Goal: Task Accomplishment & Management: Manage account settings

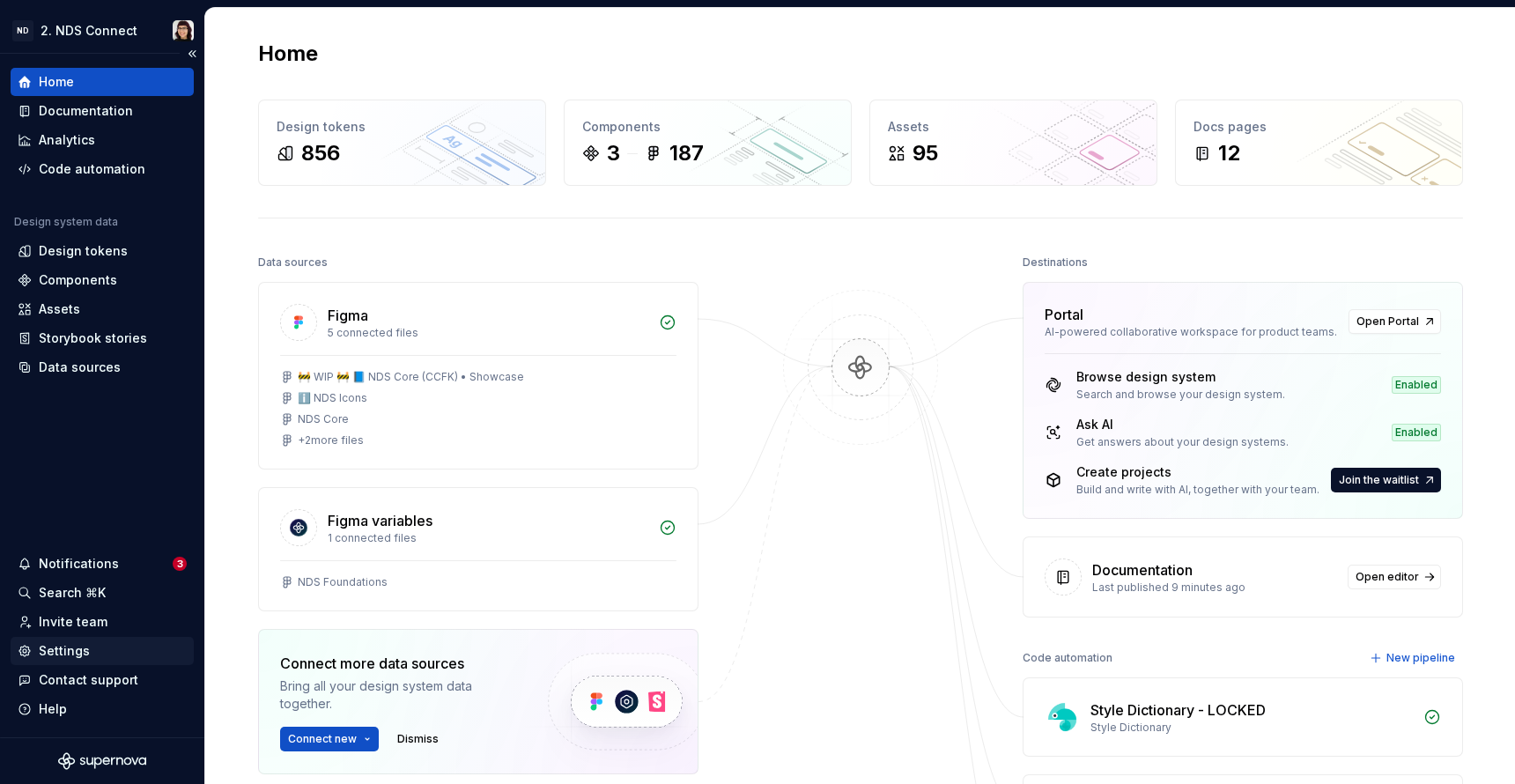
click at [43, 654] on div "Settings" at bounding box center [64, 651] width 51 height 18
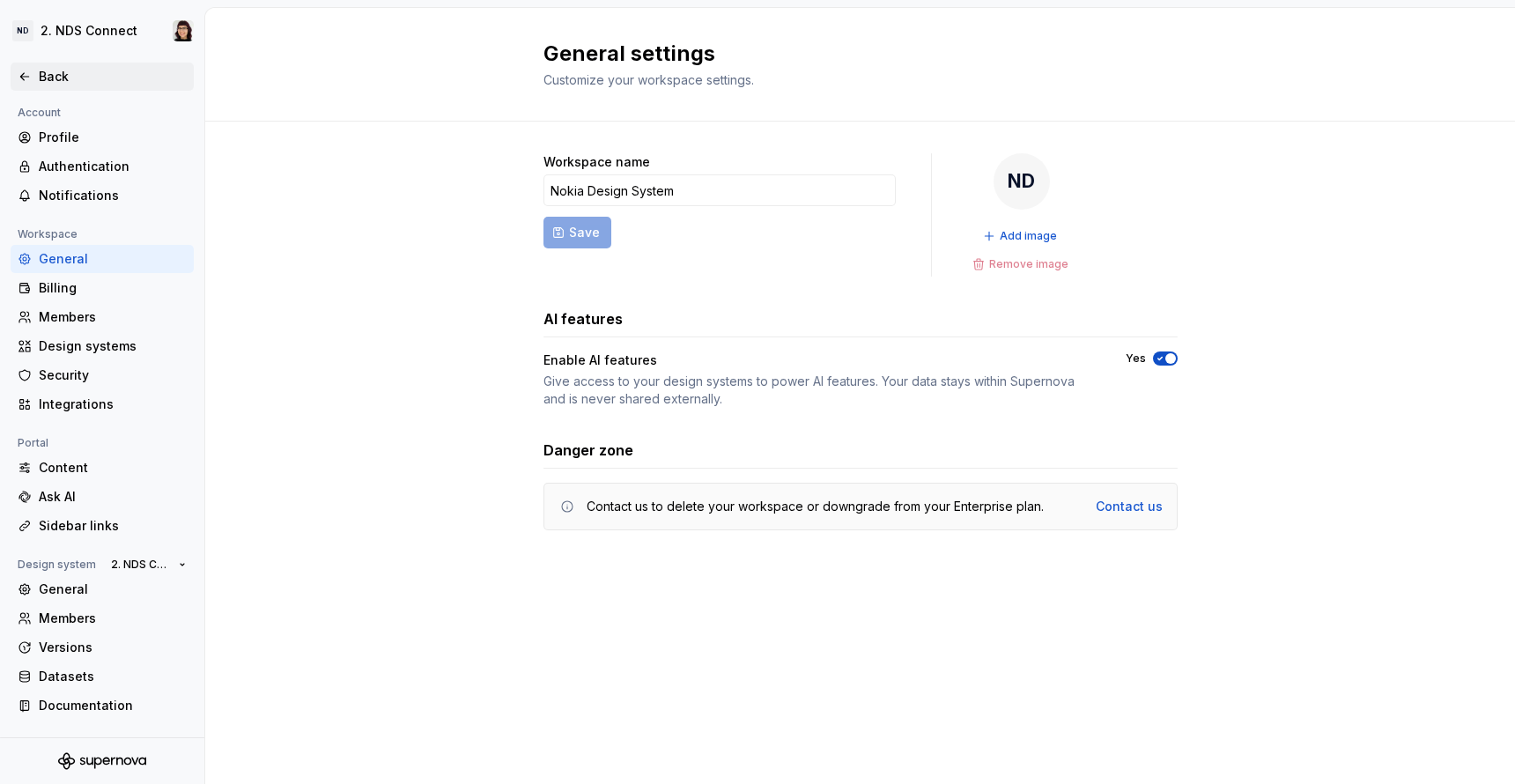
click at [43, 73] on div "Back" at bounding box center [112, 76] width 148 height 18
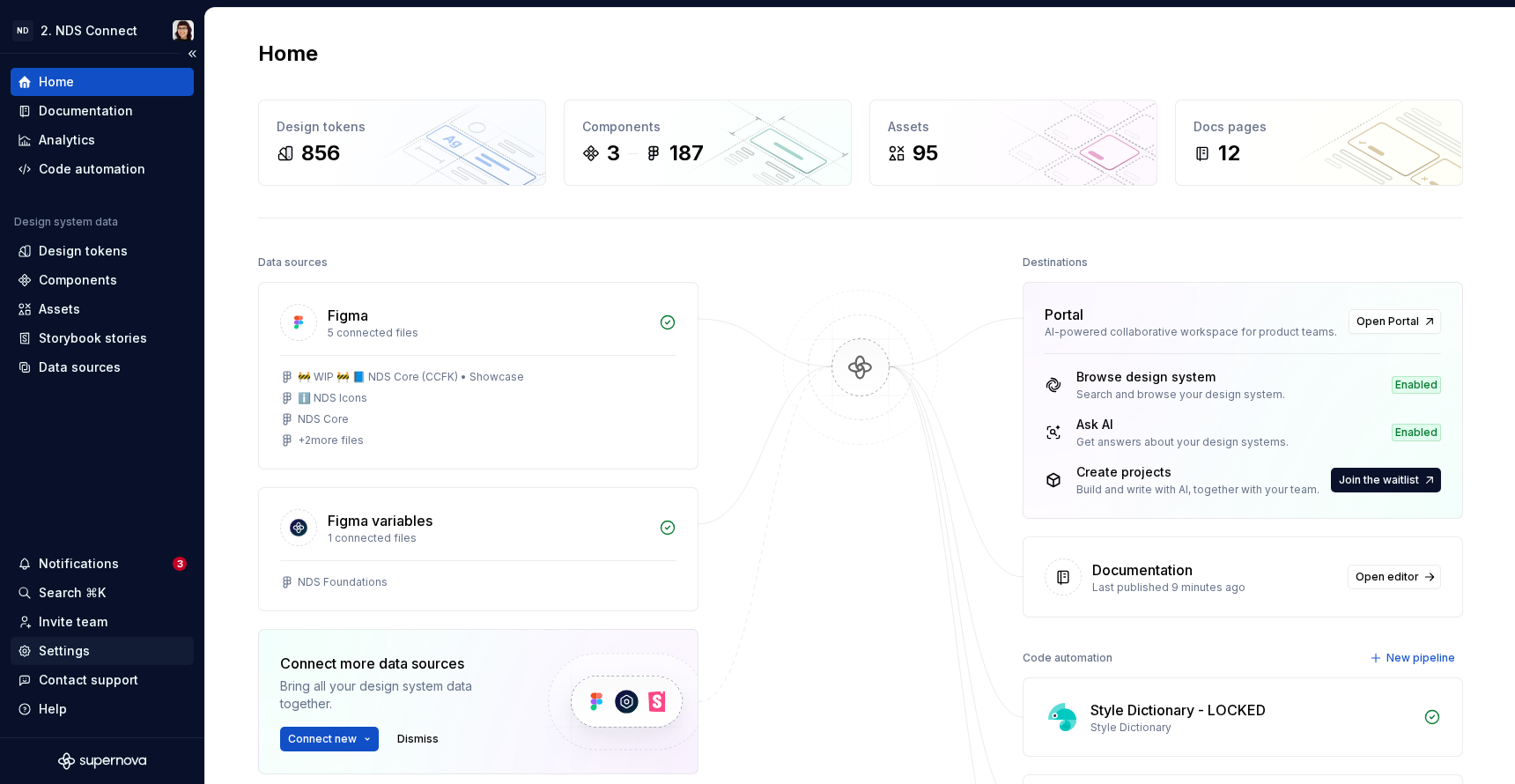
click at [69, 651] on div "Settings" at bounding box center [64, 651] width 51 height 18
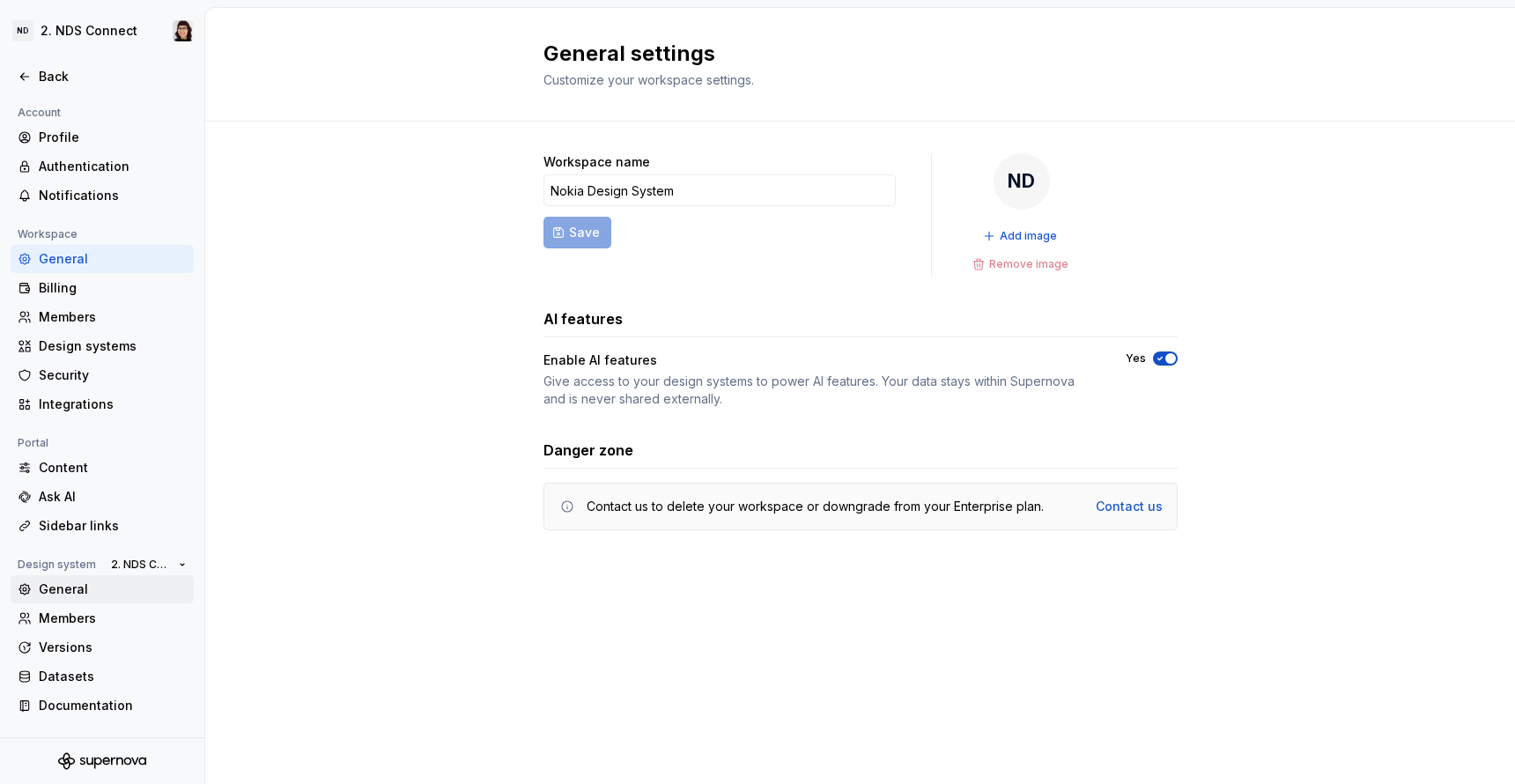
click at [93, 581] on div "General" at bounding box center [112, 589] width 148 height 18
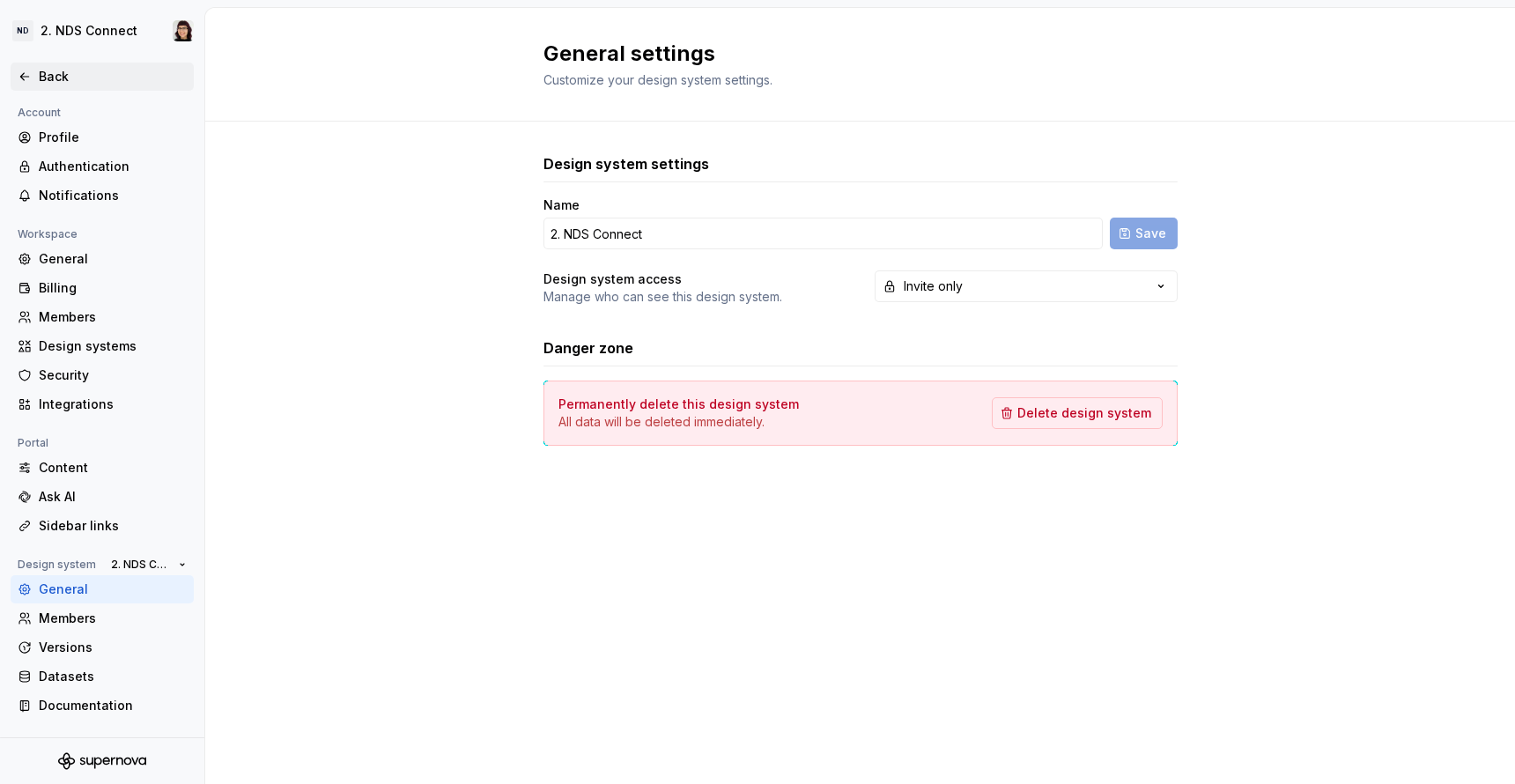
click at [41, 70] on div "Back" at bounding box center [112, 76] width 148 height 18
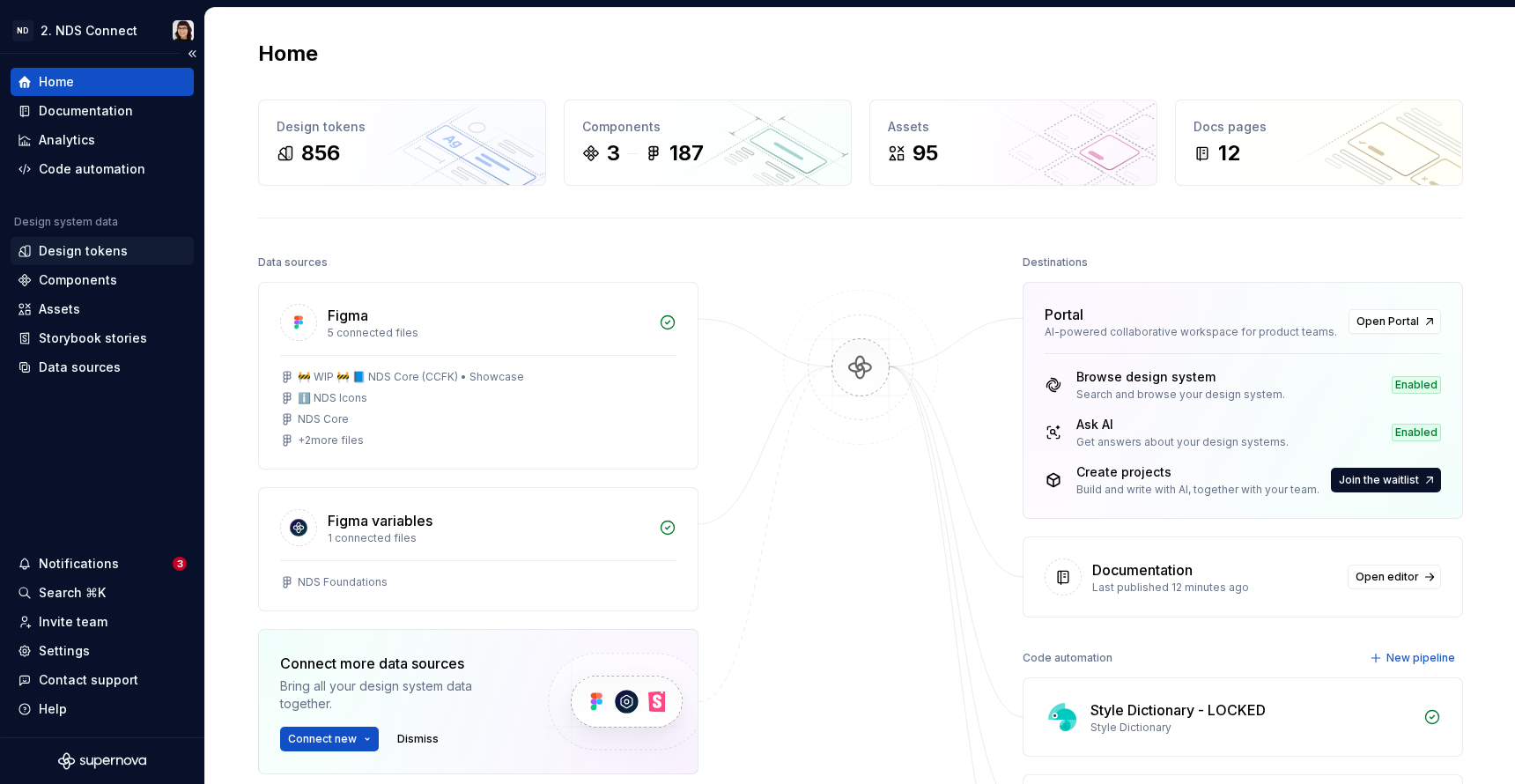
click at [75, 248] on div "Design tokens" at bounding box center [83, 251] width 89 height 18
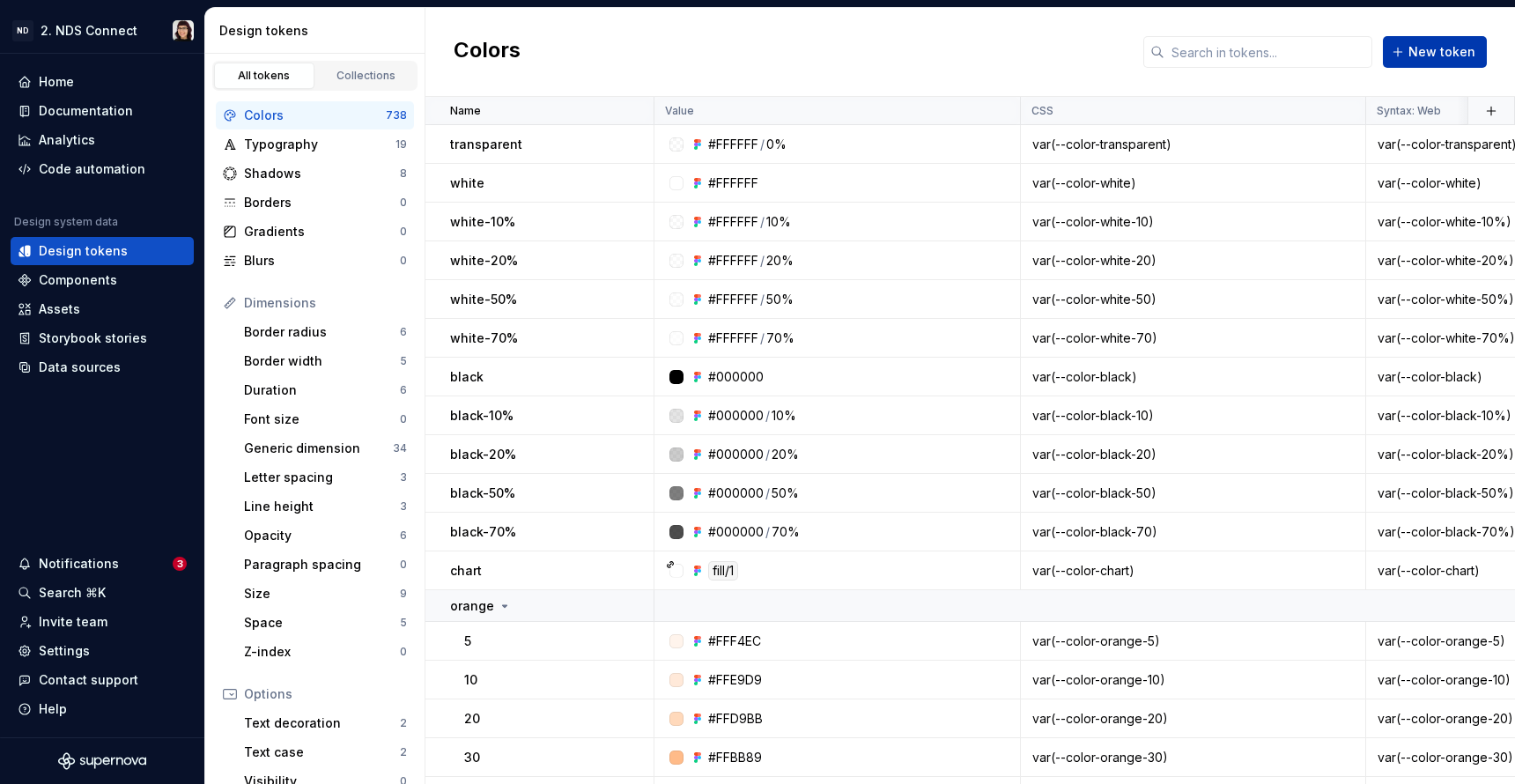
click at [1413, 51] on button "New token" at bounding box center [1435, 52] width 104 height 32
click at [378, 71] on div "Collections" at bounding box center [366, 75] width 88 height 14
click at [364, 82] on link "Collections" at bounding box center [366, 75] width 100 height 27
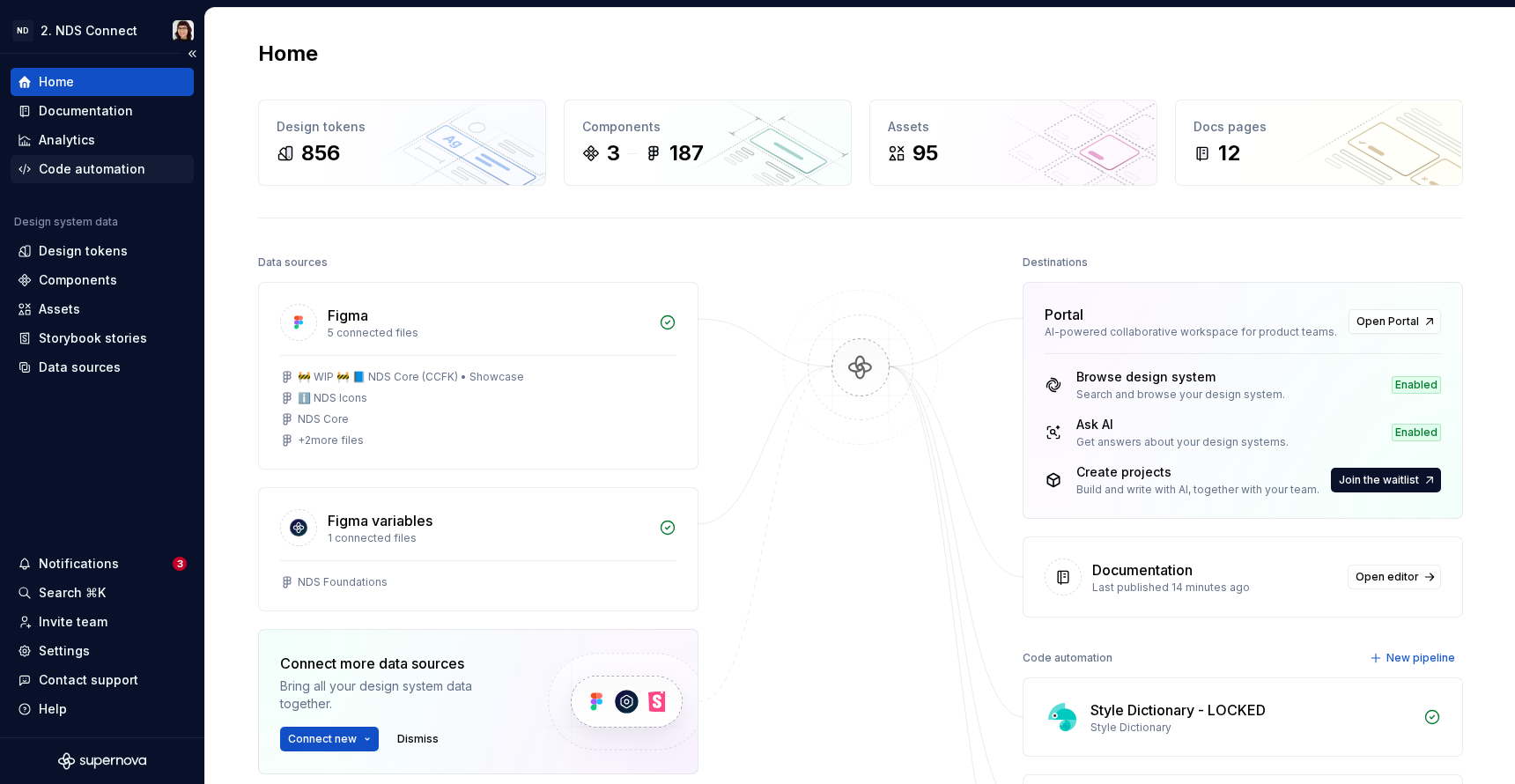
click at [110, 181] on div "Code automation" at bounding box center [102, 169] width 184 height 28
click at [79, 183] on div "Code automation" at bounding box center [102, 169] width 184 height 28
click at [90, 262] on div "Design tokens" at bounding box center [102, 251] width 184 height 28
click at [100, 315] on div "Assets" at bounding box center [102, 310] width 169 height 18
click at [72, 381] on div "Home Documentation Analytics Code automation Design system data Design tokens C…" at bounding box center [102, 395] width 205 height 684
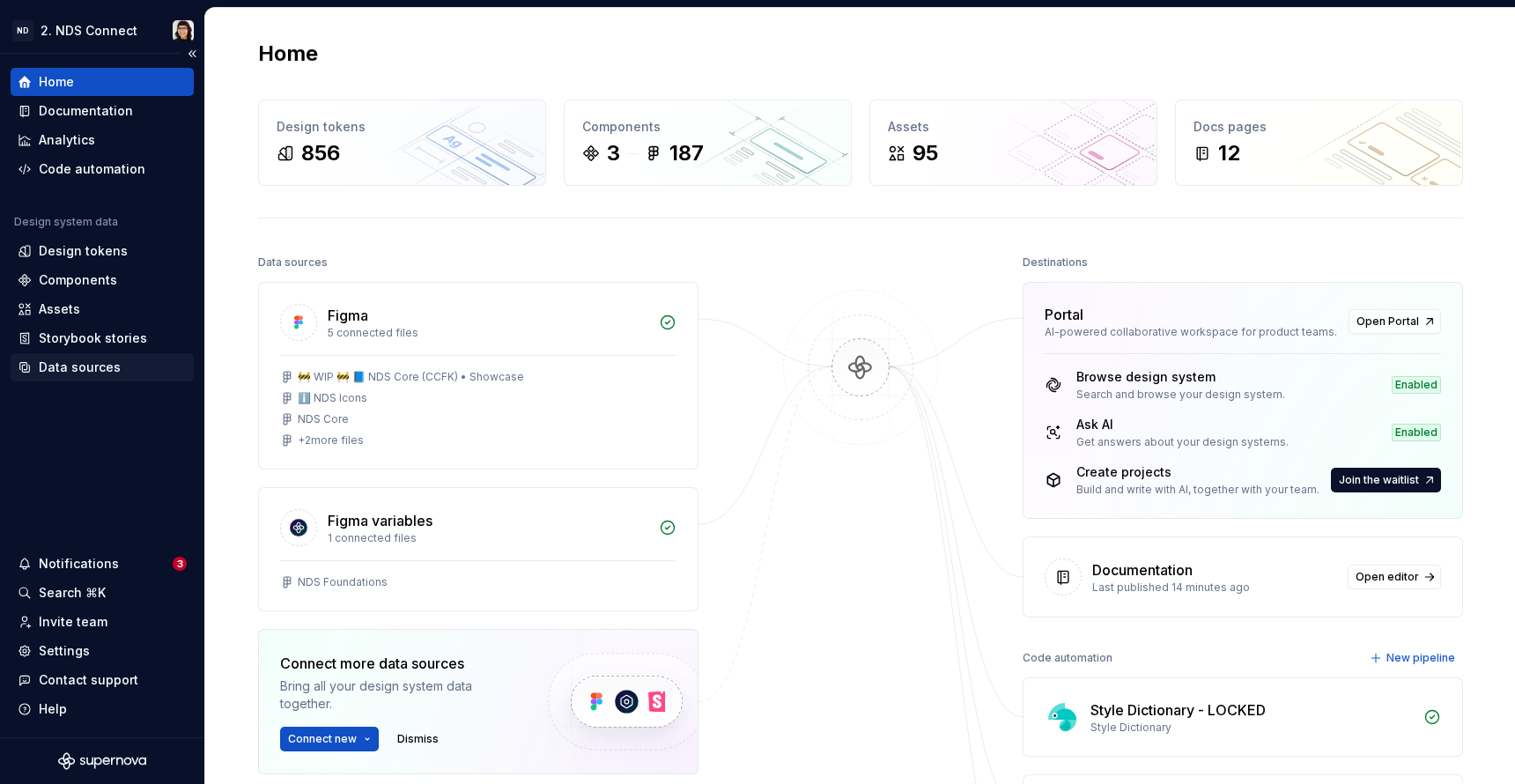
click at [69, 378] on div "Data sources" at bounding box center [102, 367] width 184 height 28
click at [68, 370] on div "Data sources" at bounding box center [79, 367] width 82 height 18
click at [66, 369] on div "Data sources" at bounding box center [79, 367] width 82 height 18
click at [109, 374] on div "Data sources" at bounding box center [79, 367] width 82 height 18
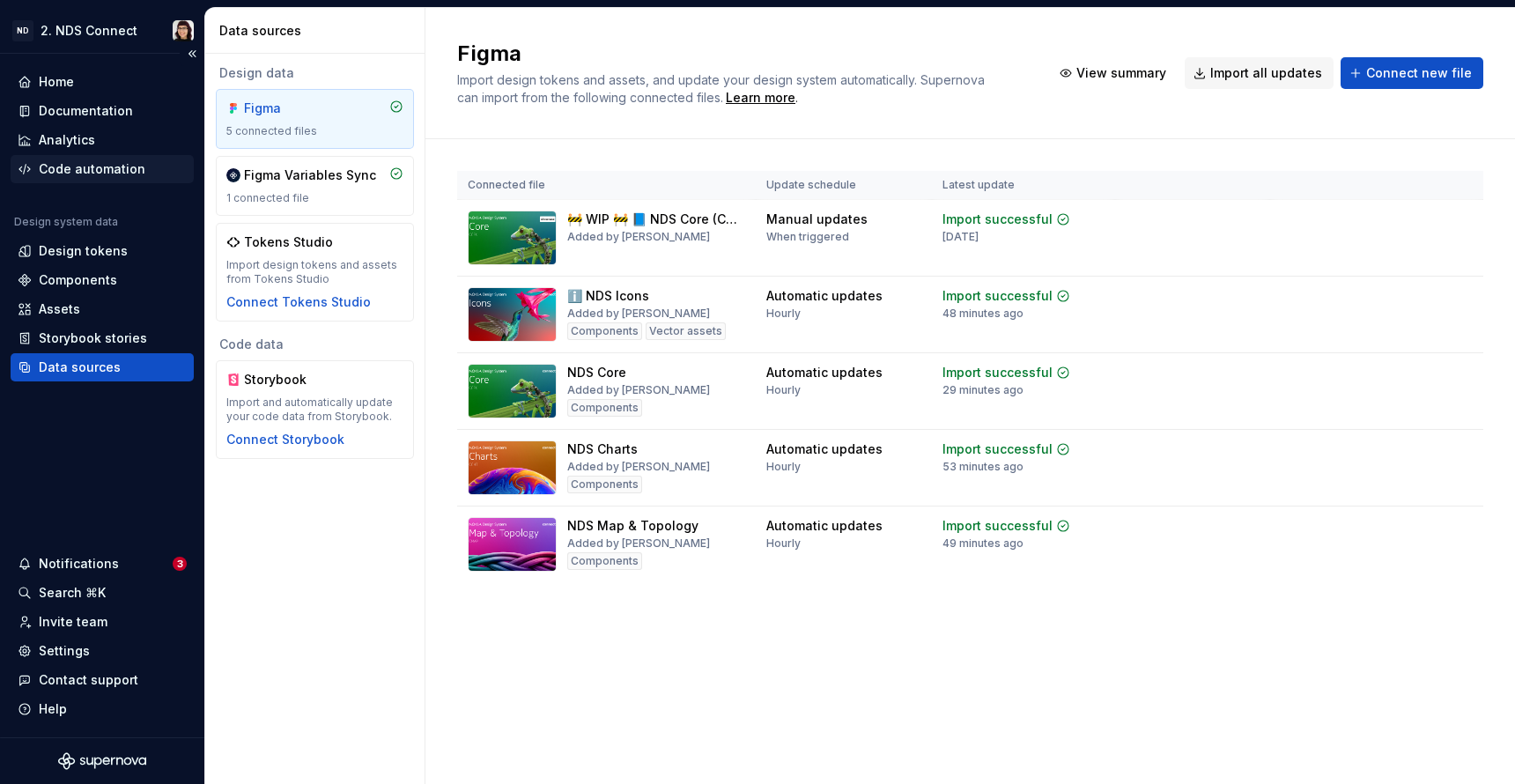
click at [80, 179] on div "Code automation" at bounding box center [102, 169] width 184 height 28
click at [69, 244] on div "Design tokens" at bounding box center [83, 251] width 89 height 18
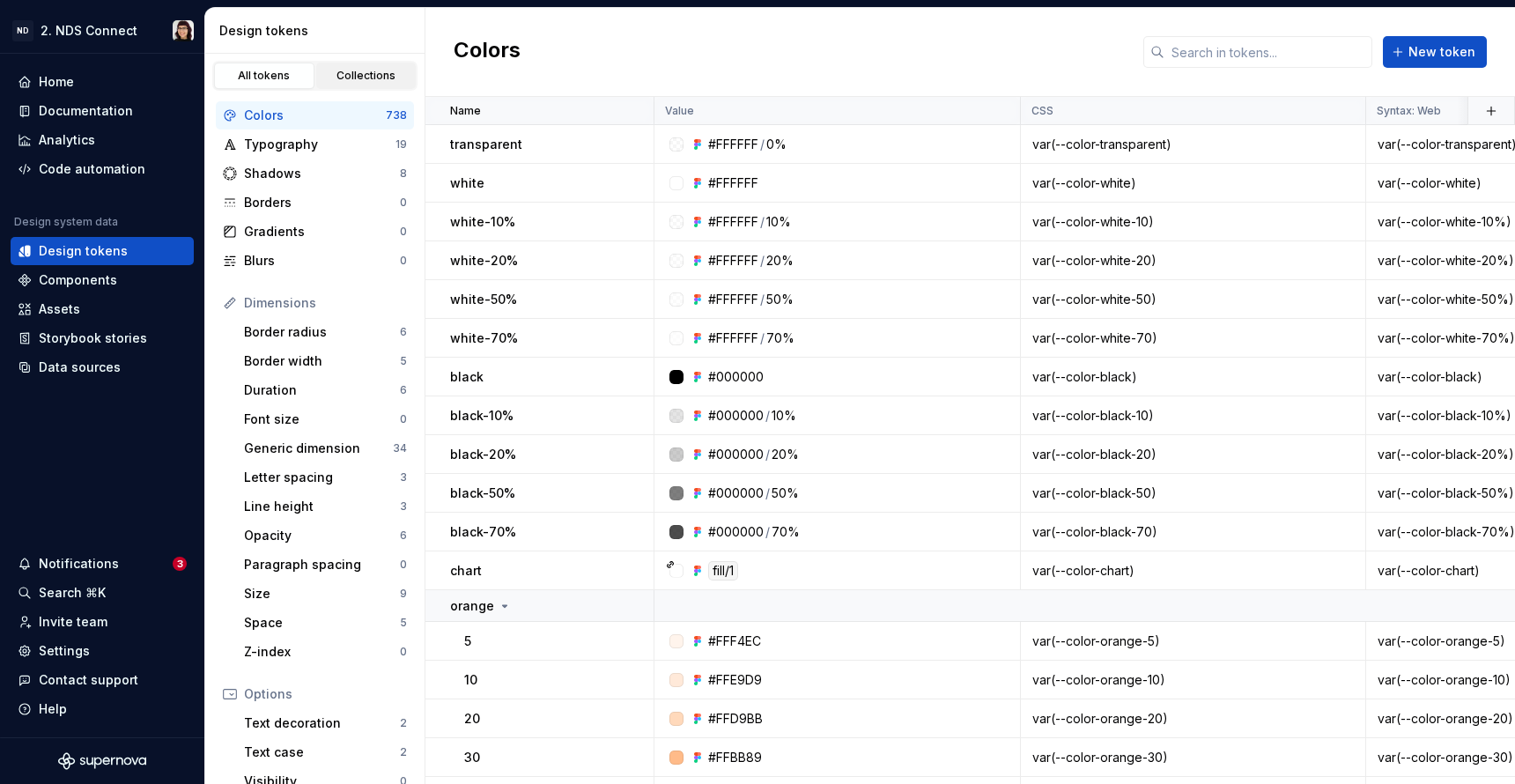
click at [356, 66] on link "Collections" at bounding box center [366, 75] width 100 height 27
click at [360, 81] on div "Collections" at bounding box center [366, 75] width 88 height 14
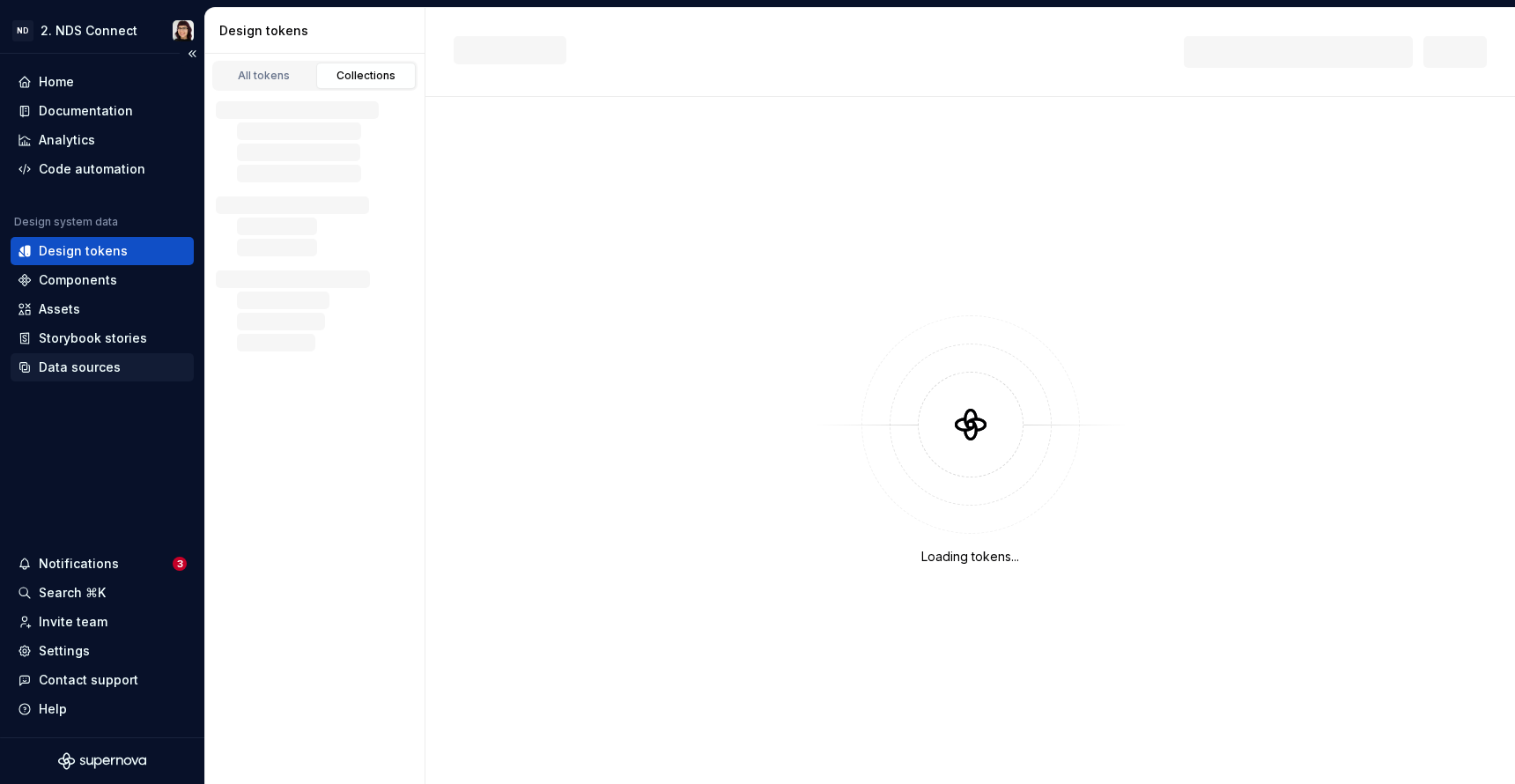
click at [73, 362] on div "Data sources" at bounding box center [79, 367] width 82 height 18
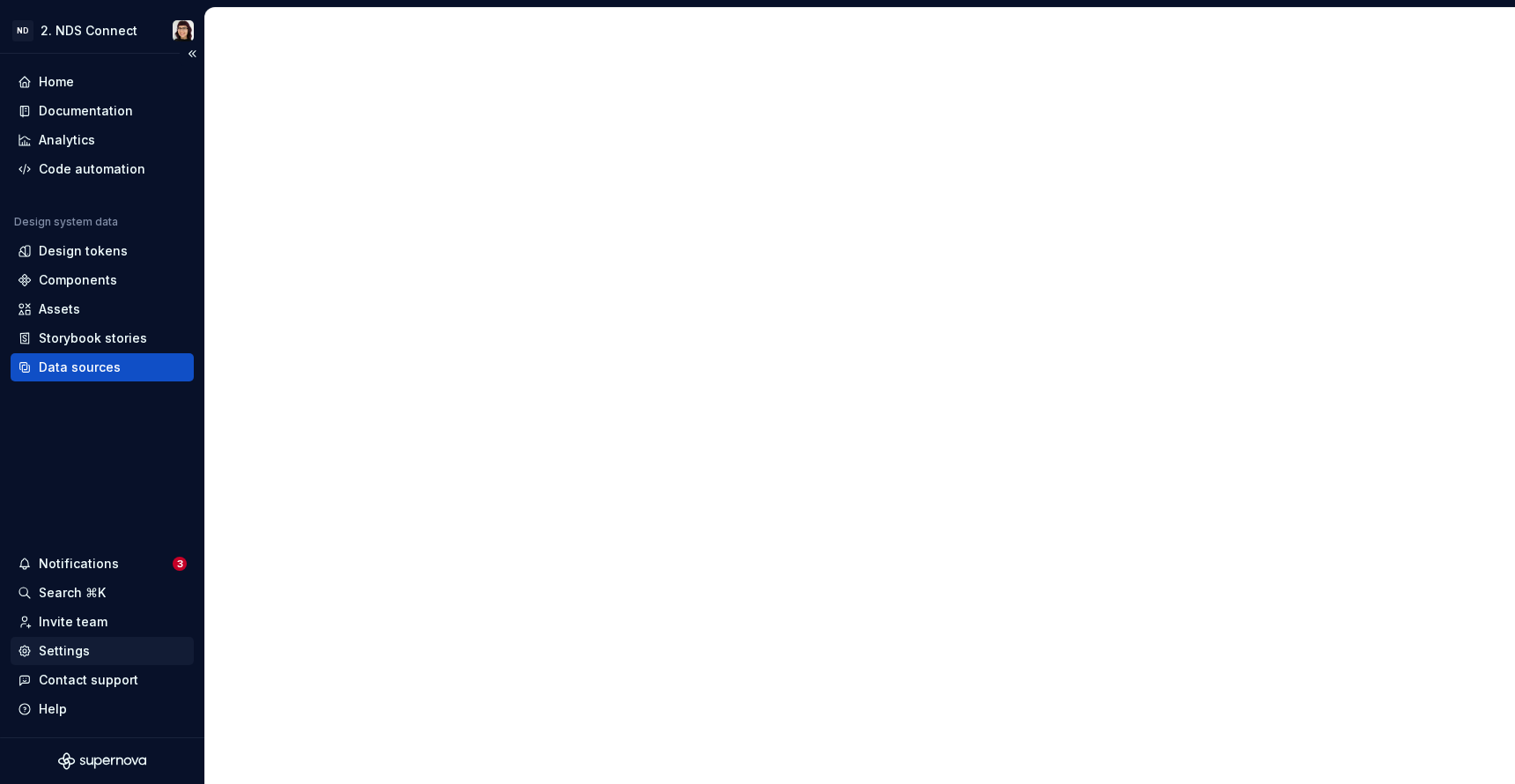
click at [67, 658] on div "Settings" at bounding box center [64, 651] width 51 height 18
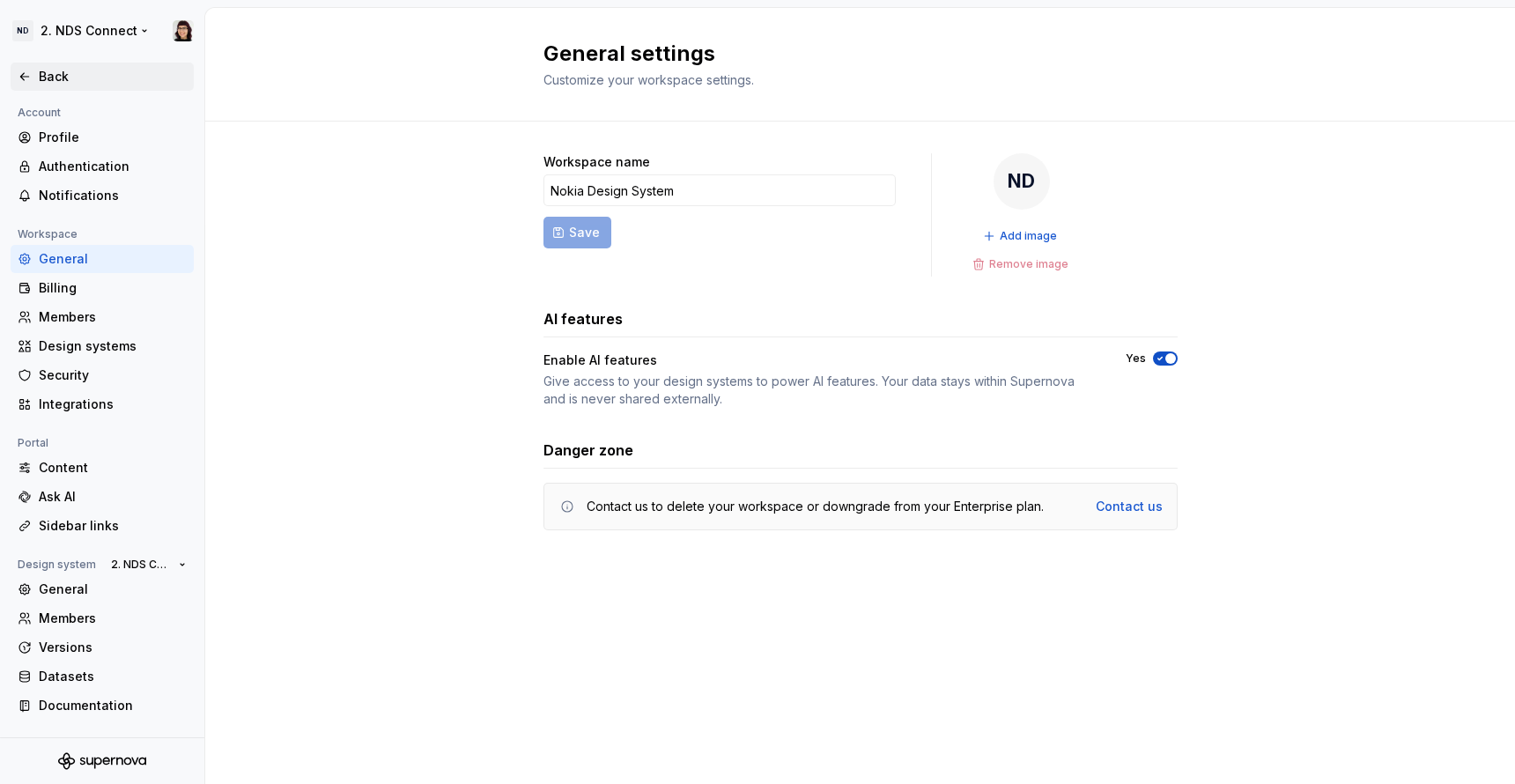
click at [31, 66] on div "Back" at bounding box center [102, 76] width 184 height 28
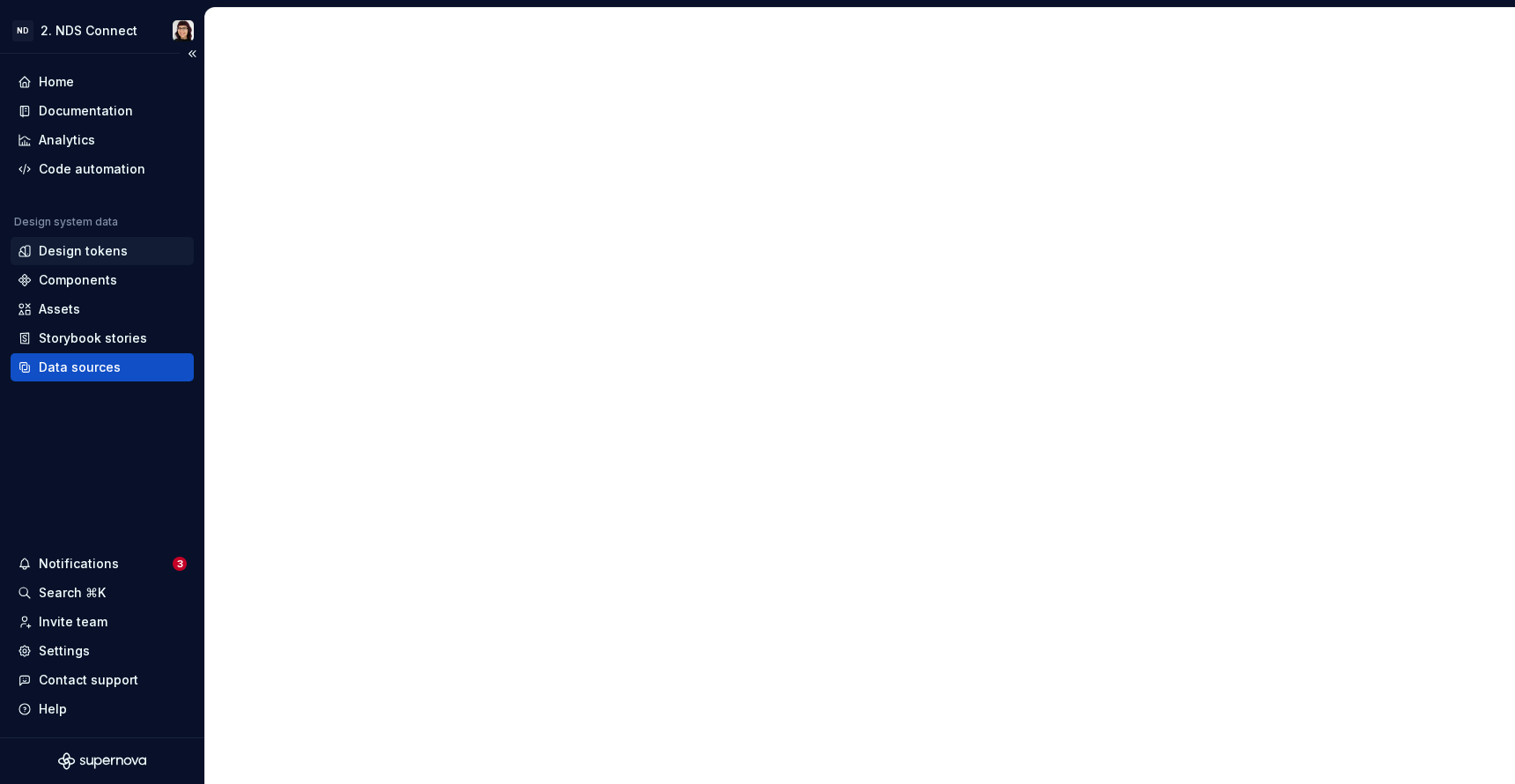
click at [90, 261] on div "Design tokens" at bounding box center [102, 251] width 184 height 28
click at [88, 242] on div "Design tokens" at bounding box center [83, 251] width 89 height 18
click at [117, 249] on div "Design tokens" at bounding box center [83, 251] width 89 height 18
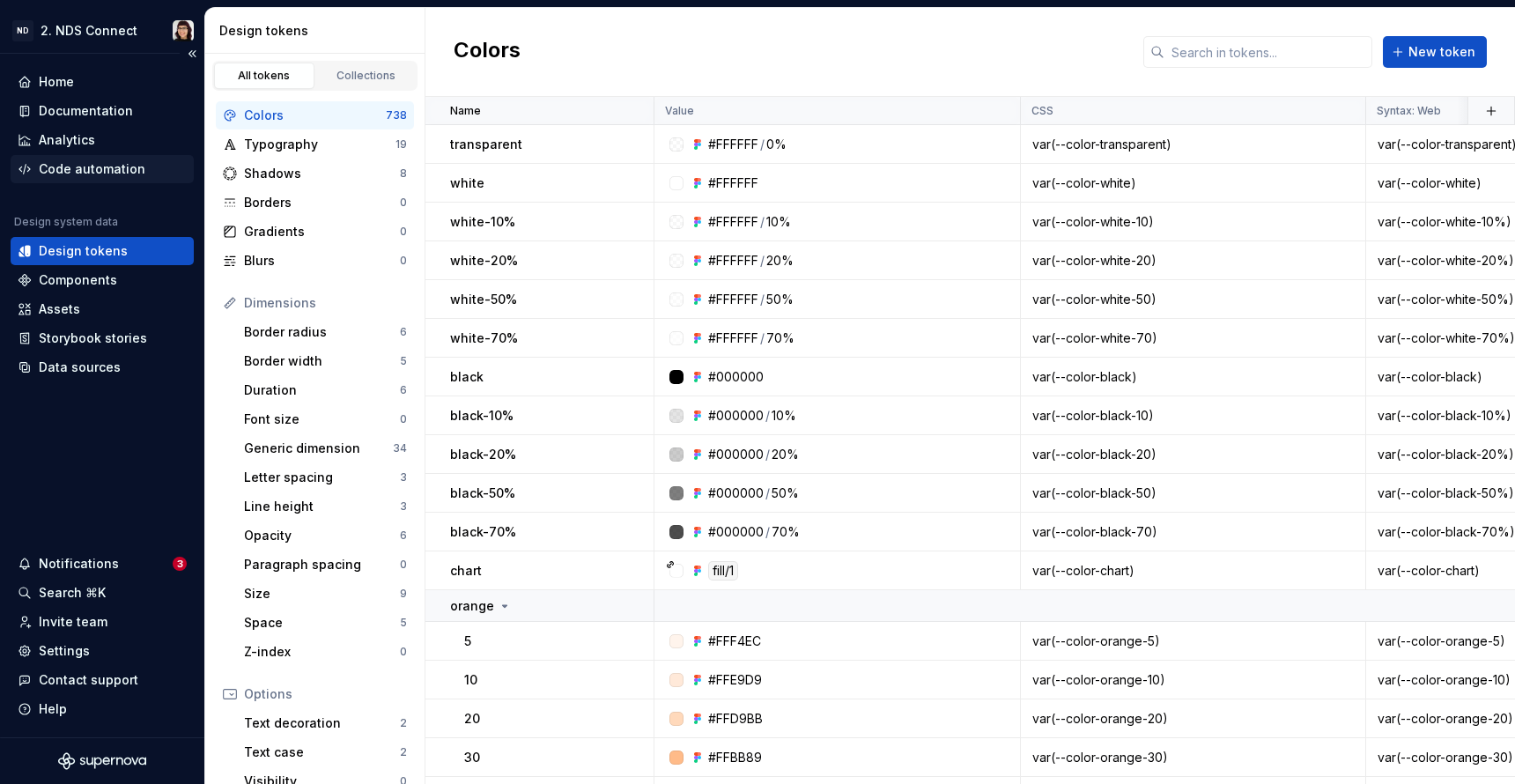
click at [97, 166] on div "Code automation" at bounding box center [91, 170] width 106 height 18
click at [128, 175] on div "Code automation" at bounding box center [91, 170] width 106 height 18
click at [61, 170] on div "Code automation" at bounding box center [91, 170] width 106 height 18
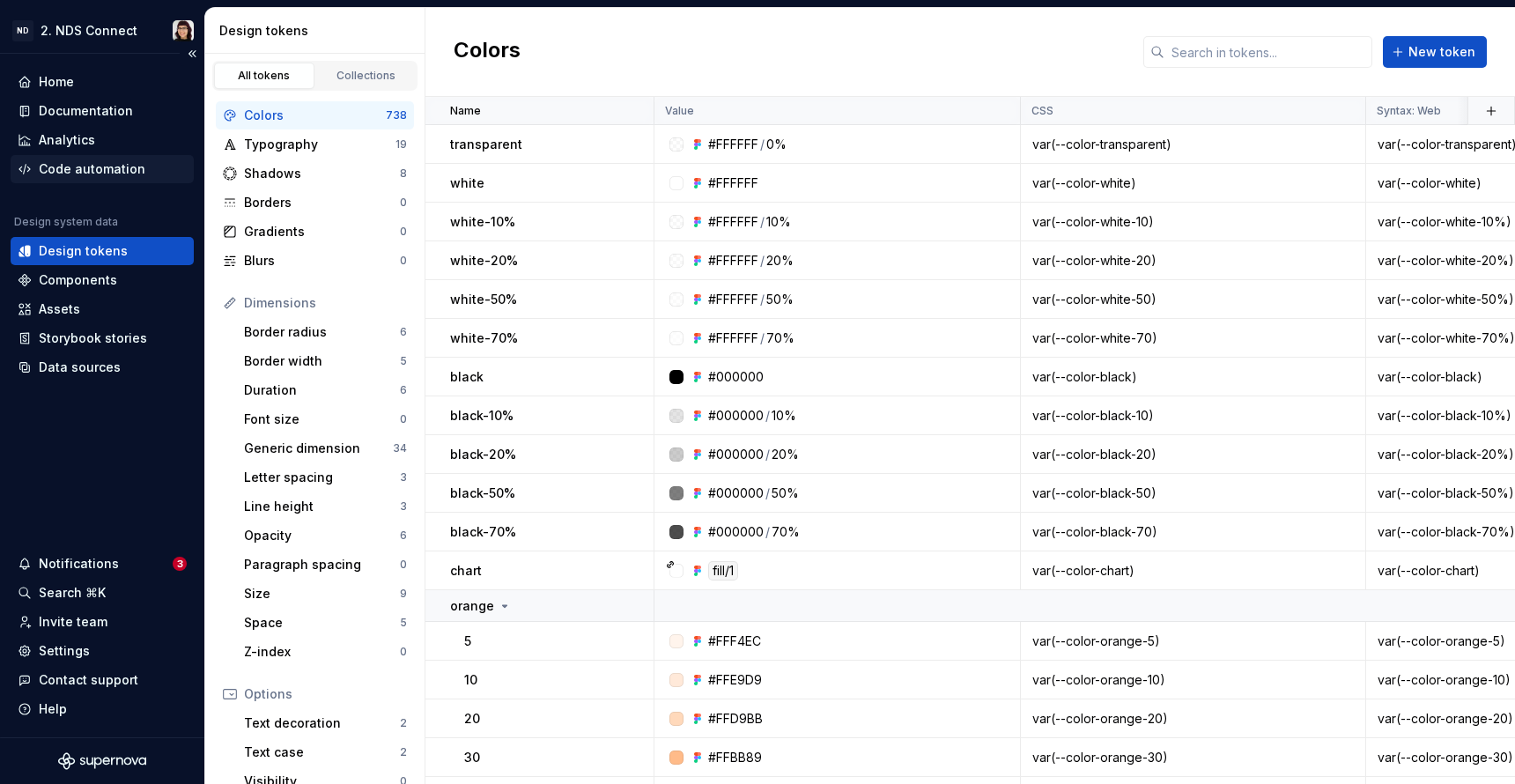
click at [61, 170] on div "Code automation" at bounding box center [91, 170] width 106 height 18
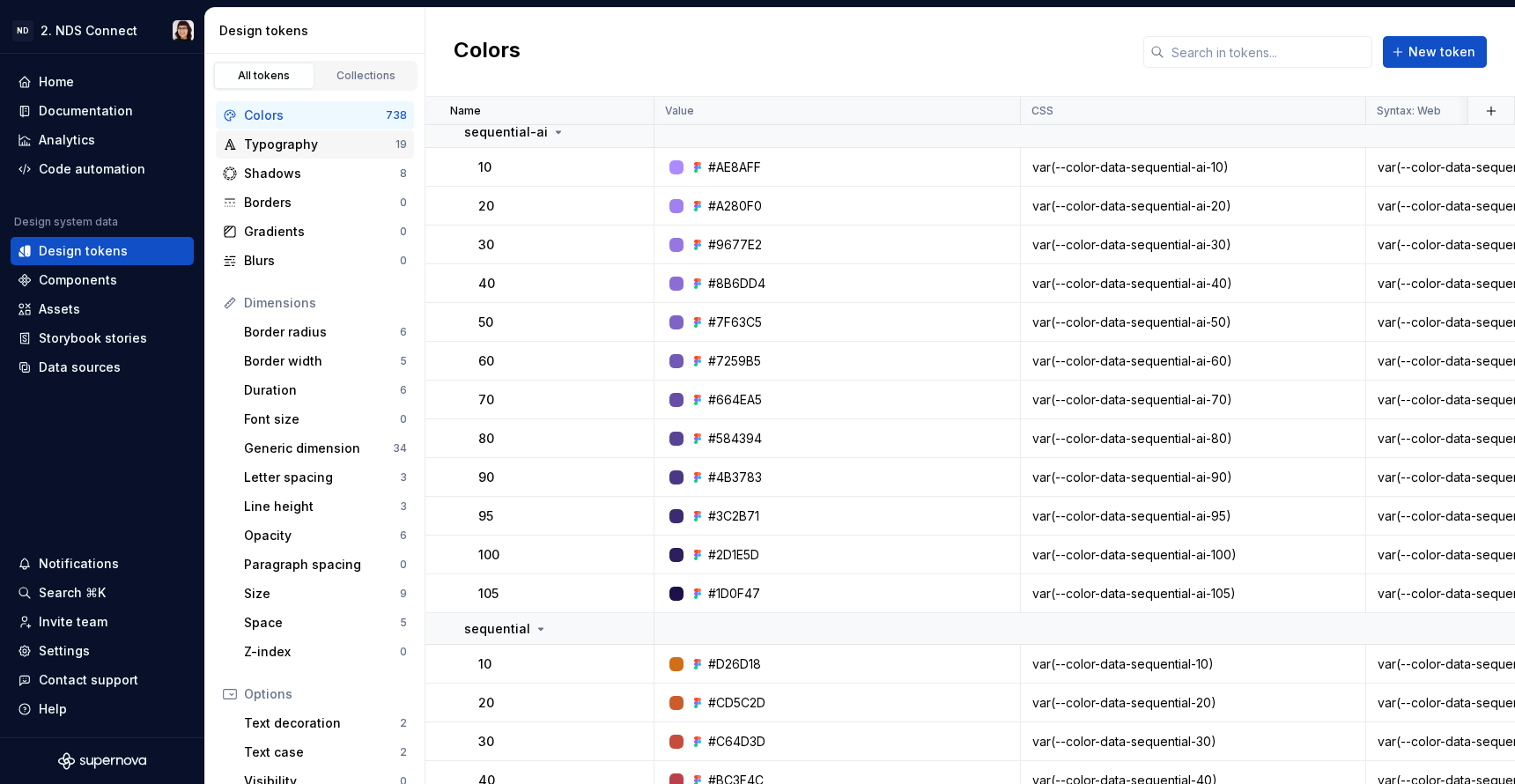
click at [312, 131] on div "Typography 19" at bounding box center [315, 144] width 199 height 28
click at [330, 111] on div "Colors" at bounding box center [315, 115] width 142 height 18
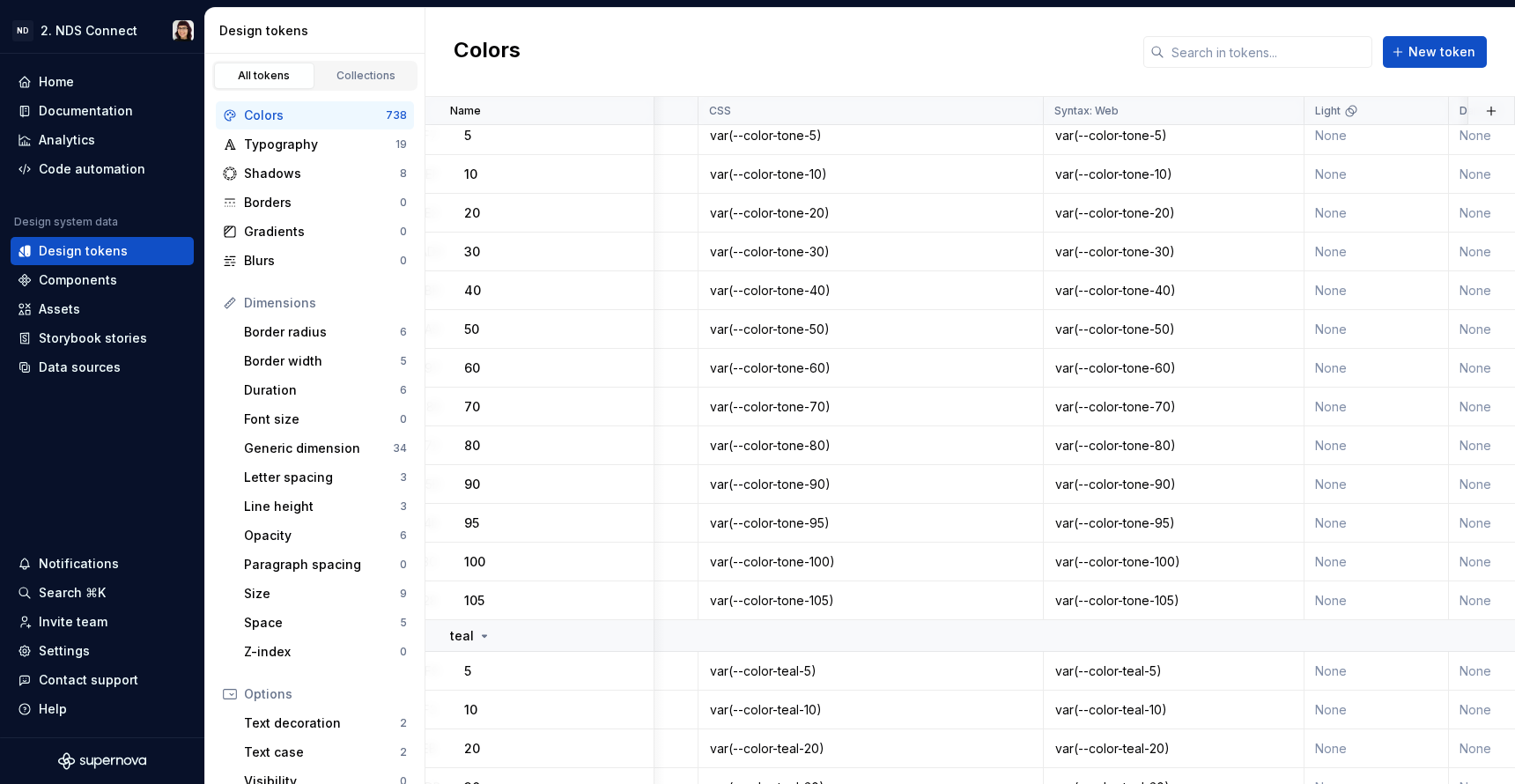
scroll to position [30042, 0]
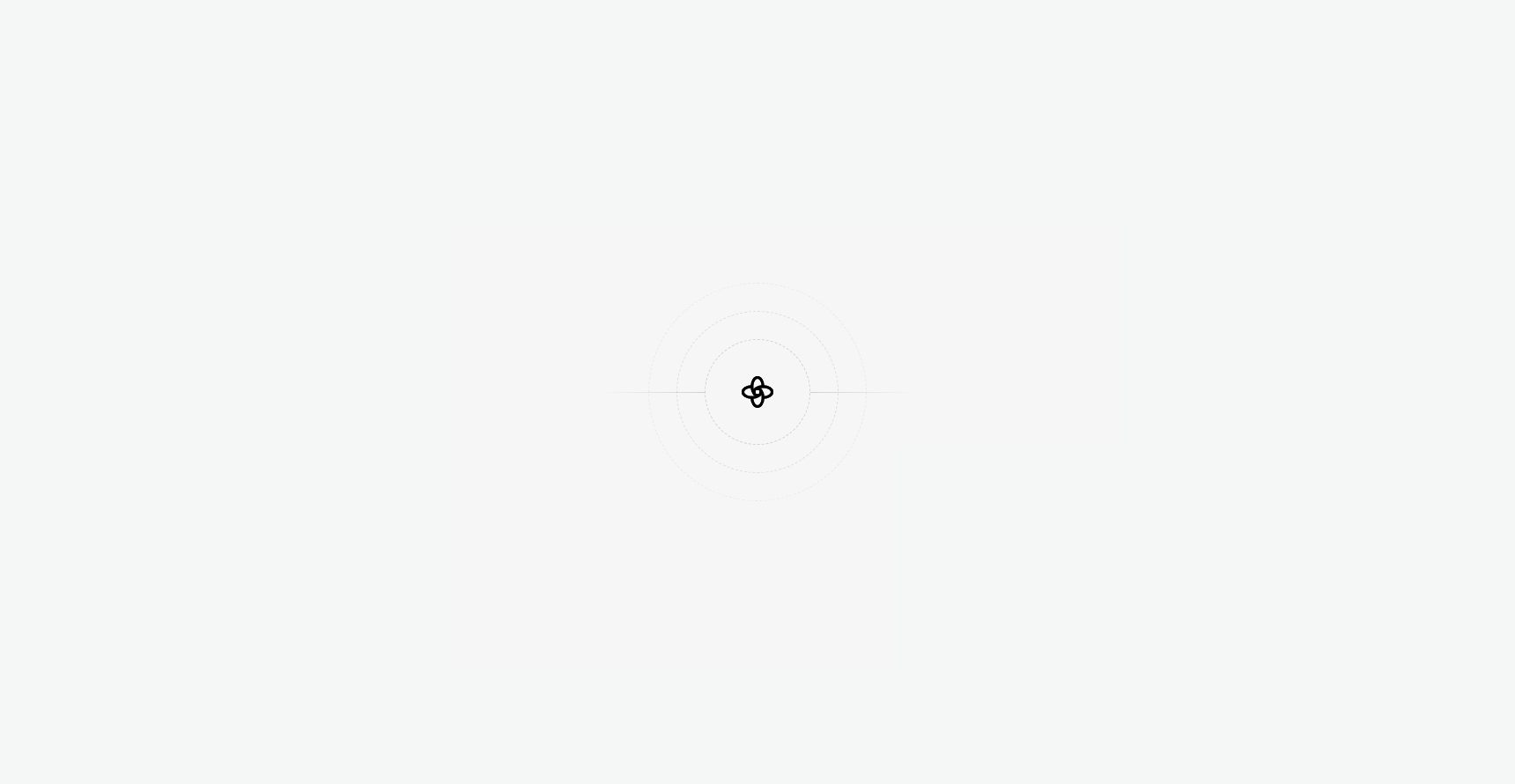
click at [772, 370] on icon at bounding box center [758, 391] width 53 height 53
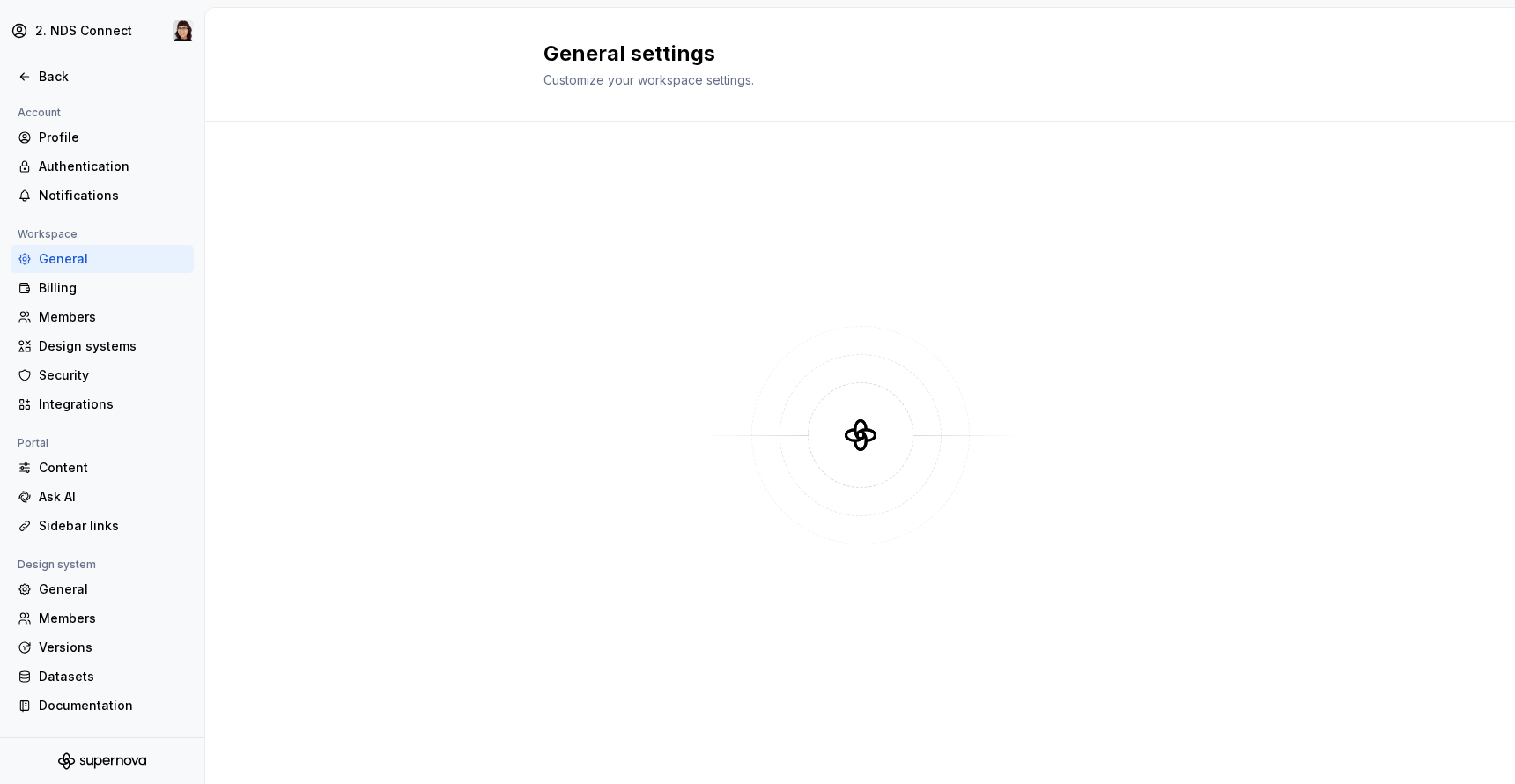
click at [518, 564] on div at bounding box center [861, 452] width 1310 height 662
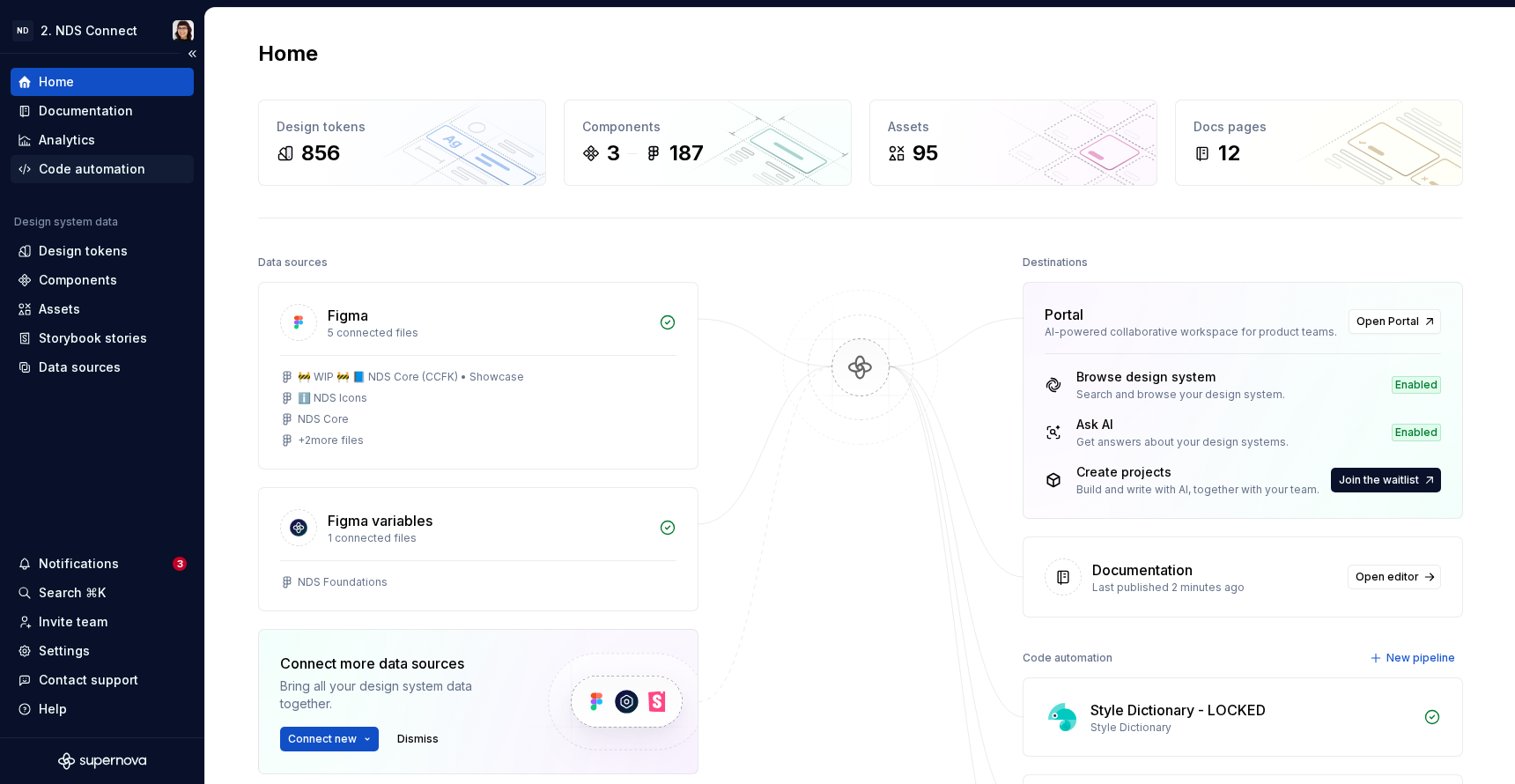
click at [74, 172] on div "Code automation" at bounding box center [91, 170] width 106 height 18
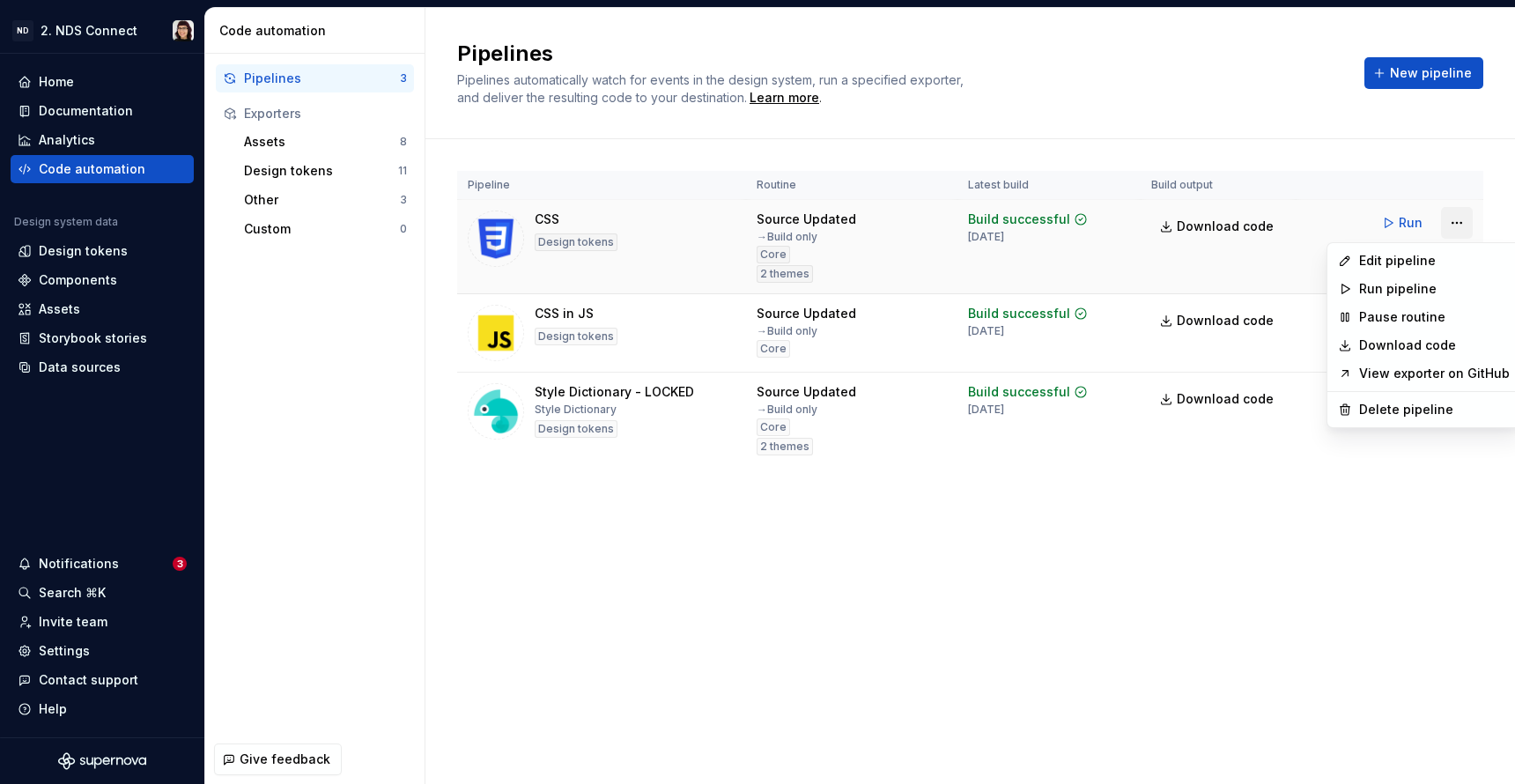
click at [1461, 230] on html "ND 2. NDS Connect Home Documentation Analytics Code automation Design system da…" at bounding box center [758, 392] width 1515 height 784
click at [1462, 226] on html "ND 2. NDS Connect Home Documentation Analytics Code automation Design system da…" at bounding box center [758, 392] width 1515 height 784
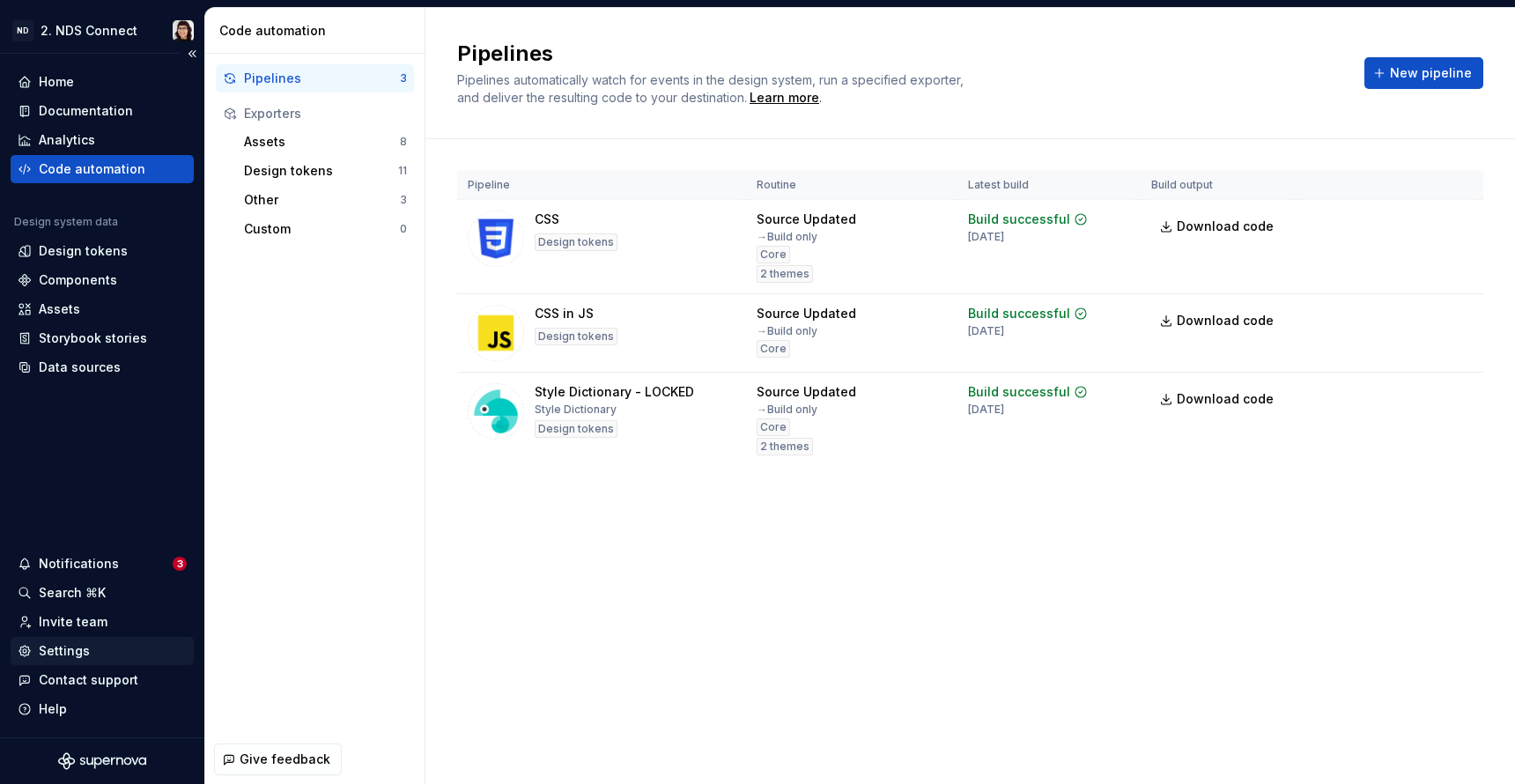
click at [80, 646] on div "Settings" at bounding box center [64, 651] width 51 height 18
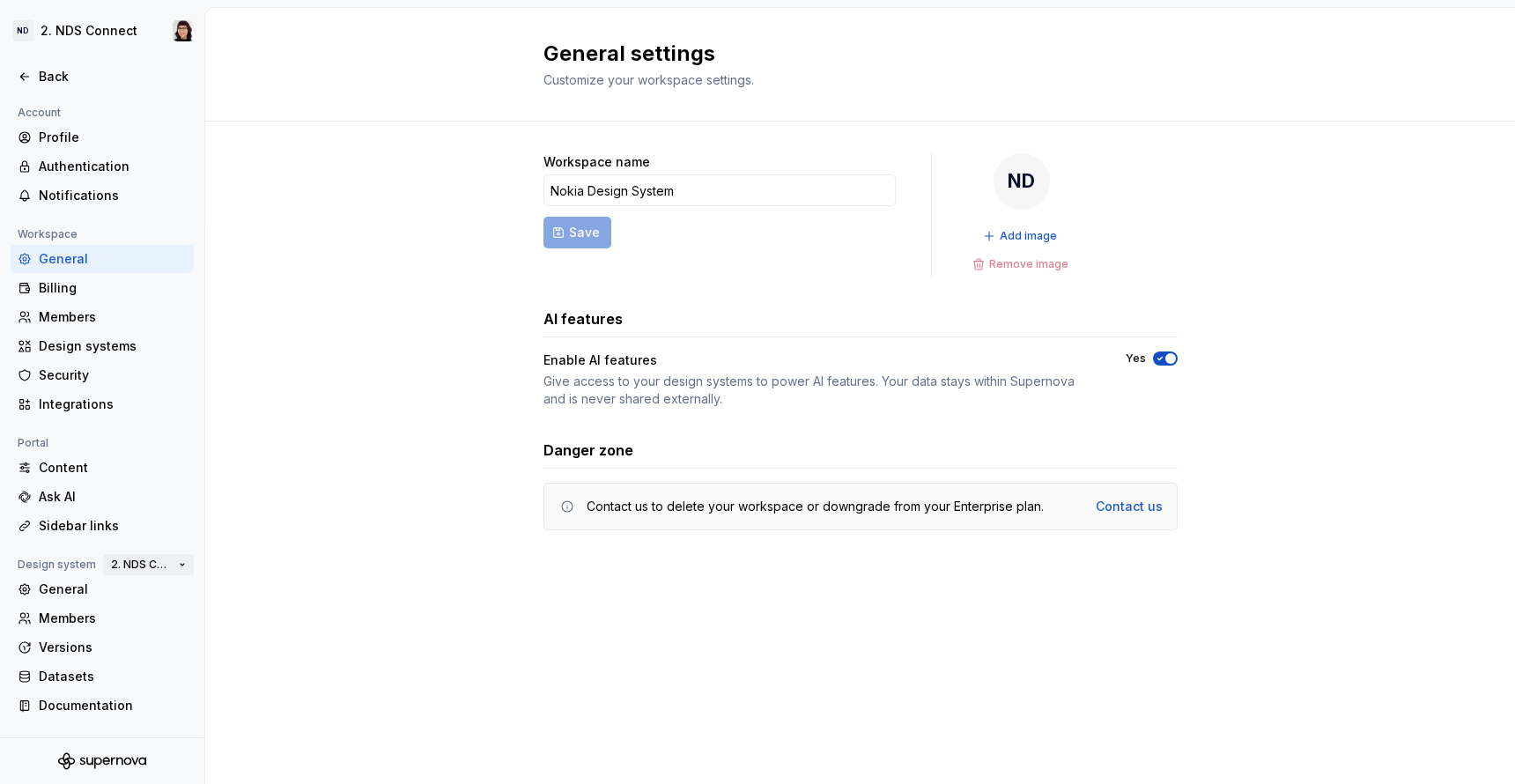
click at [158, 567] on span "2. NDS Connect" at bounding box center [141, 565] width 61 height 14
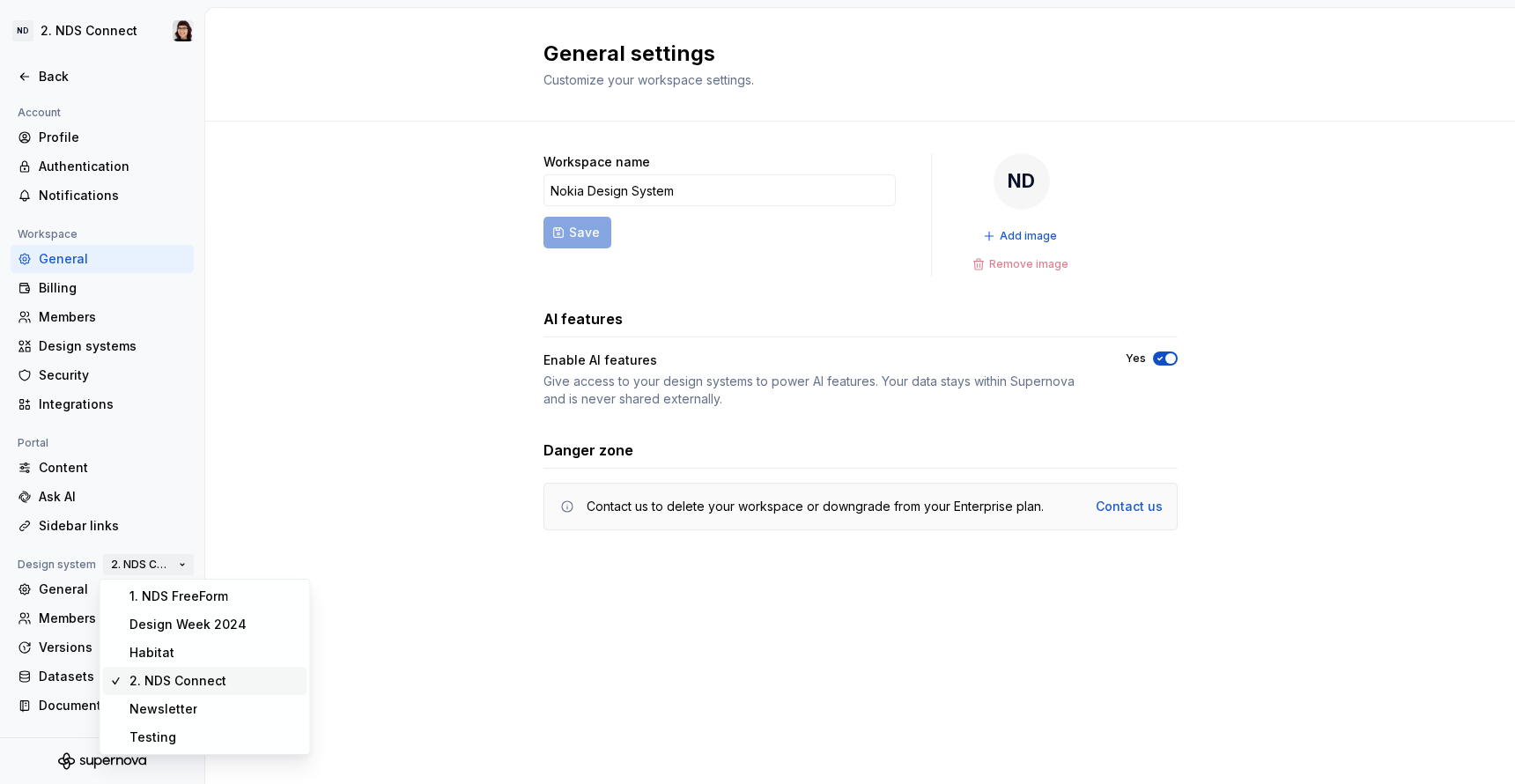
click at [158, 567] on span "2. NDS Connect" at bounding box center [141, 565] width 61 height 14
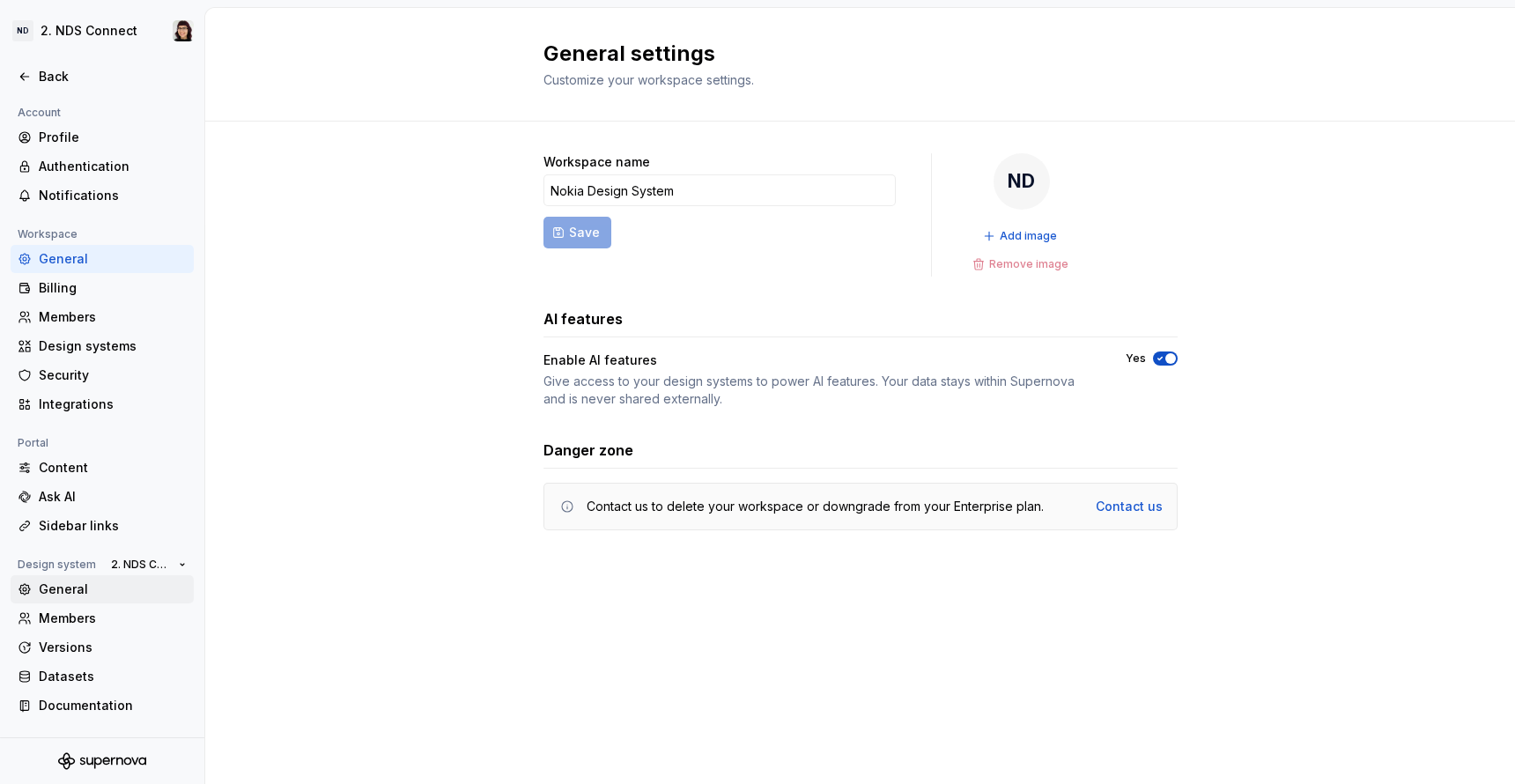
click at [69, 583] on div "General" at bounding box center [112, 589] width 148 height 18
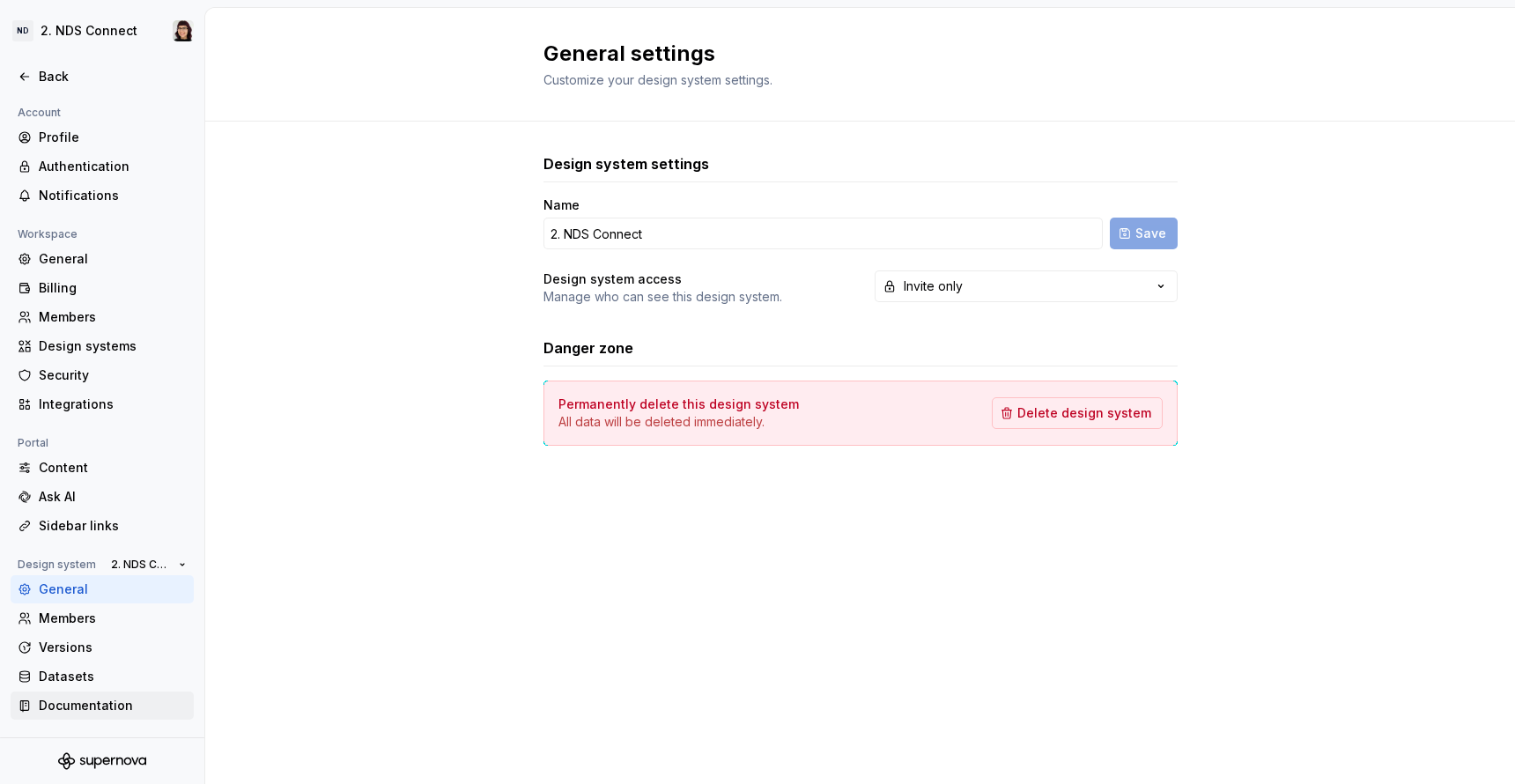
click at [51, 694] on div "Documentation" at bounding box center [102, 706] width 184 height 28
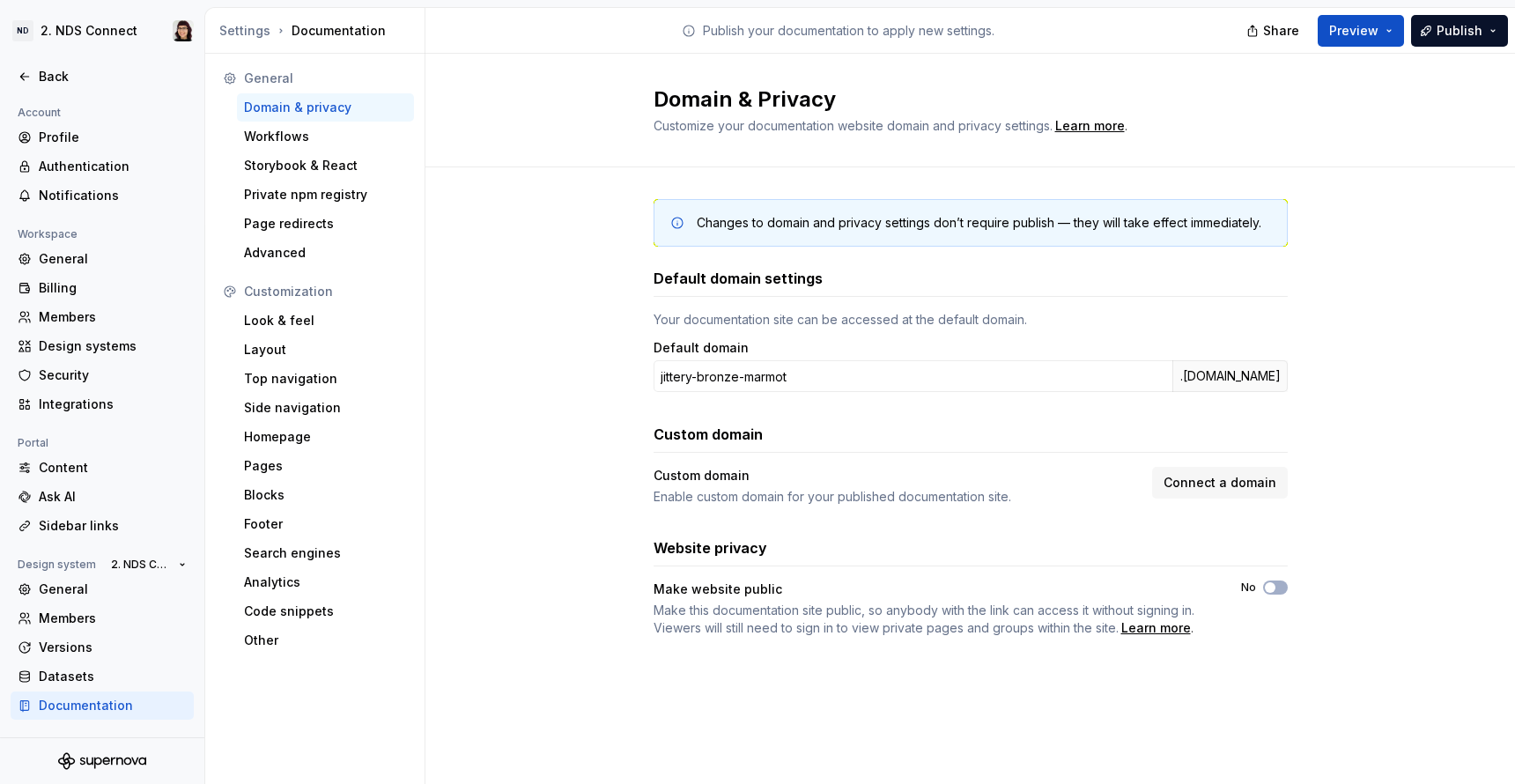
click at [318, 334] on div "Customization Look & feel Layout Top navigation Side navigation Homepage Pages …" at bounding box center [315, 466] width 199 height 377
click at [329, 324] on div "Look & feel" at bounding box center [326, 321] width 163 height 18
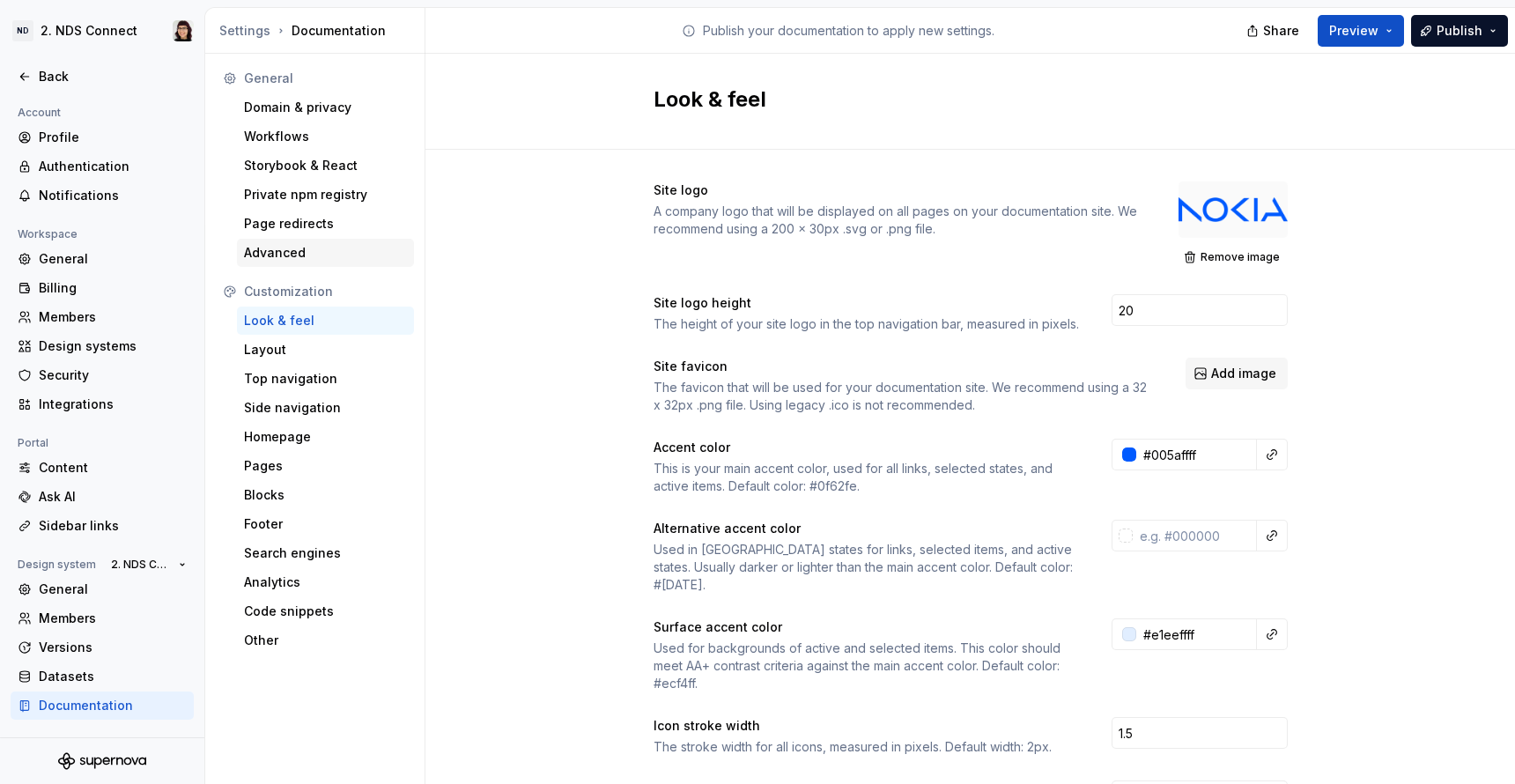
click at [264, 254] on div "Advanced" at bounding box center [326, 253] width 163 height 18
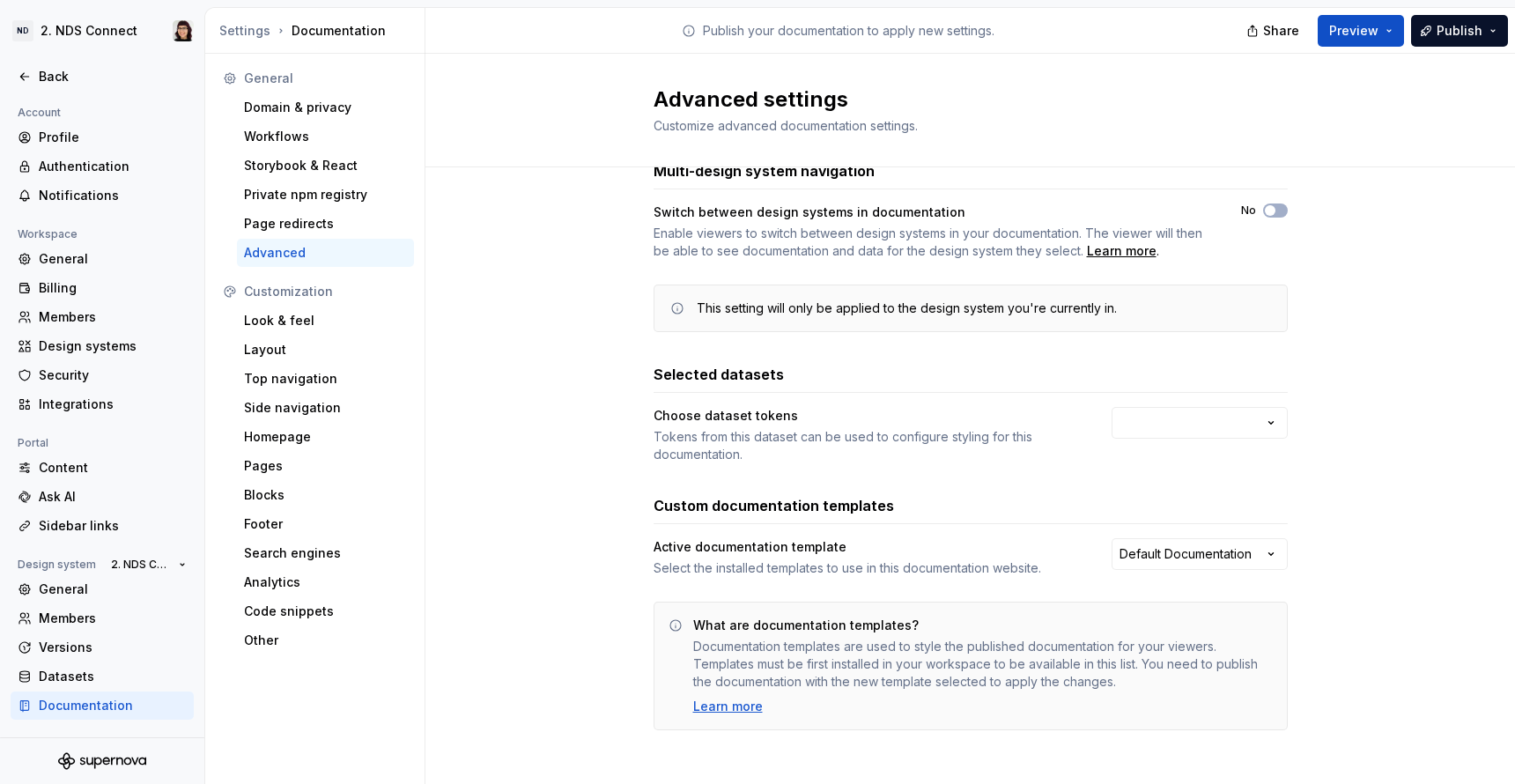
scroll to position [44, 0]
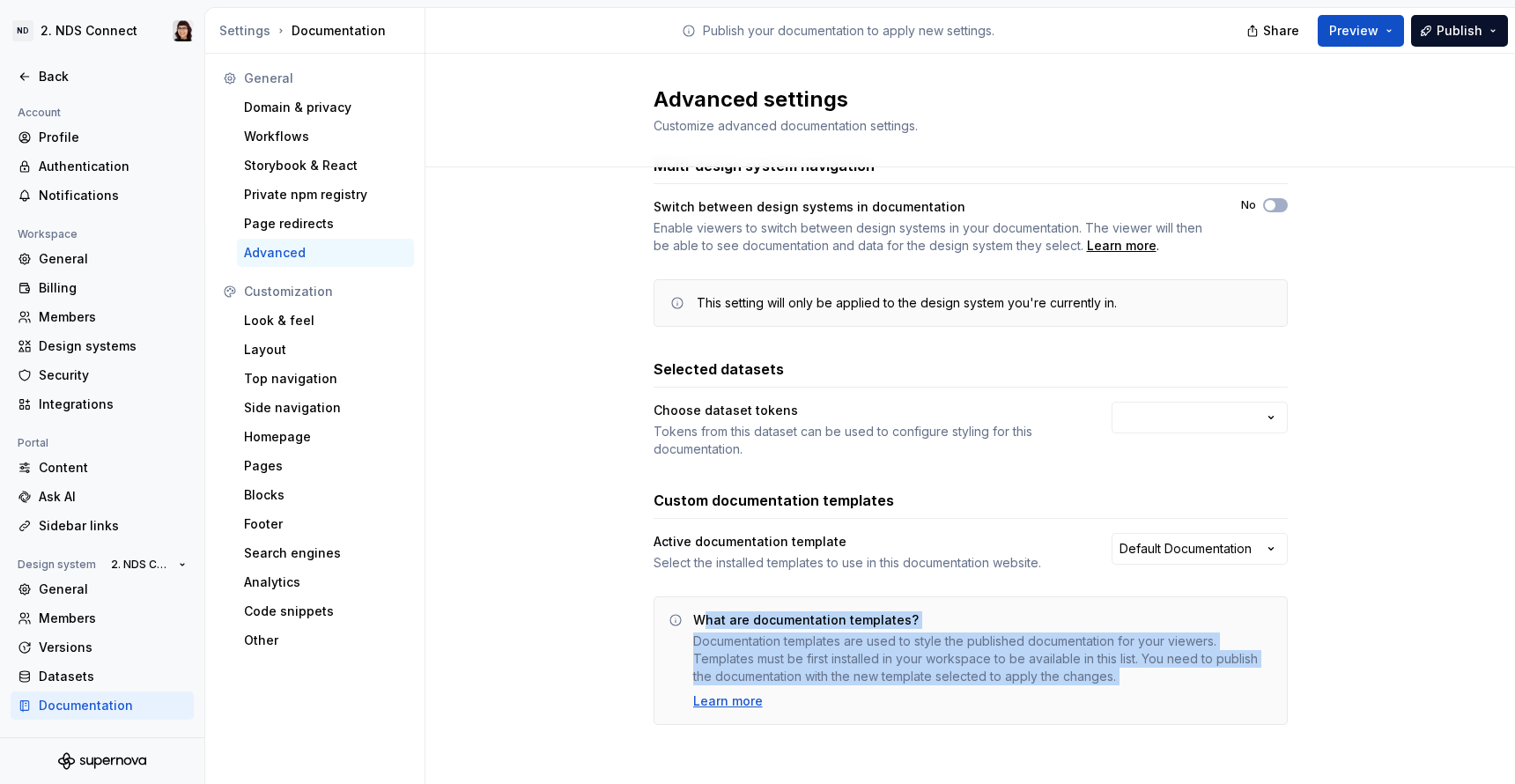
drag, startPoint x: 702, startPoint y: 626, endPoint x: 1071, endPoint y: 697, distance: 375.8
click at [1071, 697] on div "What are documentation templates? Documentation templates are used to style the…" at bounding box center [983, 660] width 580 height 98
click at [1213, 537] on html "ND 2. NDS Connect Back Account Profile Authentication Notifications Workspace G…" at bounding box center [758, 392] width 1515 height 784
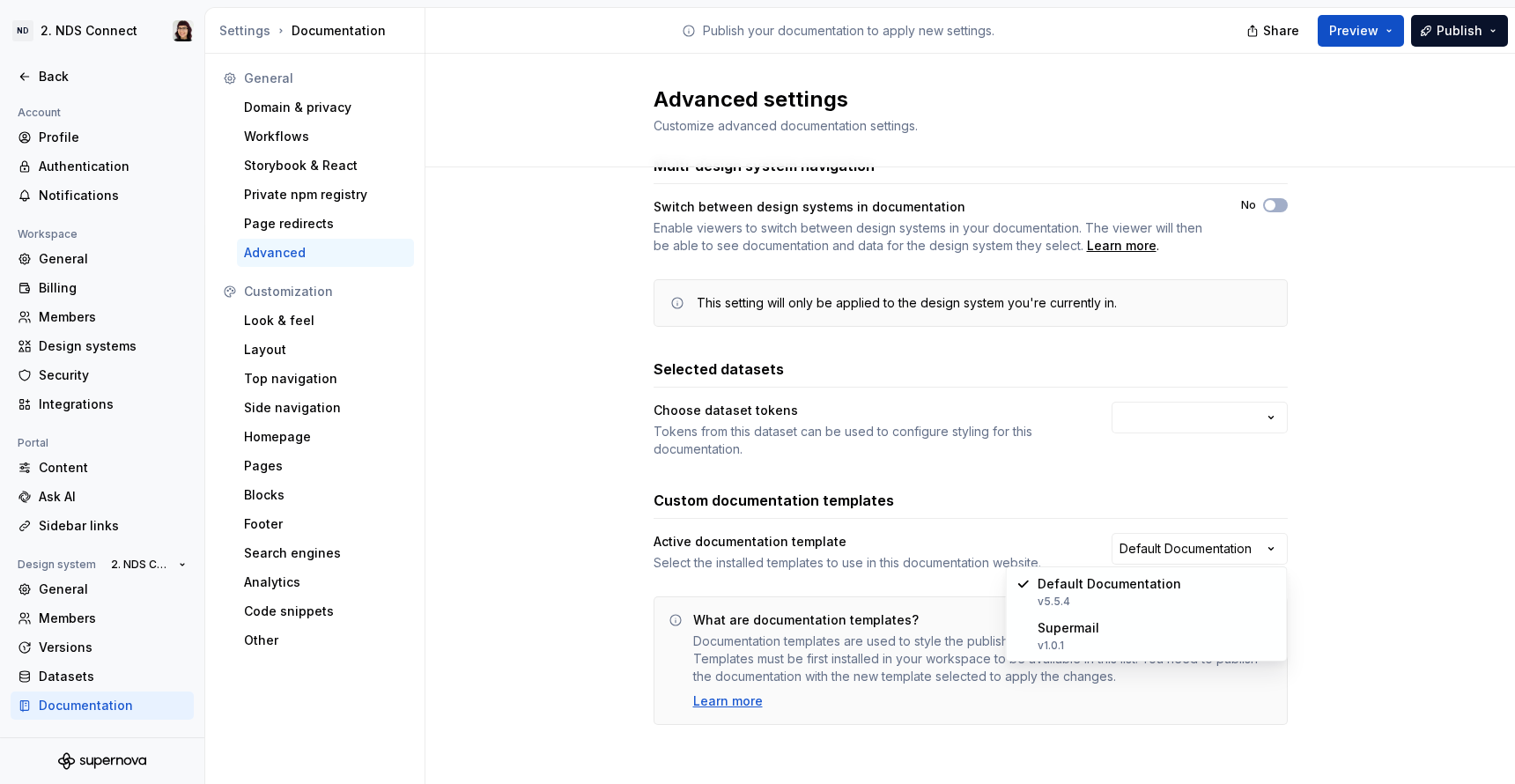
click at [882, 577] on html "ND 2. NDS Connect Back Account Profile Authentication Notifications Workspace G…" at bounding box center [758, 392] width 1515 height 784
click at [308, 361] on div "Layout" at bounding box center [326, 349] width 177 height 28
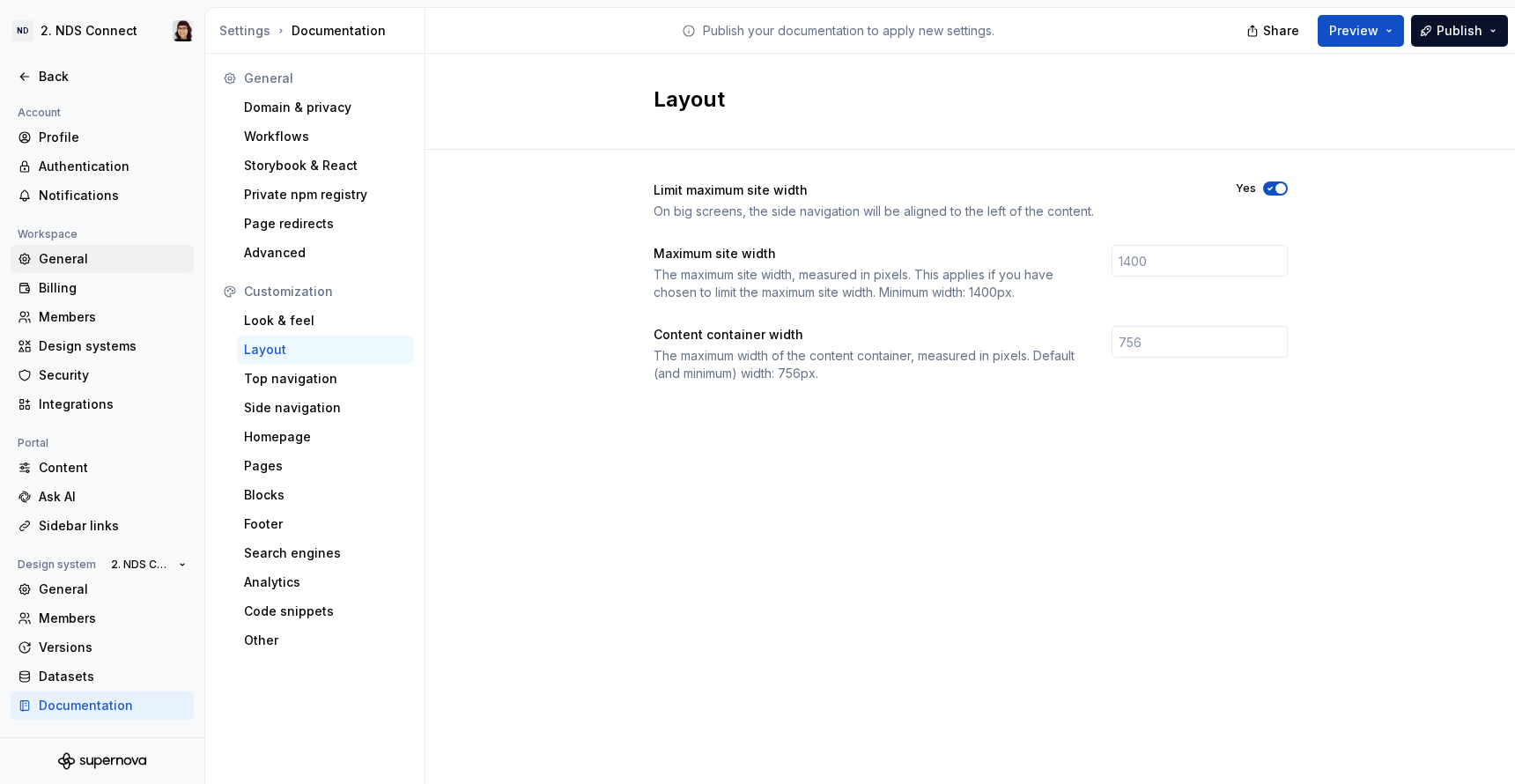
click at [66, 253] on div "General" at bounding box center [112, 259] width 148 height 18
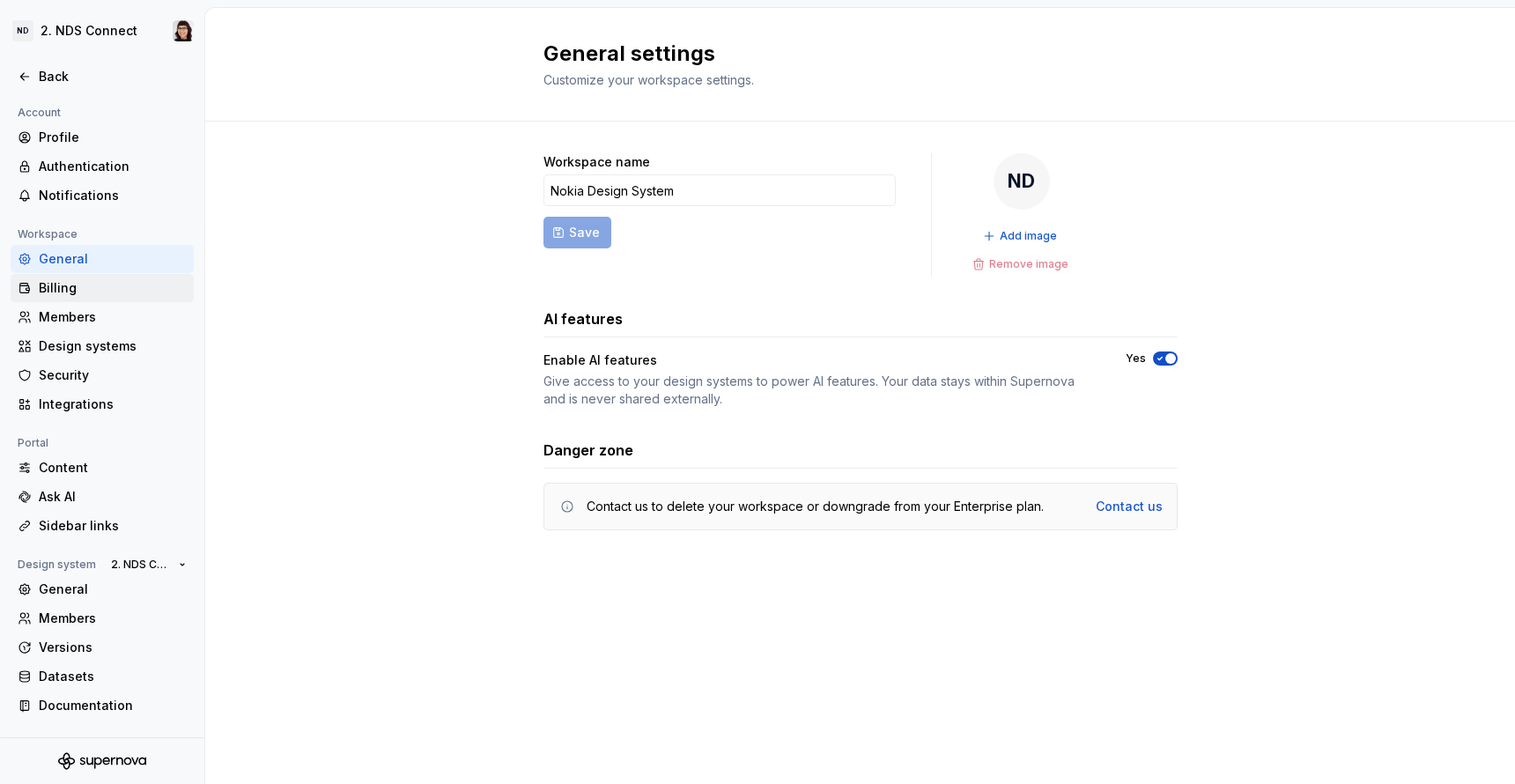
click at [63, 293] on div "Billing" at bounding box center [112, 288] width 148 height 18
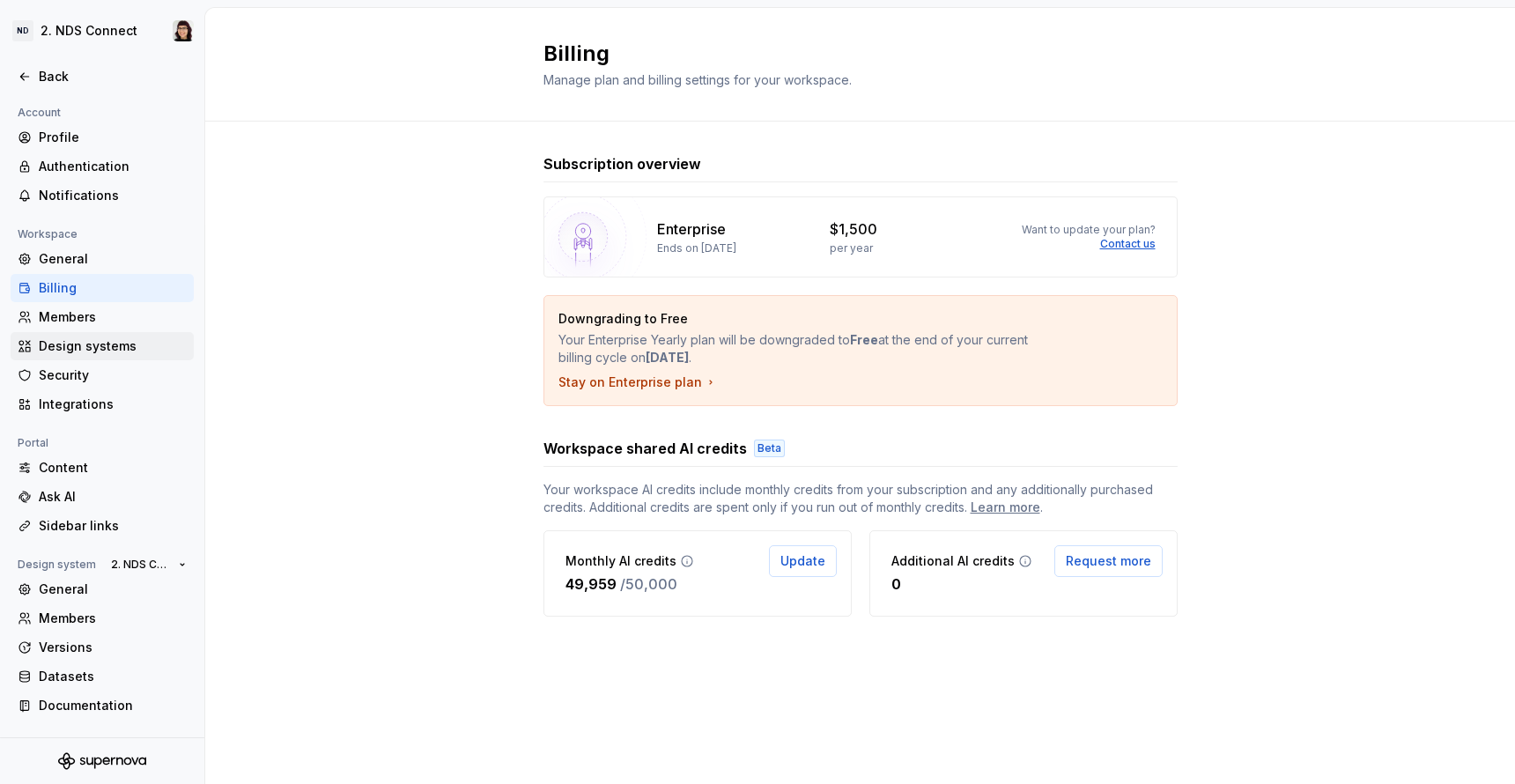
click at [67, 345] on div "Design systems" at bounding box center [112, 346] width 148 height 18
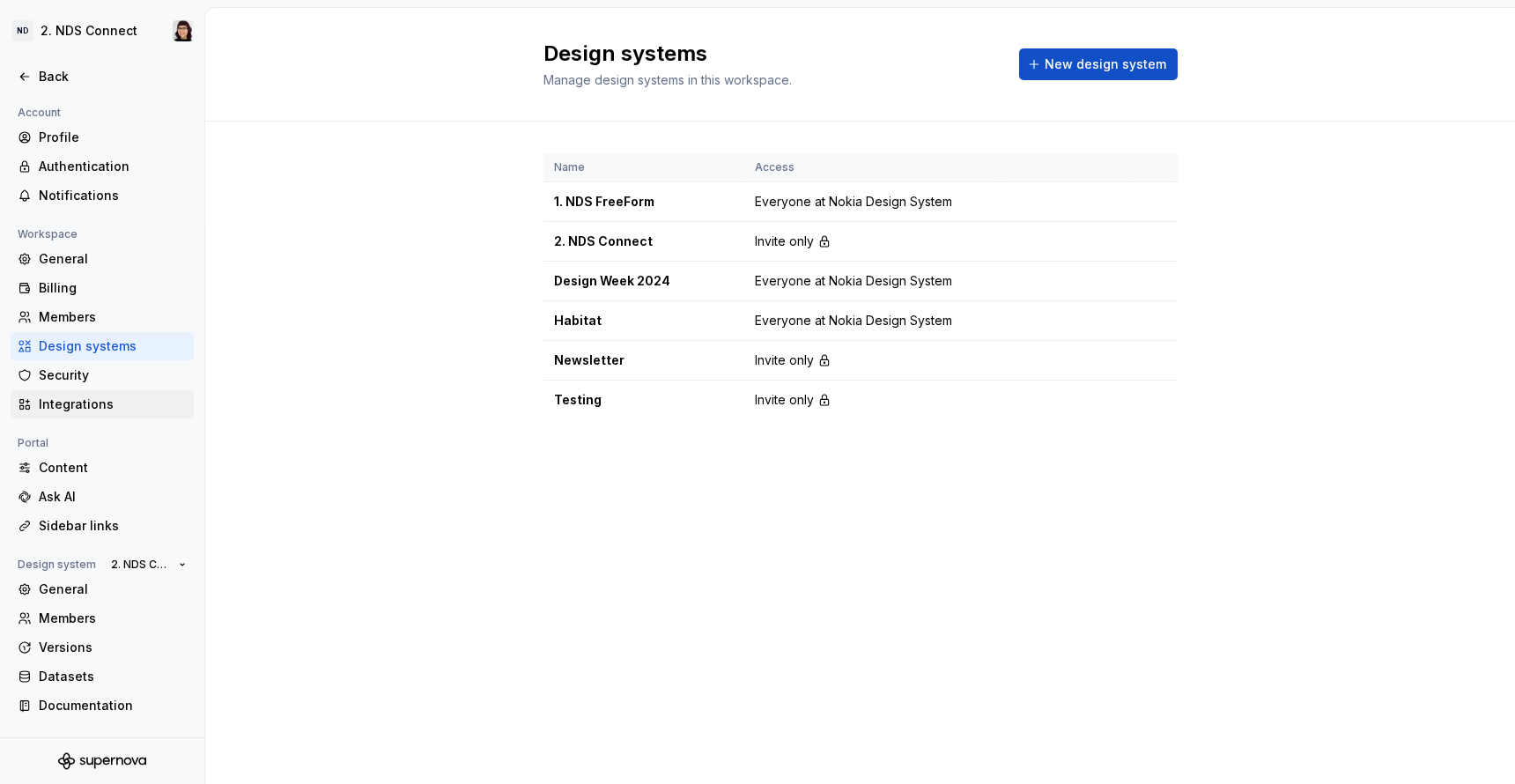
click at [81, 409] on div "Integrations" at bounding box center [112, 404] width 148 height 18
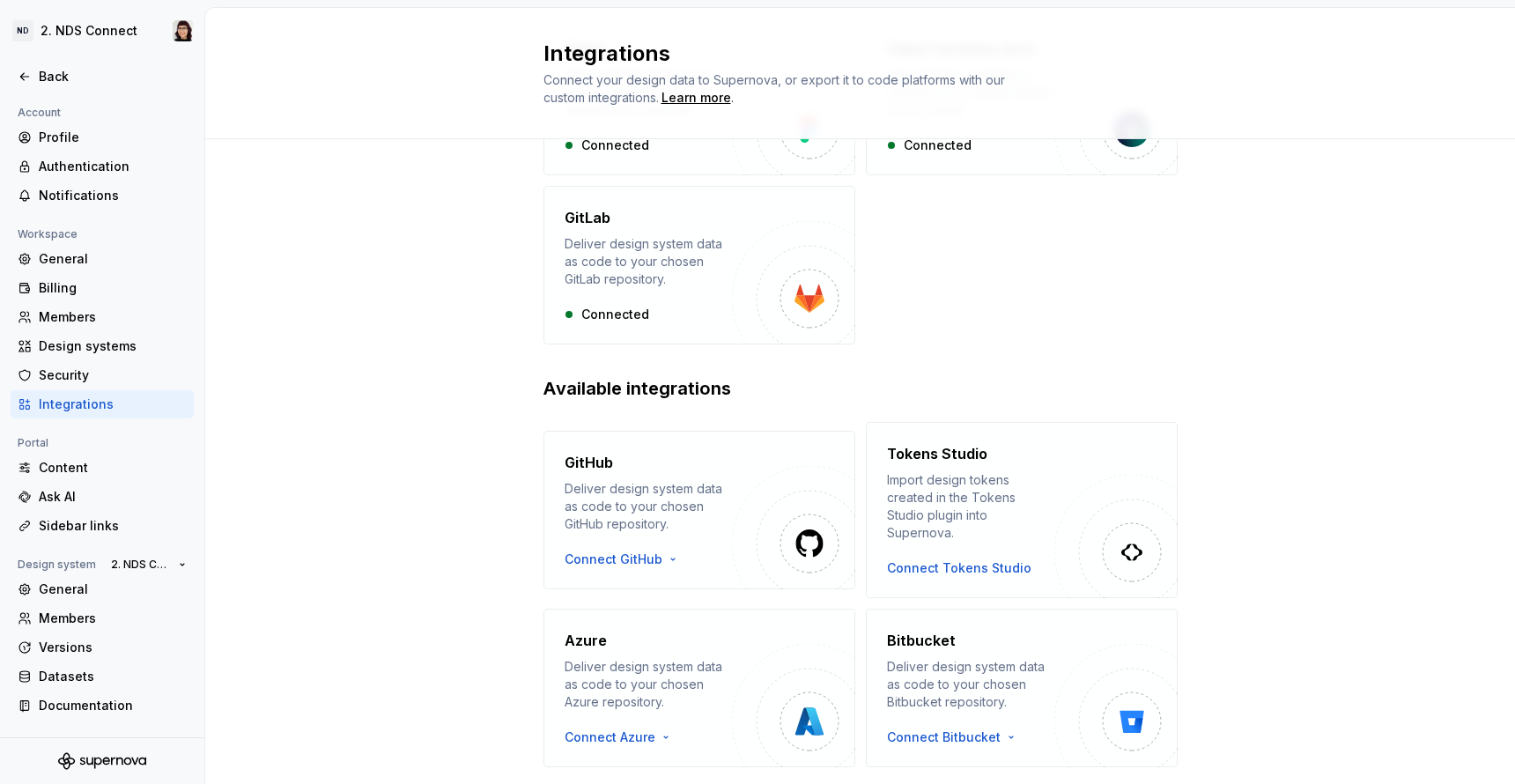
scroll to position [232, 0]
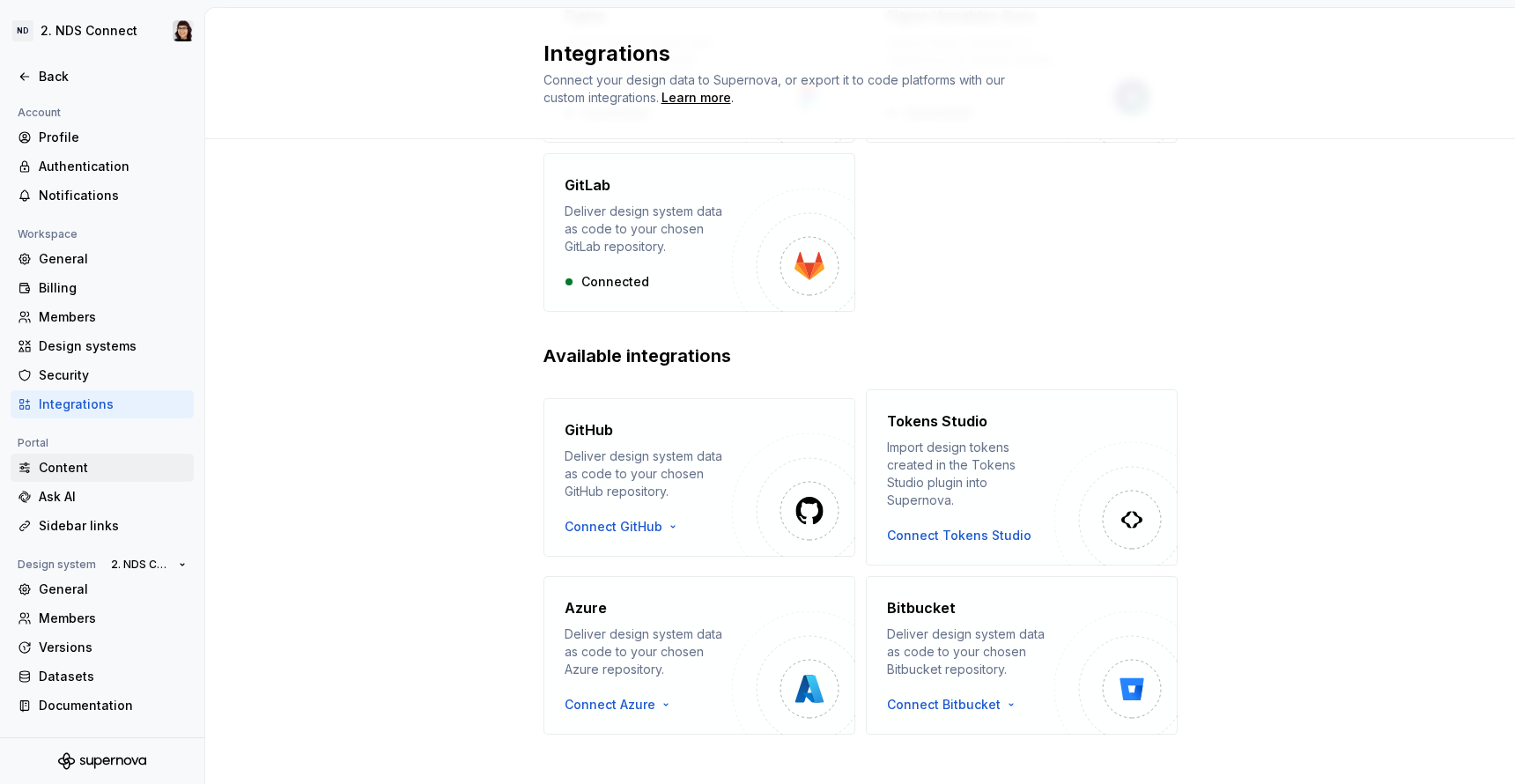
click at [95, 459] on div "Content" at bounding box center [112, 467] width 148 height 18
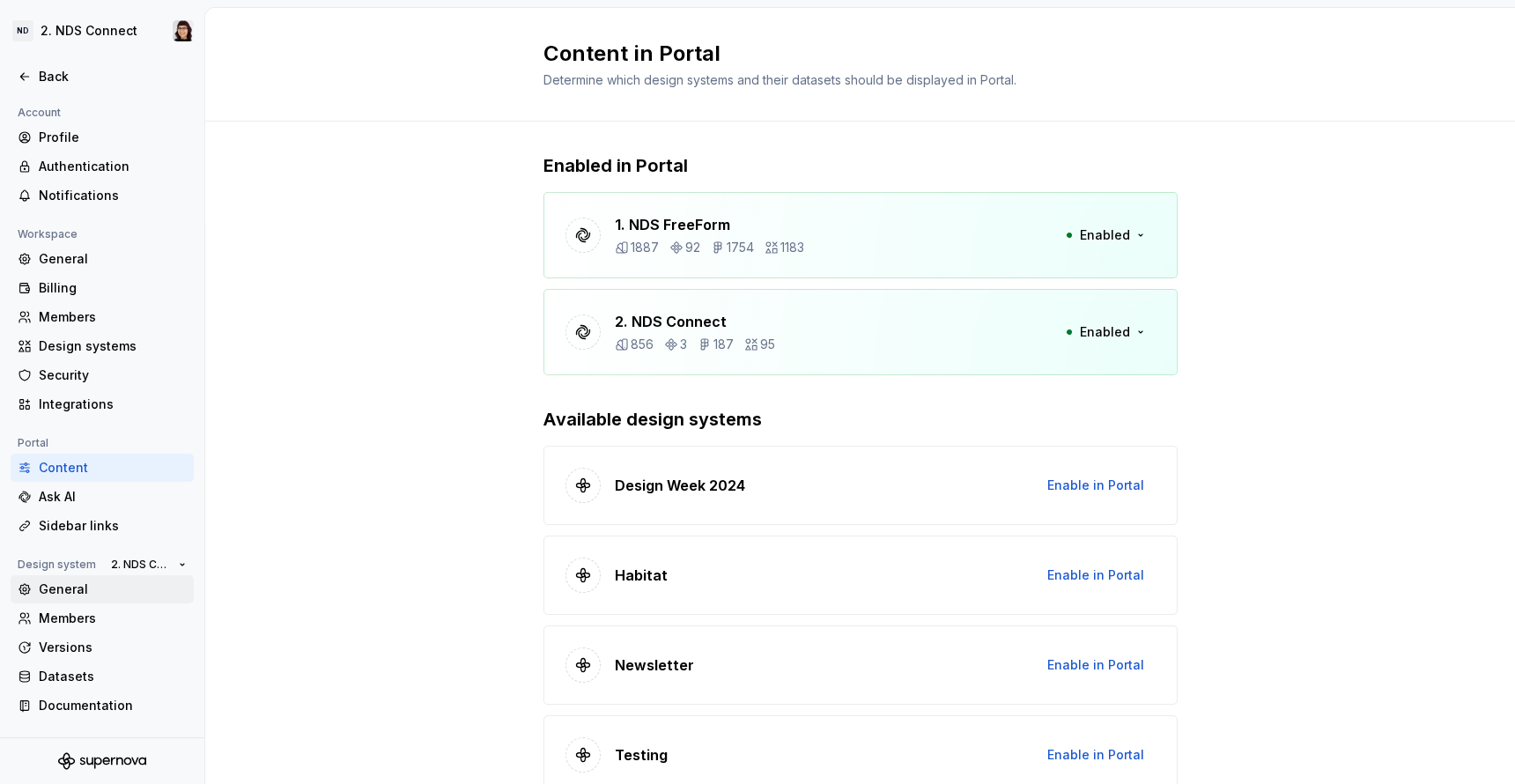
click at [115, 590] on div "General" at bounding box center [112, 589] width 148 height 18
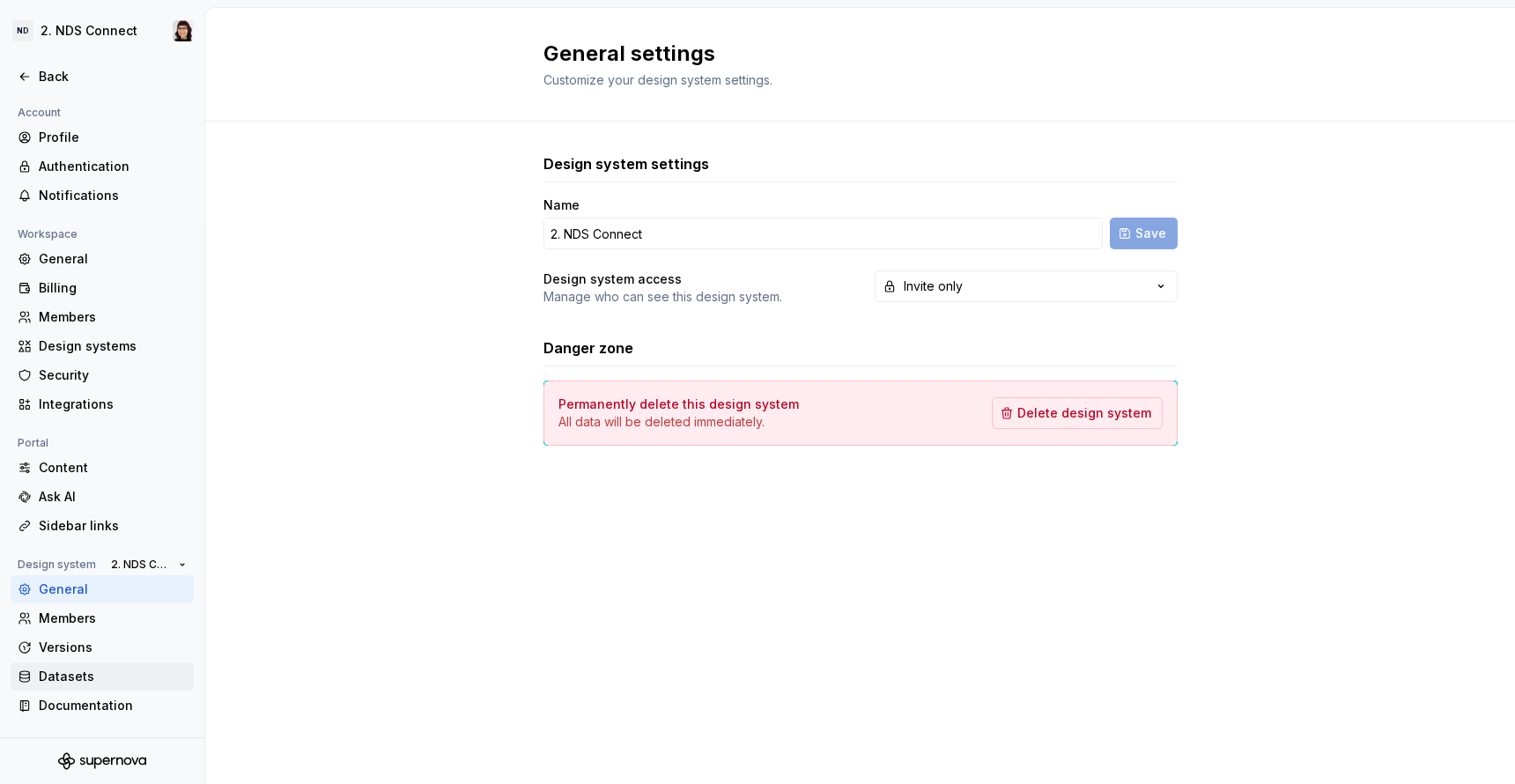
click at [98, 675] on div "Datasets" at bounding box center [112, 677] width 148 height 18
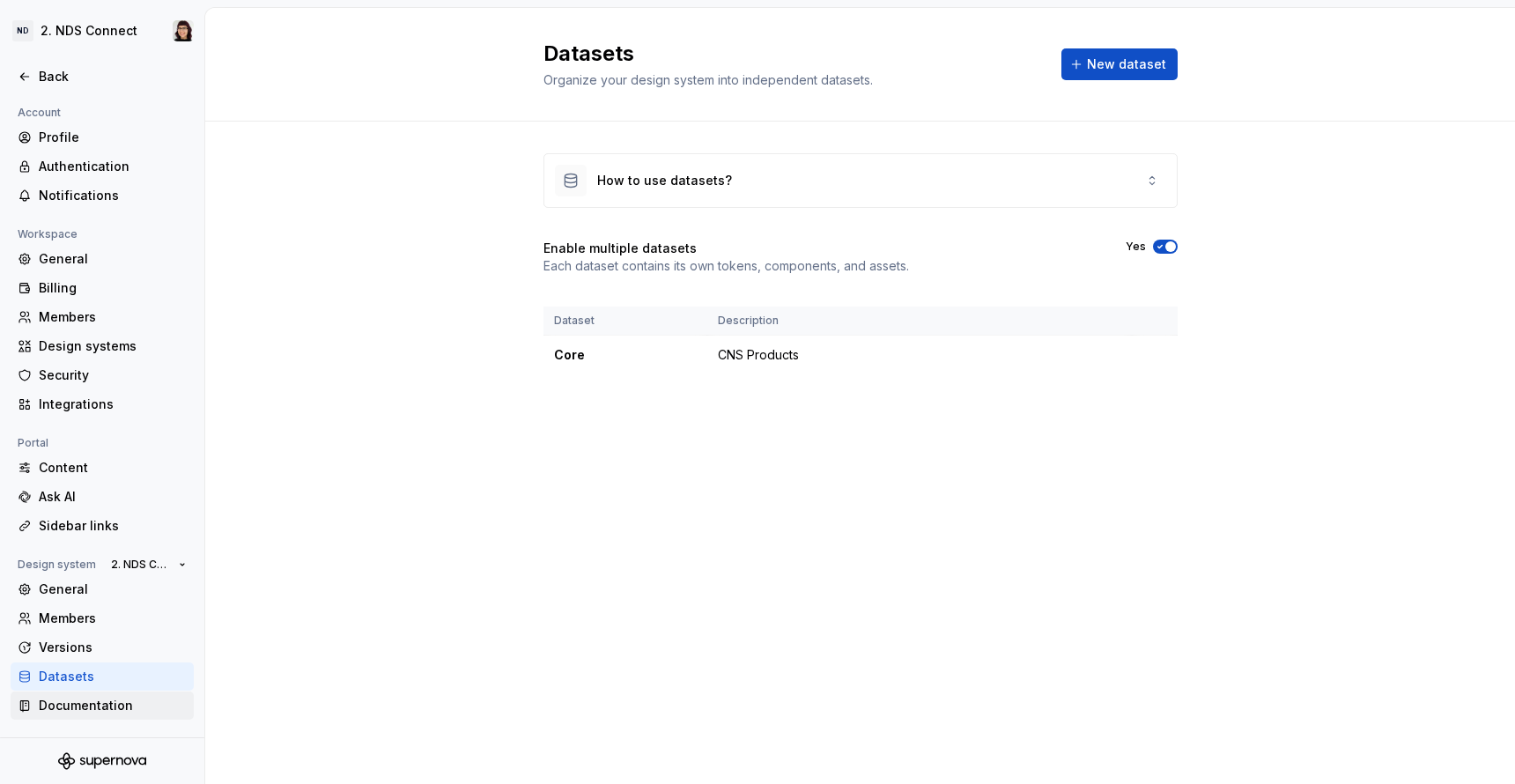
click at [90, 703] on div "Documentation" at bounding box center [112, 706] width 148 height 18
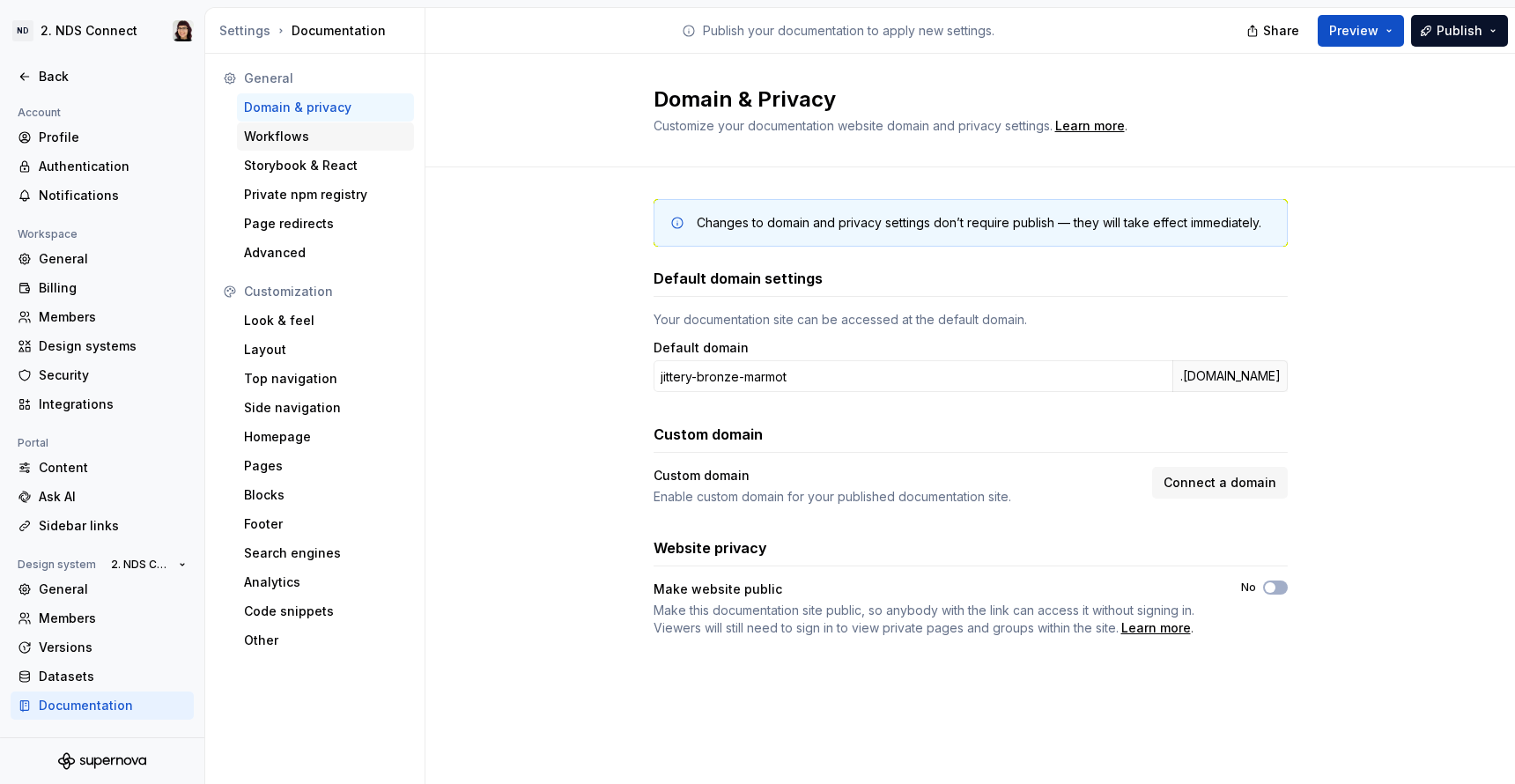
click at [322, 145] on div "Workflows" at bounding box center [326, 137] width 163 height 18
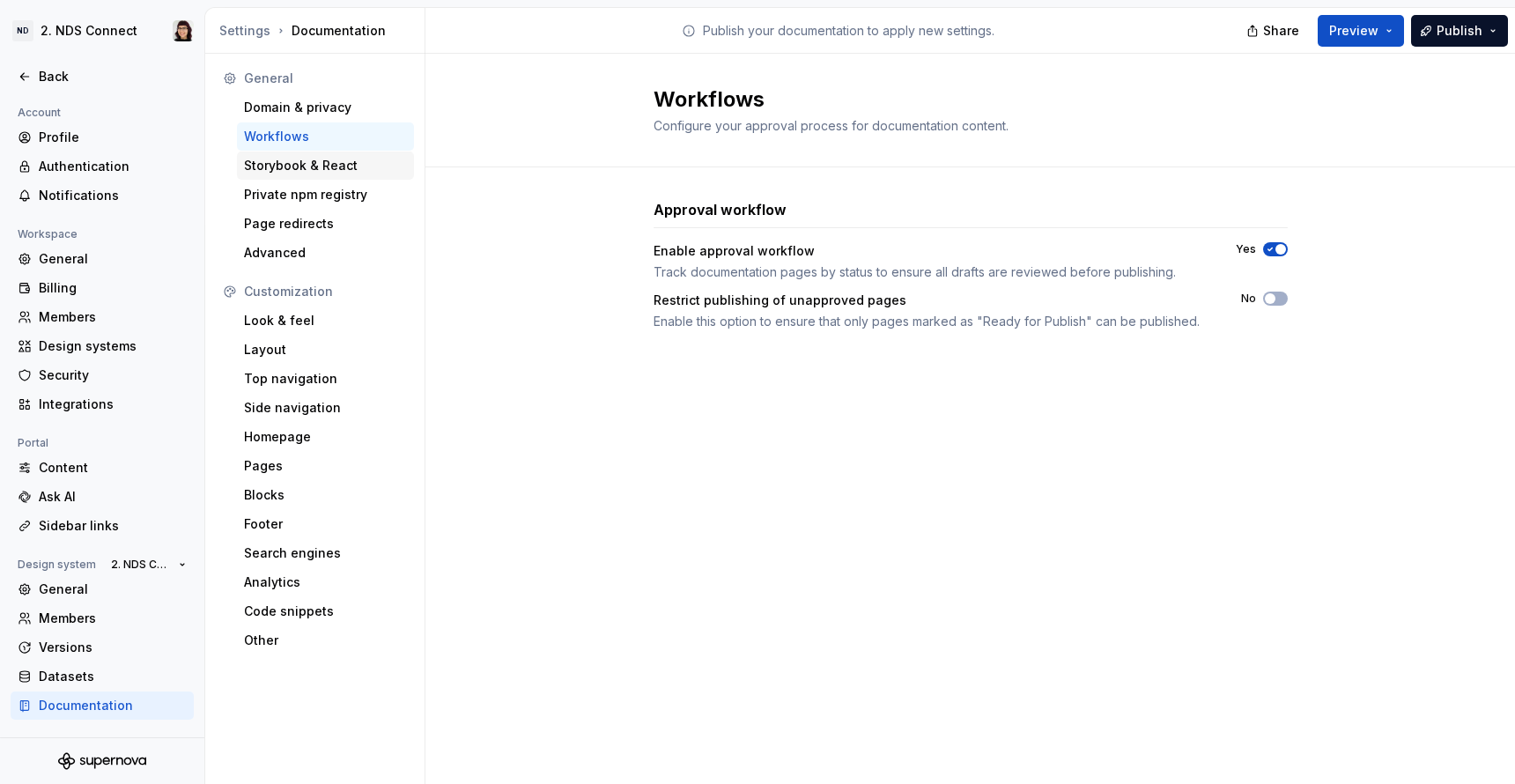
click at [321, 161] on div "Storybook & React" at bounding box center [326, 166] width 163 height 18
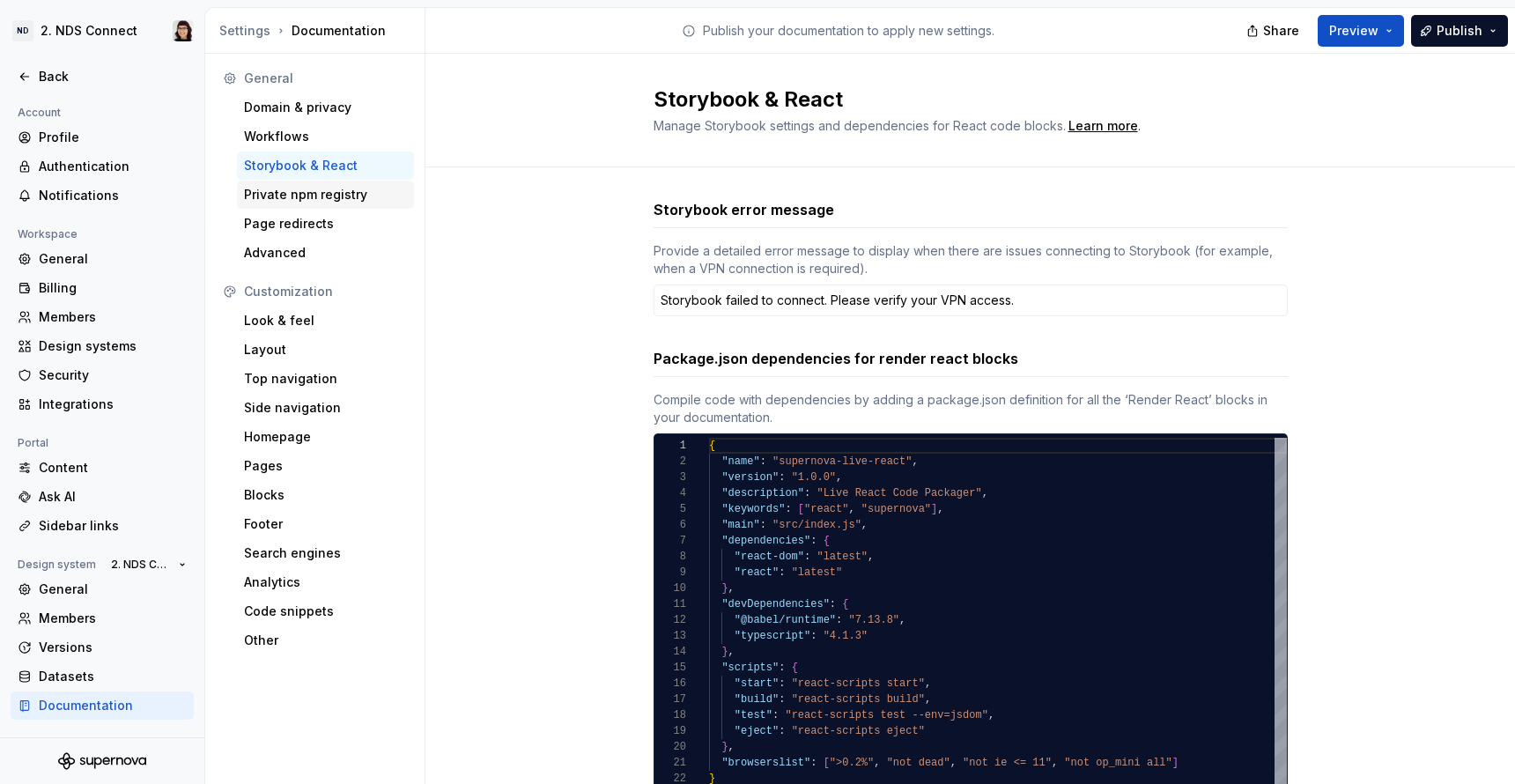
click at [312, 199] on div "Private npm registry" at bounding box center [326, 195] width 163 height 18
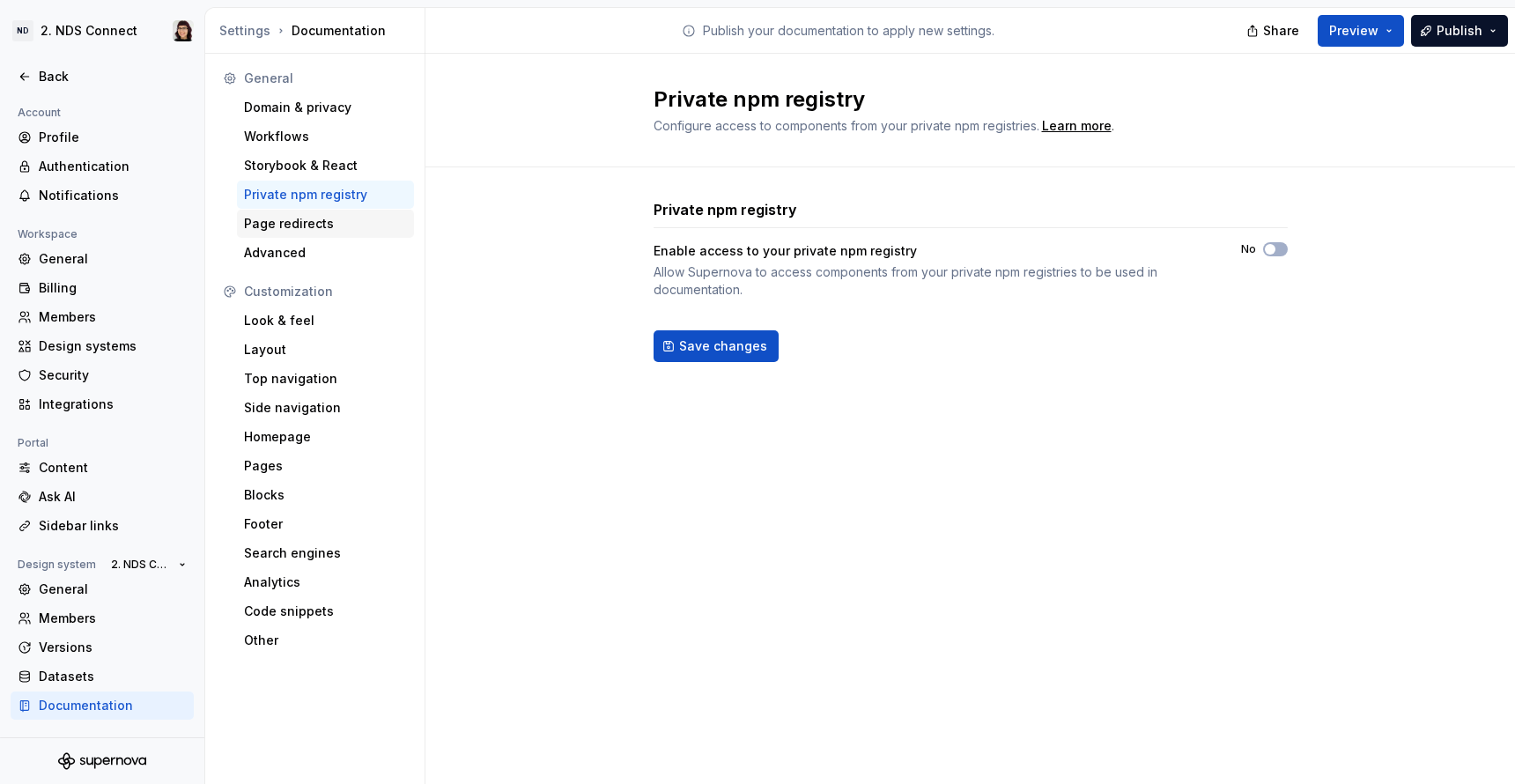
click at [302, 219] on div "Page redirects" at bounding box center [326, 224] width 163 height 18
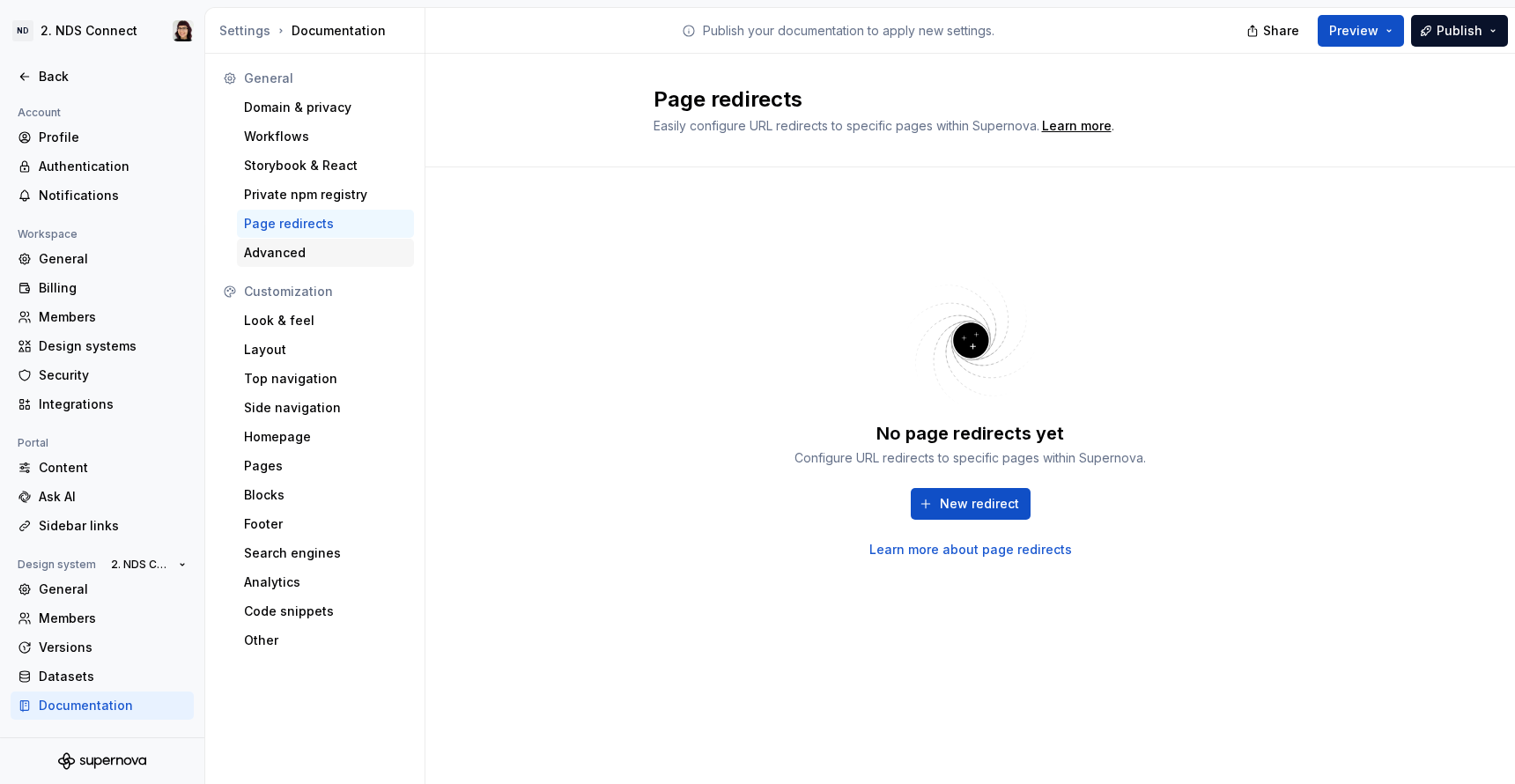
click at [294, 249] on div "Advanced" at bounding box center [326, 253] width 163 height 18
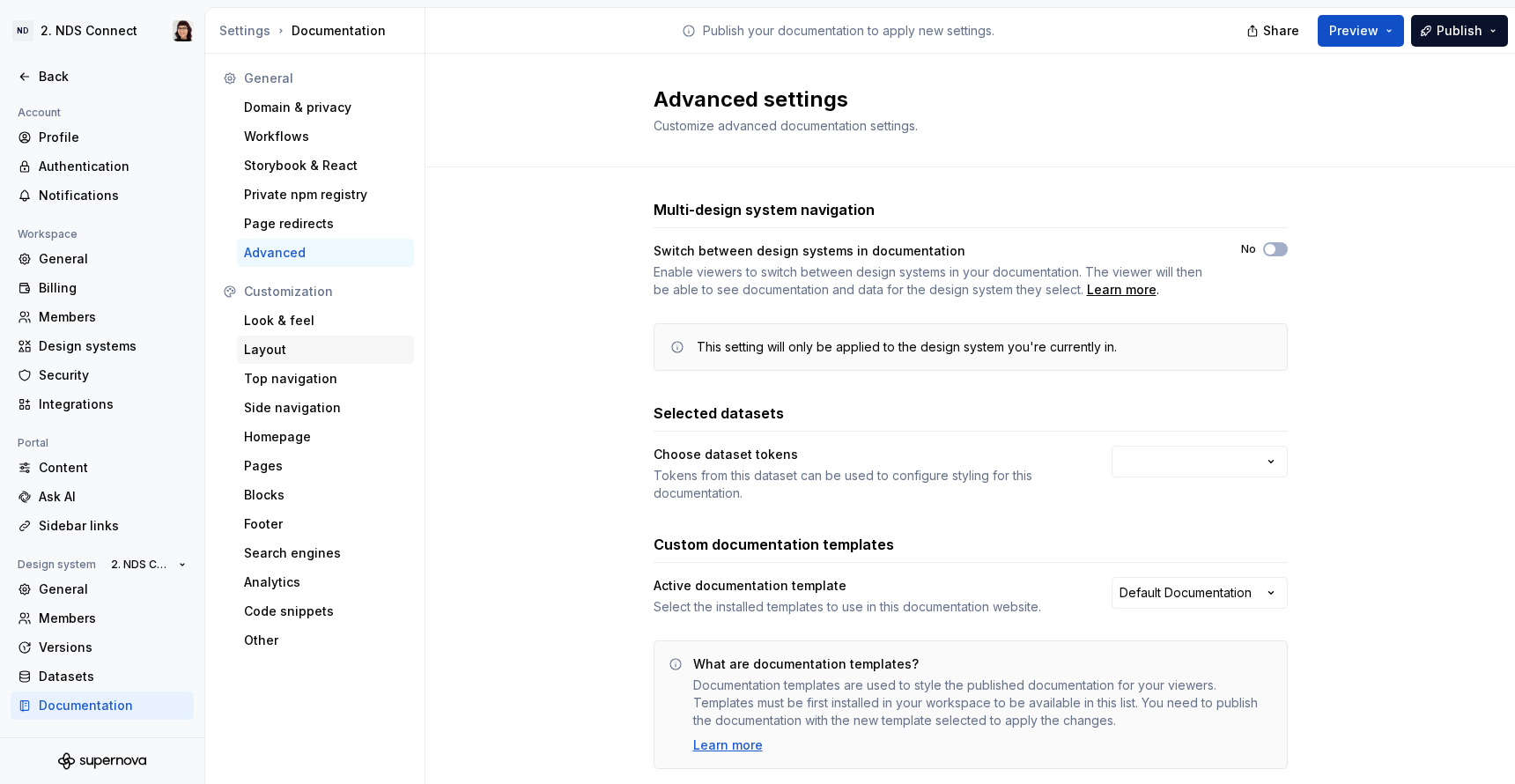
click at [254, 336] on div "Layout" at bounding box center [326, 349] width 177 height 28
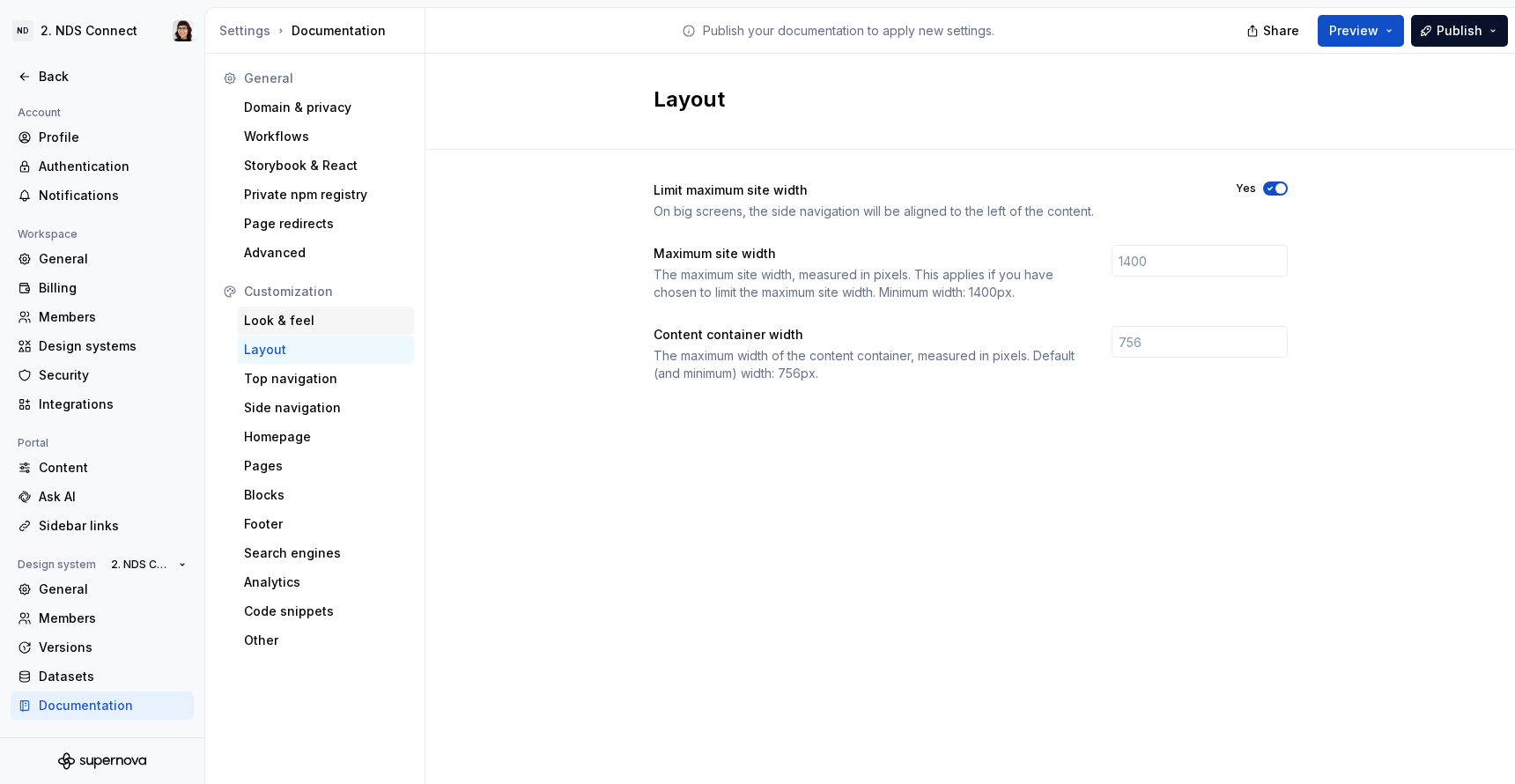
click at [295, 320] on div "Look & feel" at bounding box center [326, 321] width 163 height 18
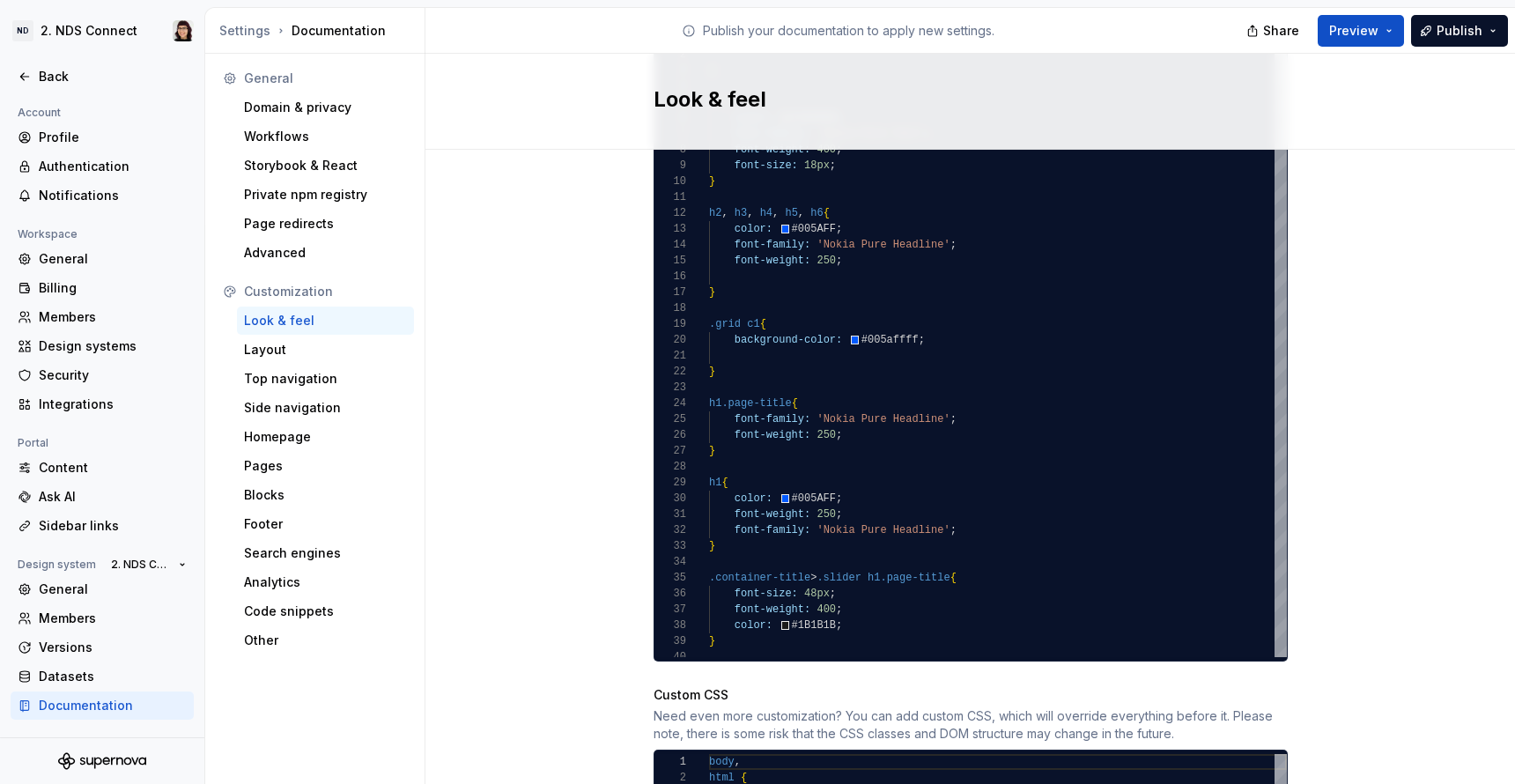
scroll to position [1202, 0]
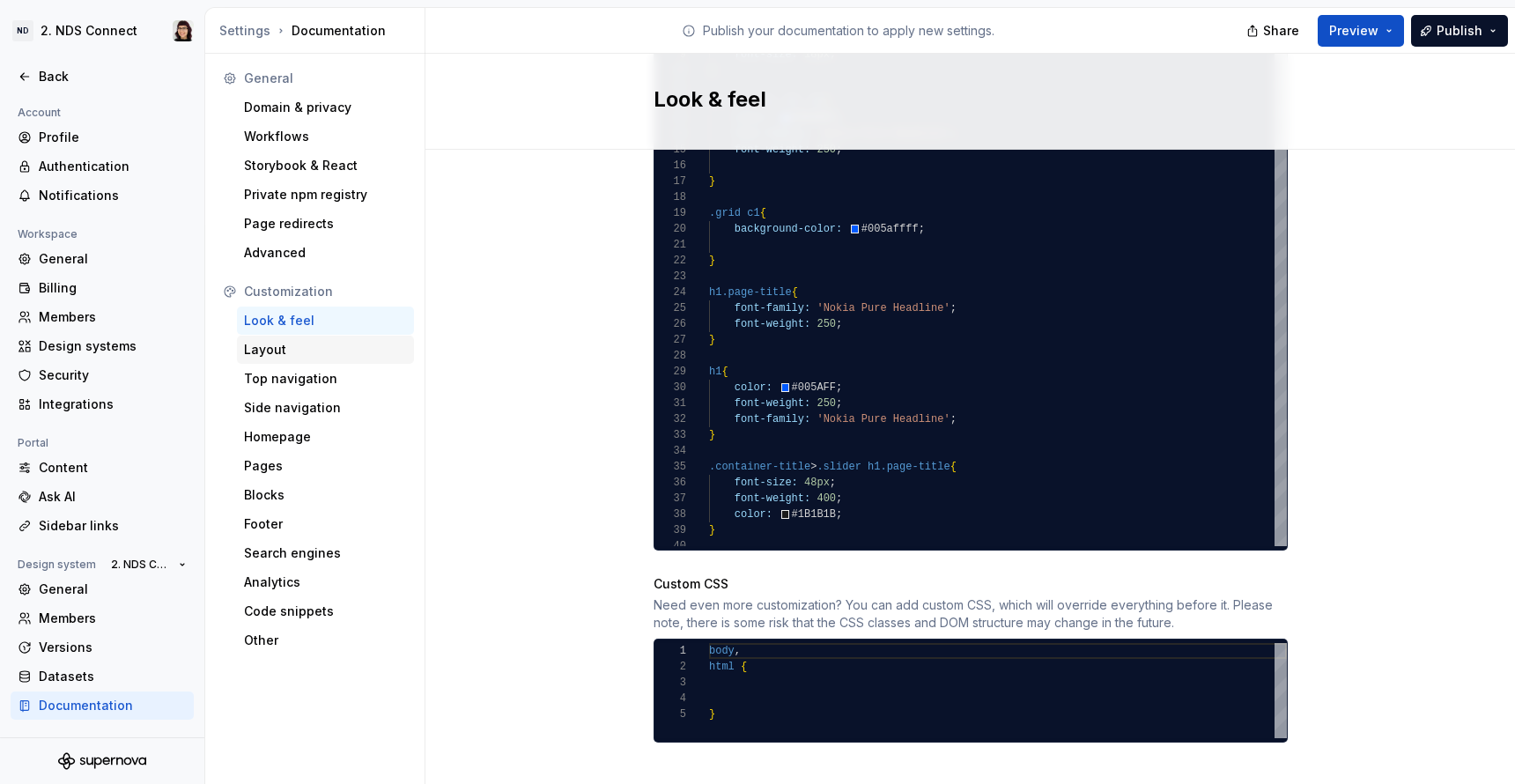
click at [300, 359] on div "Layout" at bounding box center [326, 349] width 177 height 28
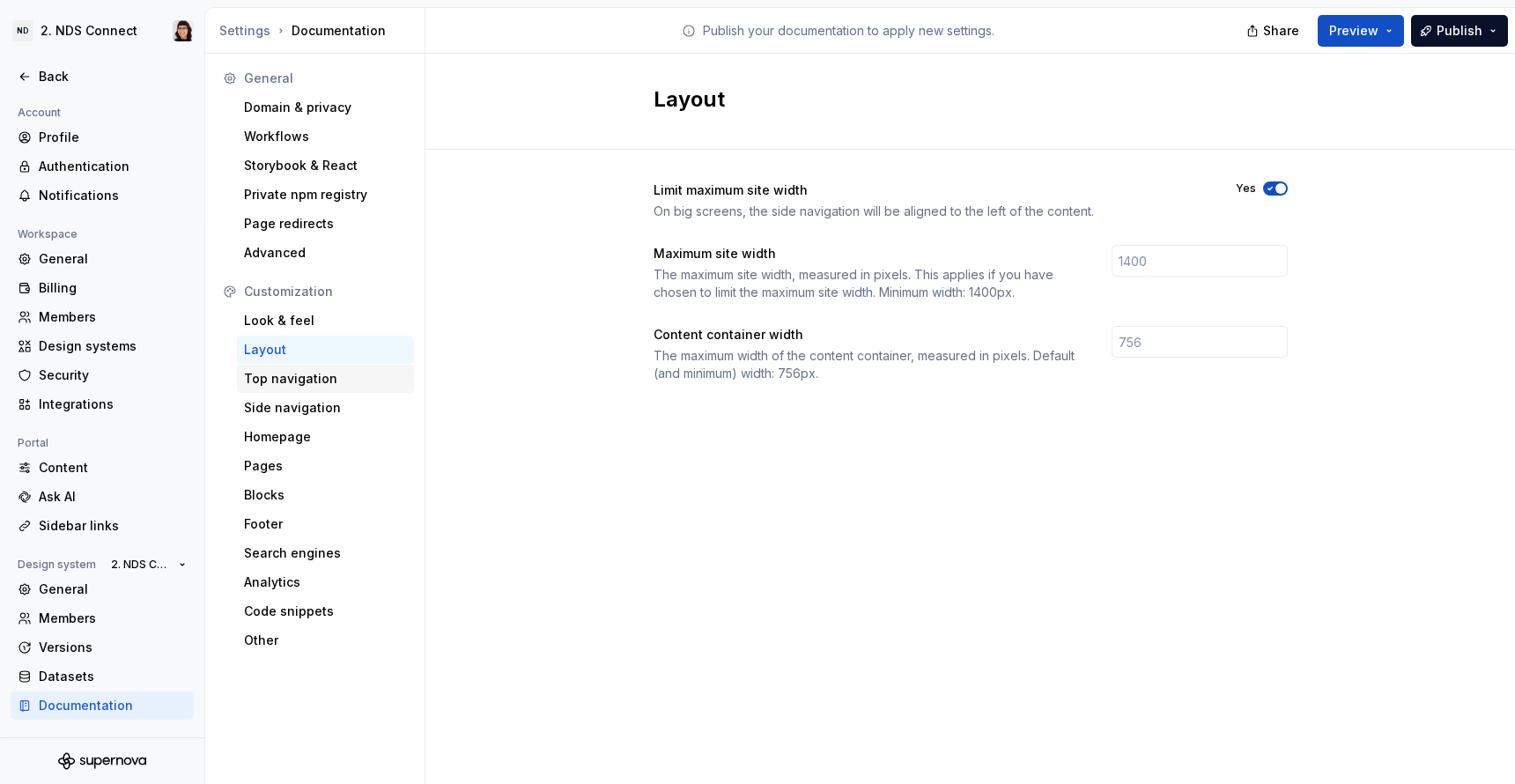
click at [273, 376] on div "Top navigation" at bounding box center [326, 379] width 163 height 18
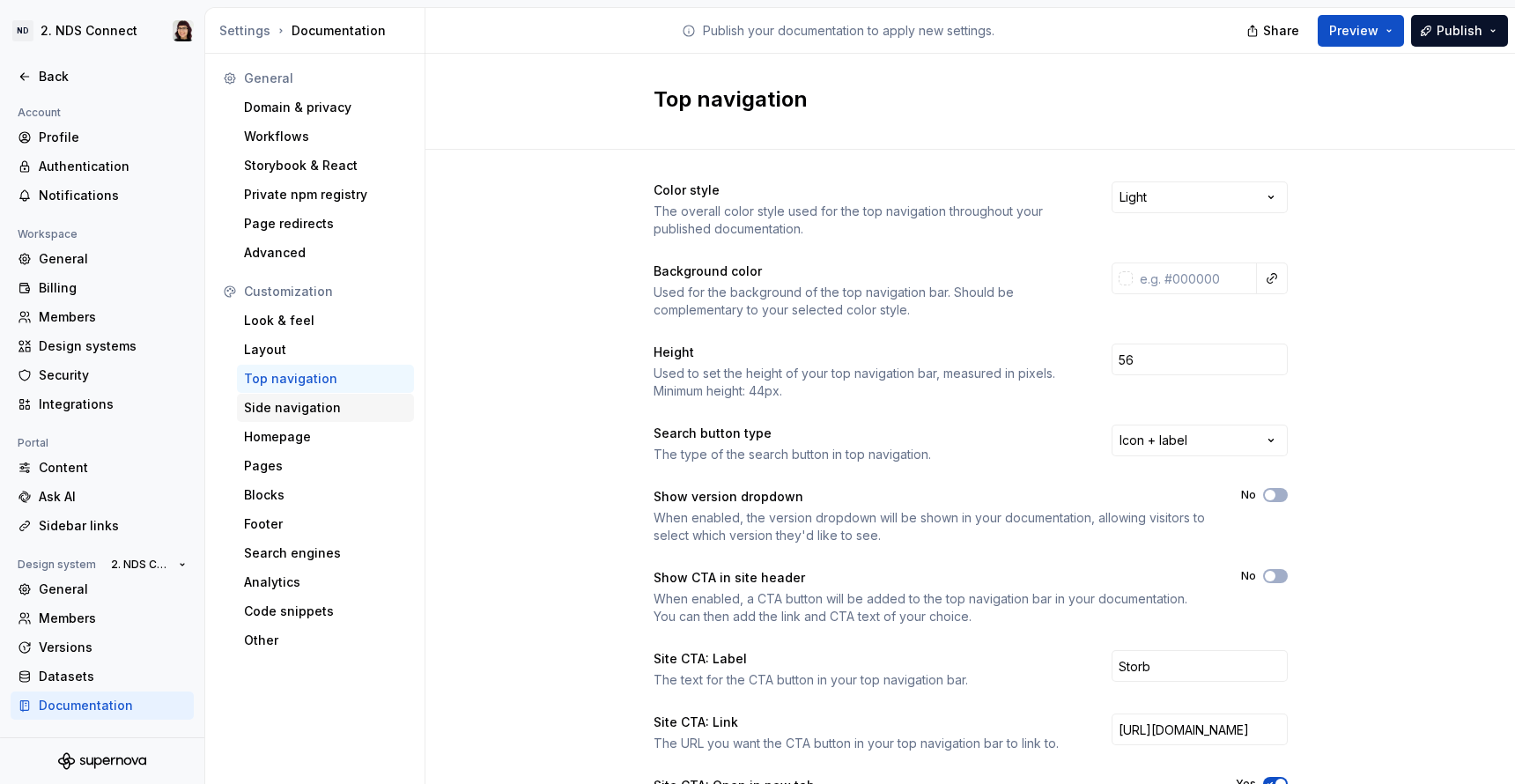
click at [283, 397] on div "Side navigation" at bounding box center [326, 408] width 177 height 28
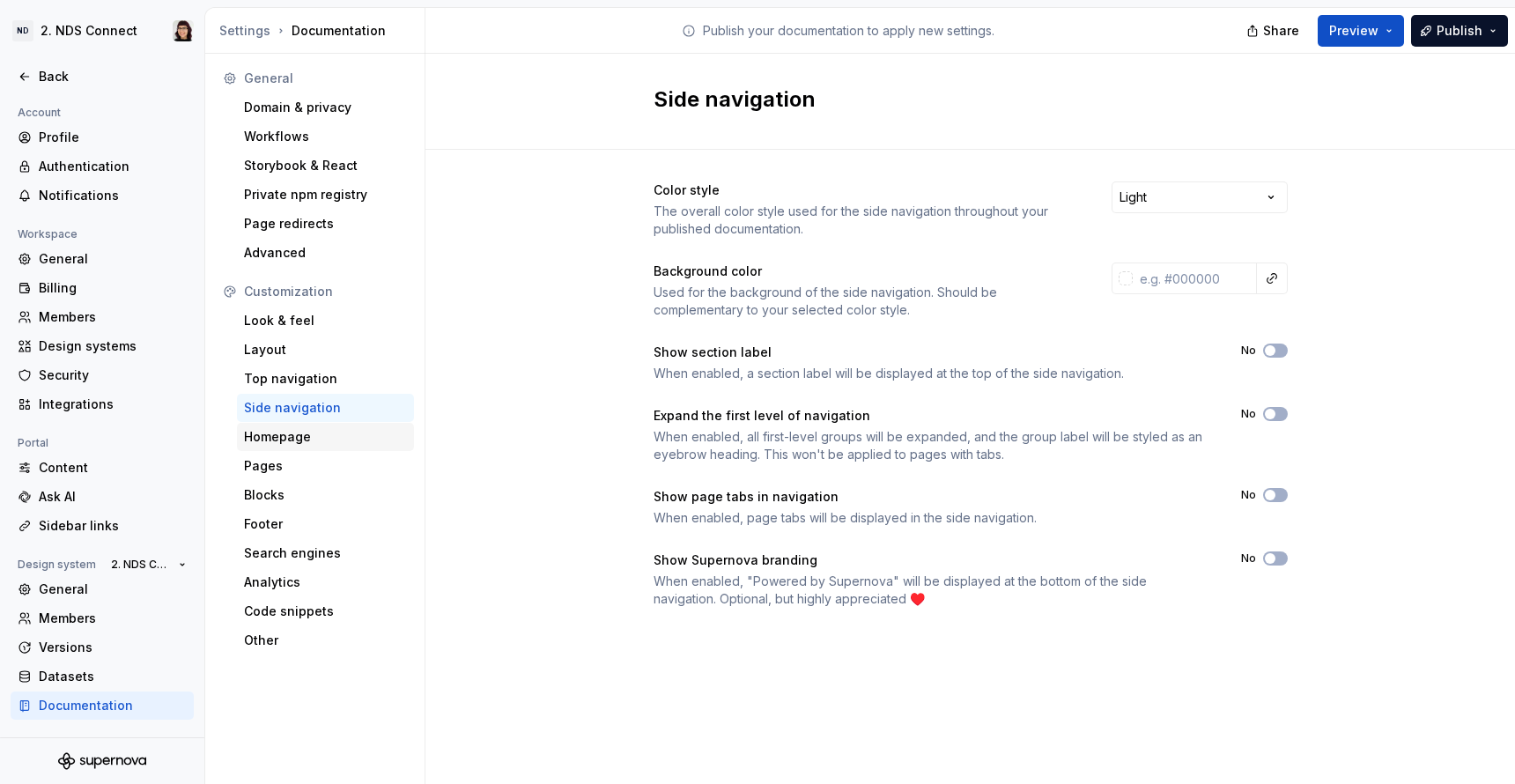
click at [285, 427] on div "Homepage" at bounding box center [326, 437] width 177 height 28
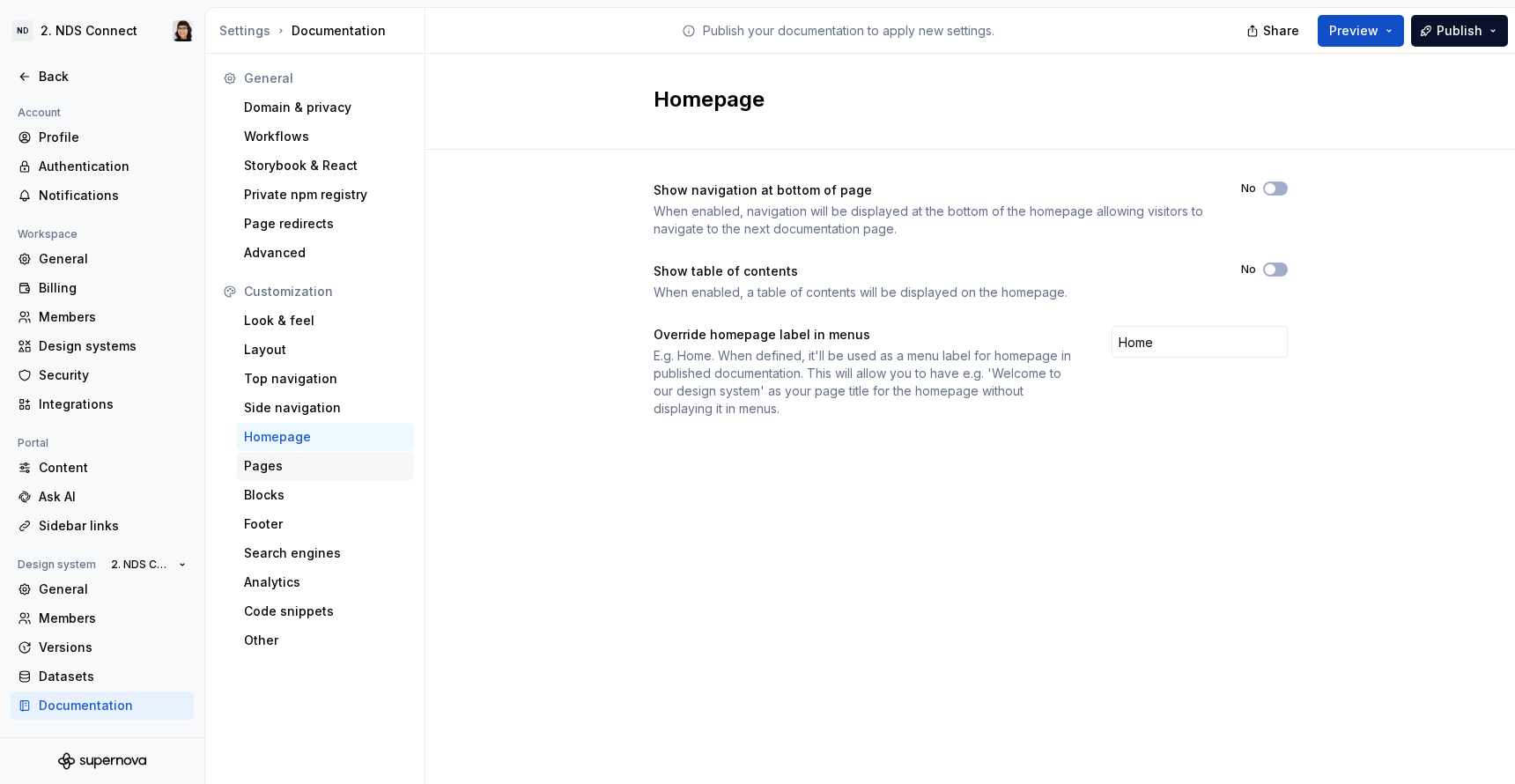
click at [286, 469] on div "Pages" at bounding box center [326, 466] width 163 height 18
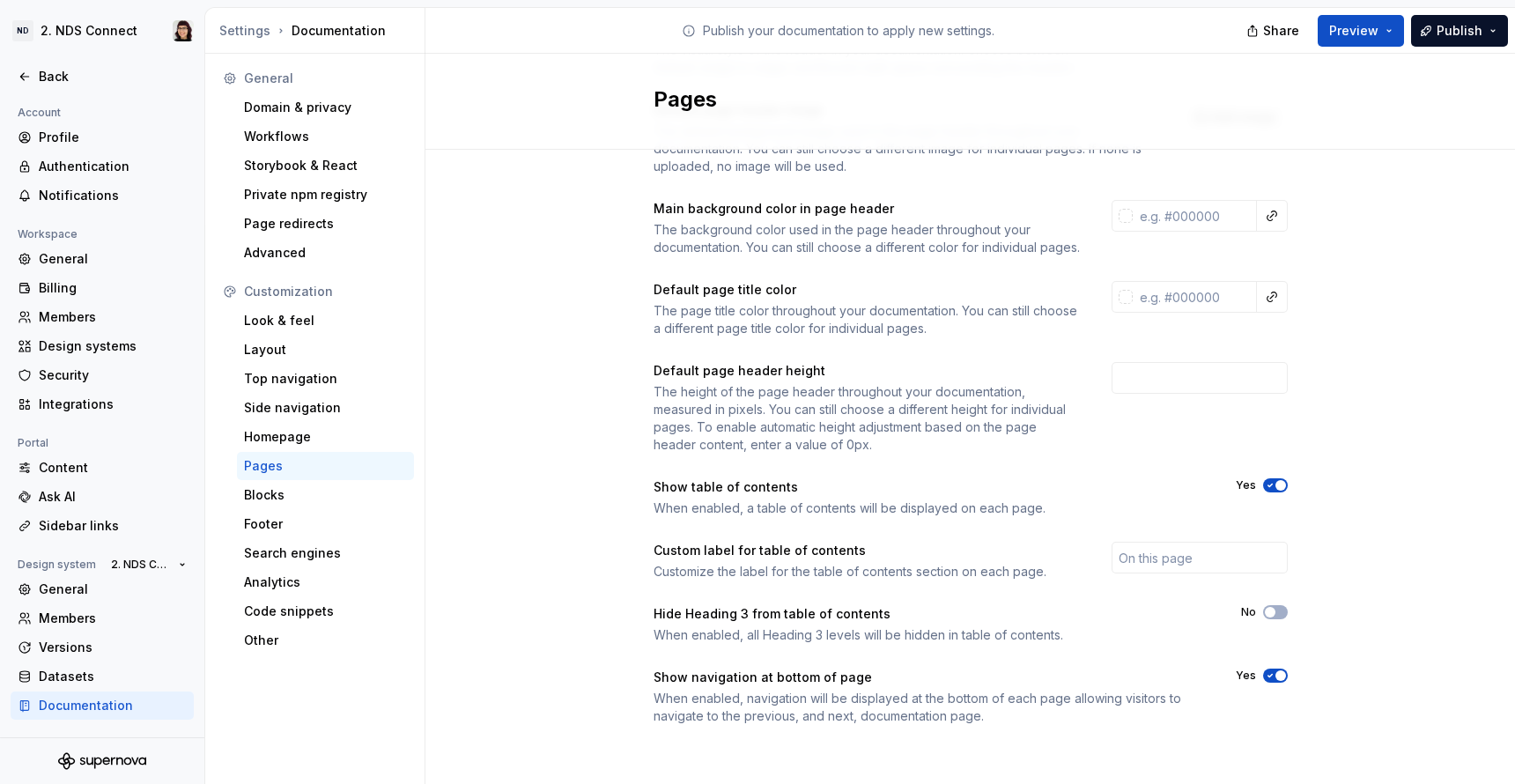
scroll to position [179, 0]
click at [342, 495] on div "Blocks" at bounding box center [326, 495] width 163 height 18
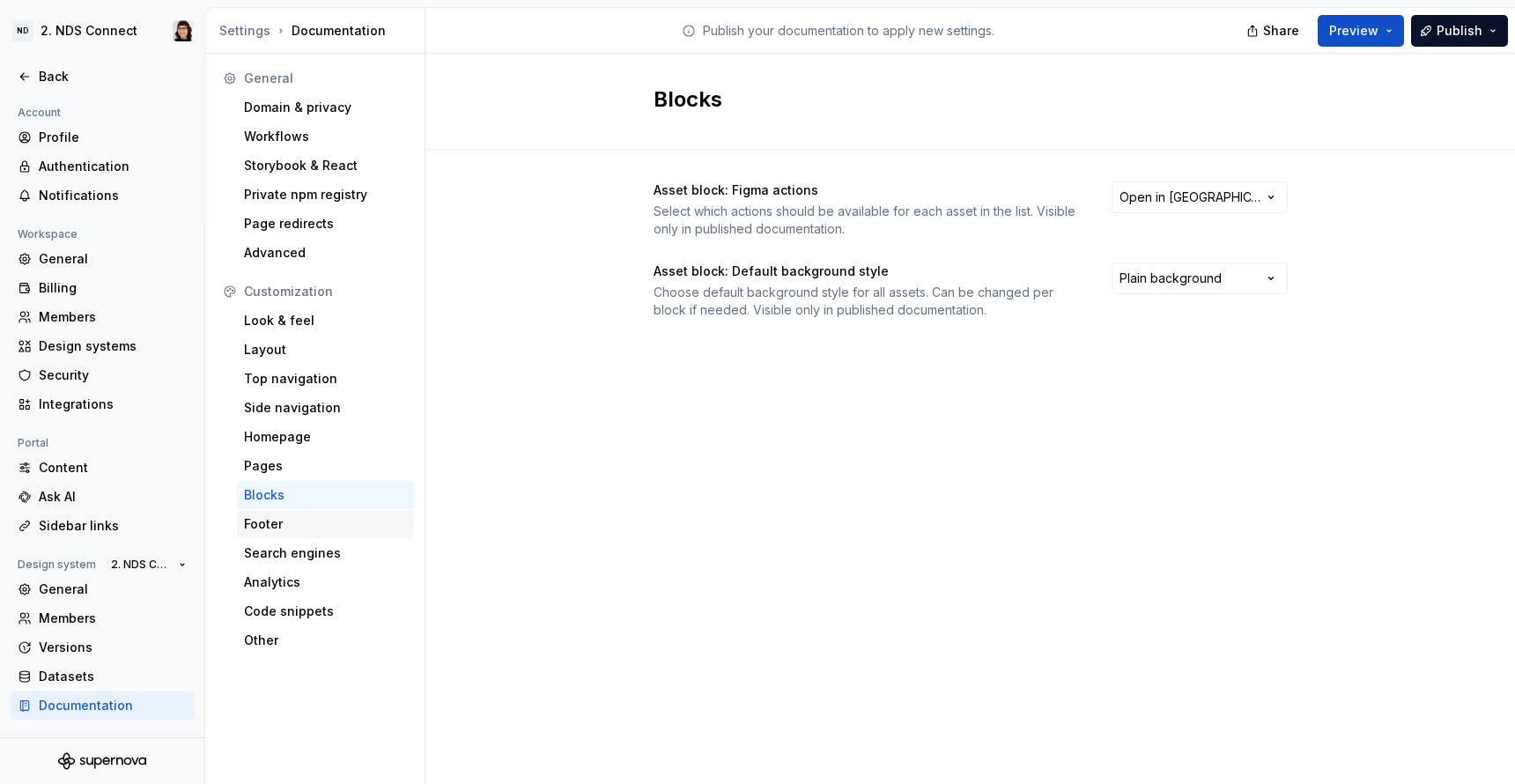
click at [321, 529] on div "Footer" at bounding box center [326, 524] width 163 height 18
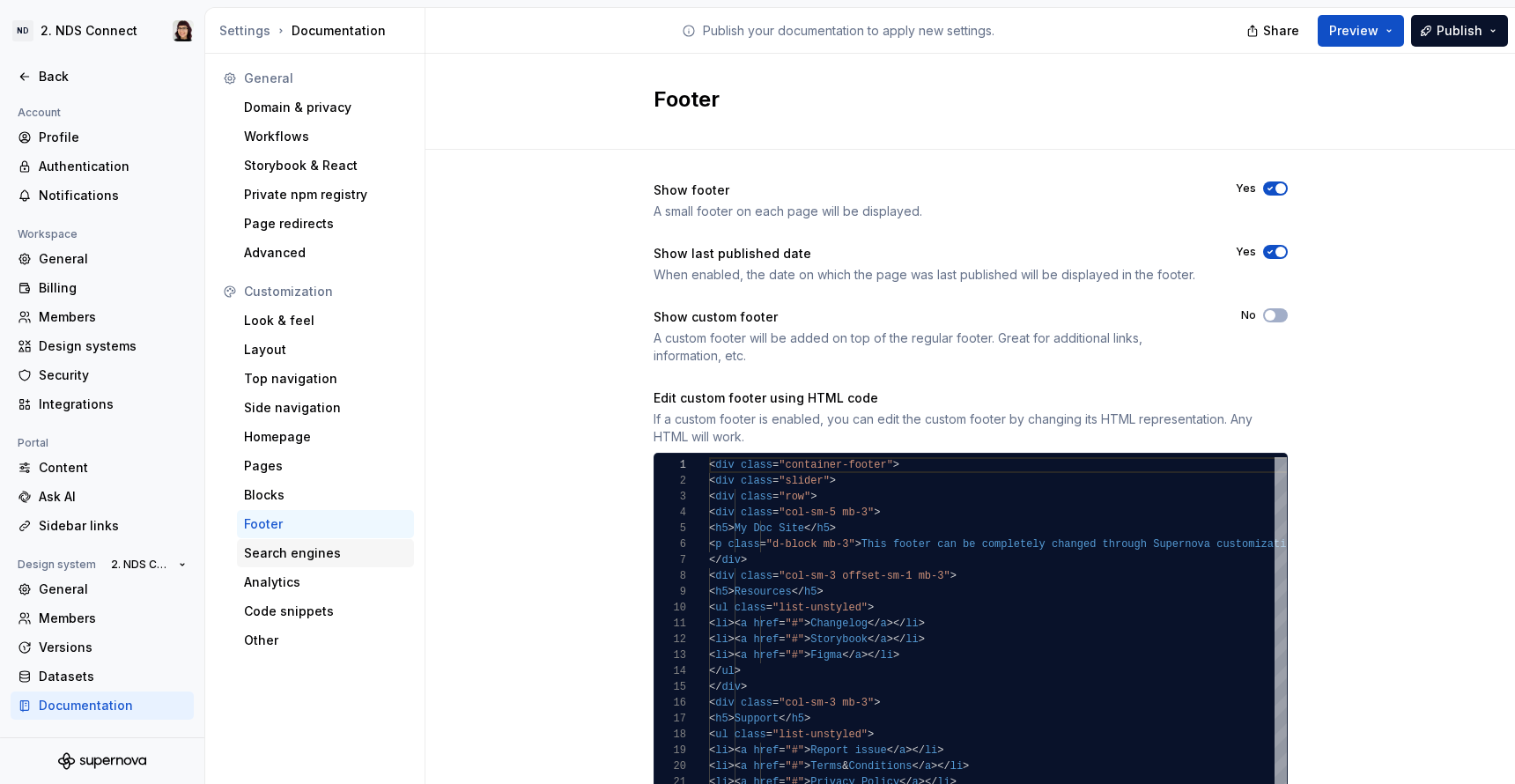
click at [317, 543] on div "Search engines" at bounding box center [326, 553] width 177 height 28
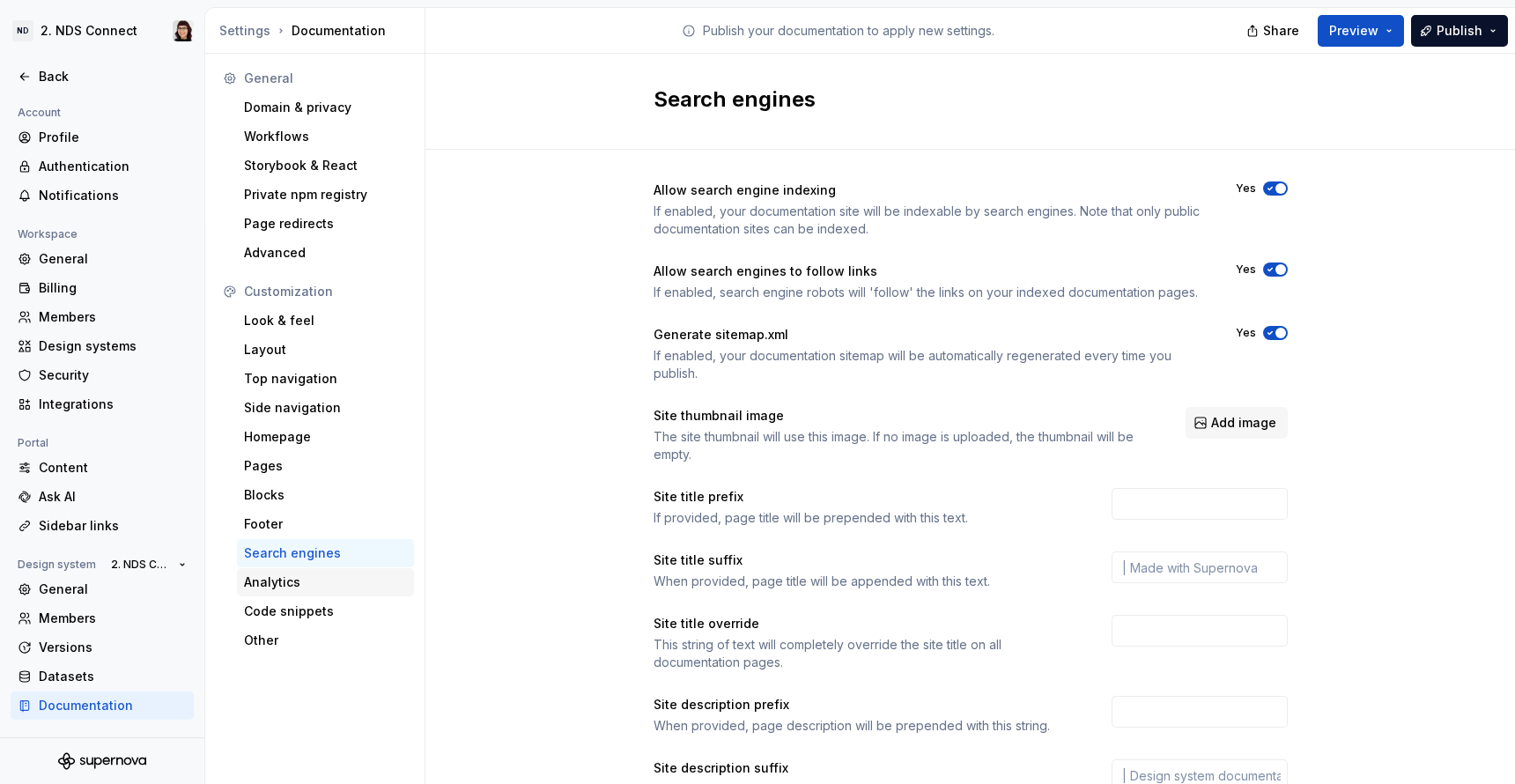
click at [311, 574] on div "Analytics" at bounding box center [326, 583] width 163 height 18
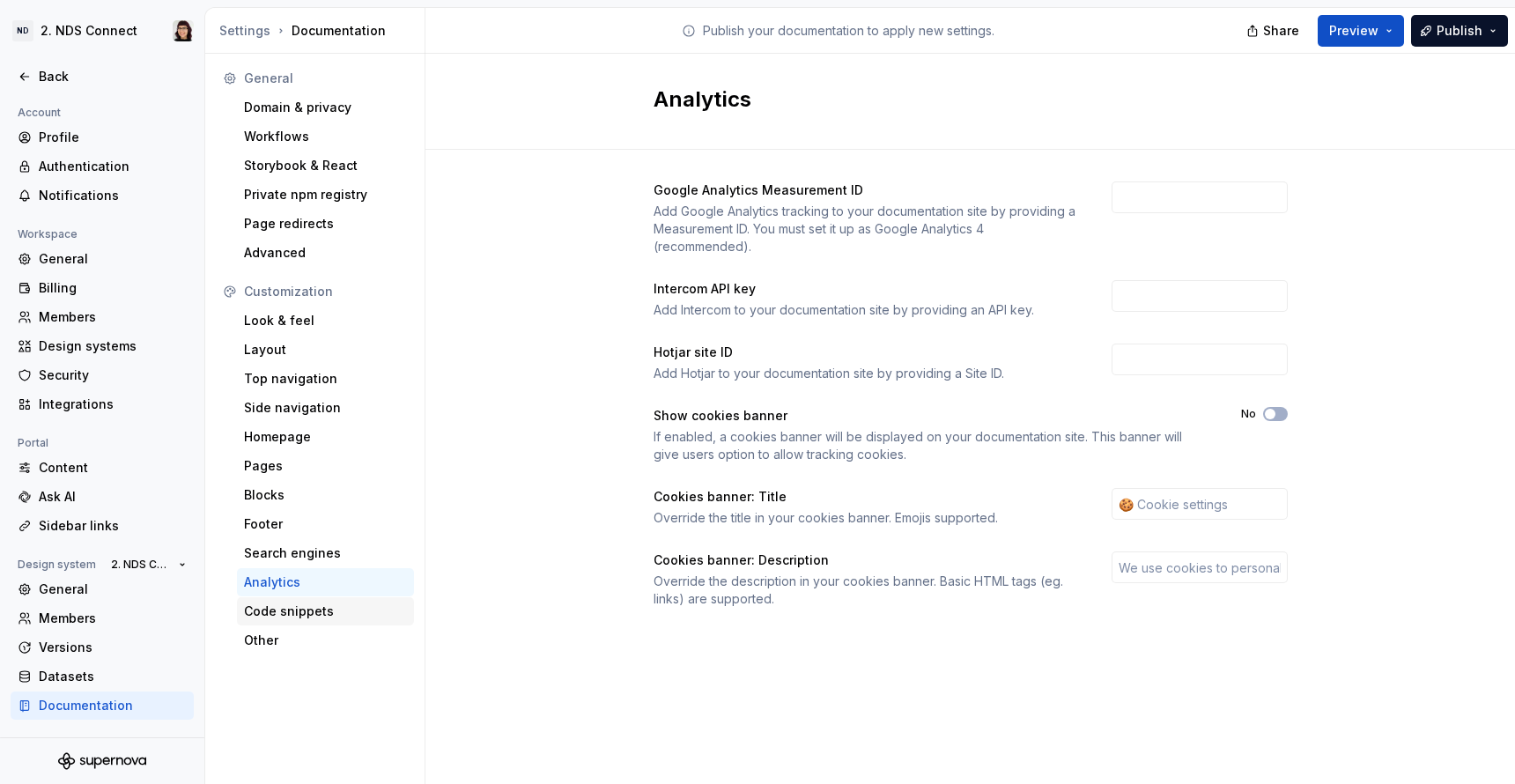
click at [310, 622] on div "Code snippets" at bounding box center [326, 611] width 177 height 28
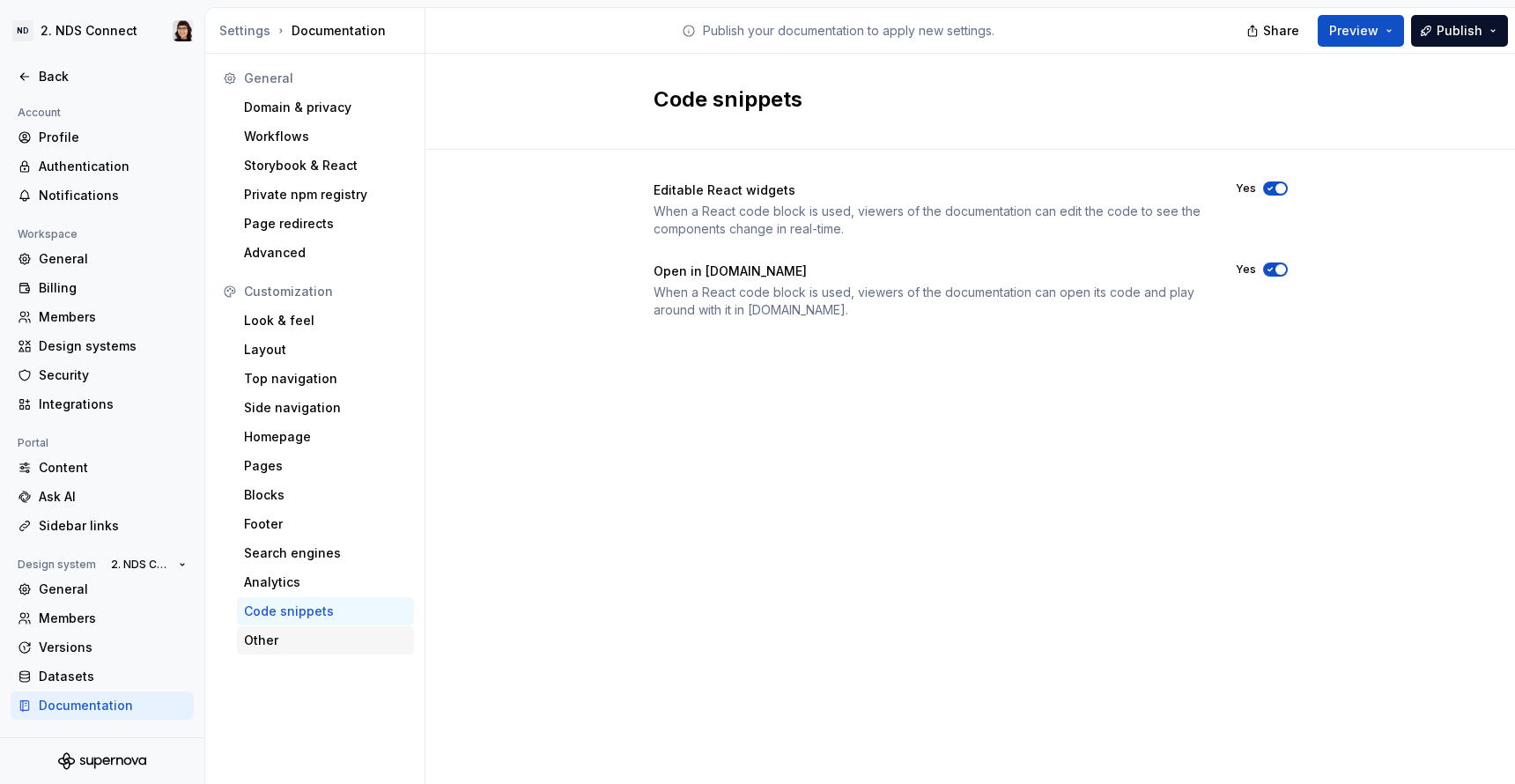
click at [293, 647] on div "Other" at bounding box center [326, 640] width 163 height 18
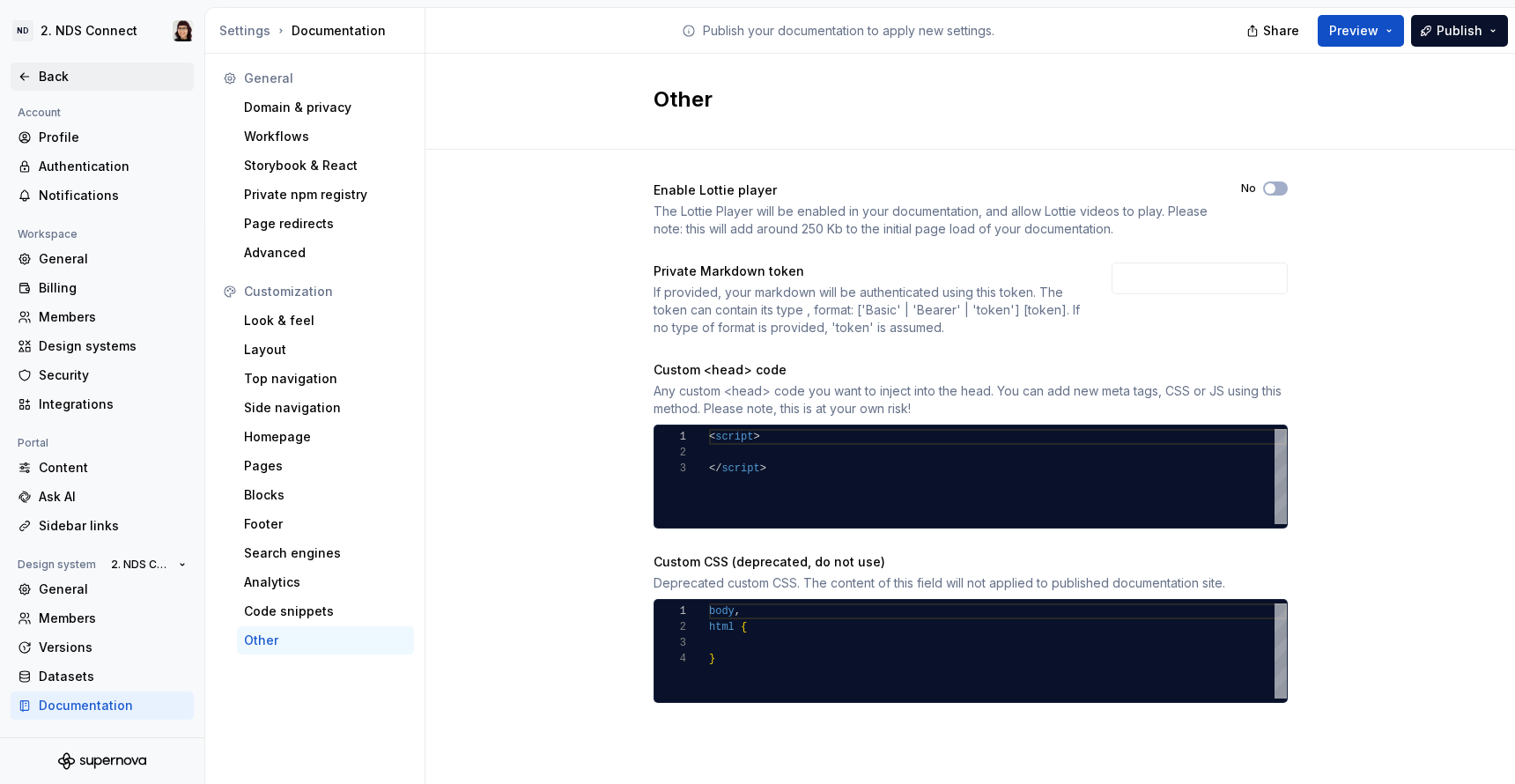
click at [63, 67] on div "Back" at bounding box center [112, 76] width 148 height 18
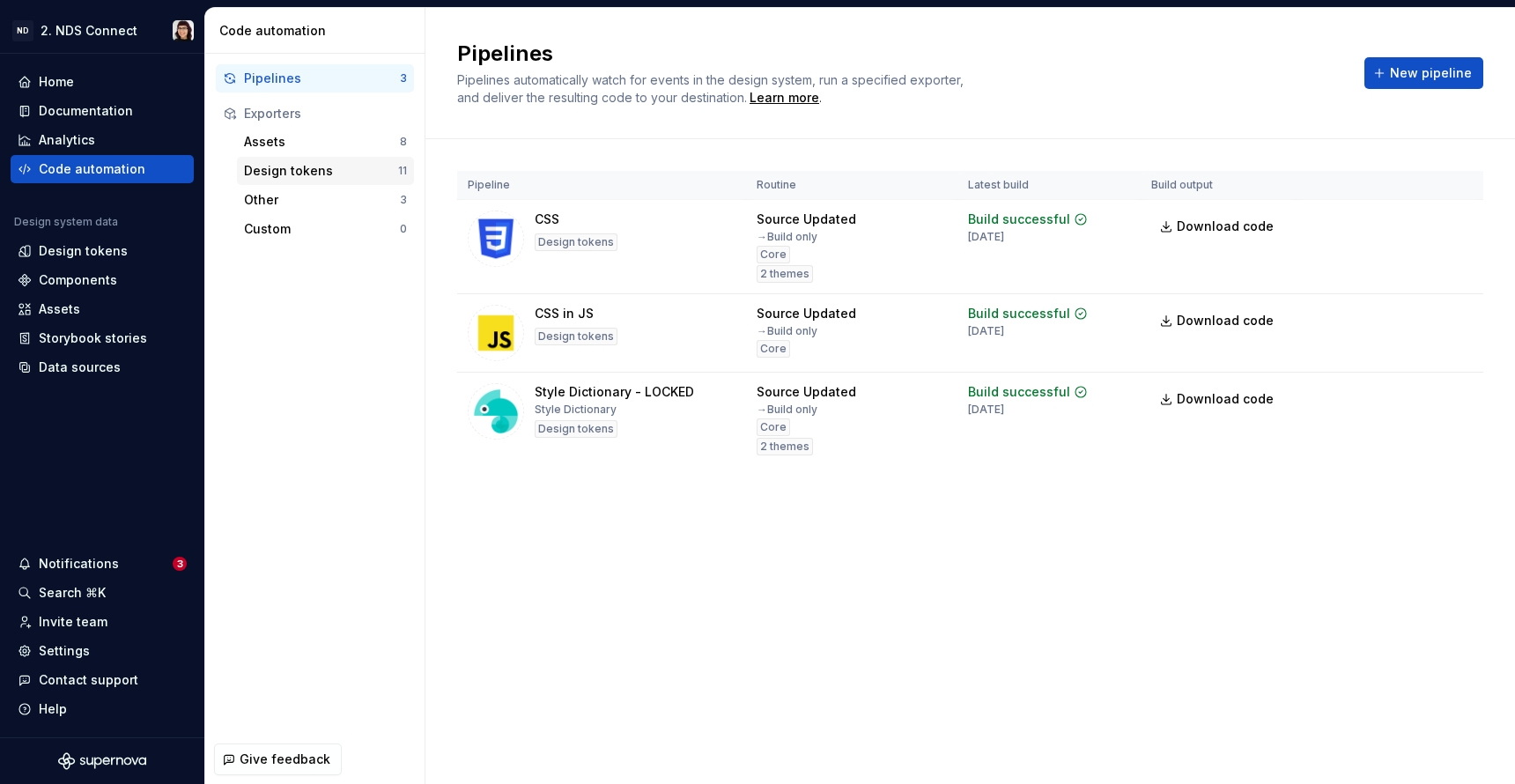
click at [286, 174] on div "Design tokens" at bounding box center [321, 171] width 154 height 18
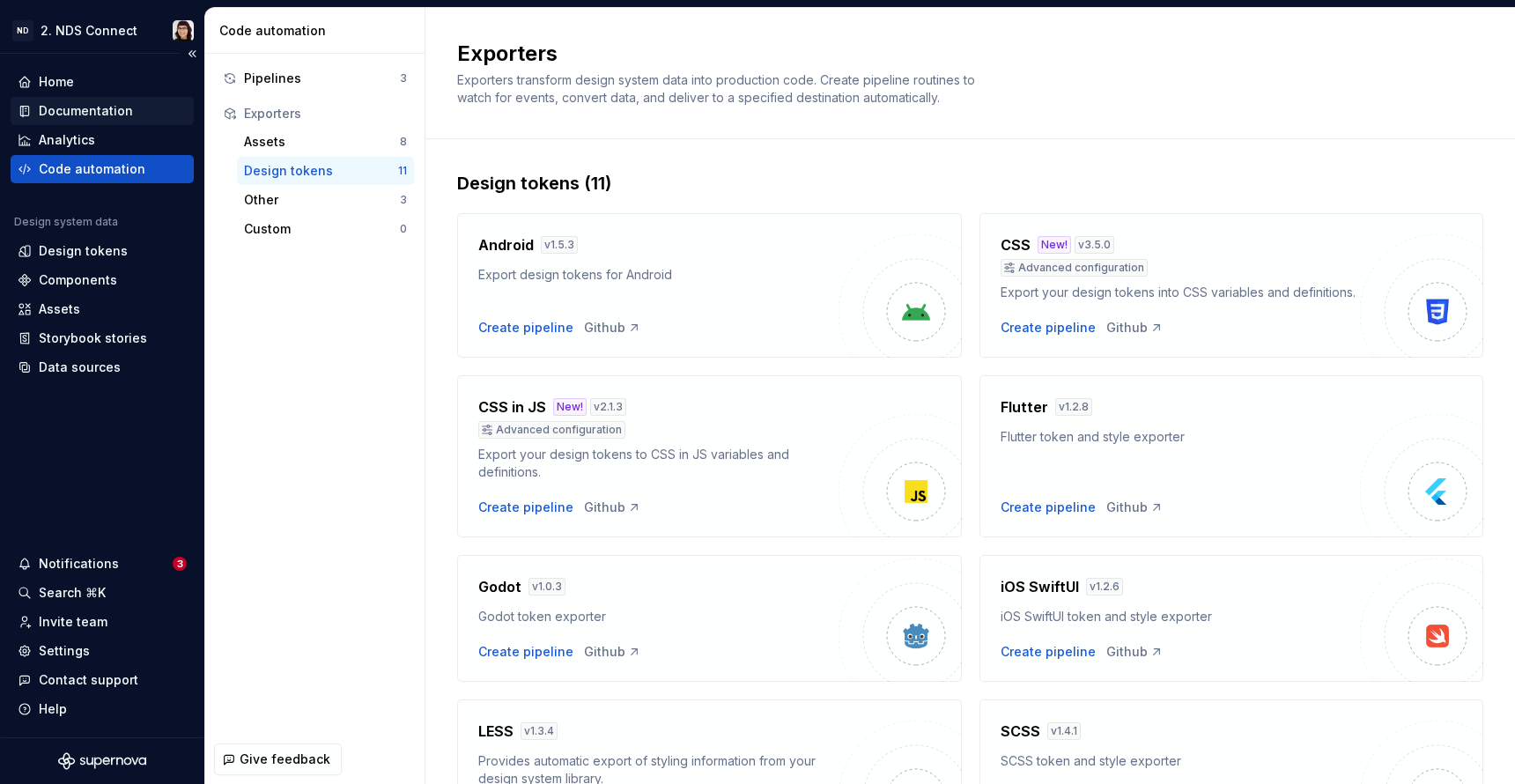
click at [105, 109] on div "Documentation" at bounding box center [85, 111] width 94 height 18
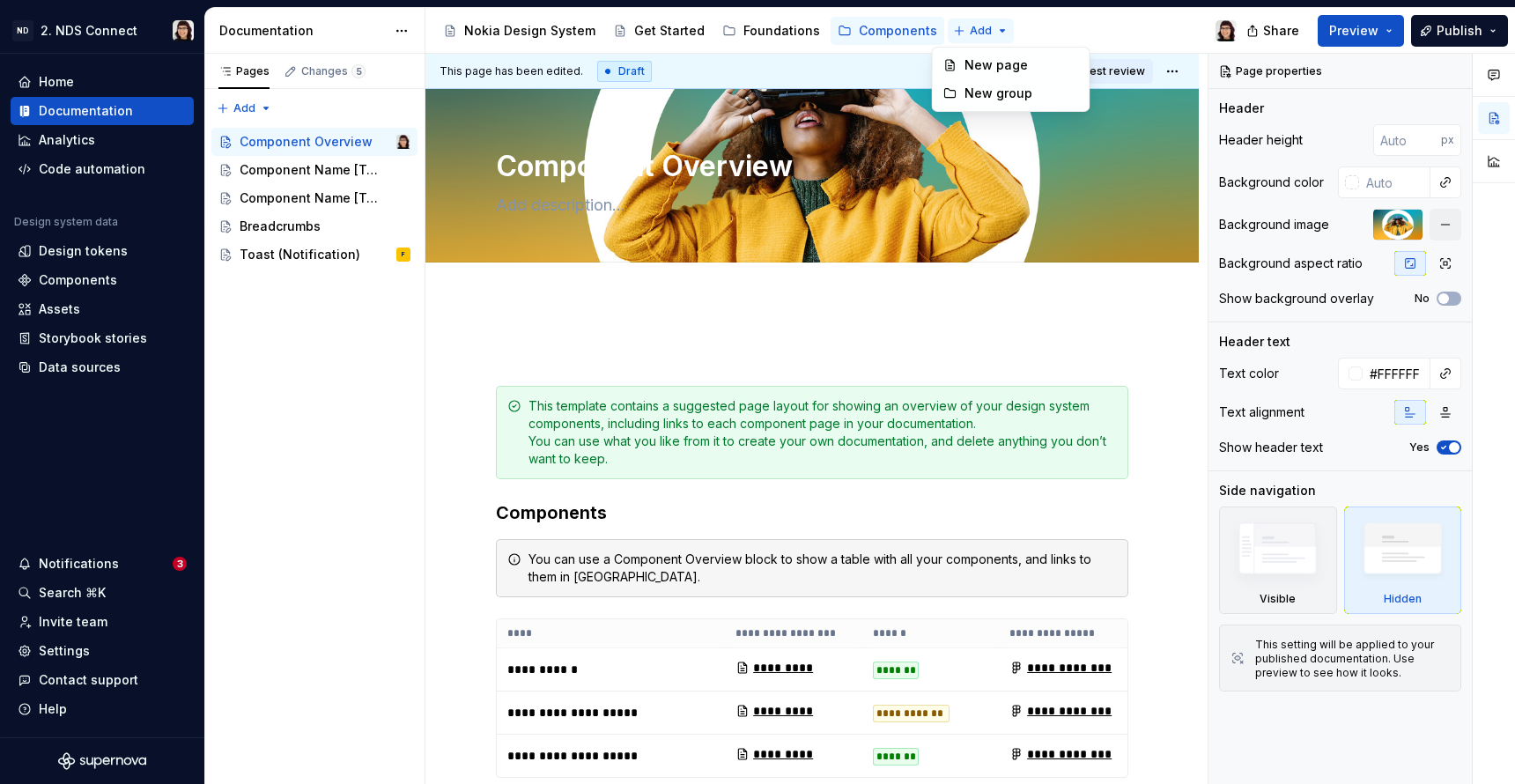
click at [989, 32] on html "ND 2. NDS Connect Home Documentation Analytics Code automation Design system da…" at bounding box center [758, 392] width 1515 height 784
click at [408, 30] on html "ND 2. NDS Connect Home Documentation Analytics Code automation Design system da…" at bounding box center [758, 392] width 1515 height 784
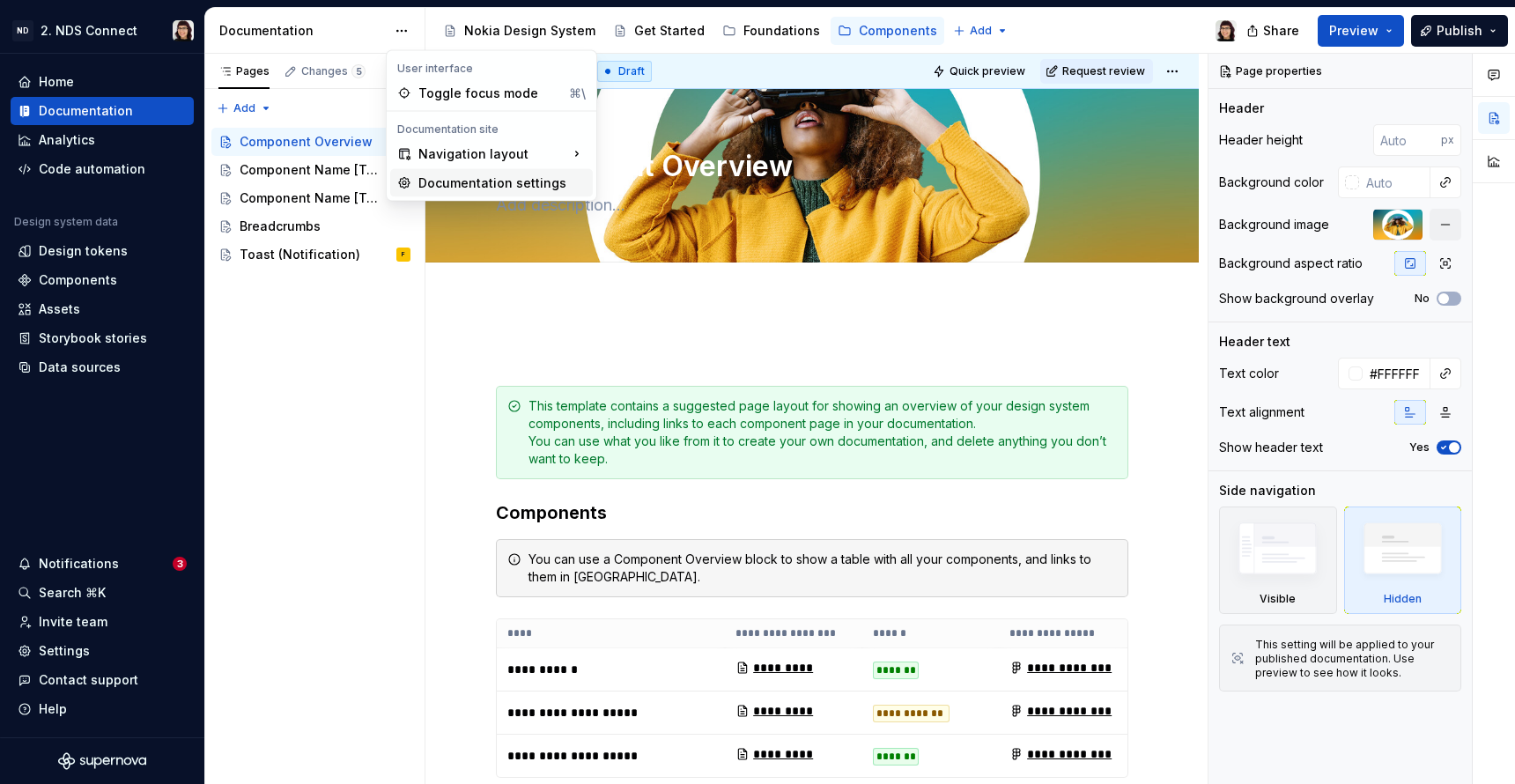
click at [416, 191] on div "Documentation settings" at bounding box center [491, 183] width 203 height 28
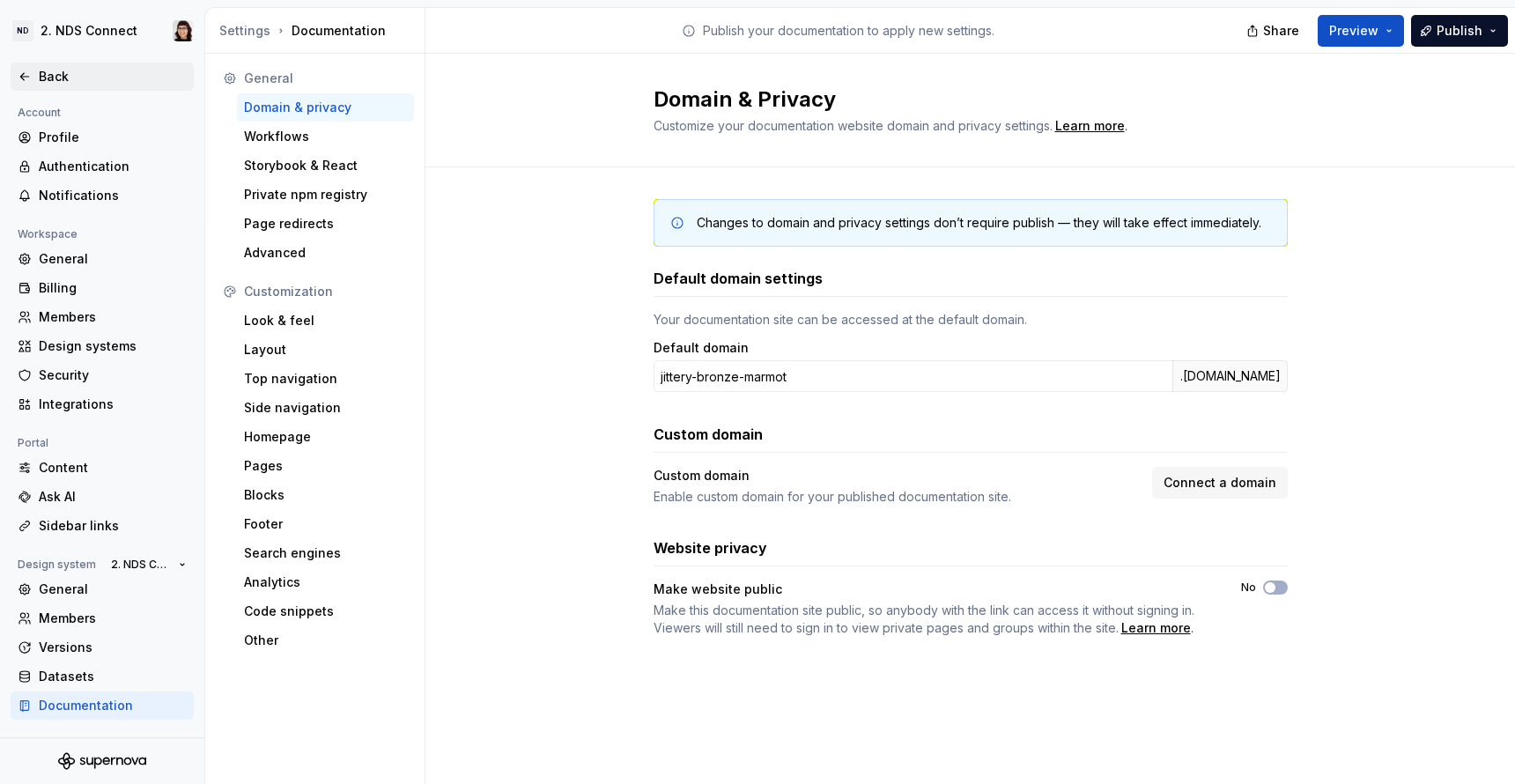
click at [42, 76] on div "Back" at bounding box center [112, 76] width 148 height 18
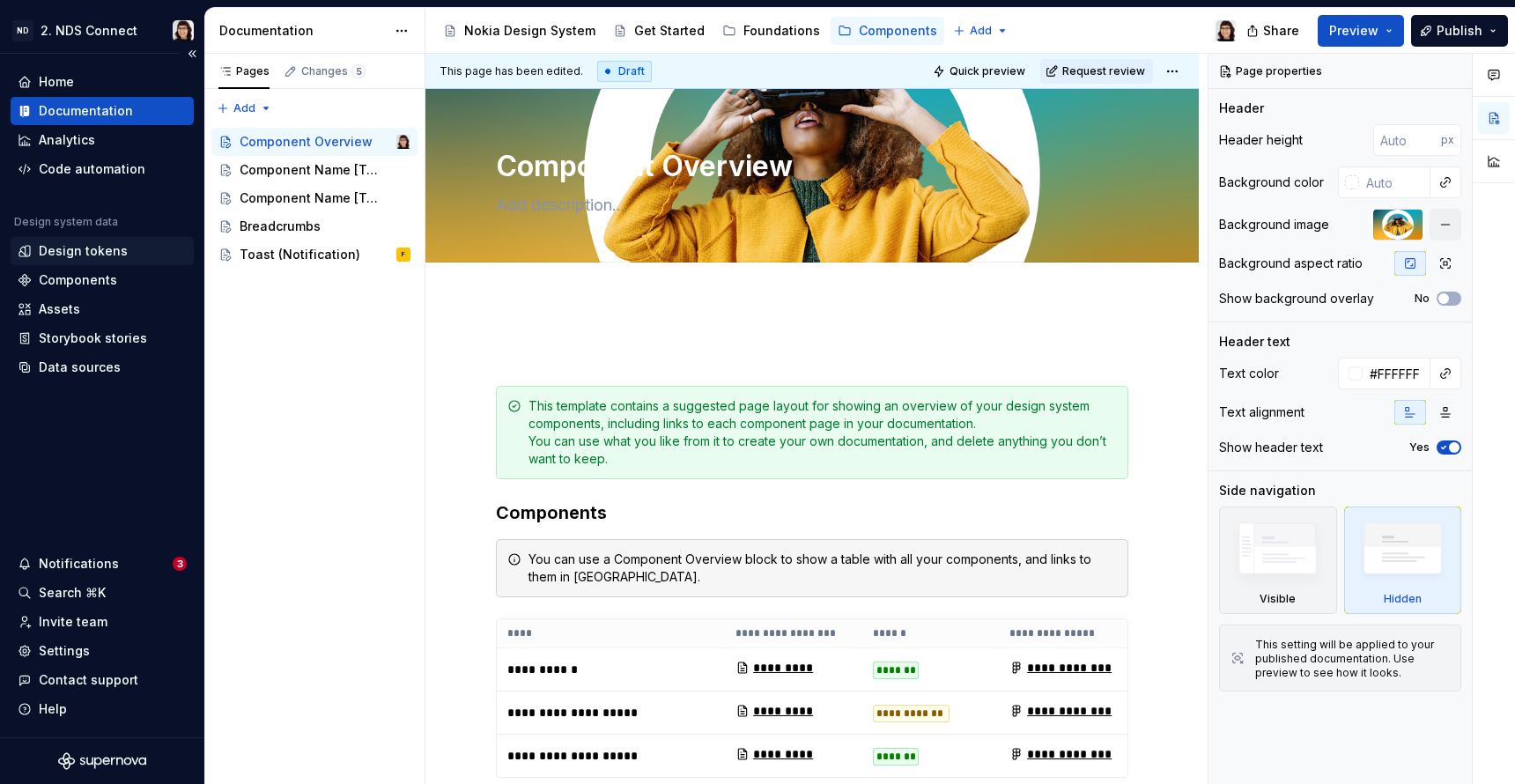
click at [44, 255] on div "Design tokens" at bounding box center [83, 251] width 89 height 18
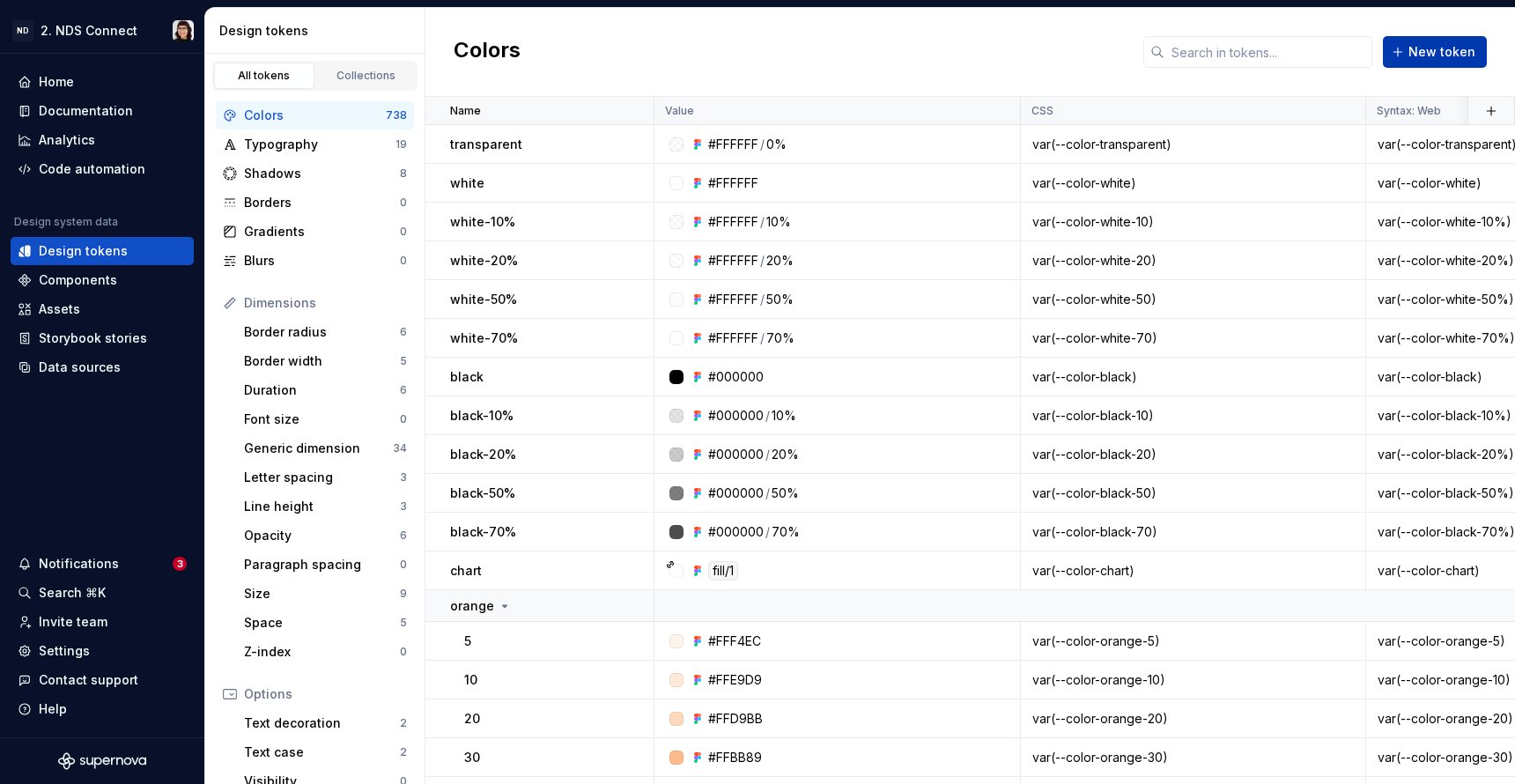
click at [1401, 62] on button "New token" at bounding box center [1435, 52] width 104 height 32
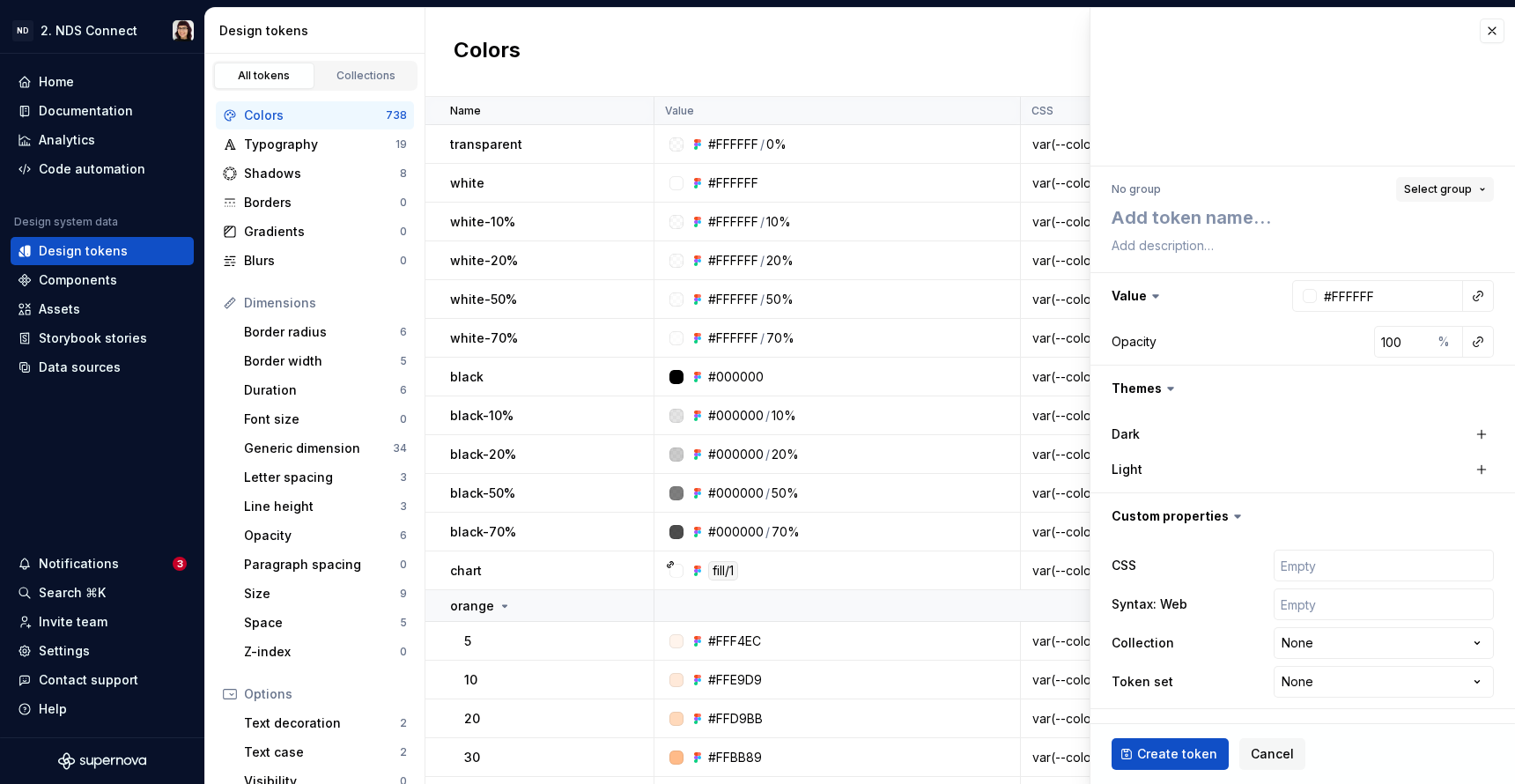
click at [1414, 179] on button "Select group" at bounding box center [1446, 189] width 98 height 25
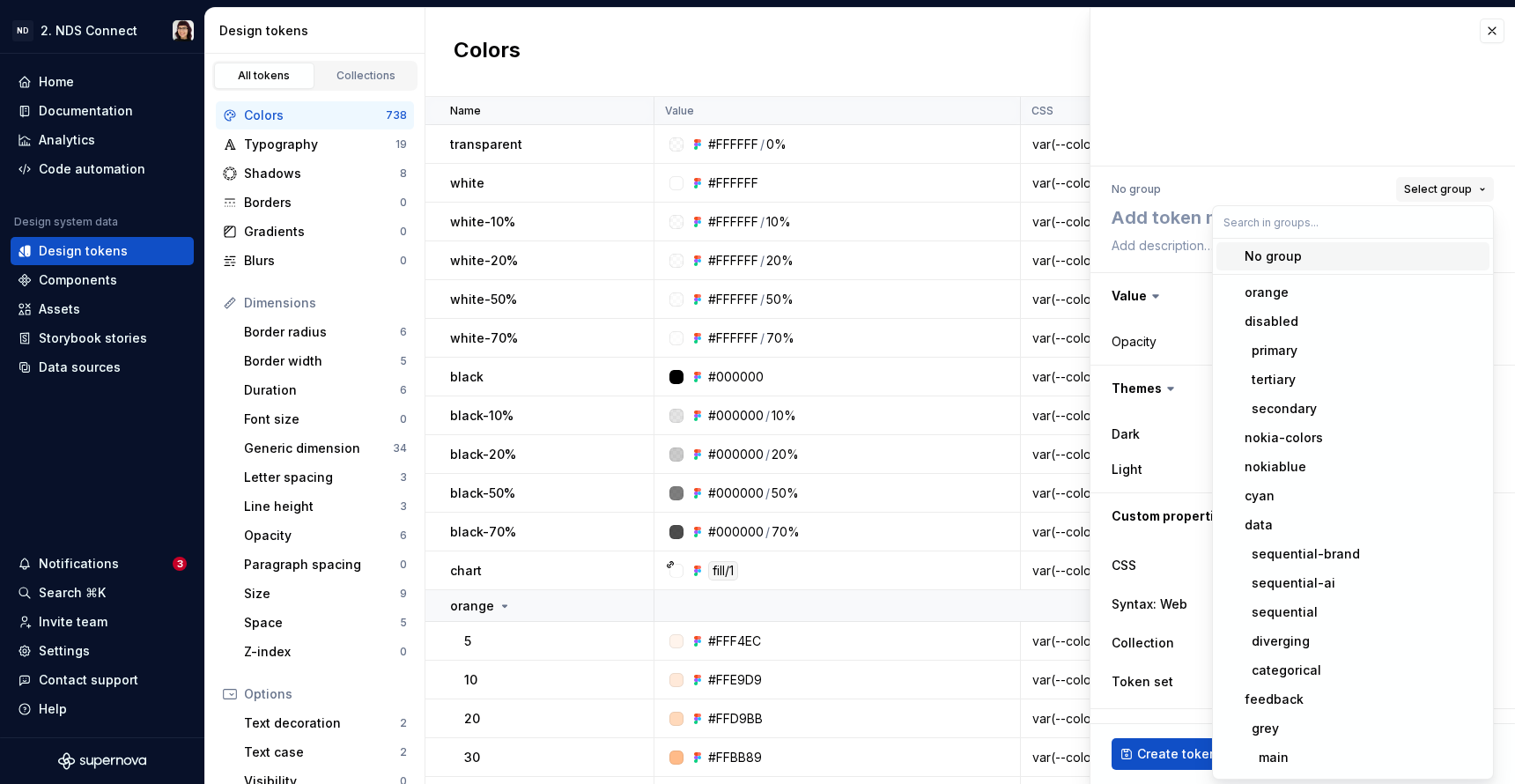
click at [1418, 187] on span "Select group" at bounding box center [1439, 190] width 68 height 14
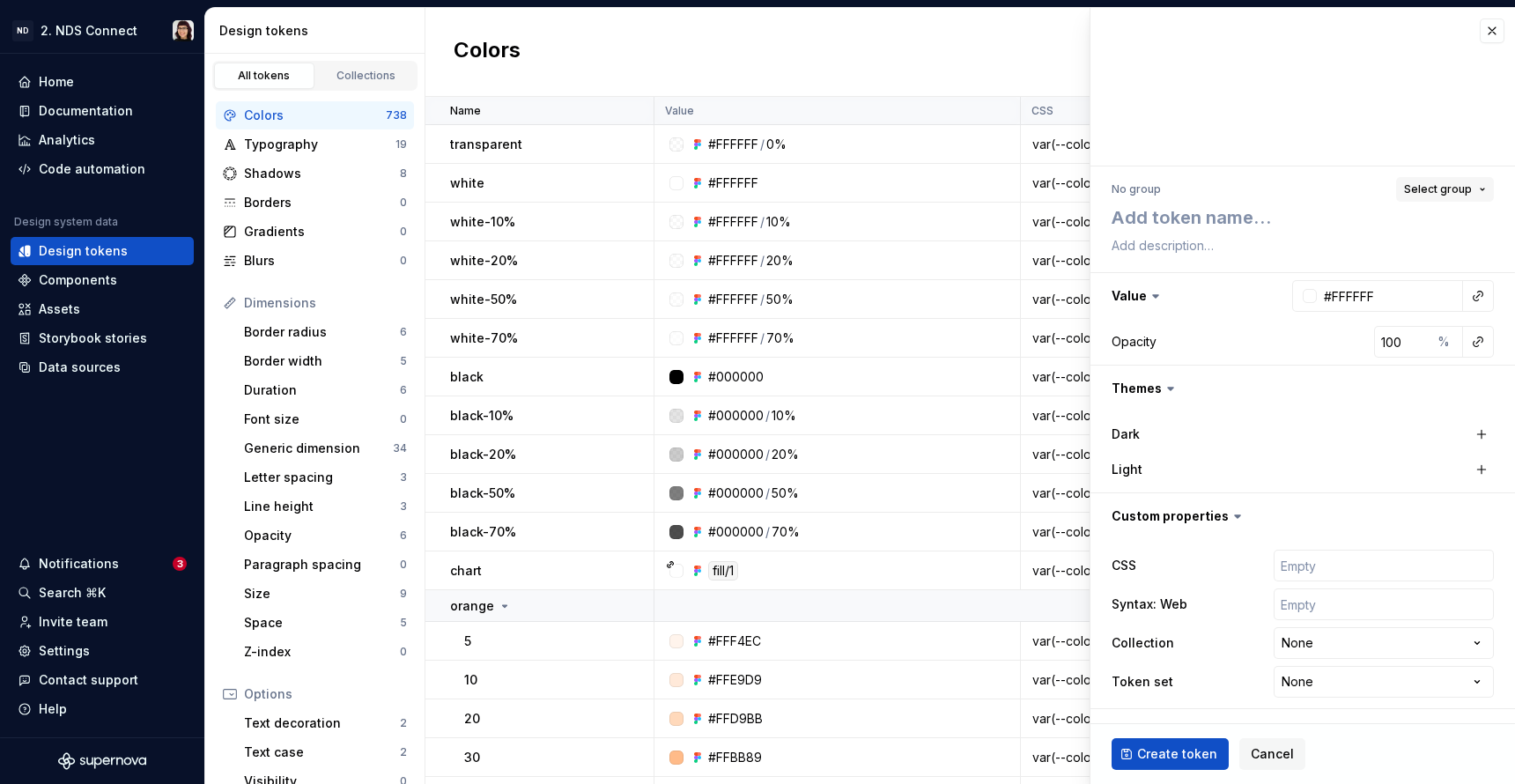
click at [1418, 187] on span "Select group" at bounding box center [1439, 190] width 68 height 14
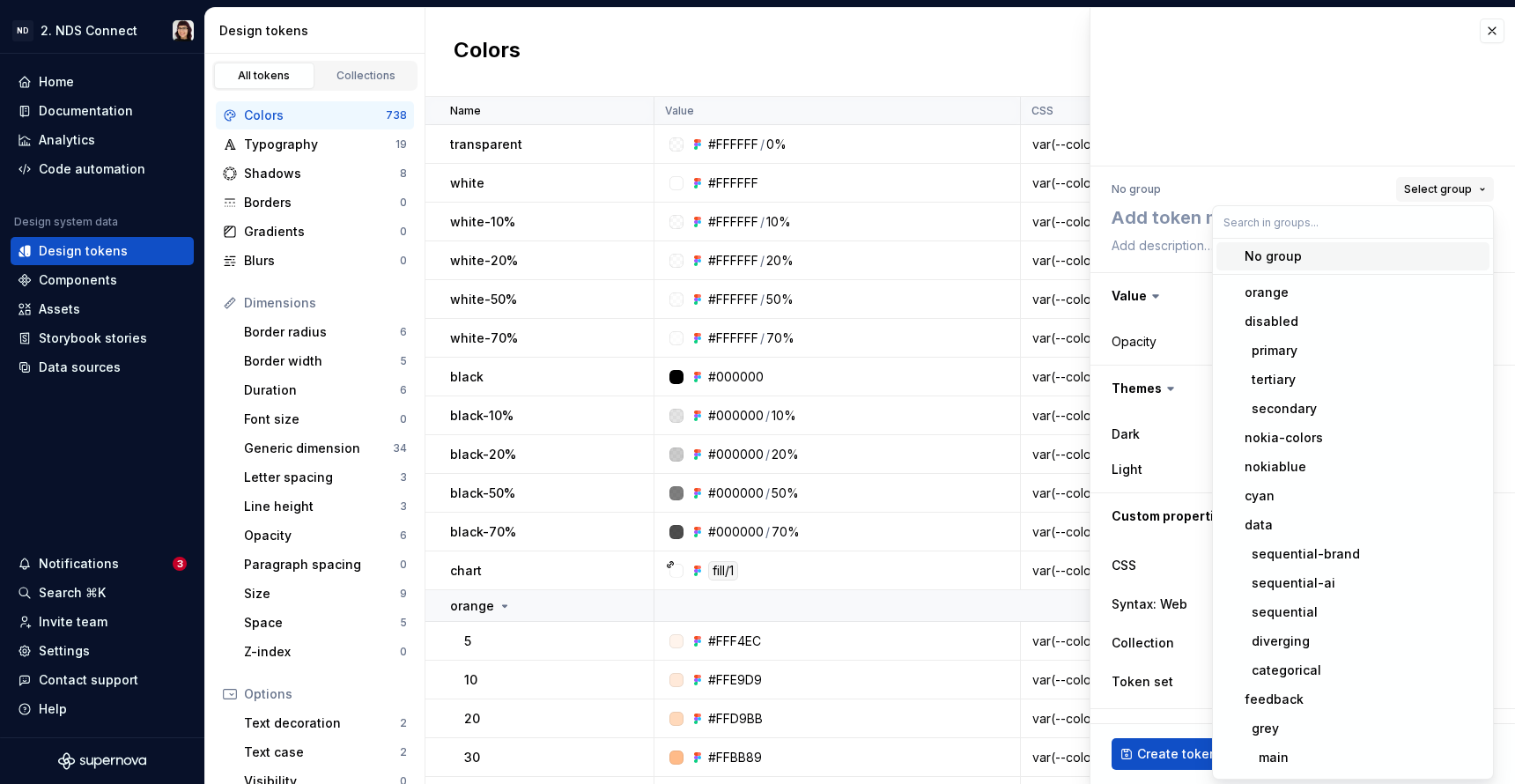
click at [1418, 187] on span "Select group" at bounding box center [1439, 190] width 68 height 14
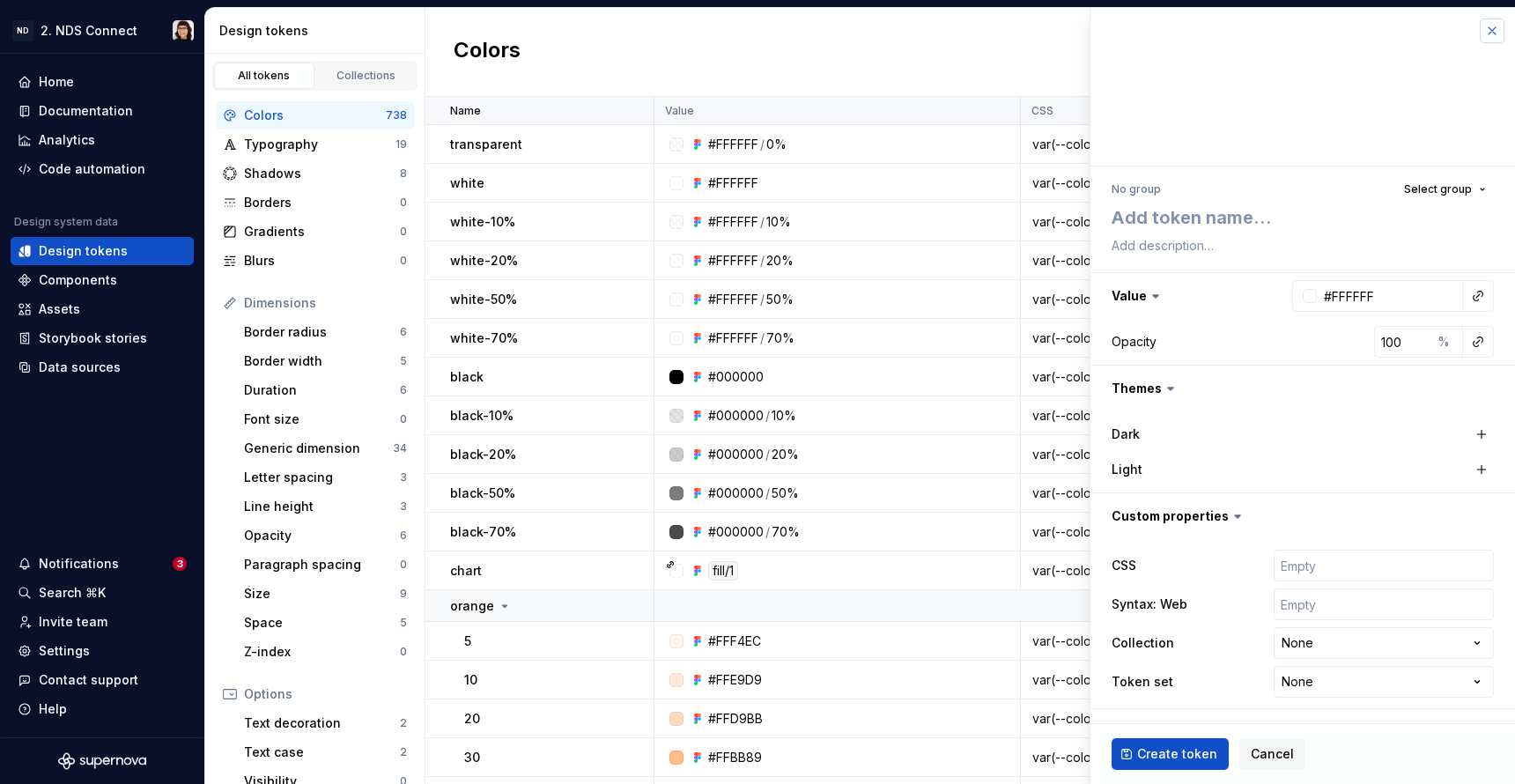
click at [1484, 27] on button "button" at bounding box center [1492, 31] width 25 height 25
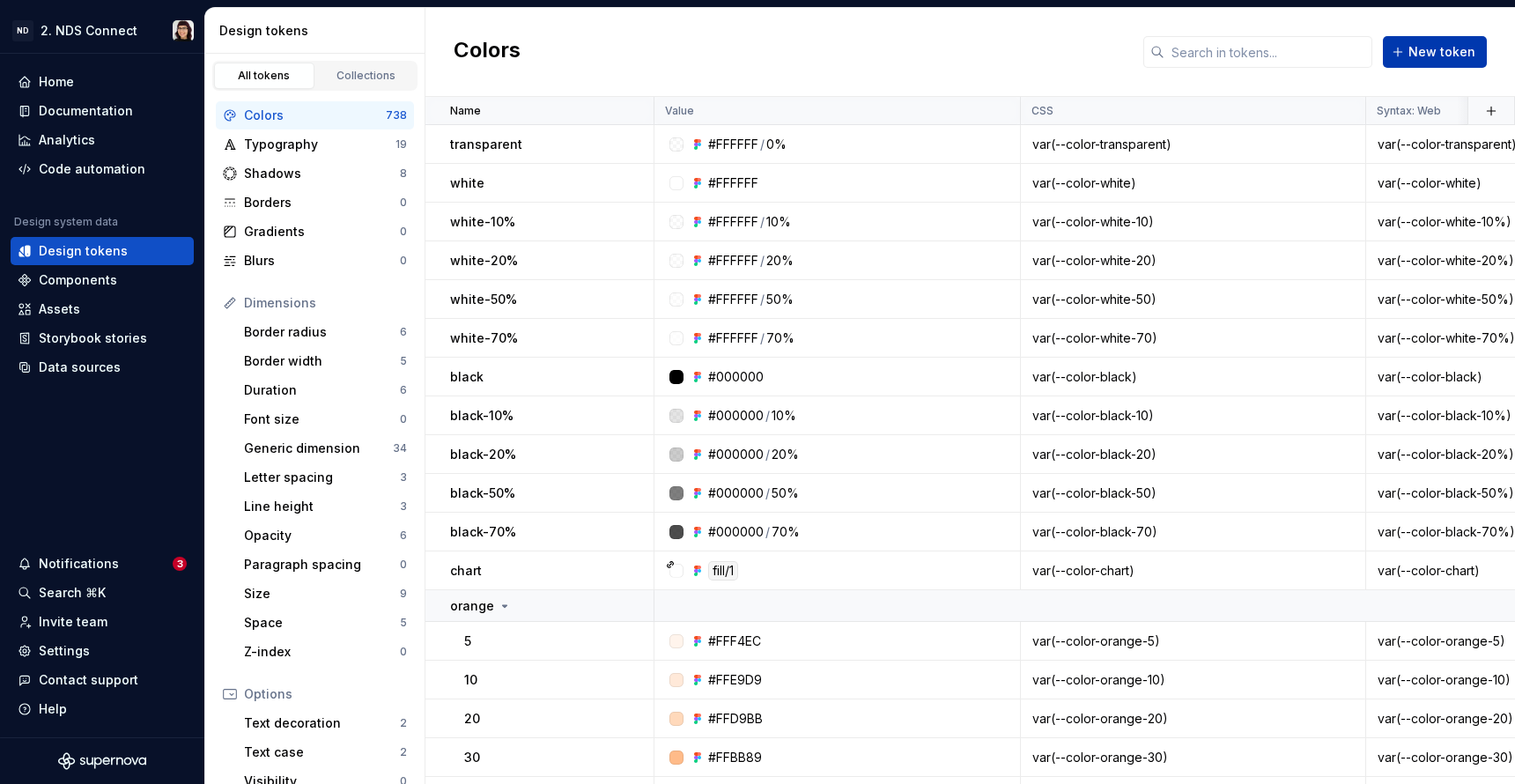
click at [1472, 51] on span "New token" at bounding box center [1442, 52] width 67 height 18
type textarea "*"
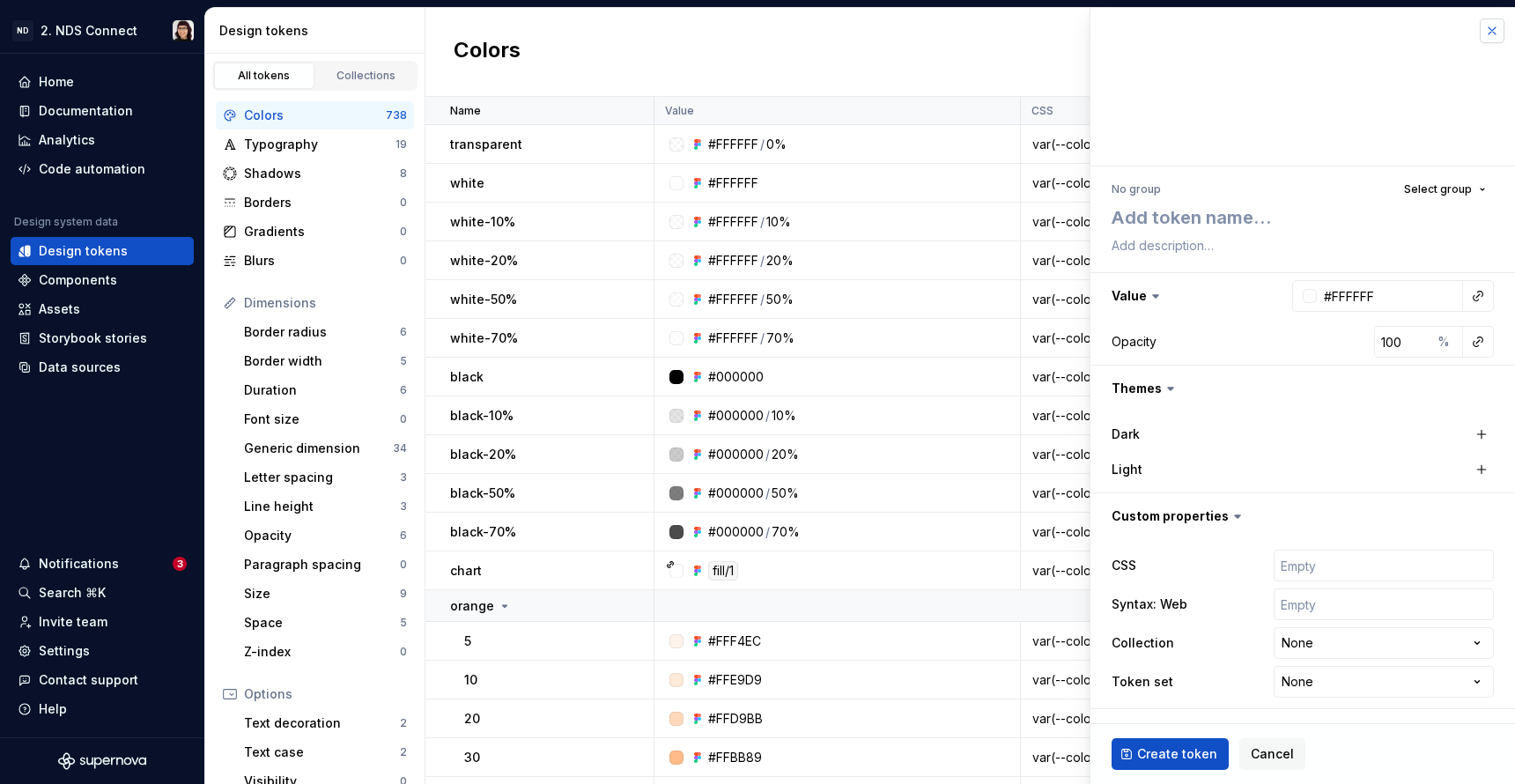
click at [1488, 29] on button "button" at bounding box center [1492, 31] width 25 height 25
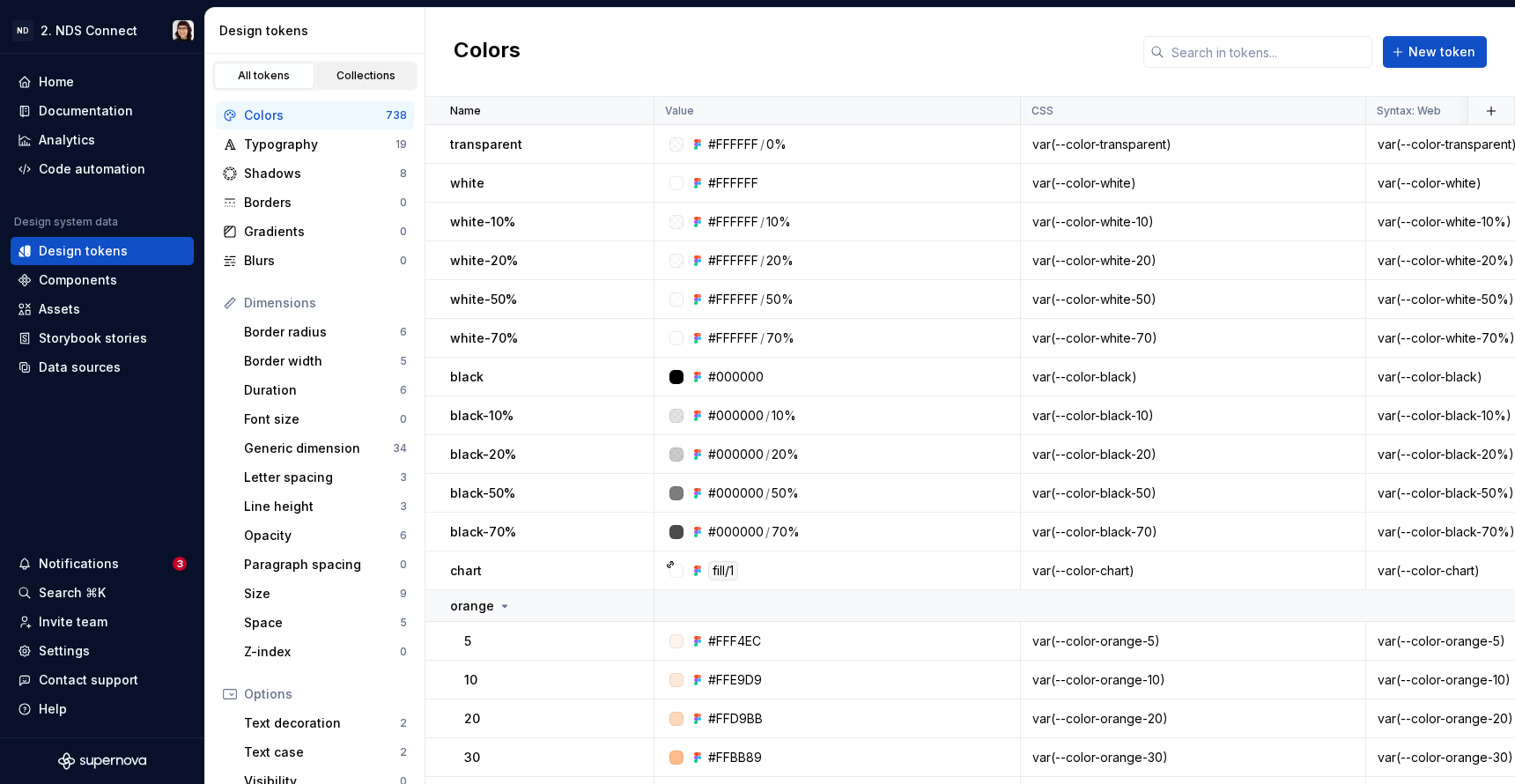
click at [353, 79] on div "Collections" at bounding box center [366, 75] width 88 height 14
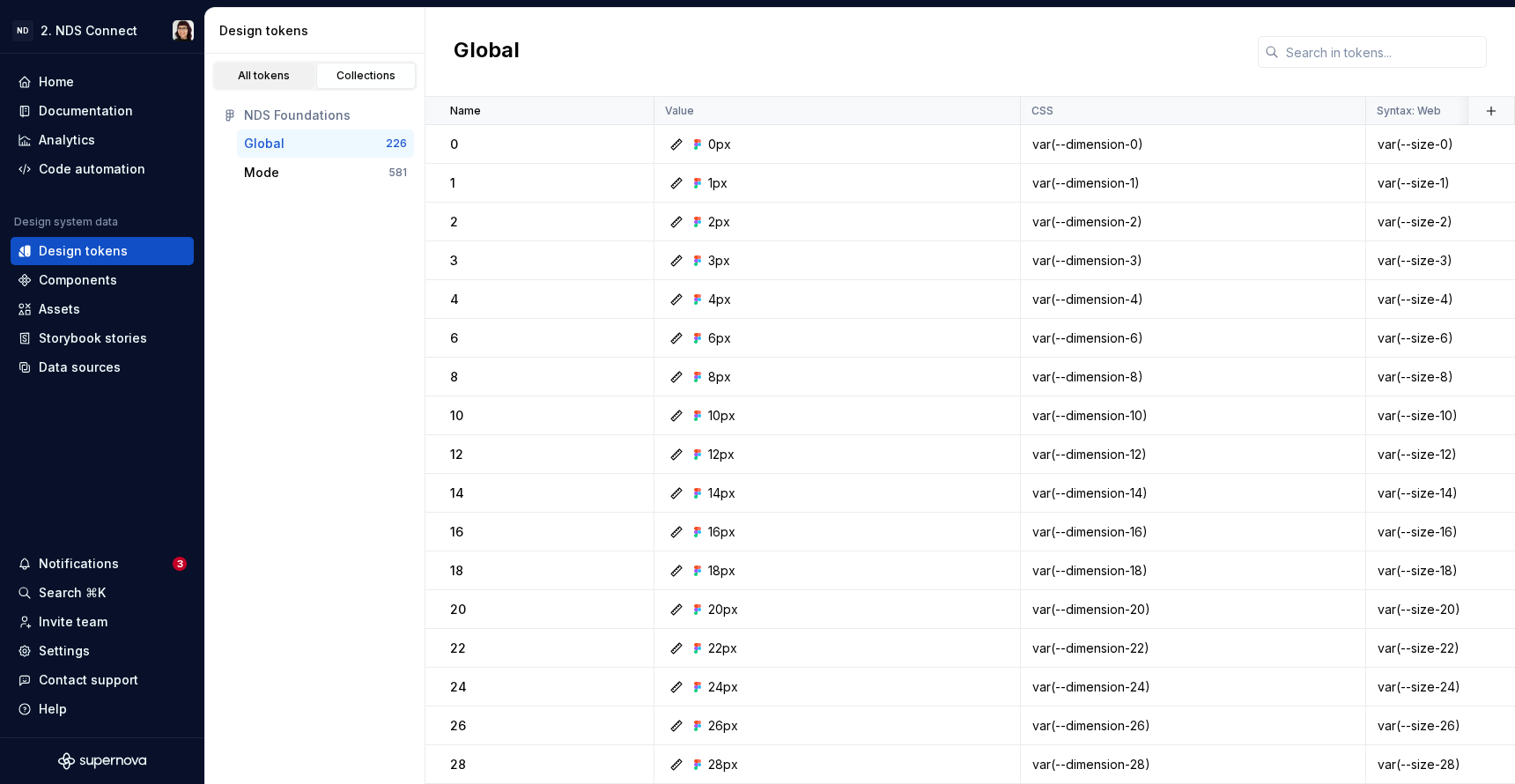
click at [255, 73] on div "All tokens" at bounding box center [264, 75] width 88 height 14
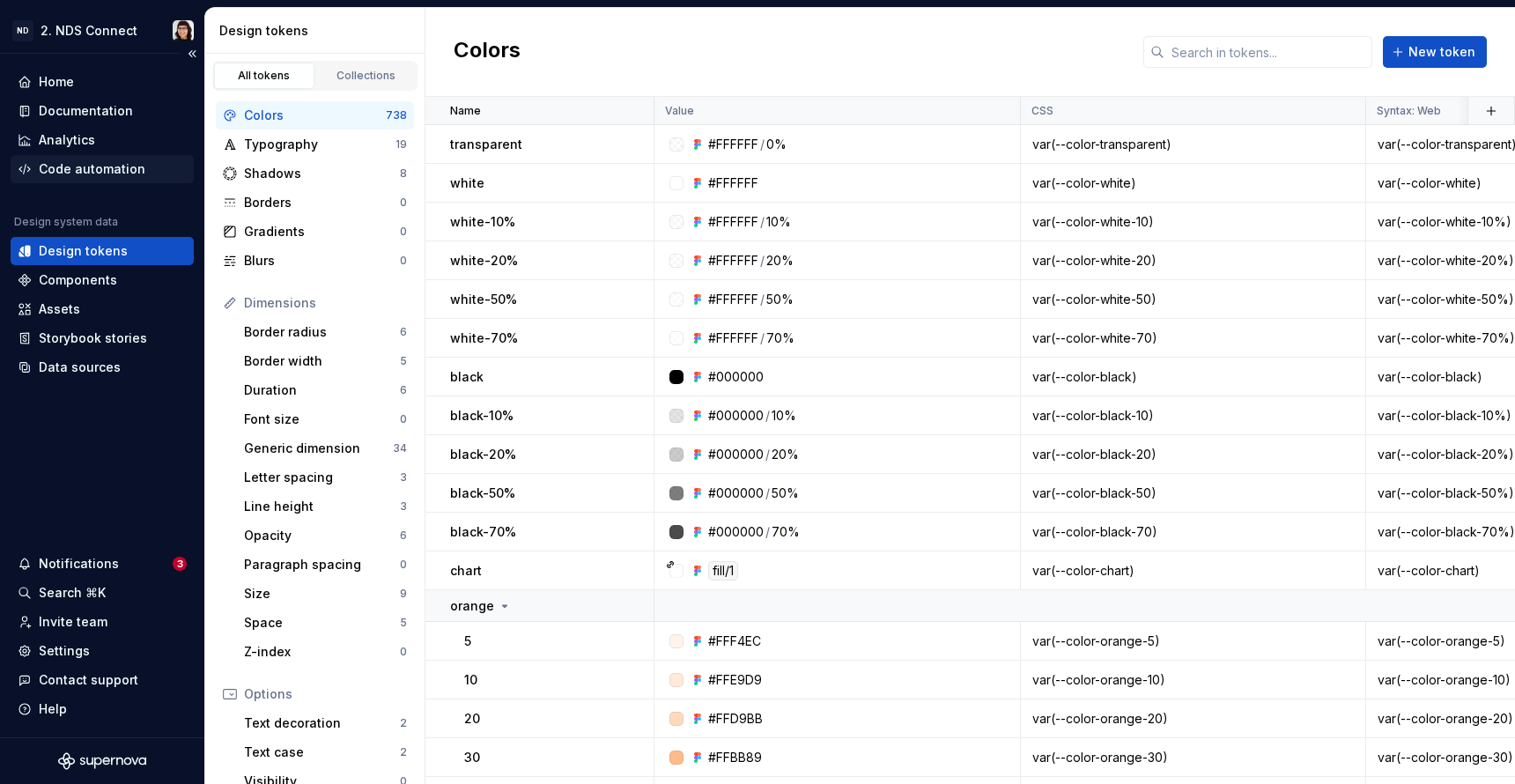
click at [116, 161] on div "Code automation" at bounding box center [91, 170] width 106 height 18
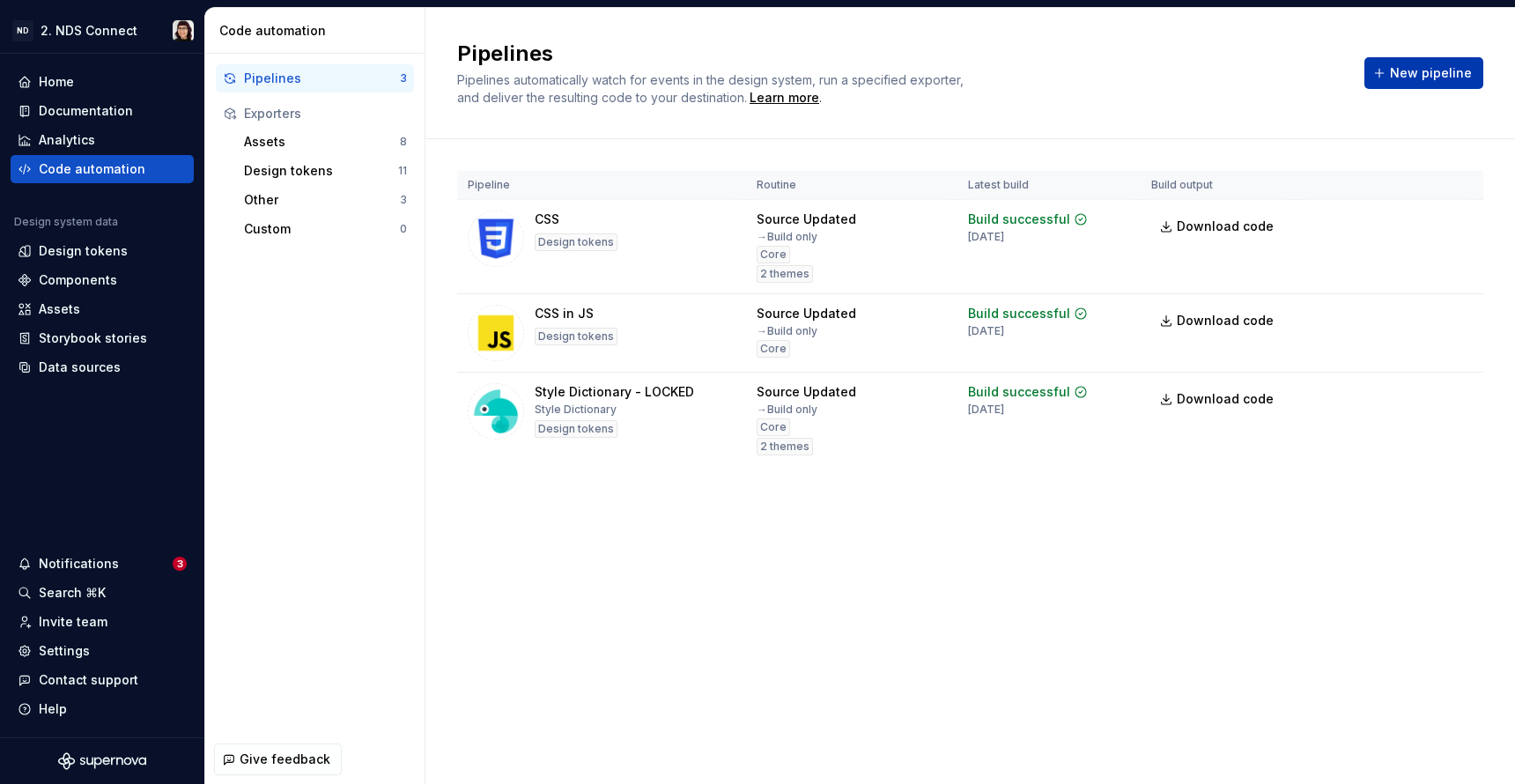
click at [1408, 65] on span "New pipeline" at bounding box center [1431, 73] width 82 height 18
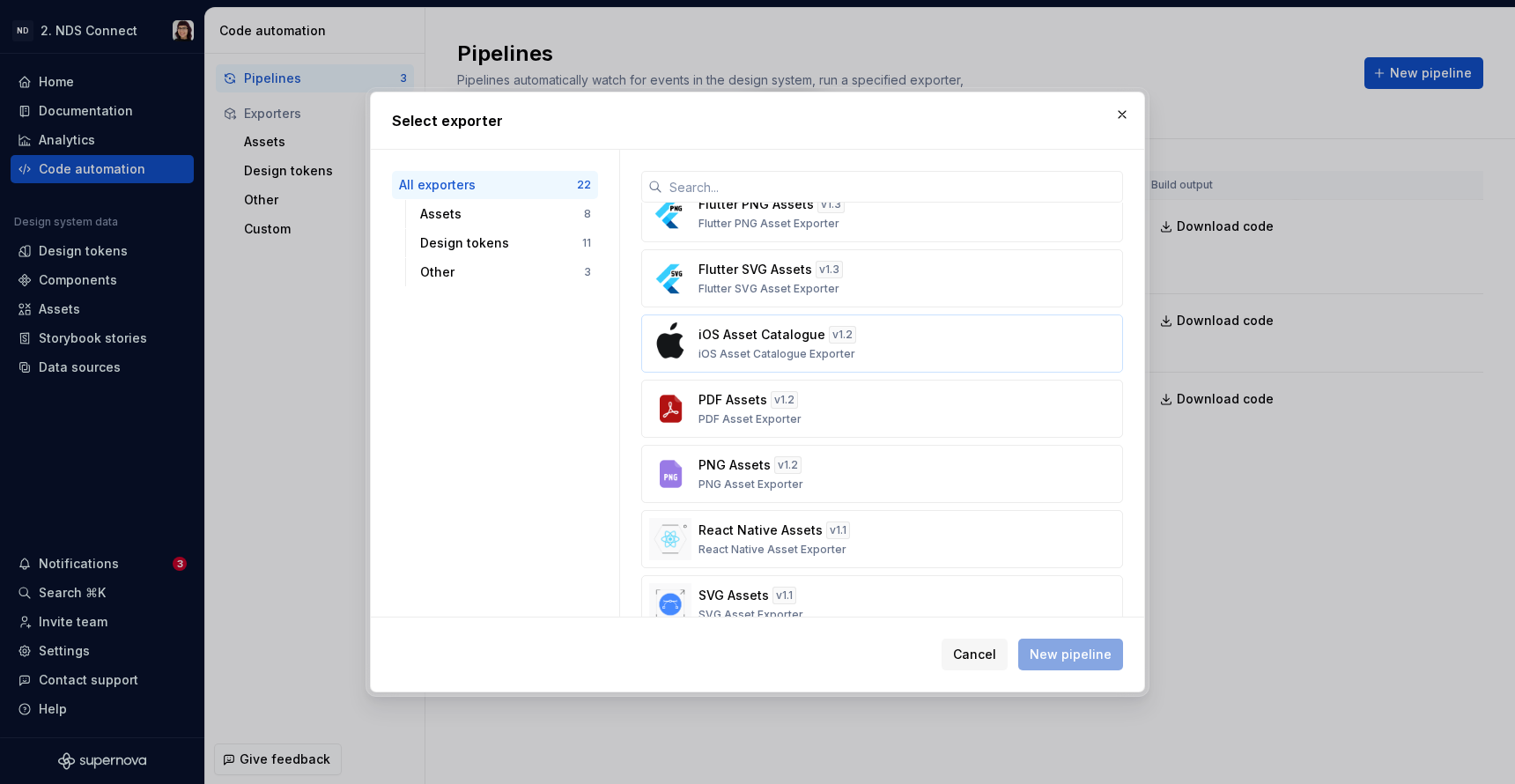
scroll to position [158, 0]
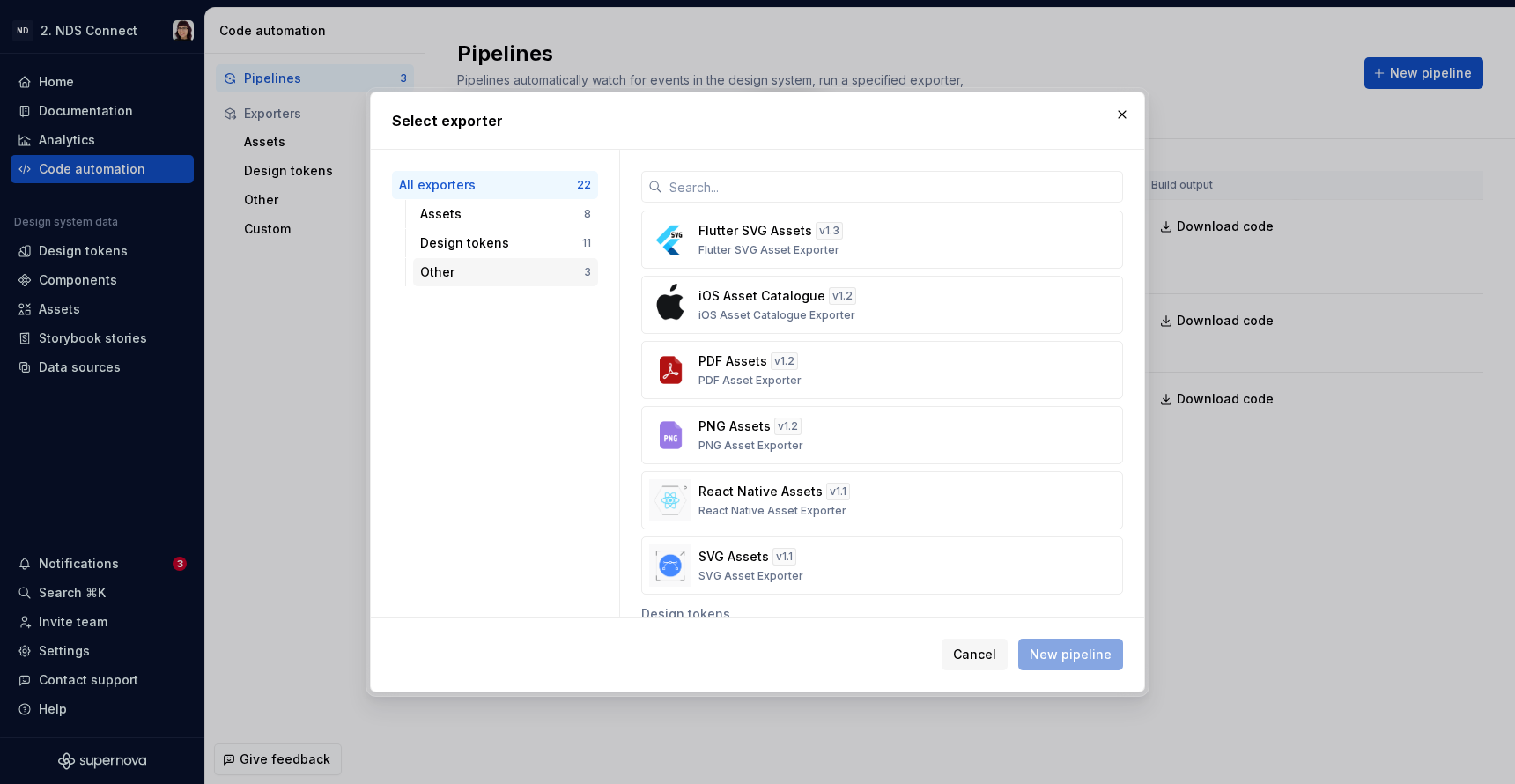
click at [528, 275] on div "Other" at bounding box center [501, 272] width 164 height 18
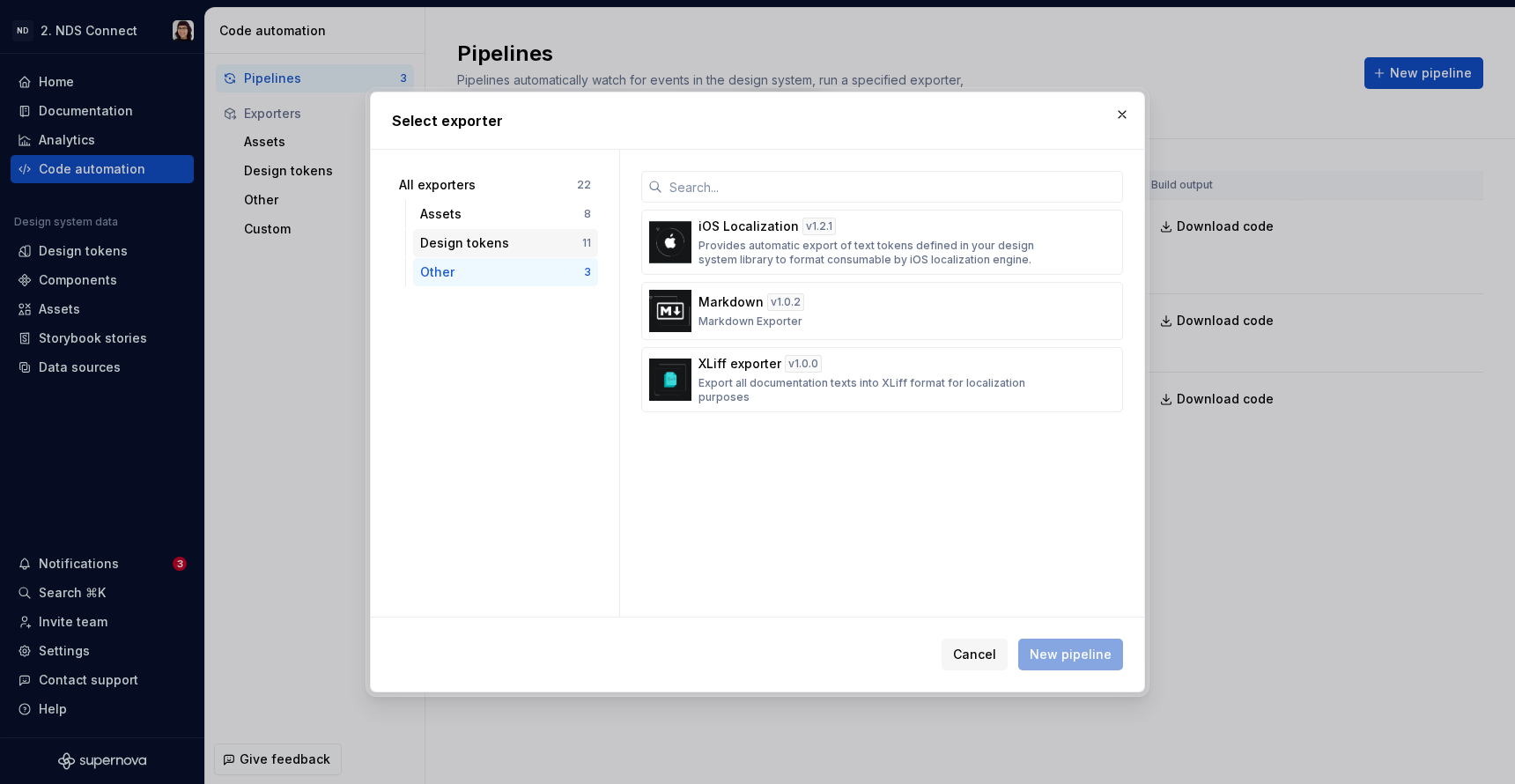
click at [522, 247] on div "Design tokens" at bounding box center [500, 243] width 162 height 18
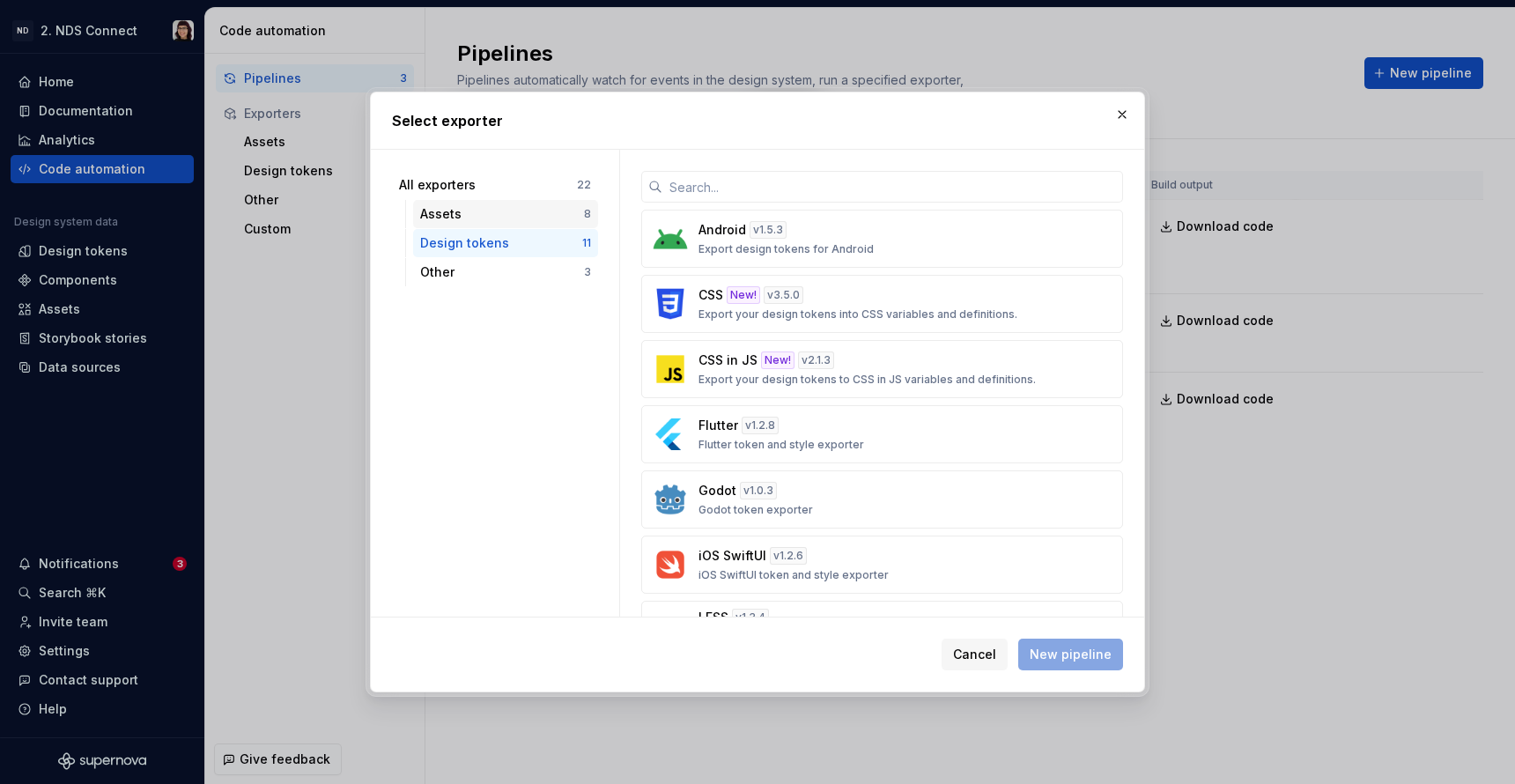
click at [470, 203] on div "Assets 8" at bounding box center [505, 213] width 185 height 28
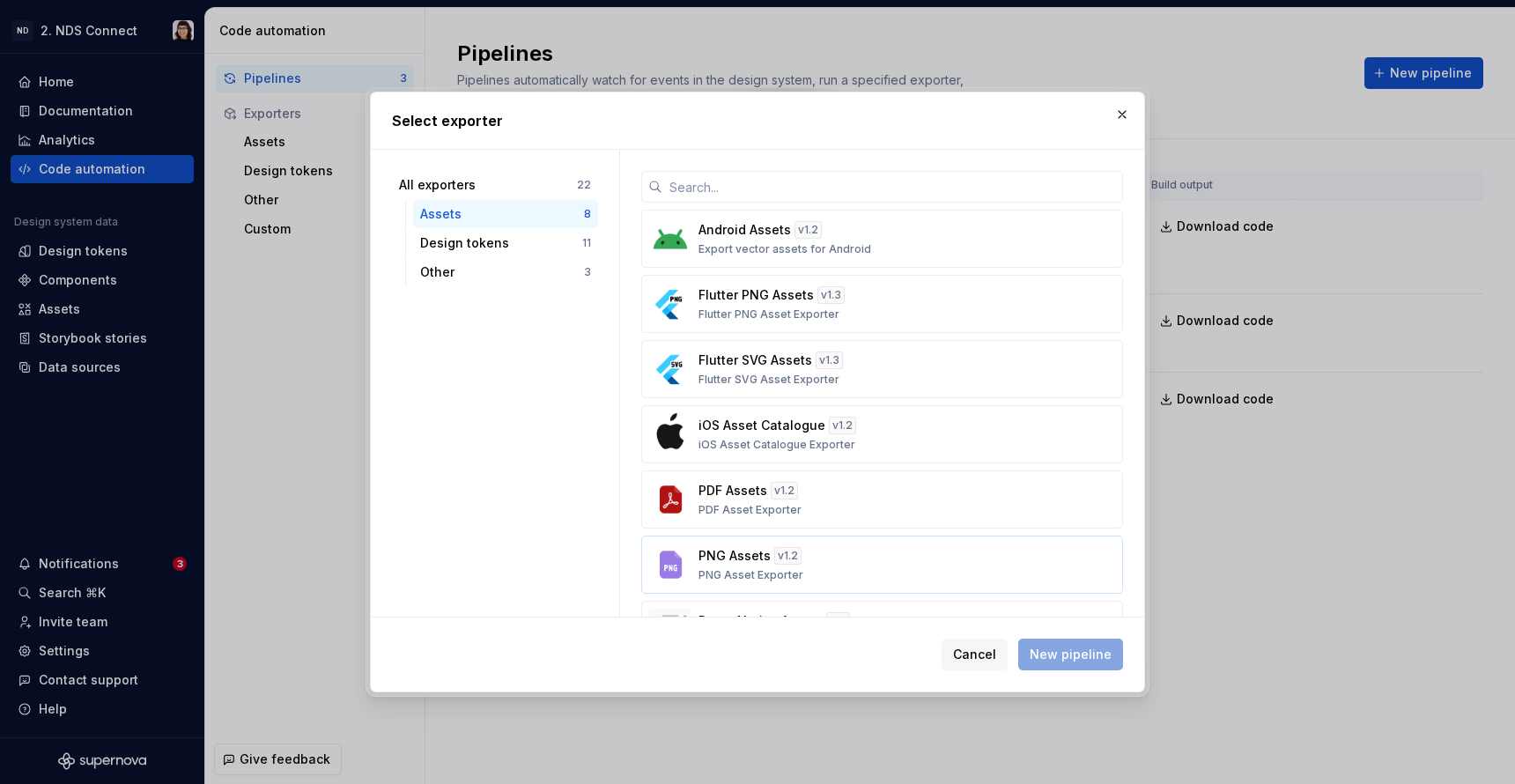
scroll to position [129, 0]
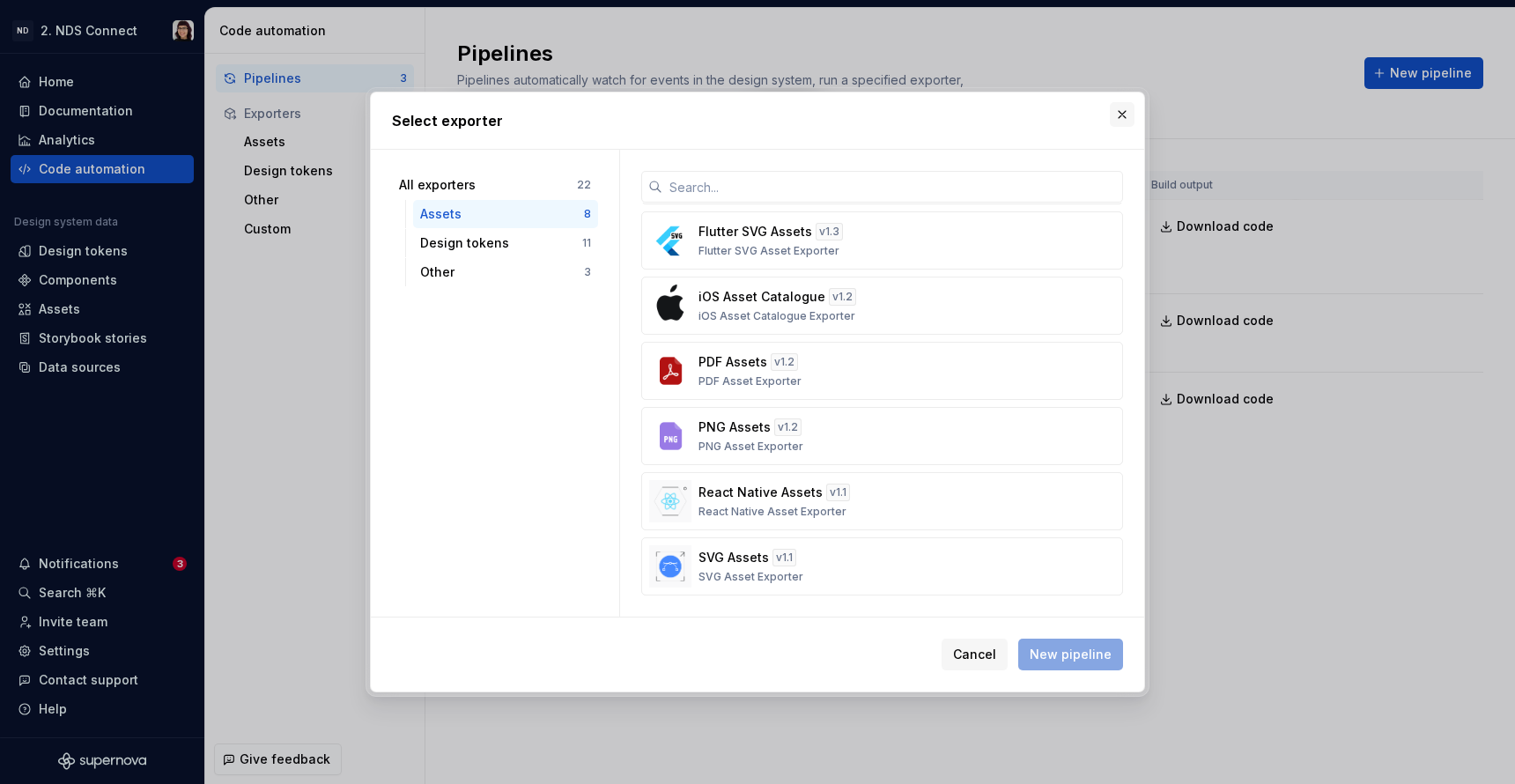
click at [1122, 123] on button "button" at bounding box center [1122, 114] width 25 height 25
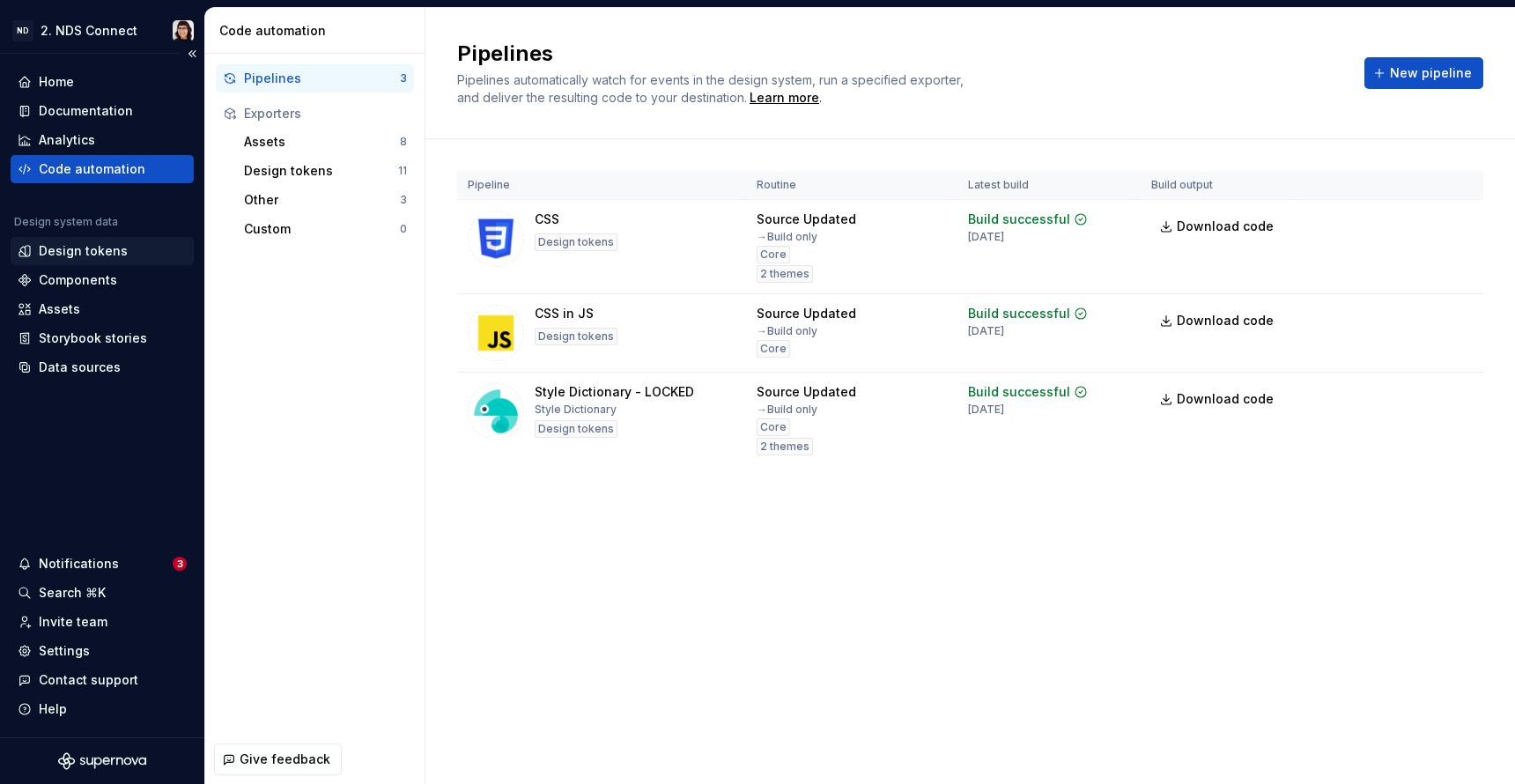
click at [76, 254] on div "Design tokens" at bounding box center [83, 251] width 89 height 18
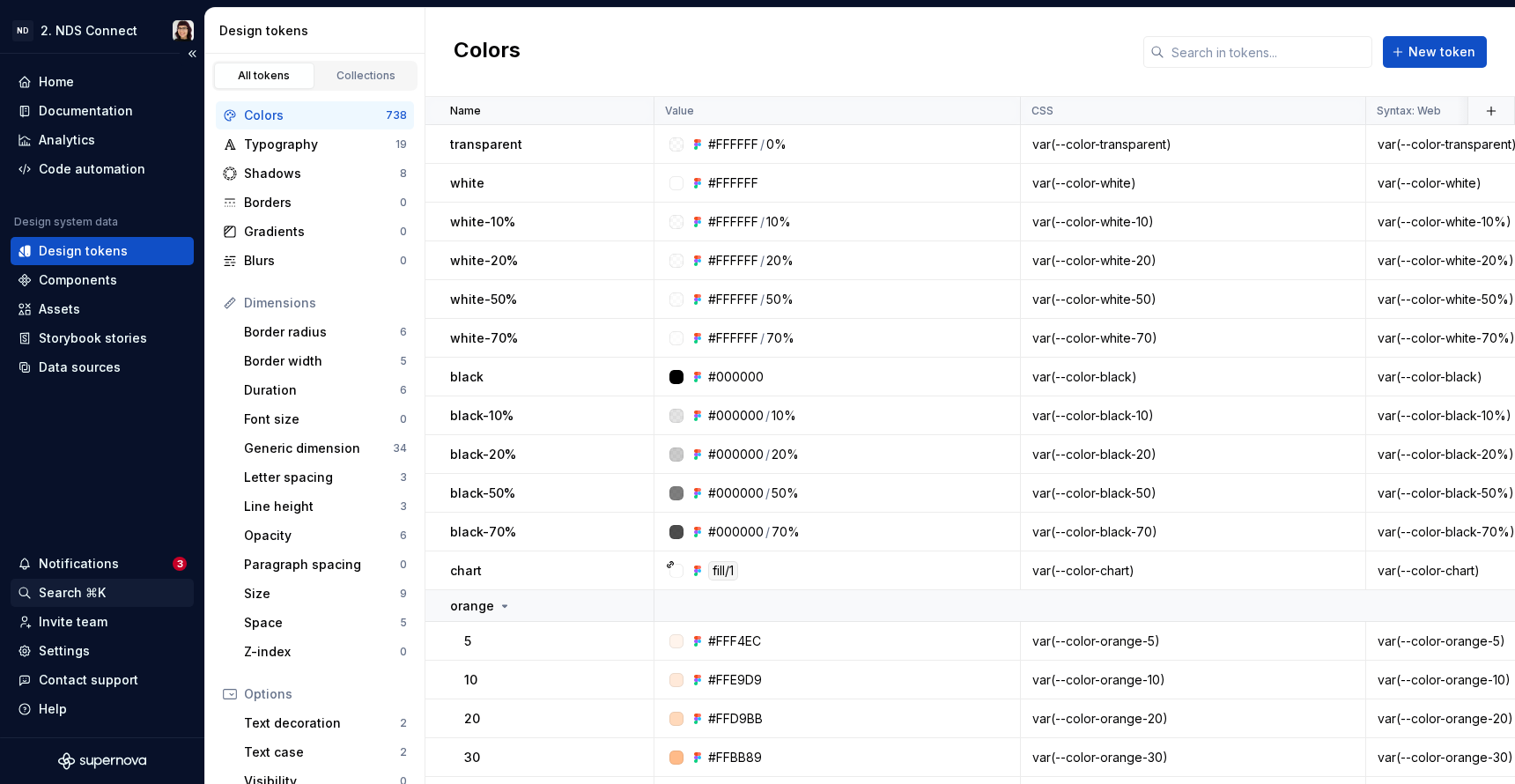
click at [65, 591] on div "Search ⌘K" at bounding box center [71, 592] width 67 height 18
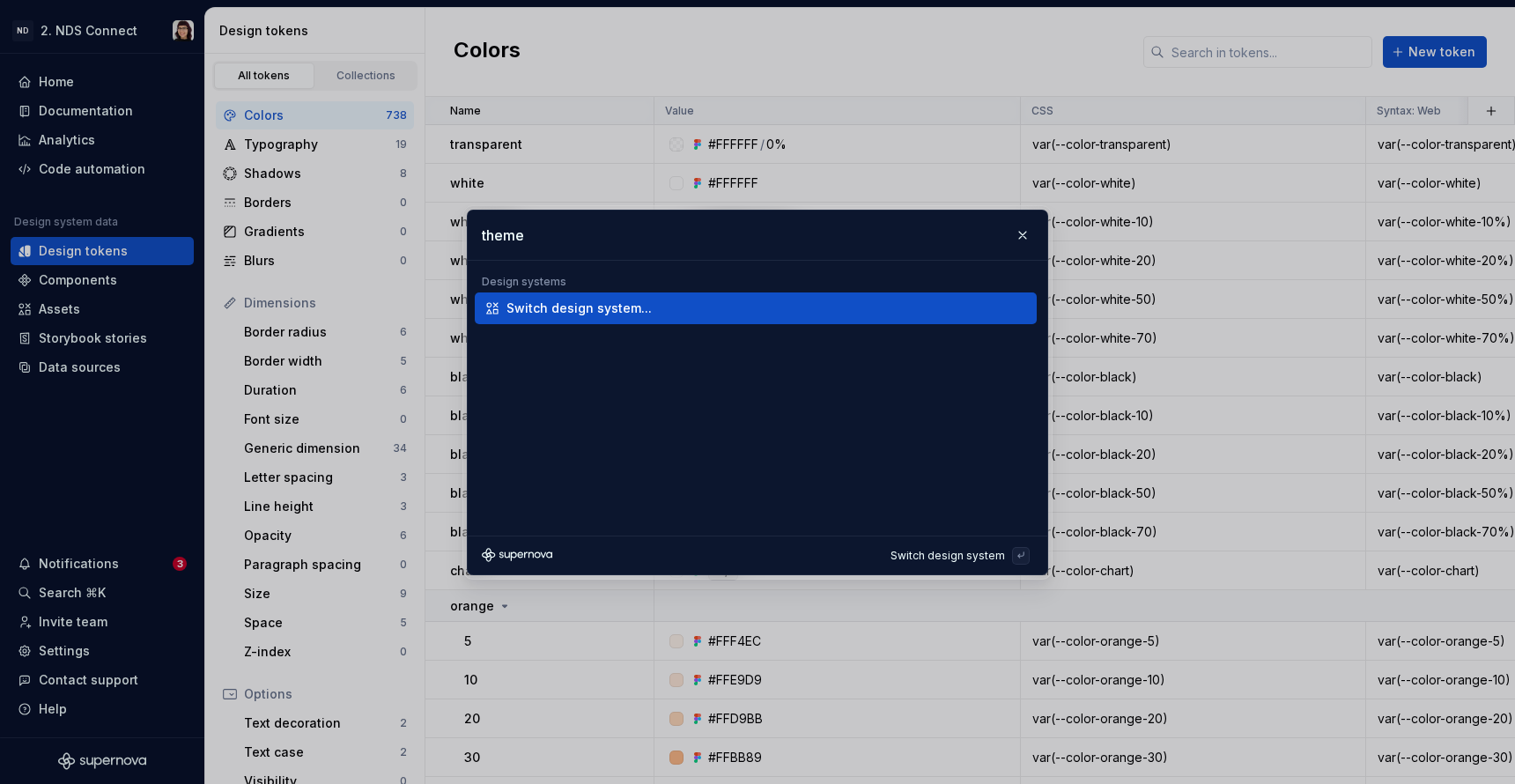
type input "theme"
click at [602, 310] on div "Switch design system..." at bounding box center [579, 309] width 145 height 18
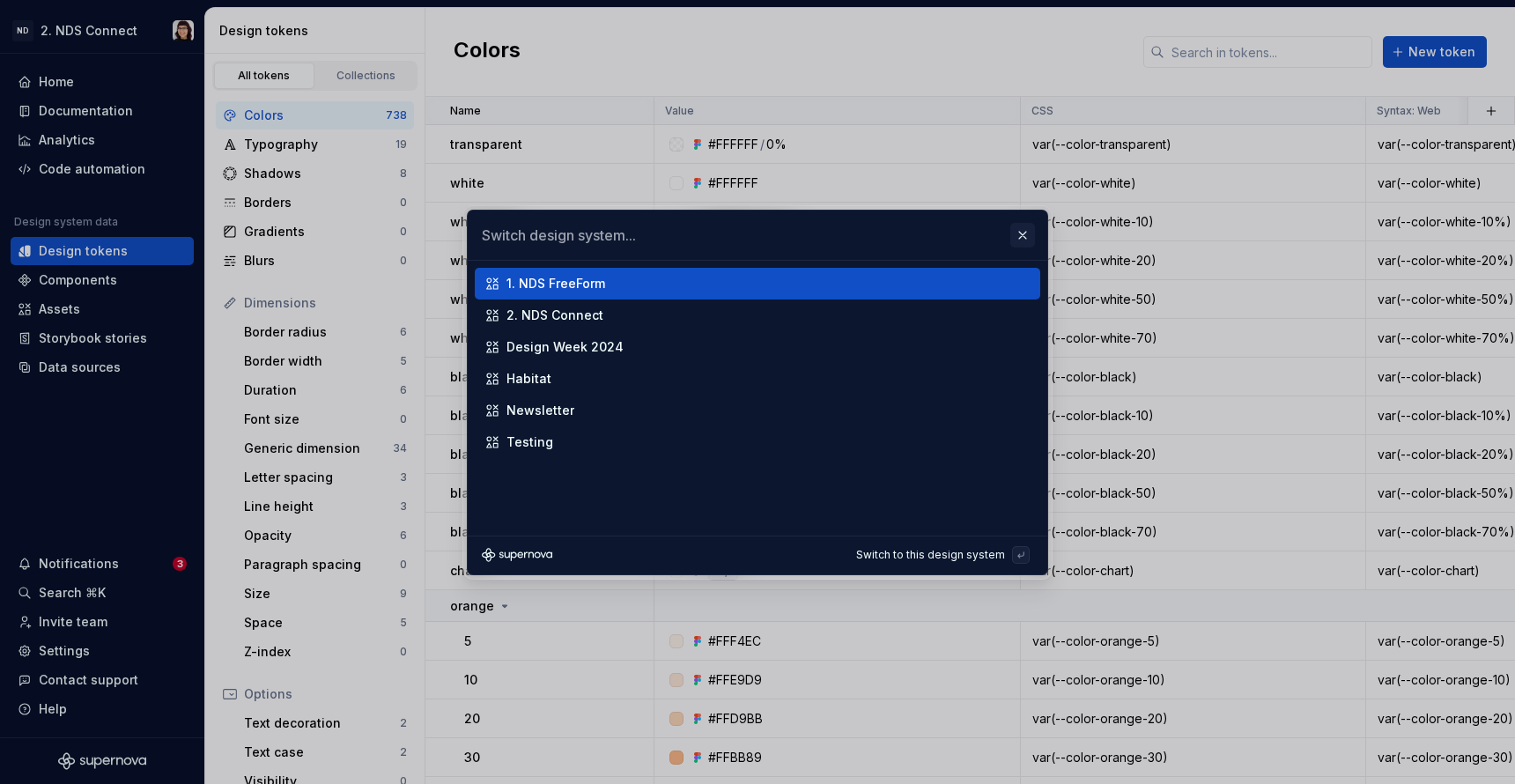
click at [1021, 235] on button "button" at bounding box center [1023, 235] width 25 height 25
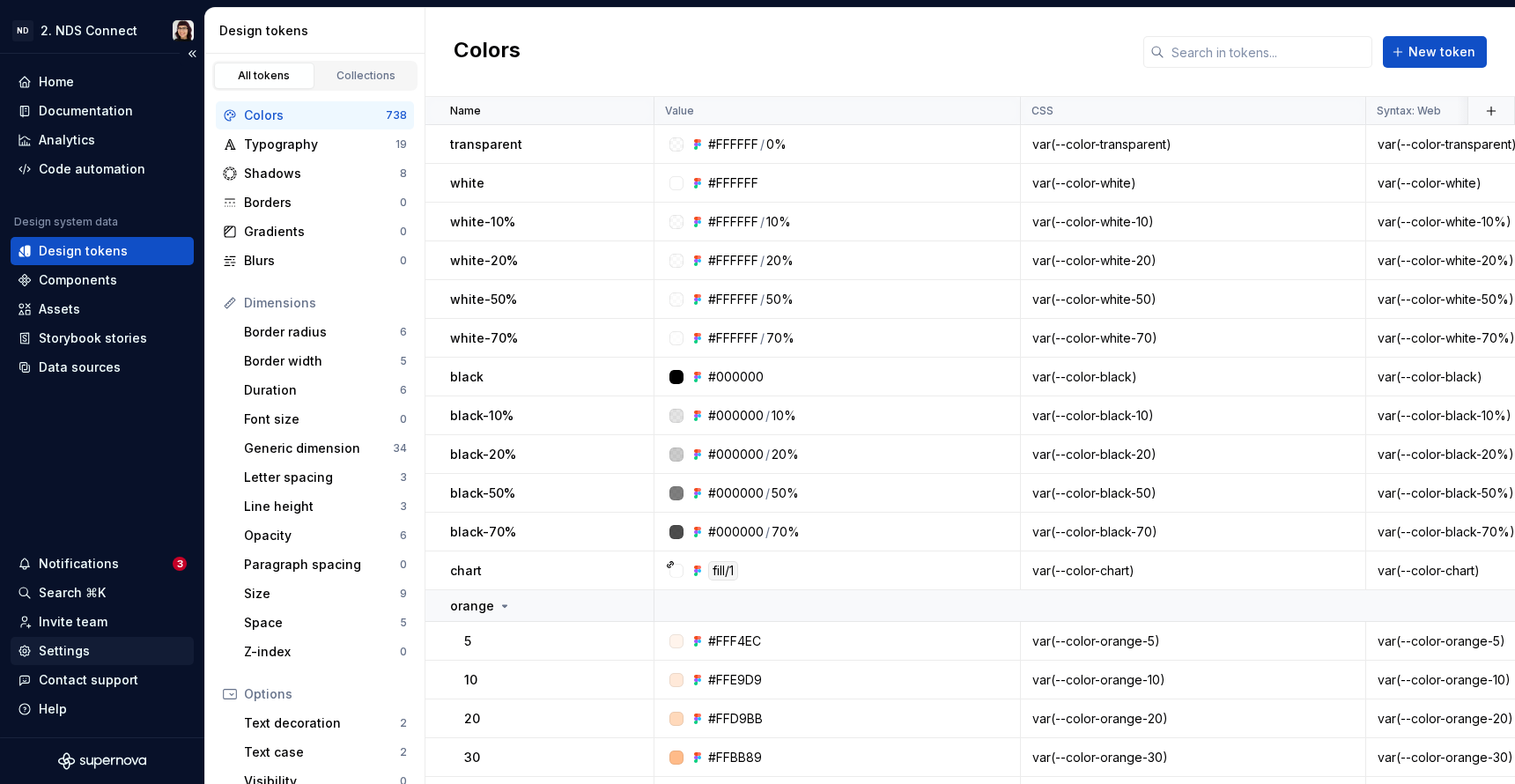
click at [59, 657] on div "Settings" at bounding box center [64, 651] width 51 height 18
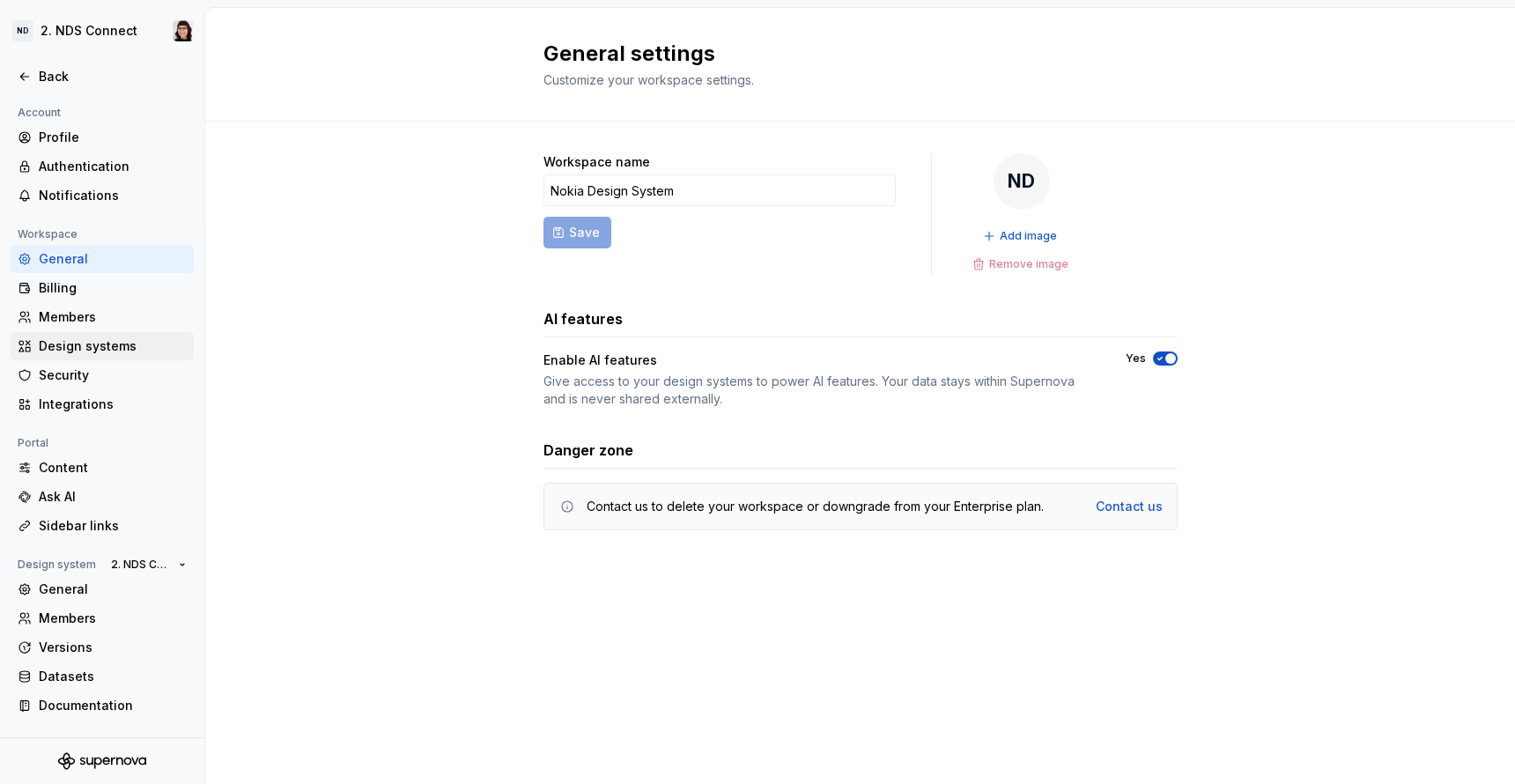
click at [121, 349] on div "Design systems" at bounding box center [112, 346] width 148 height 18
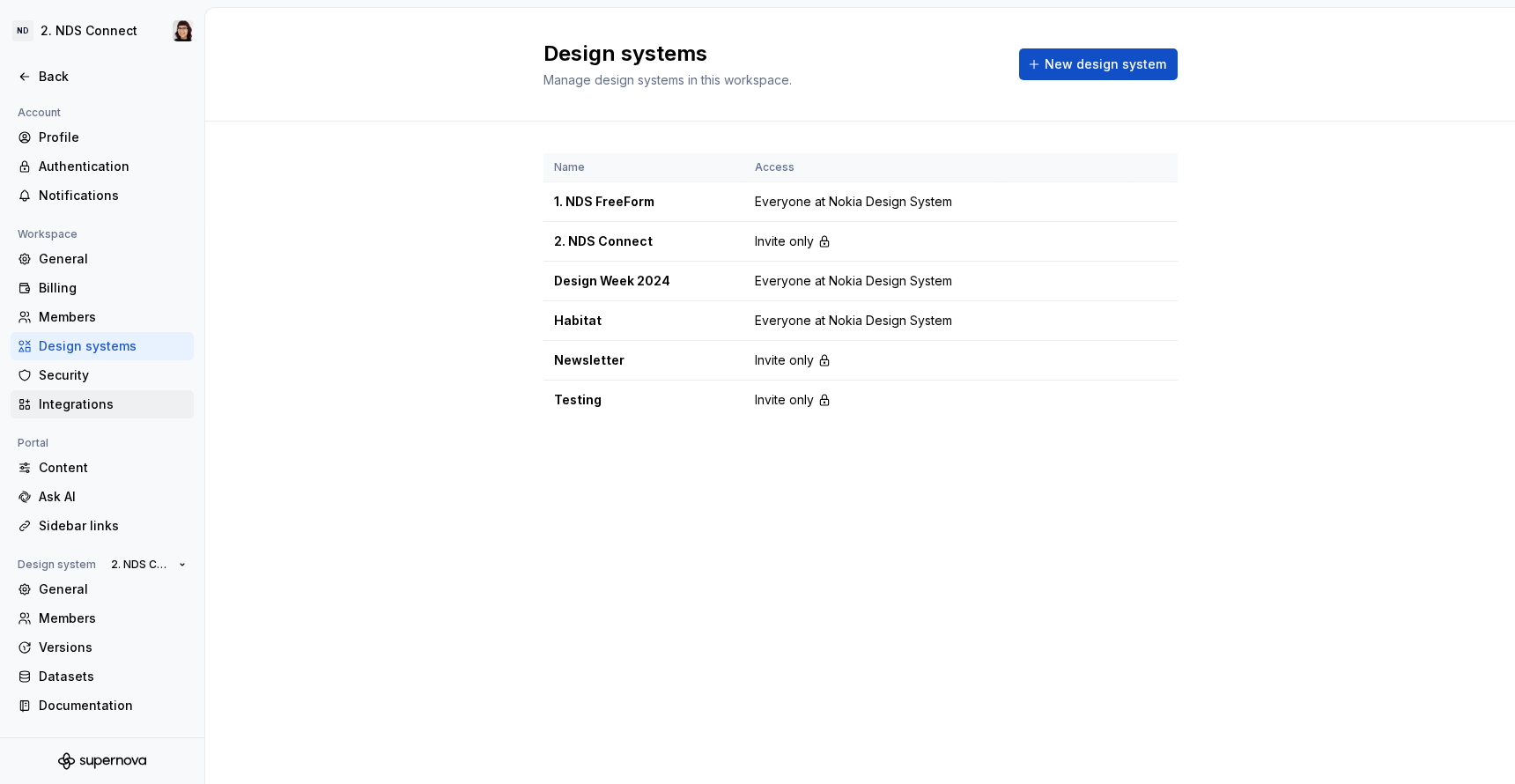
click at [102, 394] on div "Integrations" at bounding box center [102, 404] width 184 height 28
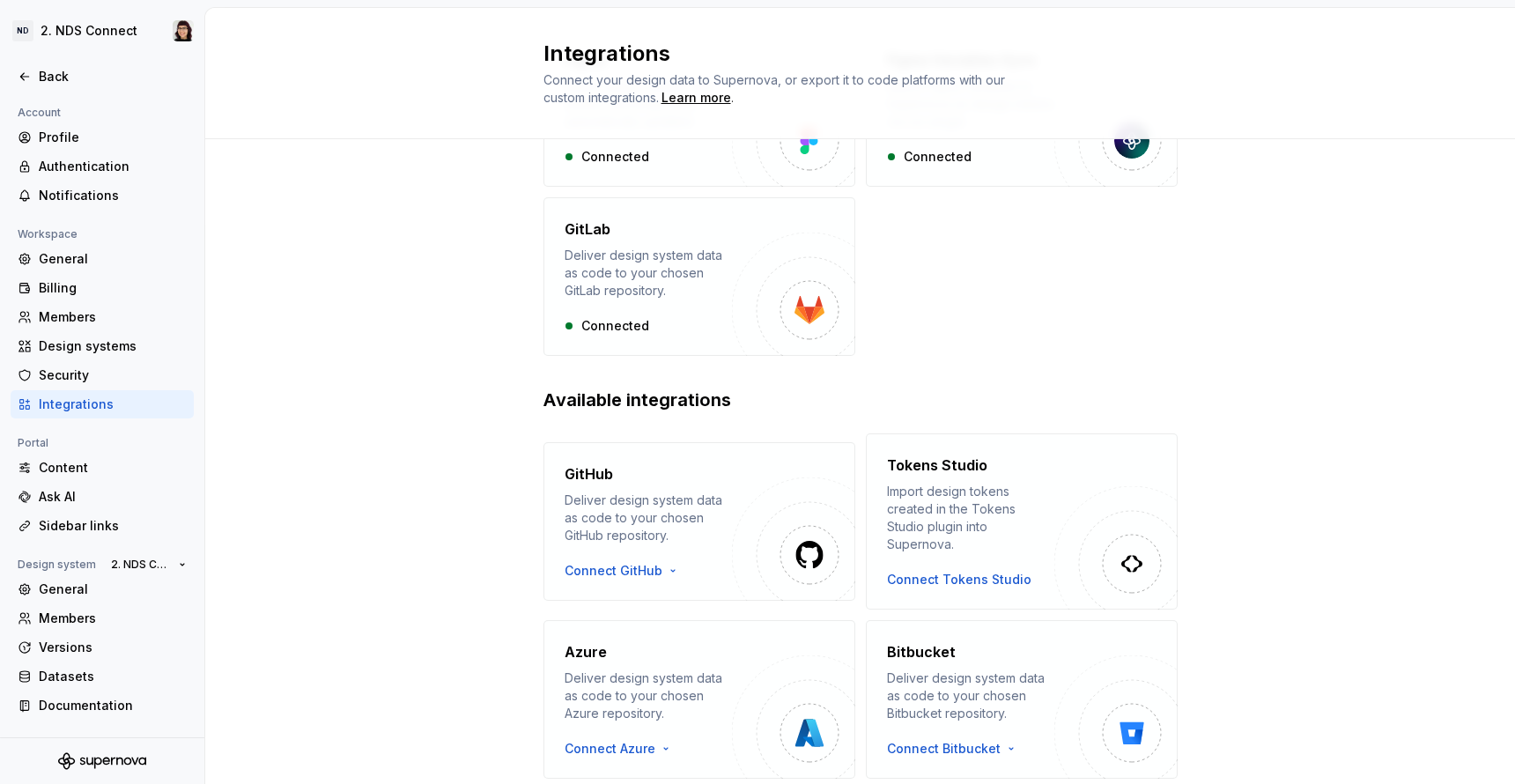
scroll to position [232, 0]
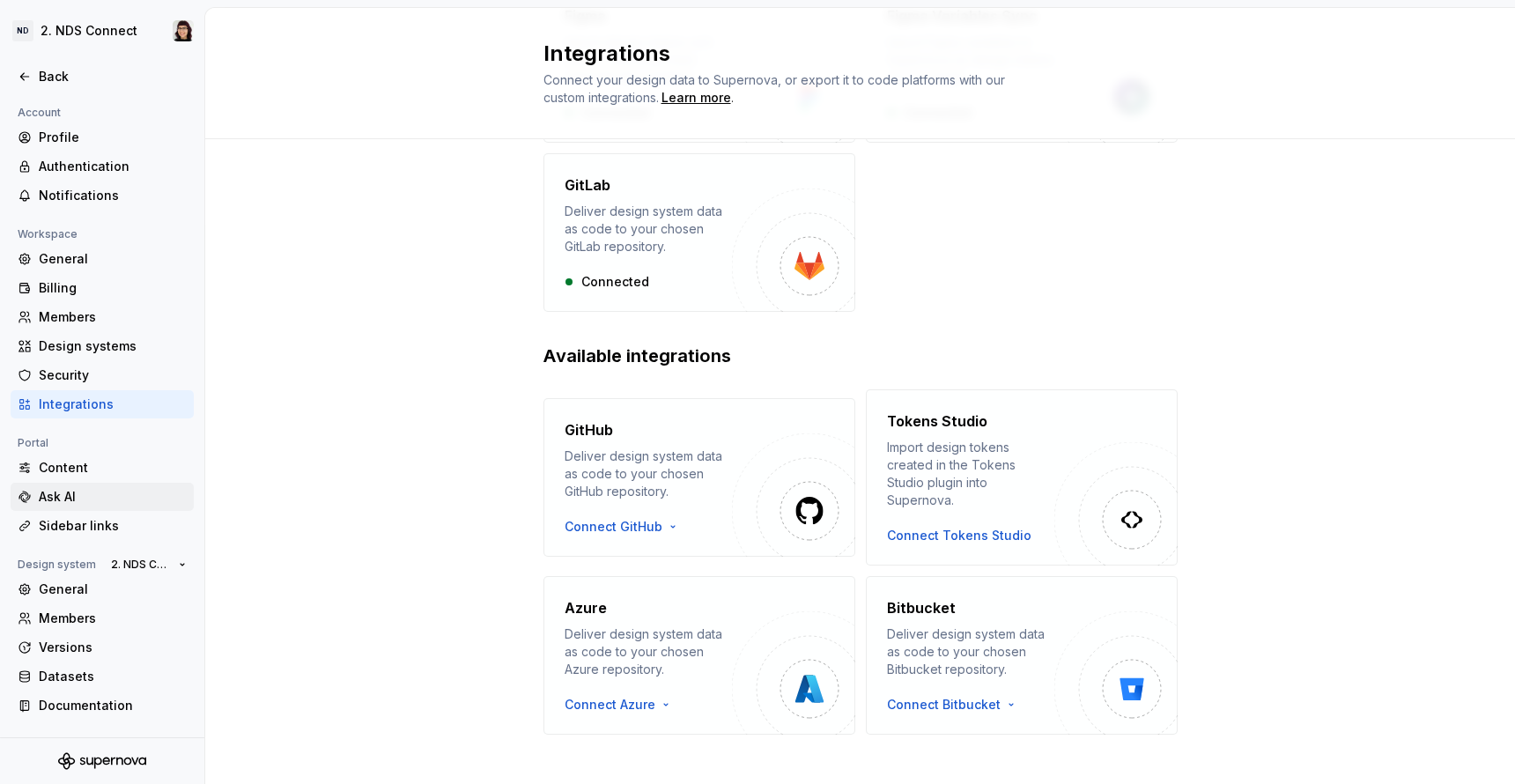
click at [91, 510] on div "Ask AI" at bounding box center [102, 496] width 184 height 28
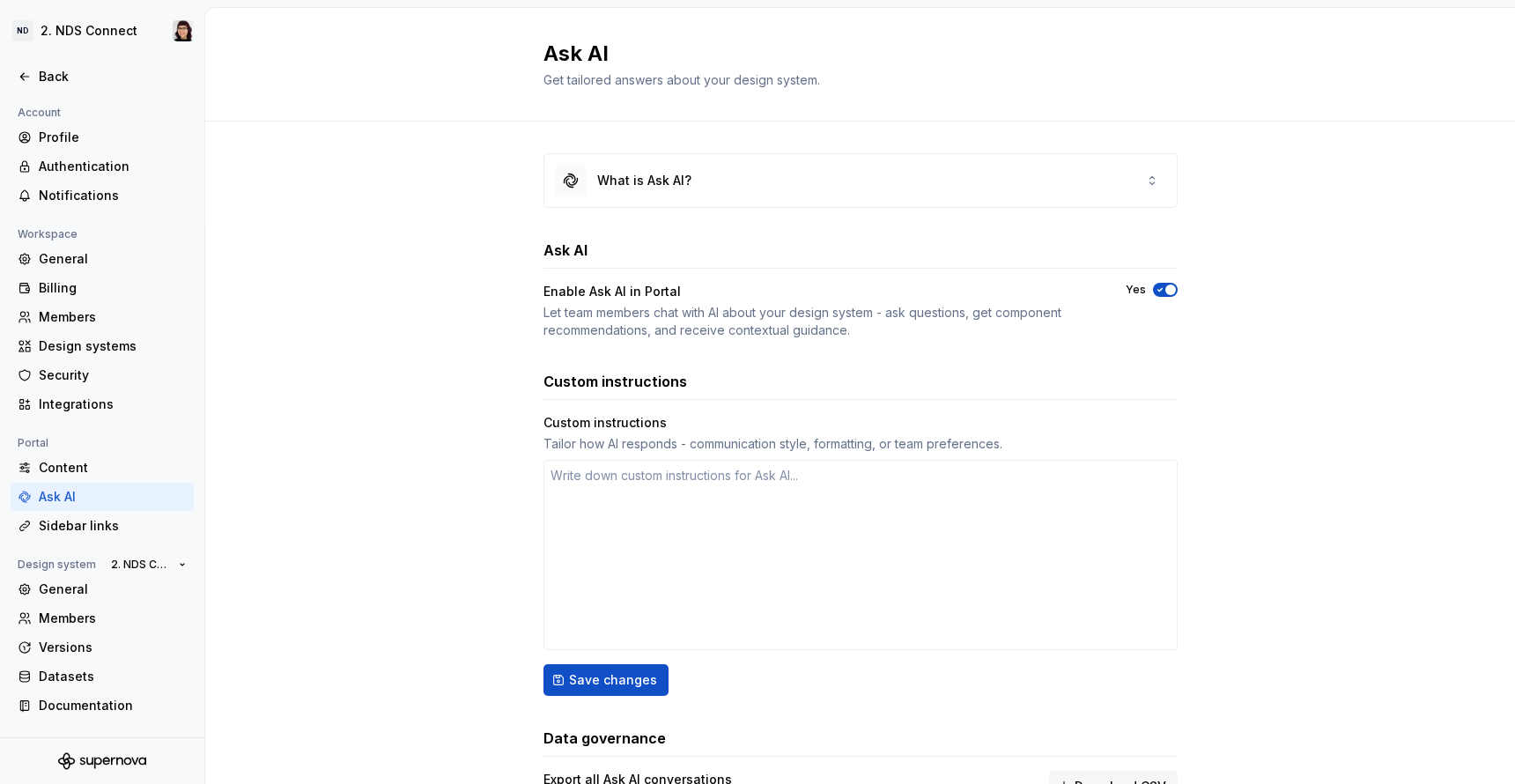
type textarea "*"
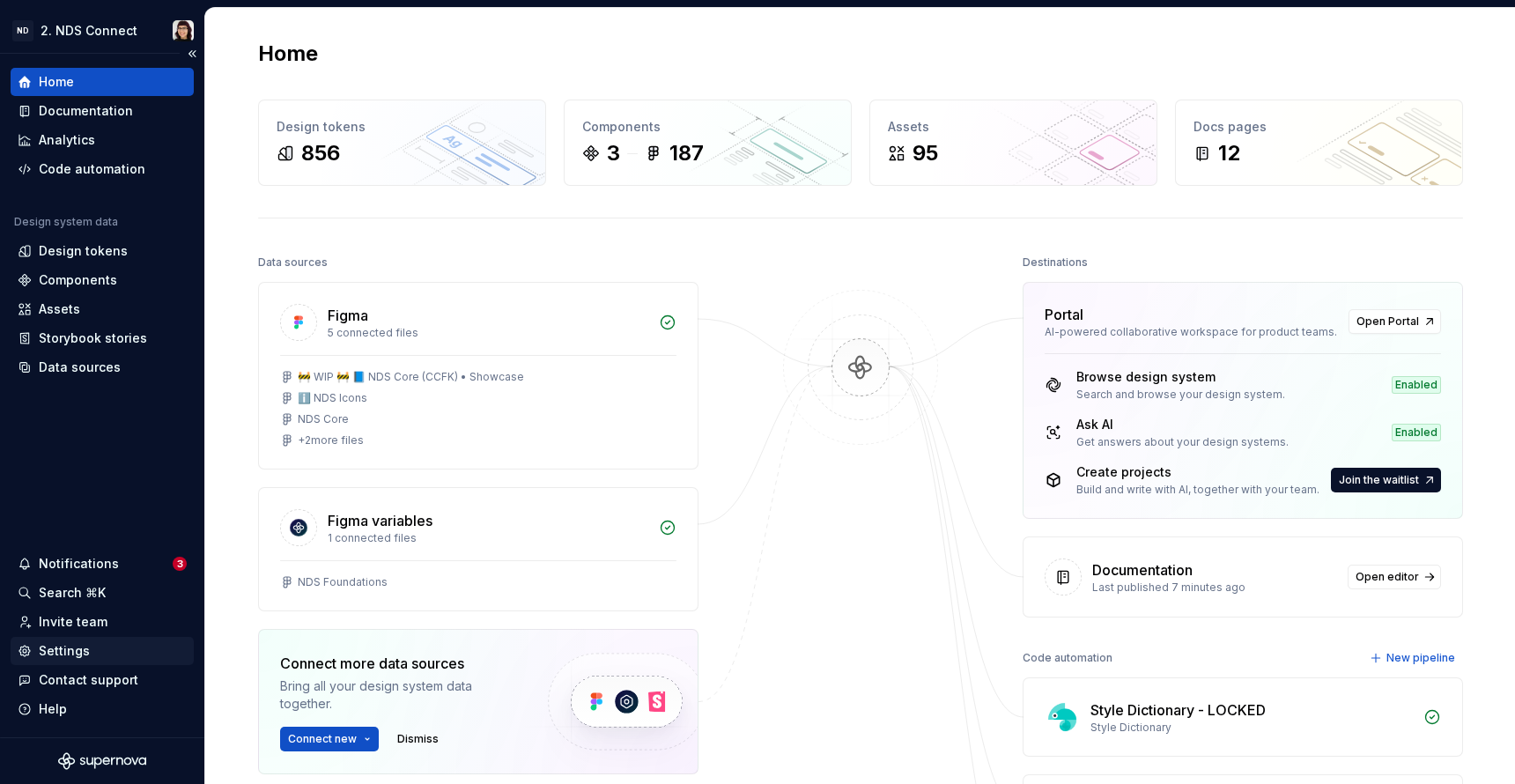
click at [82, 646] on div "Settings" at bounding box center [64, 651] width 51 height 18
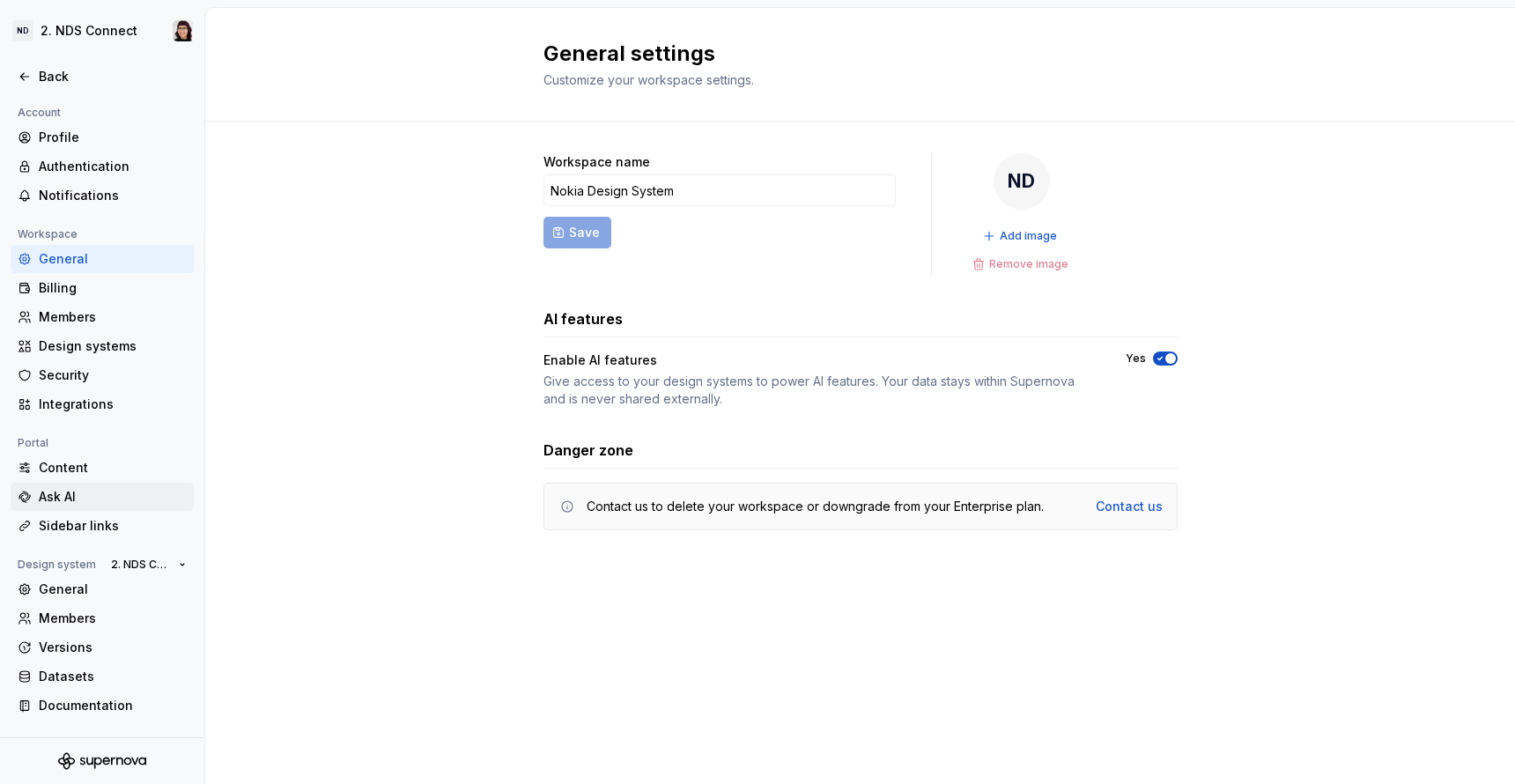
click at [55, 489] on div "Ask AI" at bounding box center [112, 497] width 148 height 18
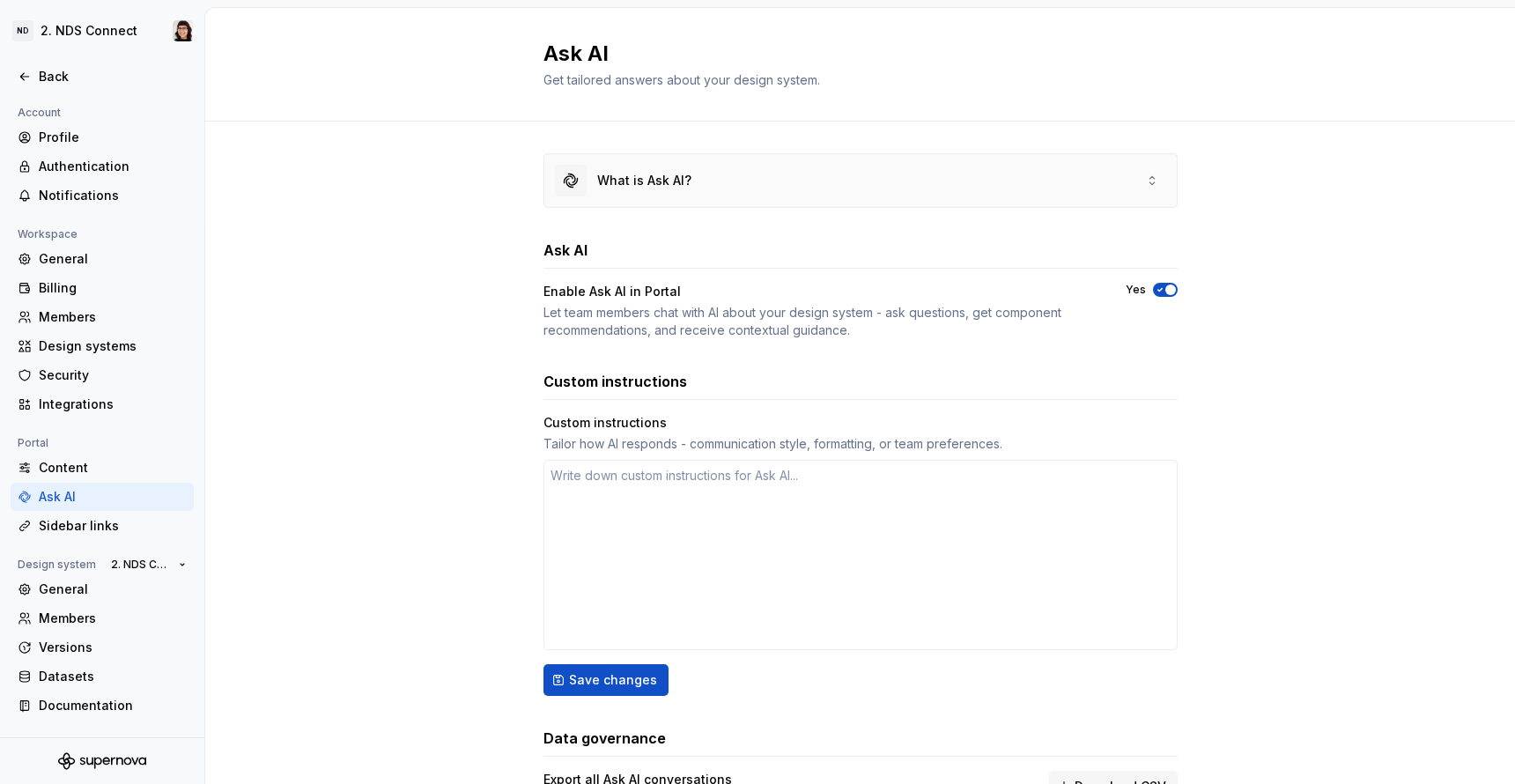
click at [901, 176] on div "What is Ask AI?" at bounding box center [860, 180] width 632 height 53
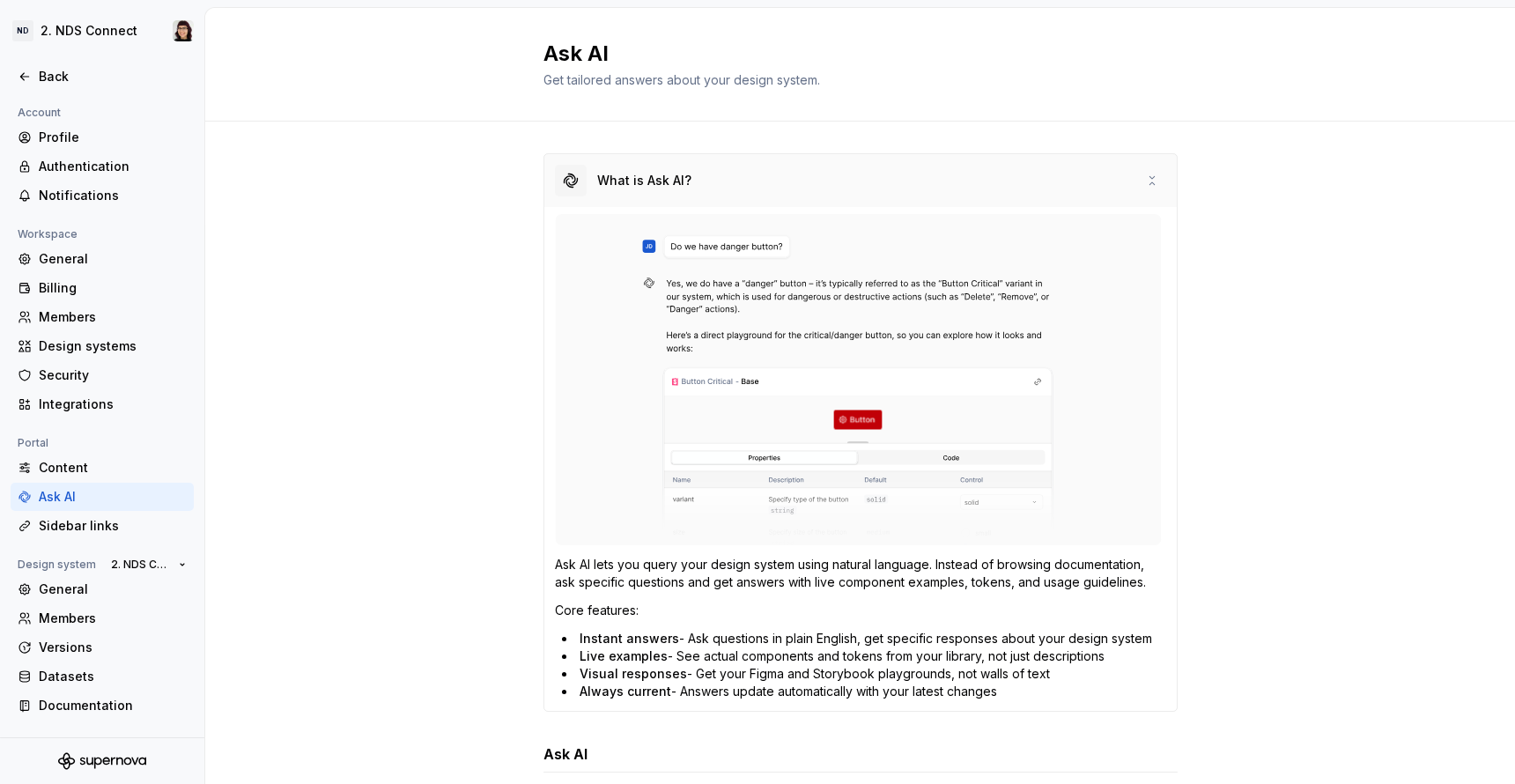
click at [901, 176] on div "What is Ask AI?" at bounding box center [860, 180] width 632 height 53
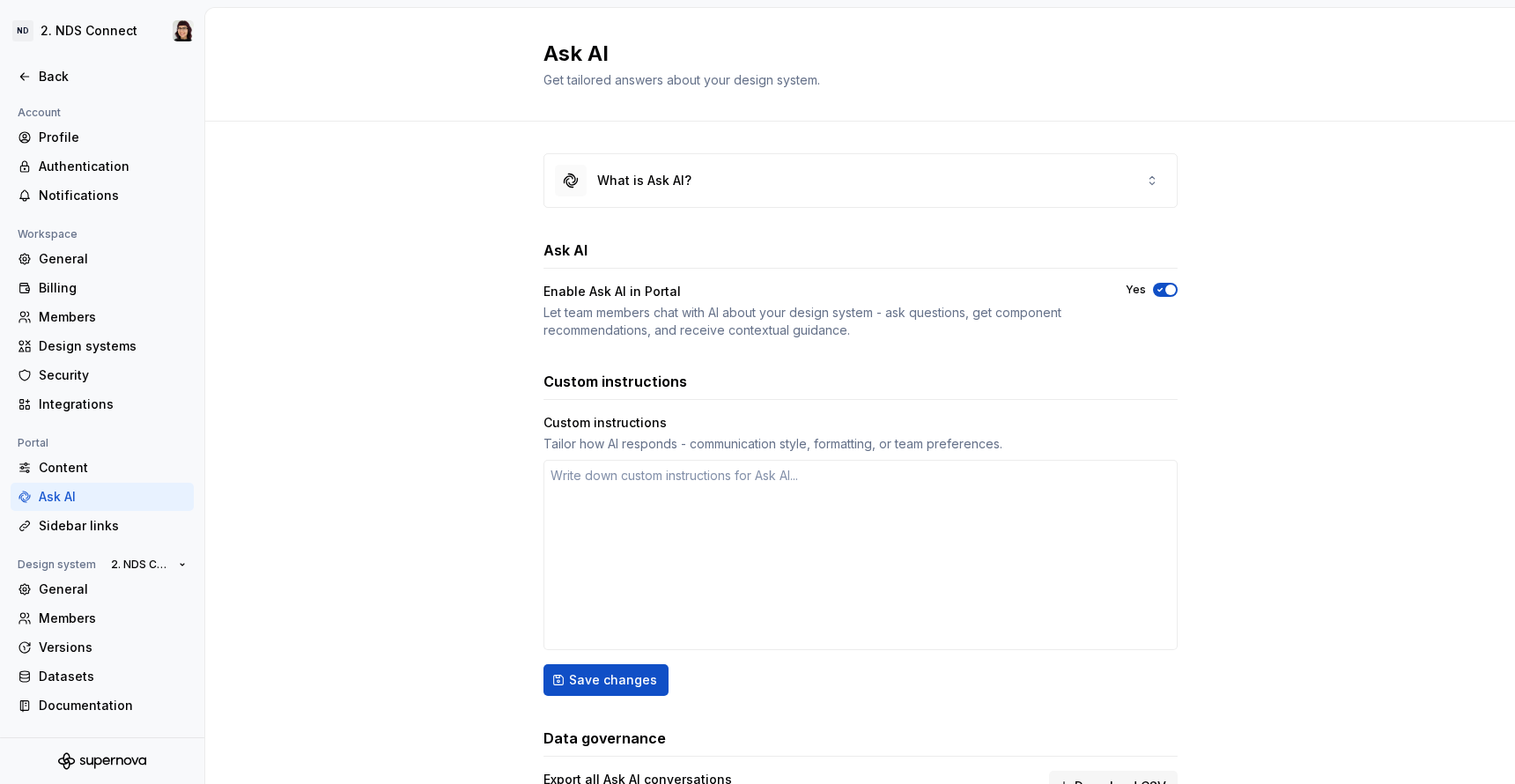
type textarea "*"
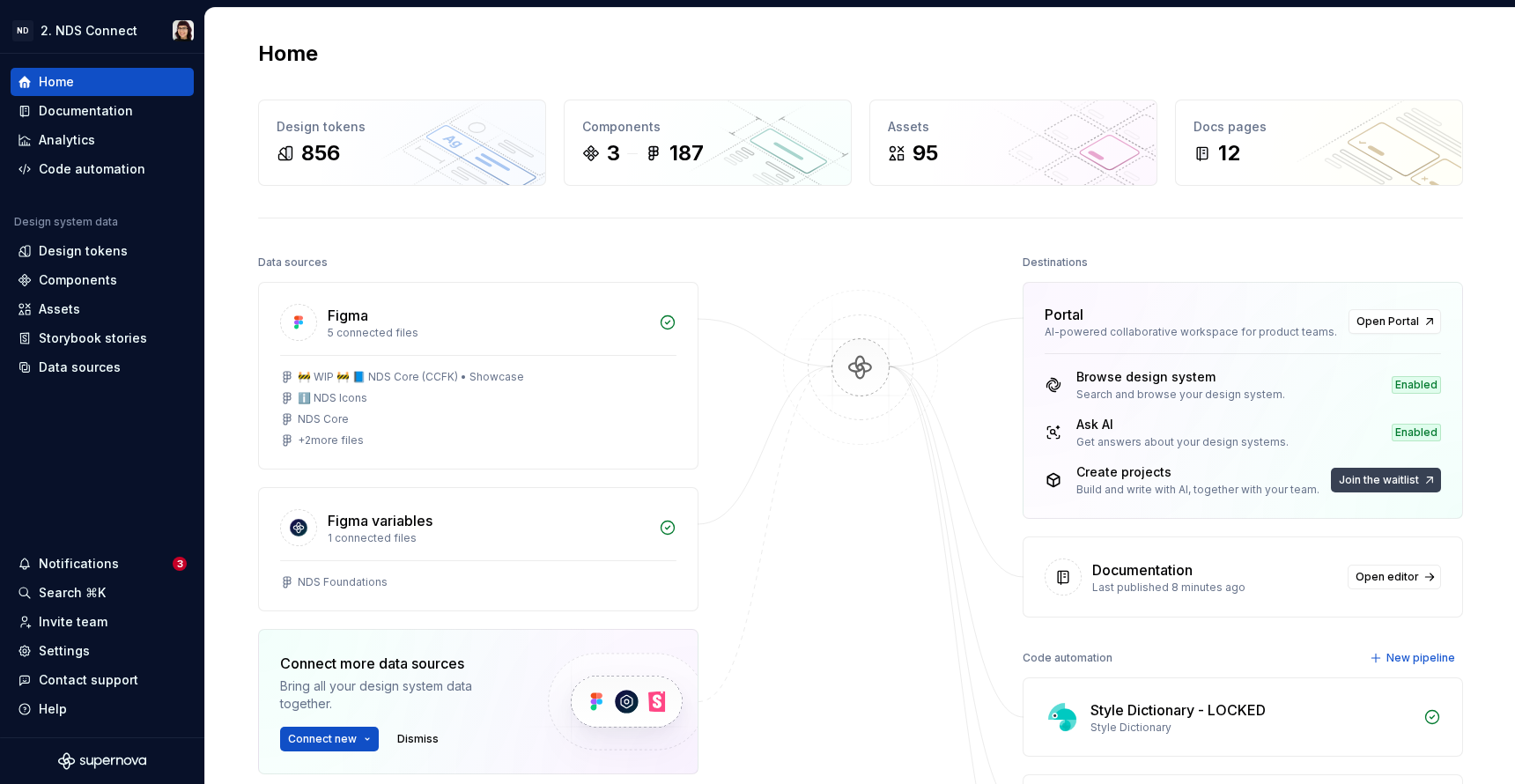
click at [1350, 473] on span "Join the waitlist" at bounding box center [1379, 480] width 80 height 14
click at [1435, 480] on button "Join the waitlist" at bounding box center [1386, 479] width 110 height 25
click at [1366, 320] on span "Open Portal" at bounding box center [1388, 322] width 63 height 14
click at [1394, 484] on span "Join the waitlist" at bounding box center [1379, 480] width 80 height 14
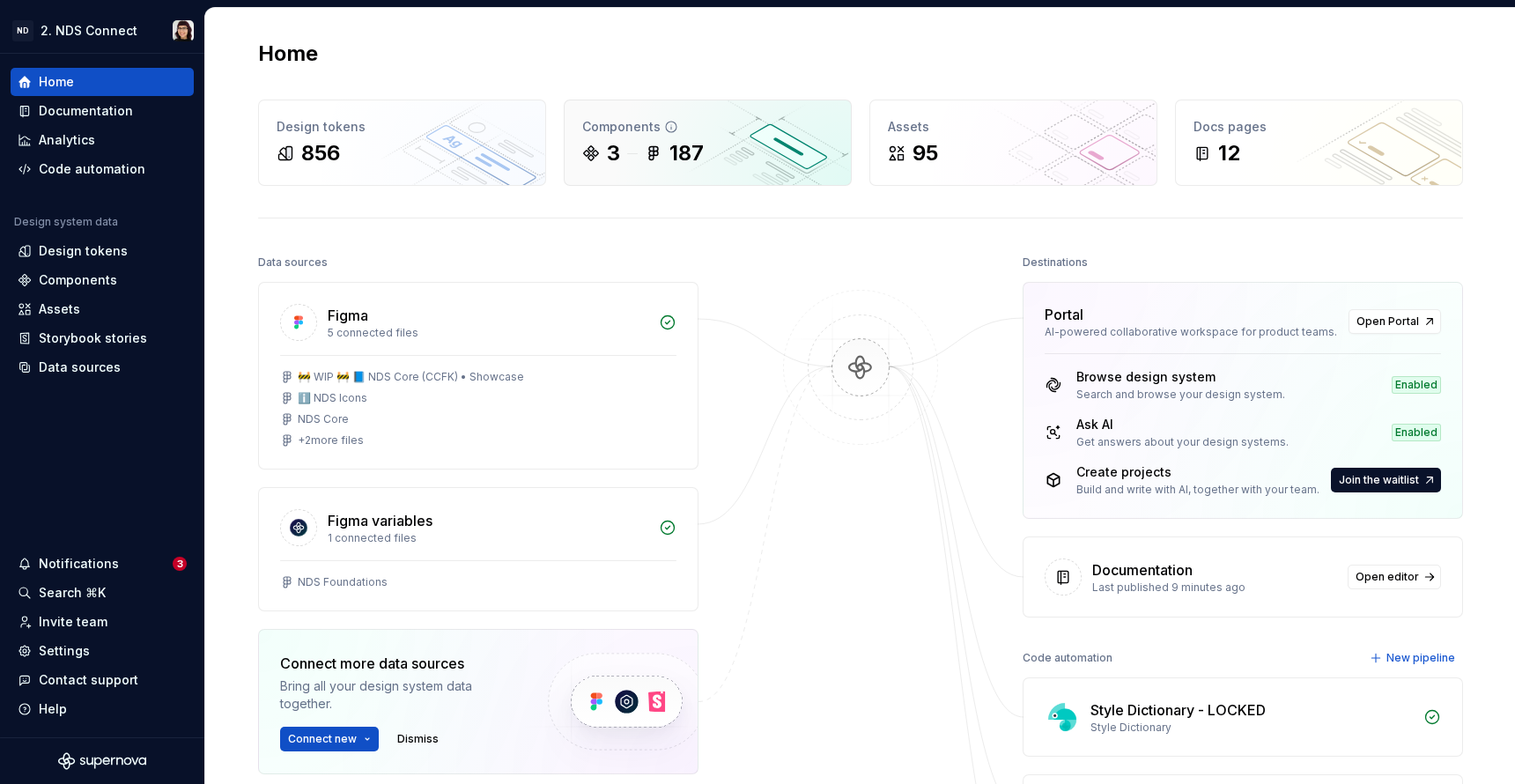
click at [616, 129] on div "Components" at bounding box center [708, 127] width 251 height 18
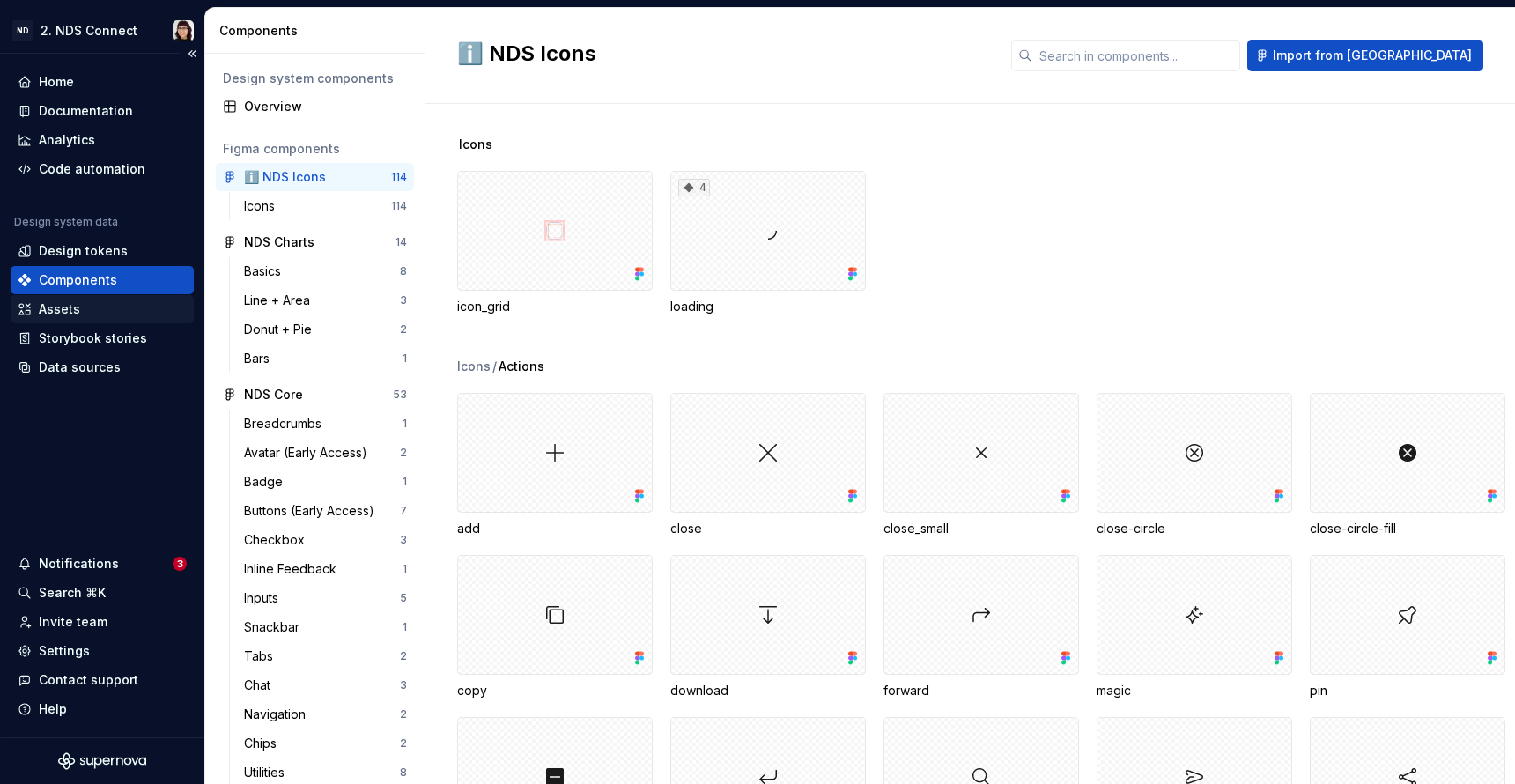
click at [73, 303] on div "Assets" at bounding box center [60, 310] width 42 height 18
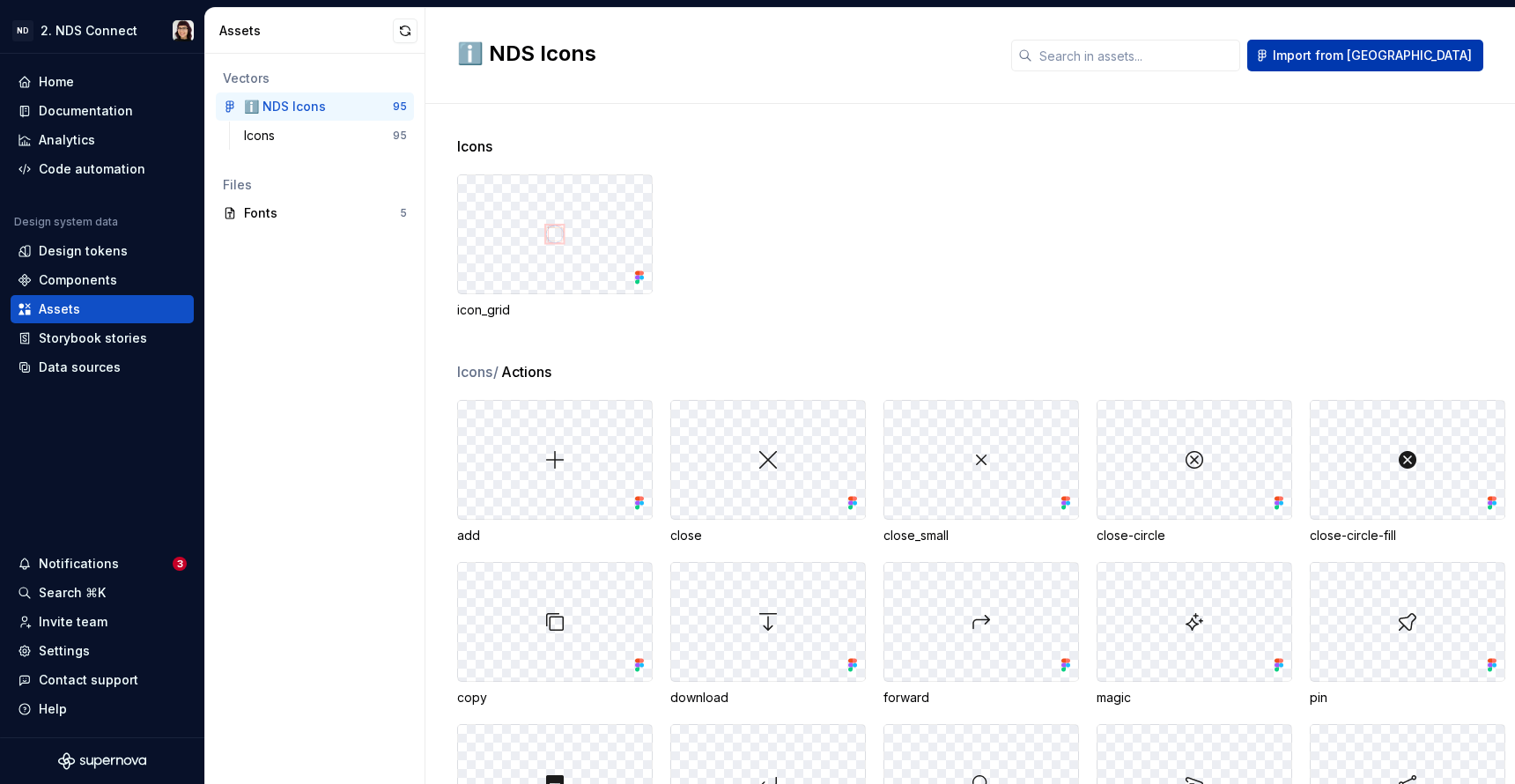
click at [1358, 58] on button "Import from [GEOGRAPHIC_DATA]" at bounding box center [1366, 56] width 236 height 32
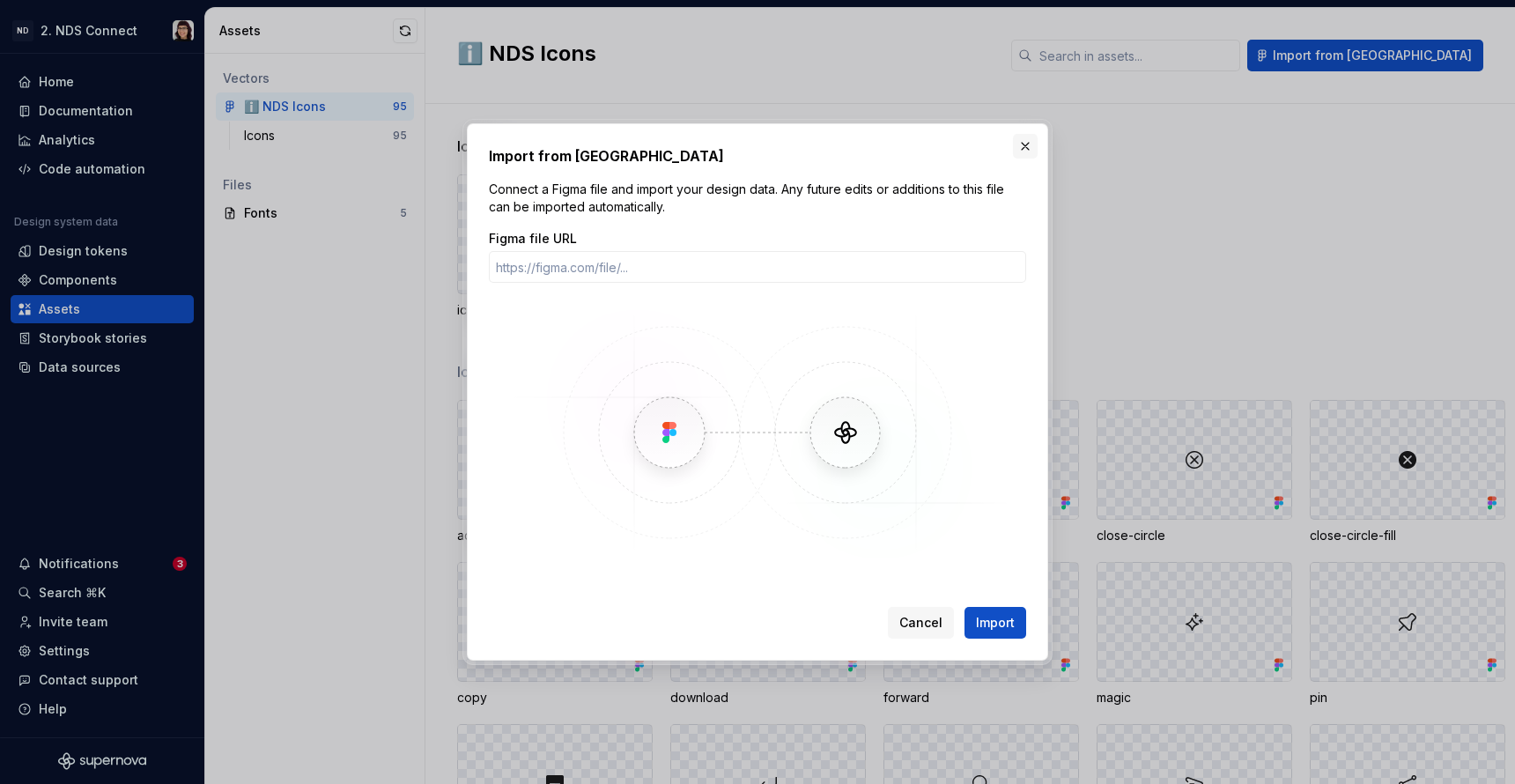
click at [1024, 137] on button "button" at bounding box center [1026, 146] width 25 height 25
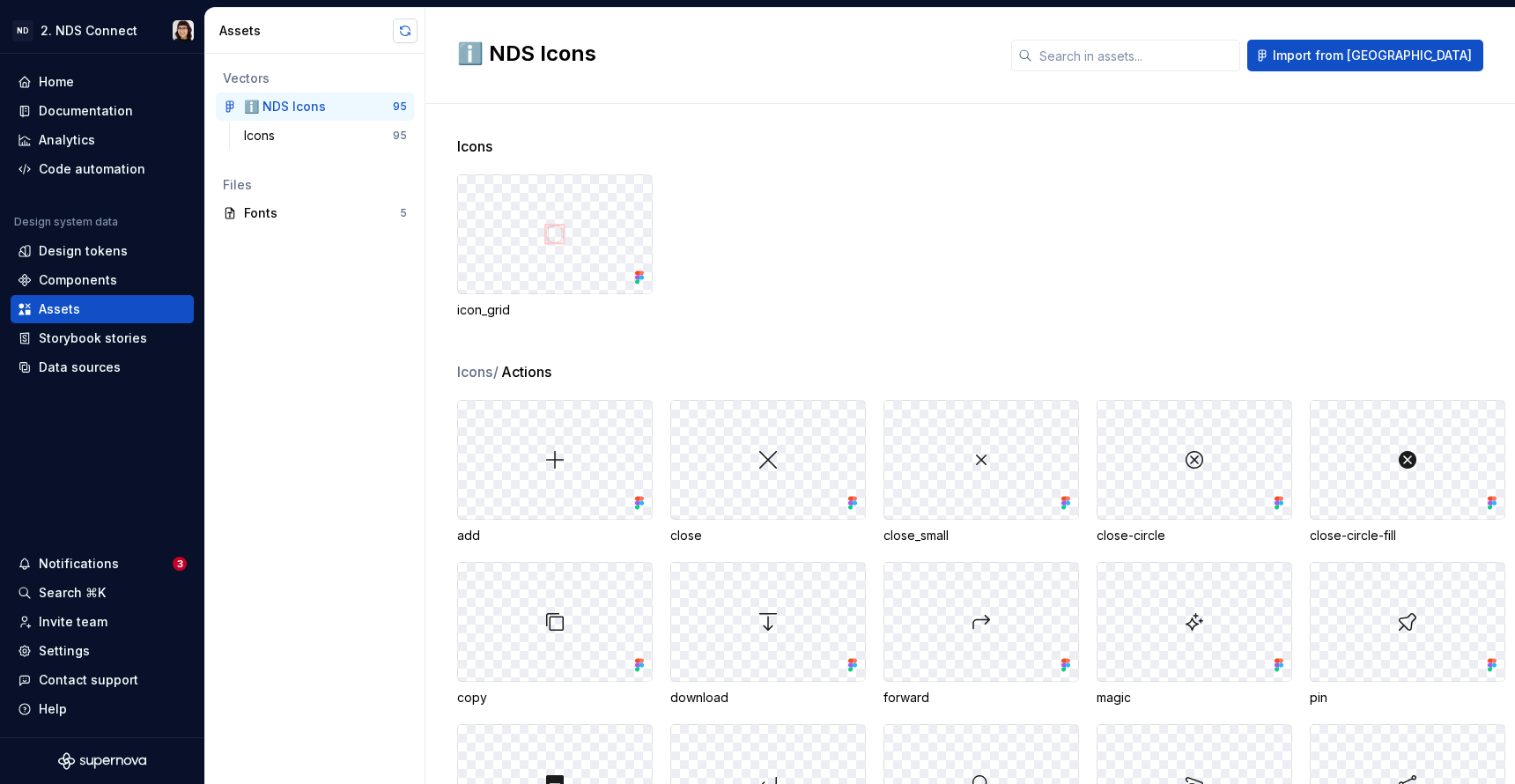
click at [411, 35] on button "button" at bounding box center [405, 31] width 25 height 25
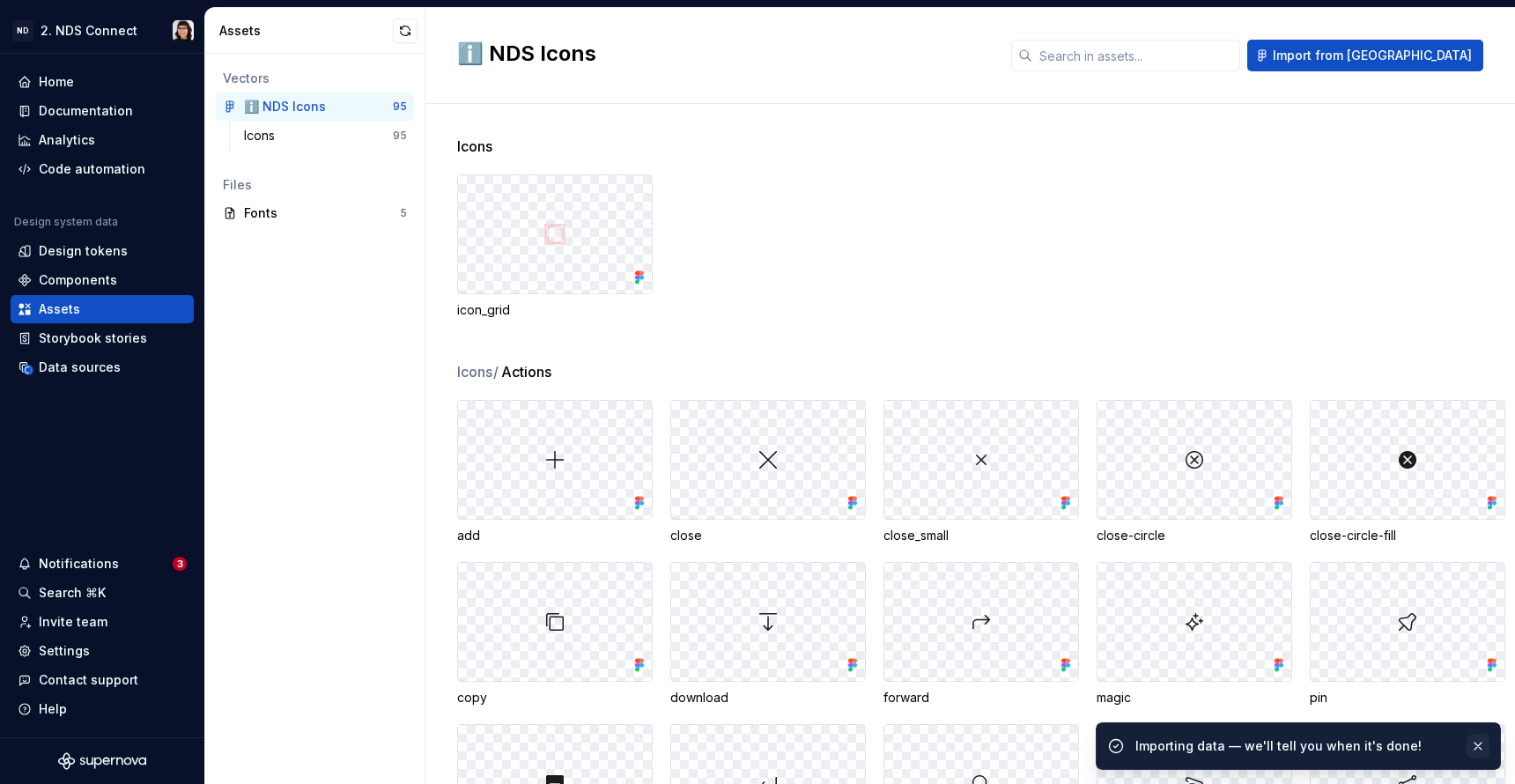
click at [1478, 745] on button "button" at bounding box center [1478, 745] width 23 height 25
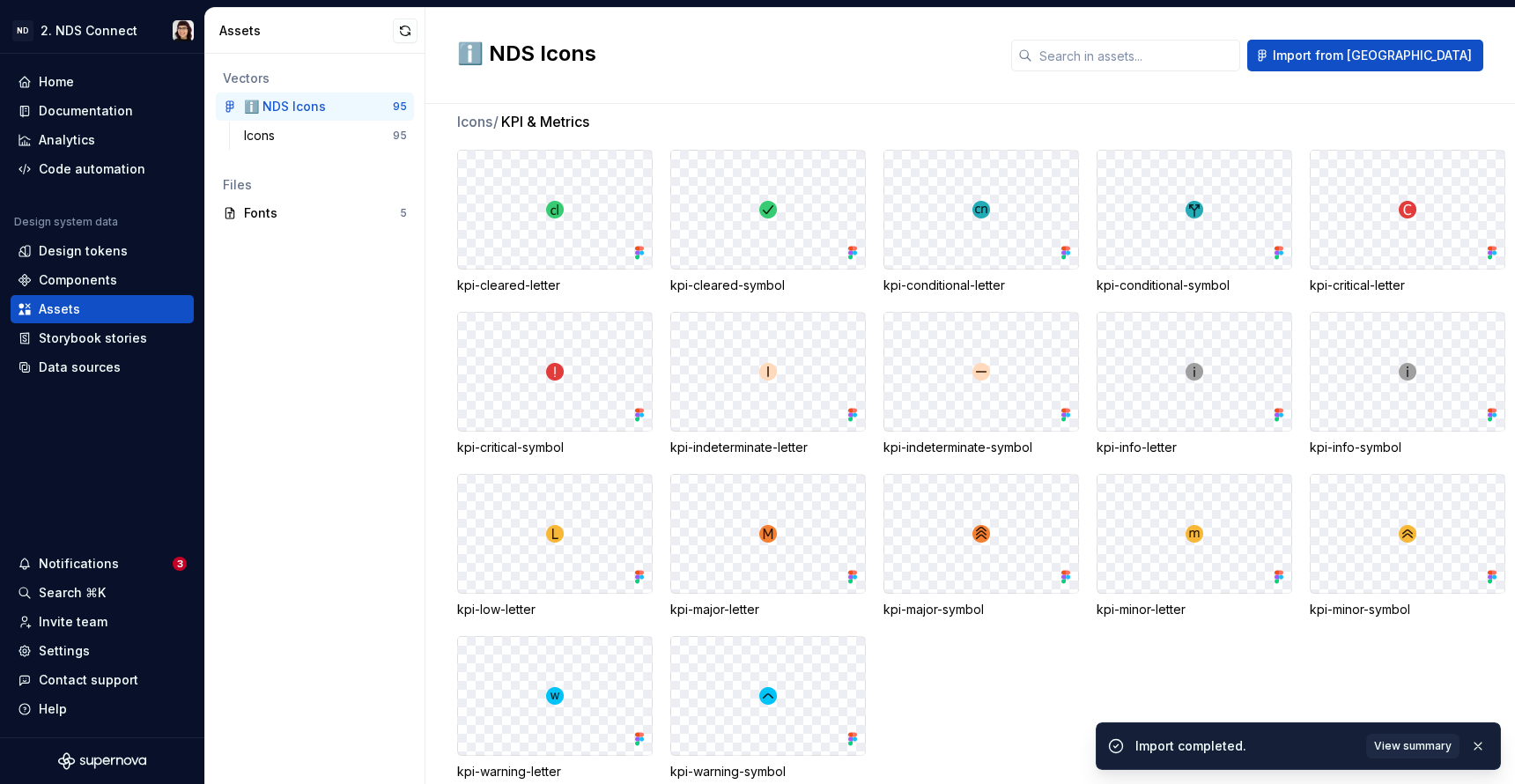
scroll to position [3780, 0]
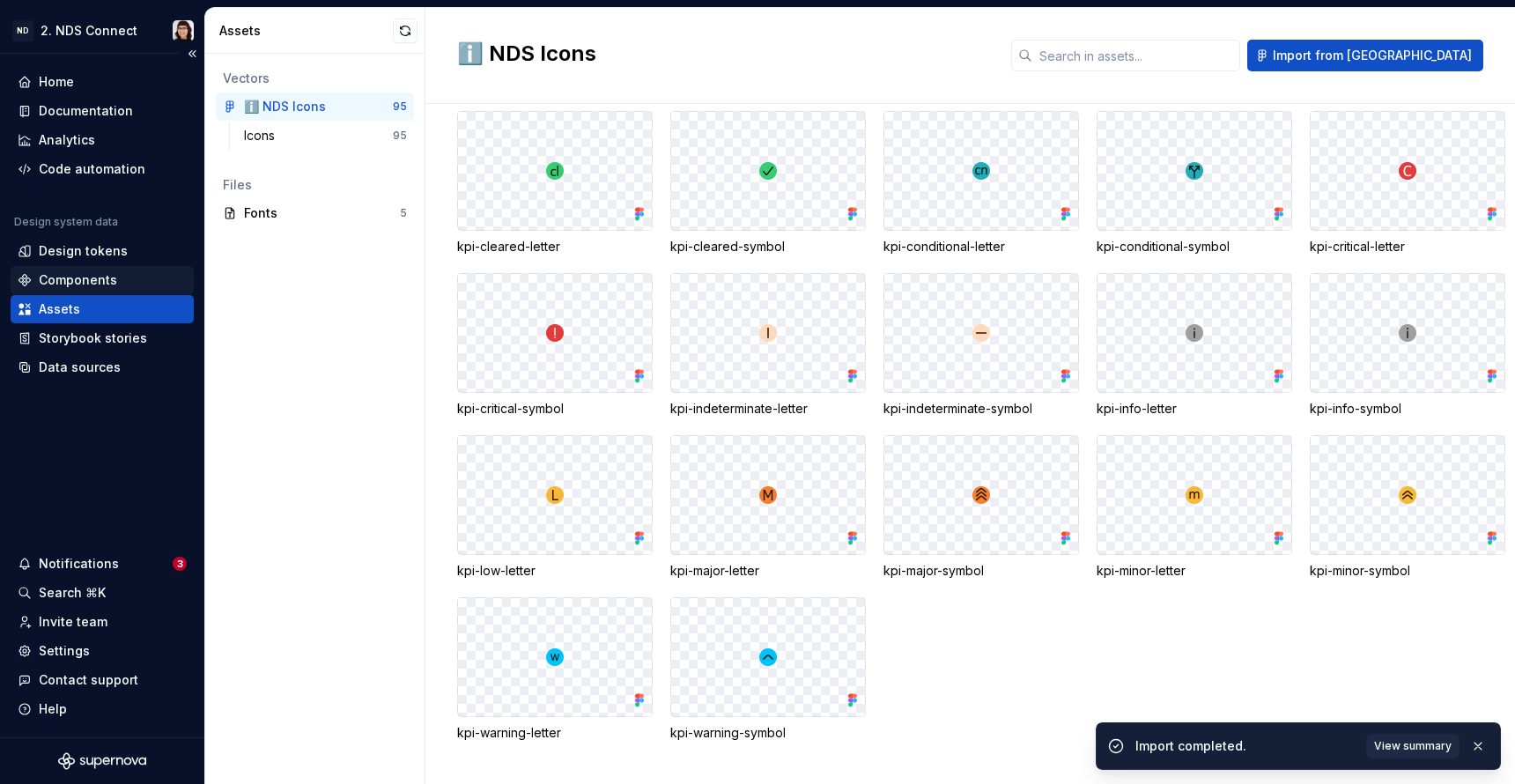
click at [38, 279] on div "Components" at bounding box center [102, 280] width 169 height 18
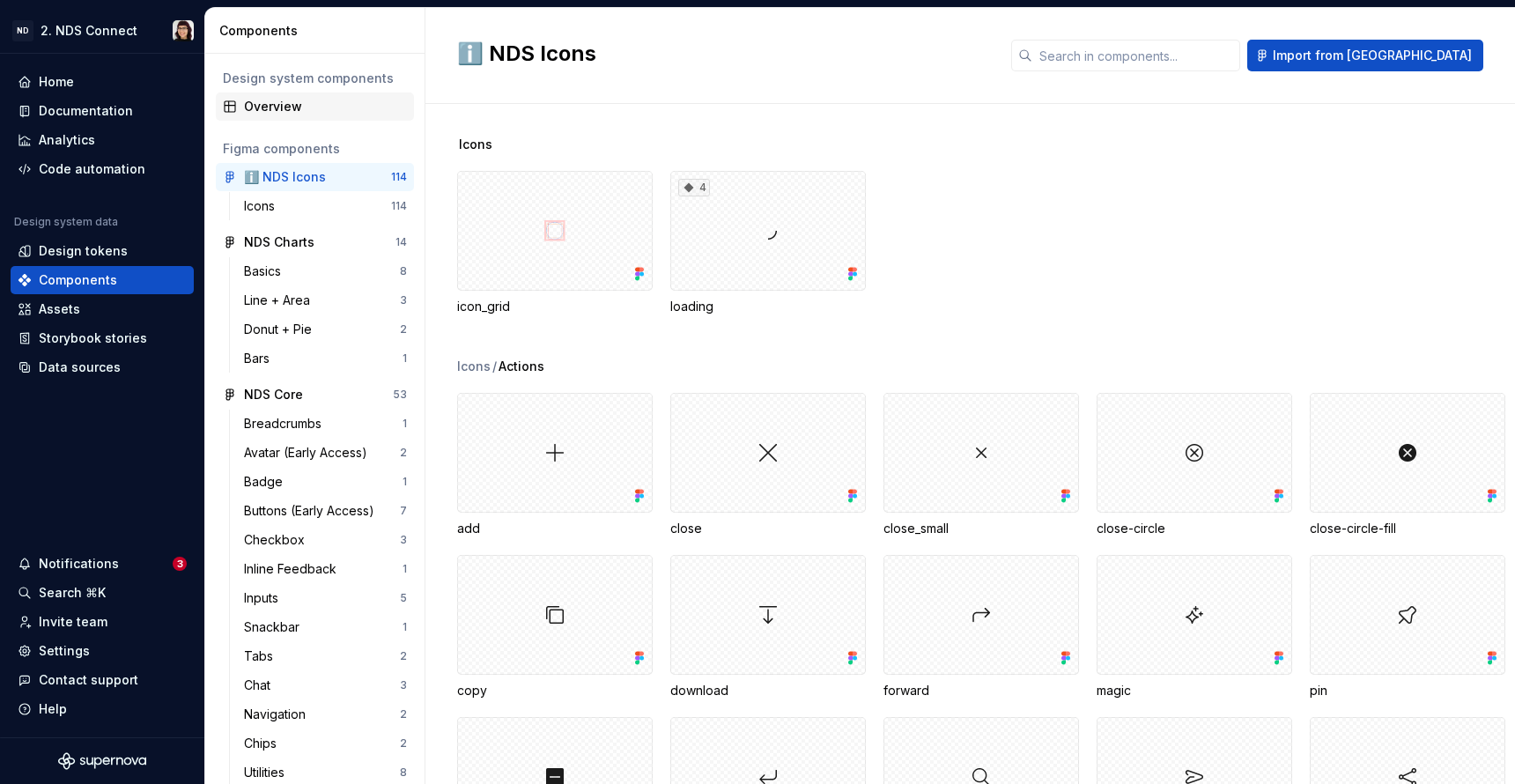
click at [275, 108] on div "Overview" at bounding box center [326, 107] width 163 height 18
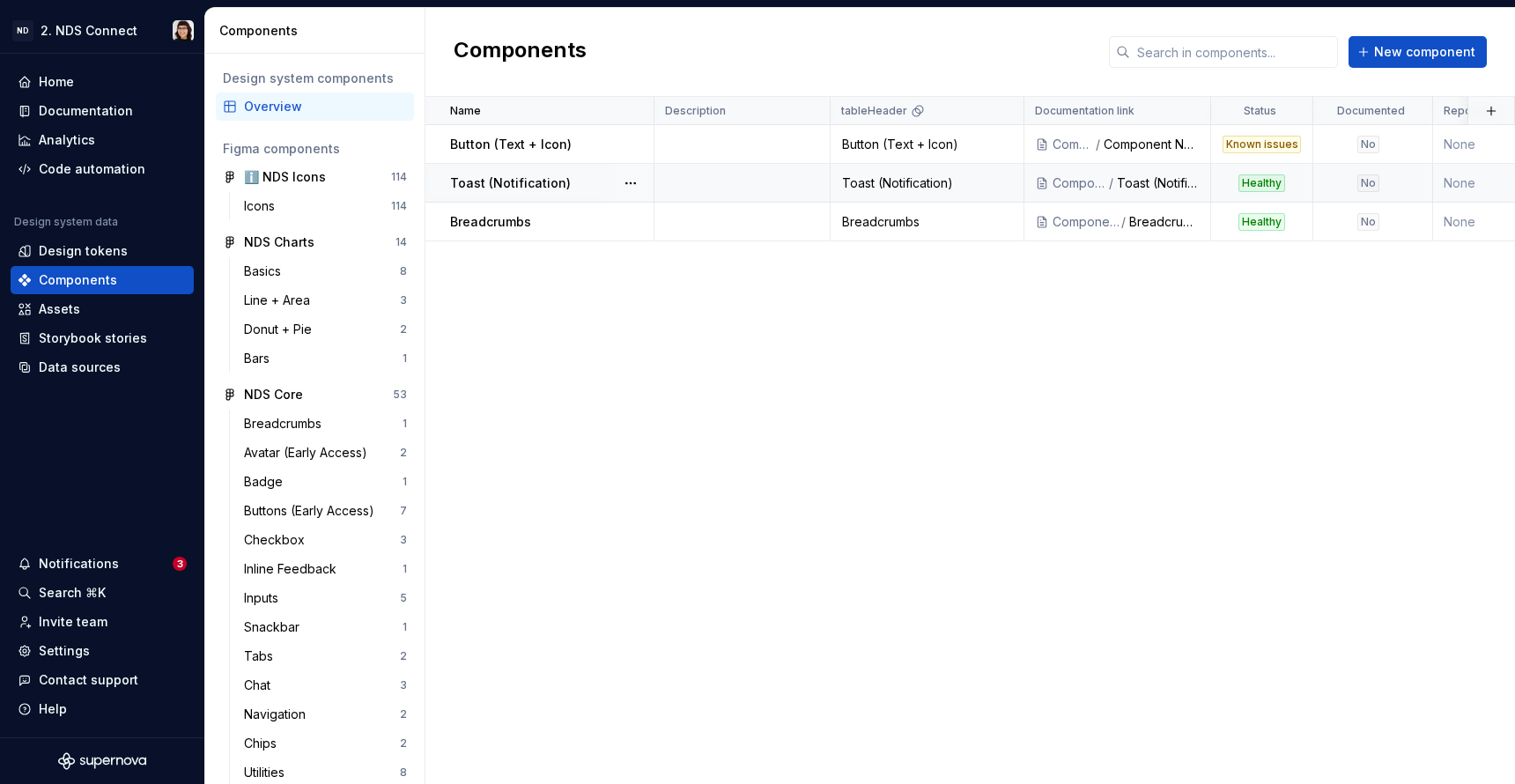
click at [991, 186] on div "Toast (Notification)" at bounding box center [927, 184] width 192 height 18
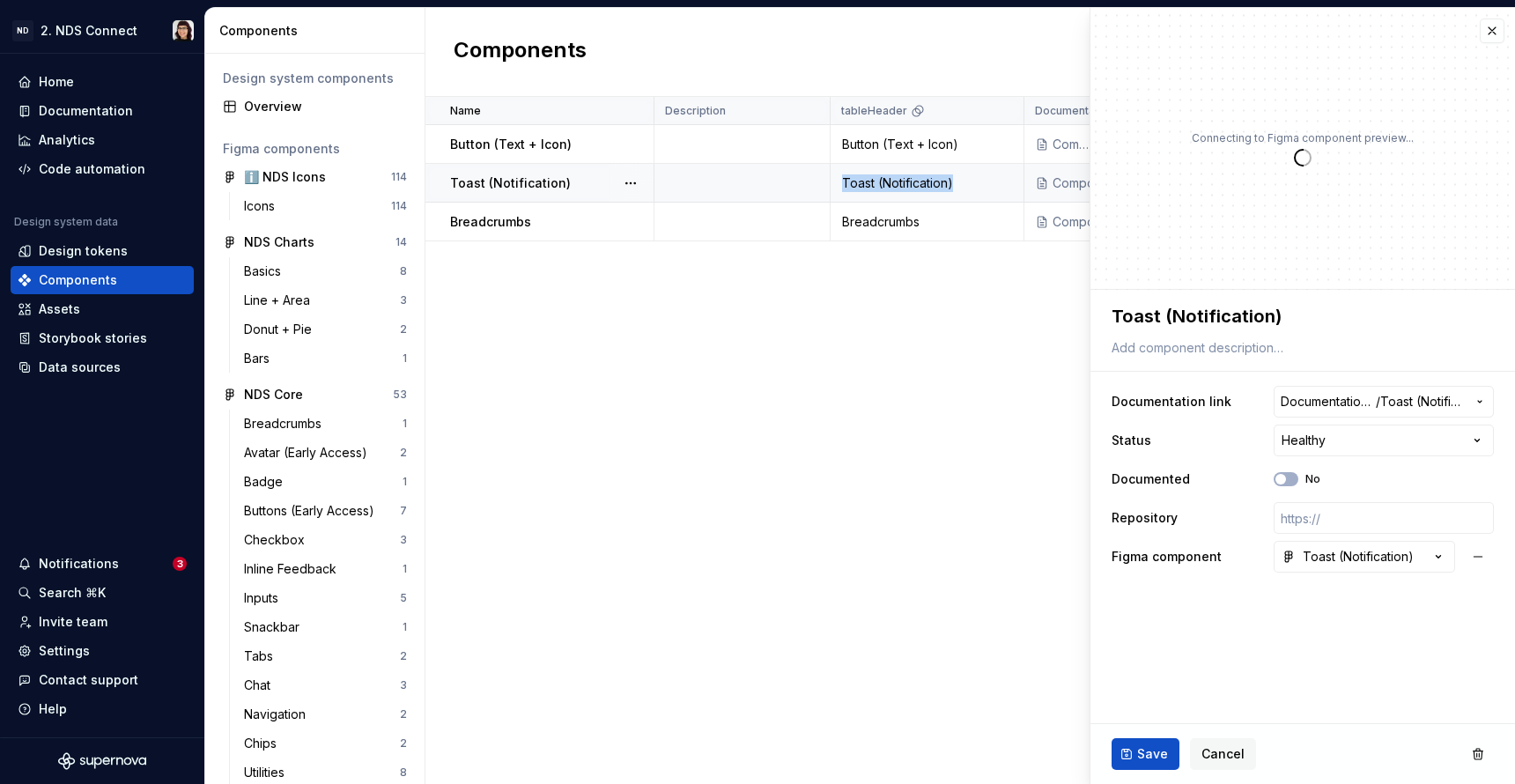
drag, startPoint x: 989, startPoint y: 186, endPoint x: 718, endPoint y: 188, distance: 271.0
click at [718, 188] on tr "Toast (Notification) Toast (Notification) Components / Toast (Notification) Hea…" at bounding box center [1212, 183] width 1574 height 39
click at [1492, 35] on button "button" at bounding box center [1492, 31] width 25 height 25
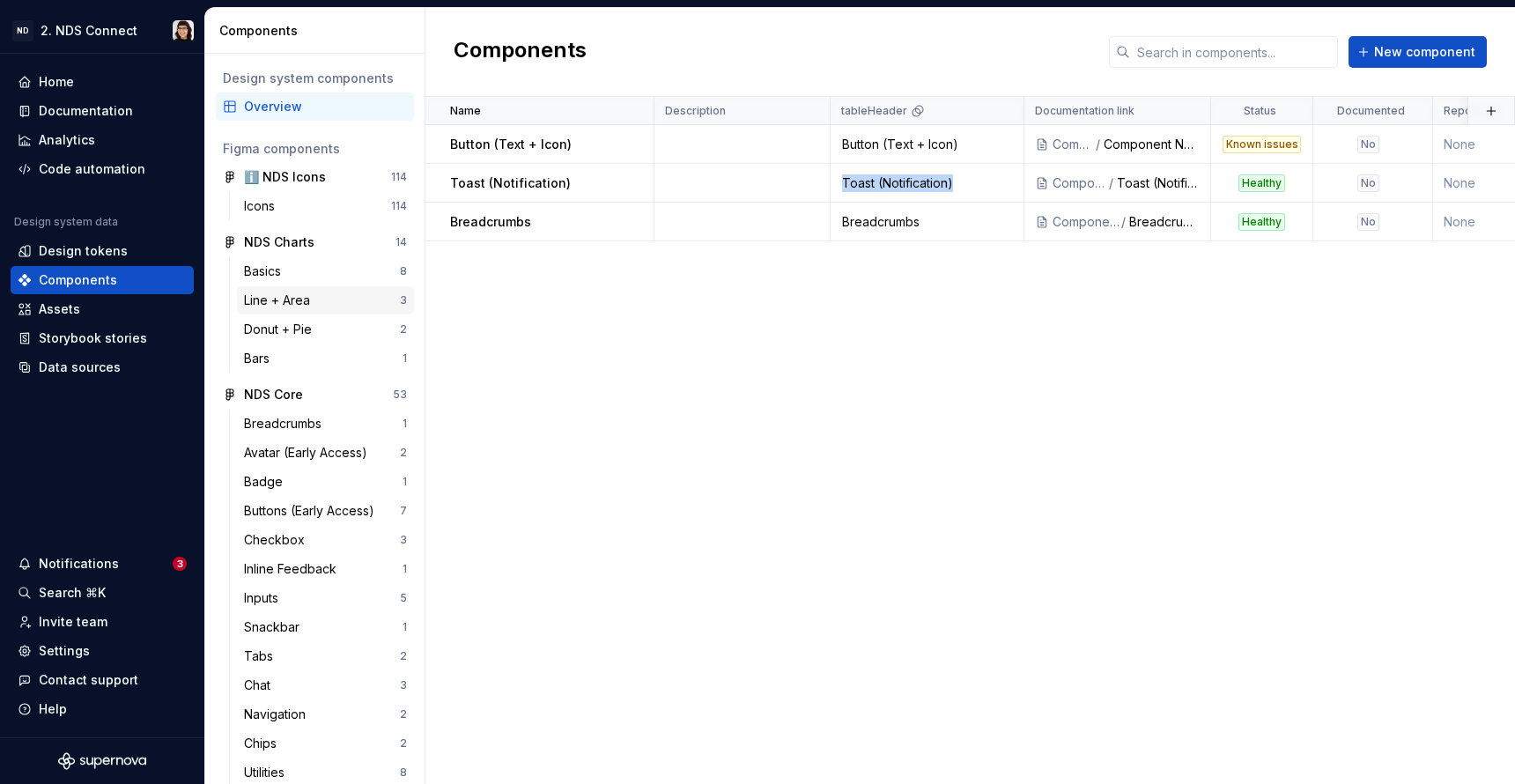
click at [283, 300] on div "Line + Area" at bounding box center [281, 301] width 73 height 18
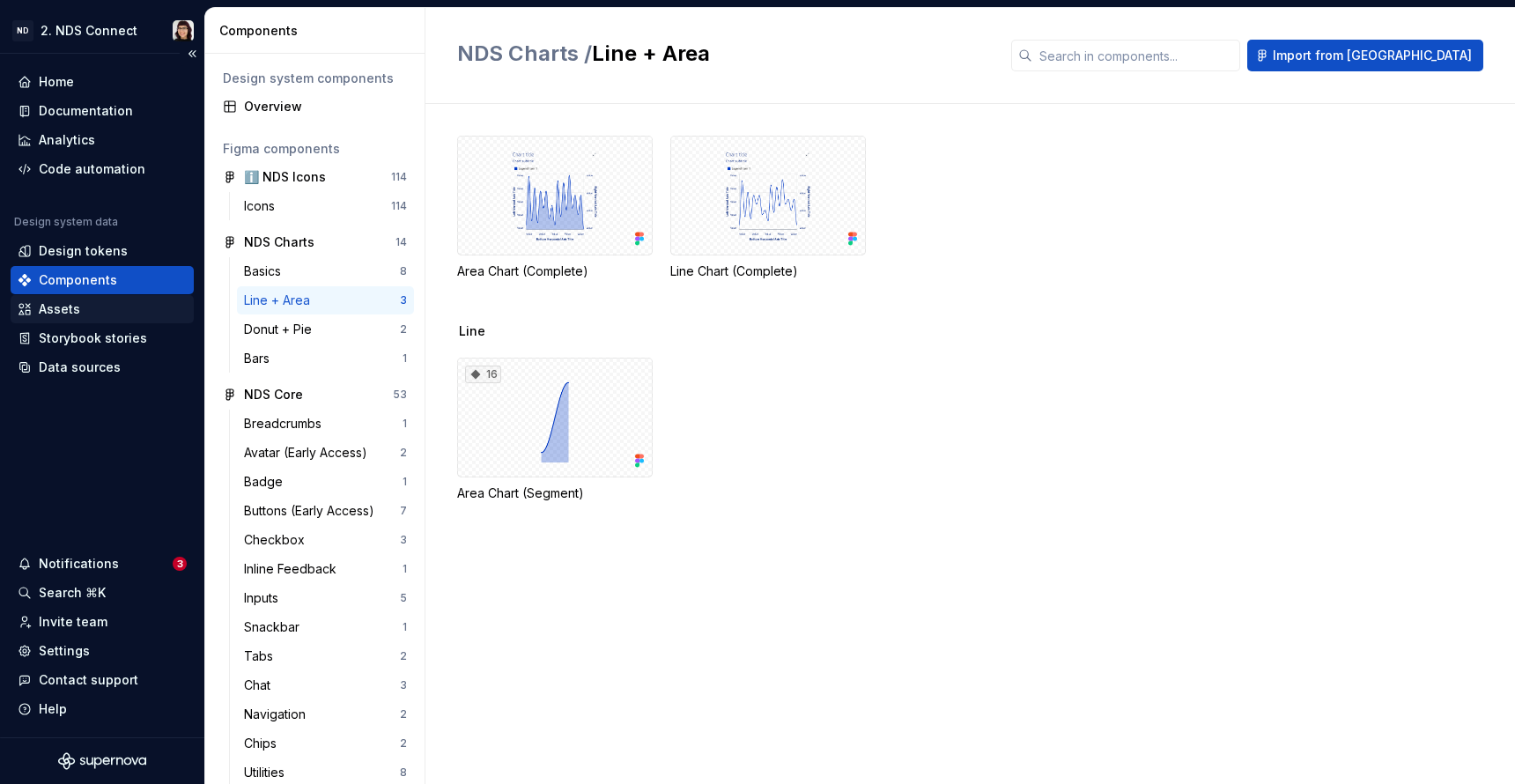
click at [25, 315] on icon at bounding box center [25, 309] width 14 height 14
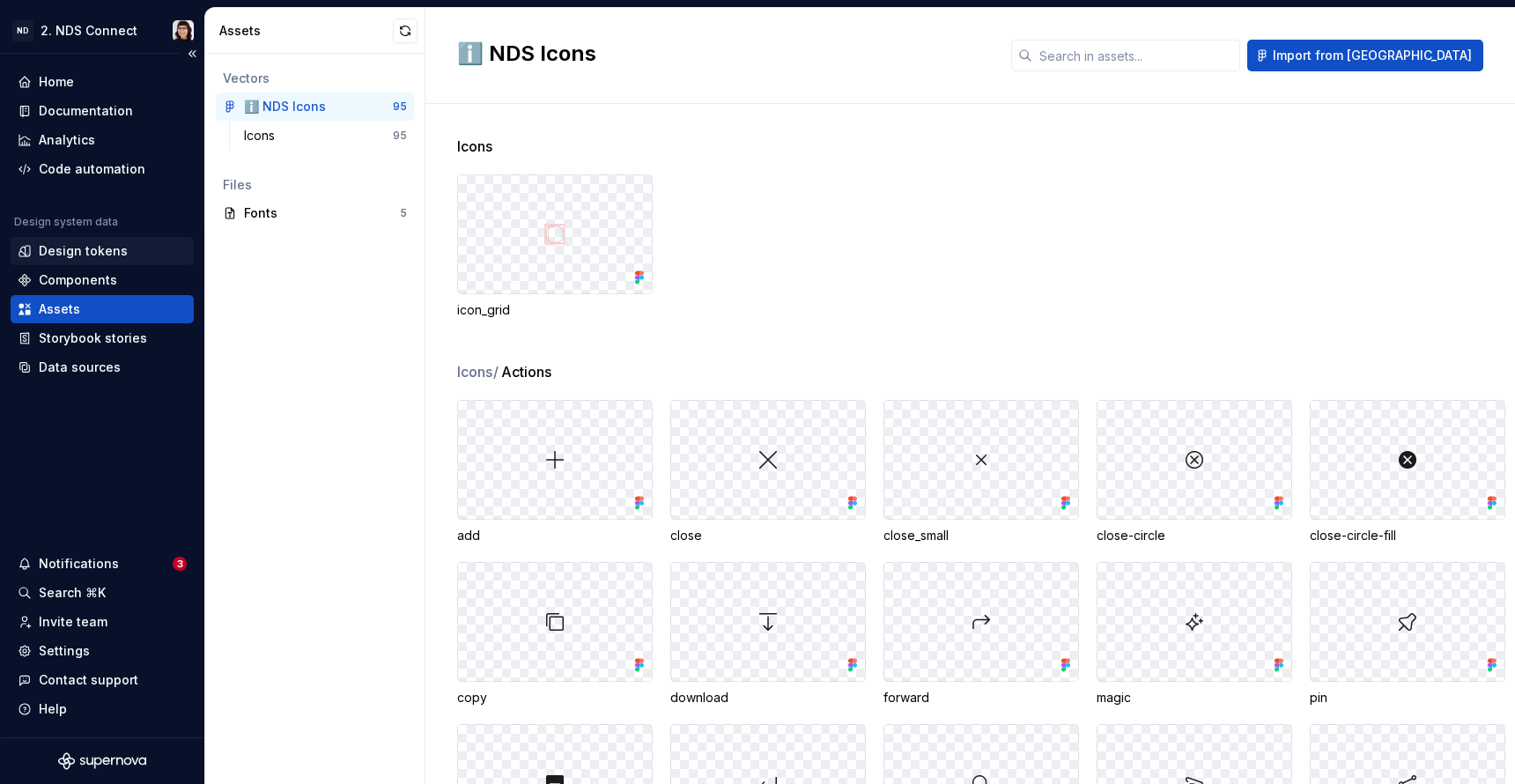
click at [43, 259] on div "Design tokens" at bounding box center [83, 251] width 89 height 18
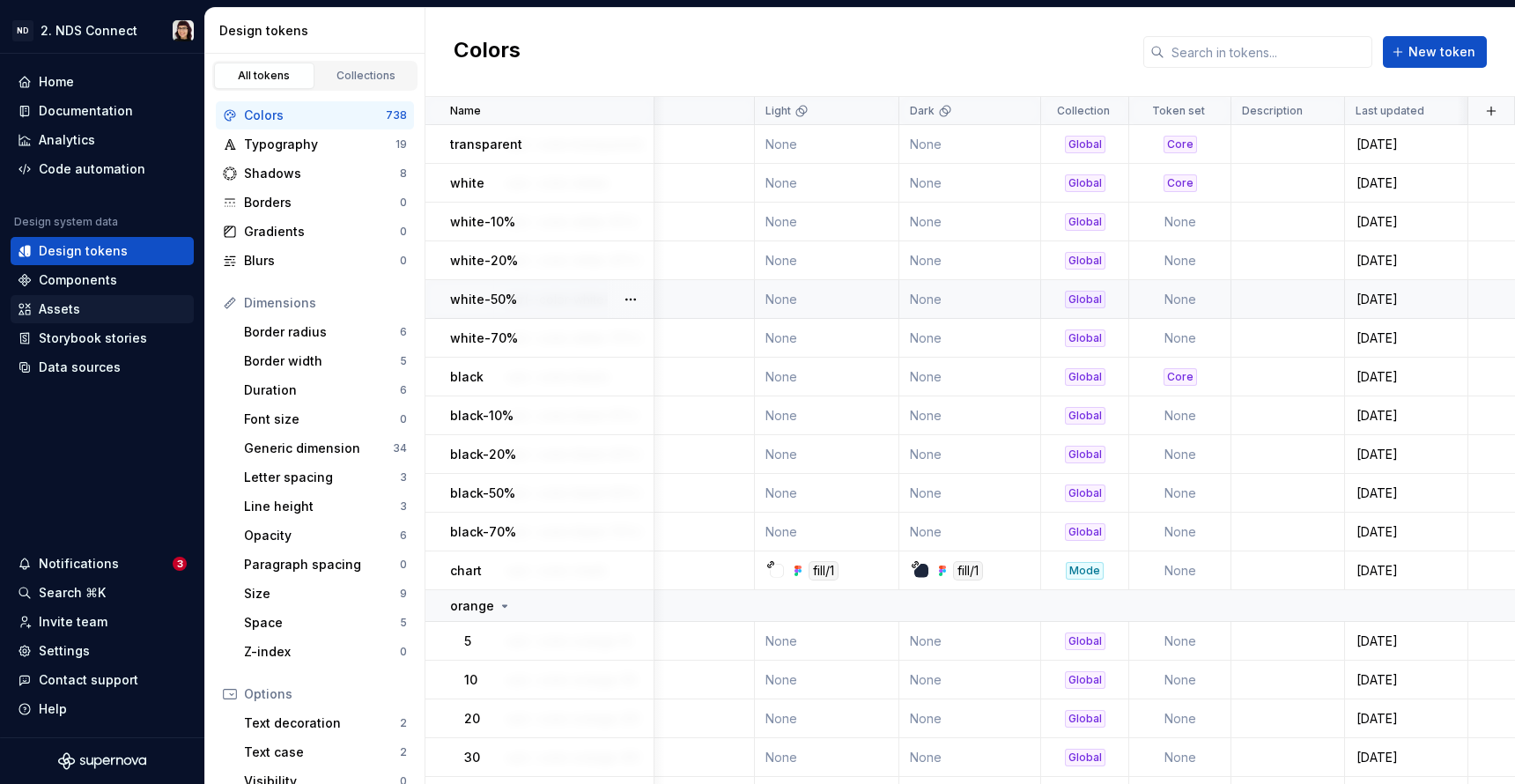
scroll to position [0, 873]
click at [35, 657] on div "Settings" at bounding box center [102, 651] width 169 height 18
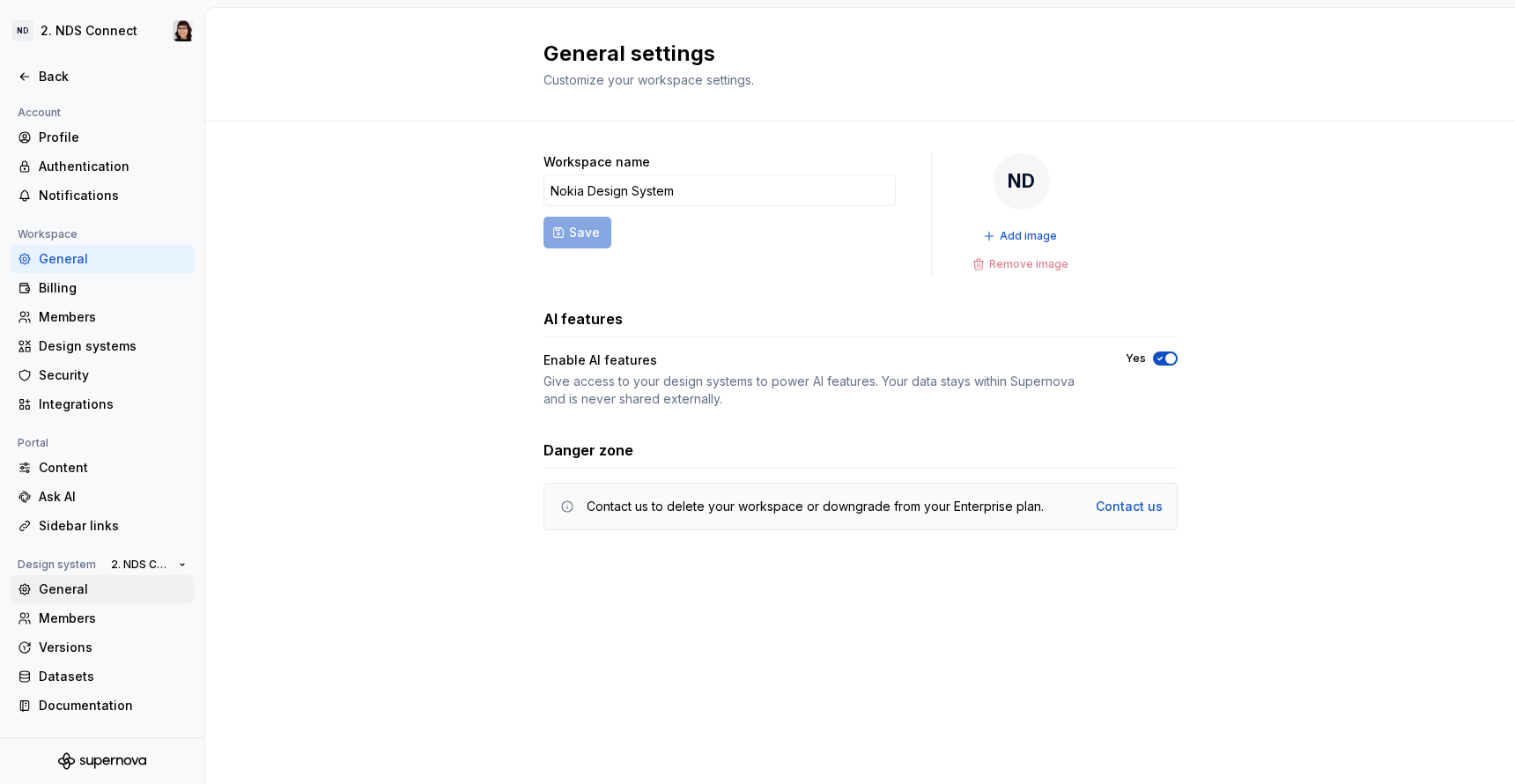
click at [80, 598] on div "General" at bounding box center [102, 589] width 184 height 28
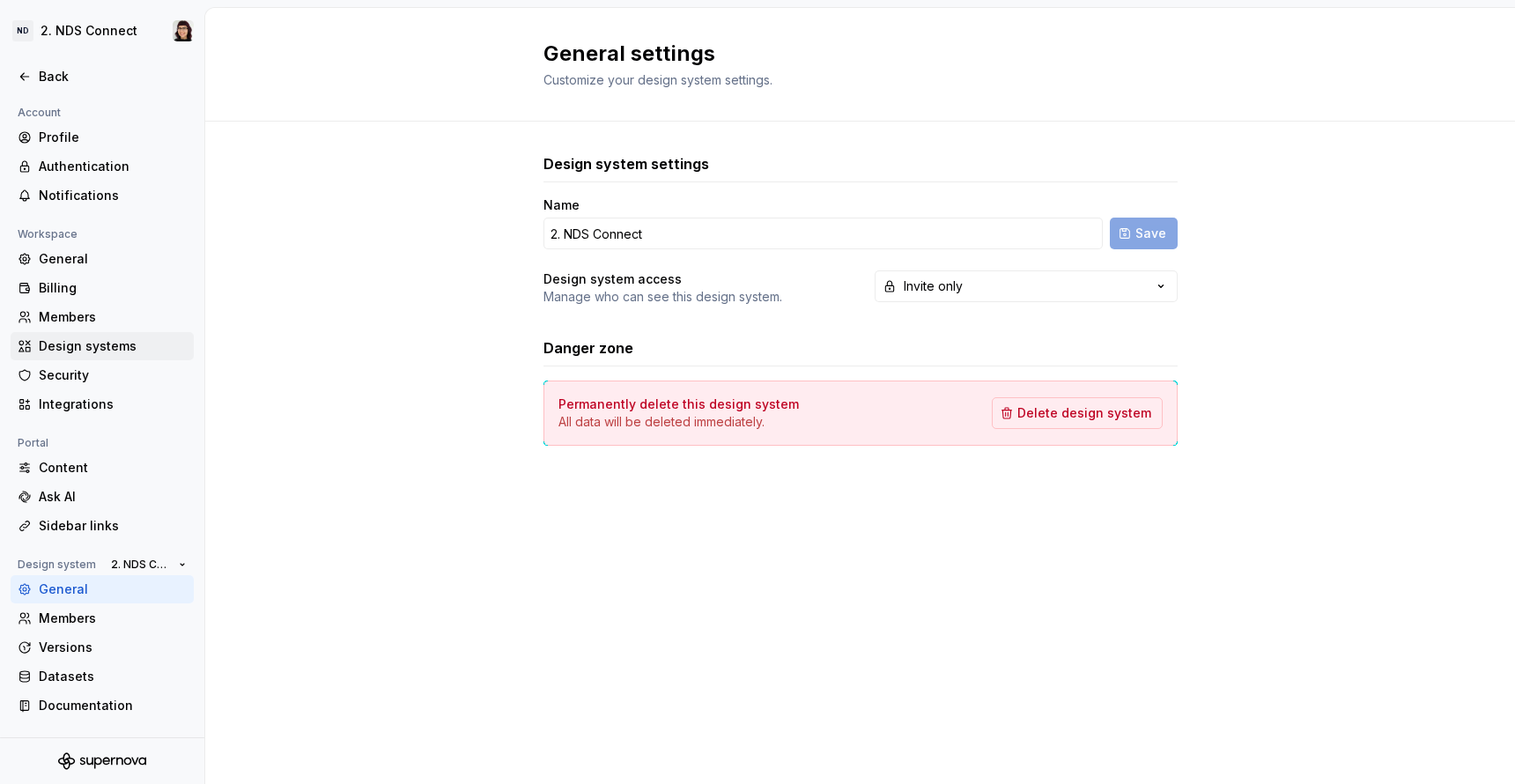
click at [110, 345] on div "Design systems" at bounding box center [112, 346] width 148 height 18
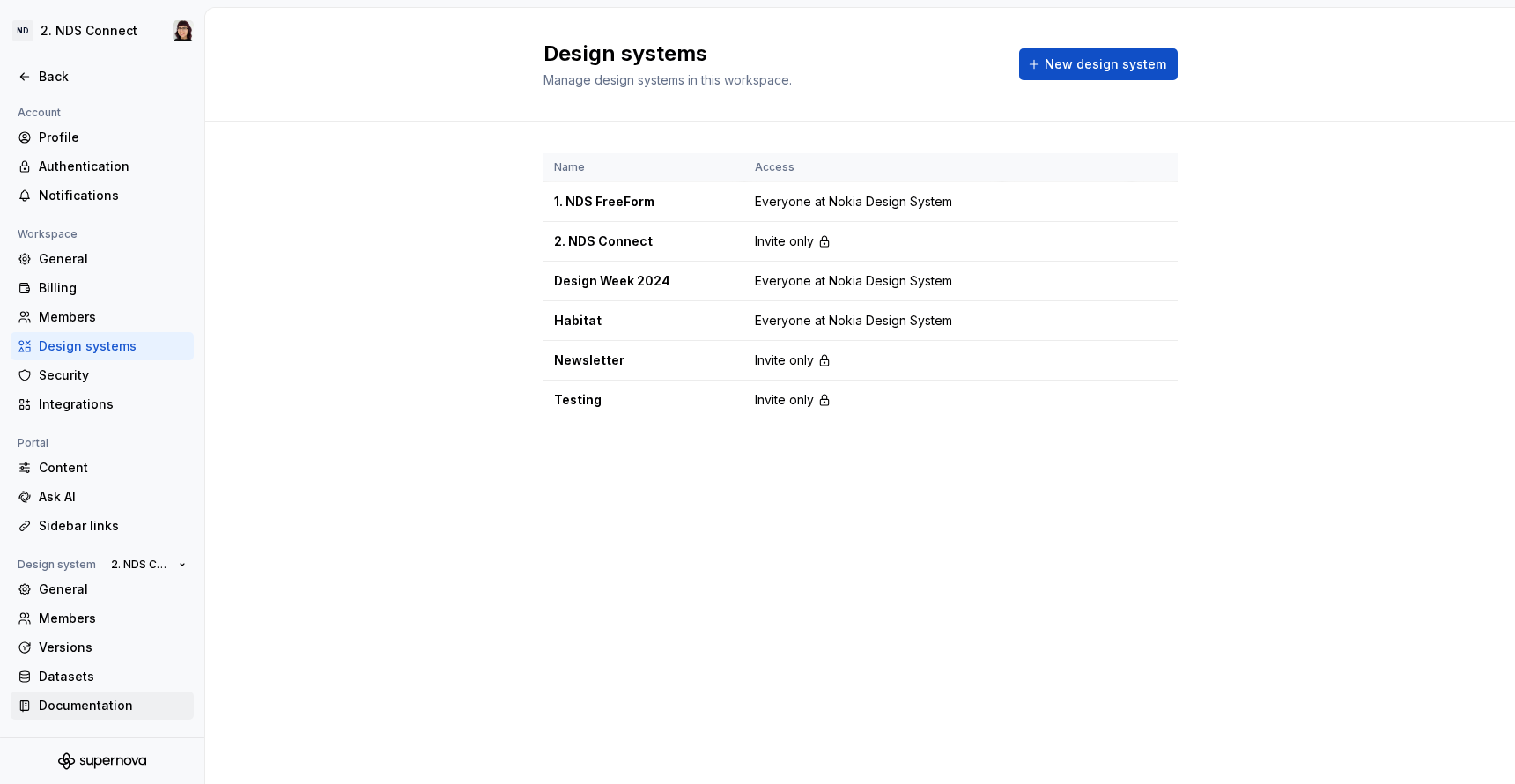
click at [57, 710] on div "Documentation" at bounding box center [112, 706] width 148 height 18
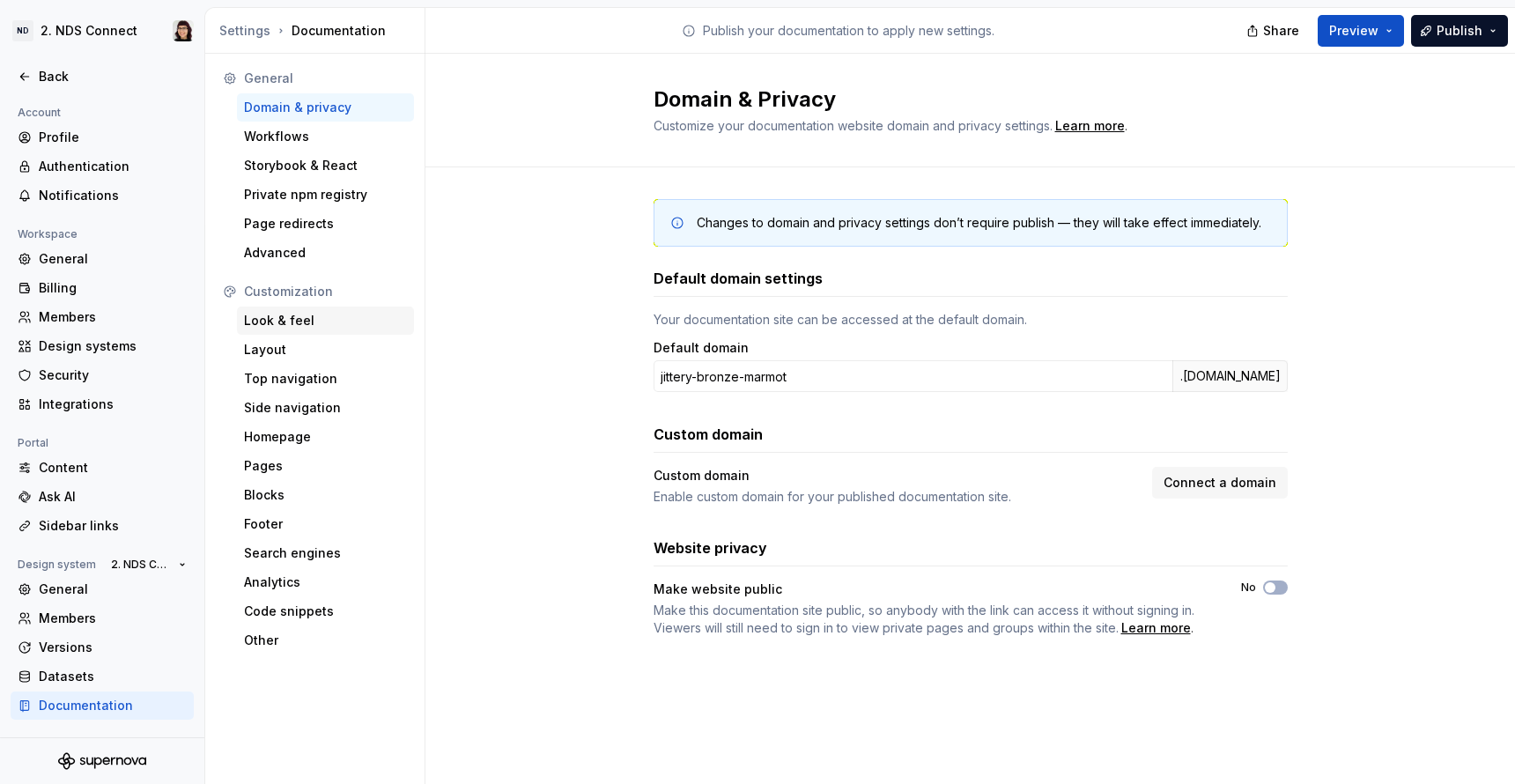
click at [287, 327] on div "Look & feel" at bounding box center [326, 321] width 163 height 18
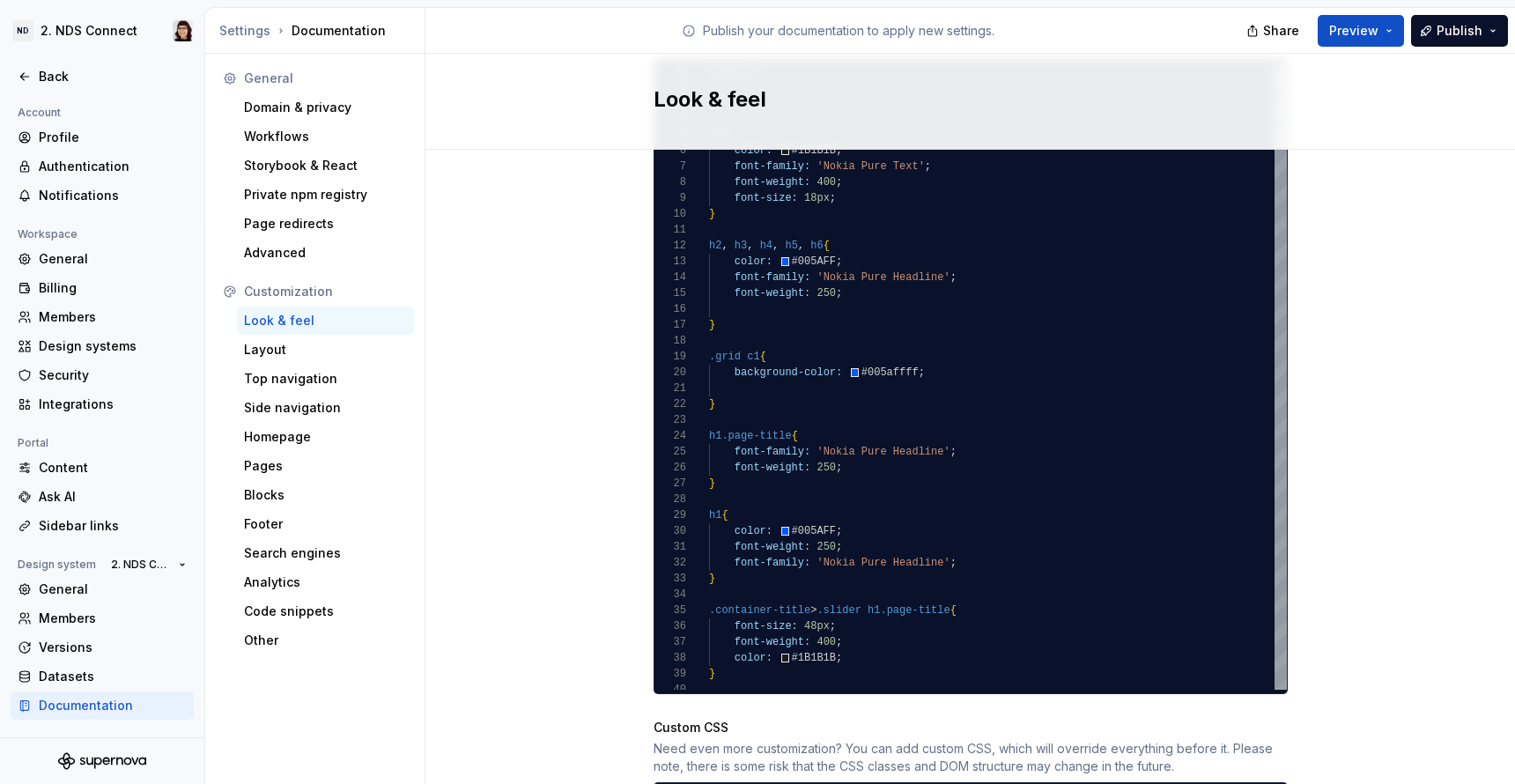
scroll to position [1202, 0]
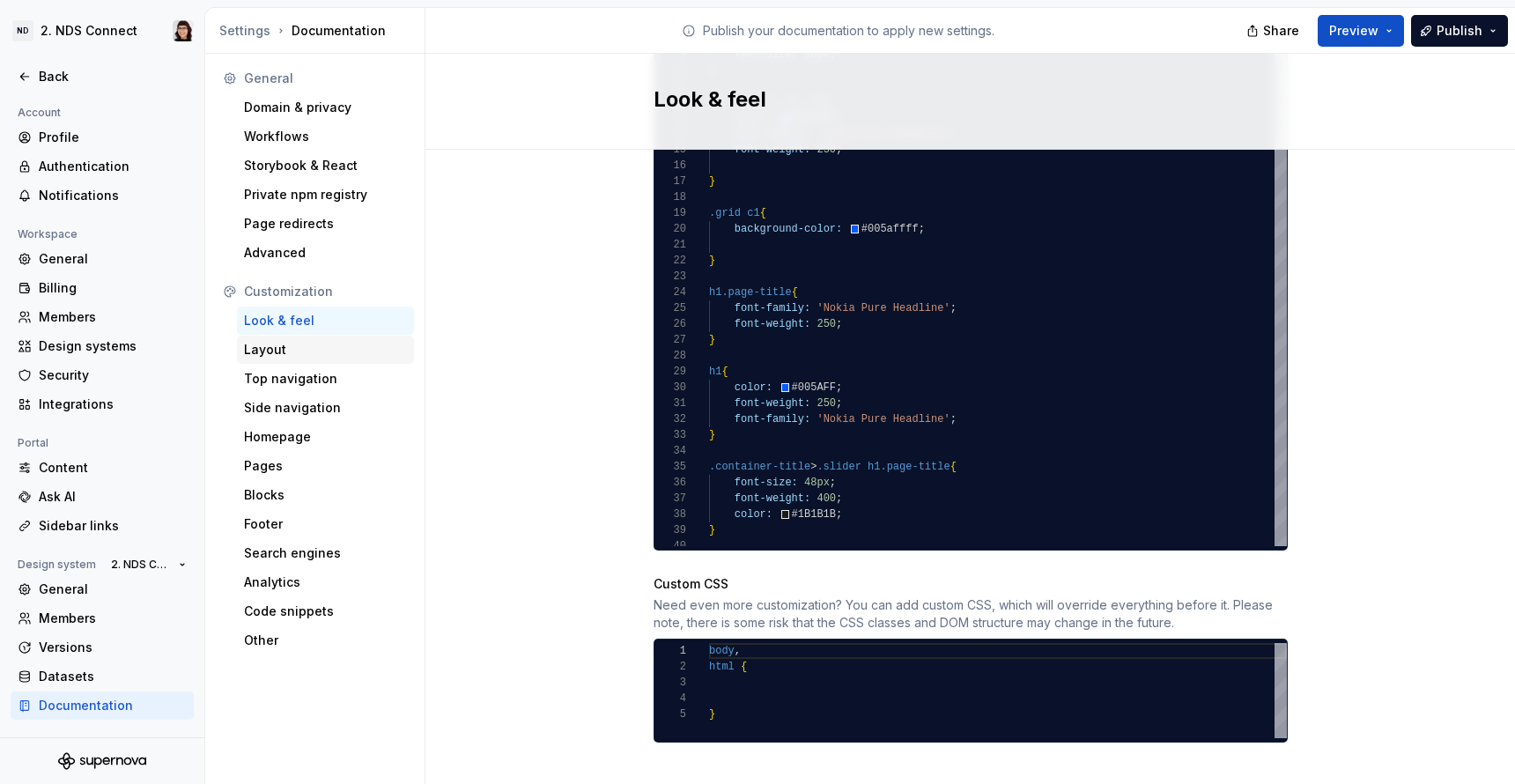
click at [282, 350] on div "Layout" at bounding box center [326, 349] width 163 height 18
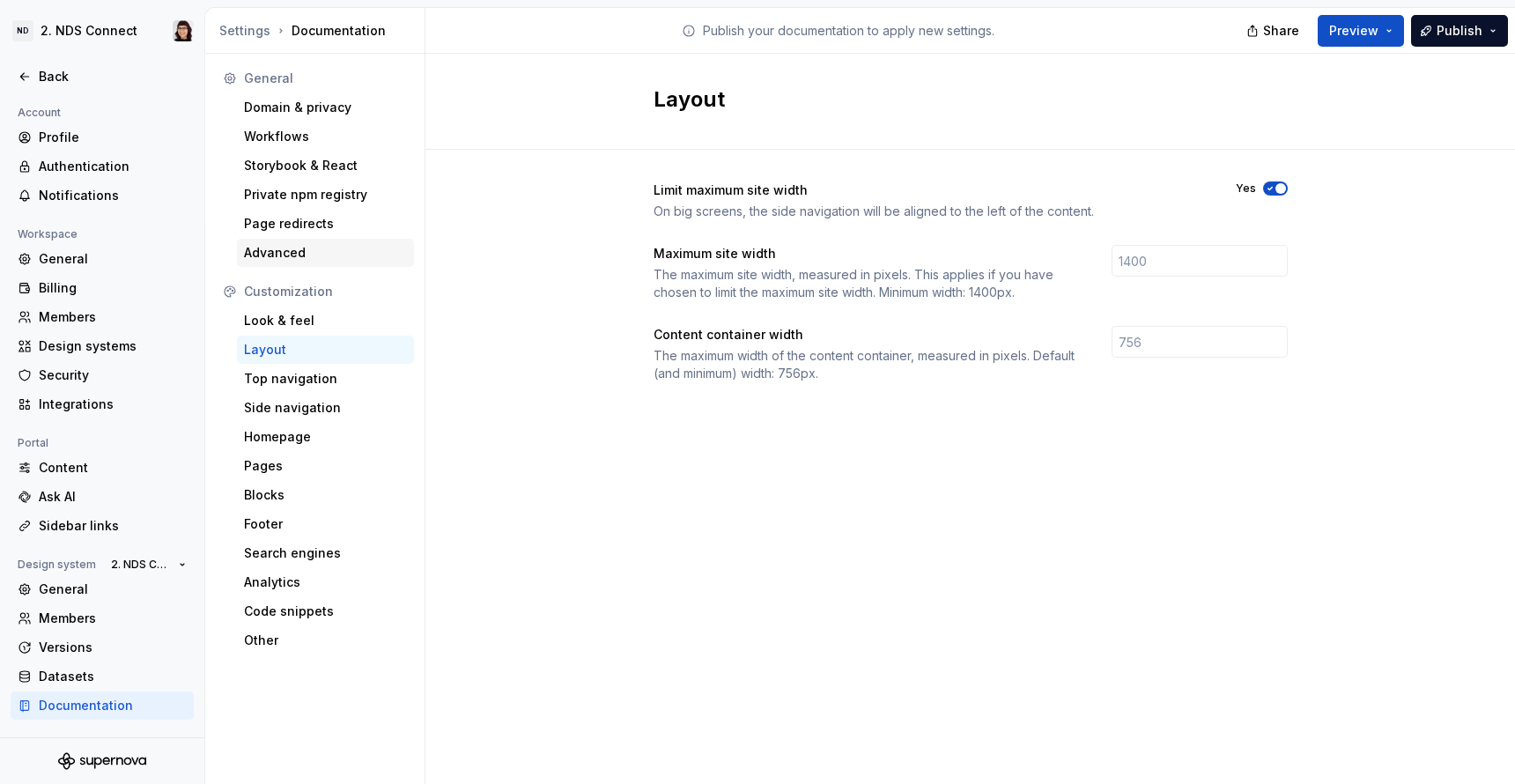
click at [340, 249] on div "Advanced" at bounding box center [326, 253] width 163 height 18
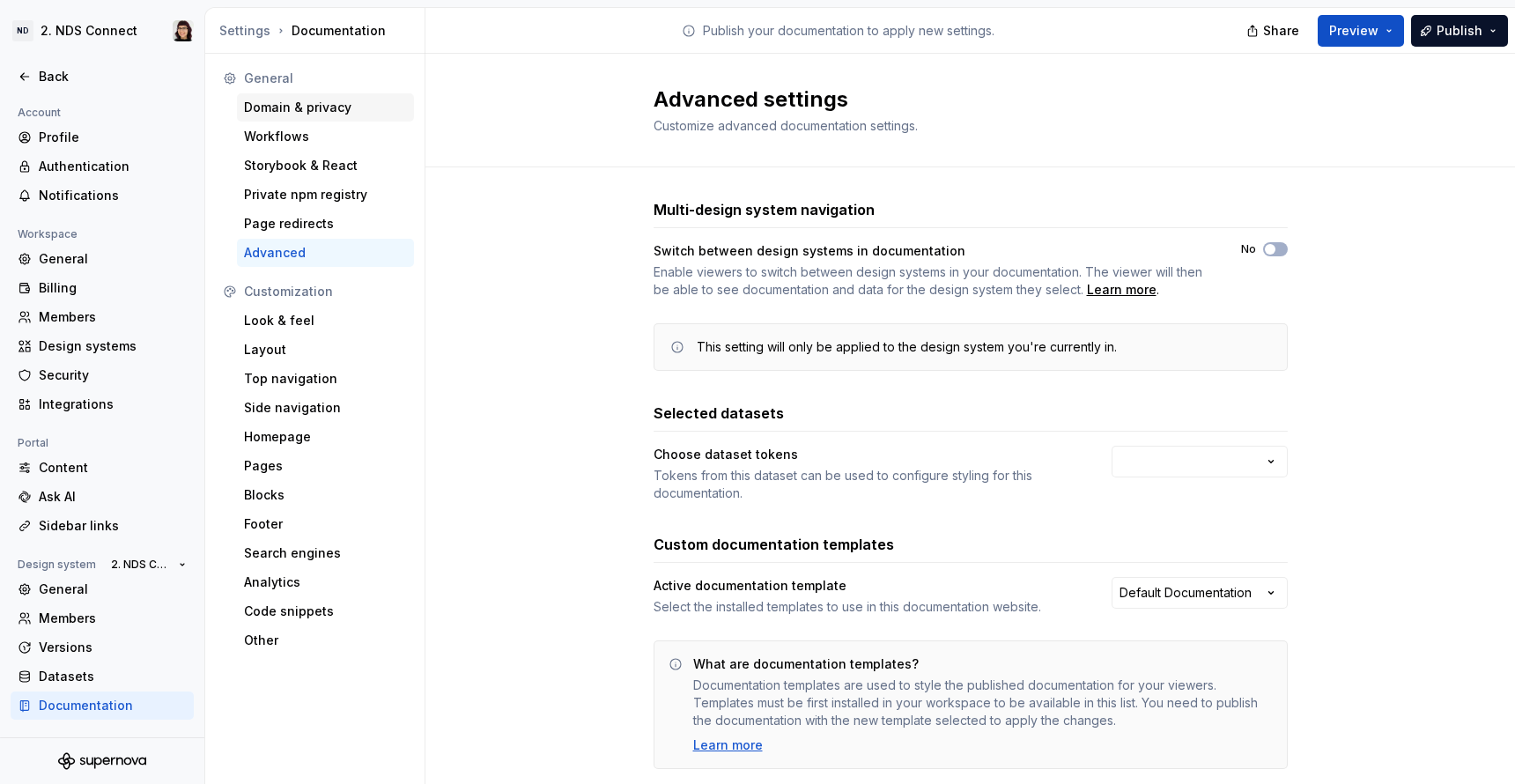
click at [323, 105] on div "Domain & privacy" at bounding box center [326, 107] width 163 height 18
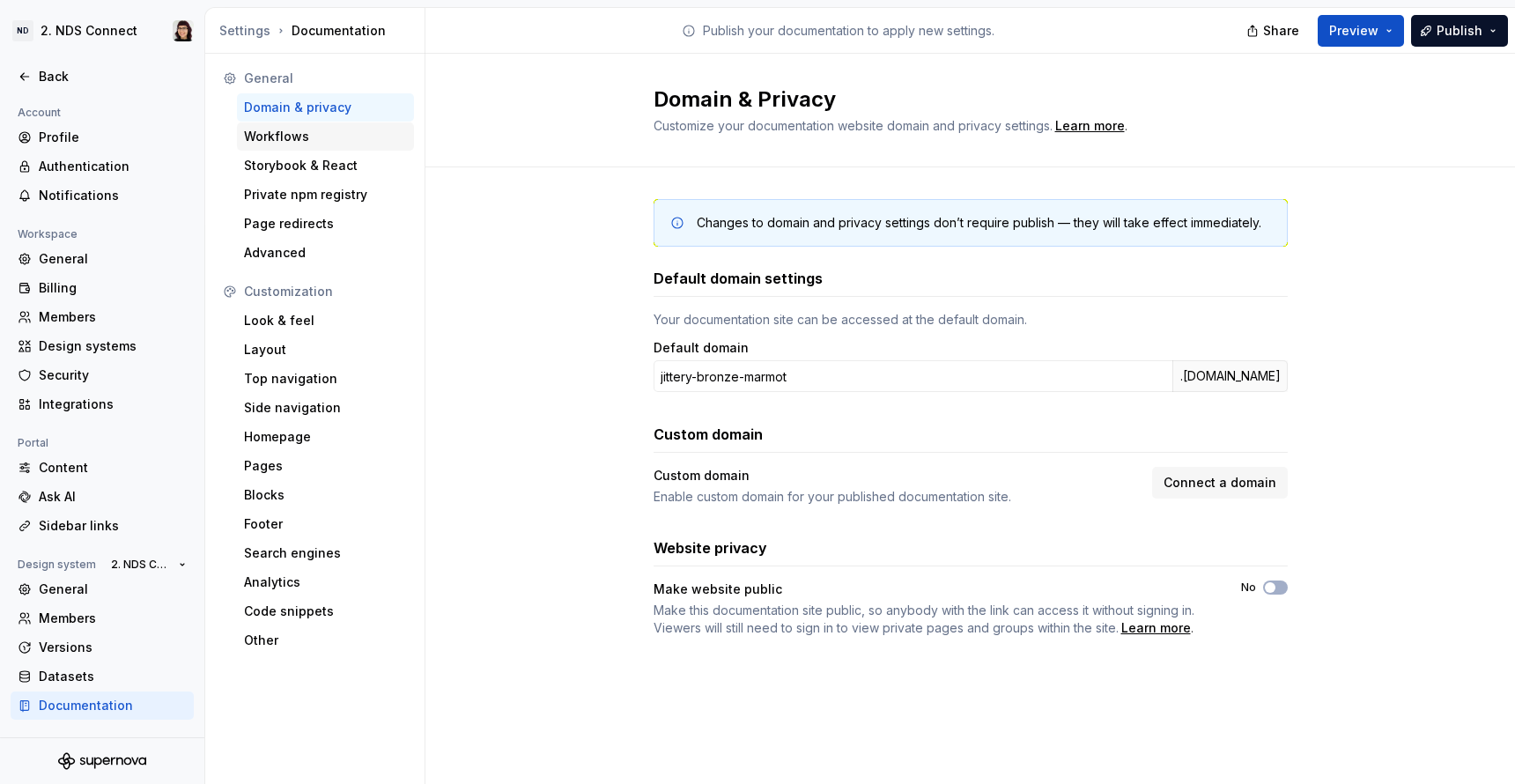
click at [276, 142] on div "Workflows" at bounding box center [326, 137] width 163 height 18
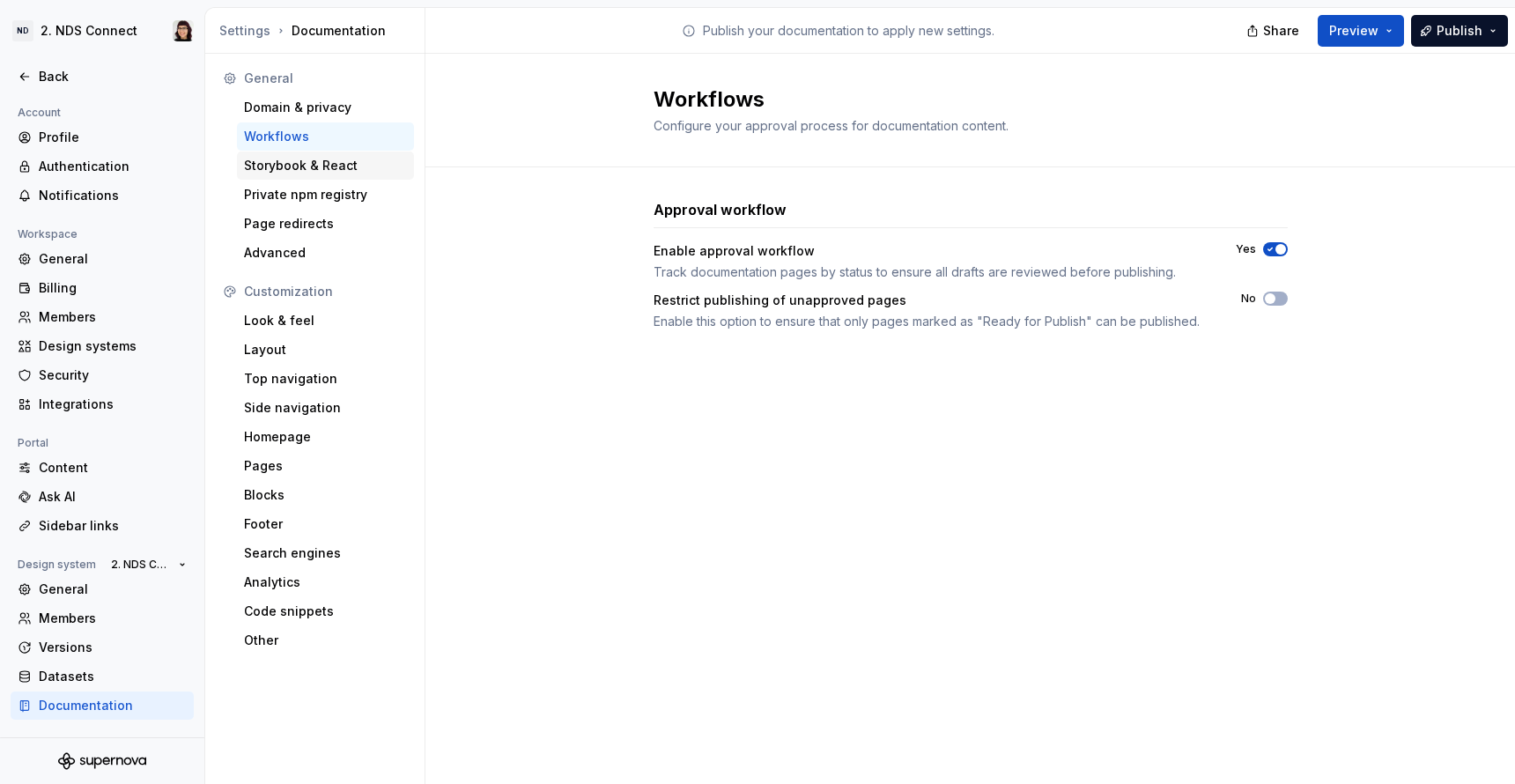
click at [276, 160] on div "Storybook & React" at bounding box center [326, 166] width 163 height 18
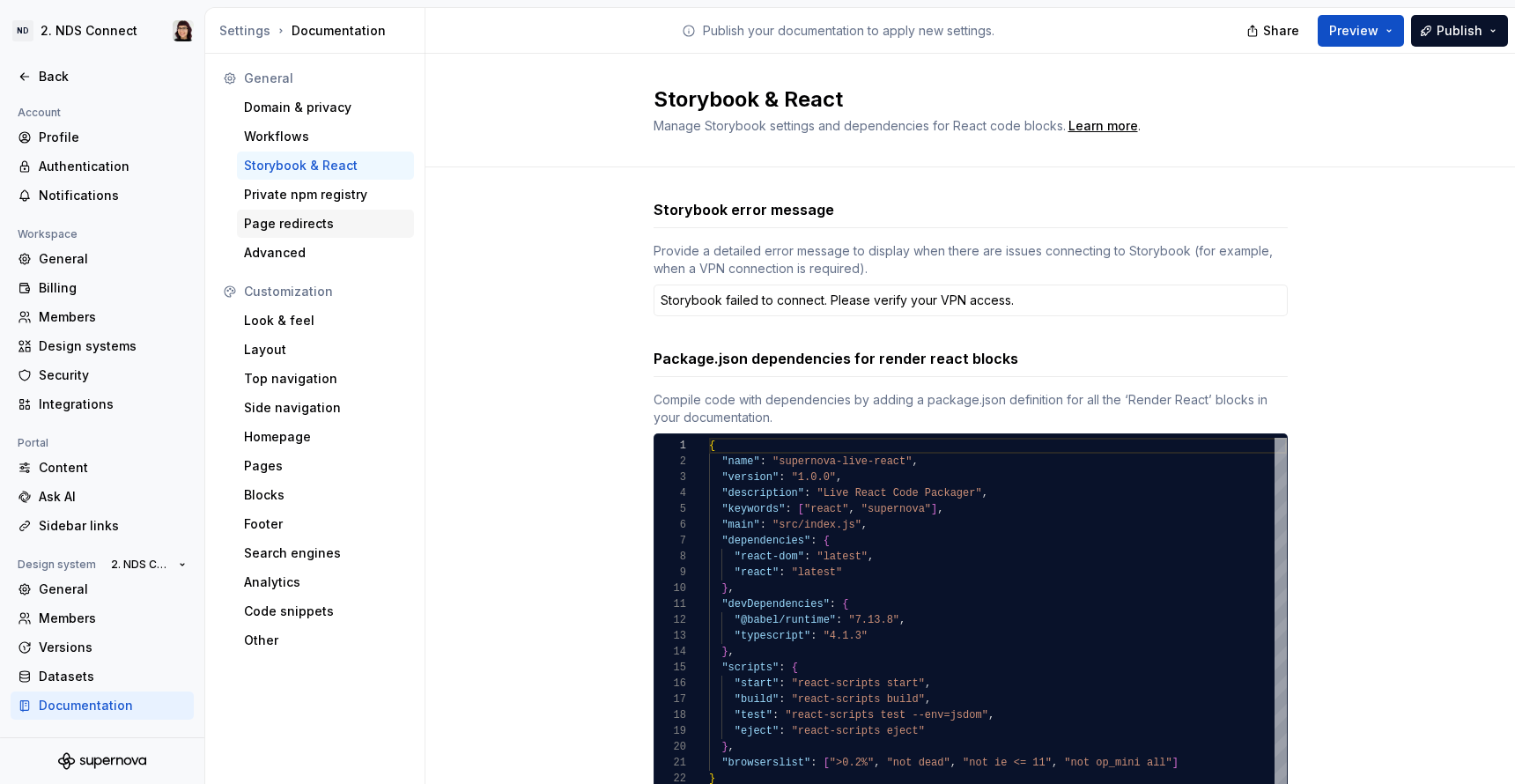
click at [280, 209] on div "Page redirects" at bounding box center [326, 223] width 177 height 28
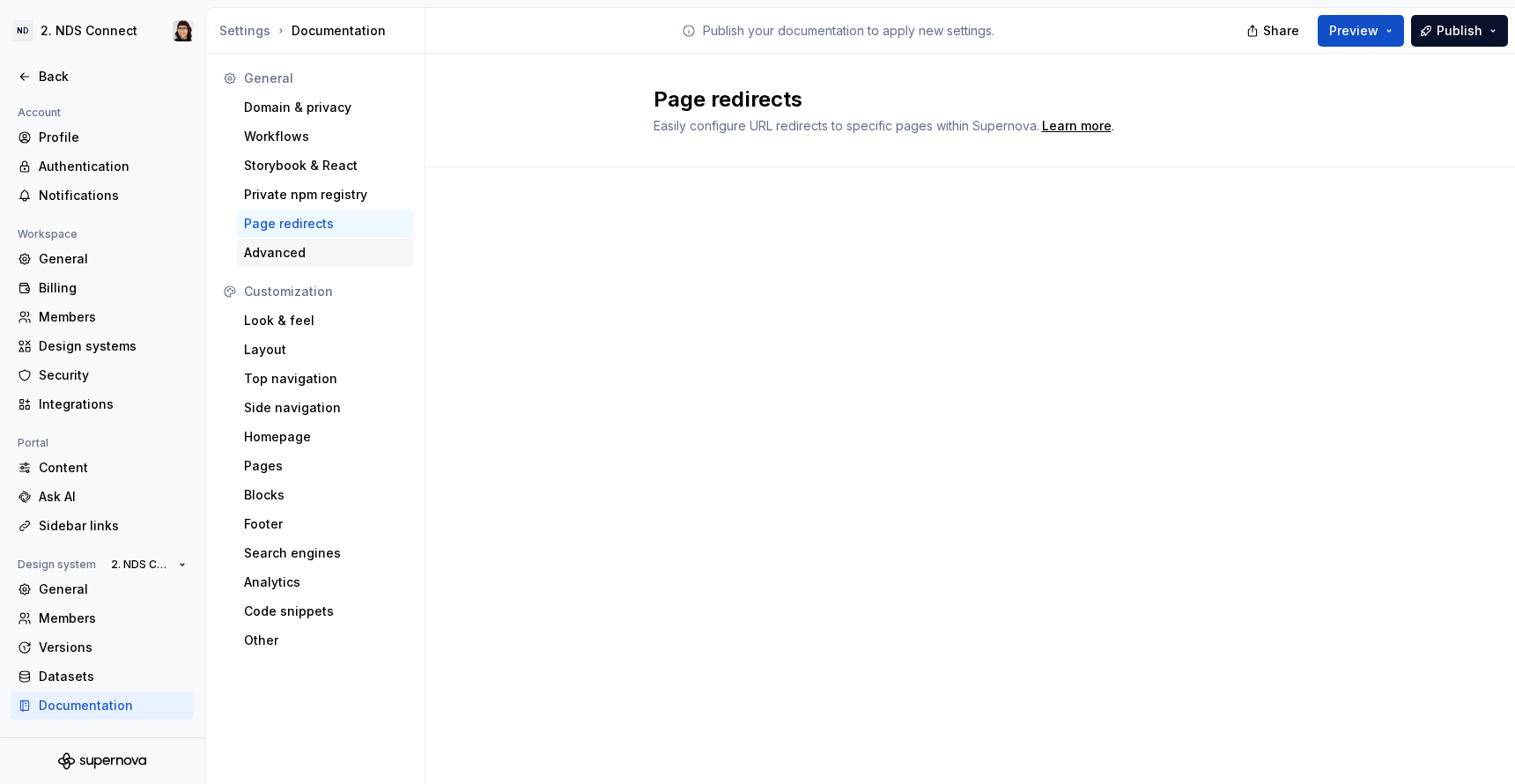
click at [276, 260] on div "Advanced" at bounding box center [326, 253] width 163 height 18
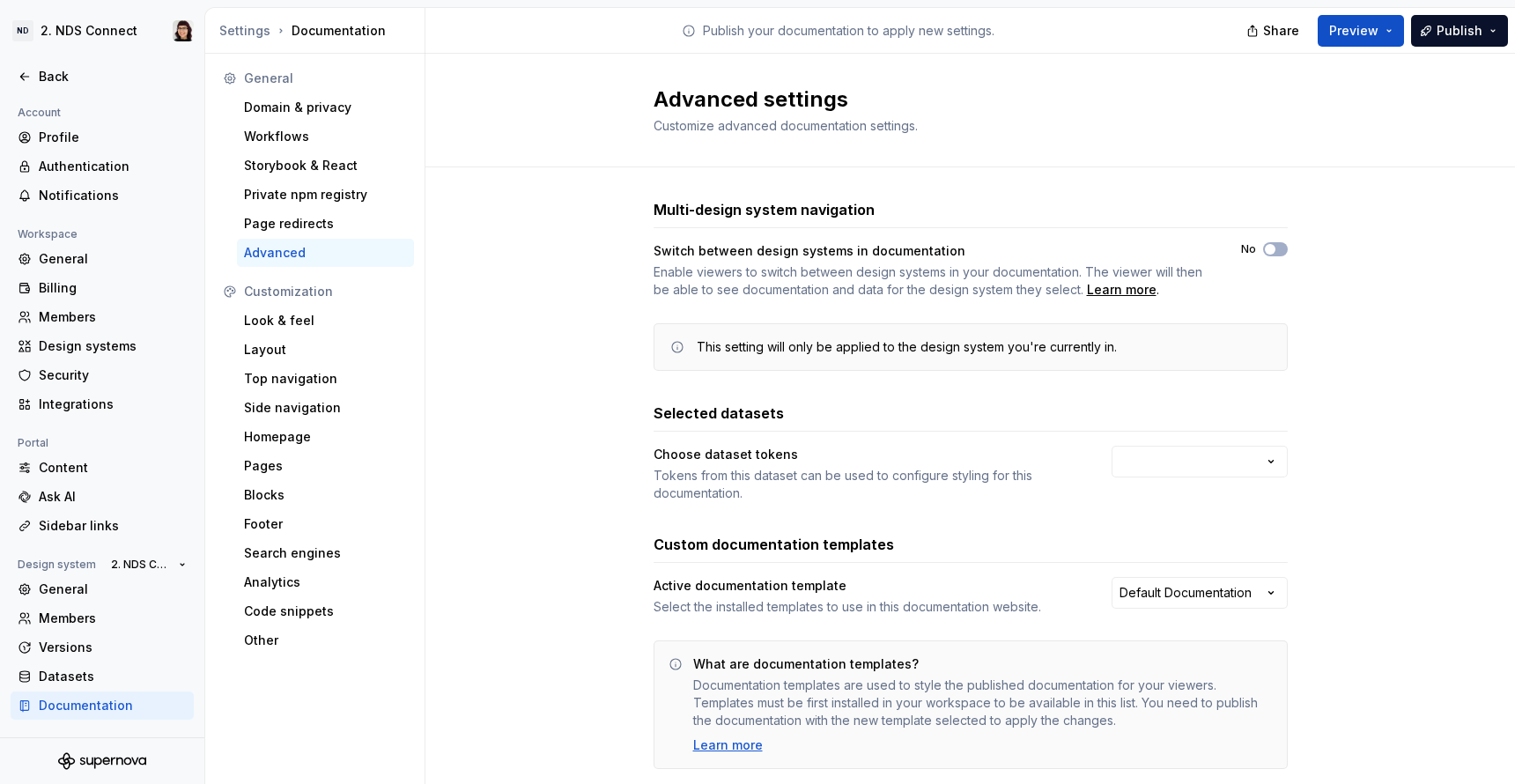
scroll to position [17, 0]
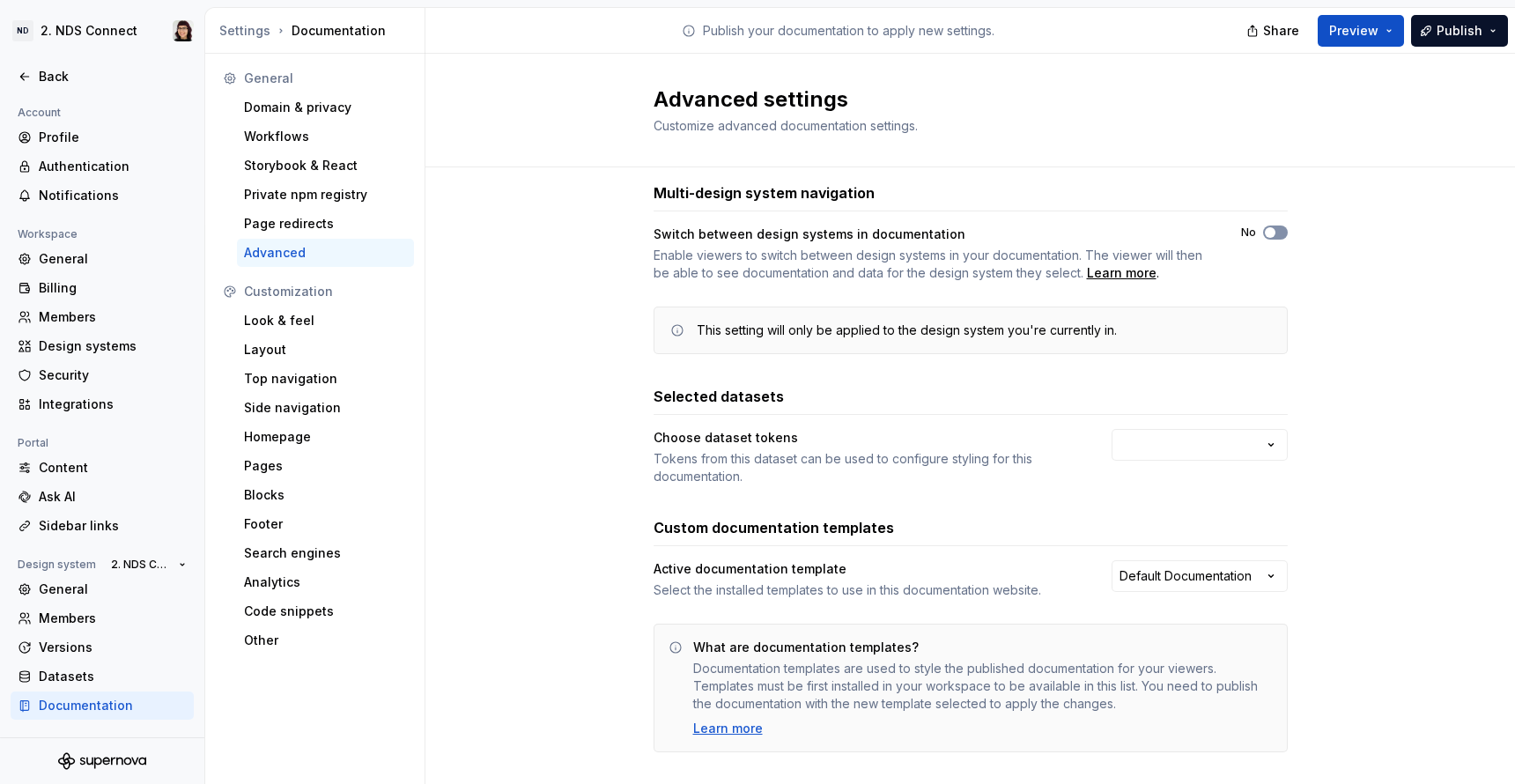
click at [1278, 229] on button "No" at bounding box center [1276, 232] width 25 height 14
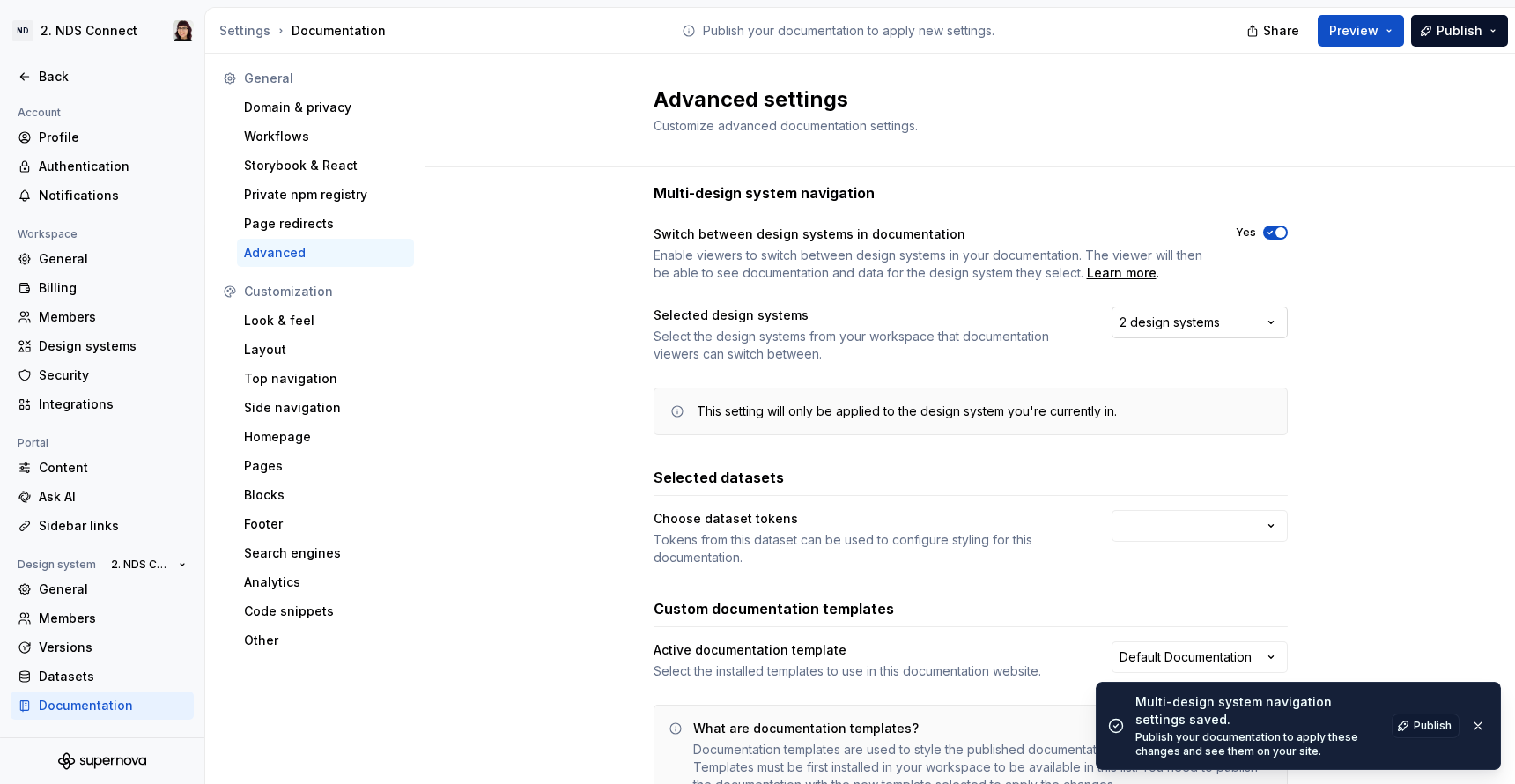
click at [1214, 324] on div "2 design systems" at bounding box center [1170, 323] width 100 height 18
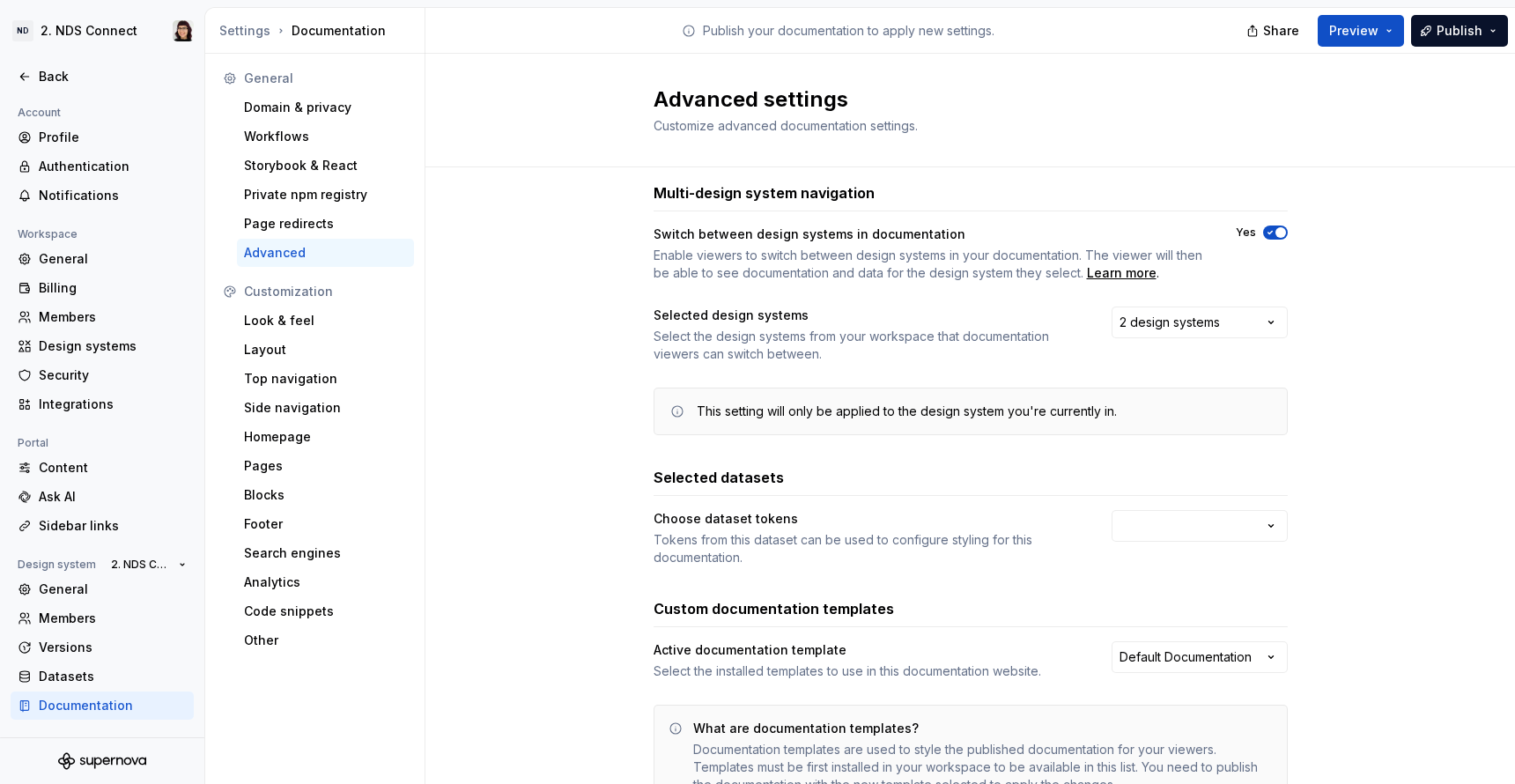
click at [1255, 225] on label "Yes" at bounding box center [1246, 232] width 20 height 14
click at [1264, 225] on button "Yes" at bounding box center [1276, 232] width 25 height 14
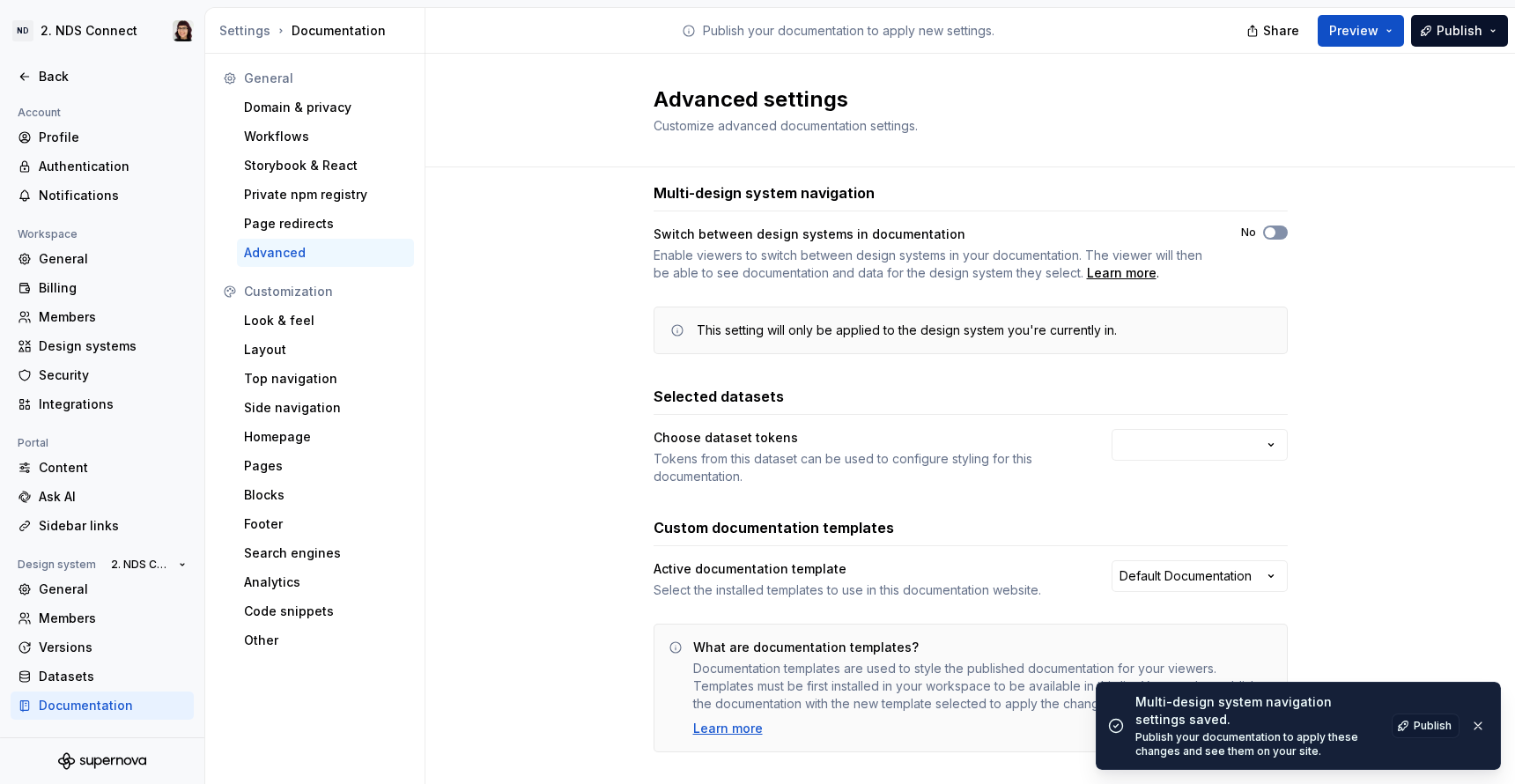
click at [1272, 232] on span "button" at bounding box center [1270, 232] width 11 height 11
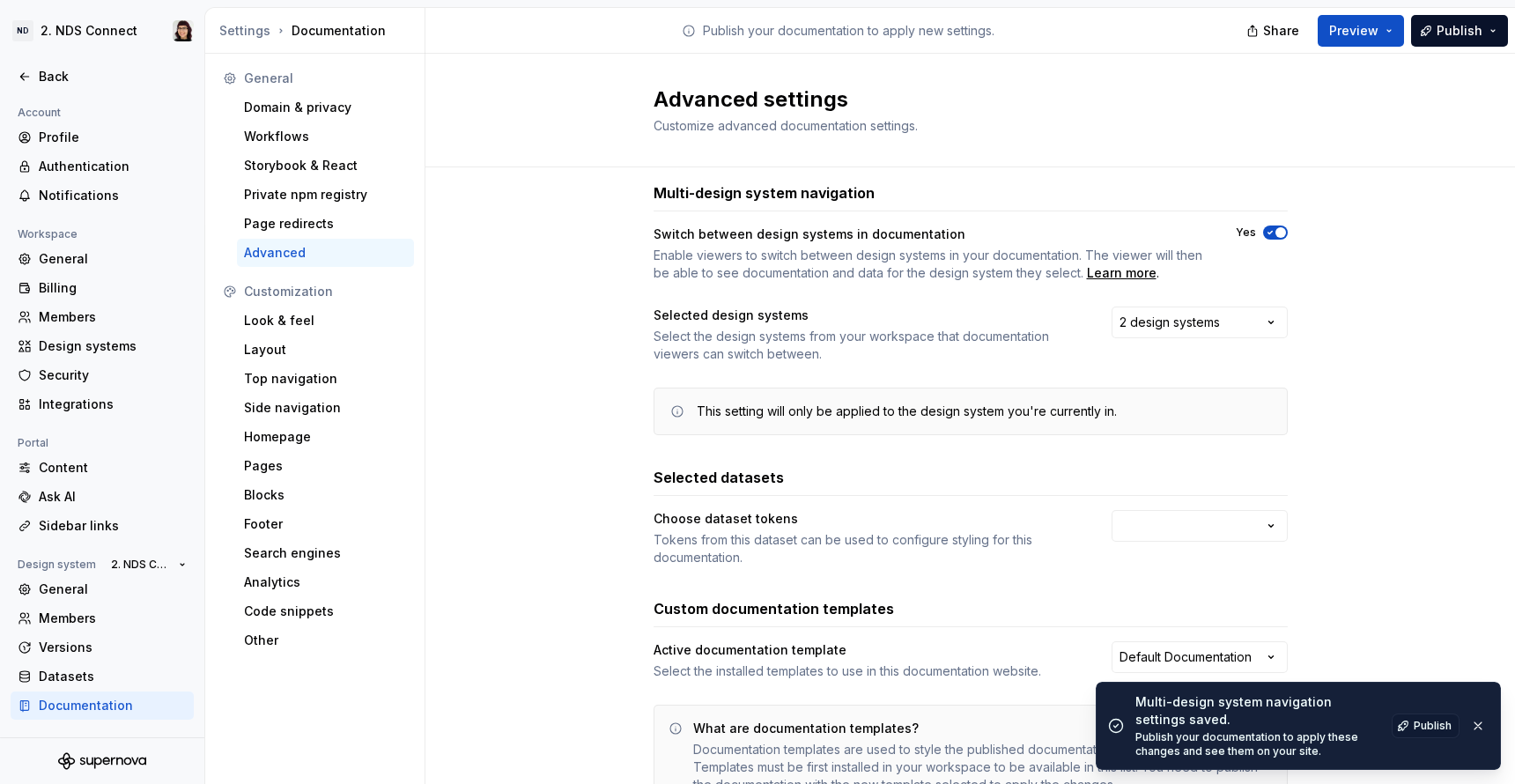
click at [1272, 232] on button "Yes" at bounding box center [1276, 232] width 25 height 14
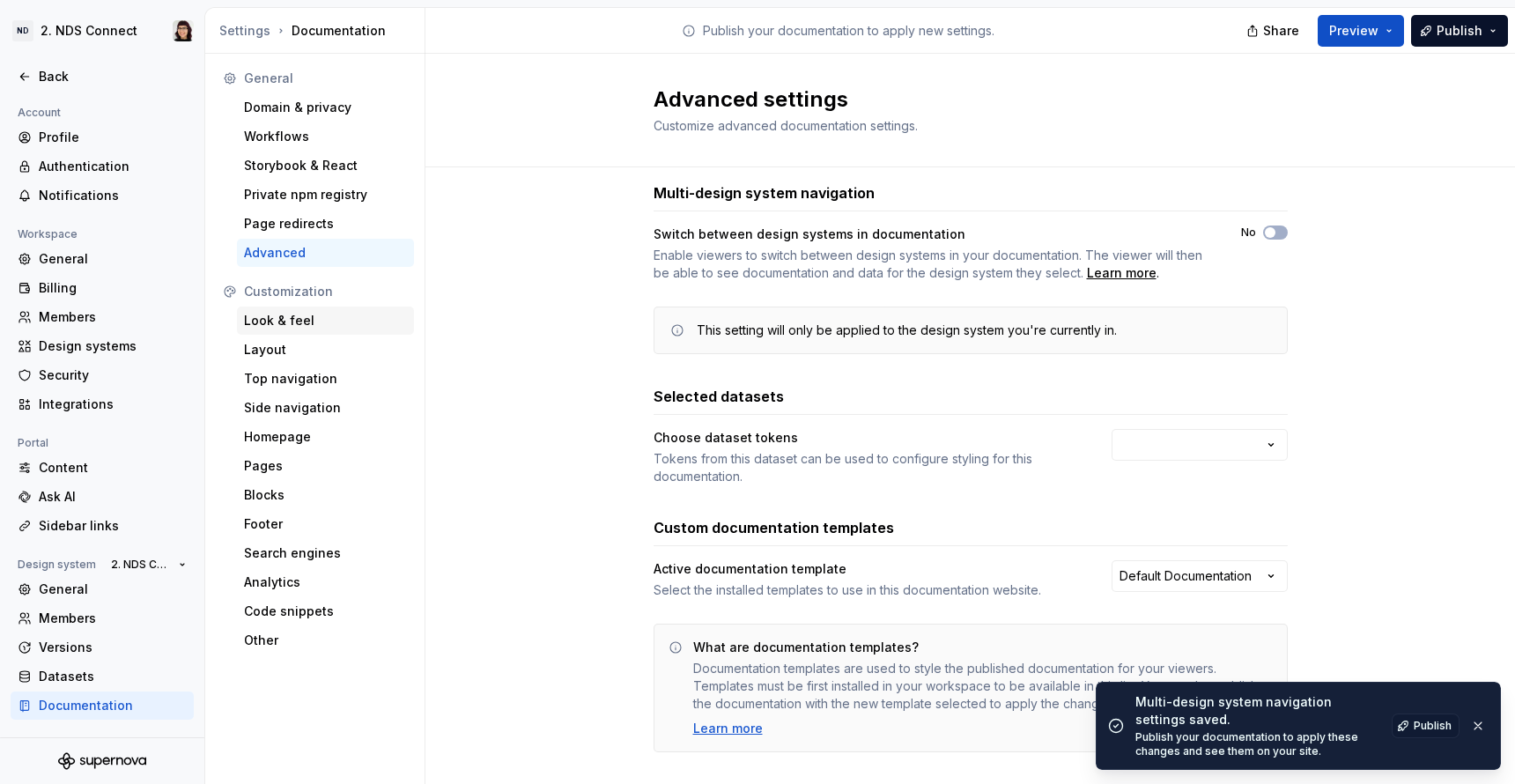
click at [298, 325] on div "Look & feel" at bounding box center [326, 321] width 163 height 18
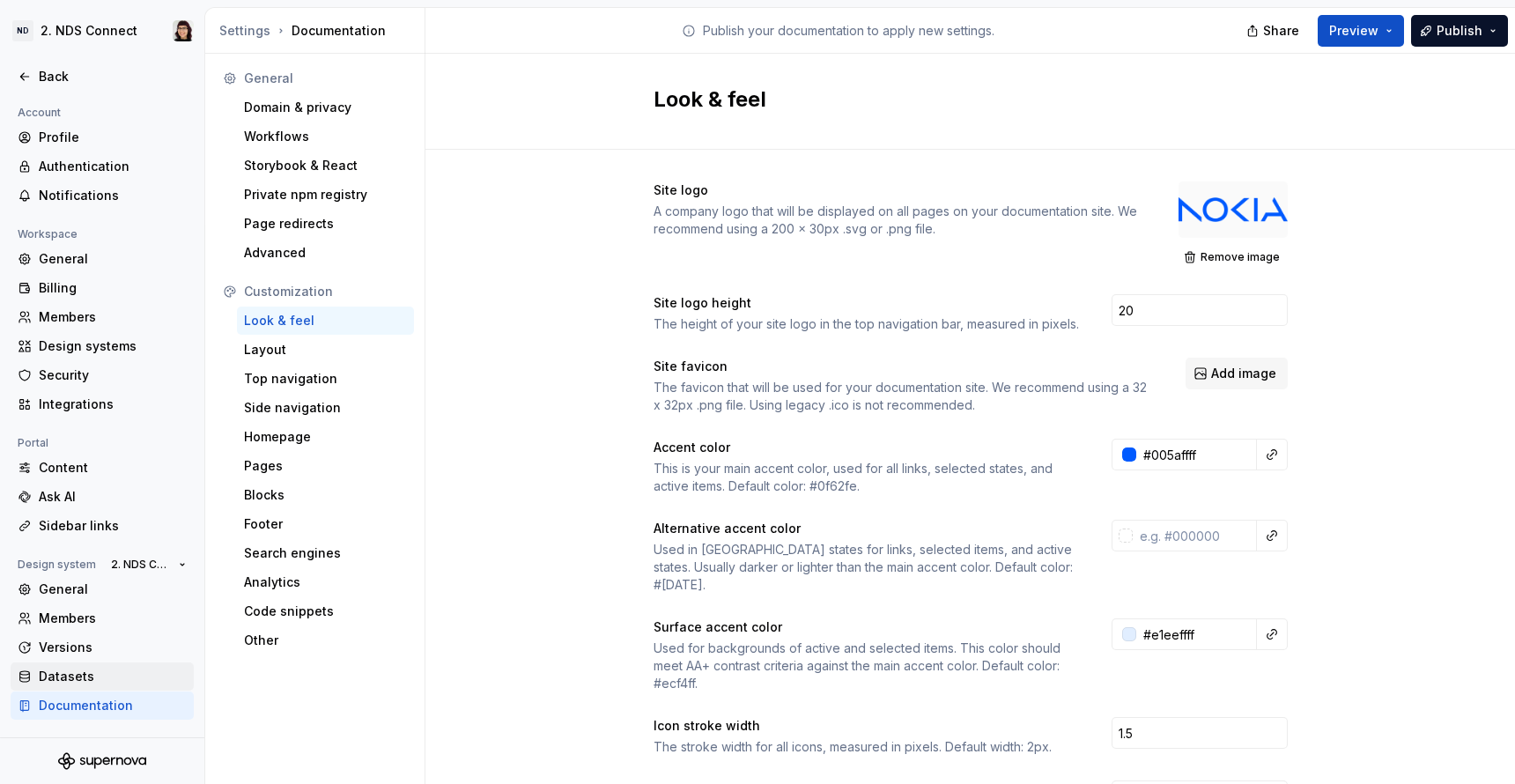
click at [93, 677] on div "Datasets" at bounding box center [112, 677] width 148 height 18
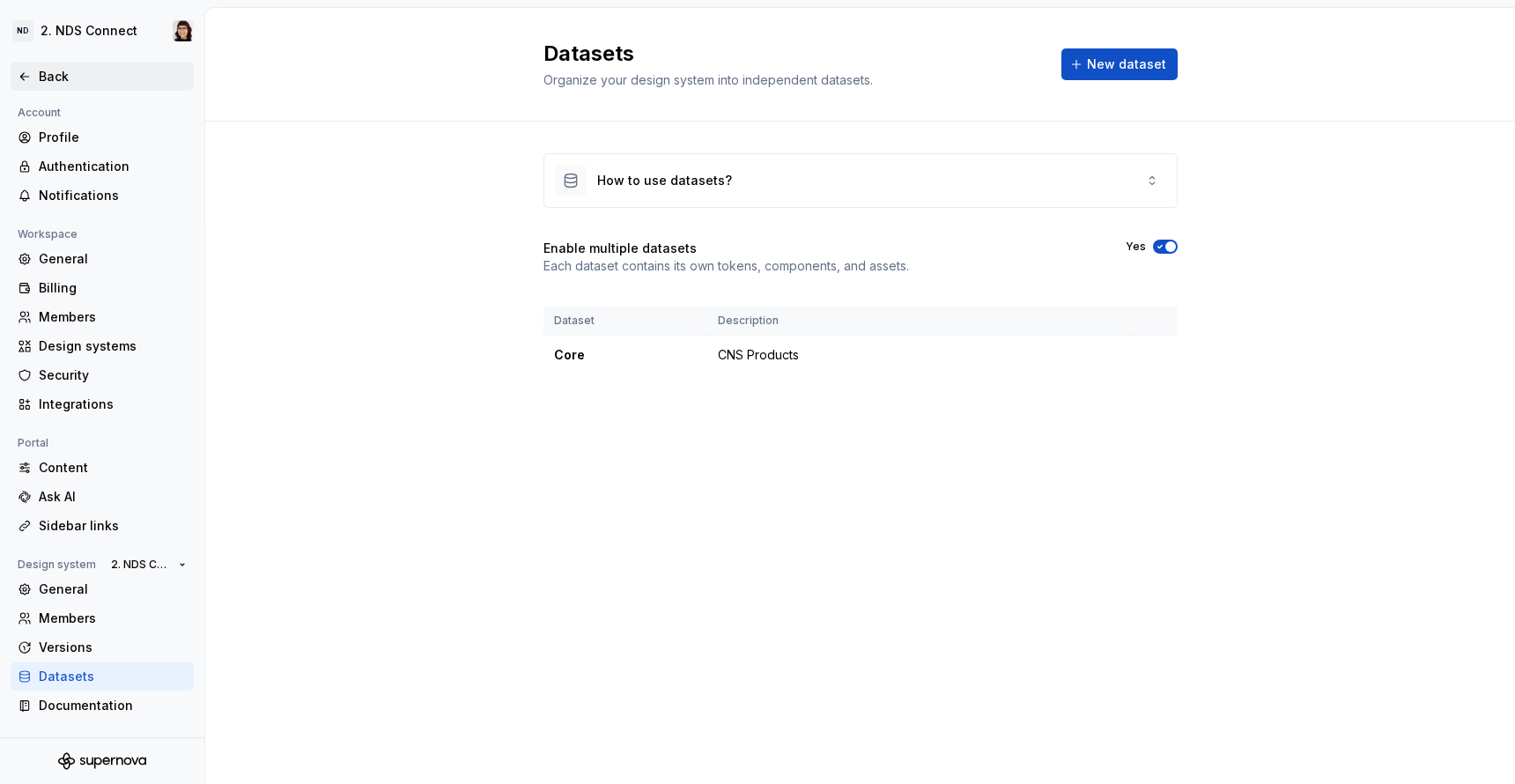
click at [30, 71] on icon at bounding box center [25, 76] width 14 height 14
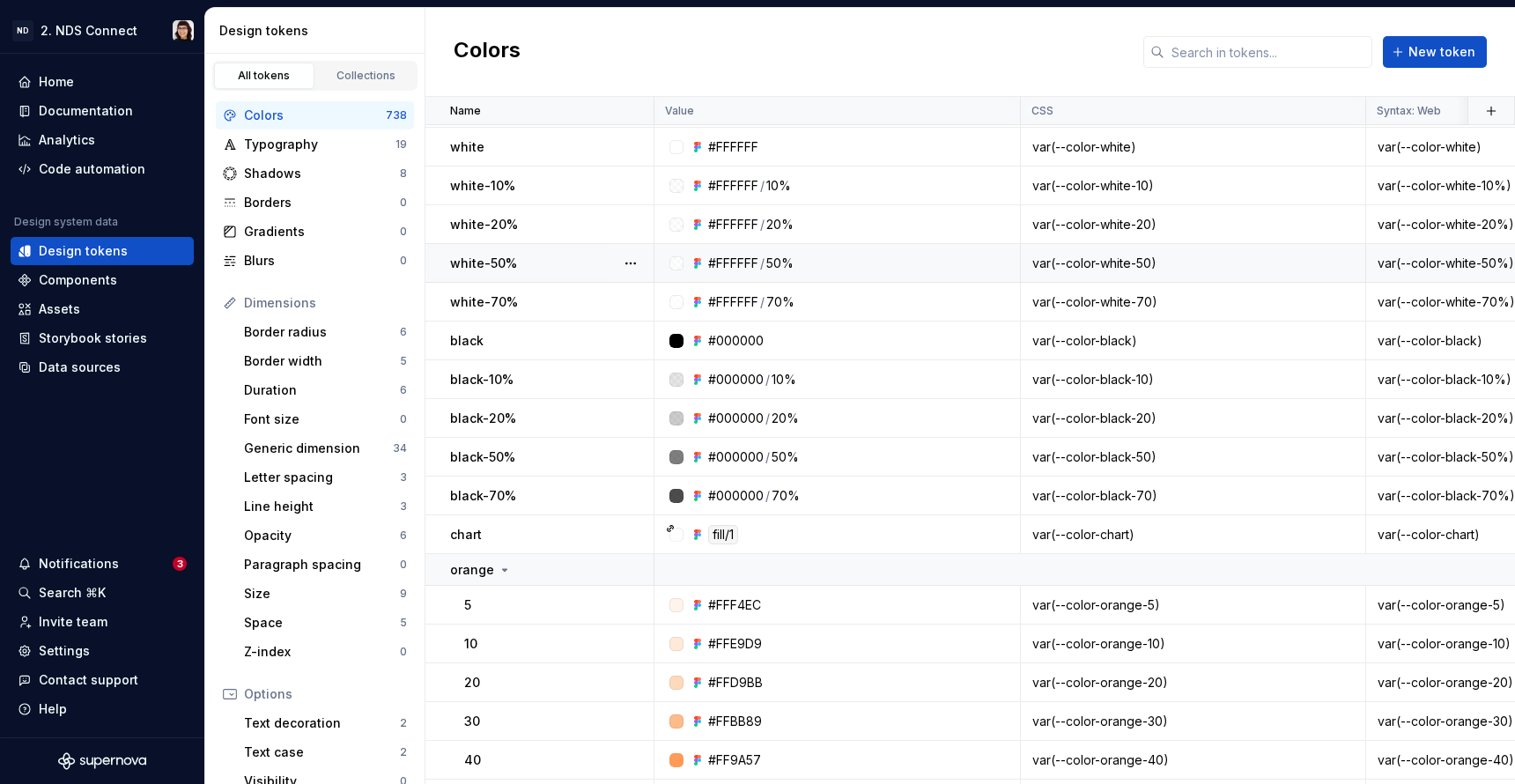
scroll to position [56, 0]
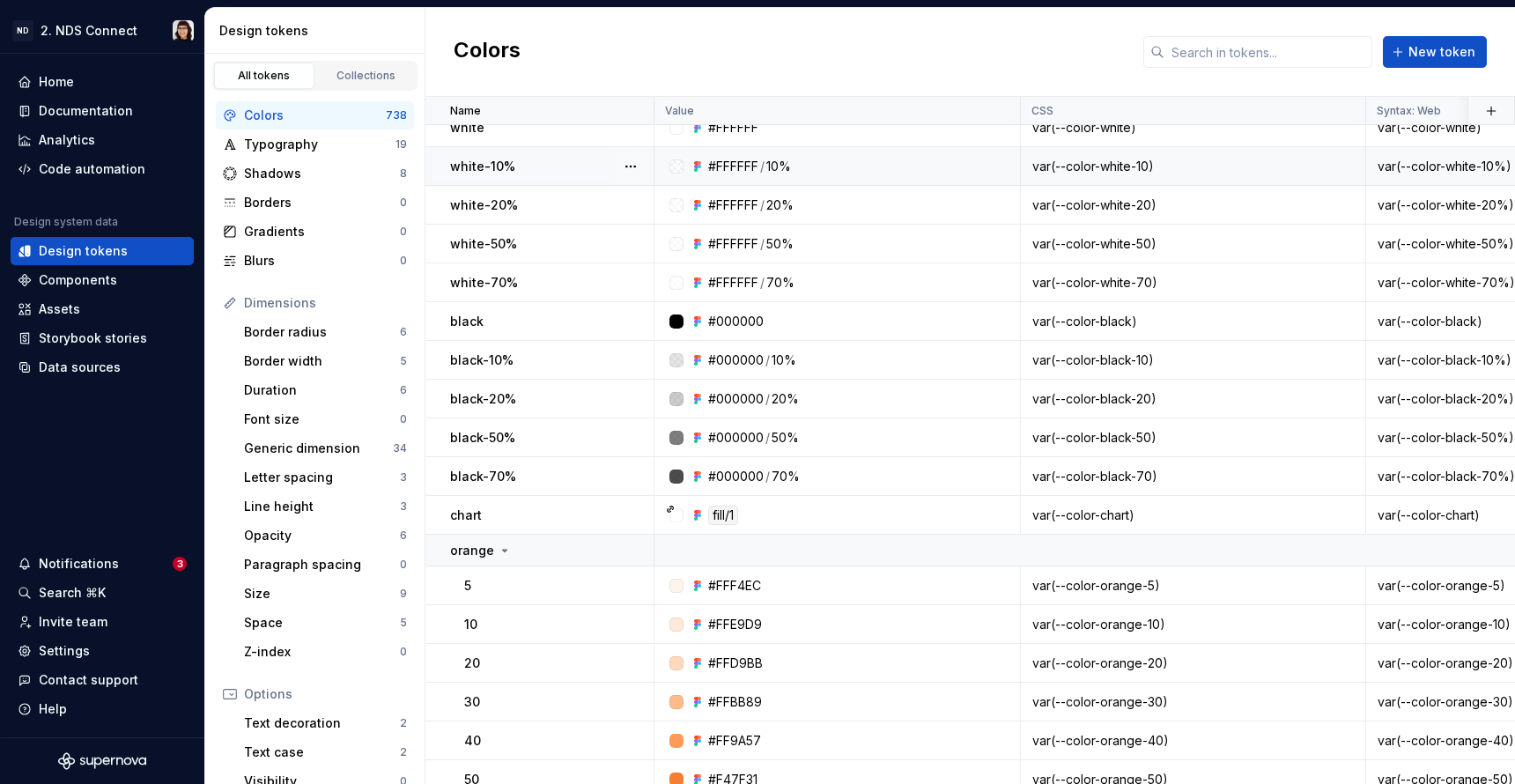
click at [587, 158] on div "white-10%" at bounding box center [551, 167] width 203 height 18
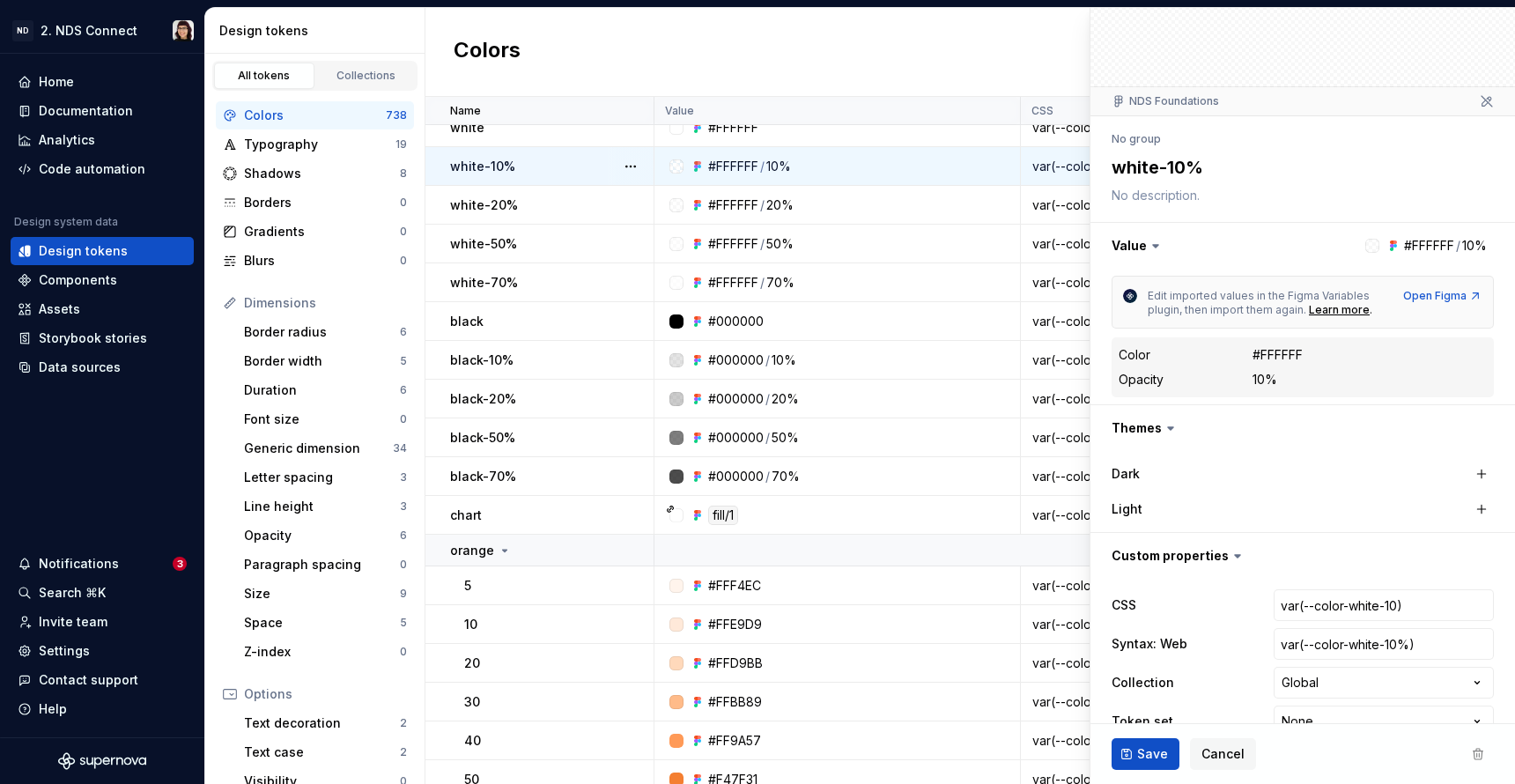
scroll to position [82, 0]
click at [1478, 509] on button "button" at bounding box center [1481, 506] width 25 height 25
click at [1310, 512] on button "button" at bounding box center [1304, 506] width 32 height 32
type textarea "*"
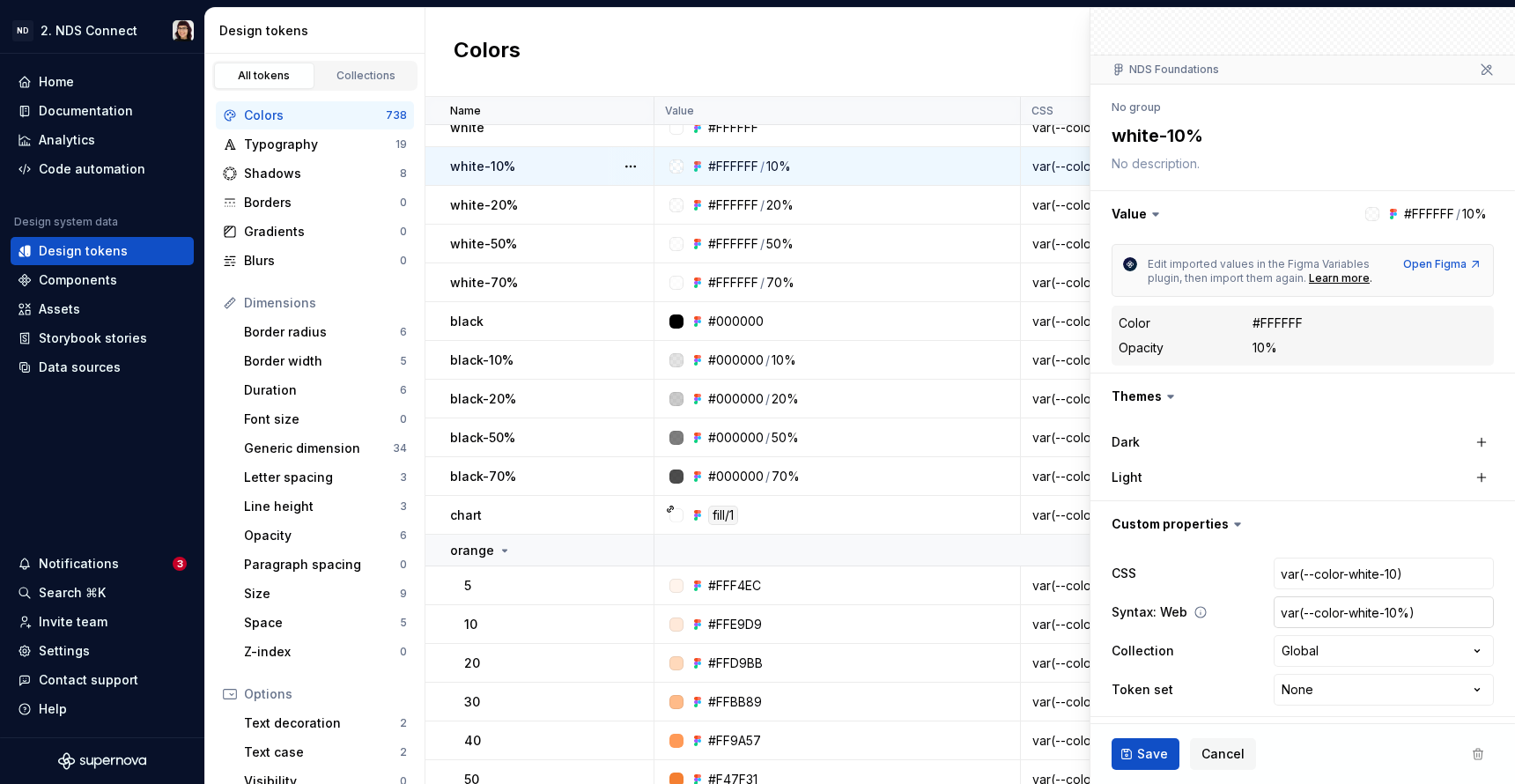
scroll to position [115, 0]
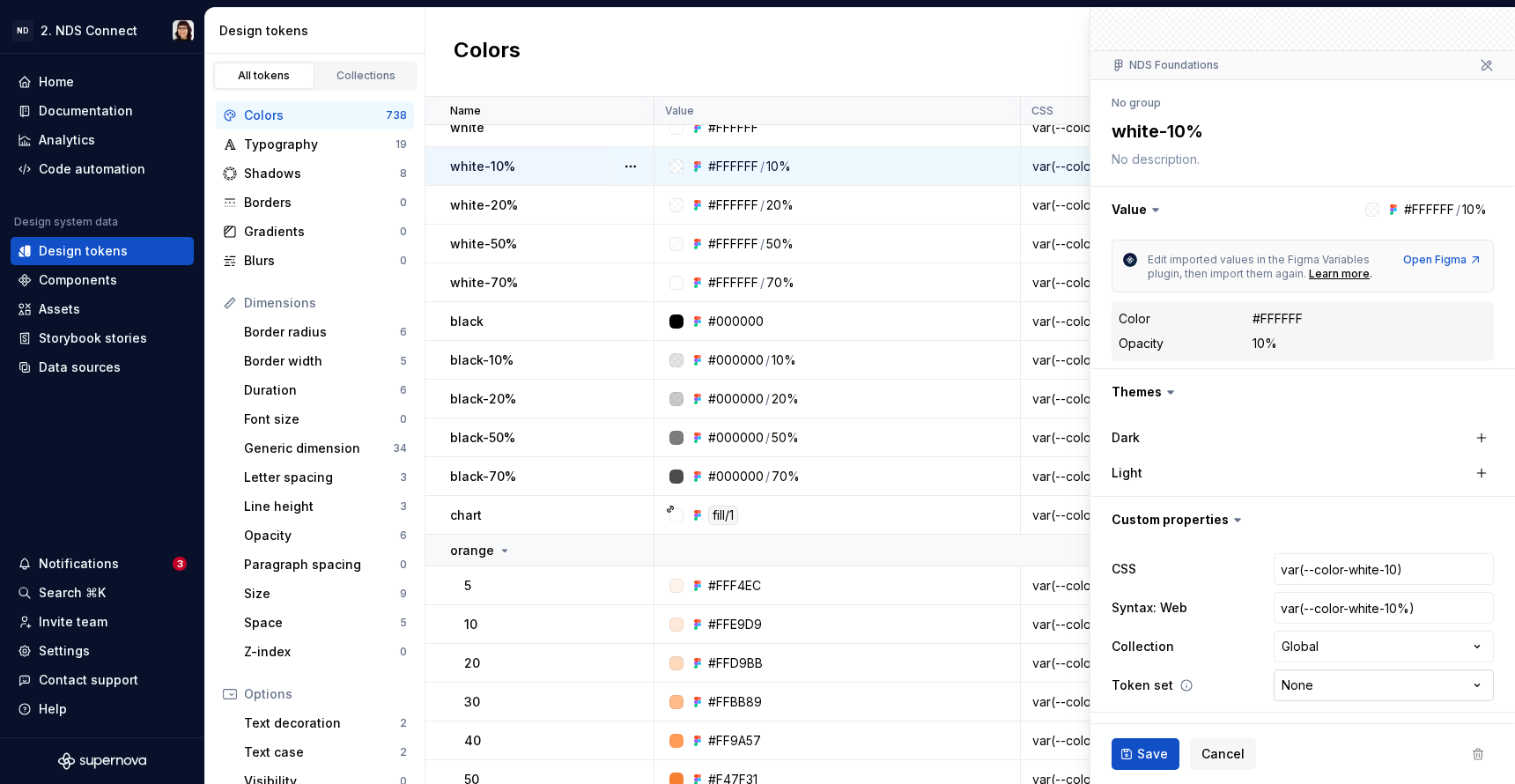
click at [1289, 678] on html "ND 2. NDS Connect Home Documentation Analytics Code automation Design system da…" at bounding box center [758, 392] width 1515 height 784
select select "**********"
type textarea "*"
click at [1294, 680] on html "ND 2. NDS Connect Home Documentation Analytics Code automation Design system da…" at bounding box center [758, 392] width 1515 height 784
select select "**********"
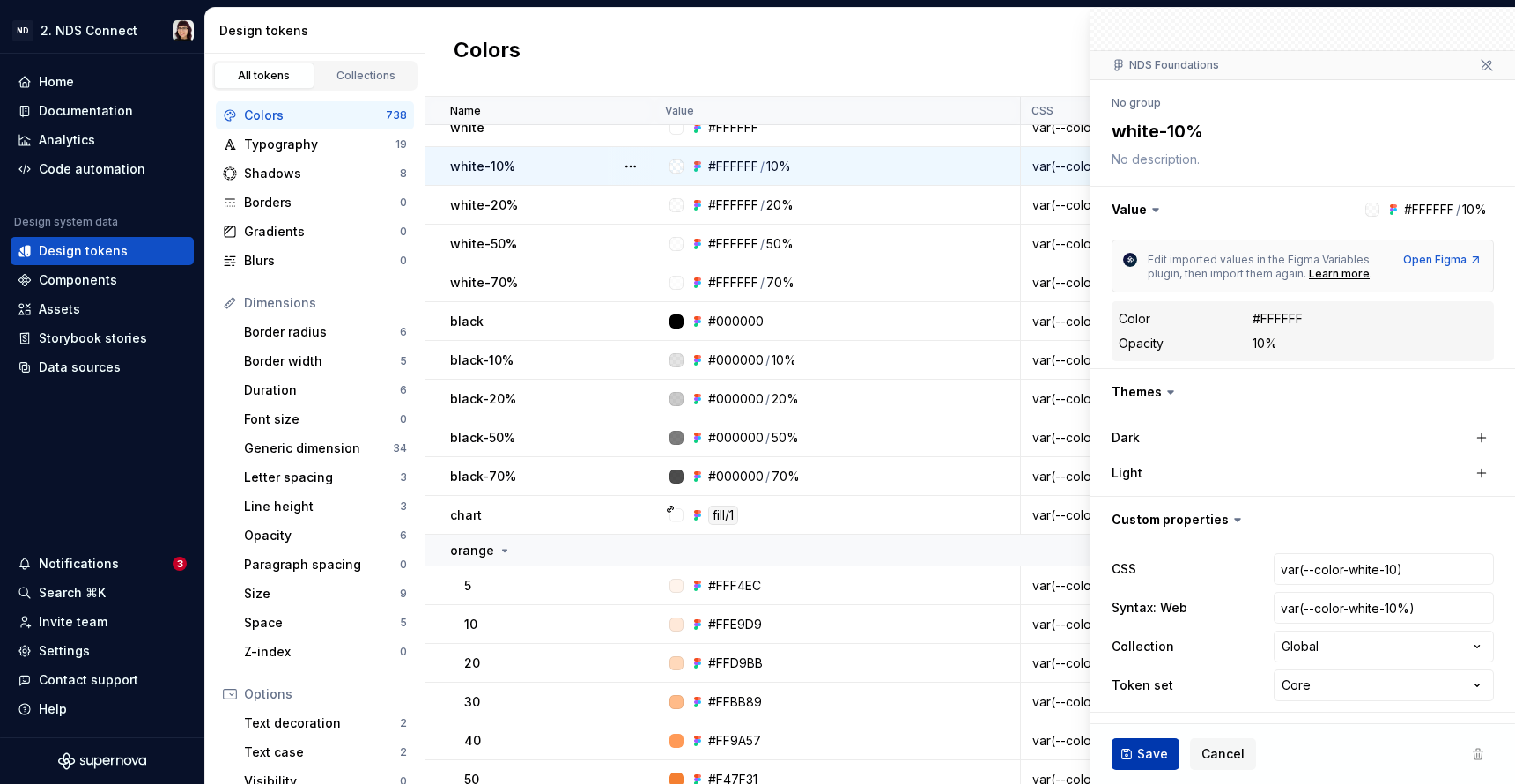
click at [1129, 755] on button "Save" at bounding box center [1146, 754] width 68 height 32
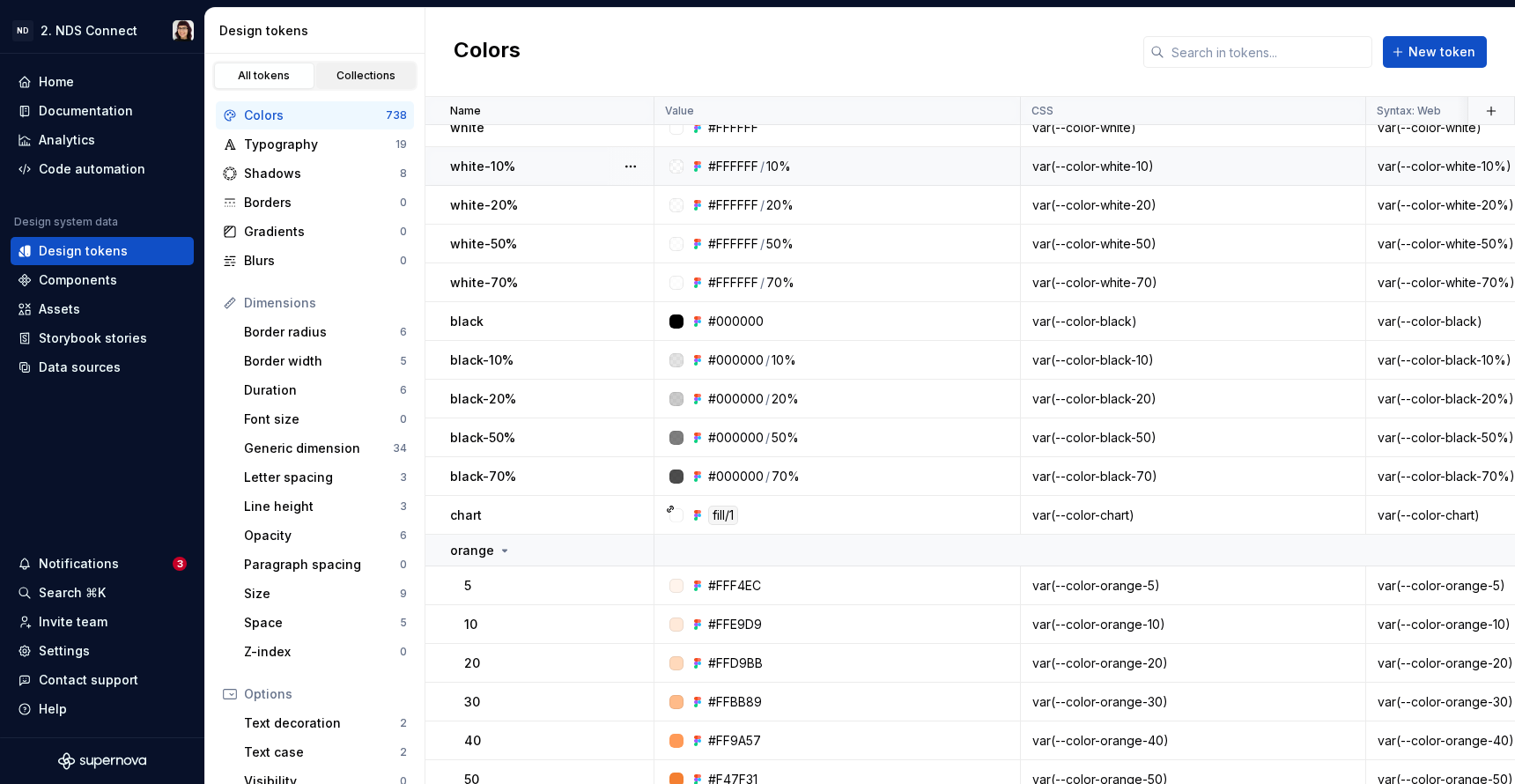
click at [359, 86] on link "Collections" at bounding box center [366, 75] width 100 height 27
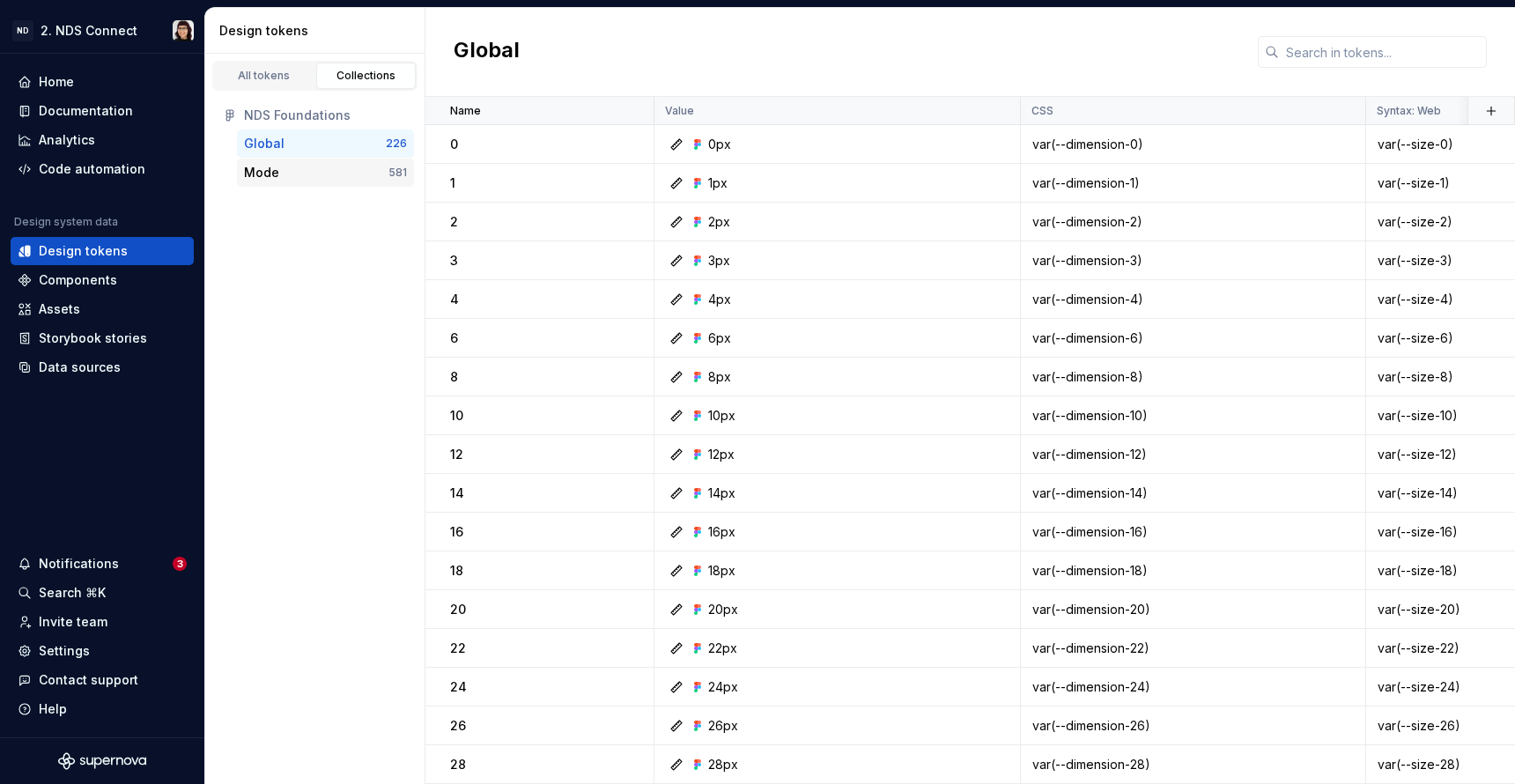
click at [262, 179] on div "Mode" at bounding box center [261, 173] width 35 height 18
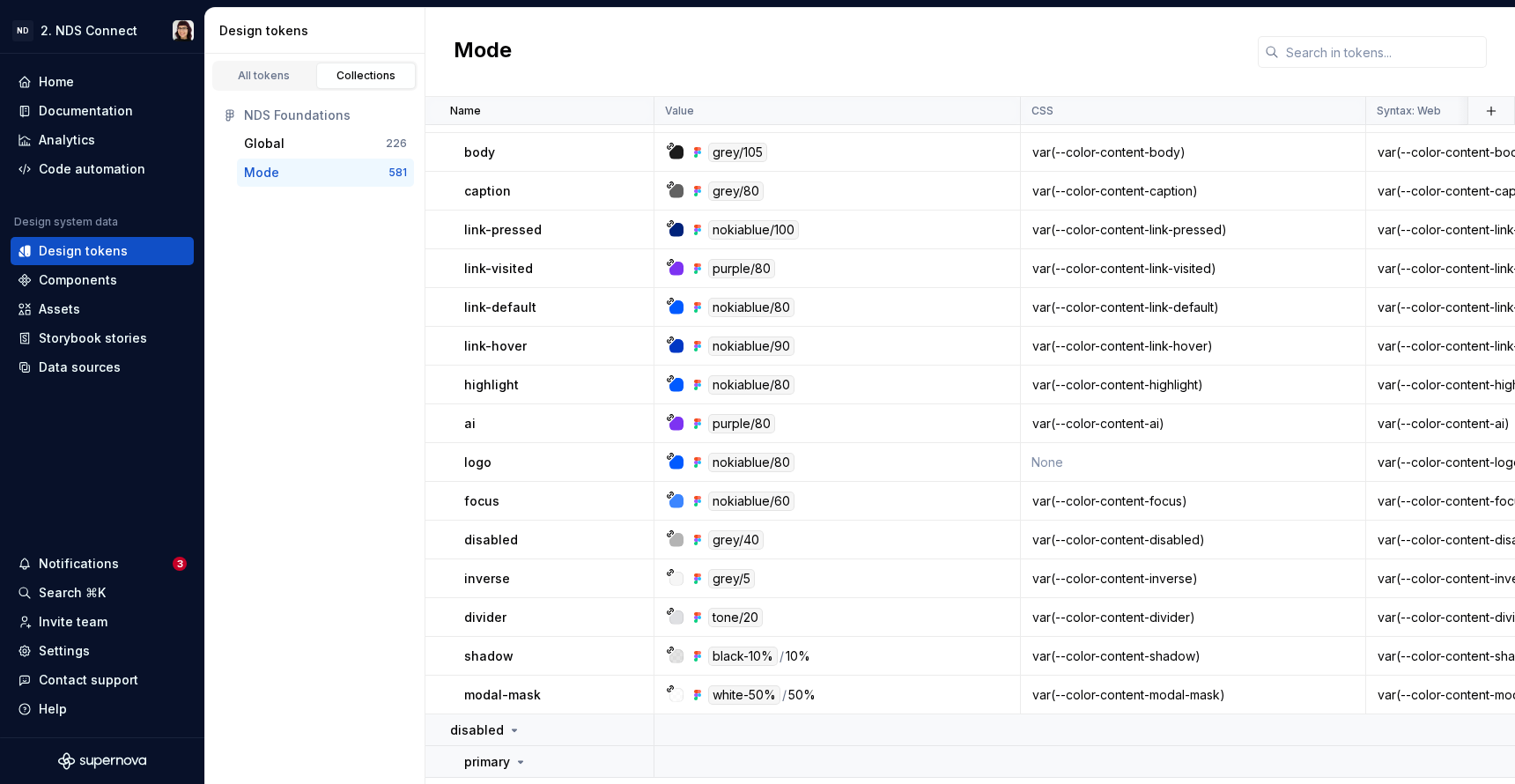
scroll to position [1625, 0]
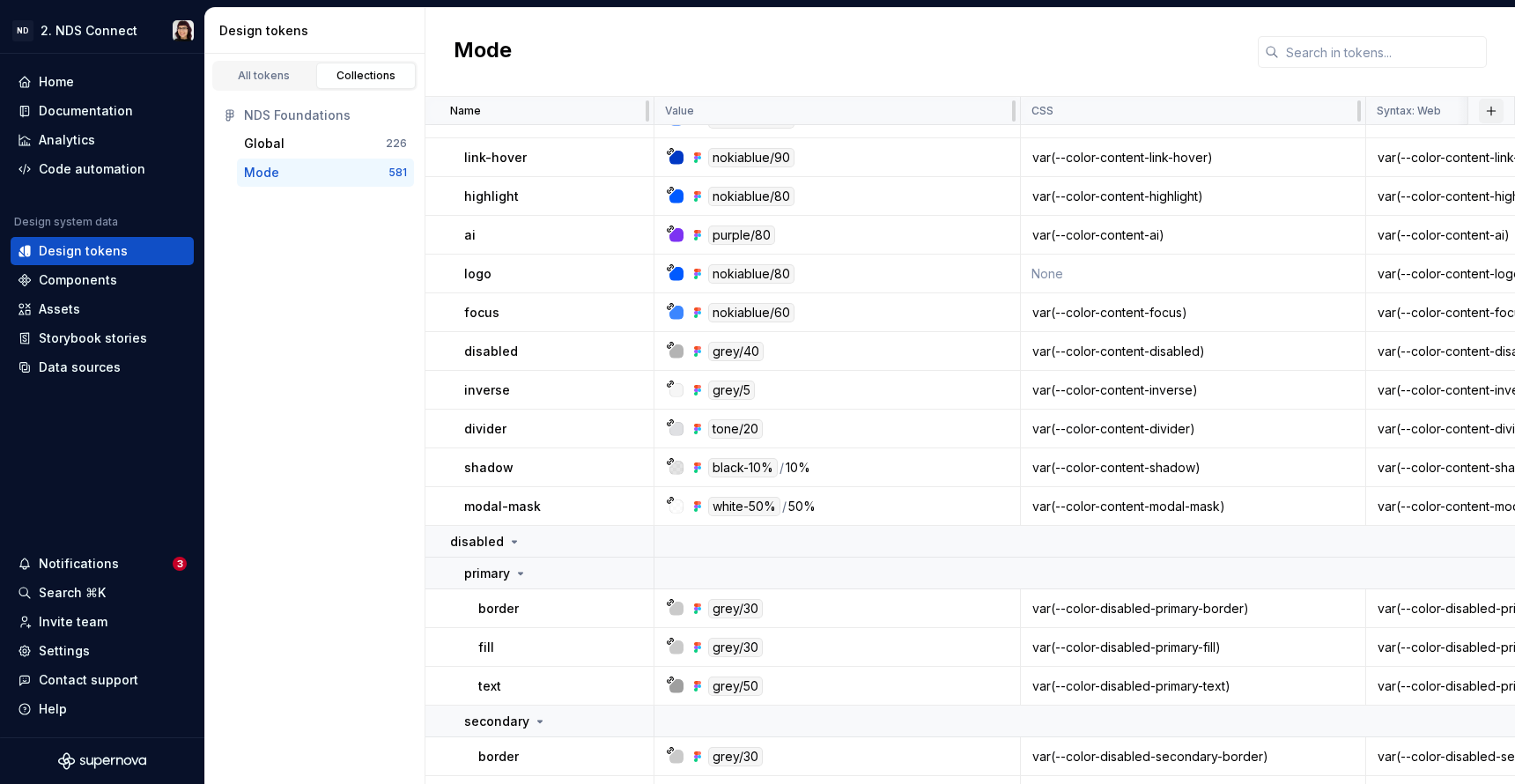
click at [1480, 112] on button "button" at bounding box center [1491, 110] width 25 height 25
click at [298, 139] on div "Global" at bounding box center [315, 144] width 142 height 18
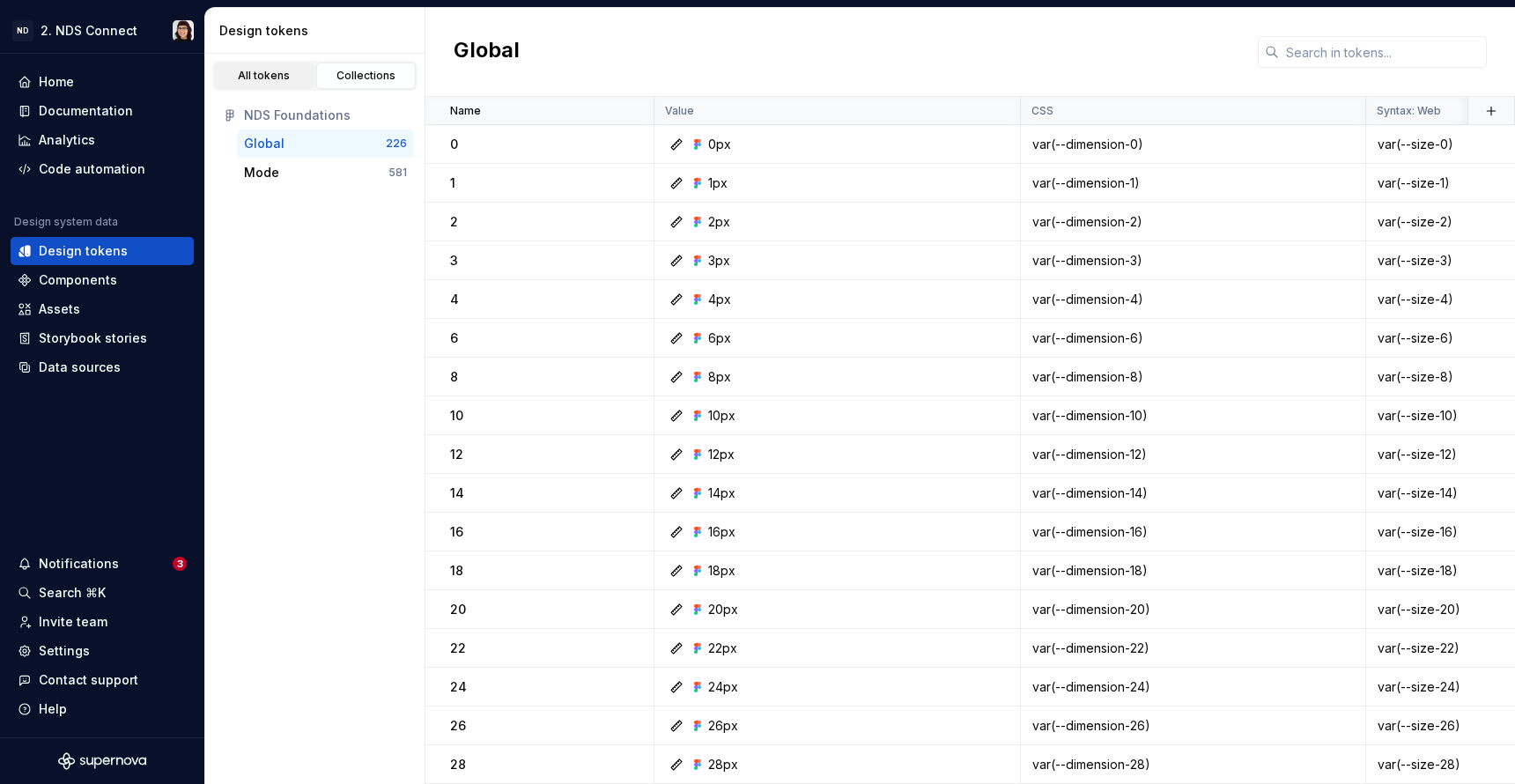
click at [284, 75] on div "All tokens" at bounding box center [264, 75] width 88 height 14
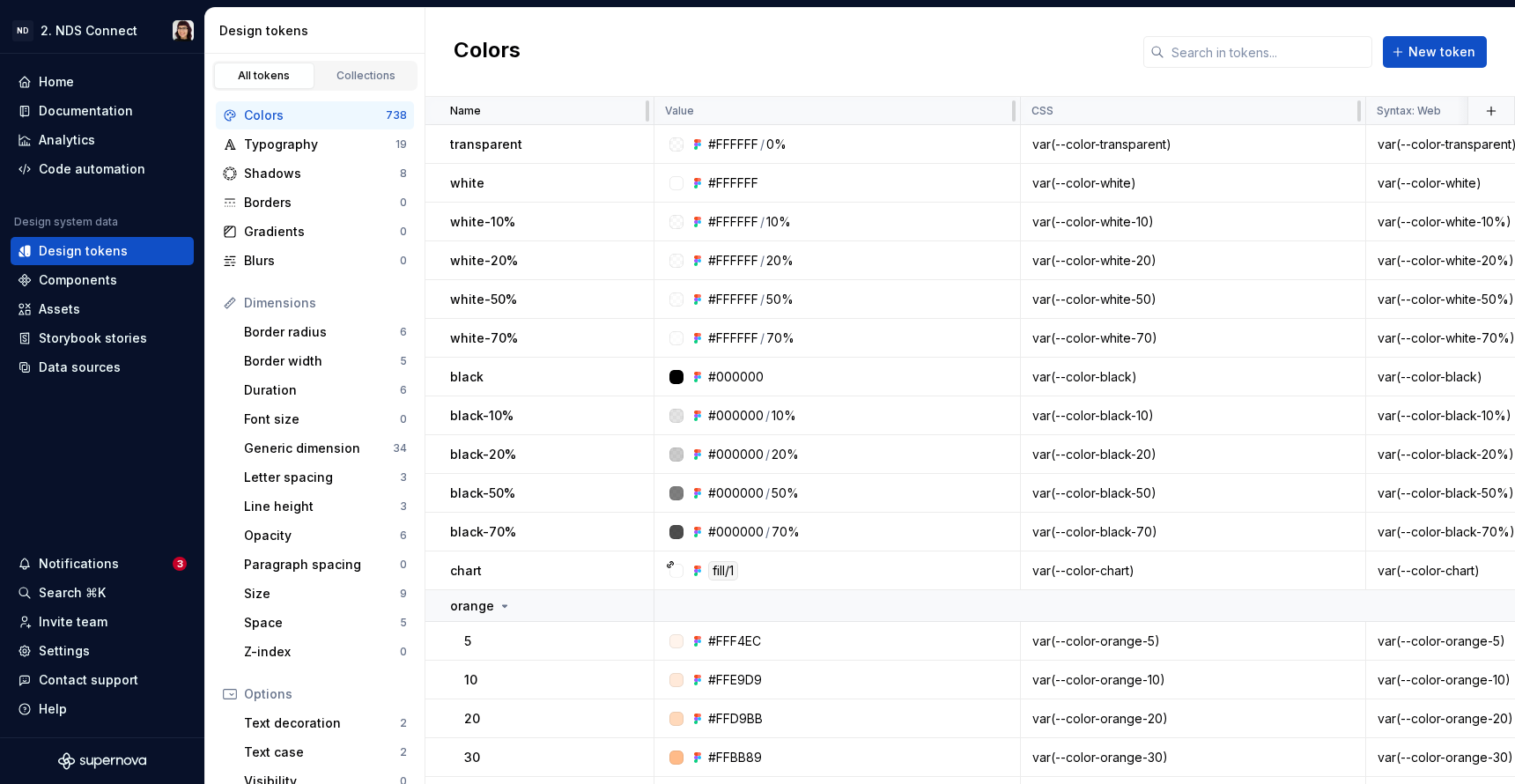
click at [1476, 108] on th at bounding box center [1492, 111] width 48 height 28
click at [1485, 108] on button "button" at bounding box center [1491, 110] width 25 height 25
click at [1426, 149] on div "New theme" at bounding box center [1409, 146] width 168 height 18
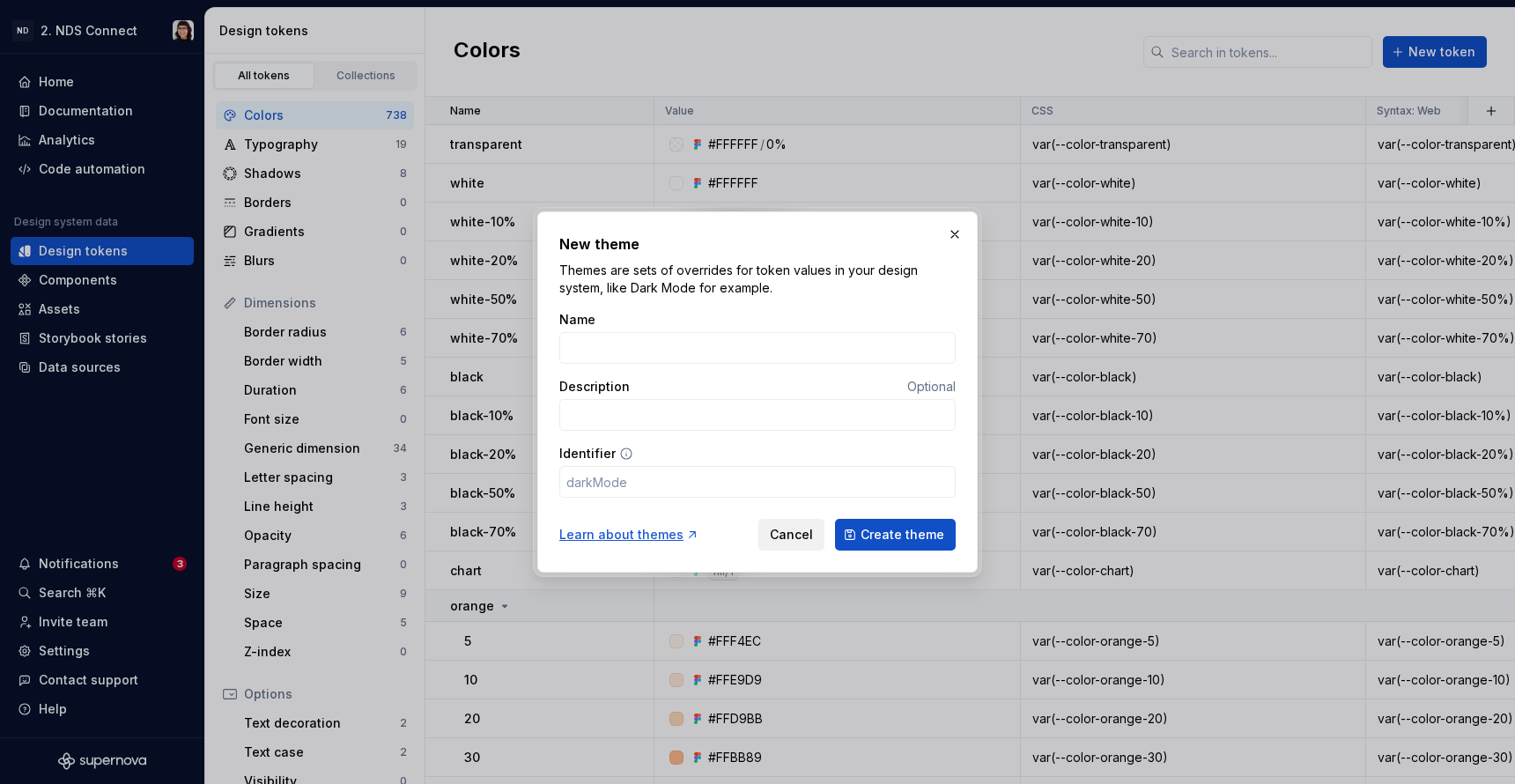
click at [792, 531] on span "Cancel" at bounding box center [791, 535] width 43 height 18
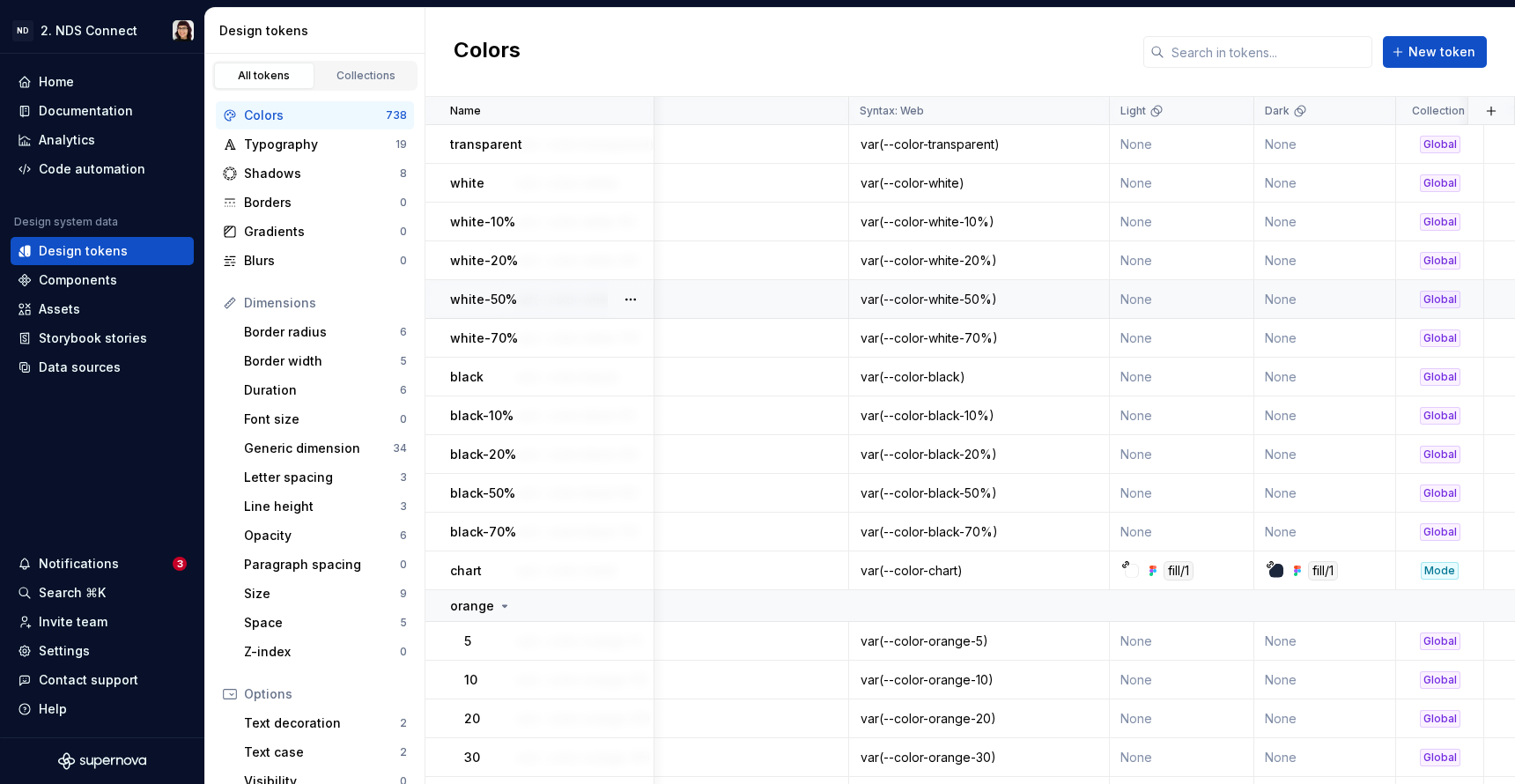
scroll to position [0, 520]
click at [1225, 120] on html "ND 2. NDS Connect Home Documentation Analytics Code automation Design system da…" at bounding box center [758, 392] width 1515 height 784
click at [1229, 141] on icon at bounding box center [1234, 145] width 14 height 14
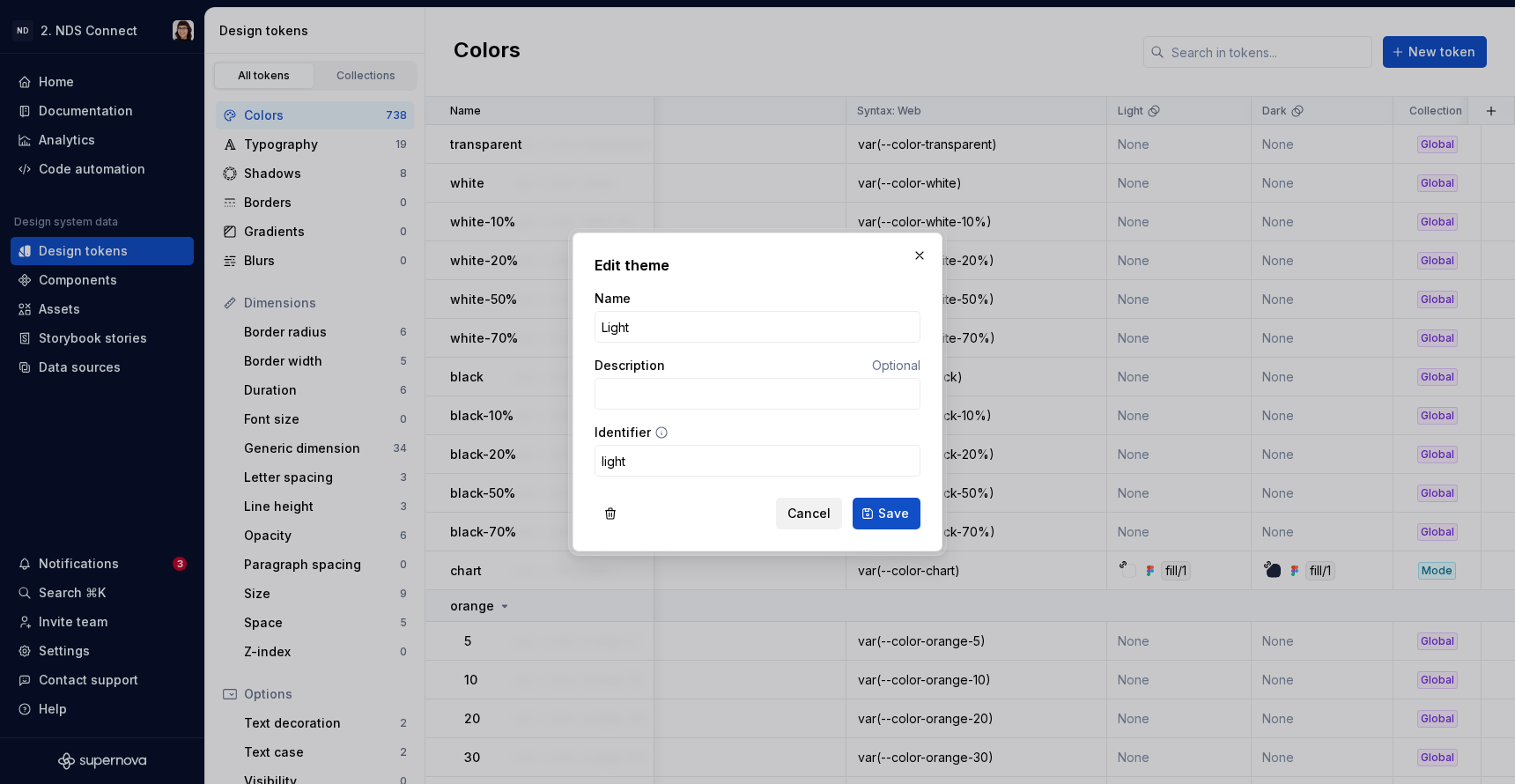
click at [802, 513] on span "Cancel" at bounding box center [808, 514] width 43 height 18
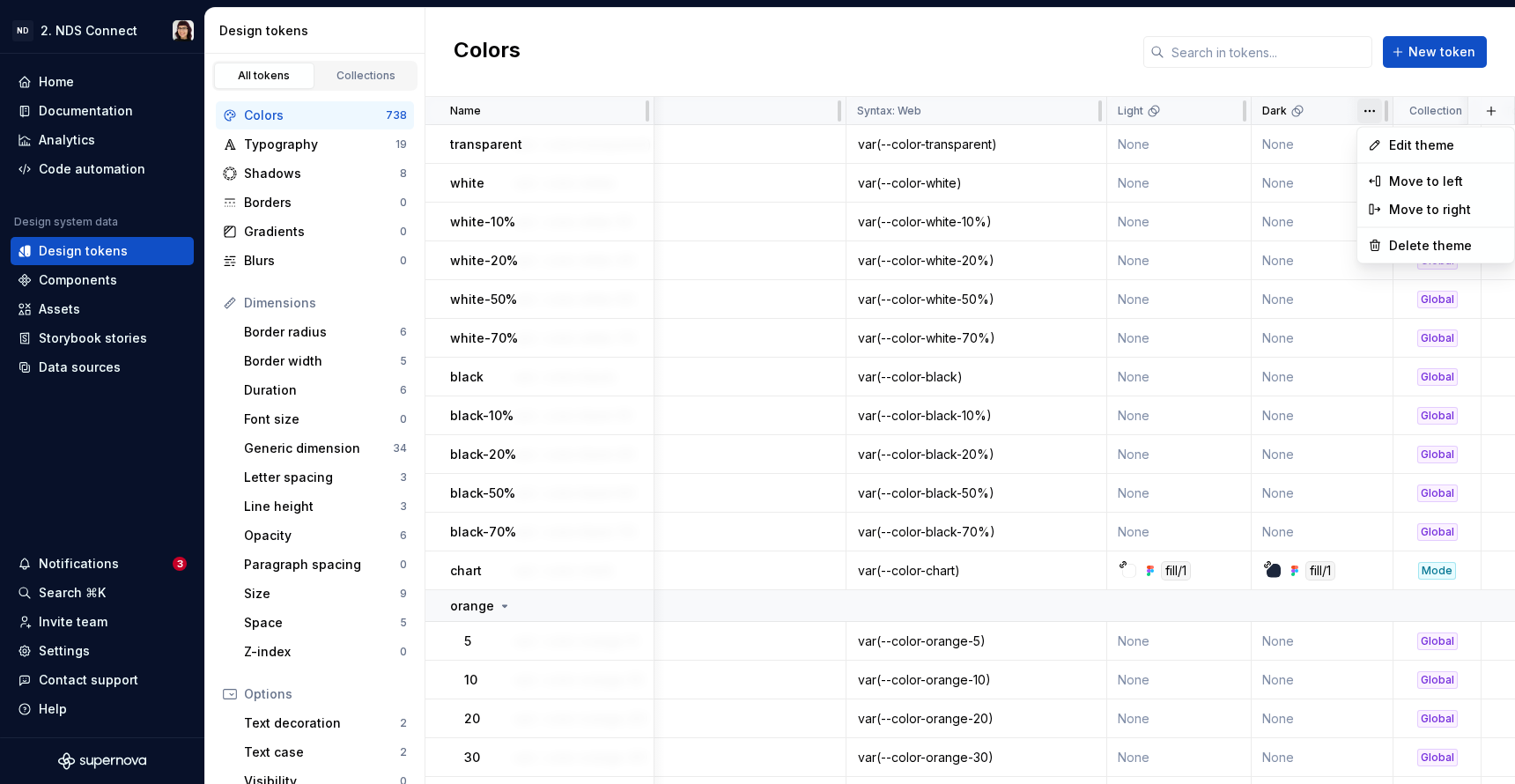
click at [1366, 110] on html "ND 2. NDS Connect Home Documentation Analytics Code automation Design system da…" at bounding box center [758, 392] width 1515 height 784
click at [1387, 150] on div "Edit theme" at bounding box center [1436, 145] width 150 height 28
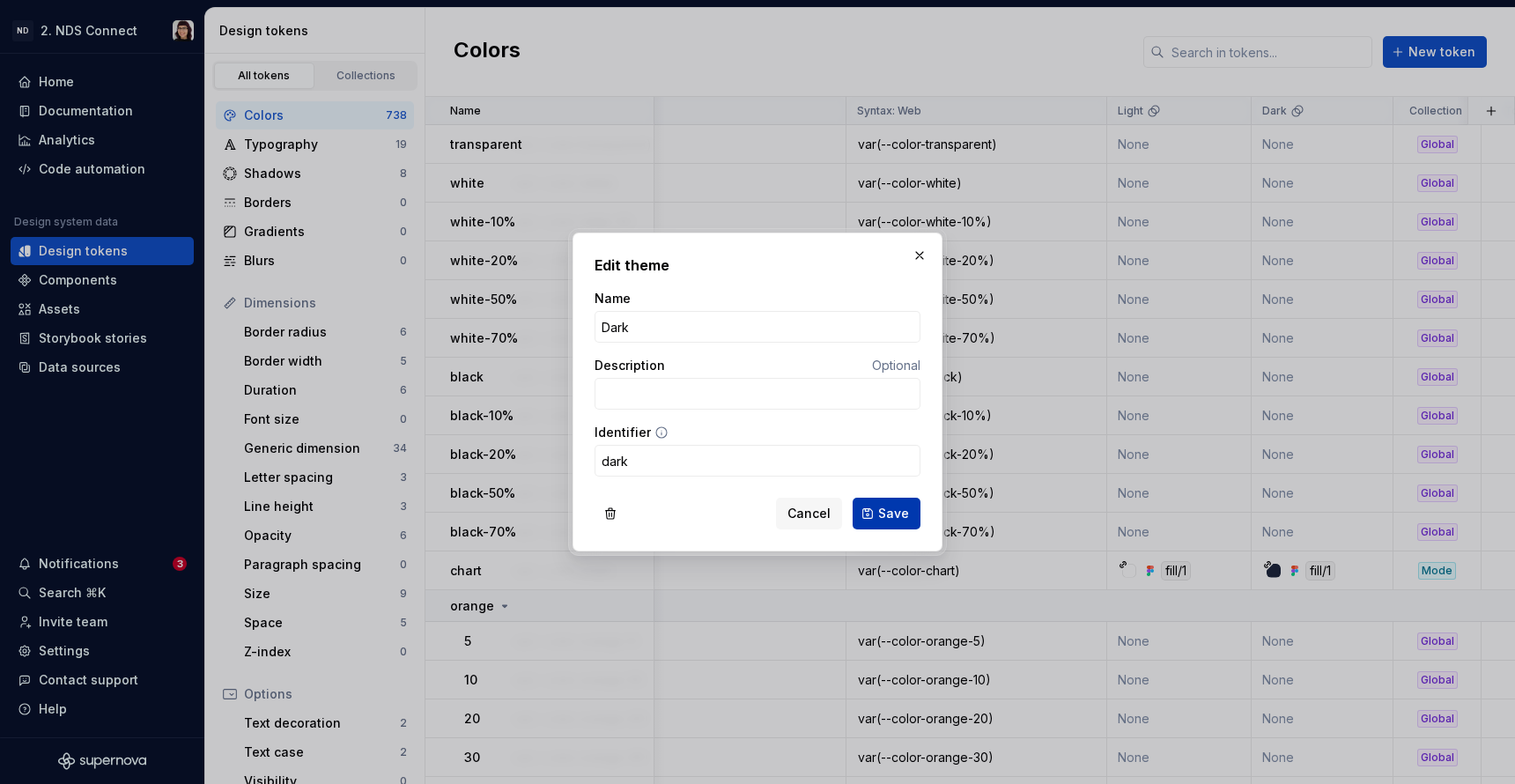
click at [858, 515] on button "Save" at bounding box center [887, 513] width 68 height 32
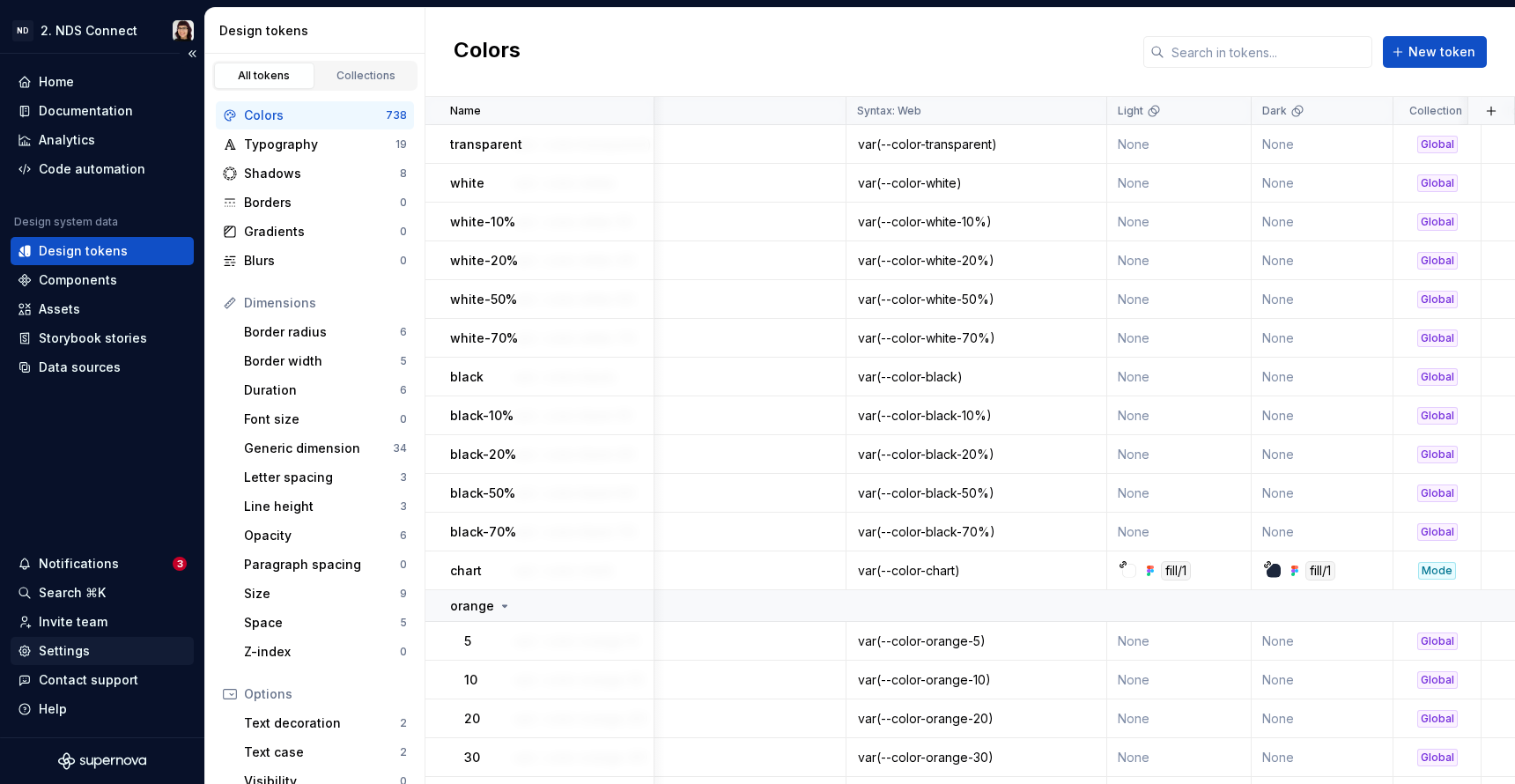
click at [40, 664] on div "Settings" at bounding box center [102, 651] width 184 height 28
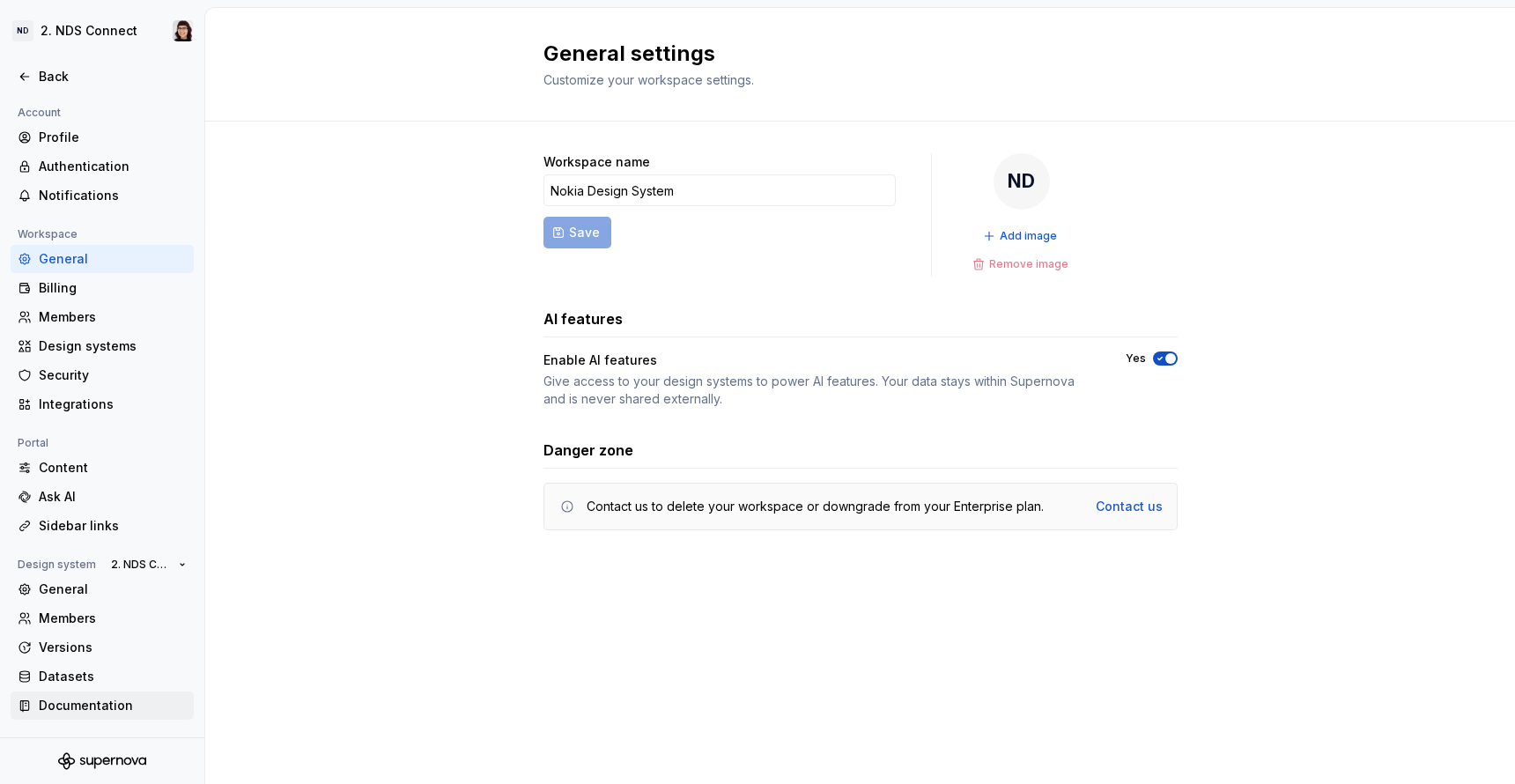
click at [80, 707] on div "Documentation" at bounding box center [112, 706] width 148 height 18
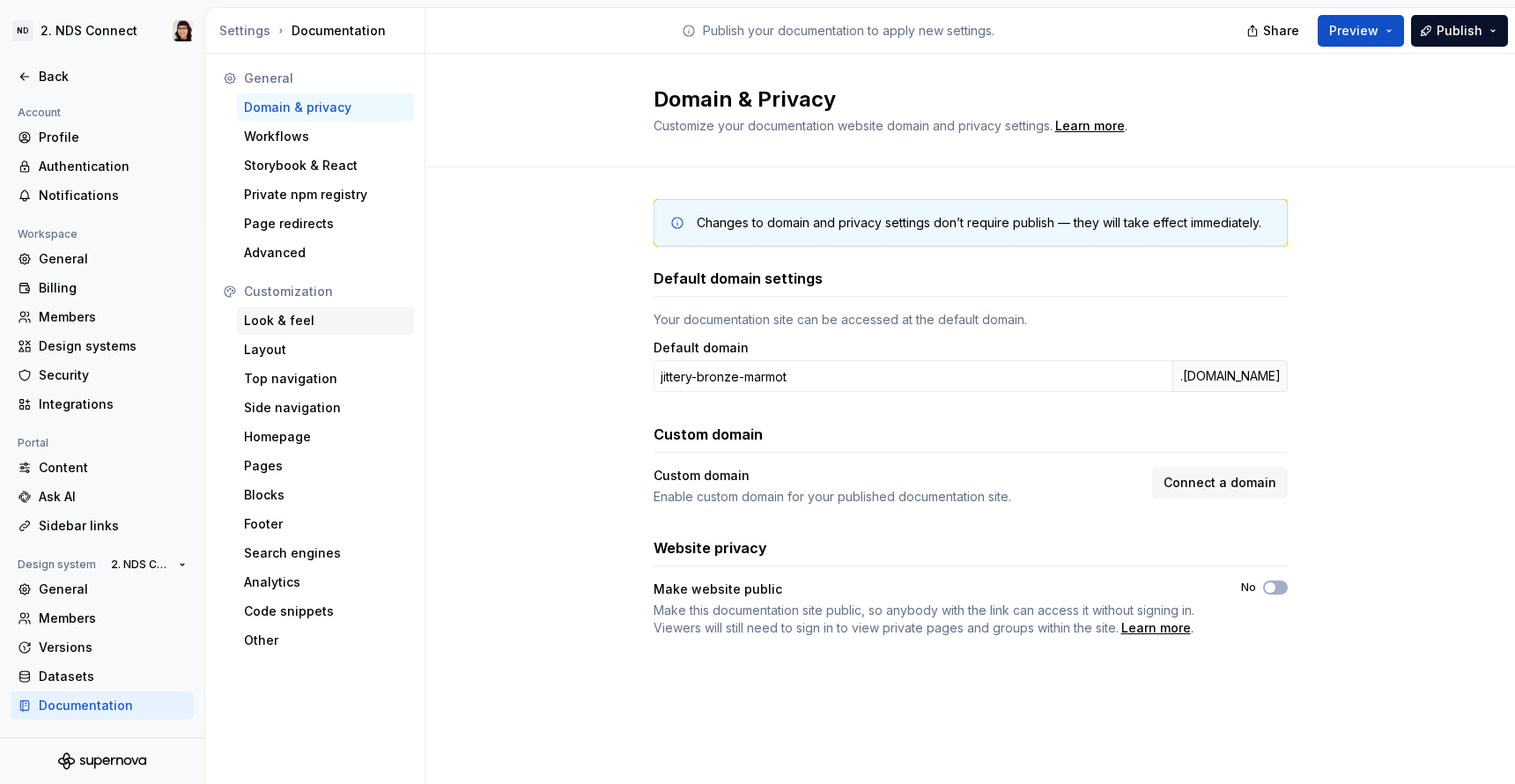
click at [317, 319] on div "Look & feel" at bounding box center [326, 321] width 163 height 18
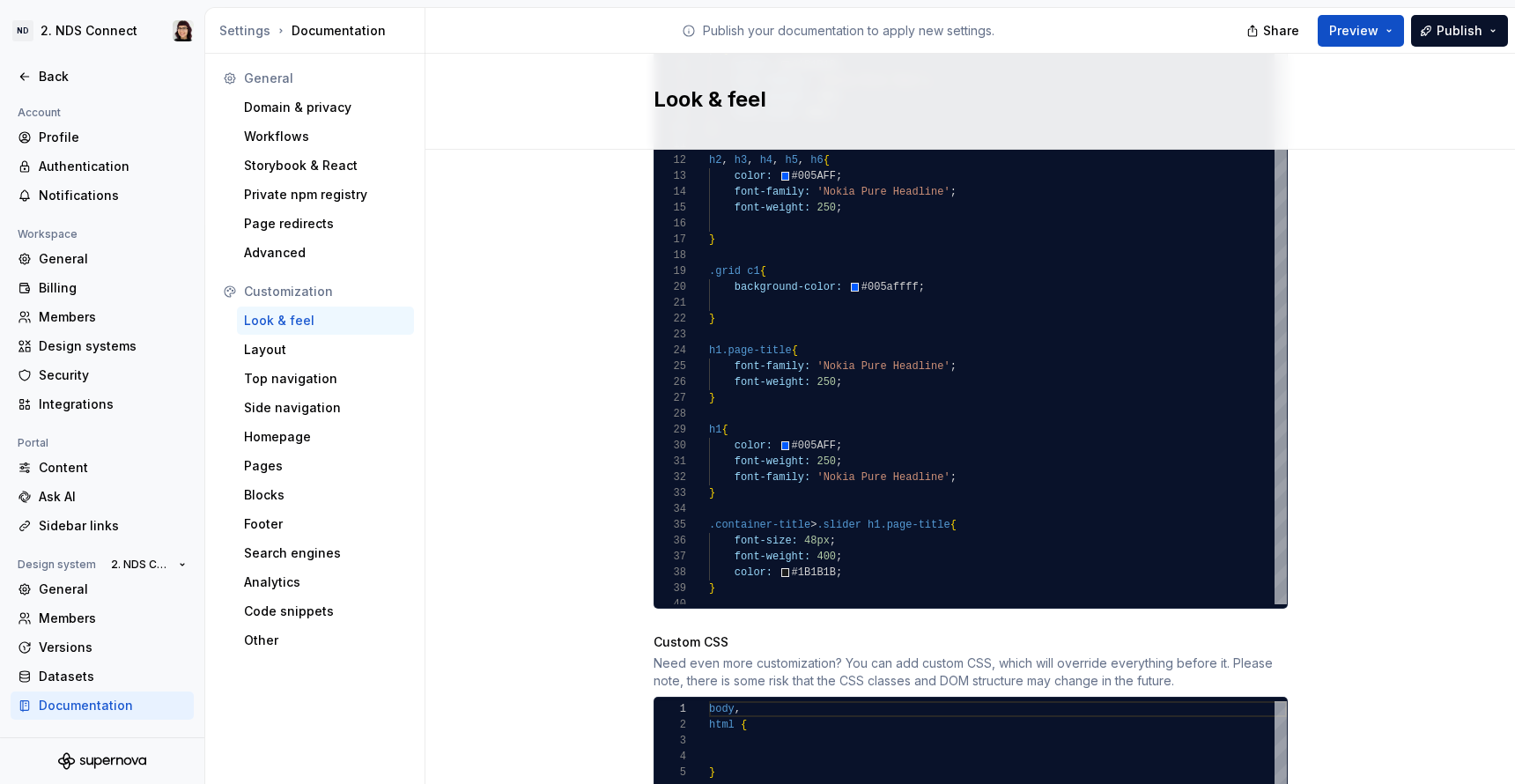
scroll to position [1131, 0]
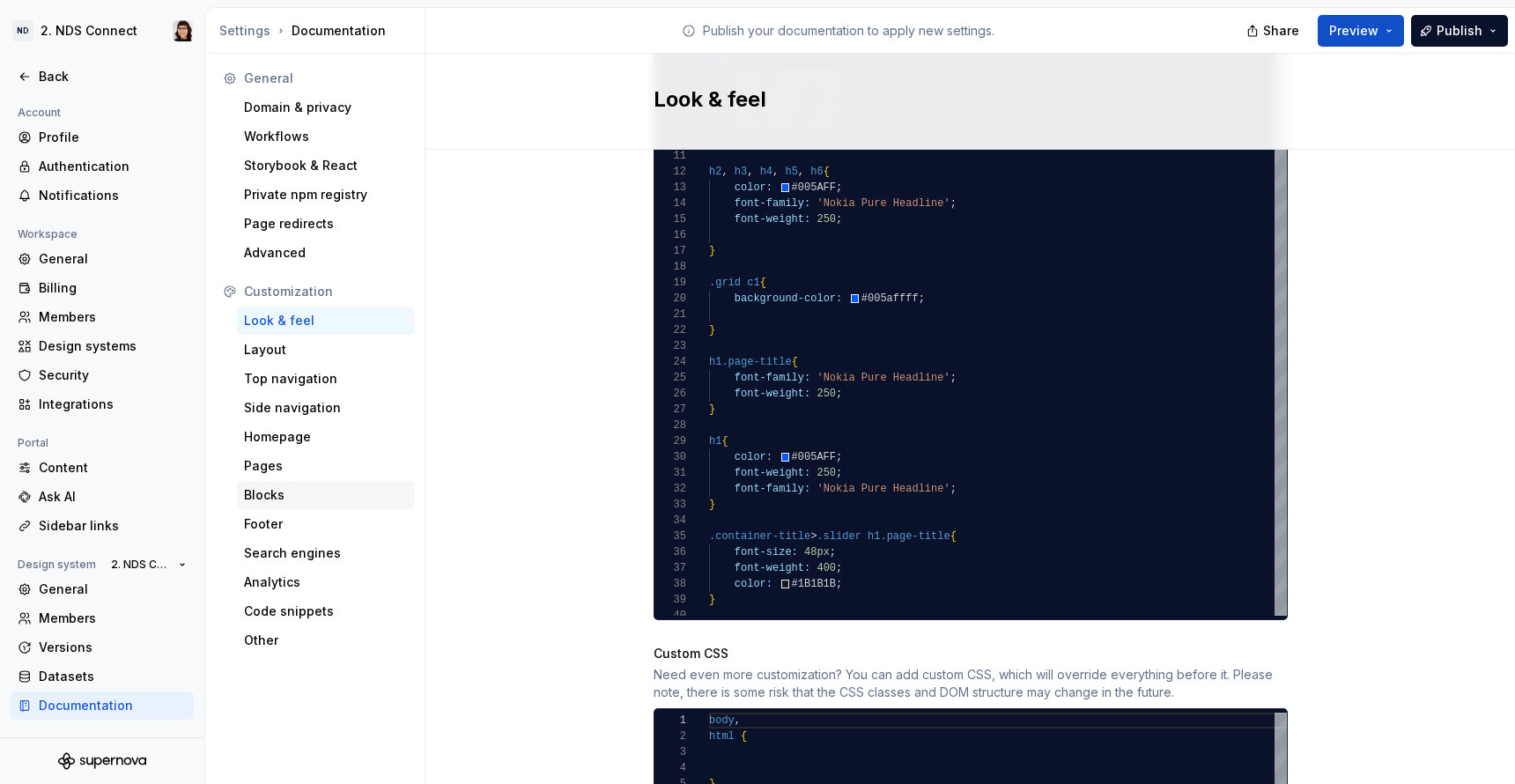
click at [299, 491] on div "Blocks" at bounding box center [326, 495] width 163 height 18
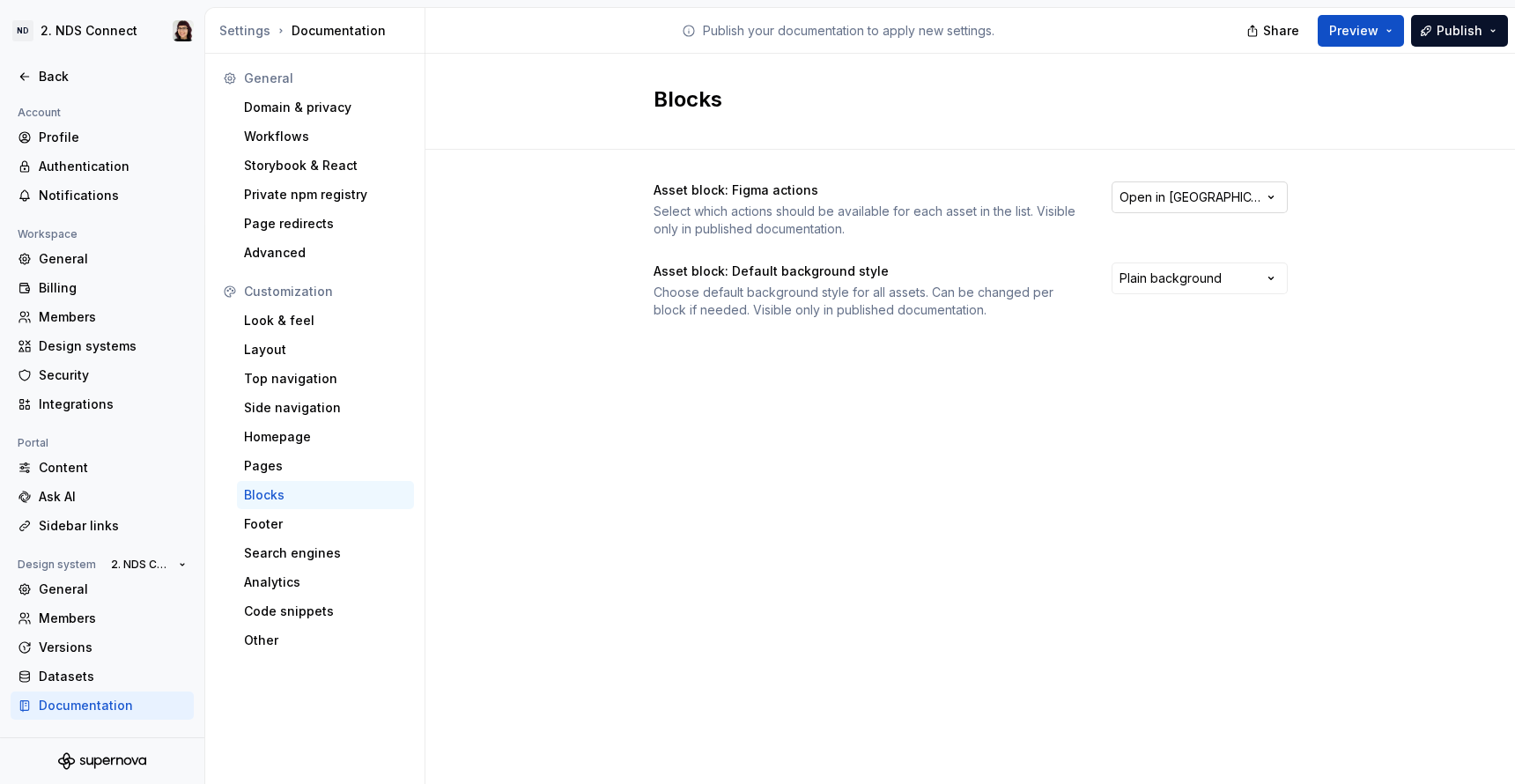
click at [1183, 201] on html "ND 2. NDS Connect Back Account Profile Authentication Notifications Workspace G…" at bounding box center [758, 392] width 1515 height 784
click at [1155, 277] on html "ND 2. NDS Connect Back Account Profile Authentication Notifications Workspace G…" at bounding box center [758, 392] width 1515 height 784
click at [295, 439] on div "Homepage" at bounding box center [326, 437] width 163 height 18
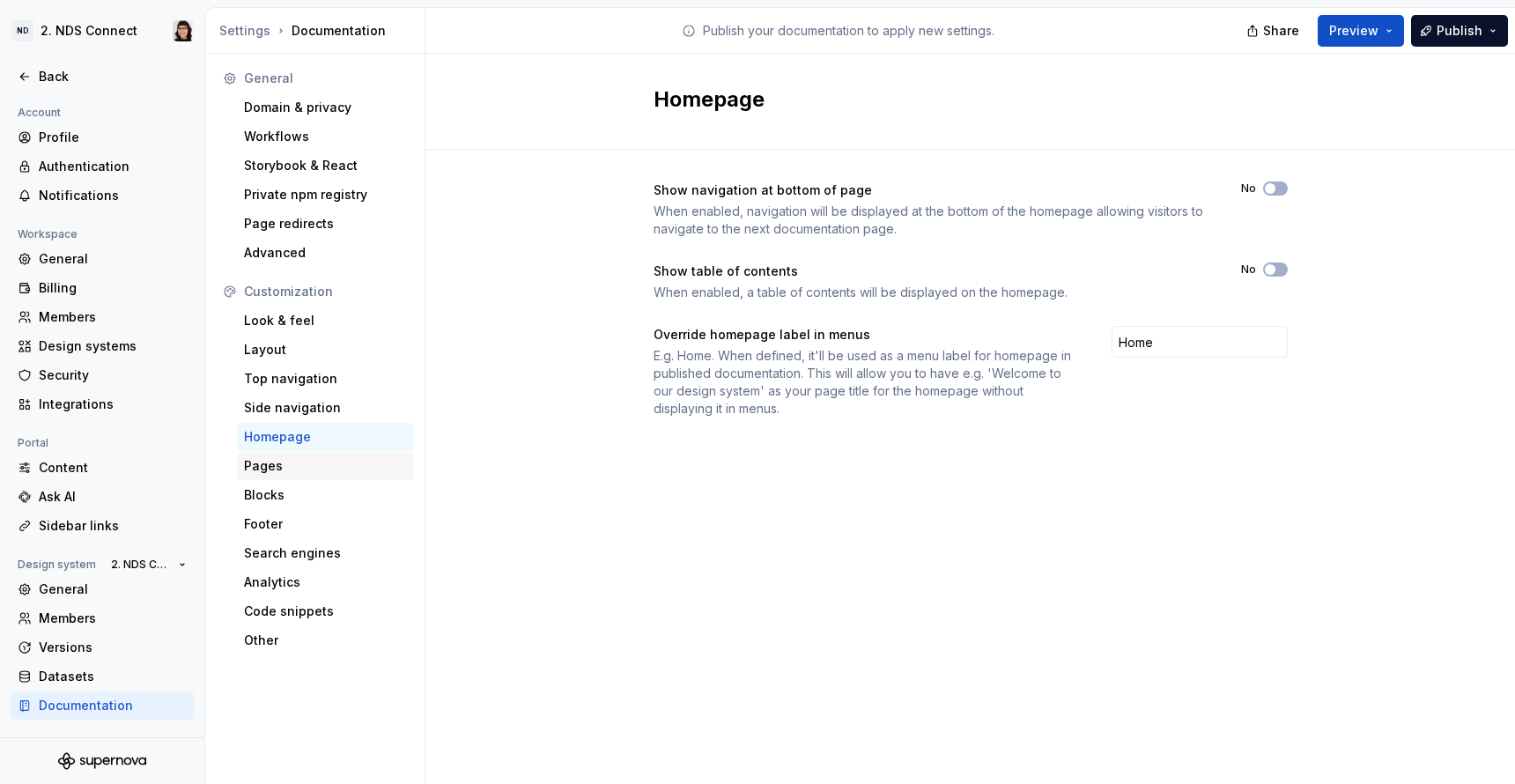
click at [289, 458] on div "Pages" at bounding box center [326, 466] width 163 height 18
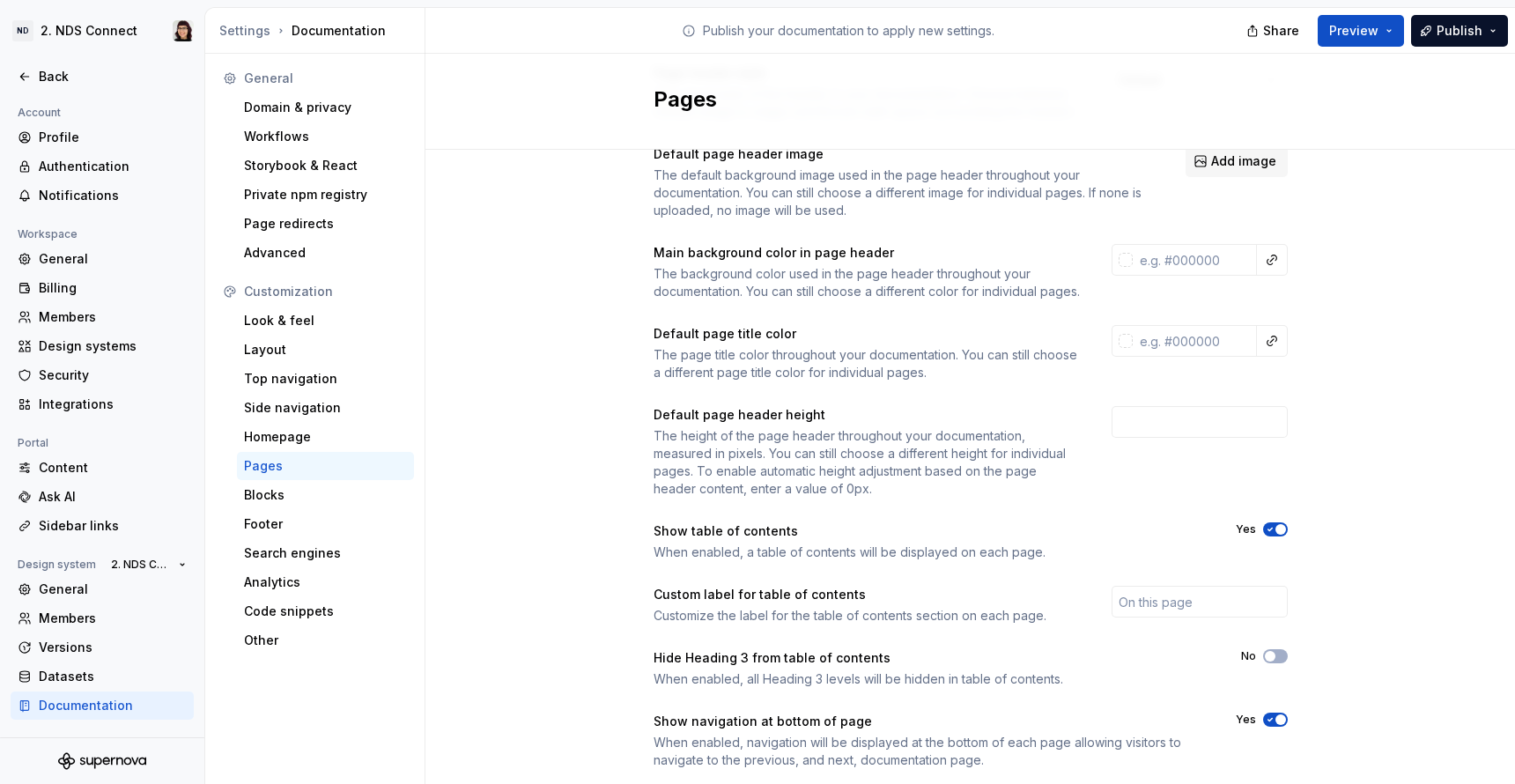
scroll to position [179, 0]
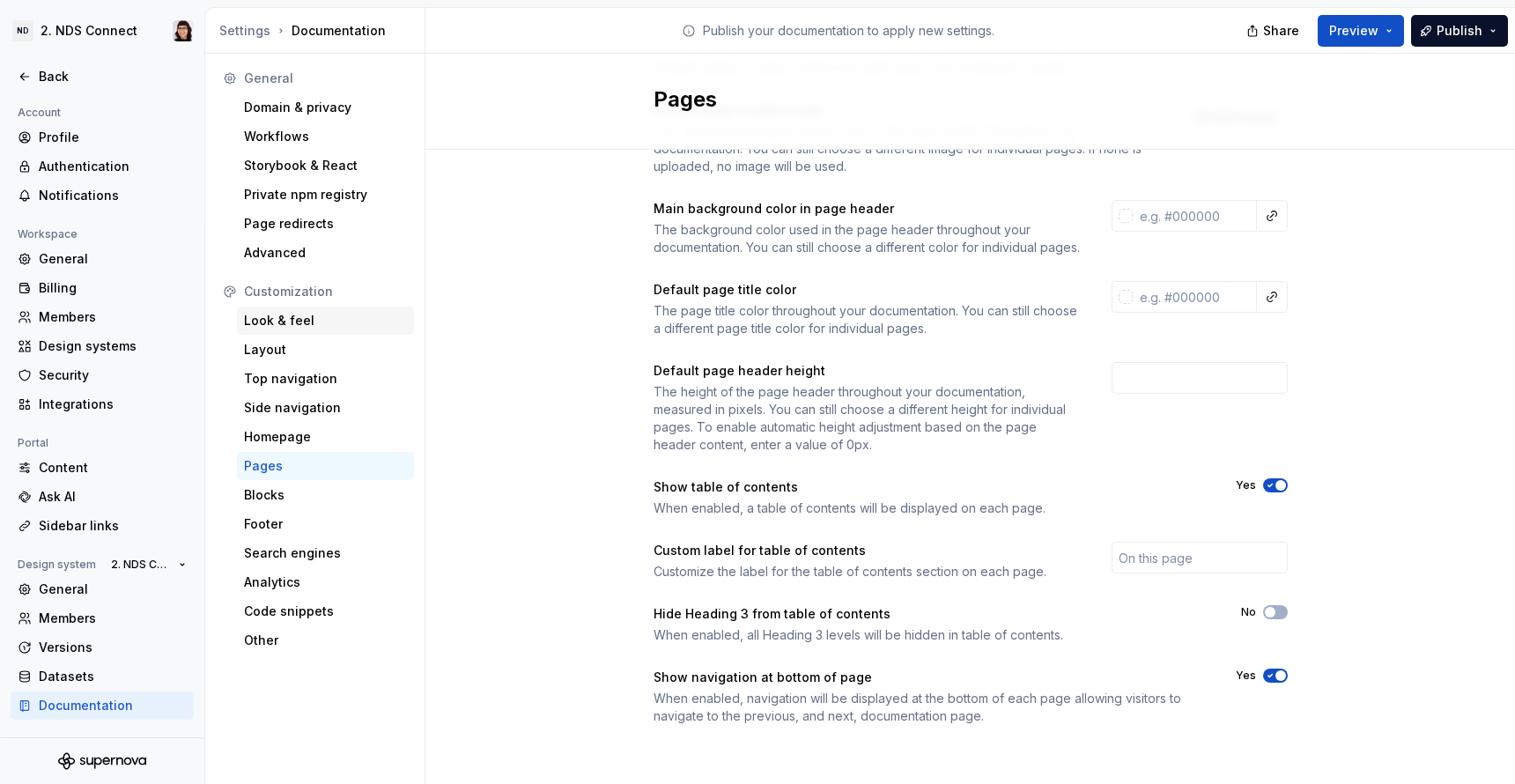
click at [314, 320] on div "Look & feel" at bounding box center [326, 321] width 163 height 18
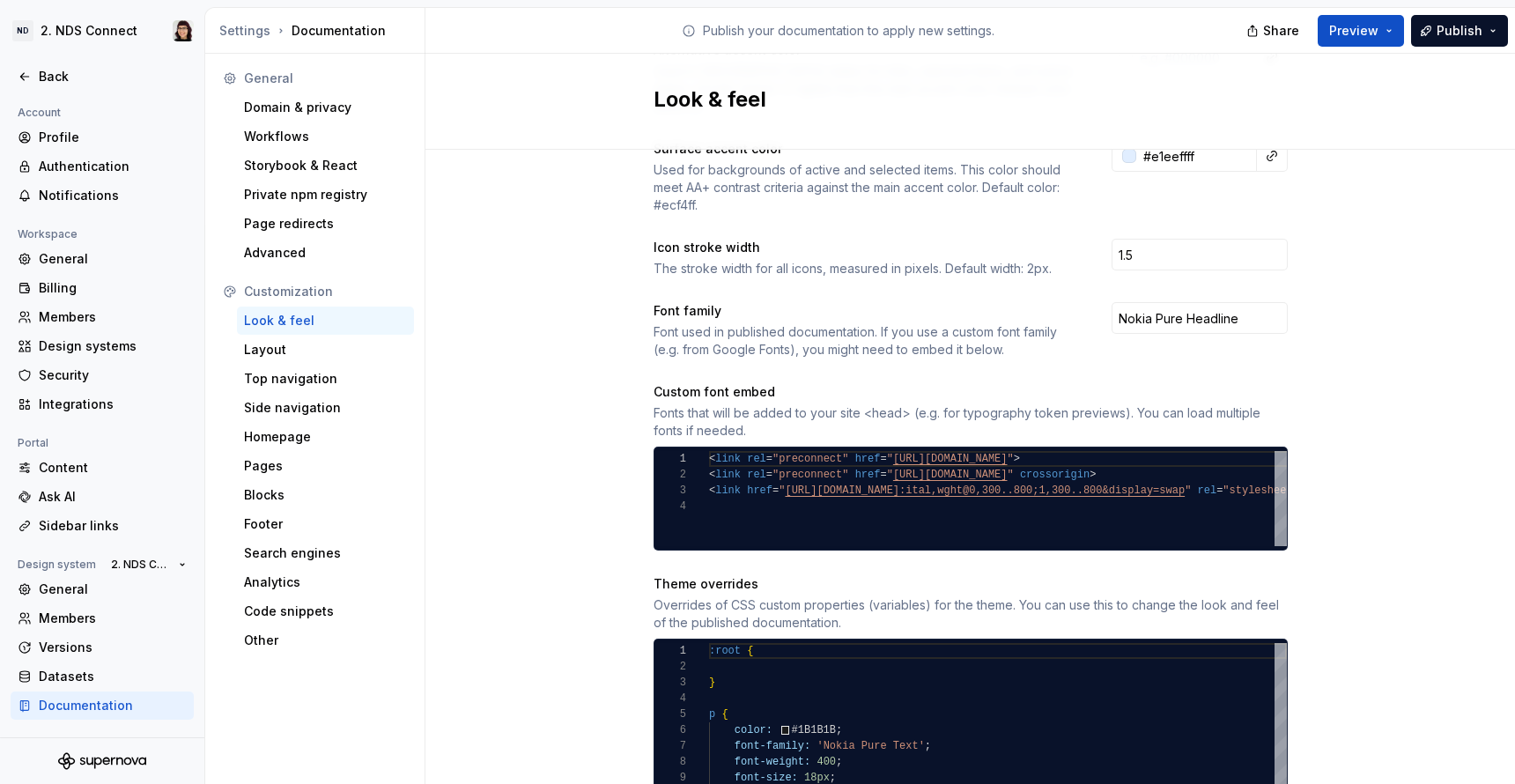
scroll to position [619, 0]
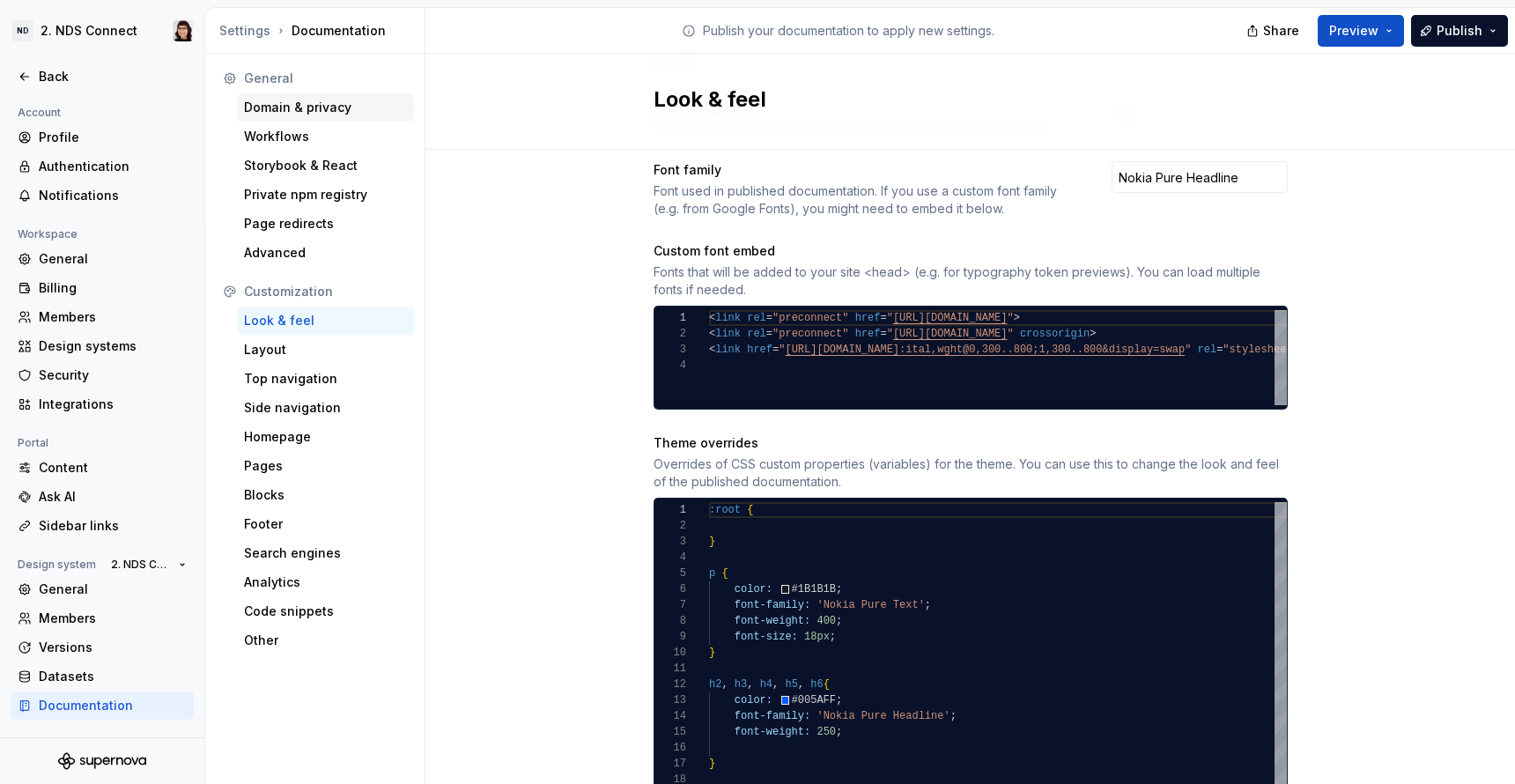
click at [340, 114] on div "Domain & privacy" at bounding box center [326, 107] width 163 height 18
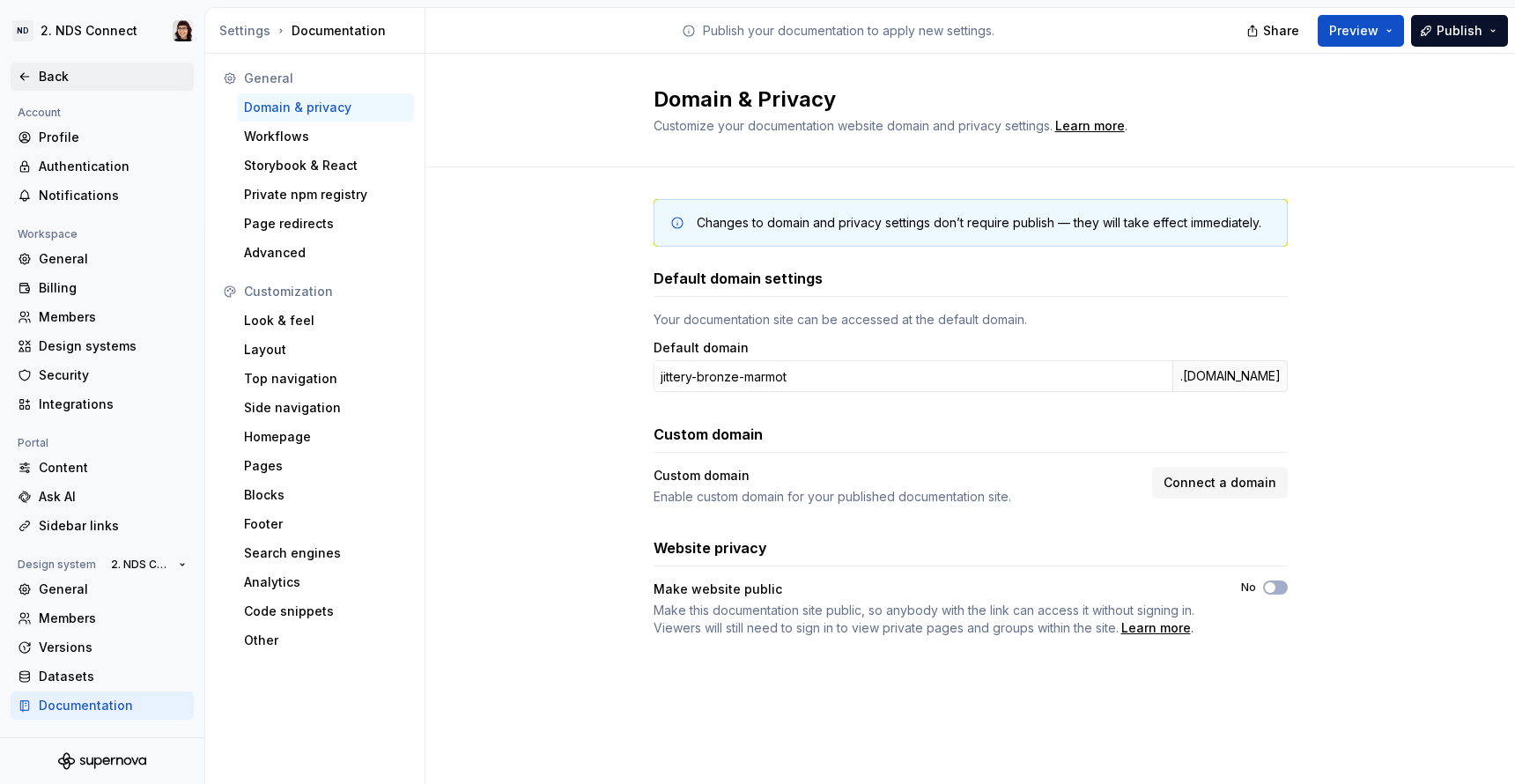
click at [55, 75] on div "Back" at bounding box center [112, 76] width 148 height 18
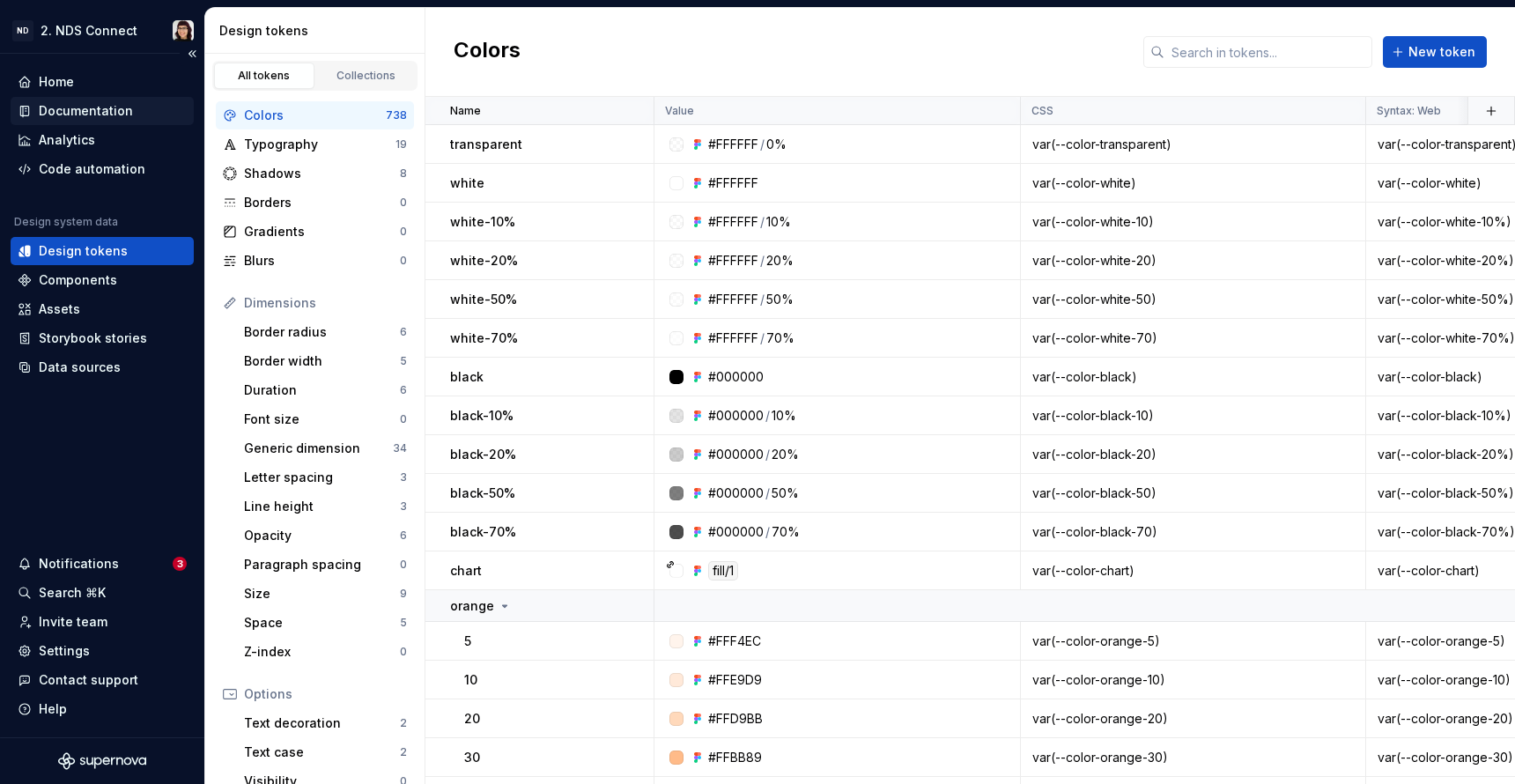
click at [101, 110] on div "Documentation" at bounding box center [85, 111] width 94 height 18
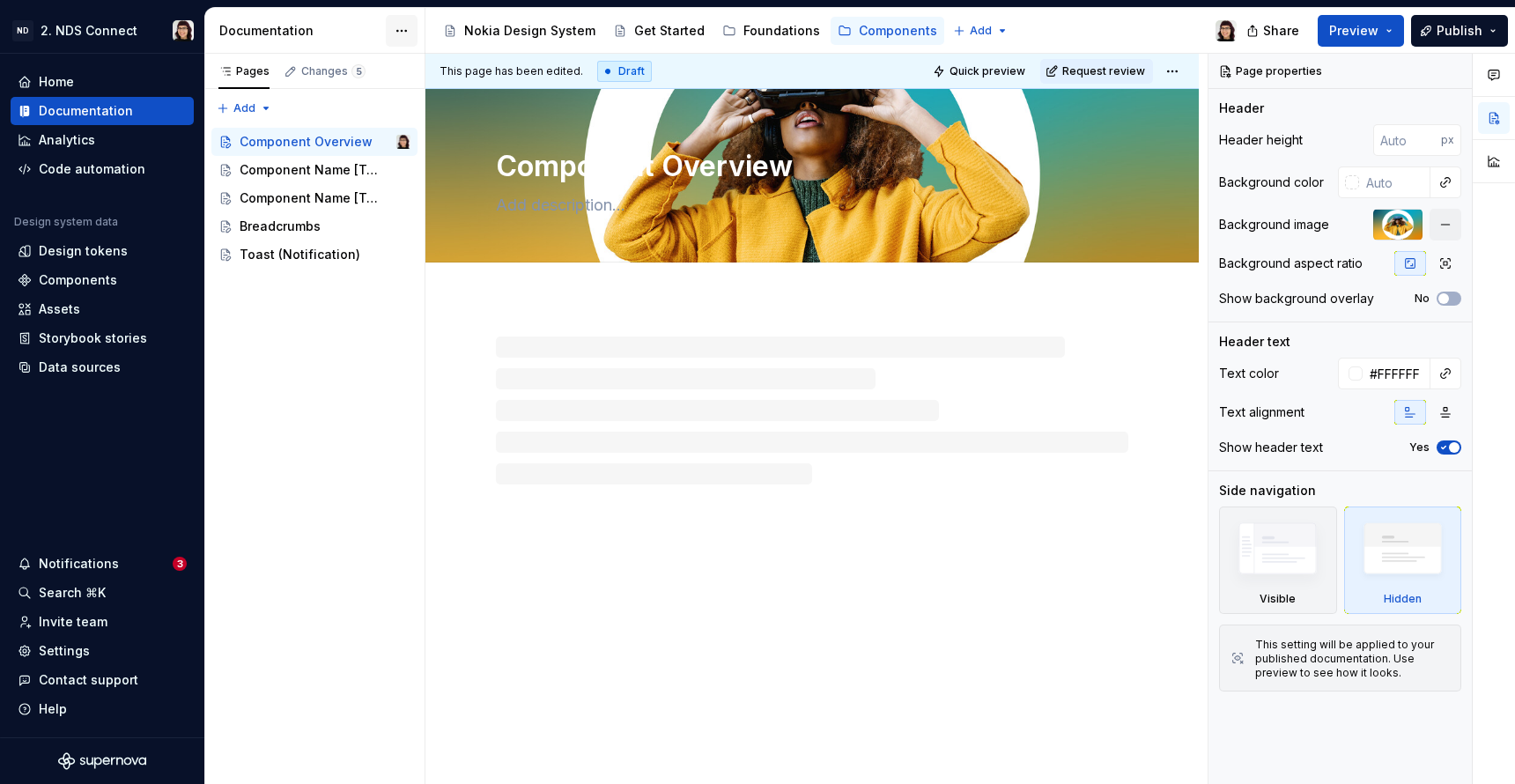
click at [398, 32] on html "ND 2. NDS Connect Home Documentation Analytics Code automation Design system da…" at bounding box center [758, 392] width 1515 height 784
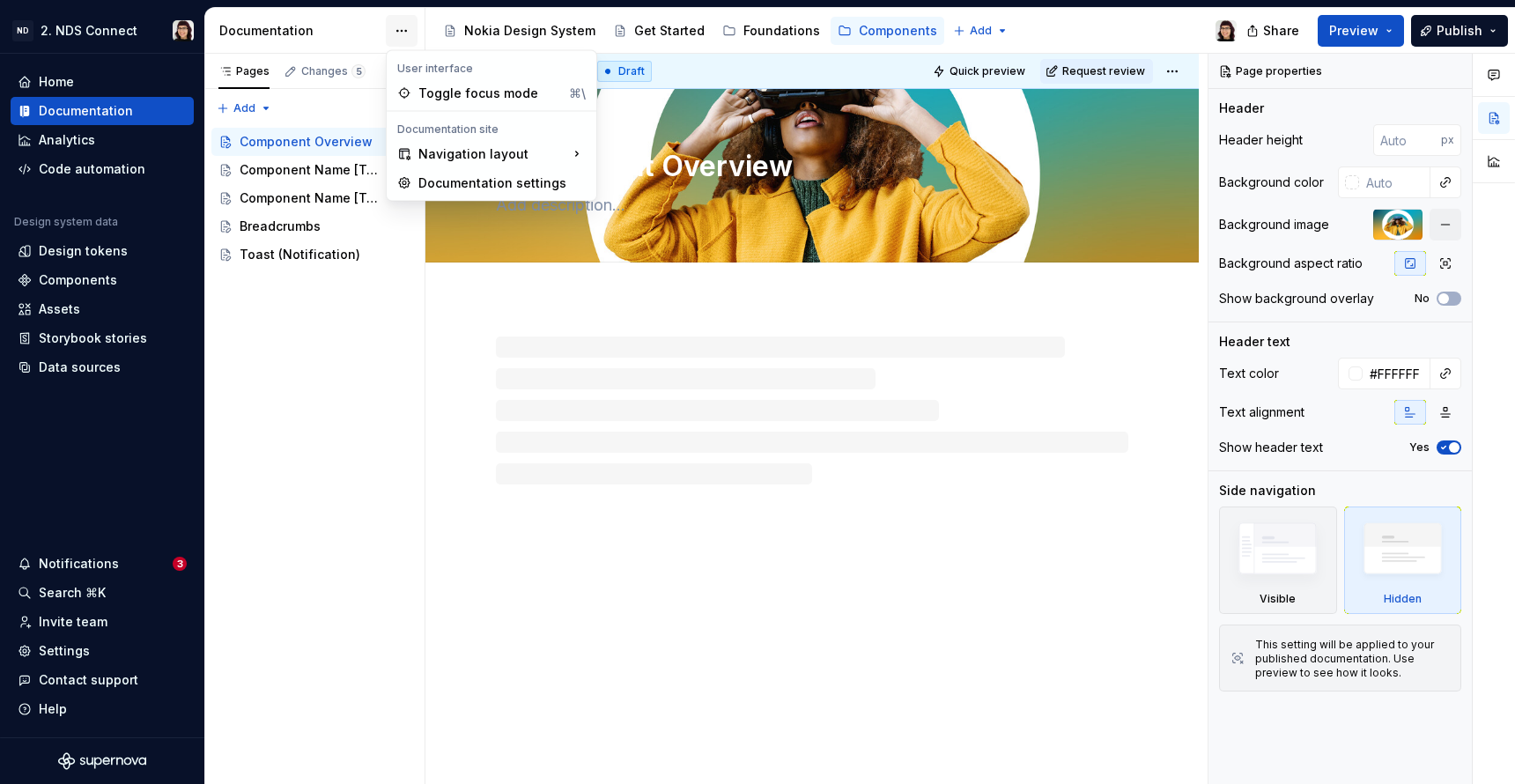
type textarea "*"
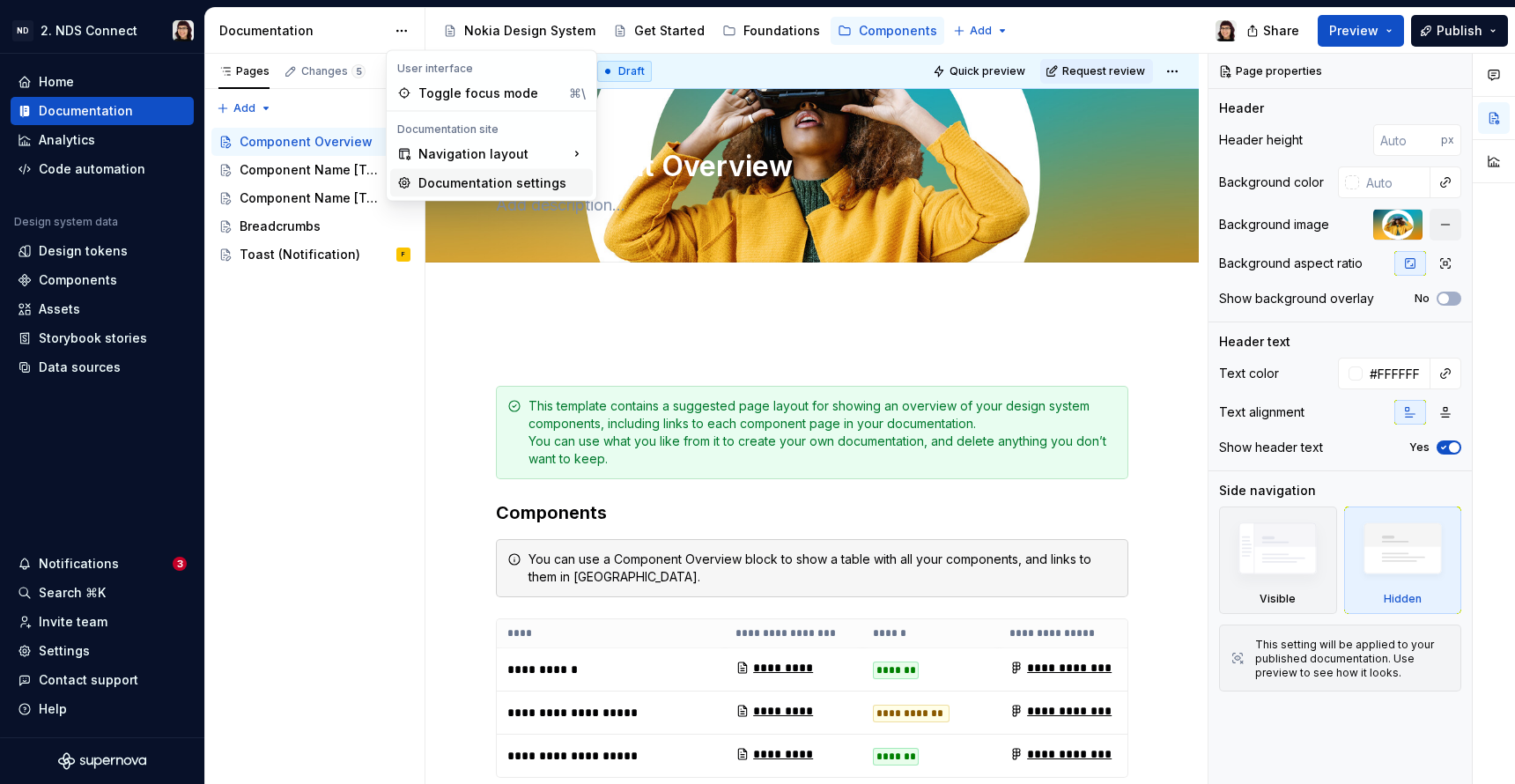
click at [408, 183] on icon at bounding box center [404, 183] width 14 height 14
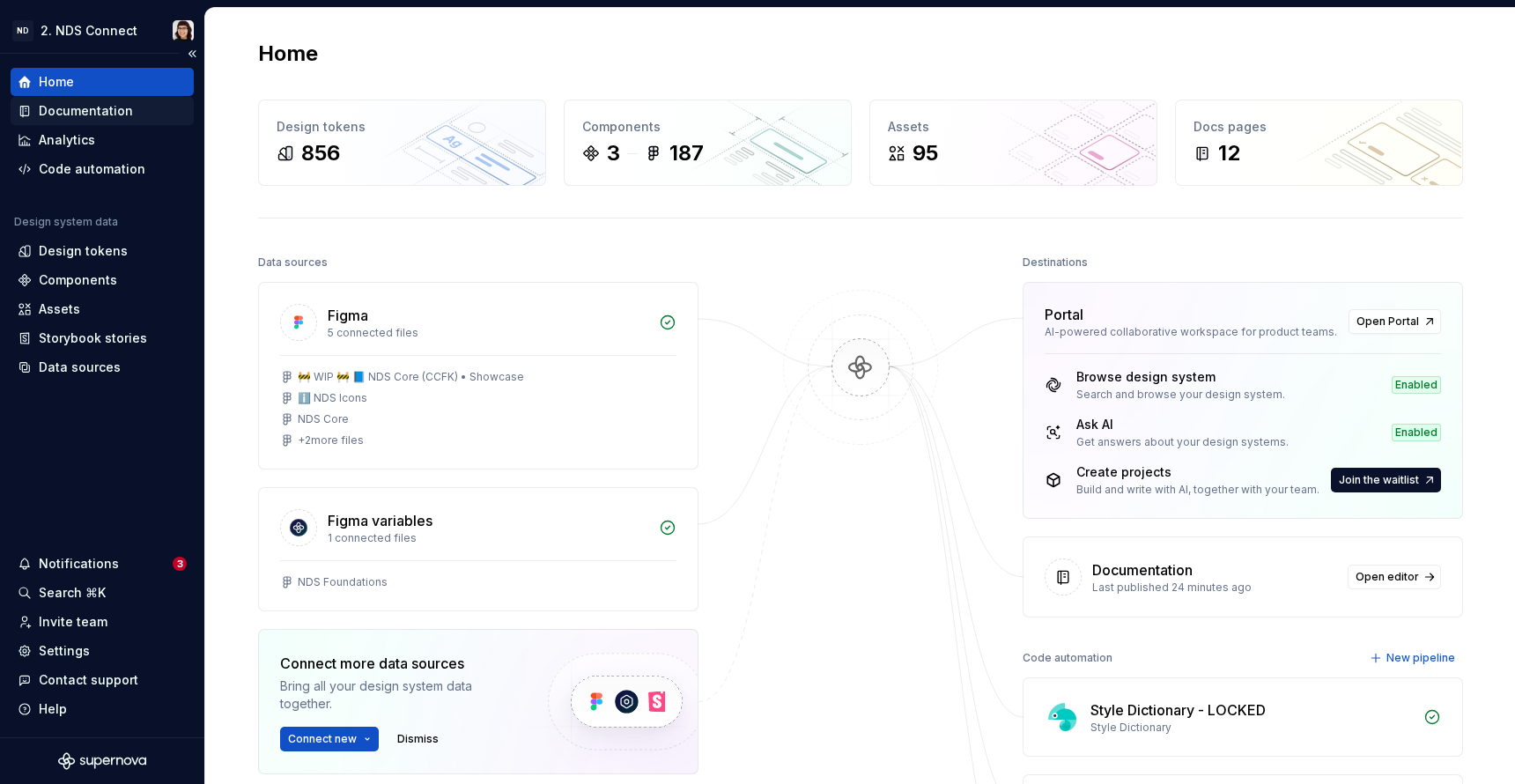
click at [85, 120] on div "Documentation" at bounding box center [102, 111] width 184 height 28
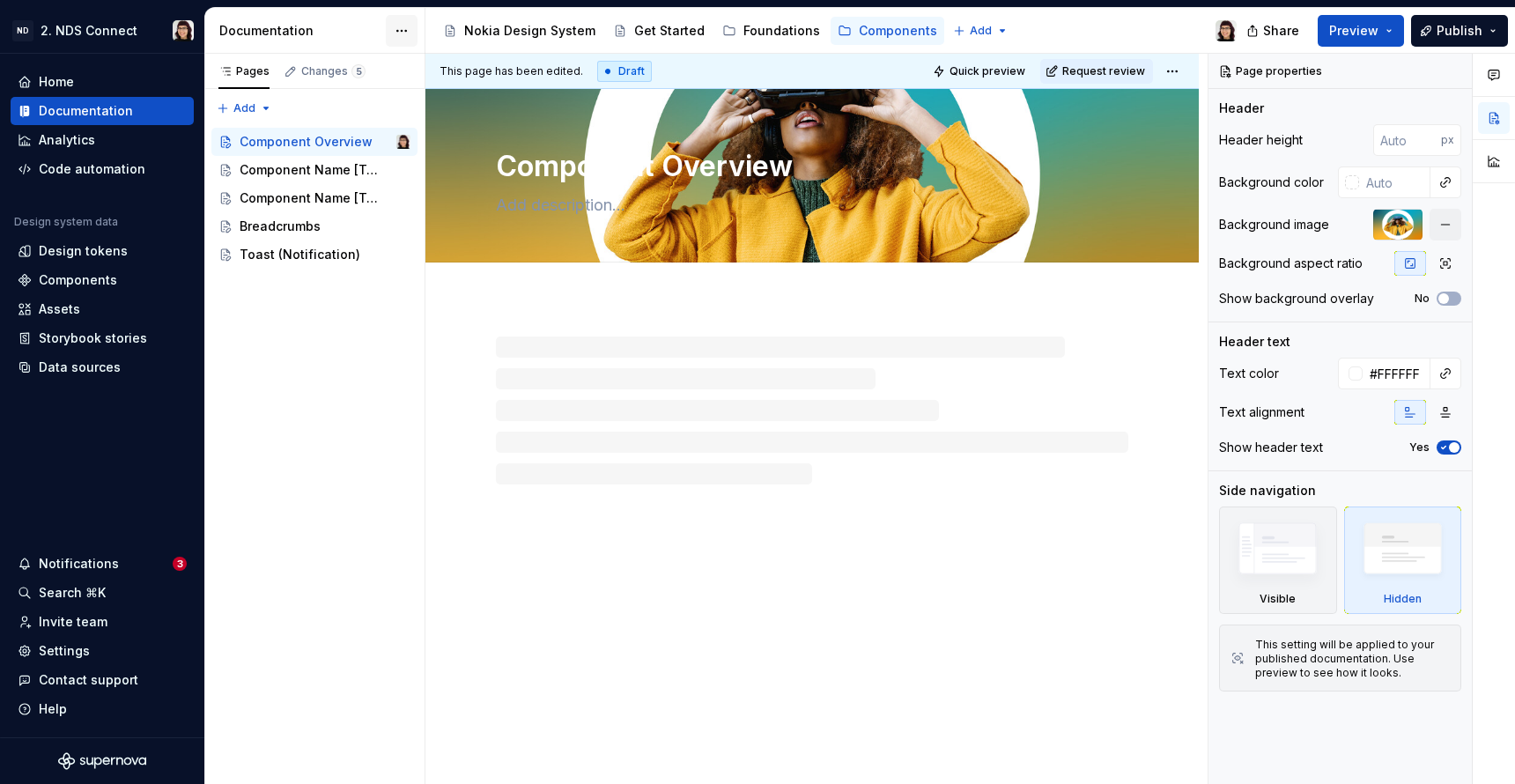
click at [415, 32] on html "ND 2. NDS Connect Home Documentation Analytics Code automation Design system da…" at bounding box center [758, 392] width 1515 height 784
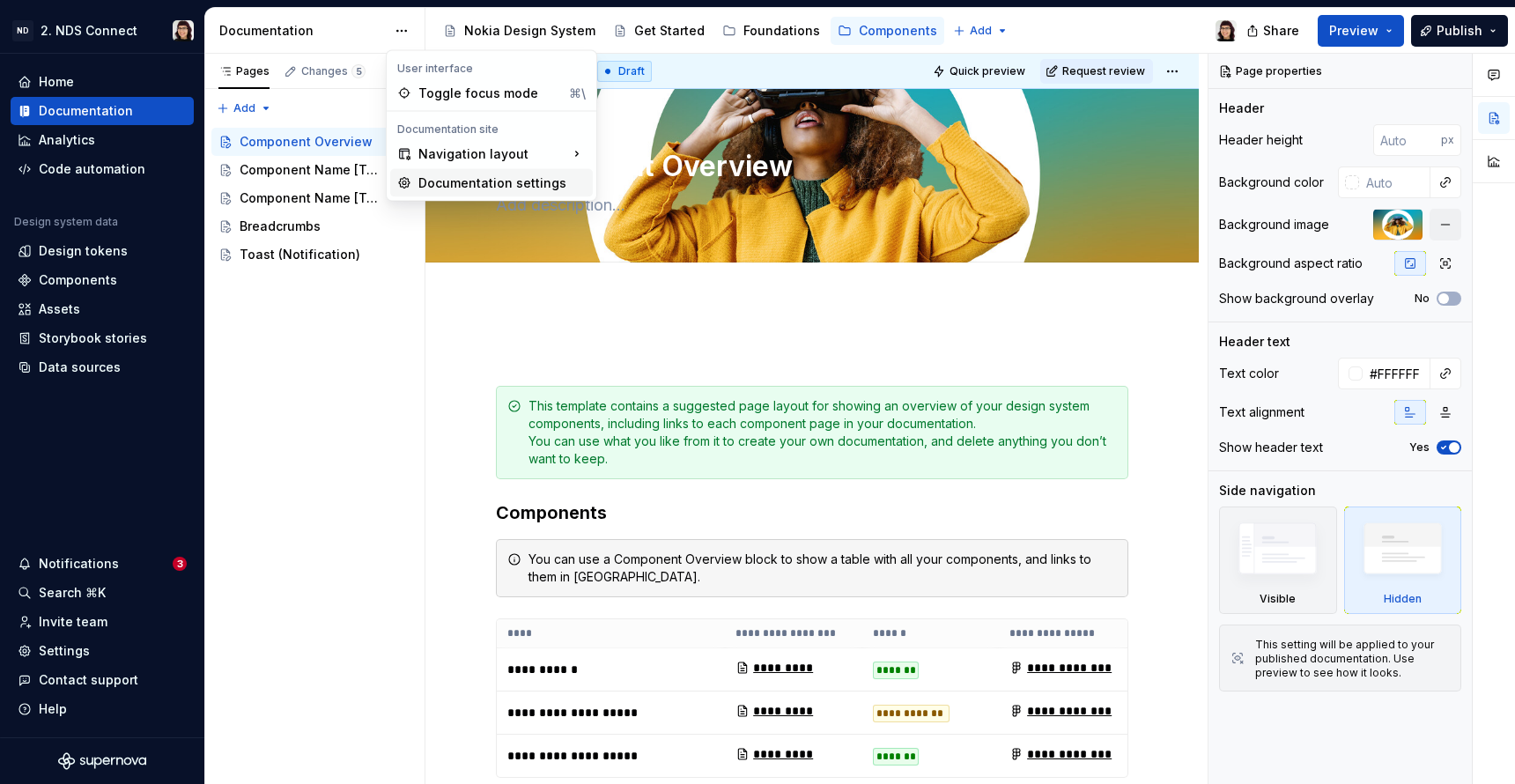
click at [427, 175] on div "Documentation settings" at bounding box center [502, 184] width 168 height 18
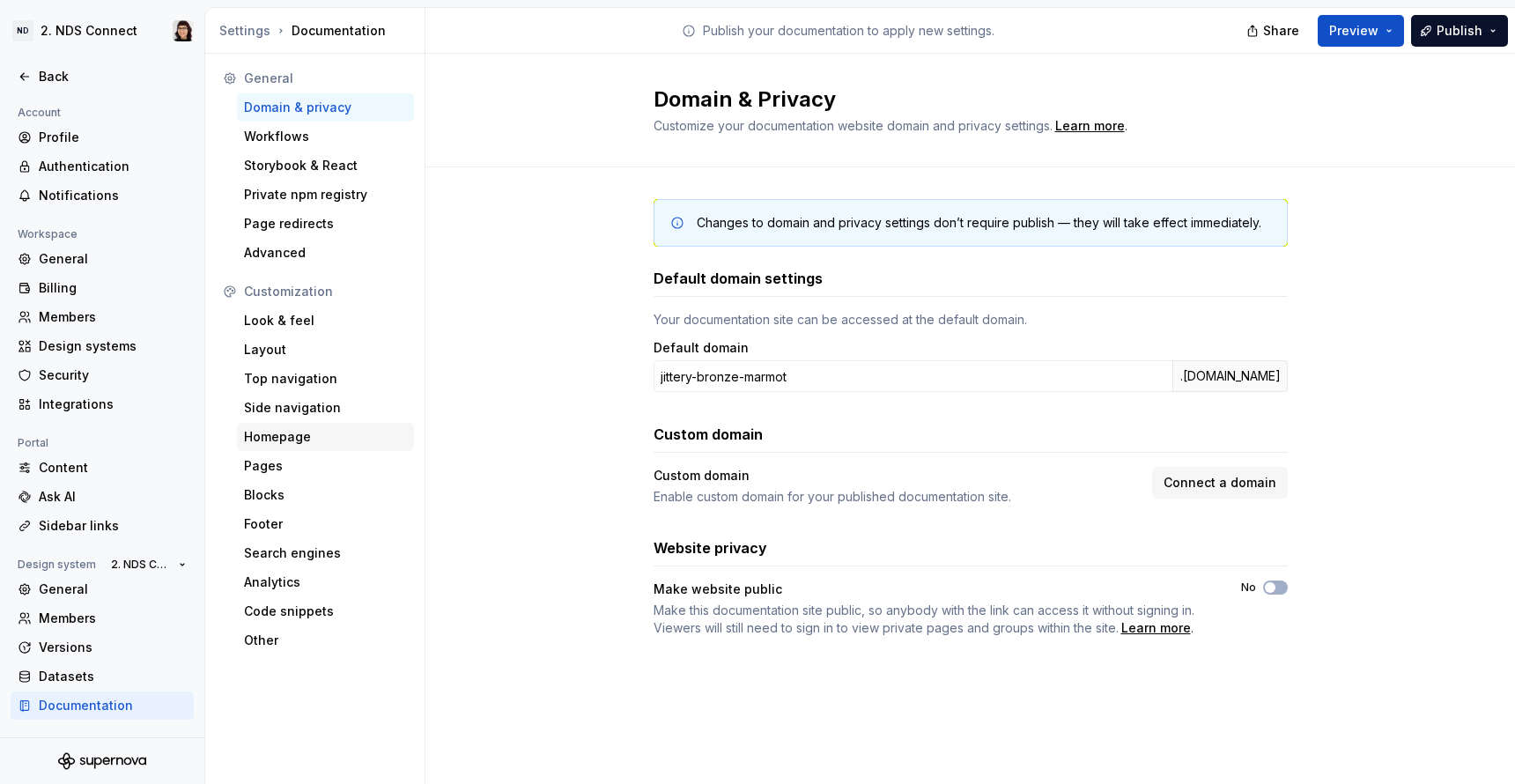
click at [321, 437] on div "Homepage" at bounding box center [326, 437] width 163 height 18
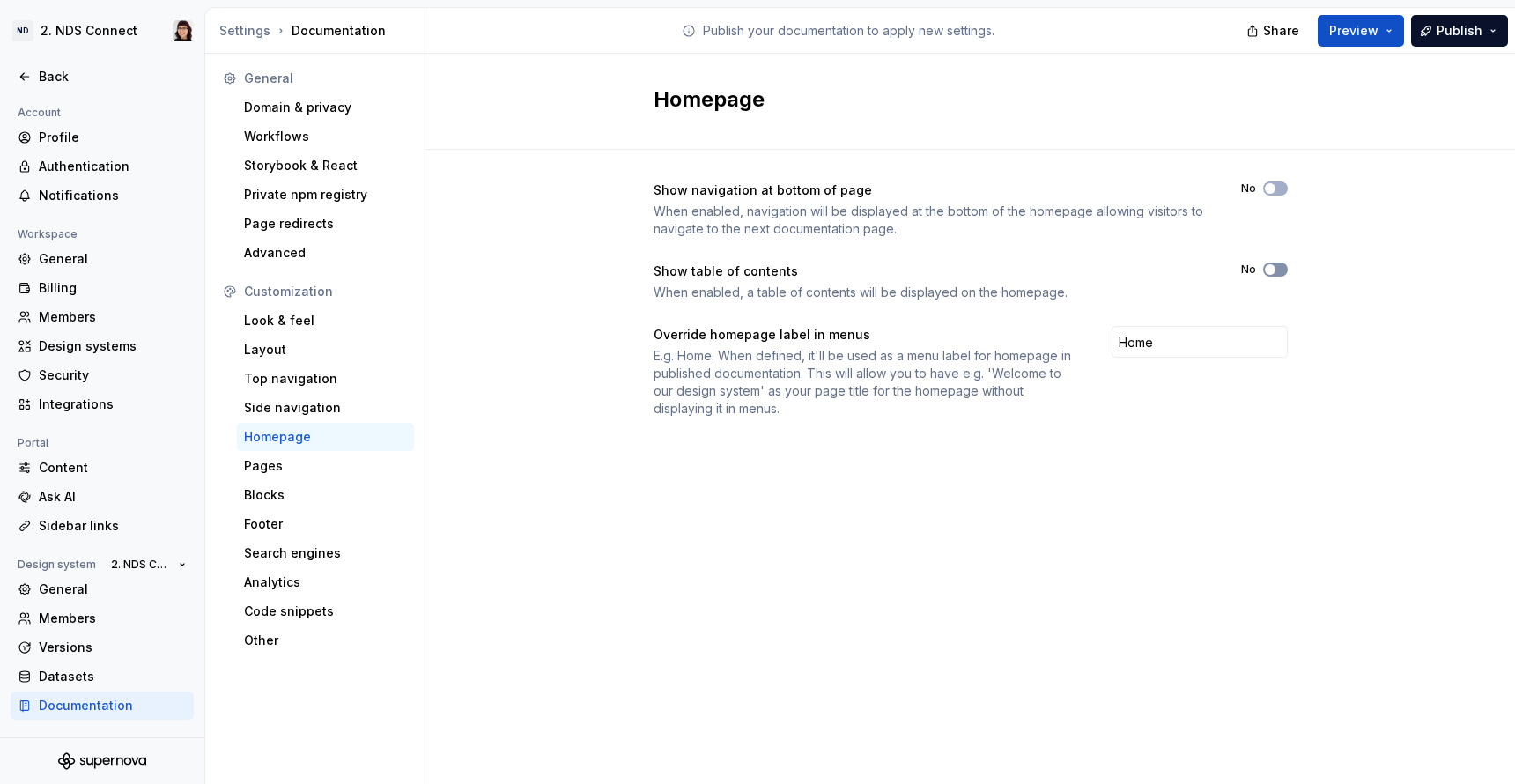
click at [1279, 274] on button "No" at bounding box center [1276, 269] width 25 height 14
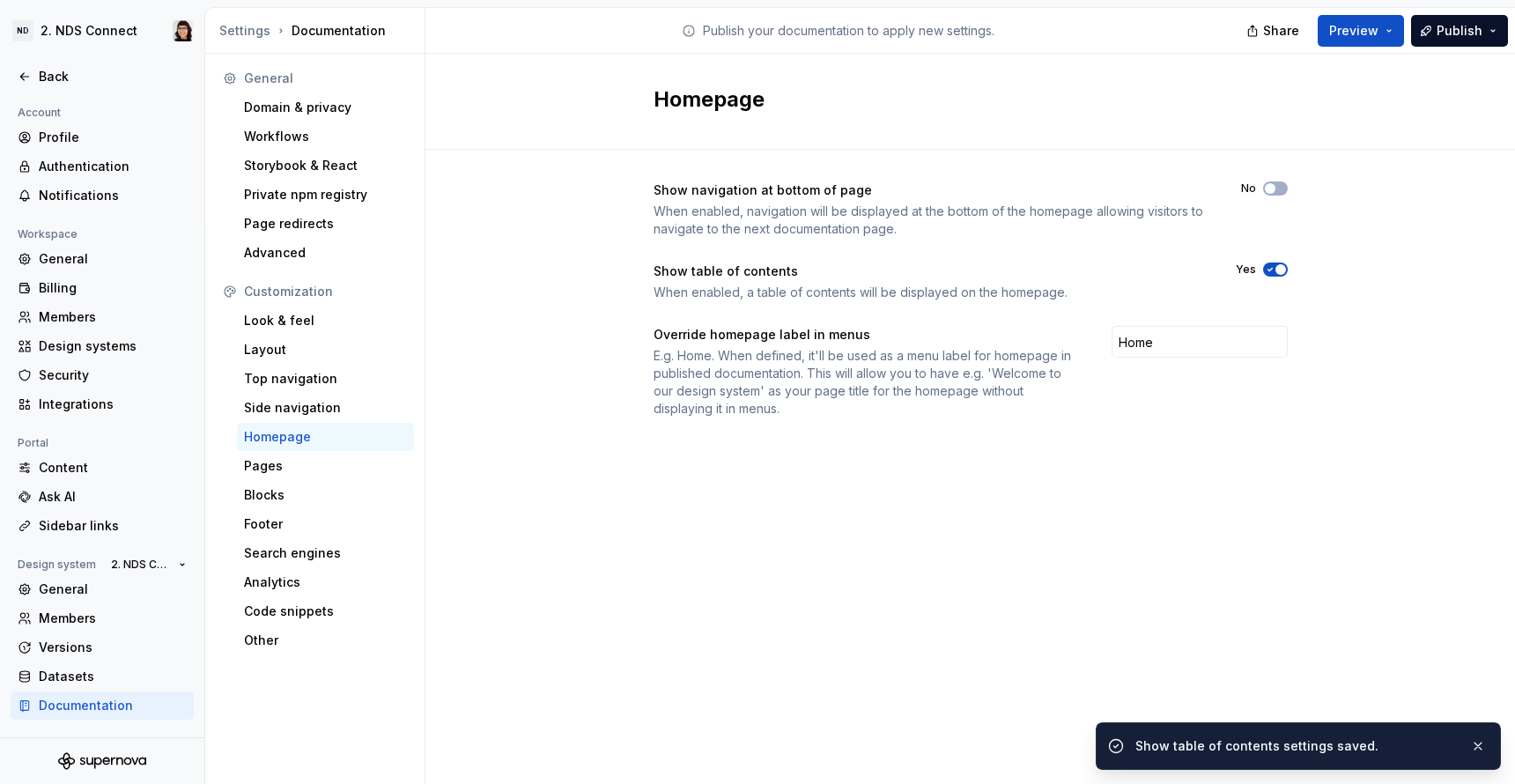
click at [1279, 274] on button "Yes" at bounding box center [1276, 269] width 25 height 14
click at [344, 111] on div "Domain & privacy" at bounding box center [326, 107] width 163 height 18
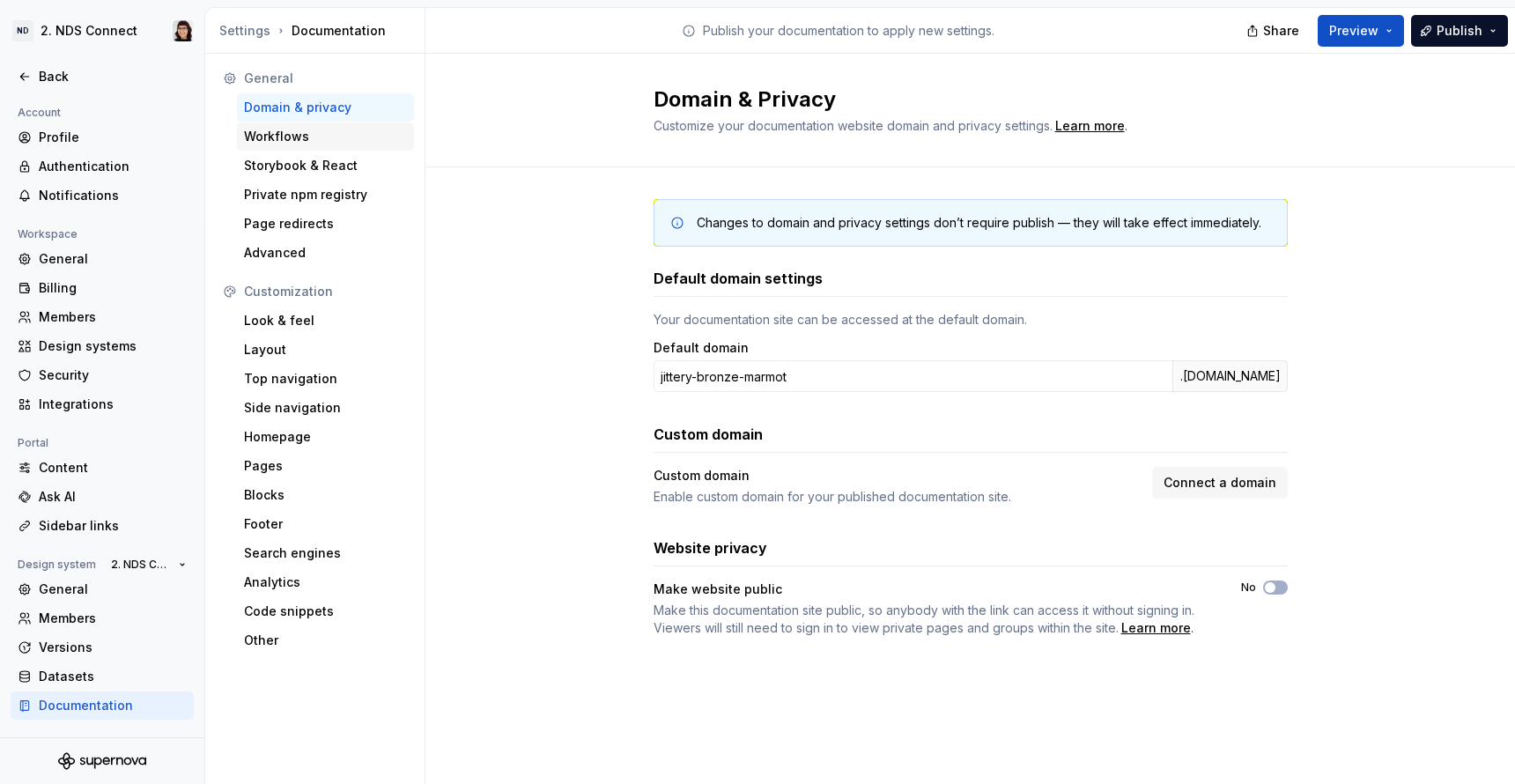
click at [329, 140] on div "Workflows" at bounding box center [326, 137] width 163 height 18
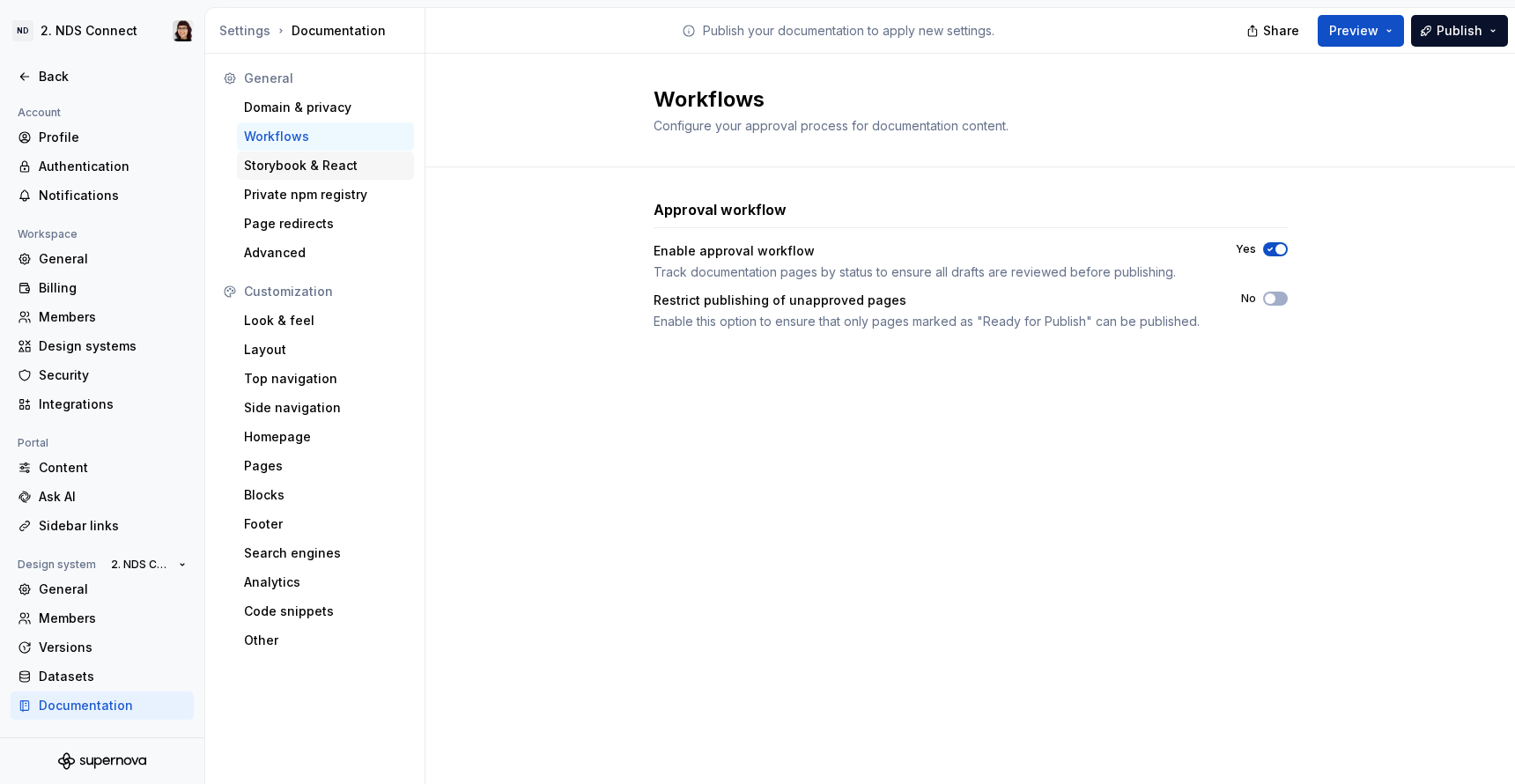
click at [327, 163] on div "Storybook & React" at bounding box center [326, 166] width 163 height 18
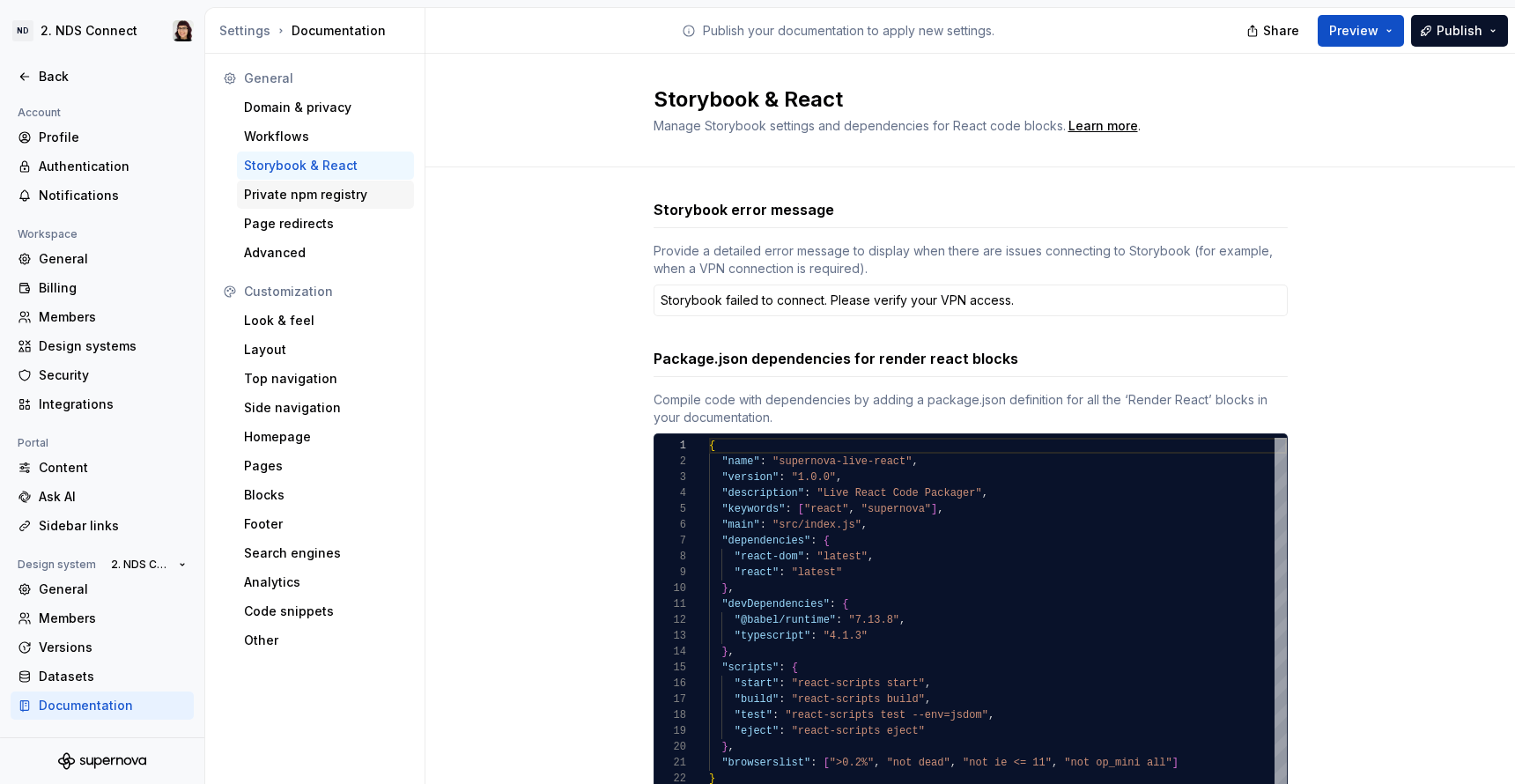
type textarea "*"
click at [326, 189] on div "Private npm registry" at bounding box center [326, 195] width 163 height 18
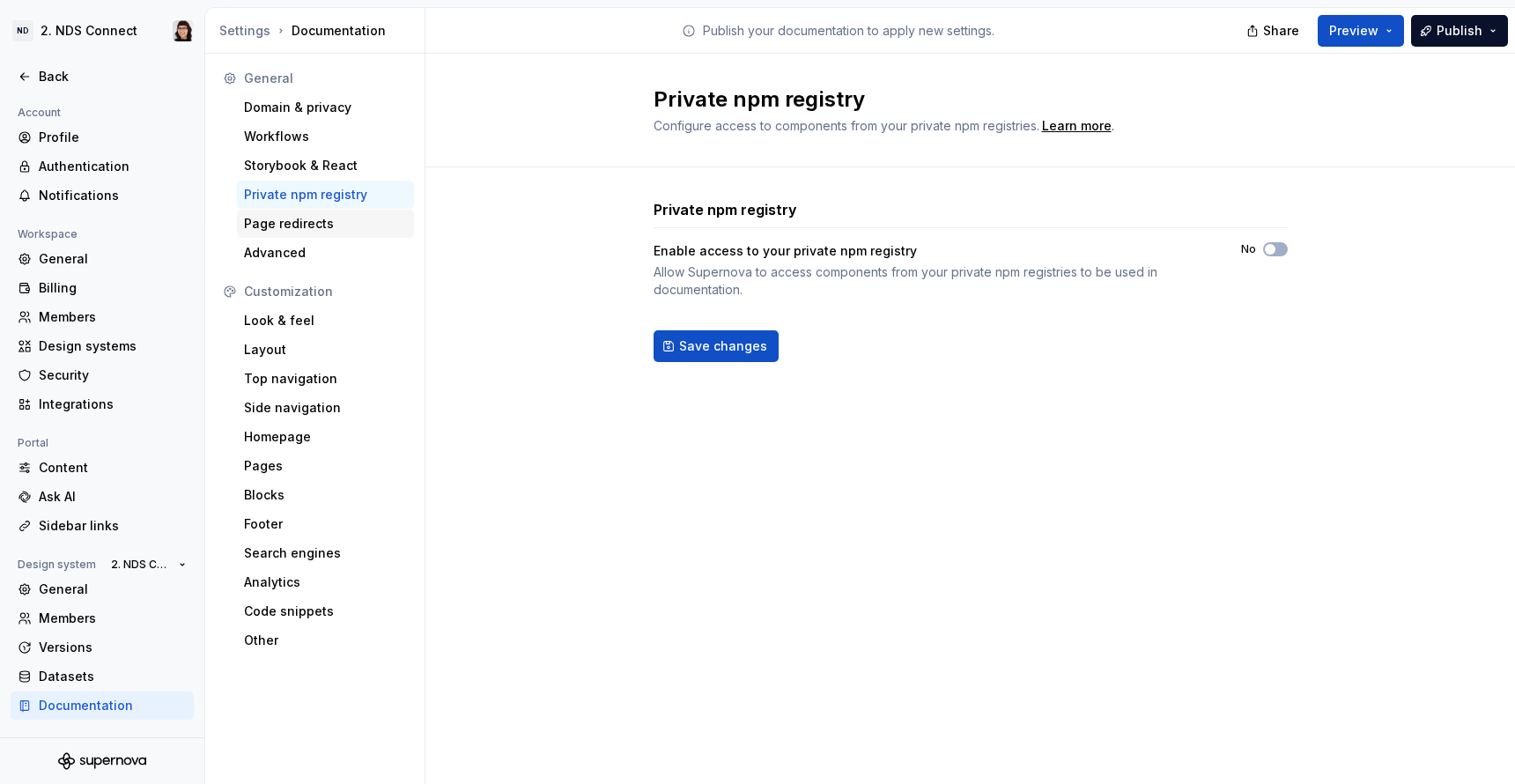
click at [328, 231] on div "Page redirects" at bounding box center [326, 224] width 163 height 18
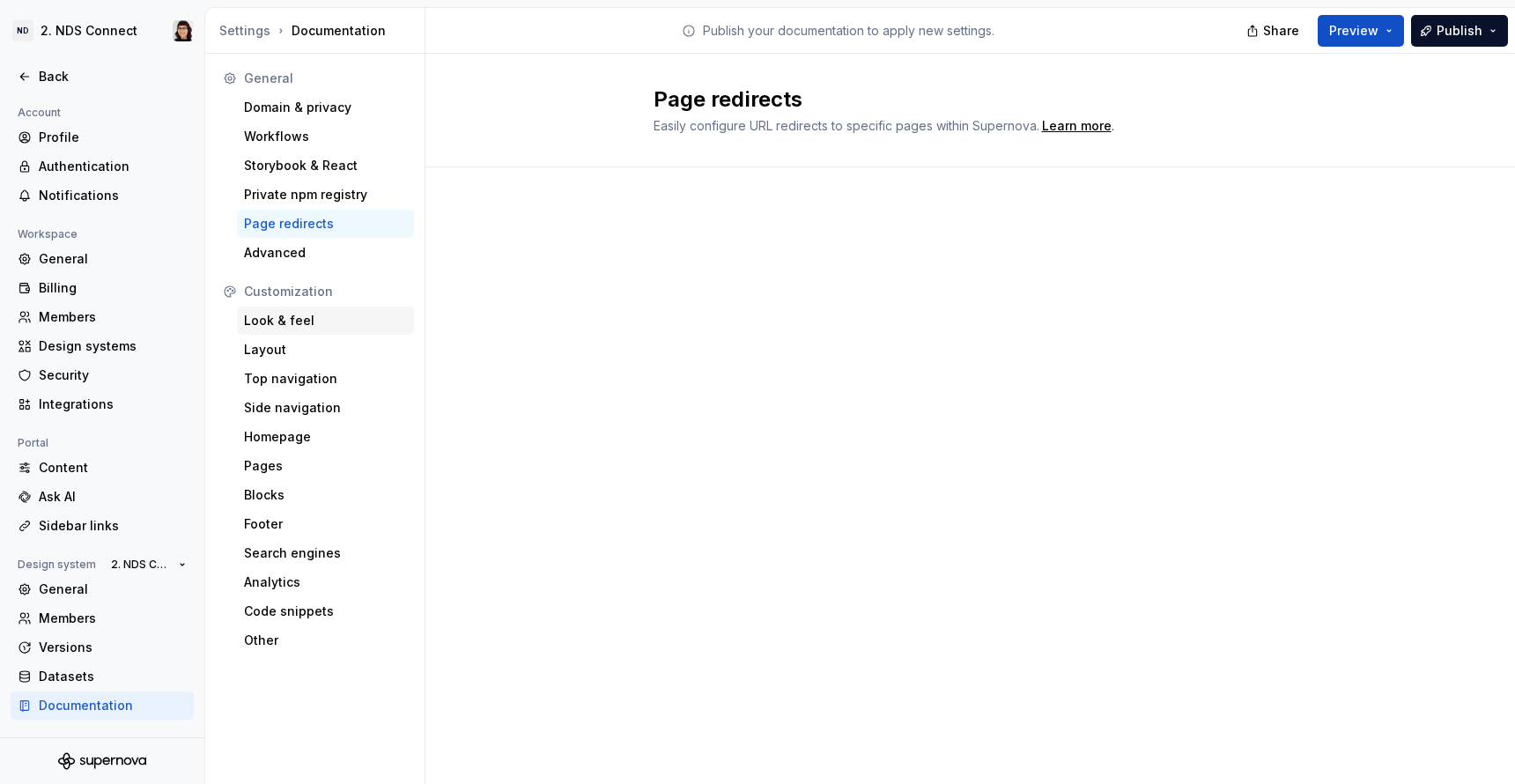
click at [327, 327] on div "Look & feel" at bounding box center [326, 321] width 163 height 18
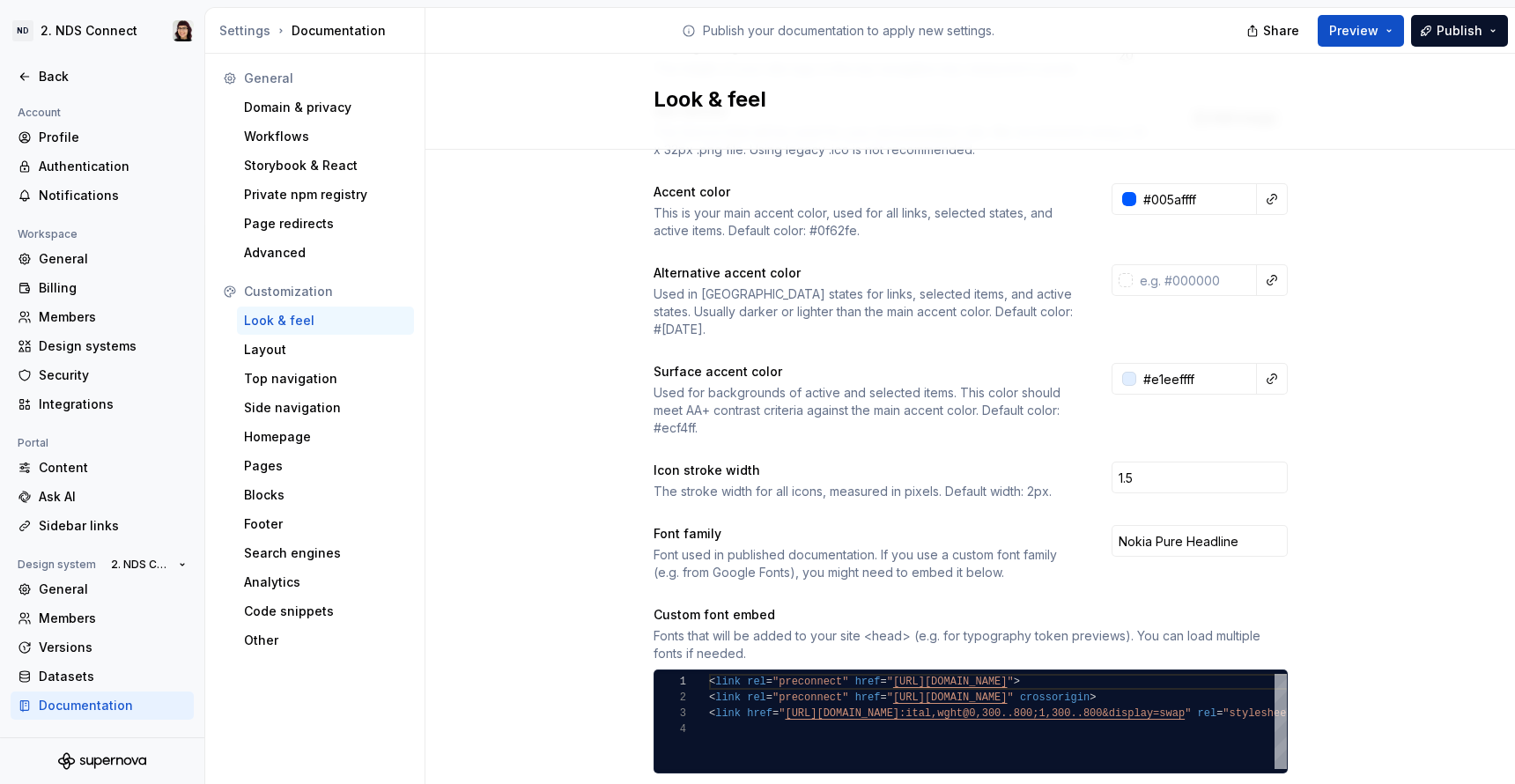
scroll to position [259, 0]
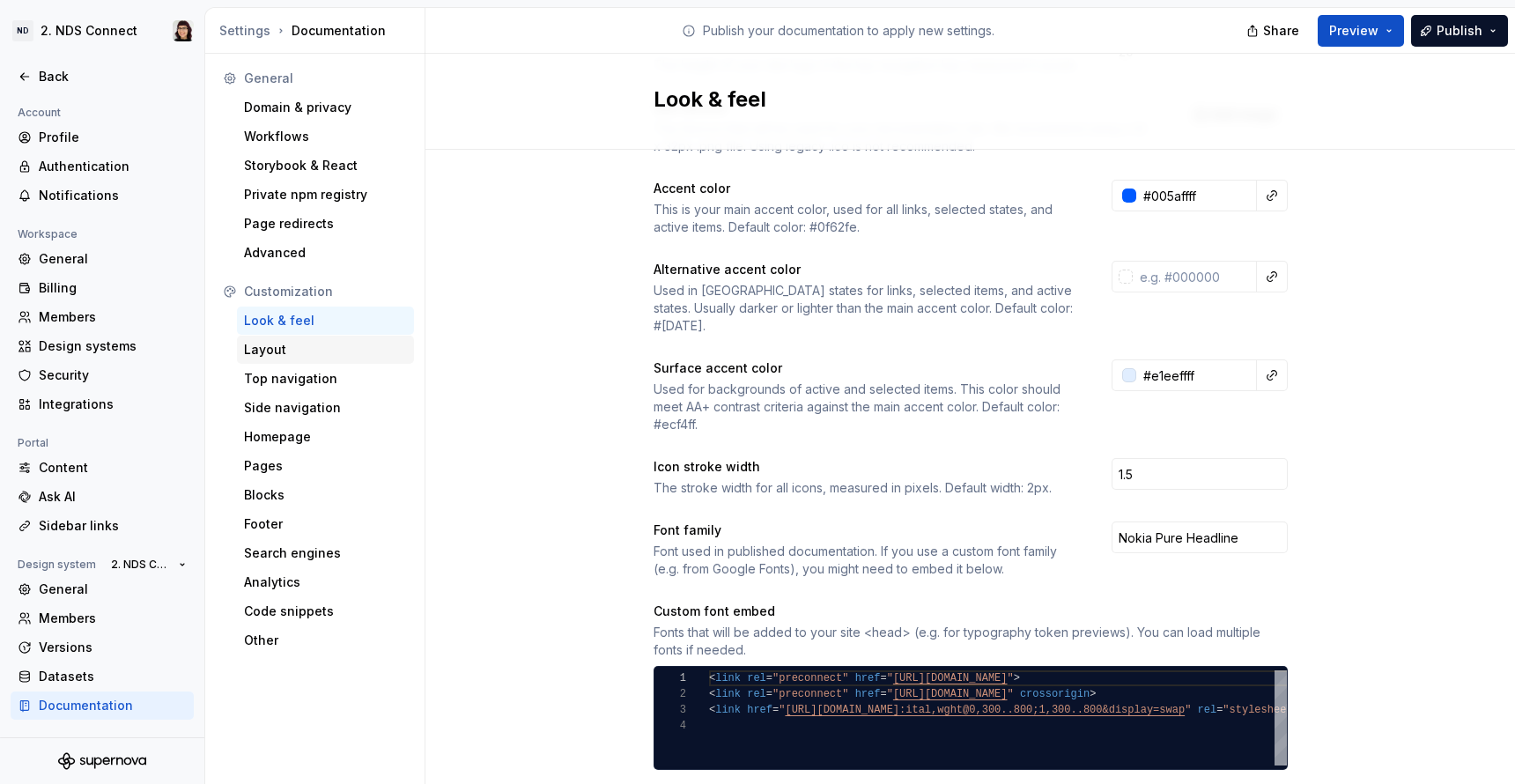
click at [286, 351] on div "Layout" at bounding box center [326, 349] width 163 height 18
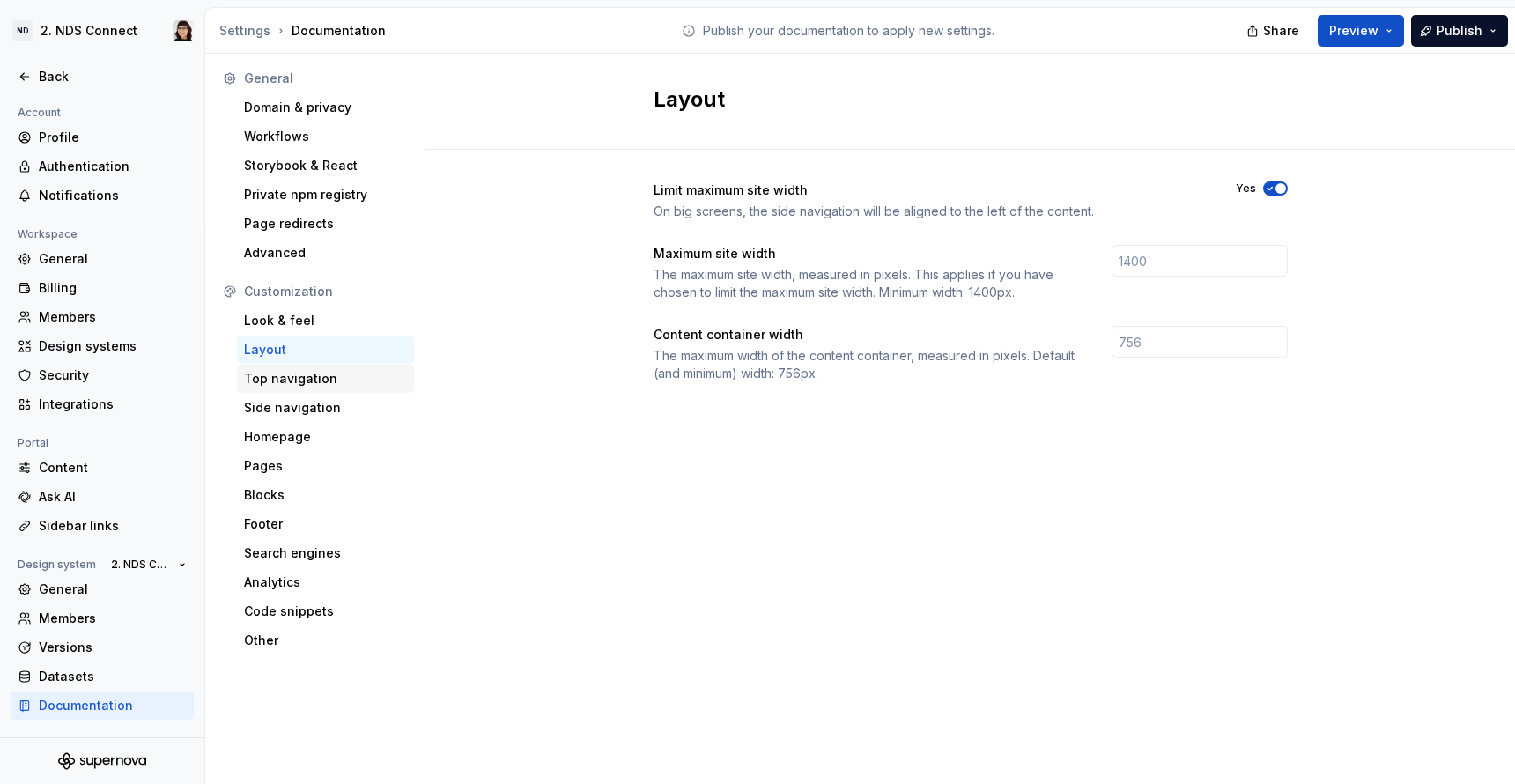
click at [332, 371] on div "Top navigation" at bounding box center [326, 379] width 163 height 18
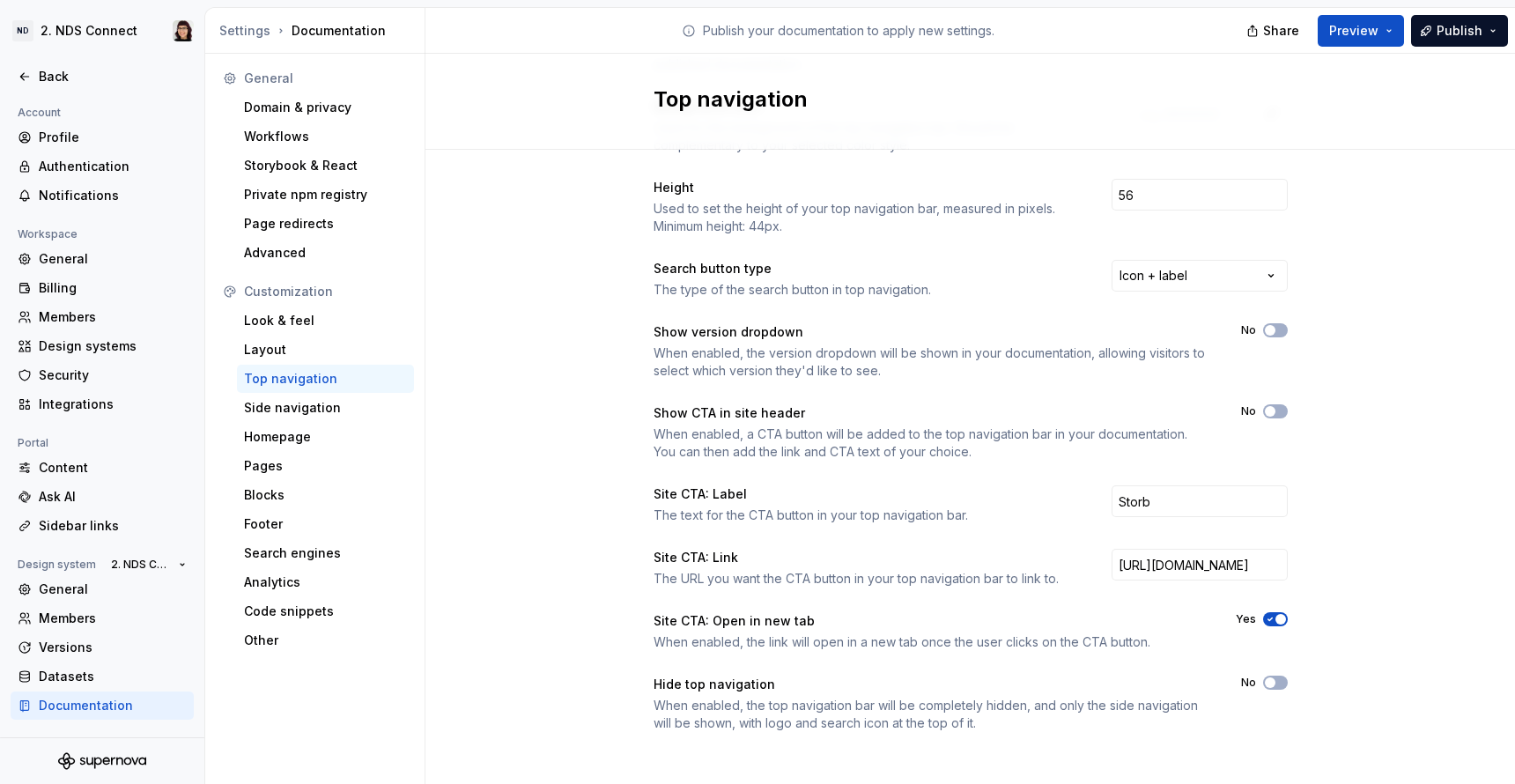
scroll to position [172, 0]
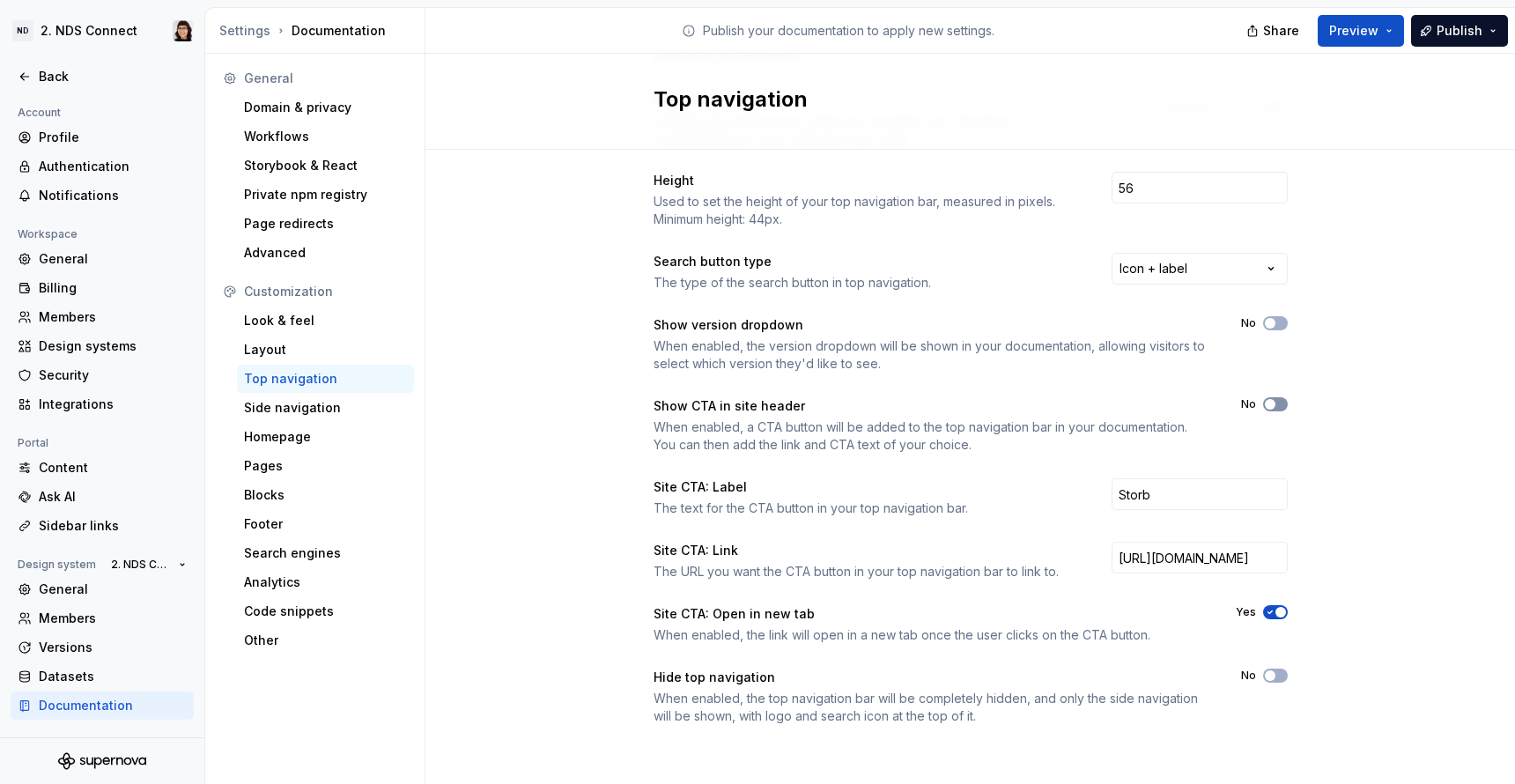
click at [1276, 407] on icon "button" at bounding box center [1271, 404] width 14 height 11
drag, startPoint x: 657, startPoint y: 402, endPoint x: 856, endPoint y: 406, distance: 199.0
click at [856, 406] on div "Show CTA in site header" at bounding box center [929, 406] width 551 height 18
click at [607, 417] on div "Color style The overall color style used for the top navigation throughout your…" at bounding box center [971, 385] width 1090 height 814
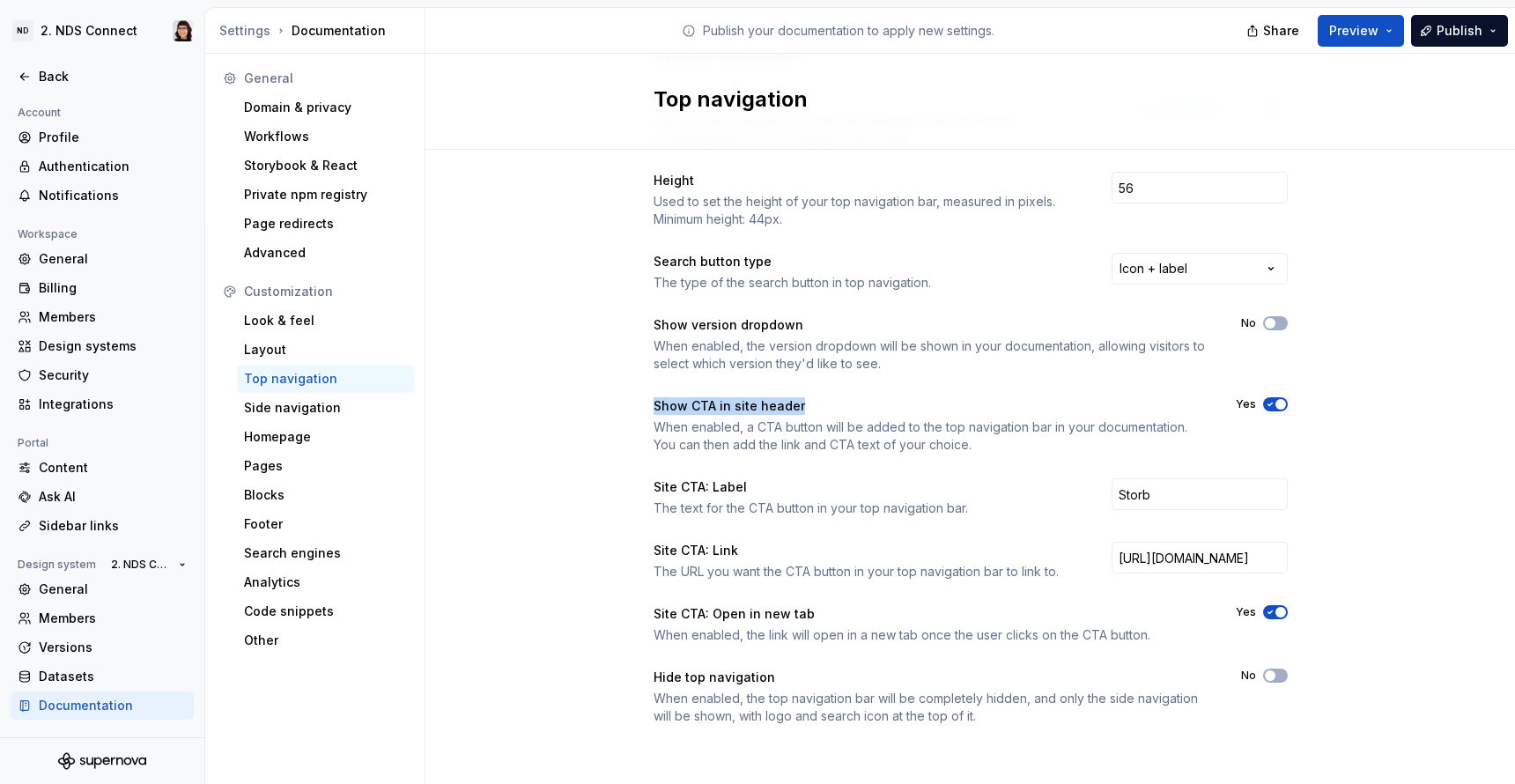
drag, startPoint x: 667, startPoint y: 408, endPoint x: 847, endPoint y: 408, distance: 180.0
click at [847, 408] on div "Color style The overall color style used for the top navigation throughout your…" at bounding box center [971, 385] width 1090 height 814
click at [1137, 505] on input "Storb" at bounding box center [1199, 494] width 176 height 32
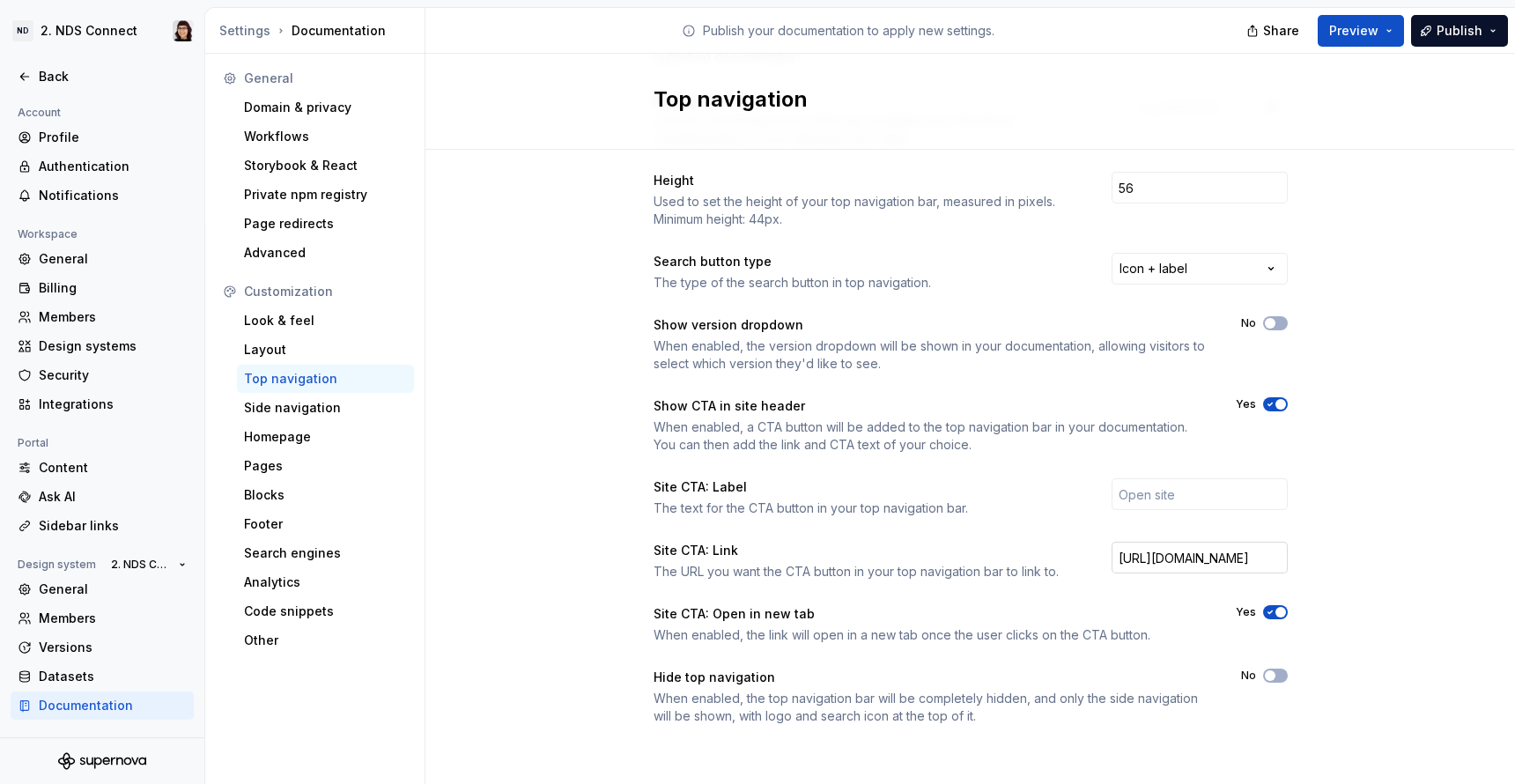
click at [1141, 554] on input "https://brand.nokia.com/" at bounding box center [1199, 558] width 176 height 32
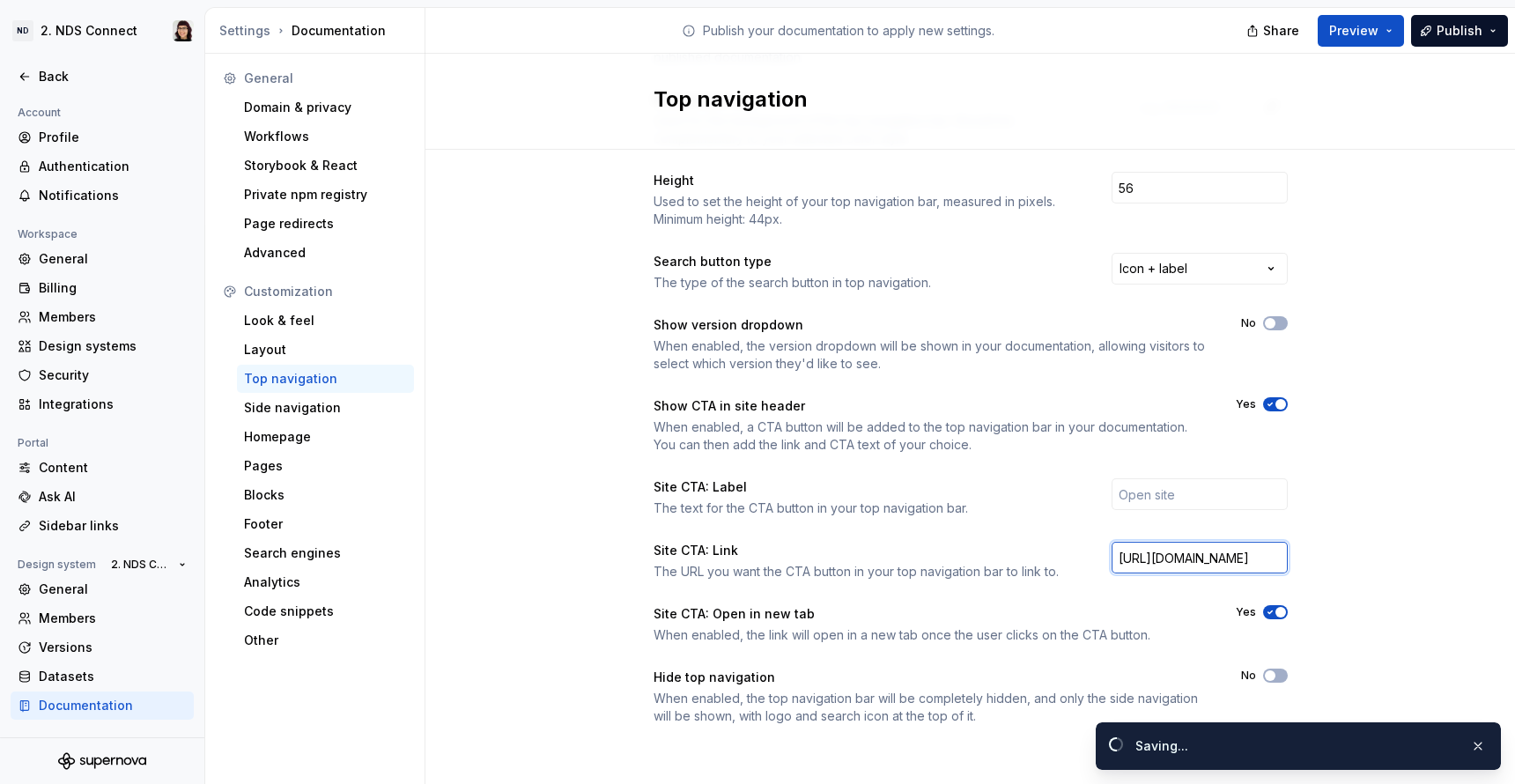
click at [1141, 554] on input "https://brand.nokia.com/" at bounding box center [1199, 558] width 176 height 32
click at [1034, 580] on div "The URL you want the CTA button in your top navigation bar to link to." at bounding box center [868, 572] width 427 height 18
click at [1268, 610] on icon "button" at bounding box center [1271, 611] width 14 height 11
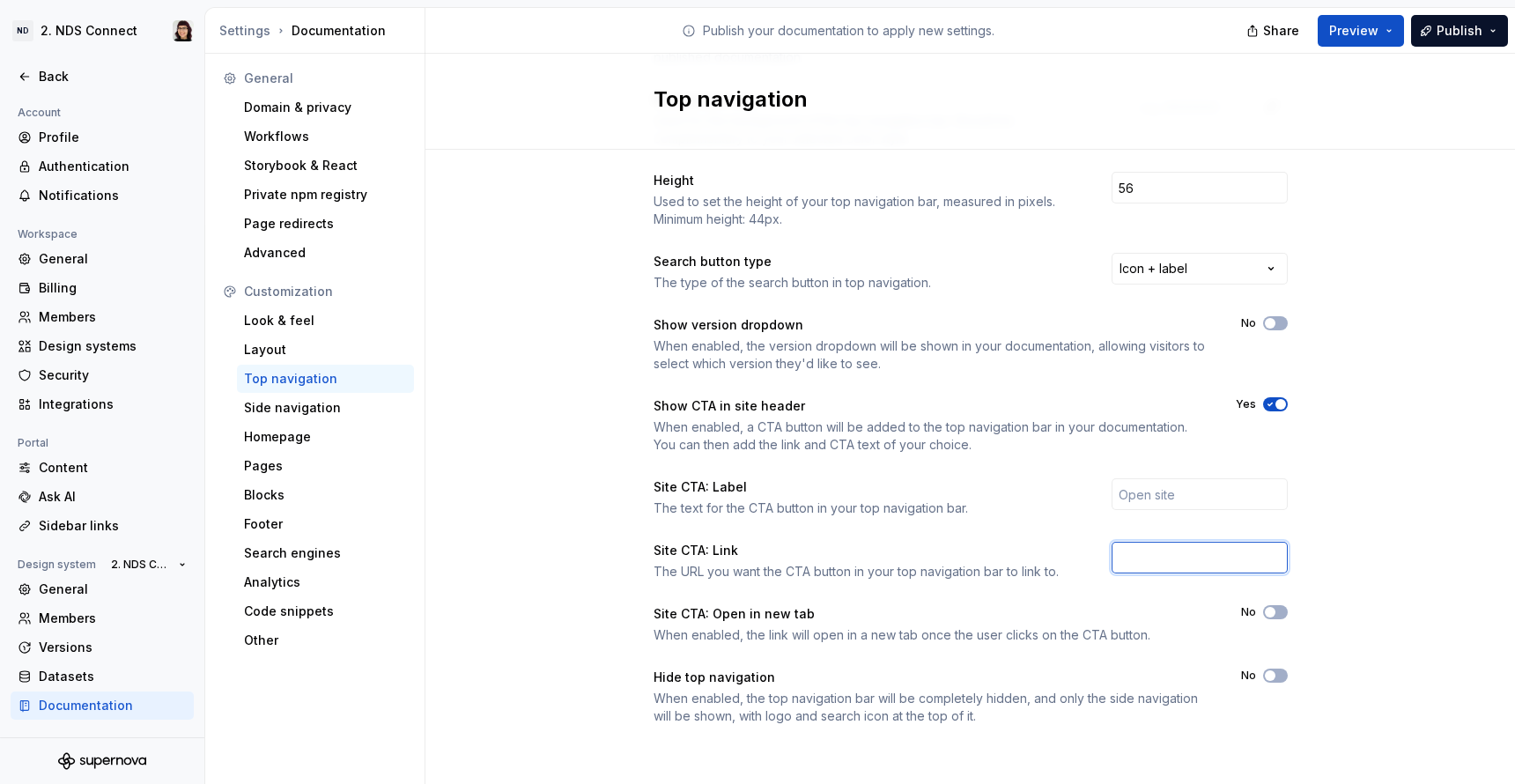
click at [1116, 566] on input "text" at bounding box center [1199, 558] width 176 height 32
click at [298, 422] on div "Customization Look & feel Layout Top navigation Side navigation Homepage Pages …" at bounding box center [315, 466] width 199 height 377
click at [298, 410] on div "Side navigation" at bounding box center [326, 408] width 163 height 18
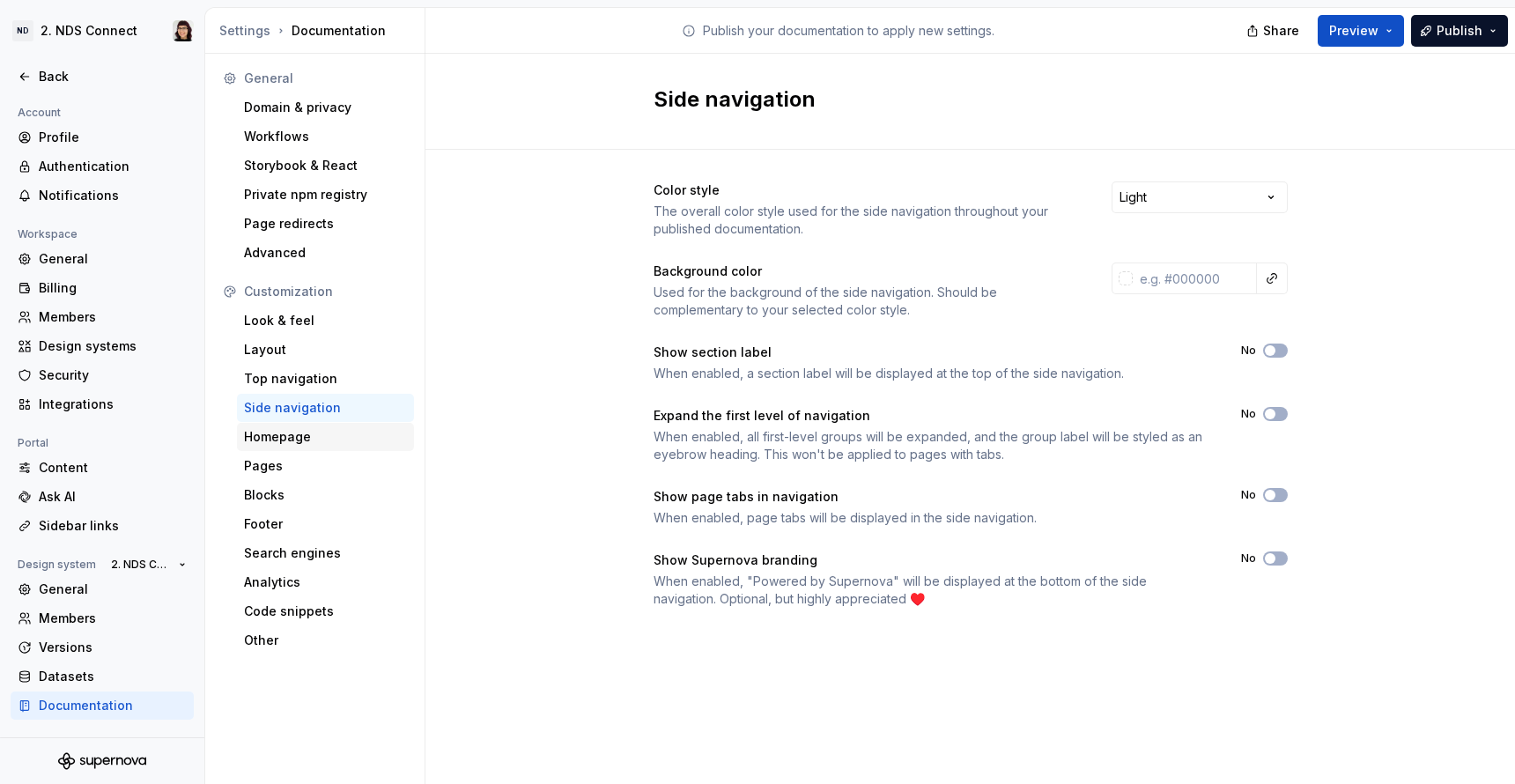
click at [295, 435] on div "Homepage" at bounding box center [326, 437] width 163 height 18
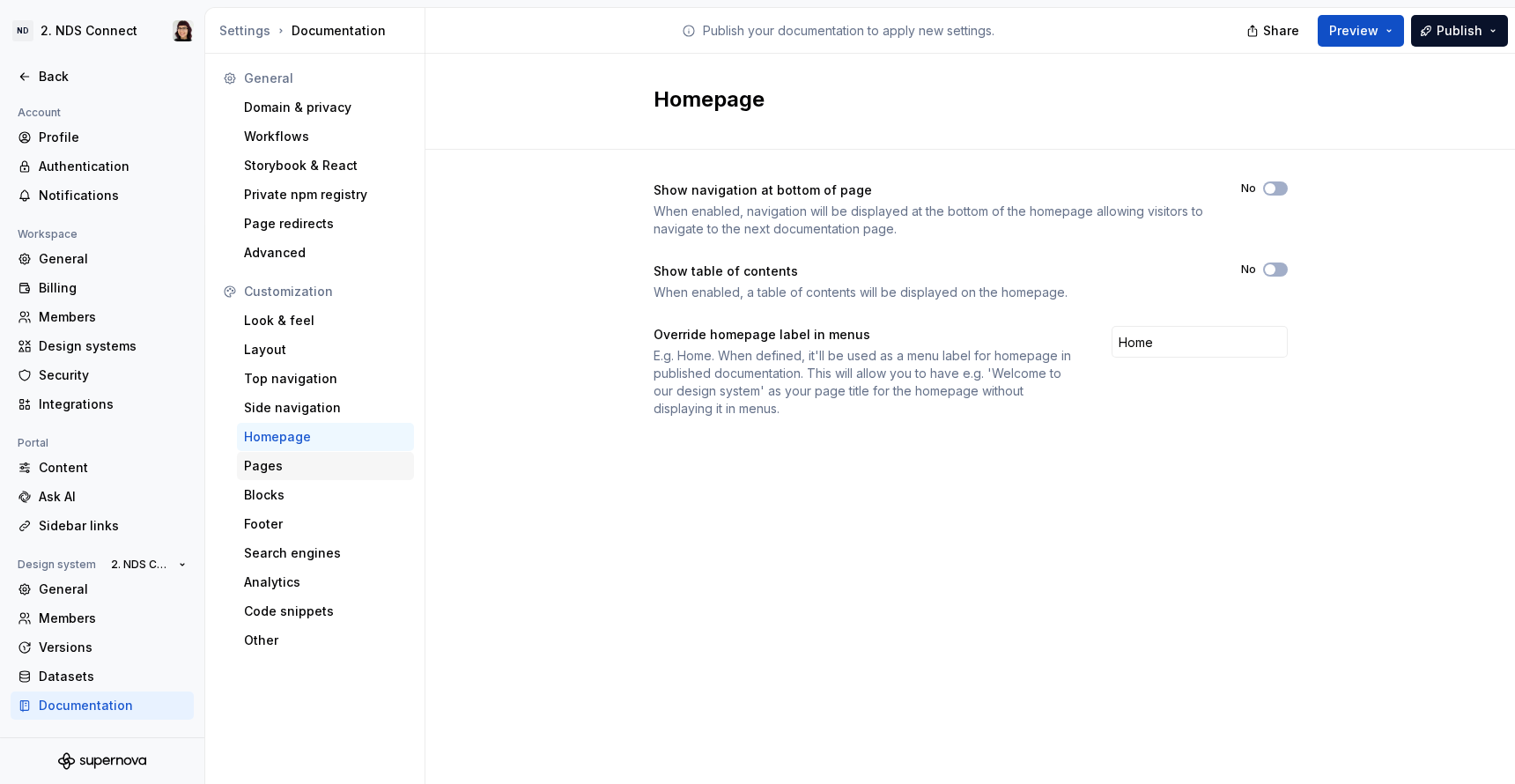
click at [289, 469] on div "Pages" at bounding box center [326, 466] width 163 height 18
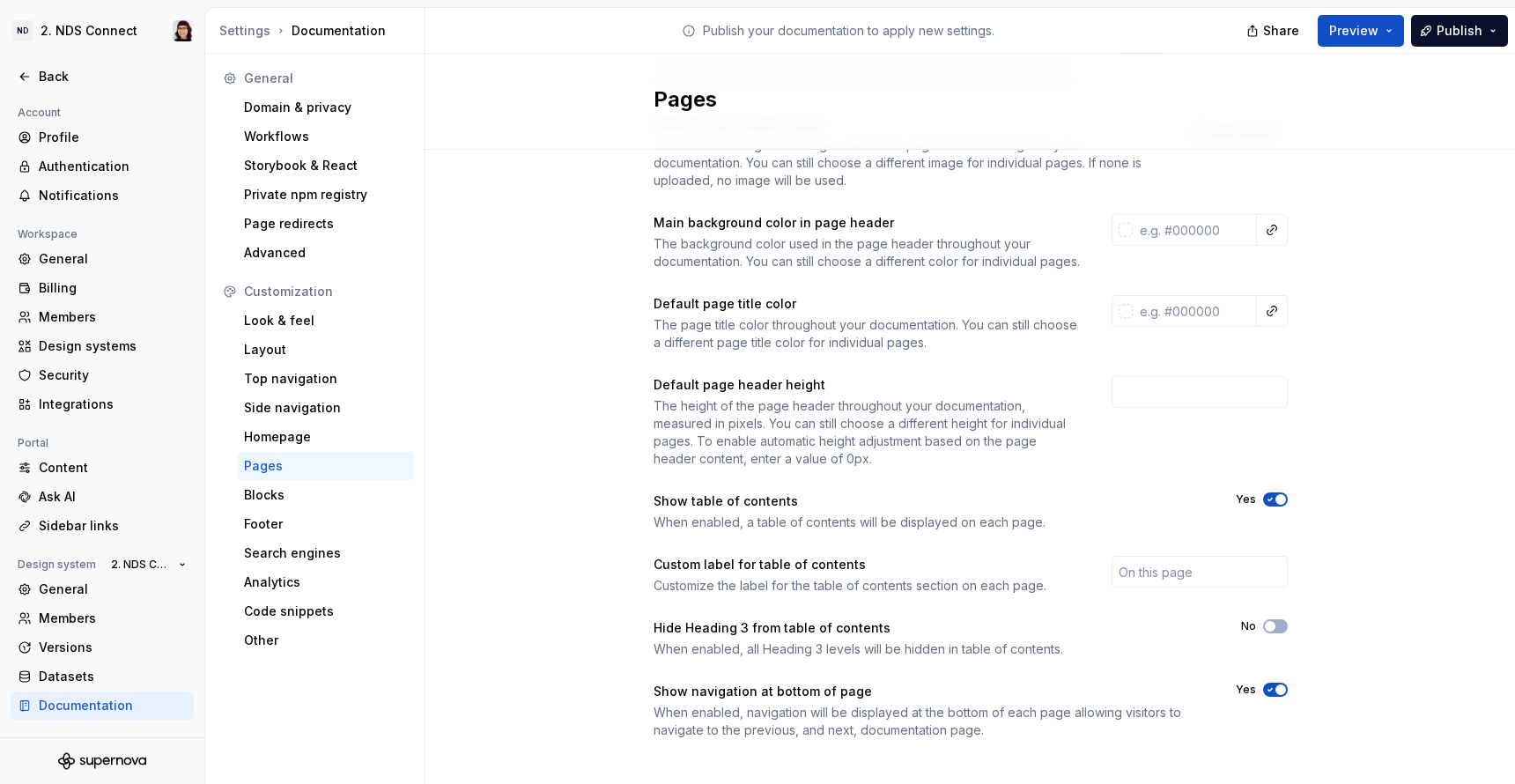
scroll to position [179, 0]
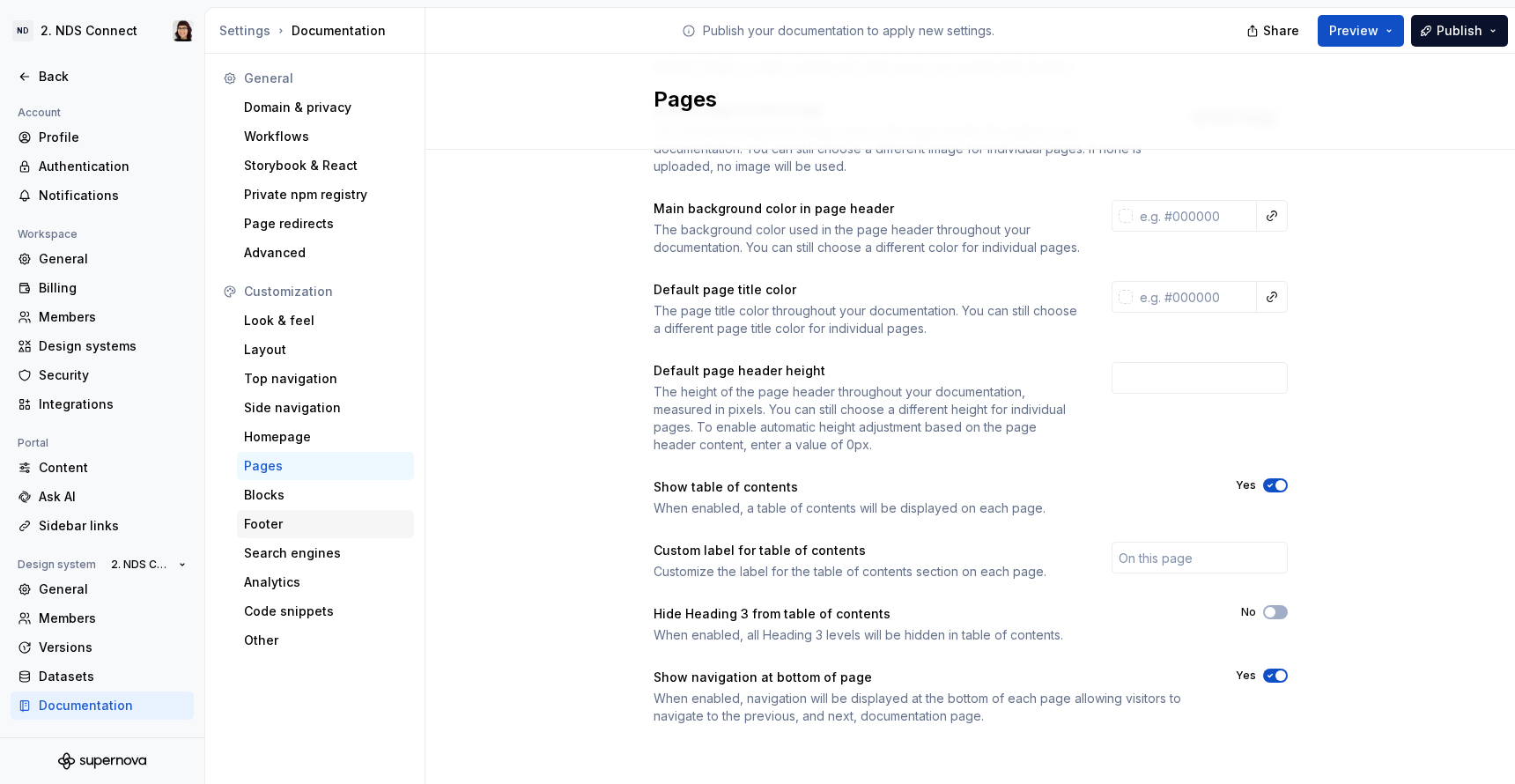
click at [290, 511] on div "Footer" at bounding box center [326, 524] width 177 height 28
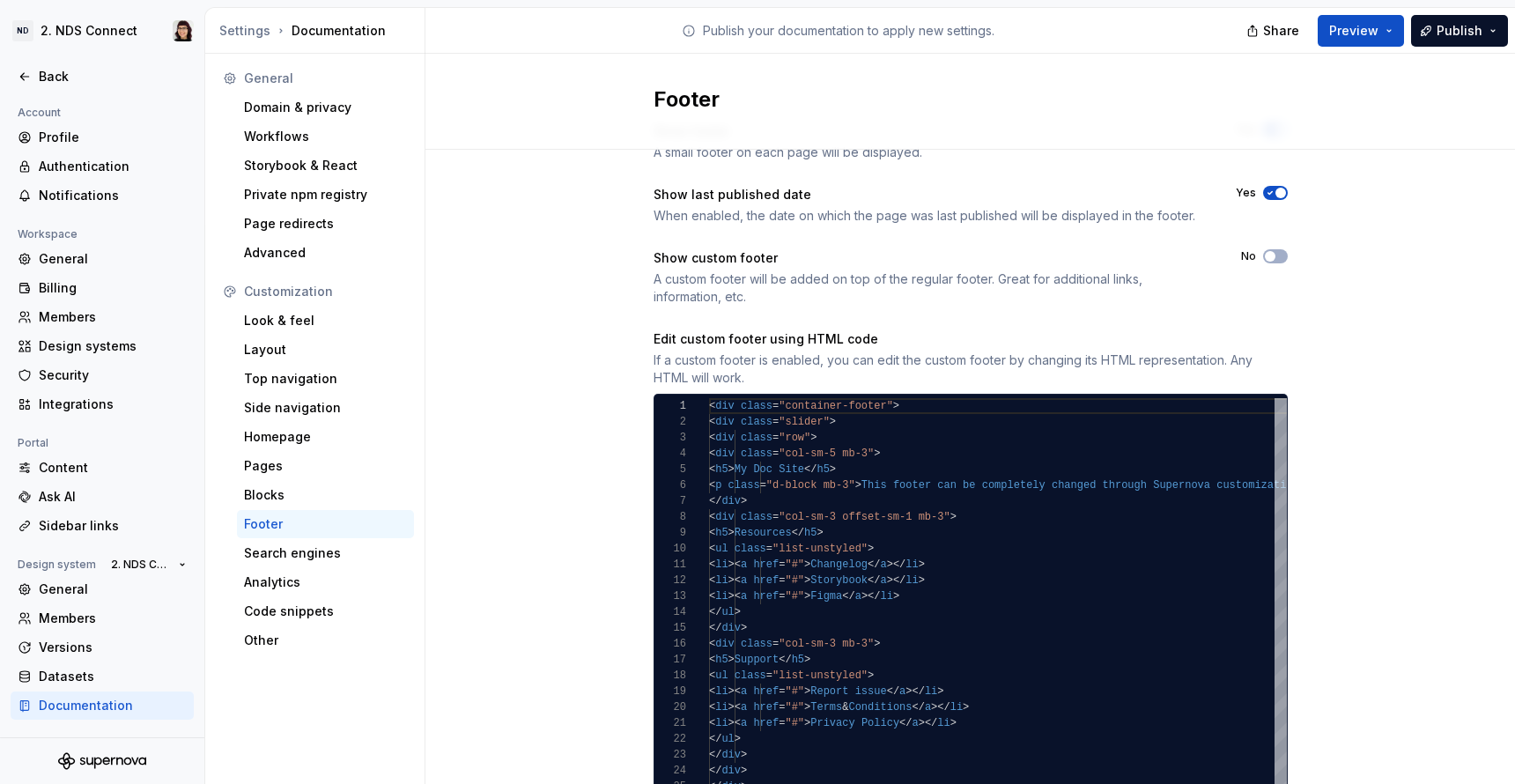
scroll to position [149, 0]
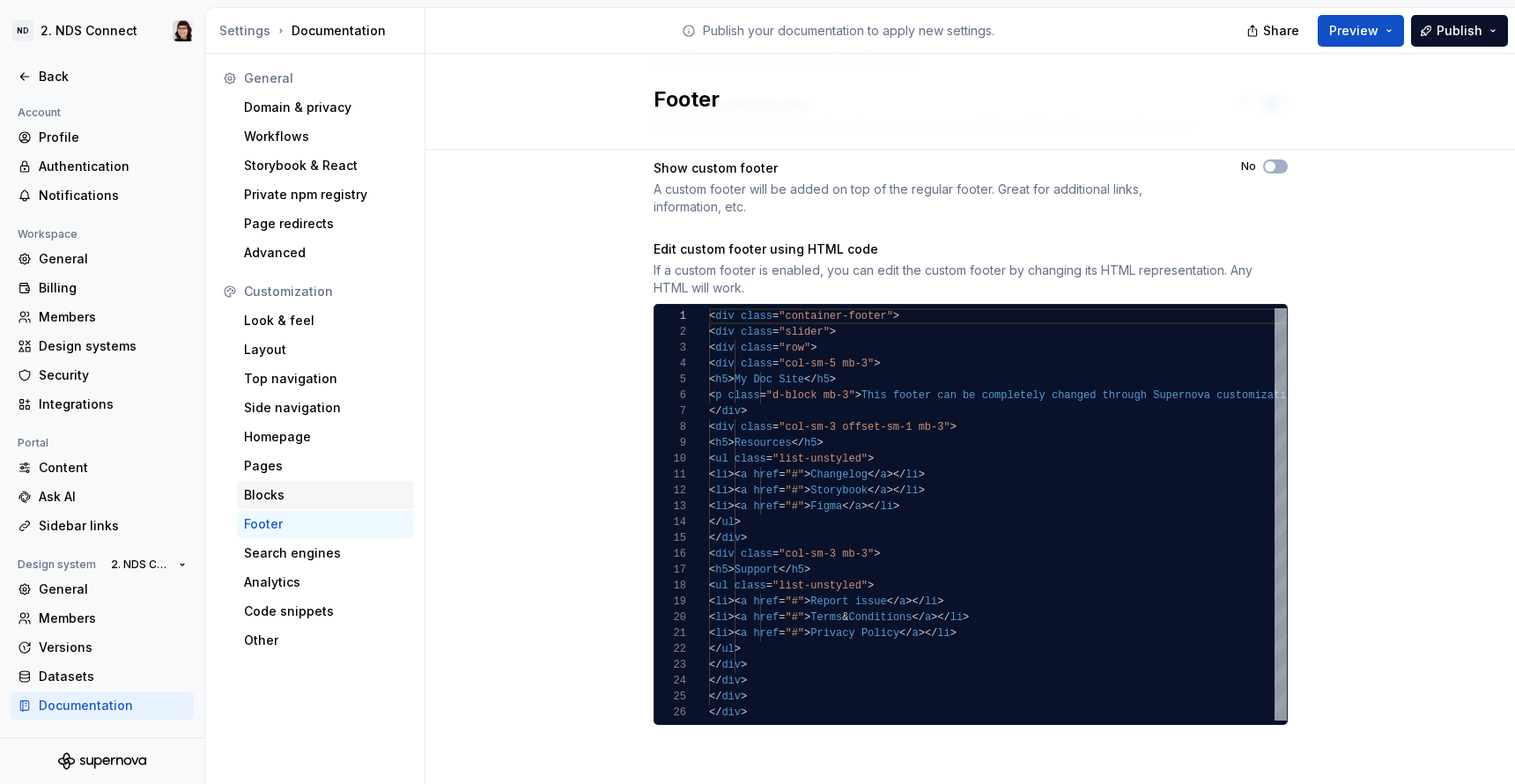
click at [314, 500] on div "Blocks" at bounding box center [326, 495] width 163 height 18
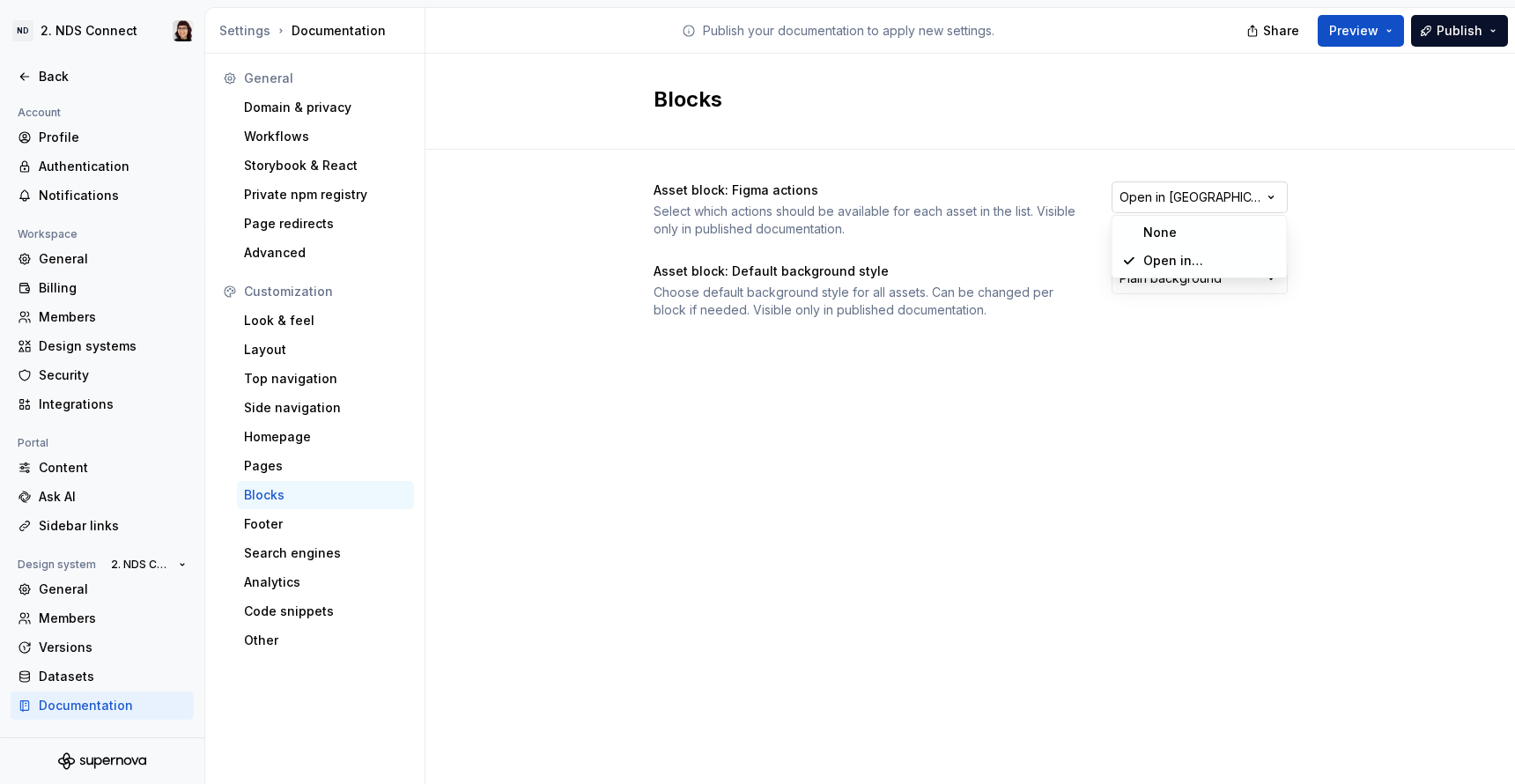
click at [1148, 196] on html "ND 2. NDS Connect Back Account Profile Authentication Notifications Workspace G…" at bounding box center [758, 392] width 1515 height 784
click at [1147, 263] on div "Asset block: Figma actions Select which actions should be available for each as…" at bounding box center [971, 250] width 634 height 137
click at [1147, 273] on html "ND 2. NDS Connect Back Account Profile Authentication Notifications Workspace G…" at bounding box center [758, 392] width 1515 height 784
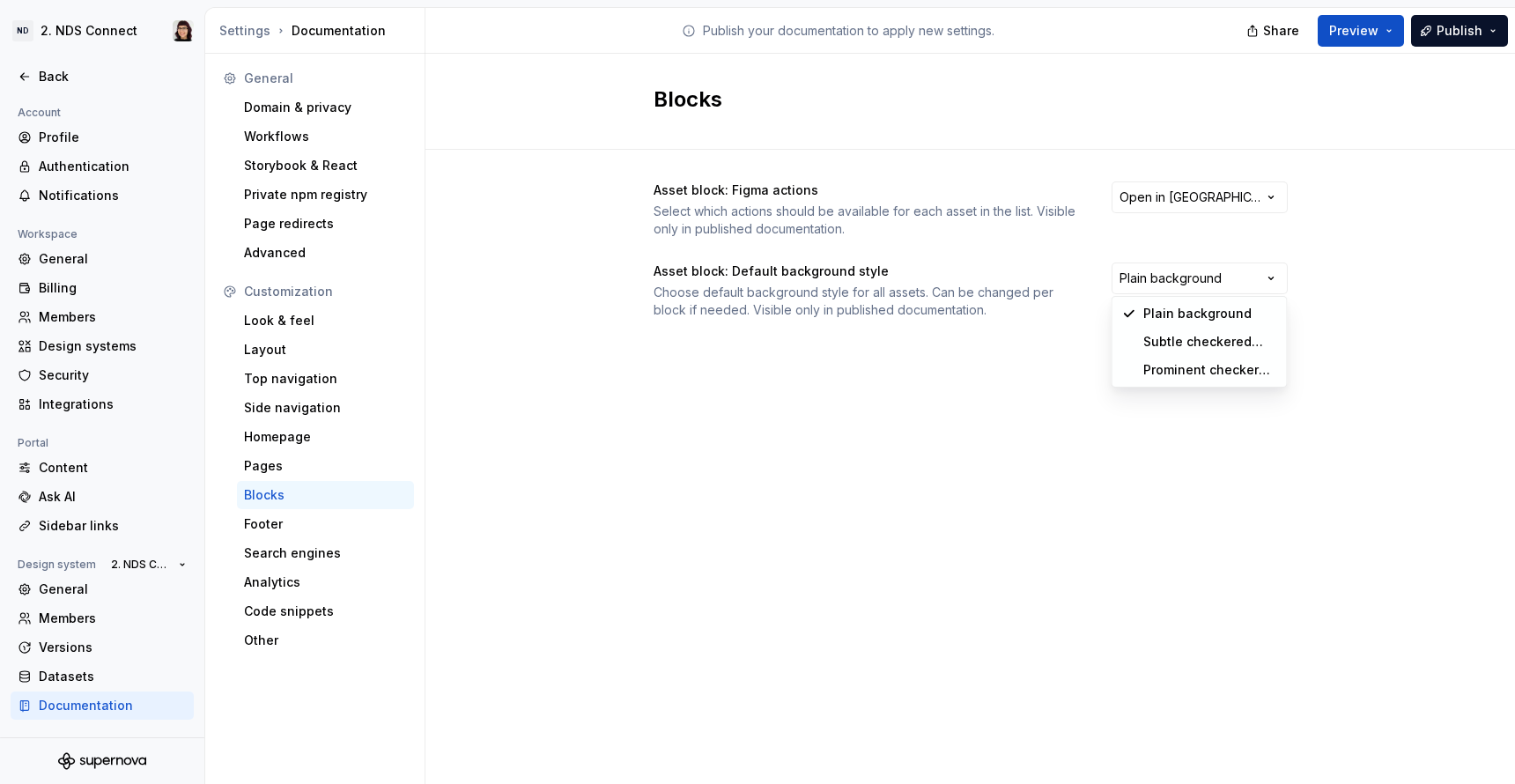
click at [860, 358] on html "ND 2. NDS Connect Back Account Profile Authentication Notifications Workspace G…" at bounding box center [758, 392] width 1515 height 784
click at [1182, 281] on html "ND 2. NDS Connect Back Account Profile Authentication Notifications Workspace G…" at bounding box center [758, 392] width 1515 height 784
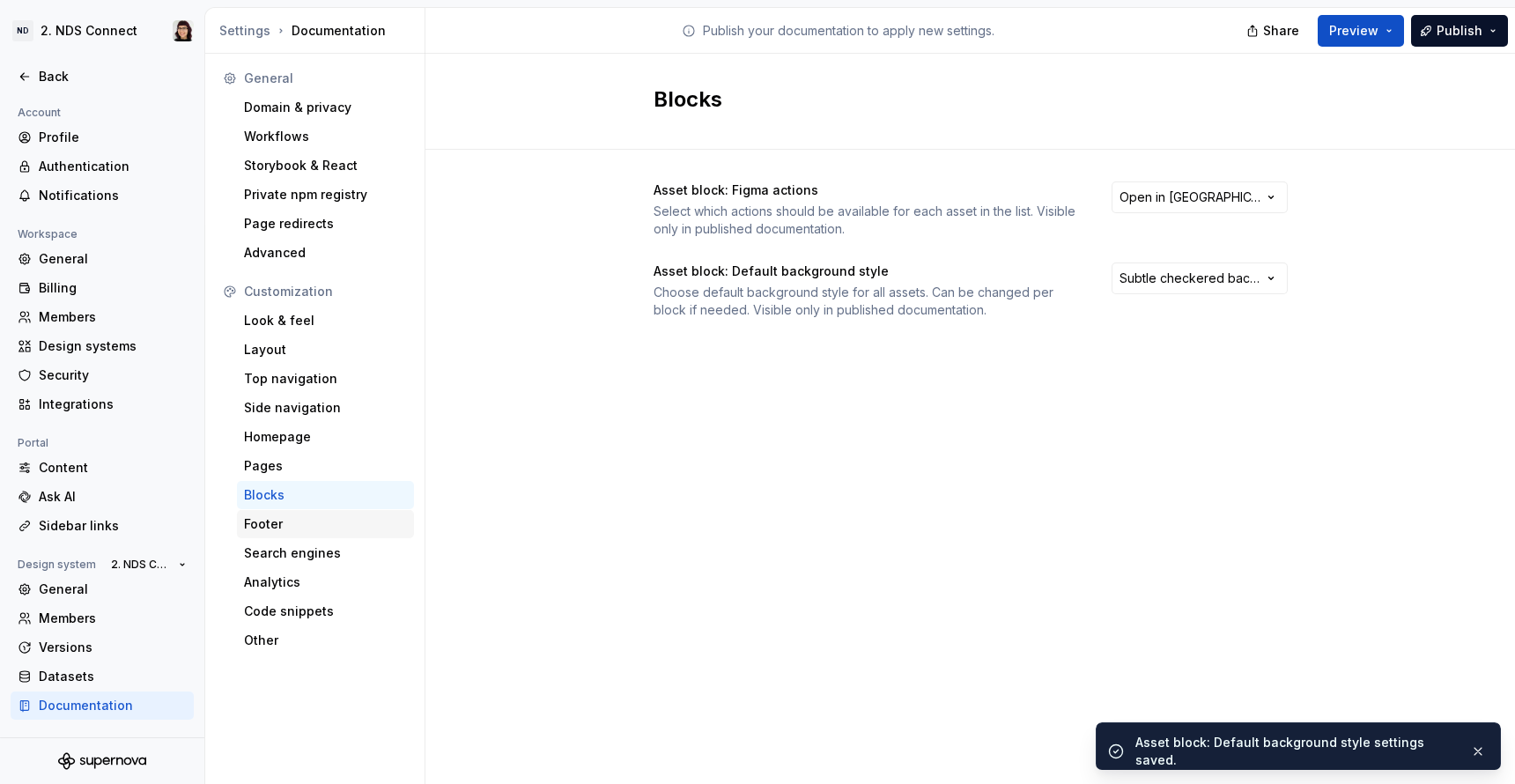
click at [263, 533] on div "Footer" at bounding box center [326, 524] width 177 height 28
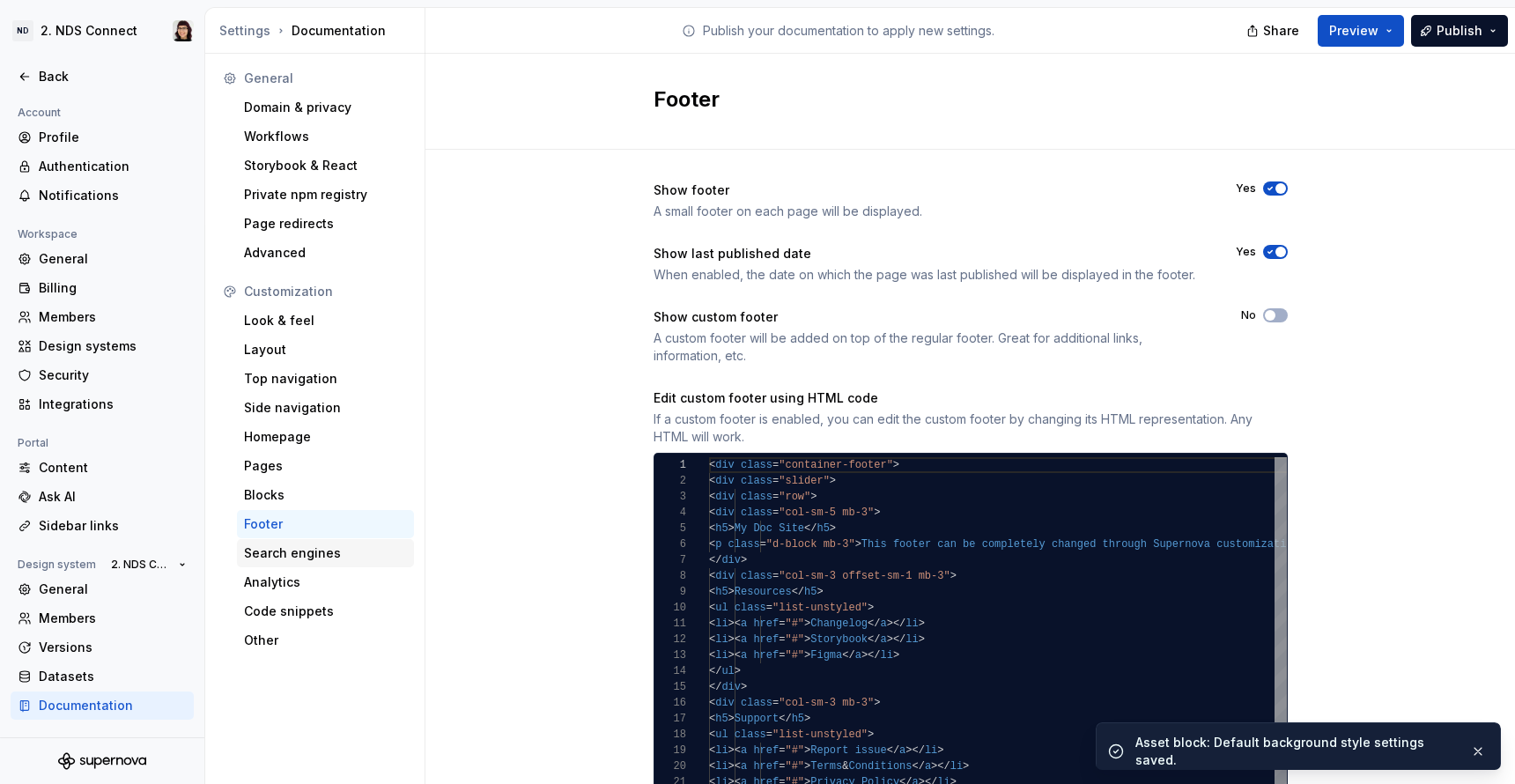
click at [273, 550] on div "Search engines" at bounding box center [326, 553] width 163 height 18
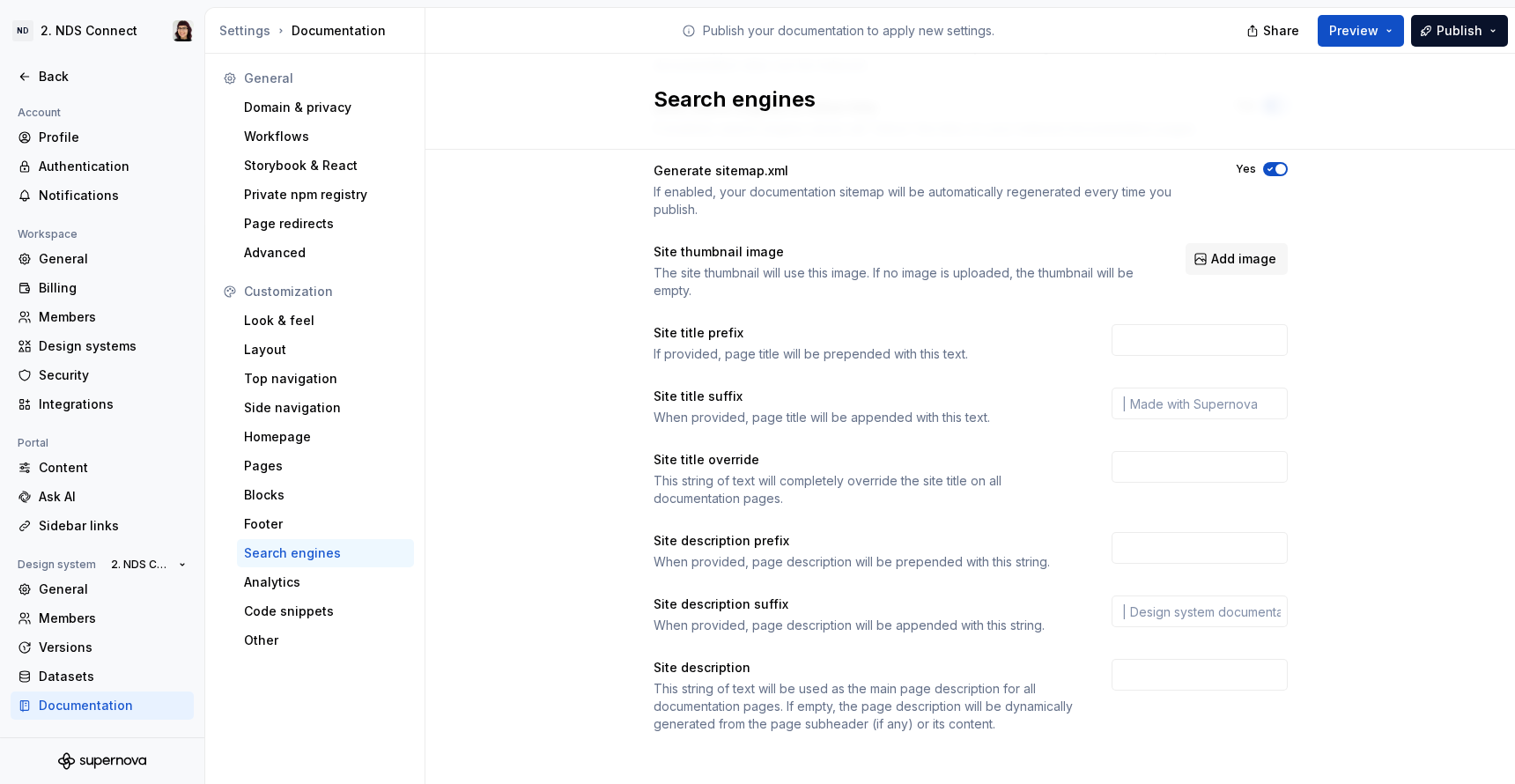
scroll to position [172, 0]
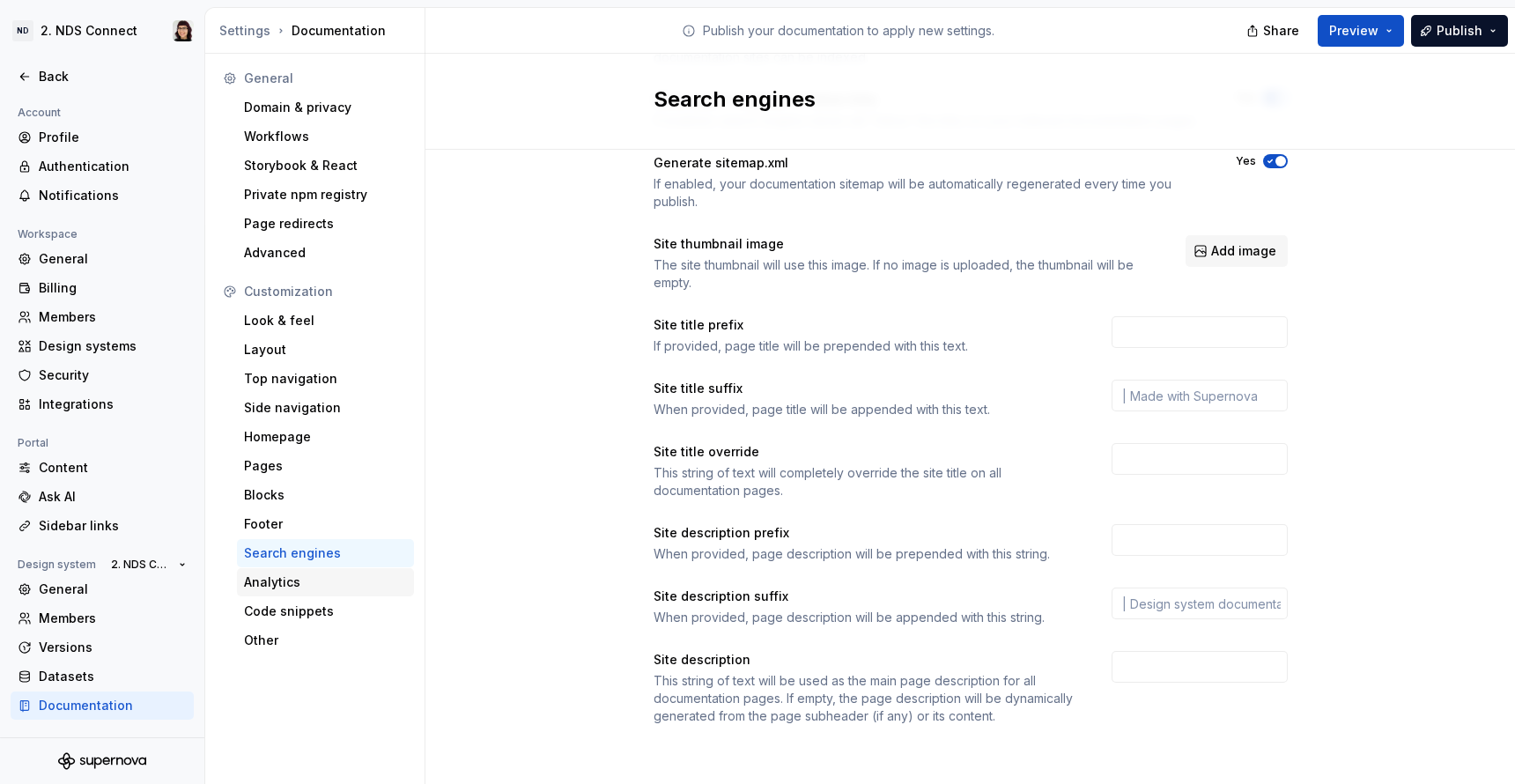
click at [318, 584] on div "Analytics" at bounding box center [326, 583] width 163 height 18
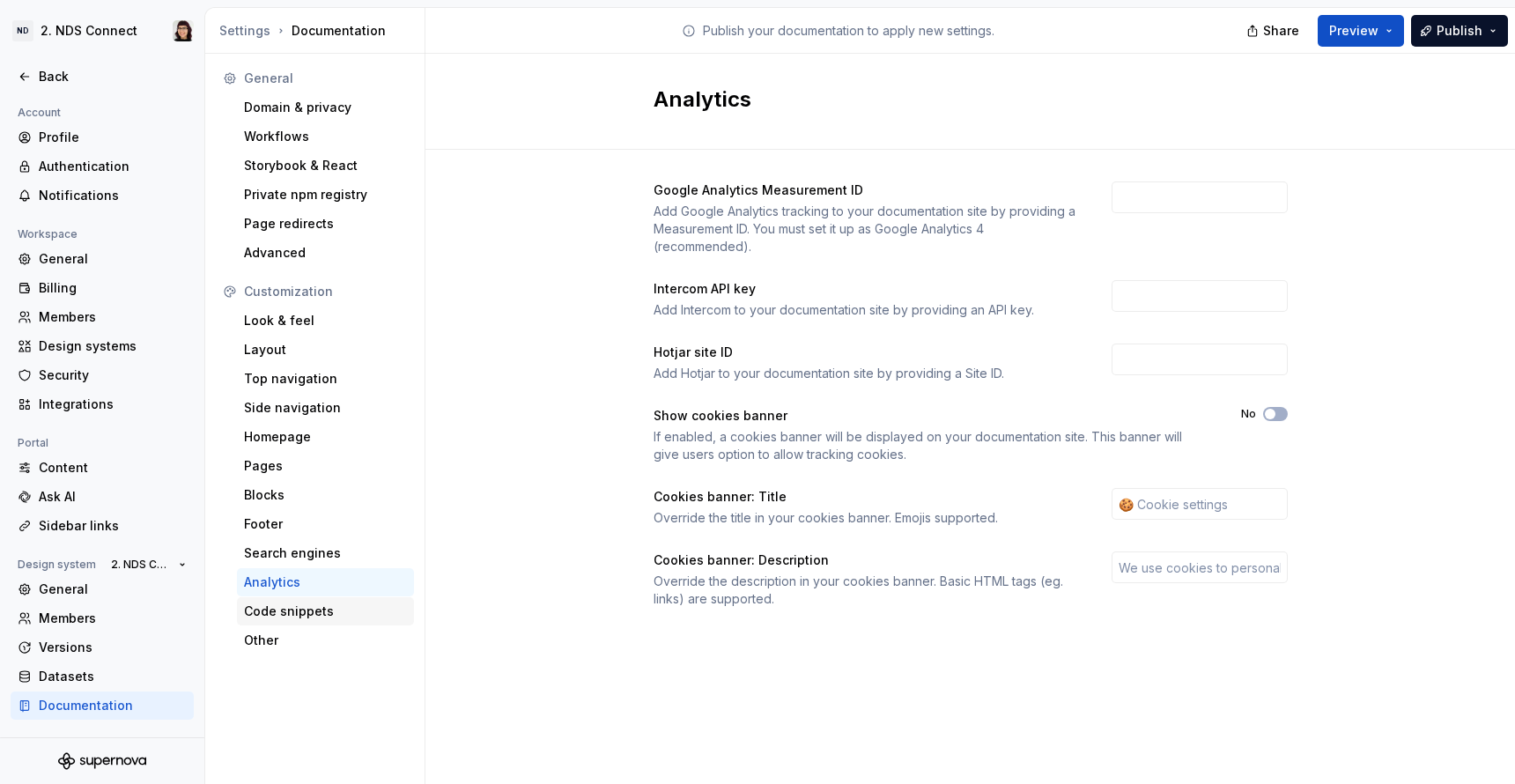
click at [318, 604] on div "Code snippets" at bounding box center [326, 611] width 163 height 18
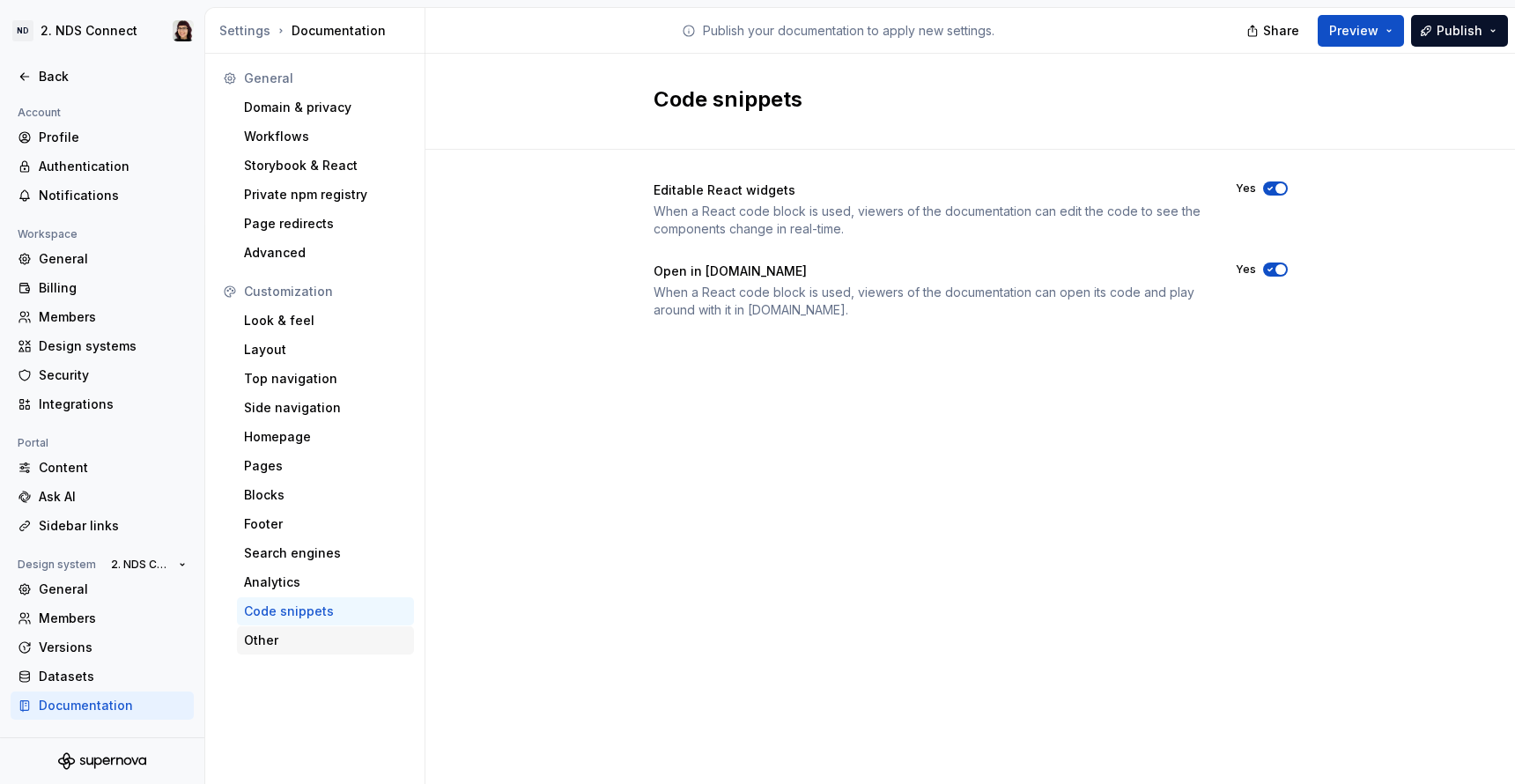
click at [301, 639] on div "Other" at bounding box center [326, 640] width 163 height 18
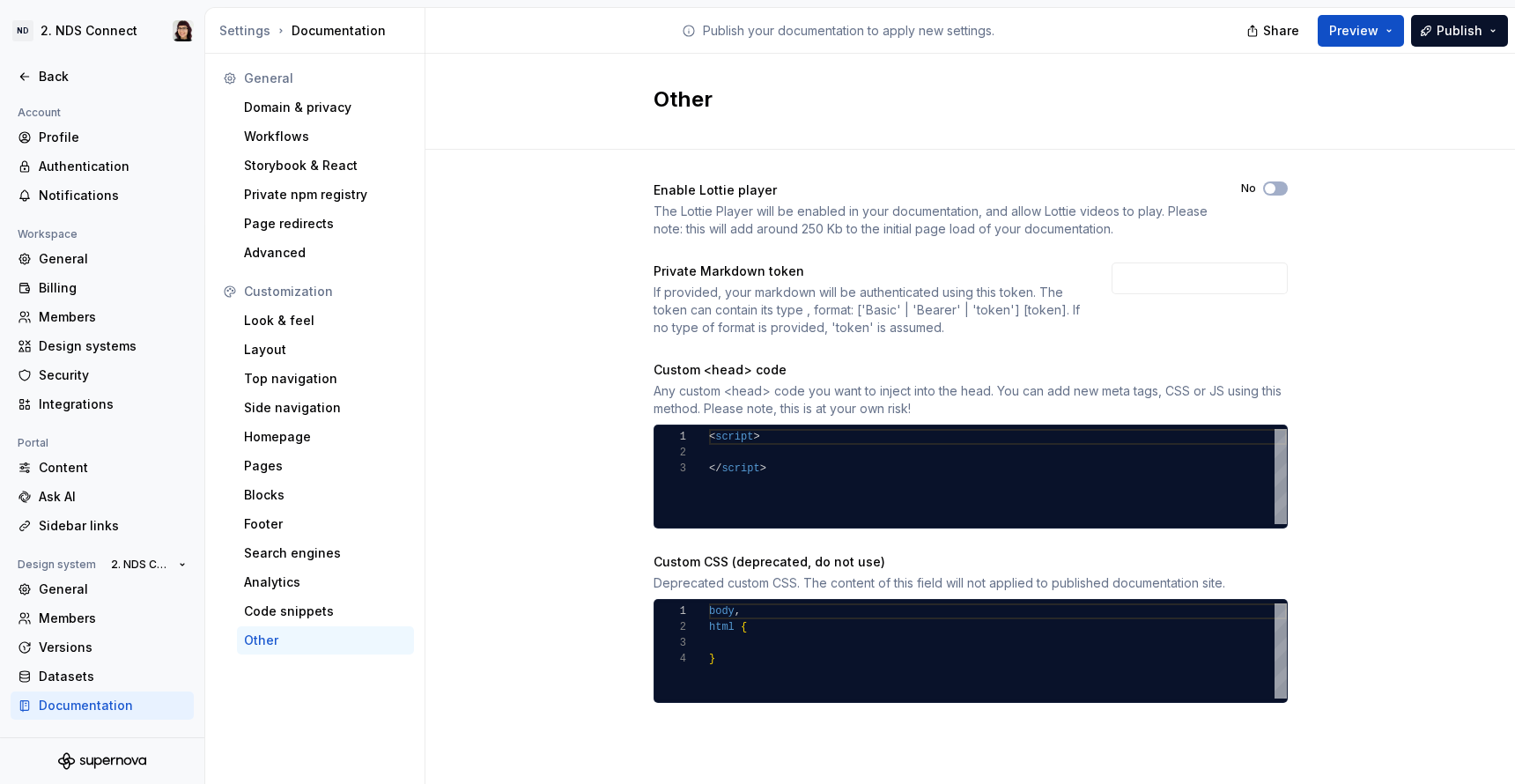
type textarea "******** **** *********"
click at [811, 483] on div "< script > </ script >" at bounding box center [998, 476] width 578 height 95
click at [772, 562] on div "Custom CSS (deprecated, do not use)" at bounding box center [769, 562] width 231 height 18
click at [307, 330] on div "Look & feel" at bounding box center [326, 321] width 177 height 28
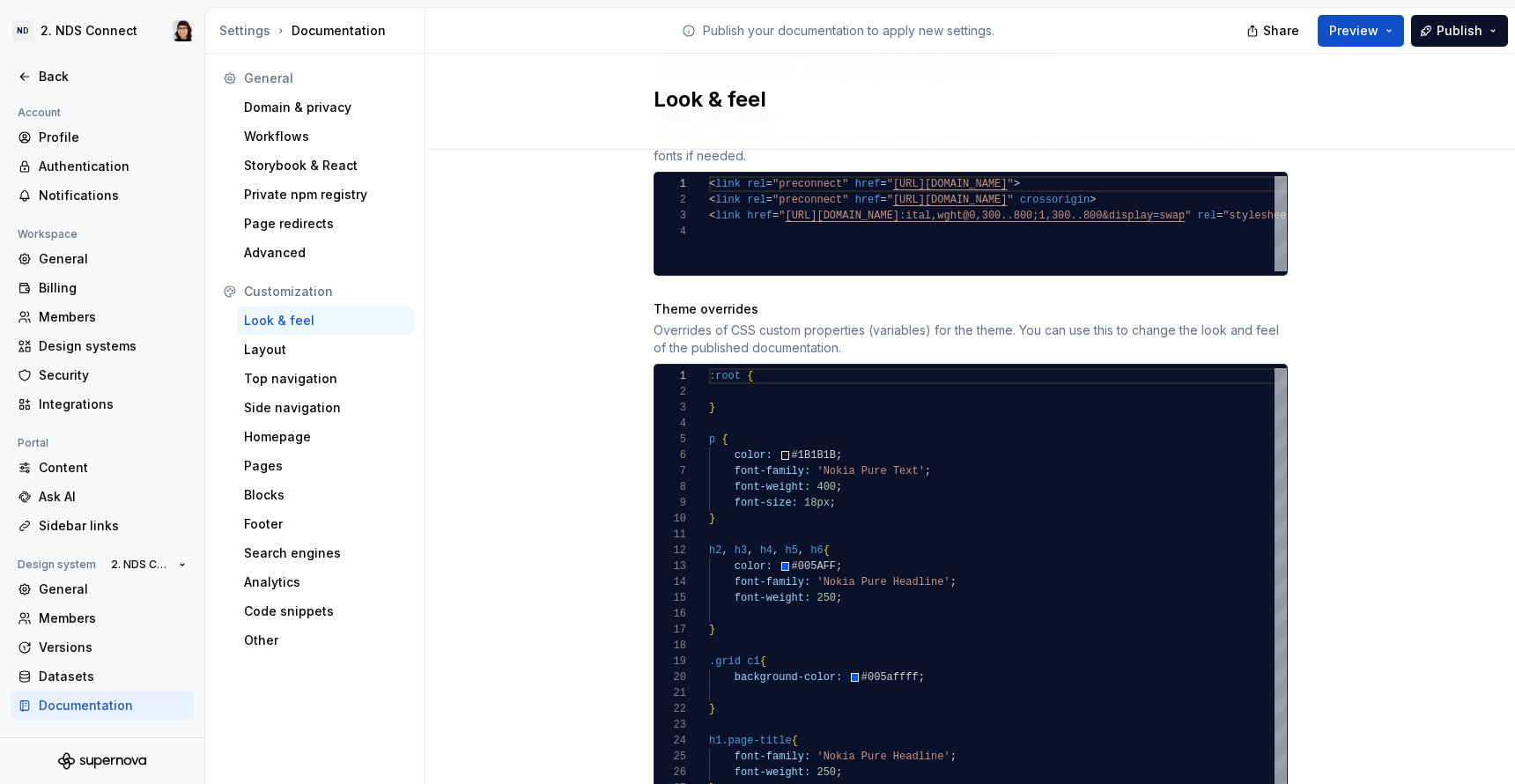
scroll to position [1202, 0]
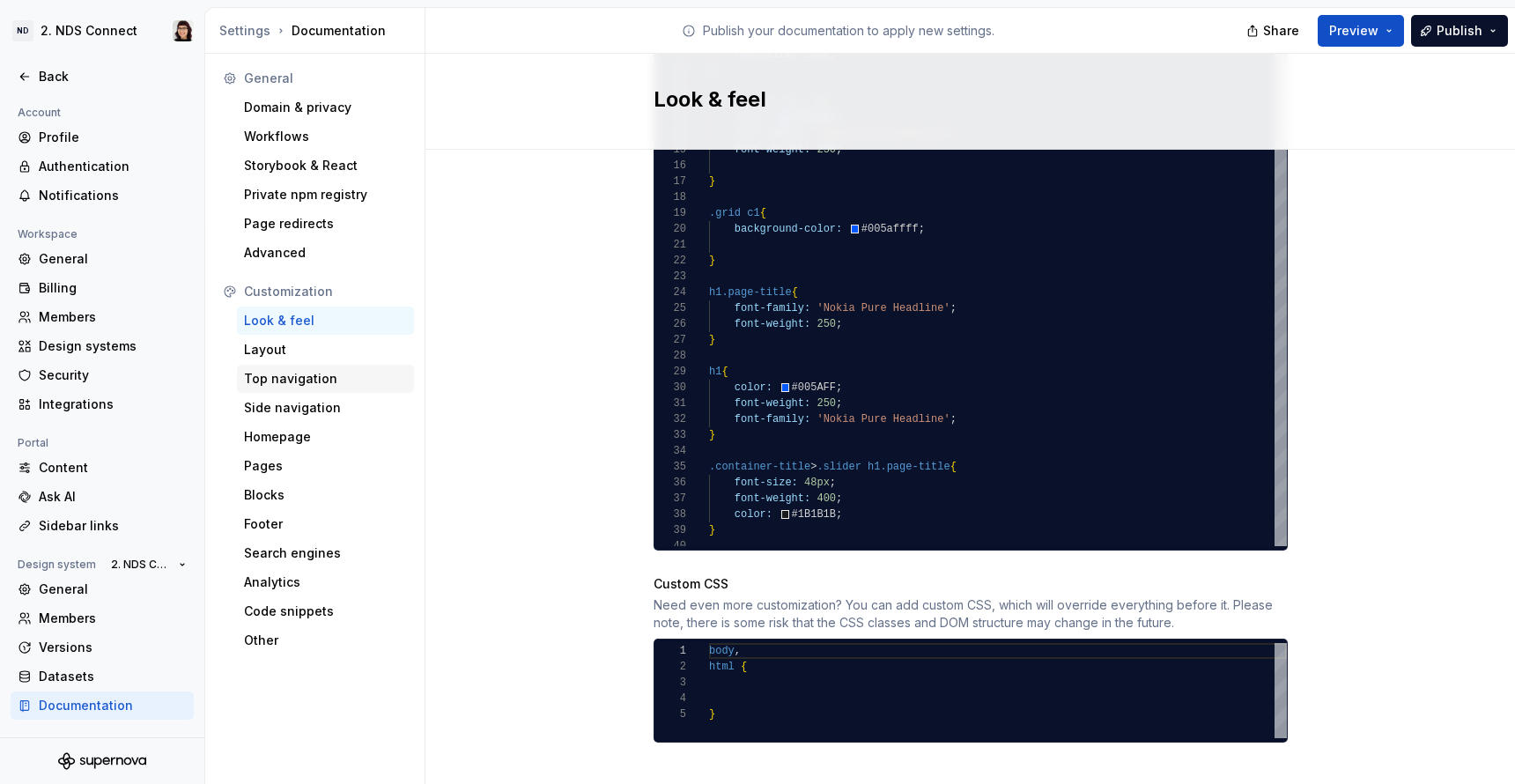
click at [336, 371] on div "Top navigation" at bounding box center [326, 379] width 163 height 18
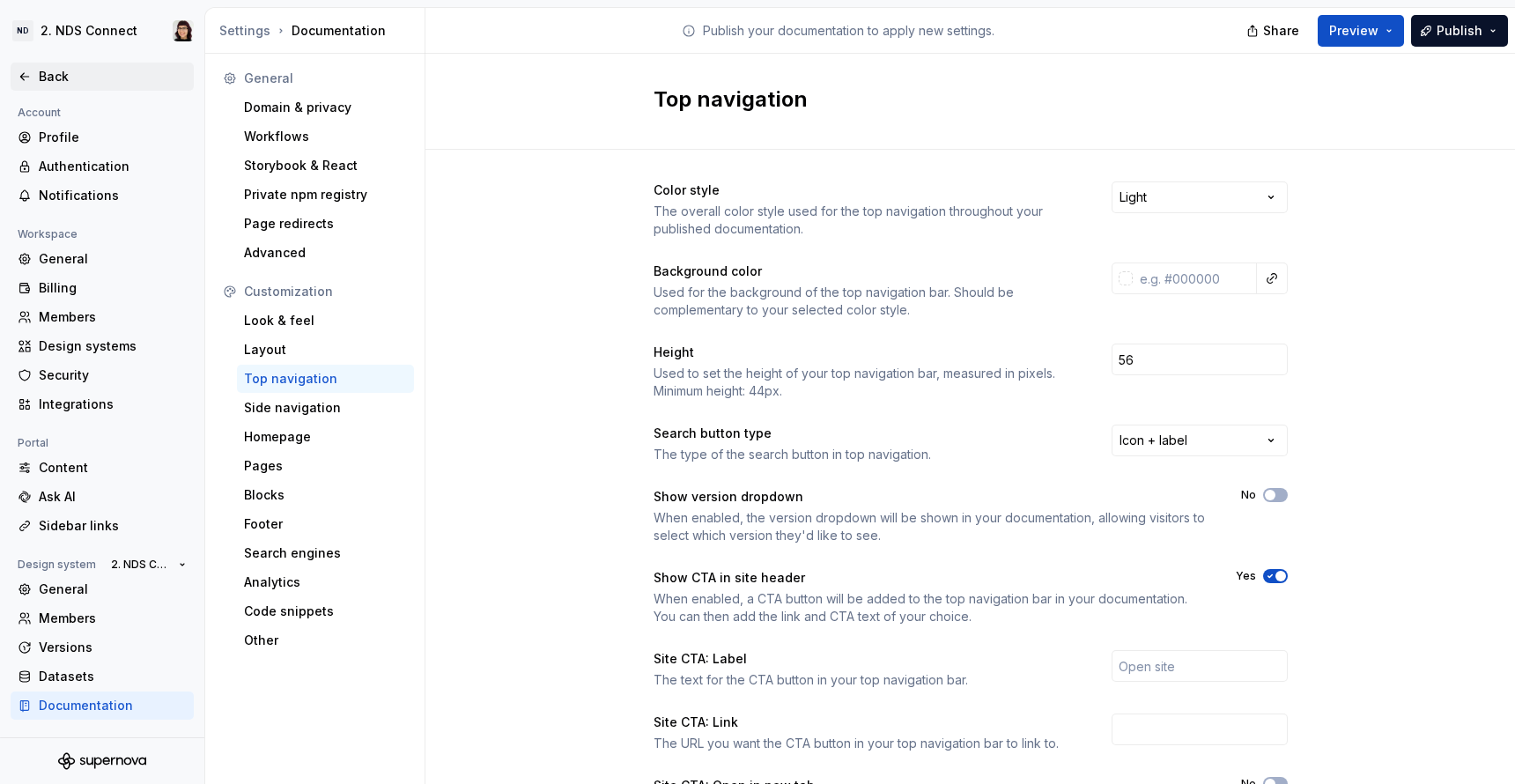
click at [74, 90] on div "Back" at bounding box center [102, 76] width 184 height 28
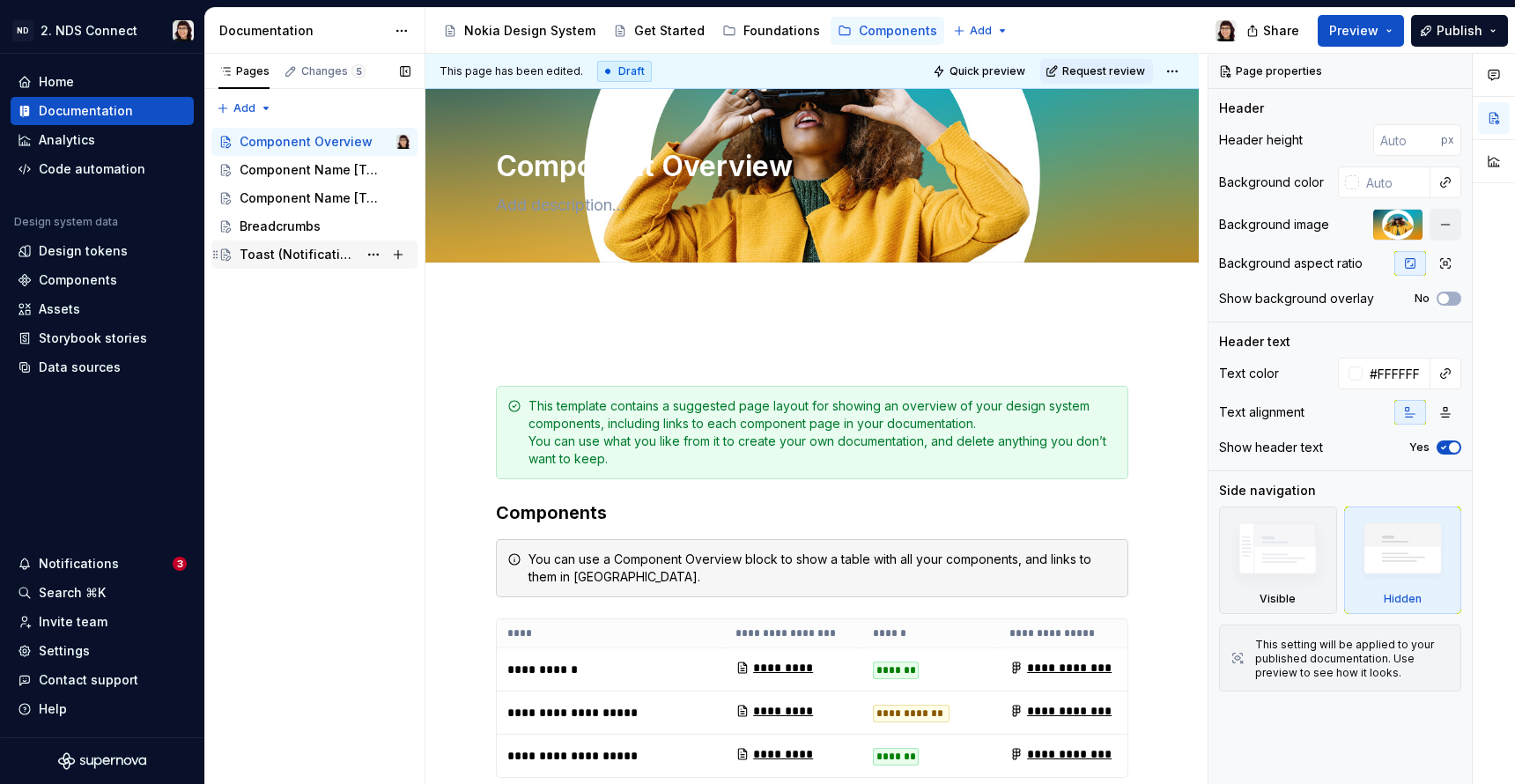
click at [306, 246] on div "Toast (Notification)" at bounding box center [298, 255] width 118 height 18
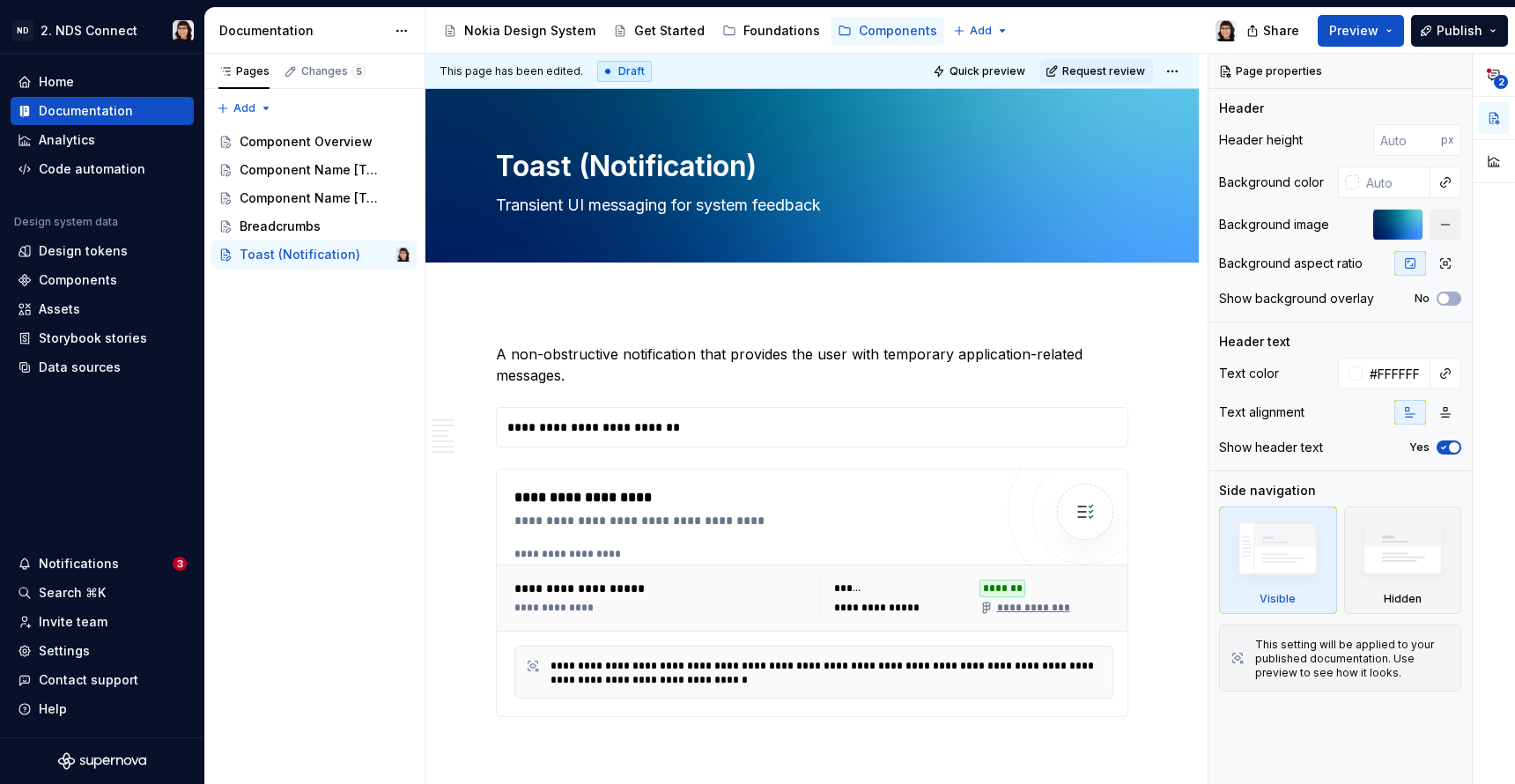
type textarea "*"
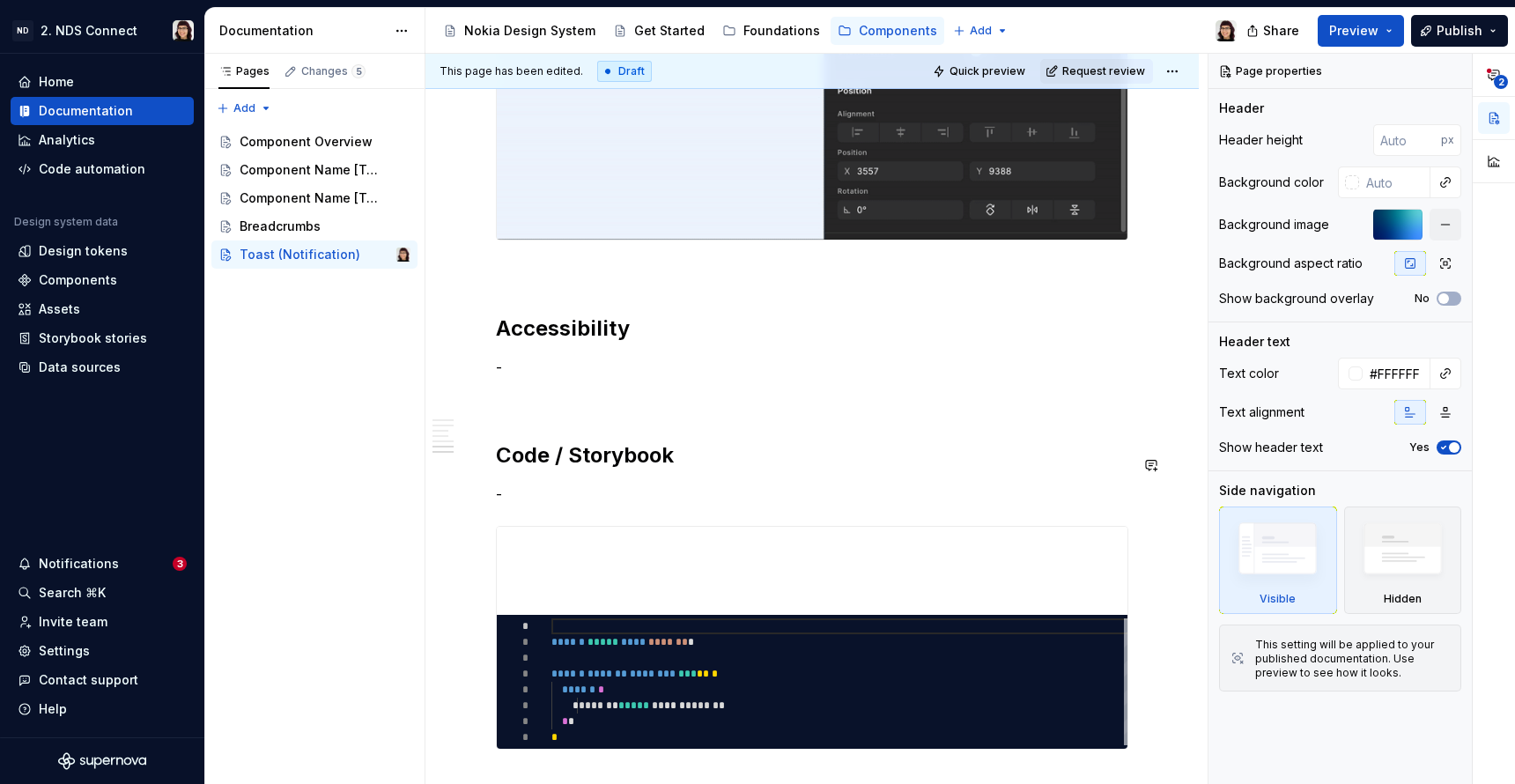
scroll to position [2527, 0]
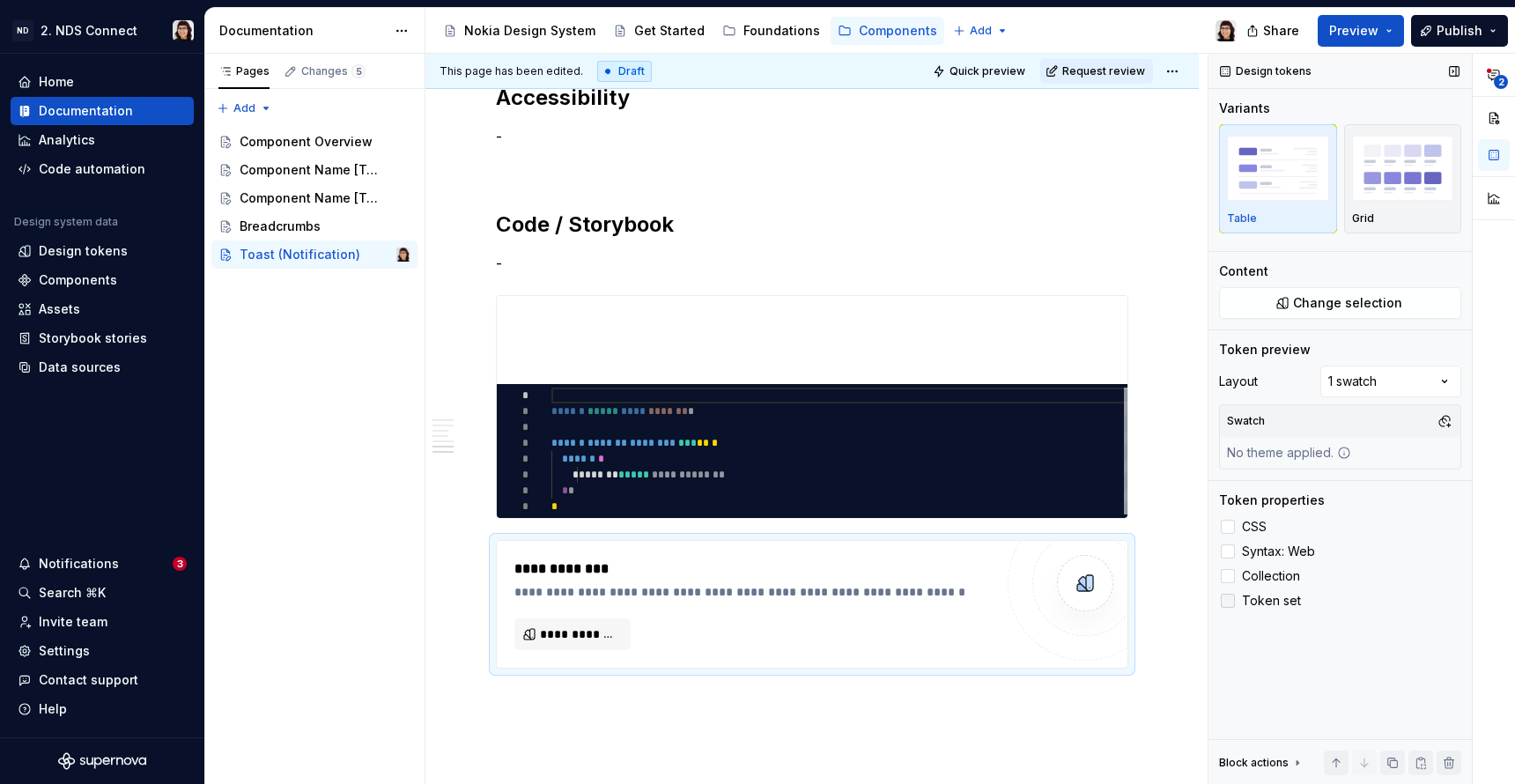
click at [1233, 598] on div at bounding box center [1228, 600] width 14 height 14
click at [1233, 574] on div at bounding box center [1228, 576] width 14 height 14
click at [1353, 370] on div "**********" at bounding box center [1362, 419] width 307 height 731
click at [1452, 429] on button "button" at bounding box center [1445, 421] width 25 height 25
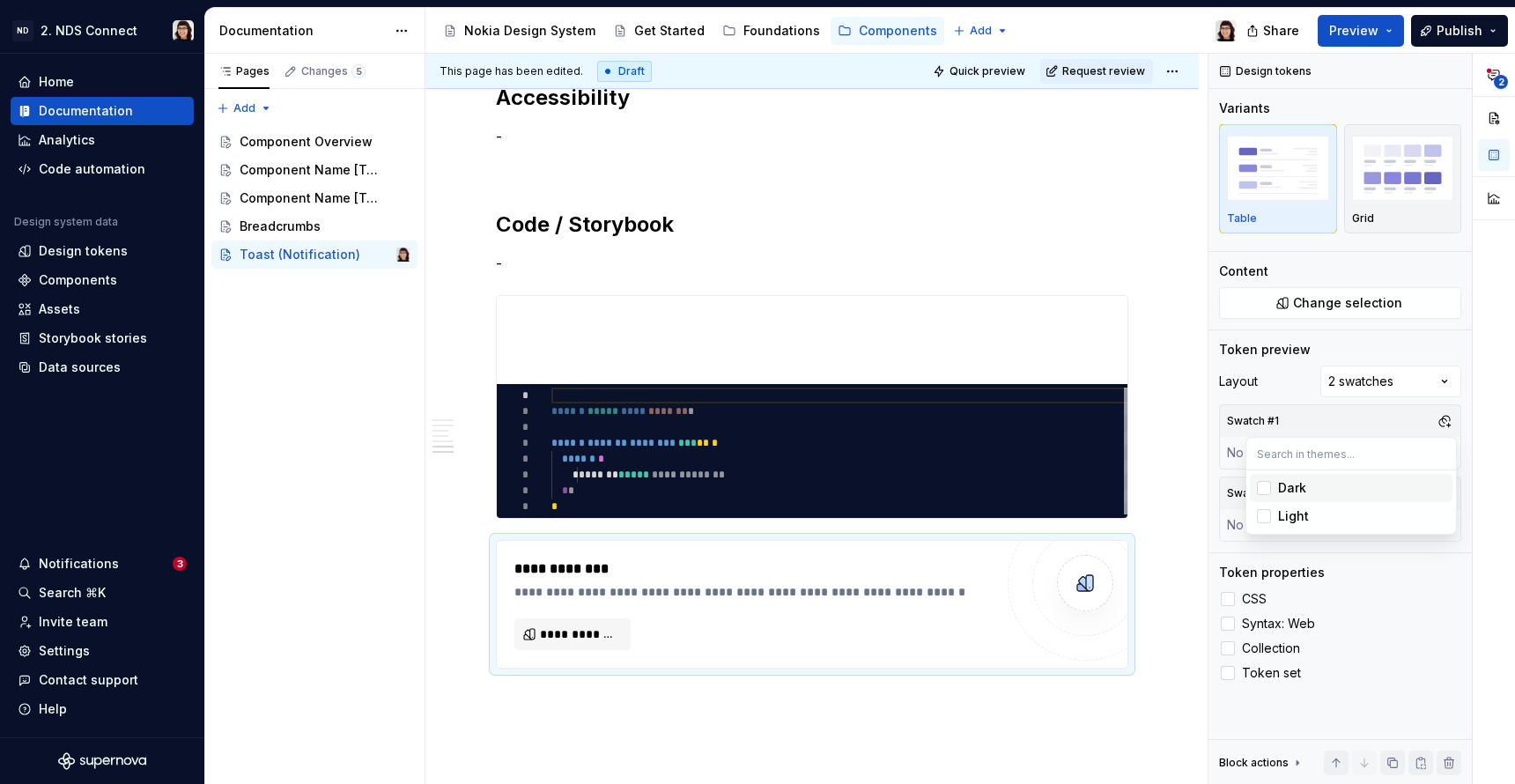
click at [1353, 495] on div "Dark" at bounding box center [1362, 488] width 168 height 18
click at [1263, 562] on div "**********" at bounding box center [1362, 419] width 307 height 731
click at [1448, 493] on button "button" at bounding box center [1445, 493] width 25 height 25
click at [1321, 590] on div "Light" at bounding box center [1362, 588] width 168 height 18
click at [1392, 641] on div "**********" at bounding box center [1362, 419] width 307 height 731
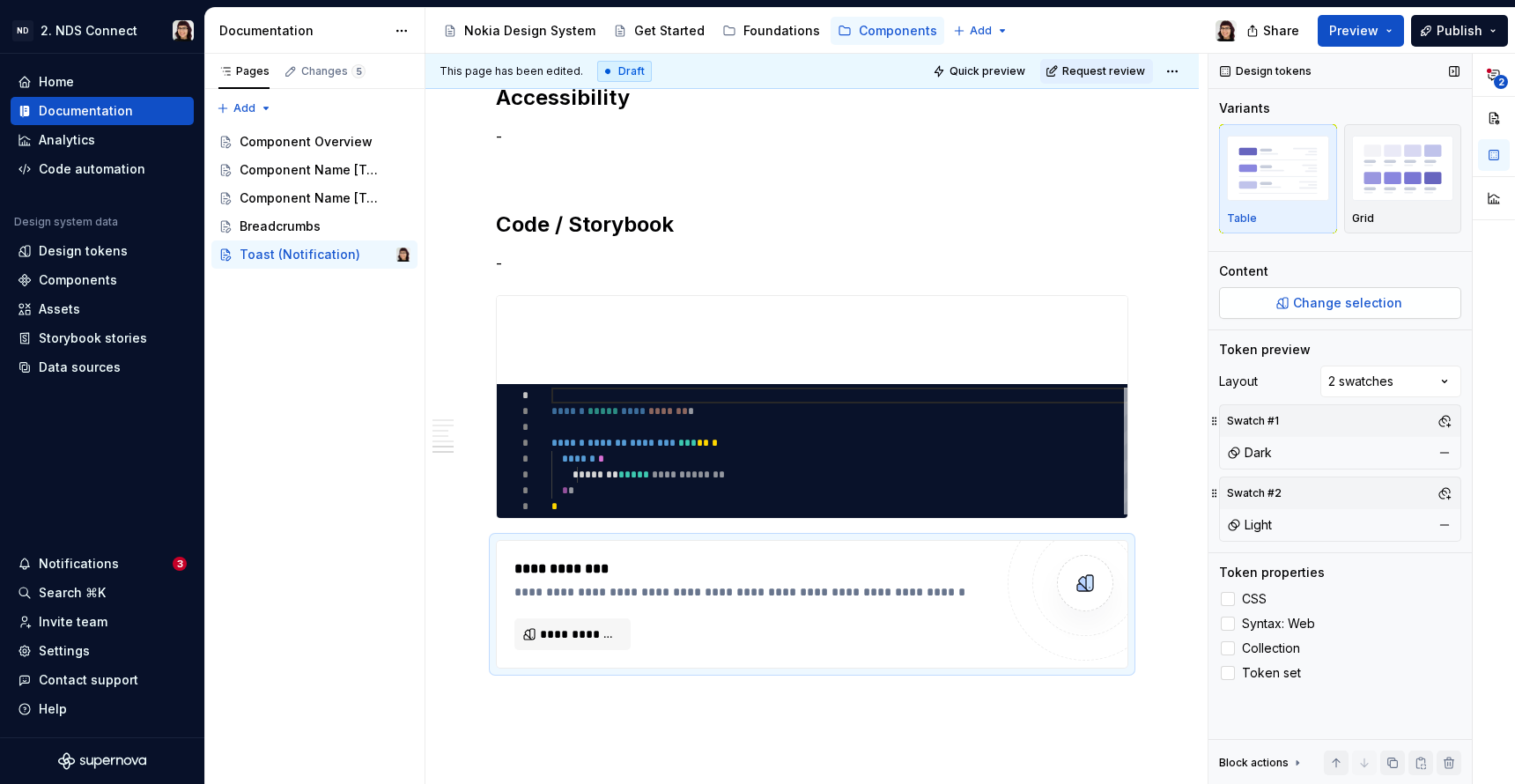
click at [1333, 302] on span "Change selection" at bounding box center [1348, 303] width 109 height 18
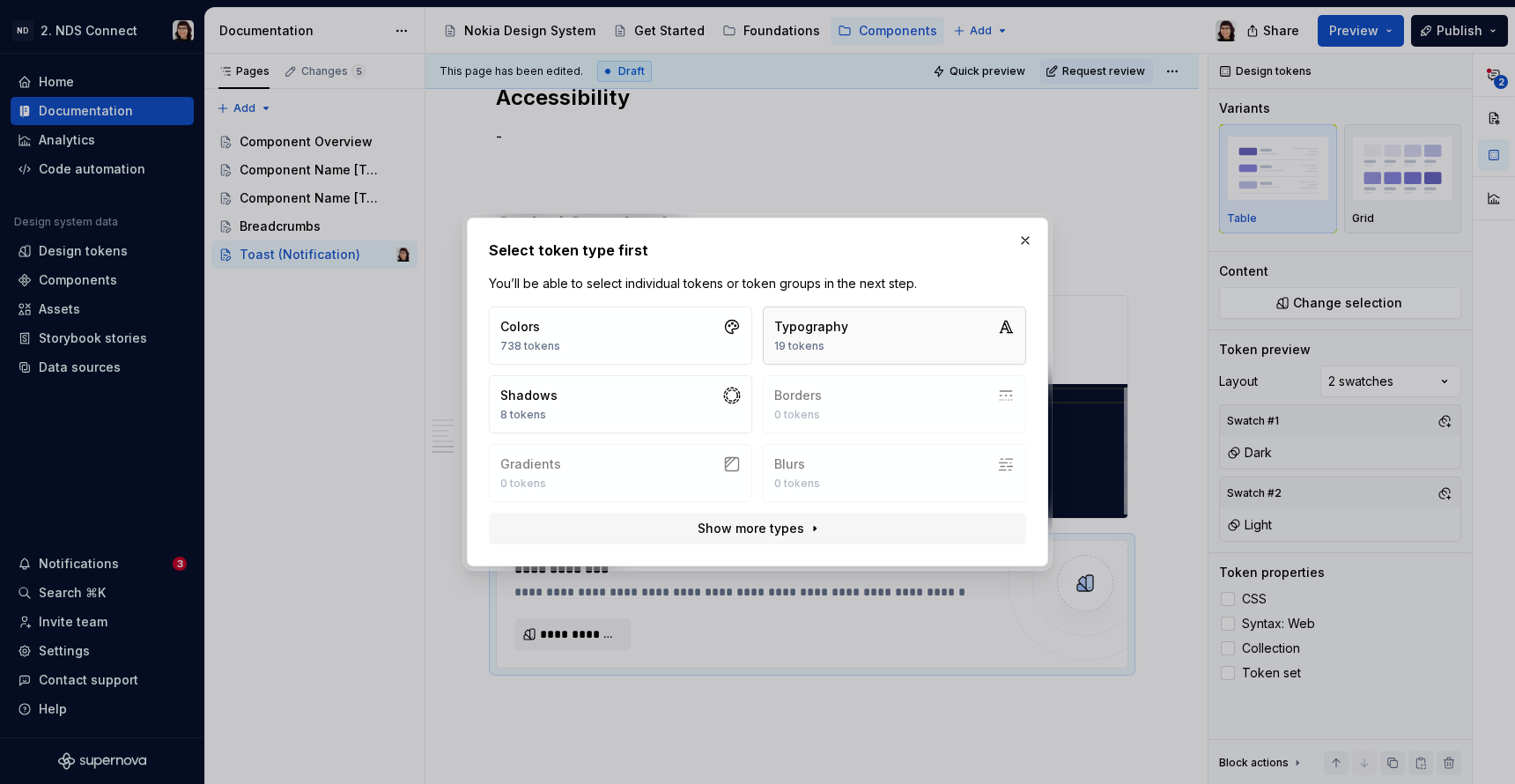
click at [850, 337] on button "Typography 19 tokens" at bounding box center [895, 335] width 263 height 59
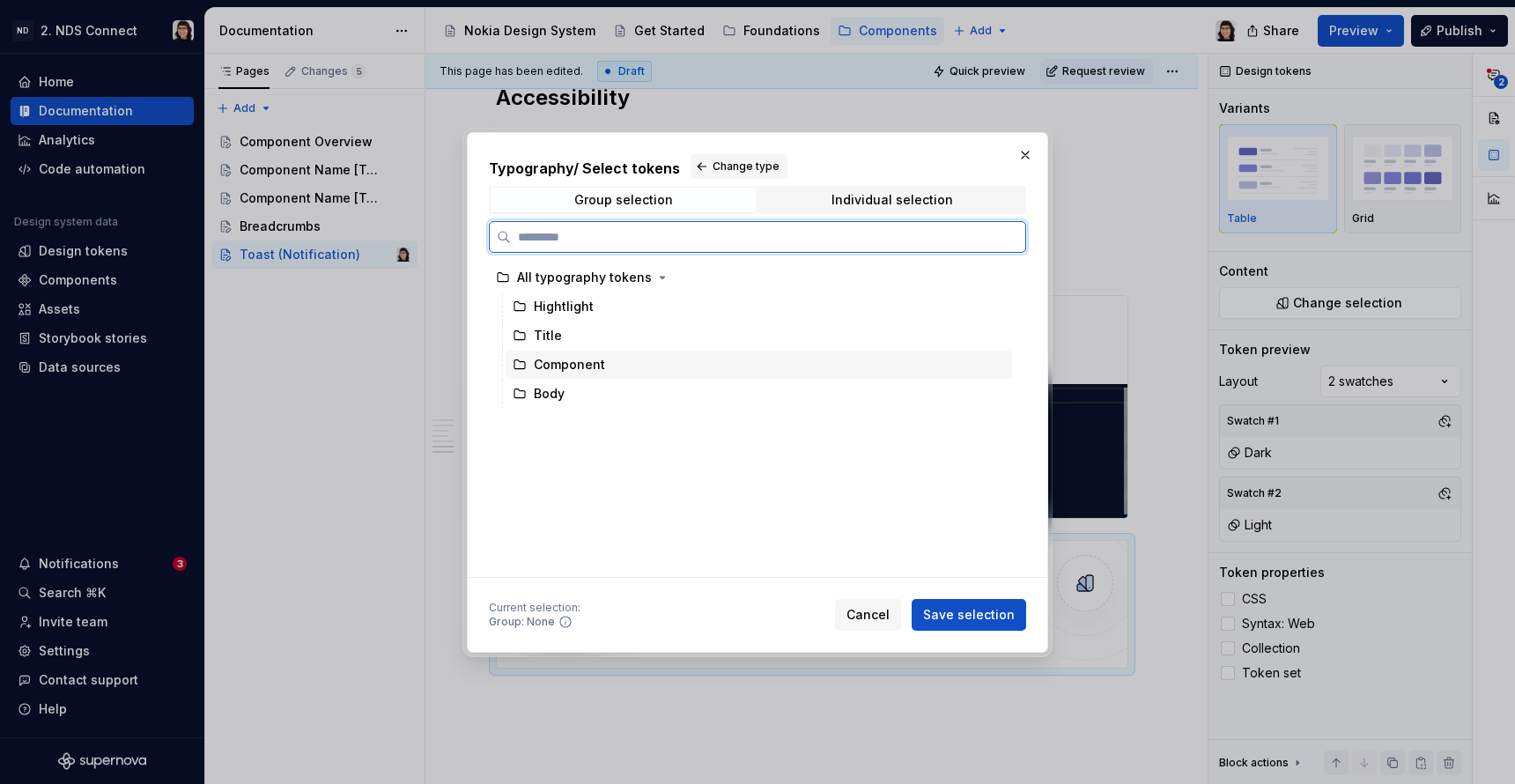
click at [545, 361] on div "Component" at bounding box center [570, 365] width 71 height 18
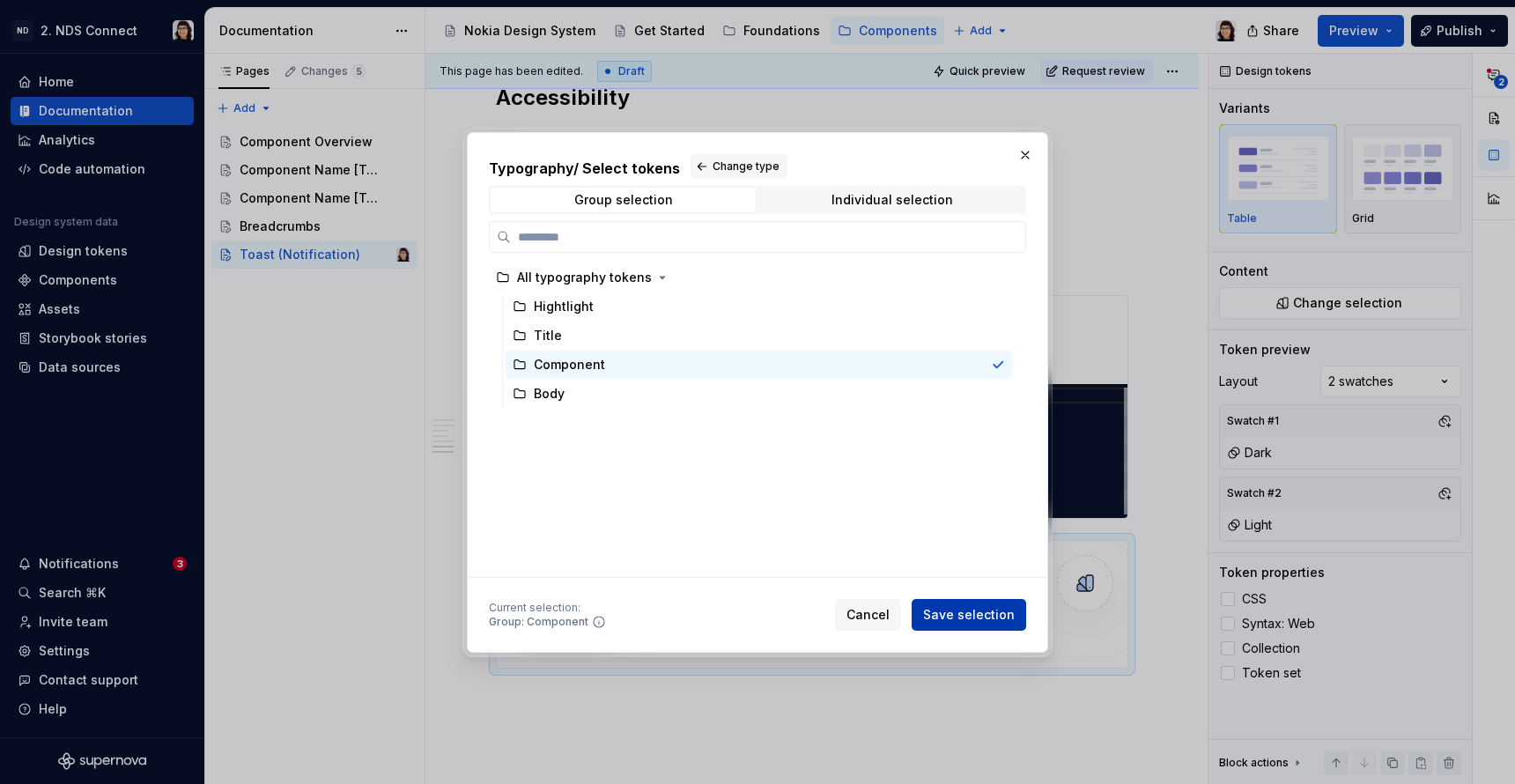
click at [940, 617] on span "Save selection" at bounding box center [969, 615] width 91 height 18
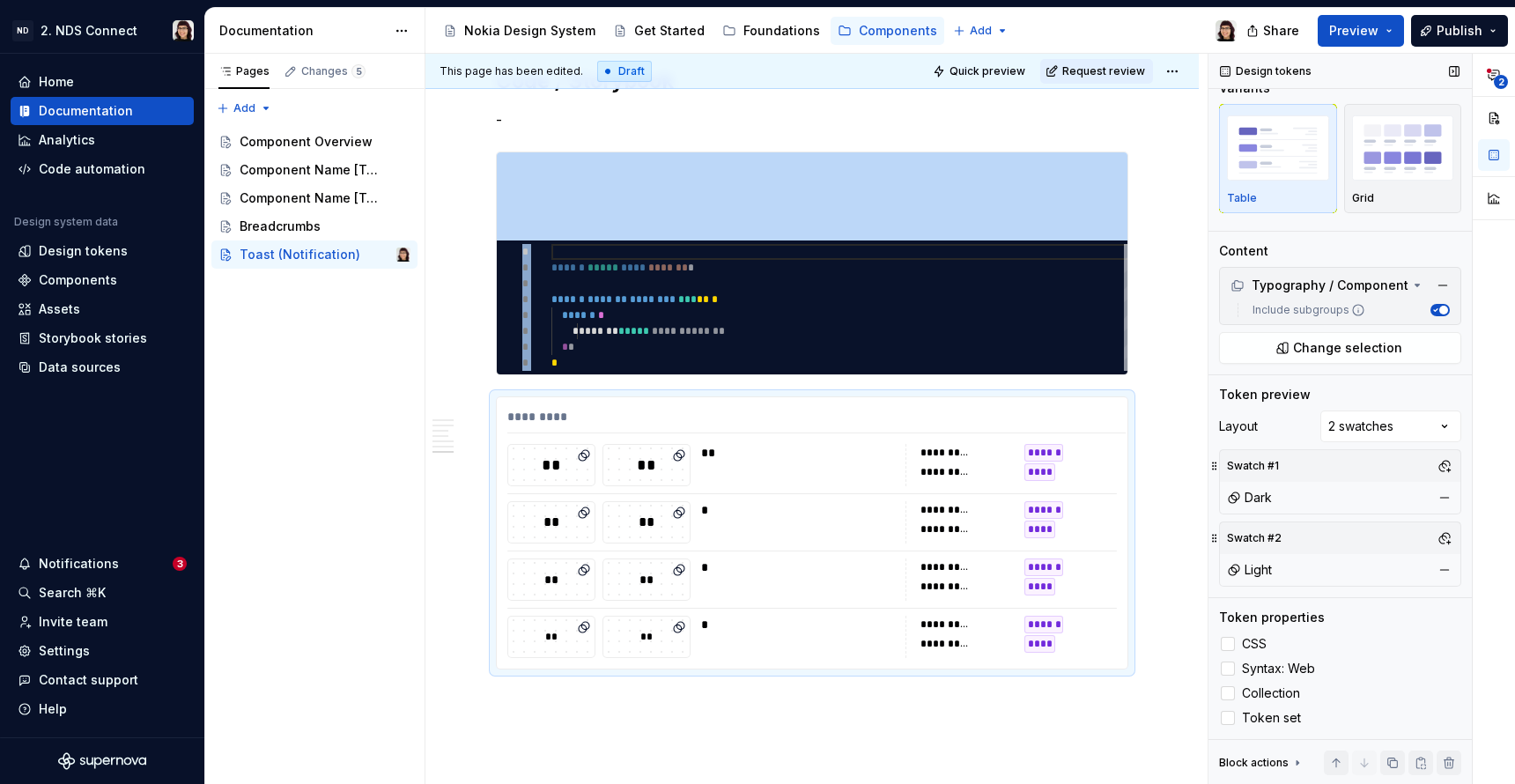
scroll to position [0, 0]
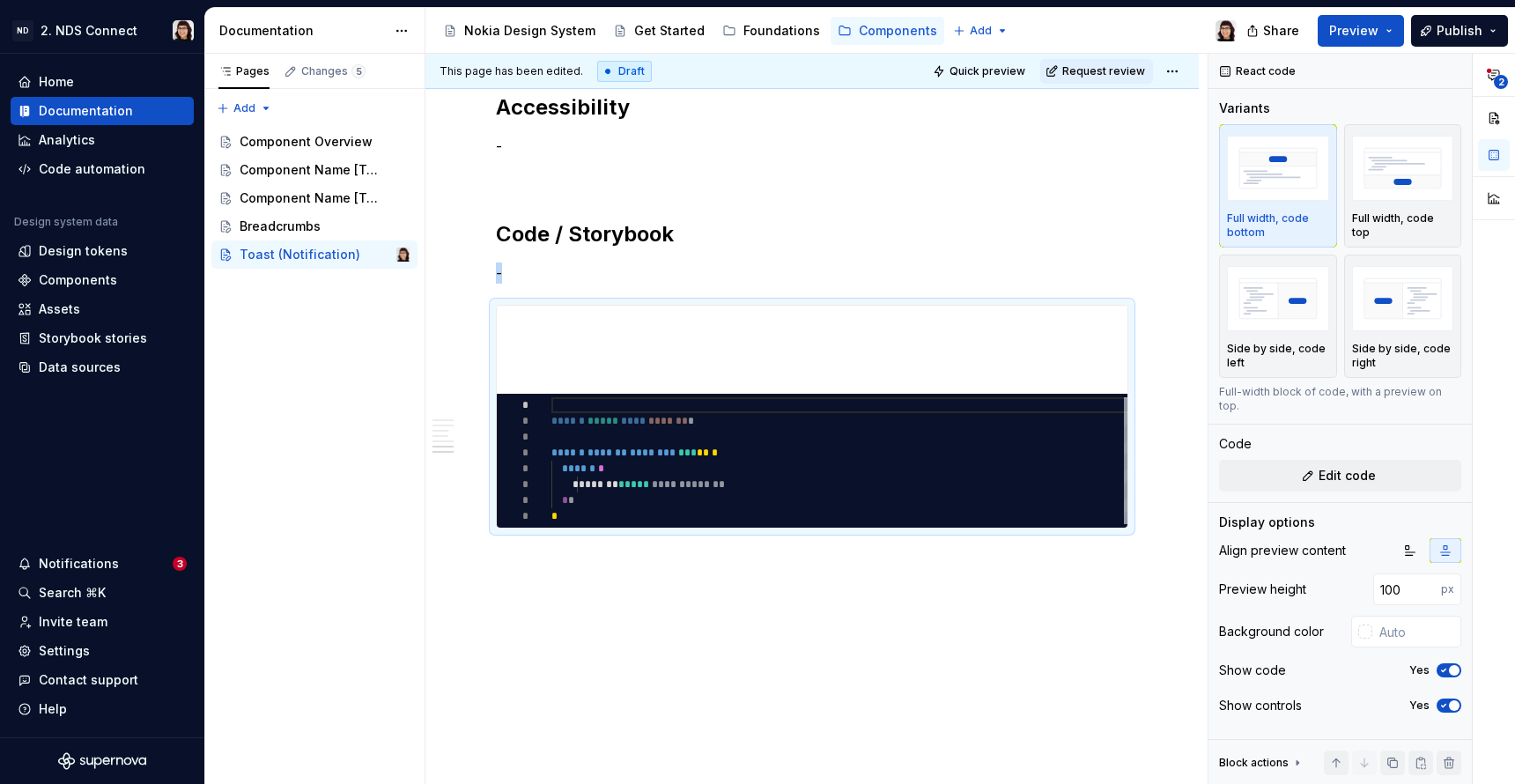
scroll to position [2527, 0]
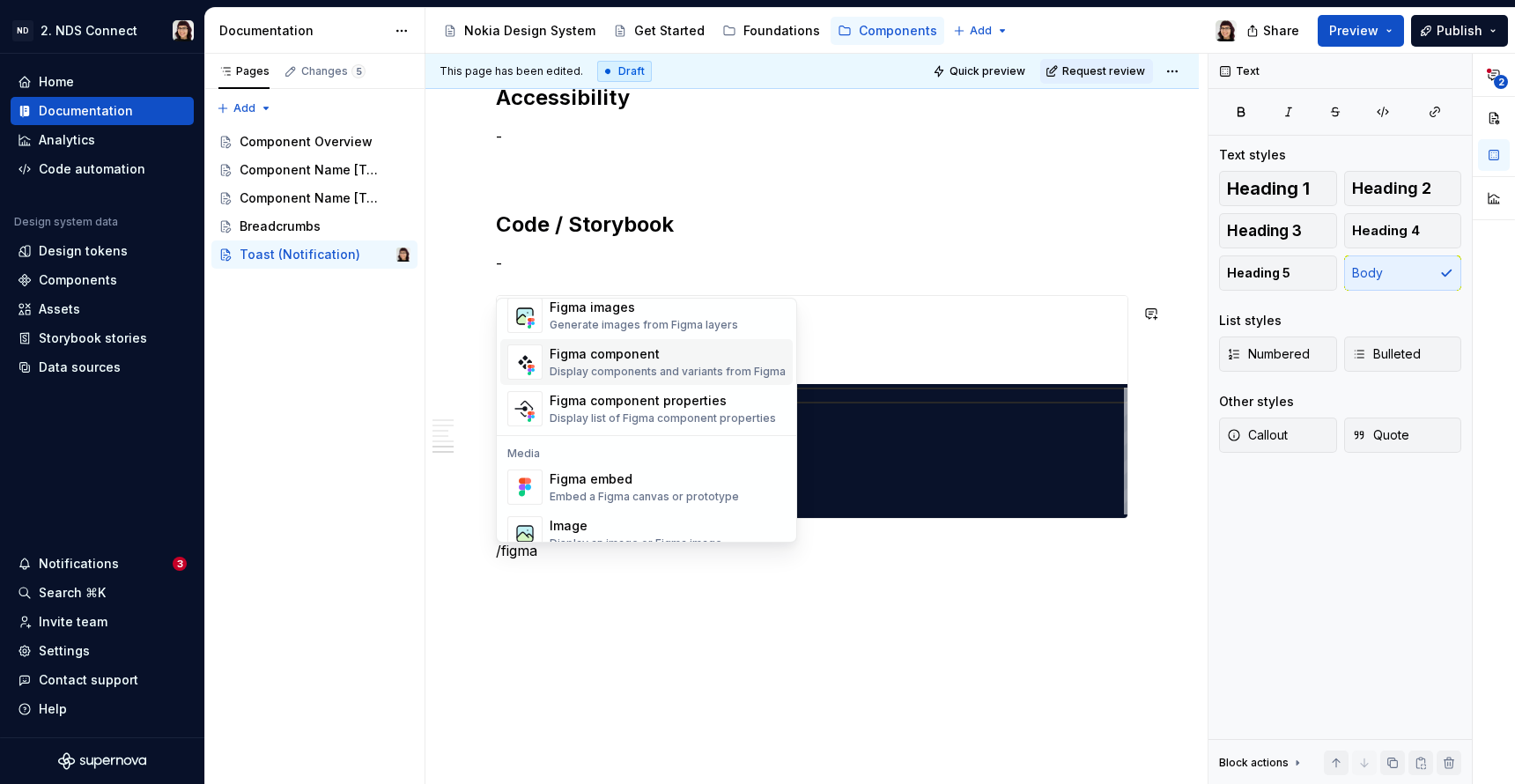
scroll to position [53, 0]
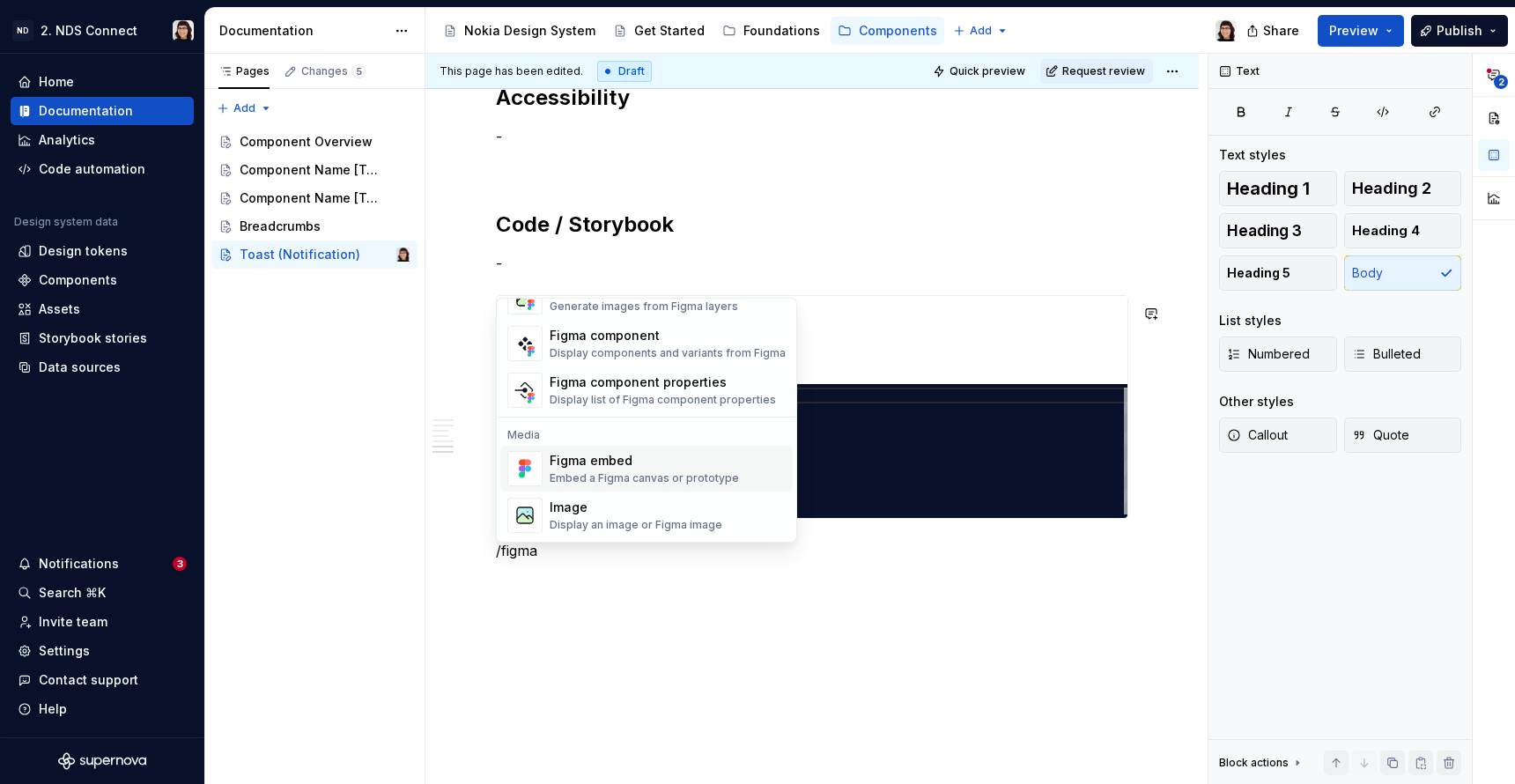
click at [674, 483] on div "Embed a Figma canvas or prototype" at bounding box center [644, 478] width 190 height 14
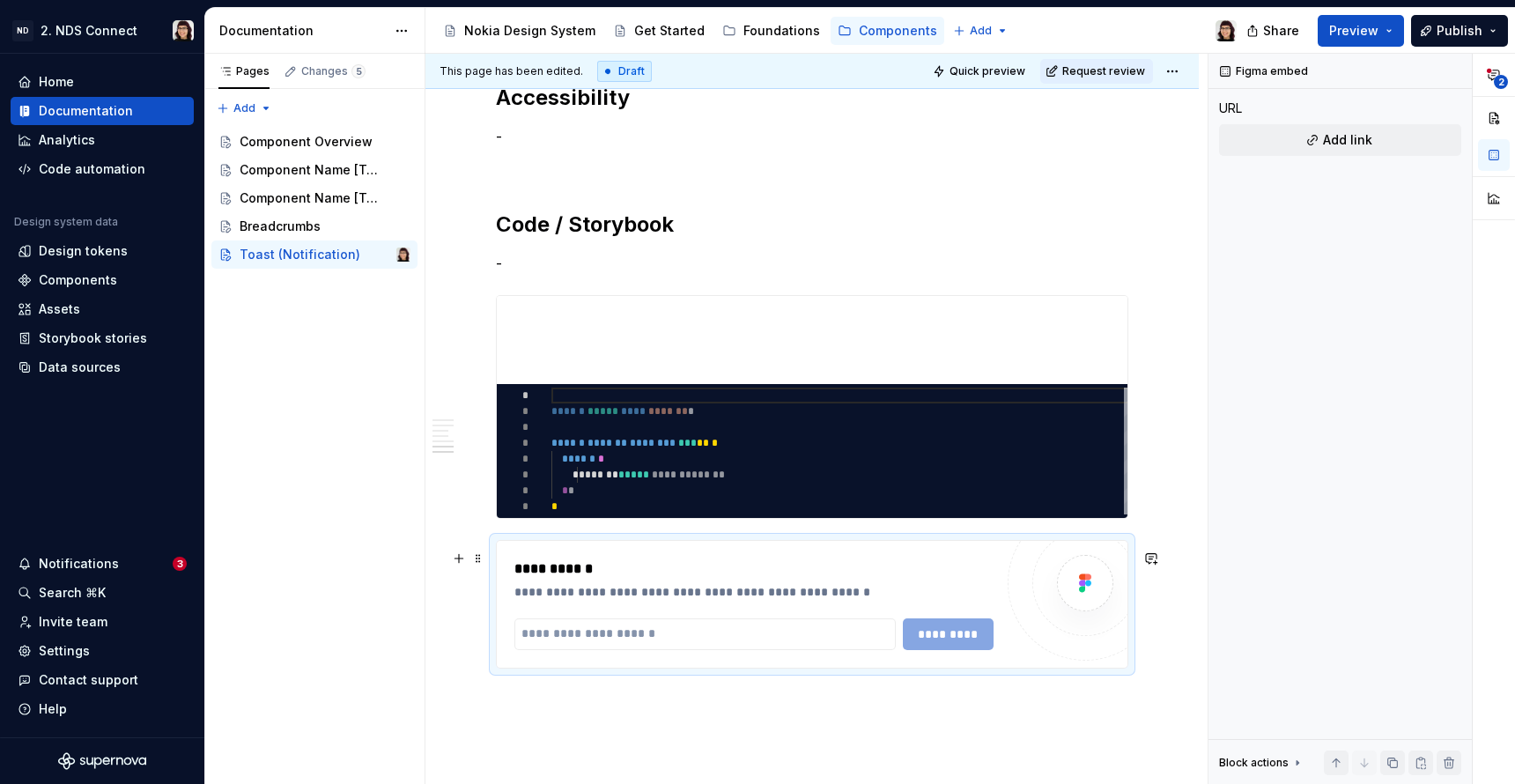
click at [743, 569] on div "**********" at bounding box center [758, 569] width 488 height 21
click at [973, 646] on div "*********" at bounding box center [754, 634] width 480 height 32
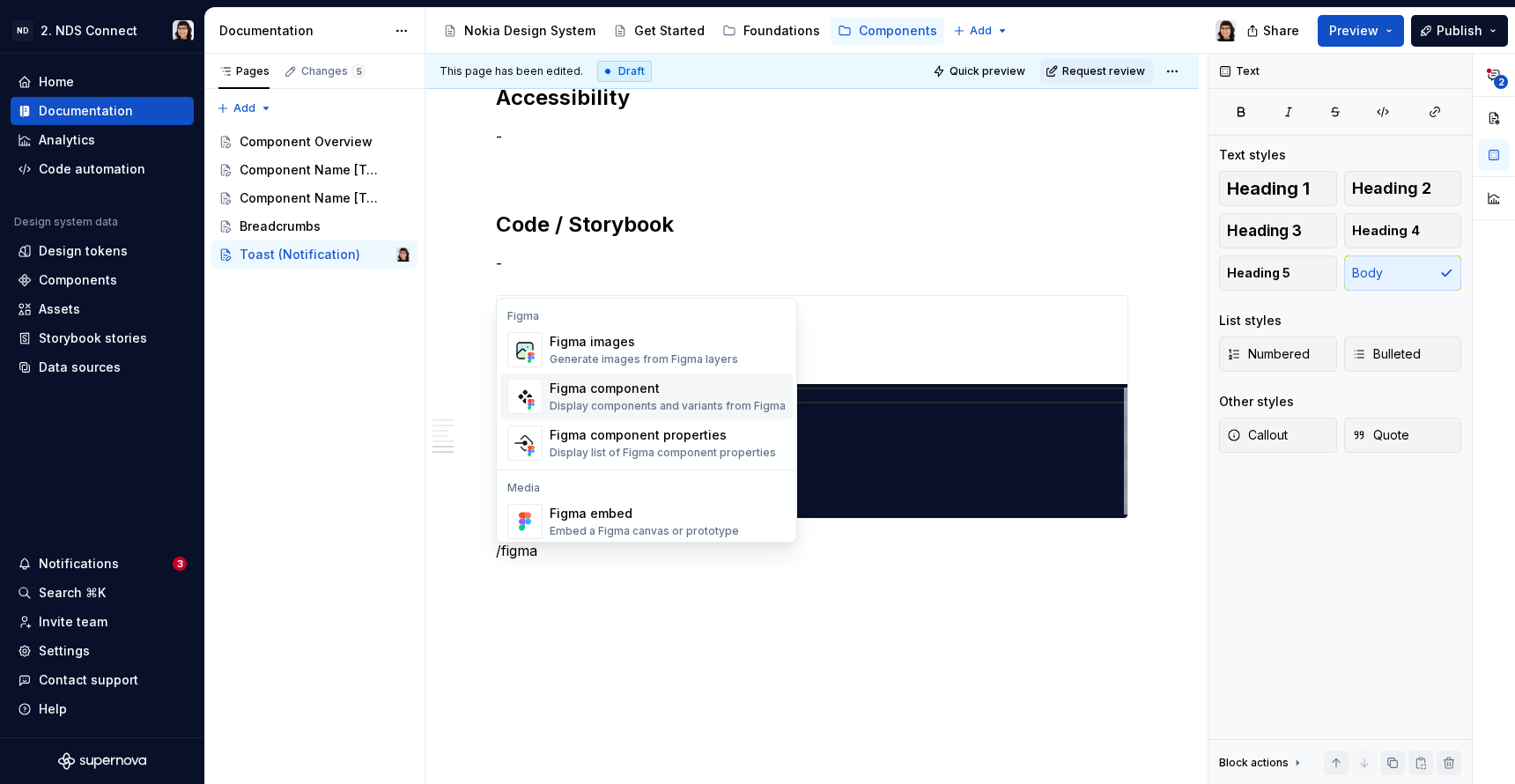
click at [665, 379] on div "Figma component Display components and variants from Figma" at bounding box center [668, 396] width 236 height 35
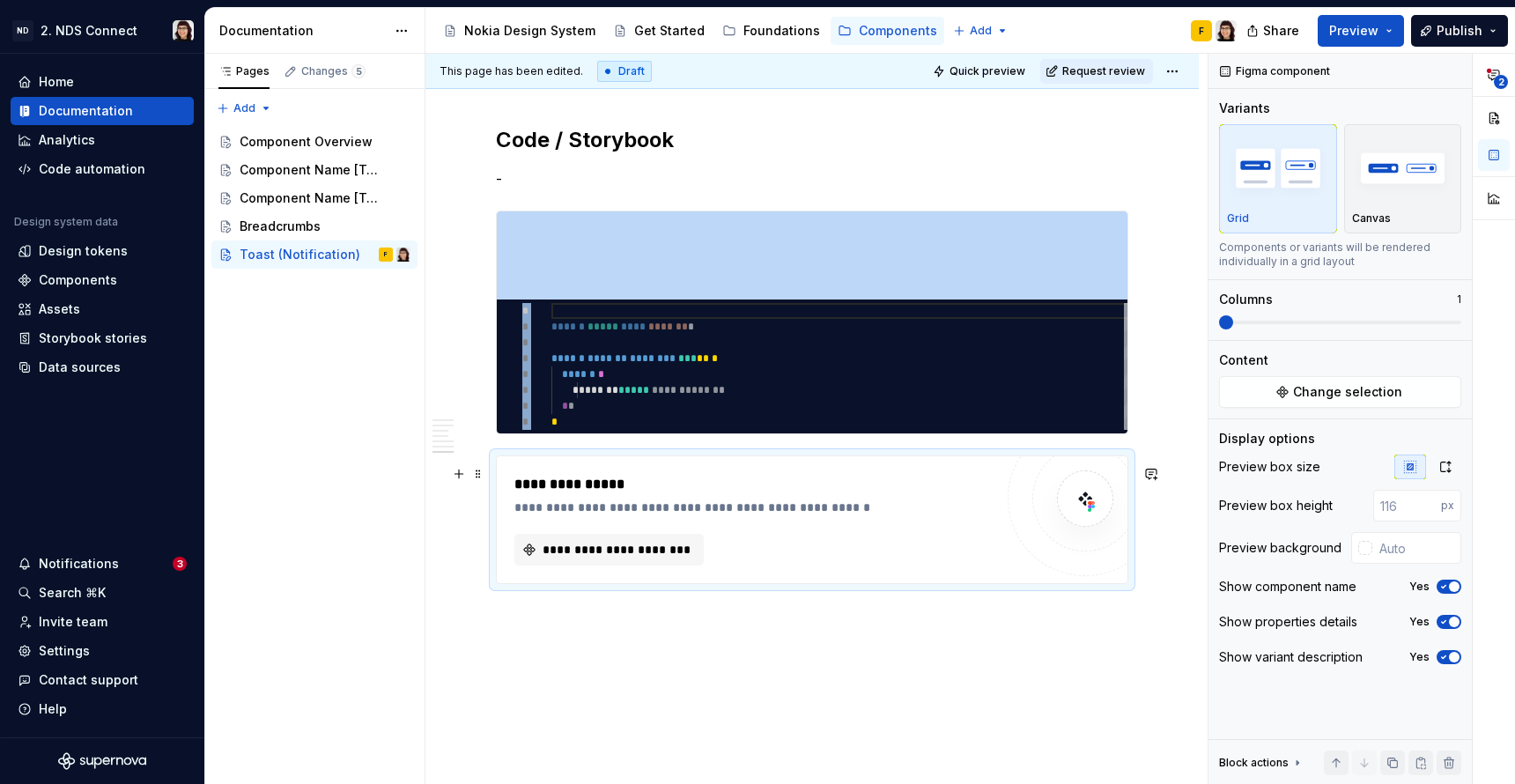
scroll to position [2677, 0]
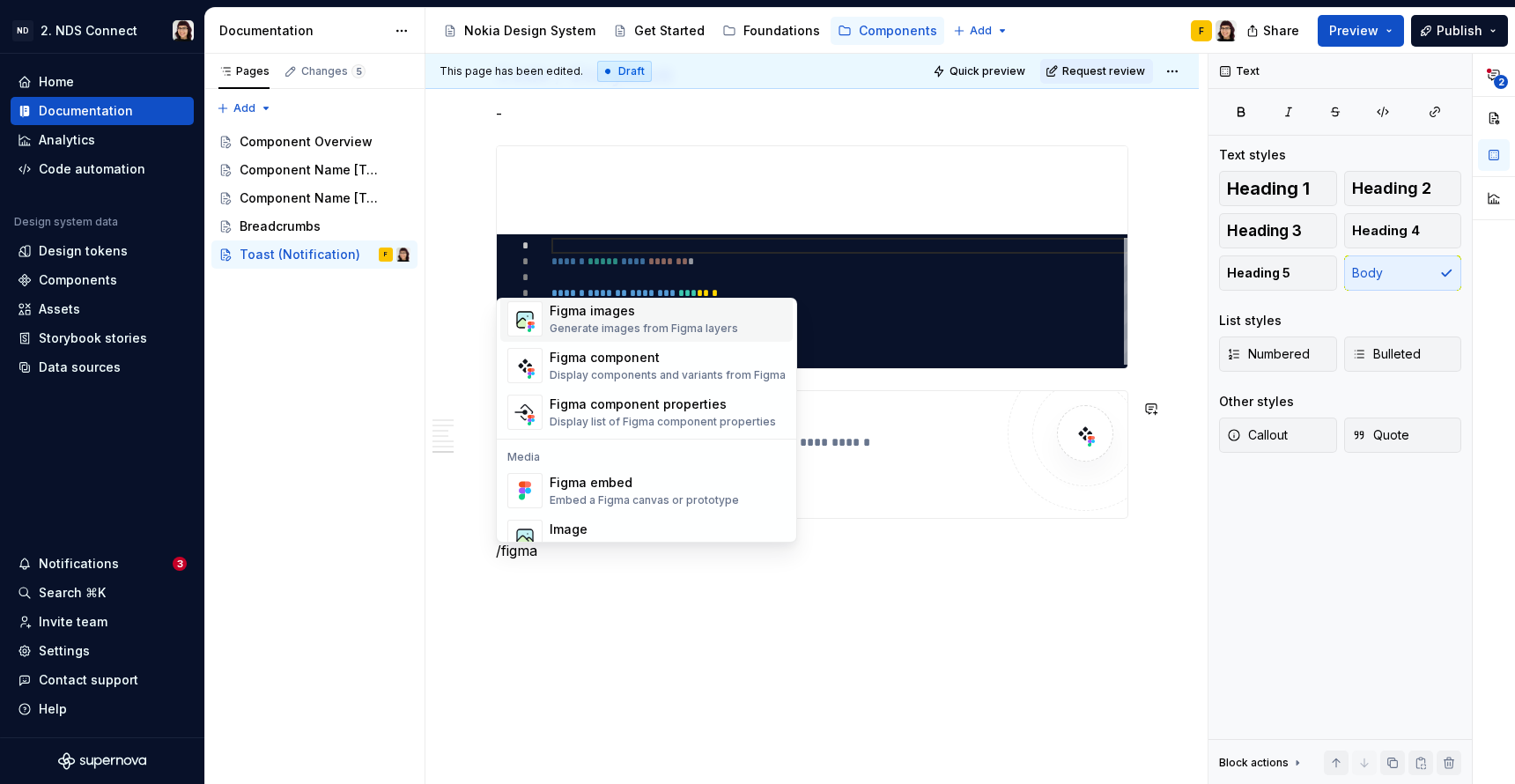
scroll to position [14, 0]
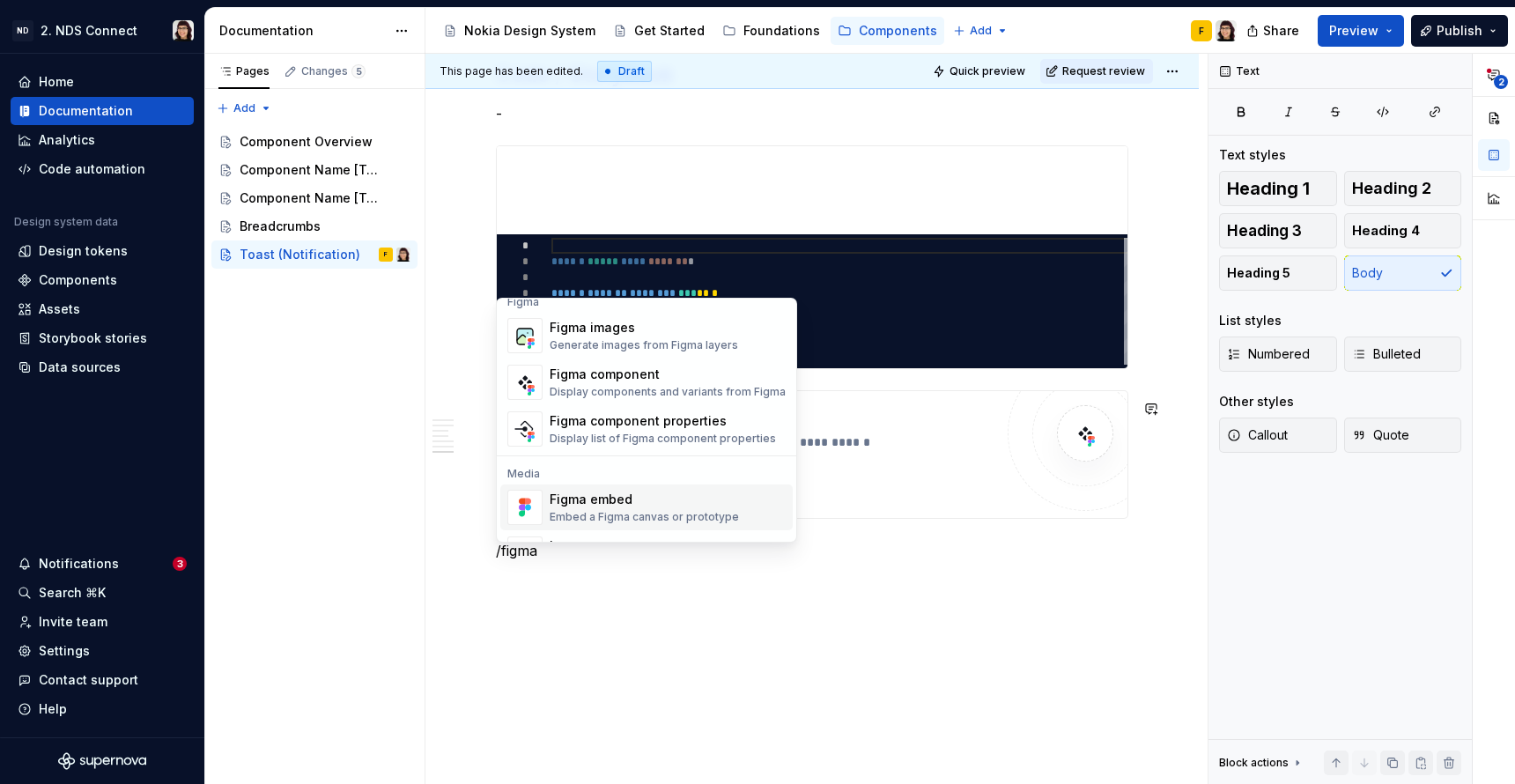
click at [599, 502] on div "Figma embed" at bounding box center [644, 499] width 190 height 18
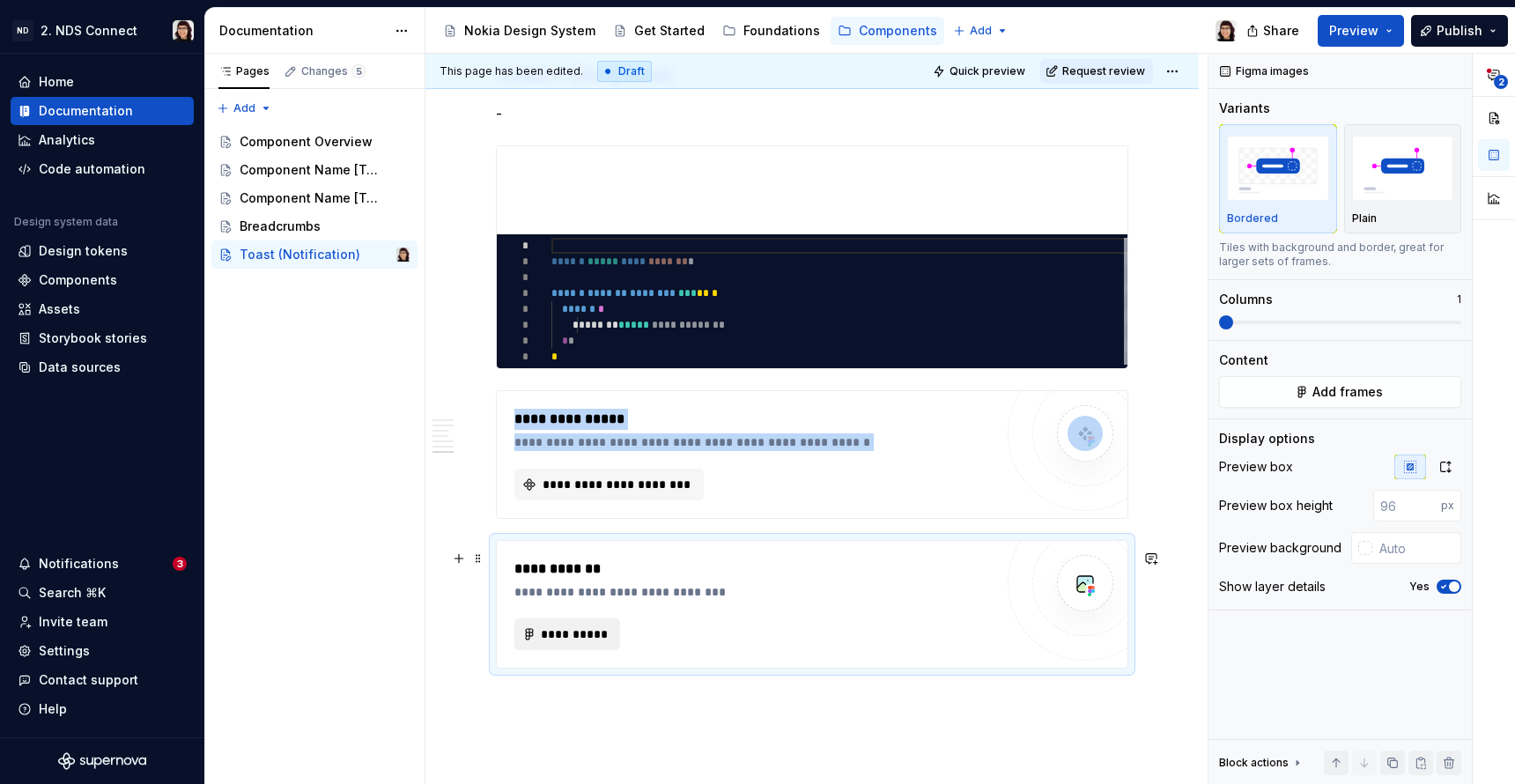
click at [560, 641] on span "**********" at bounding box center [574, 634] width 69 height 18
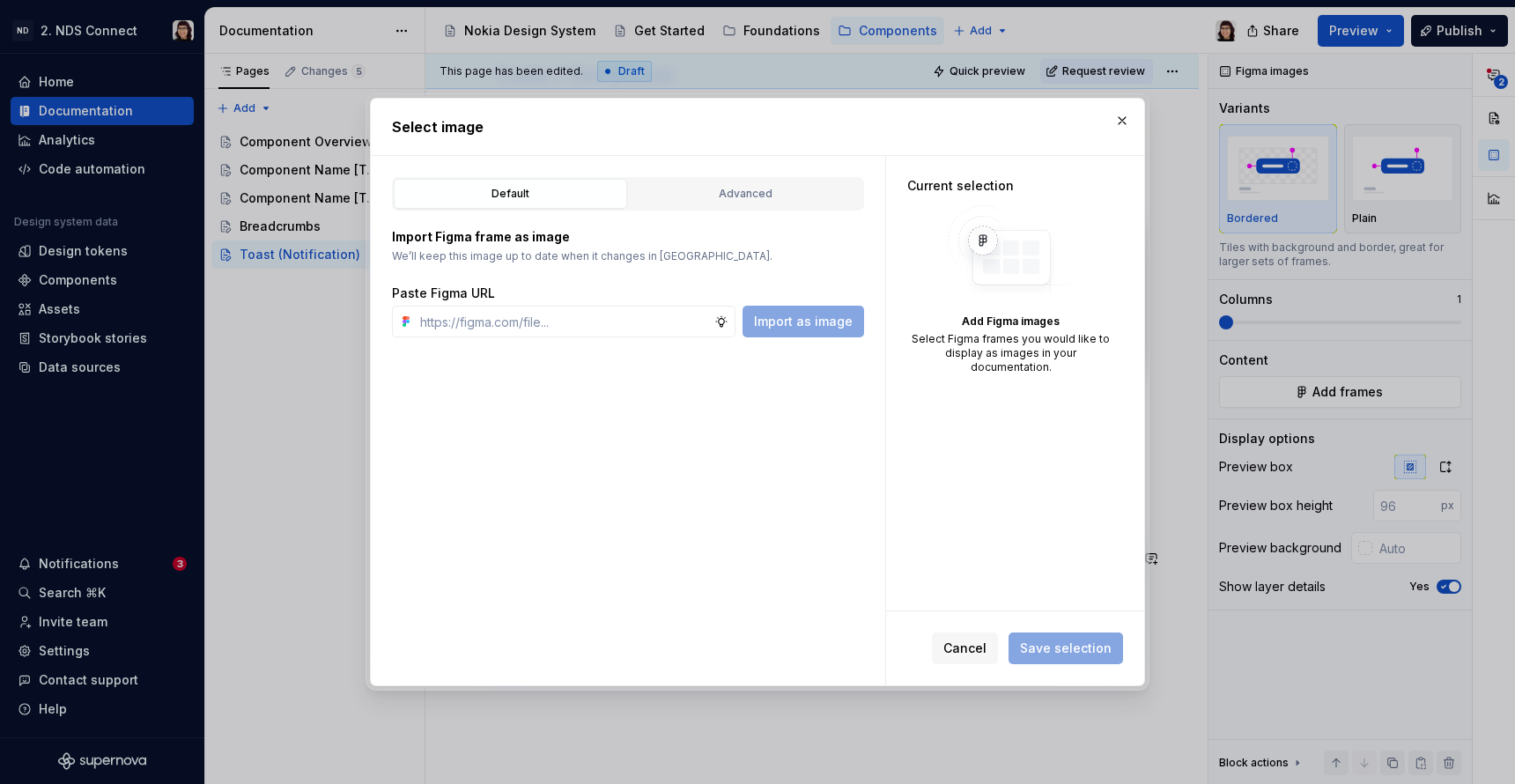
type textarea "*"
paste input "https://www.figma.com/design/neYQoAXhQoLIvTnQmzO4pk/%F0%9F%9A%A7-WIP-%F0%9F%9A%…"
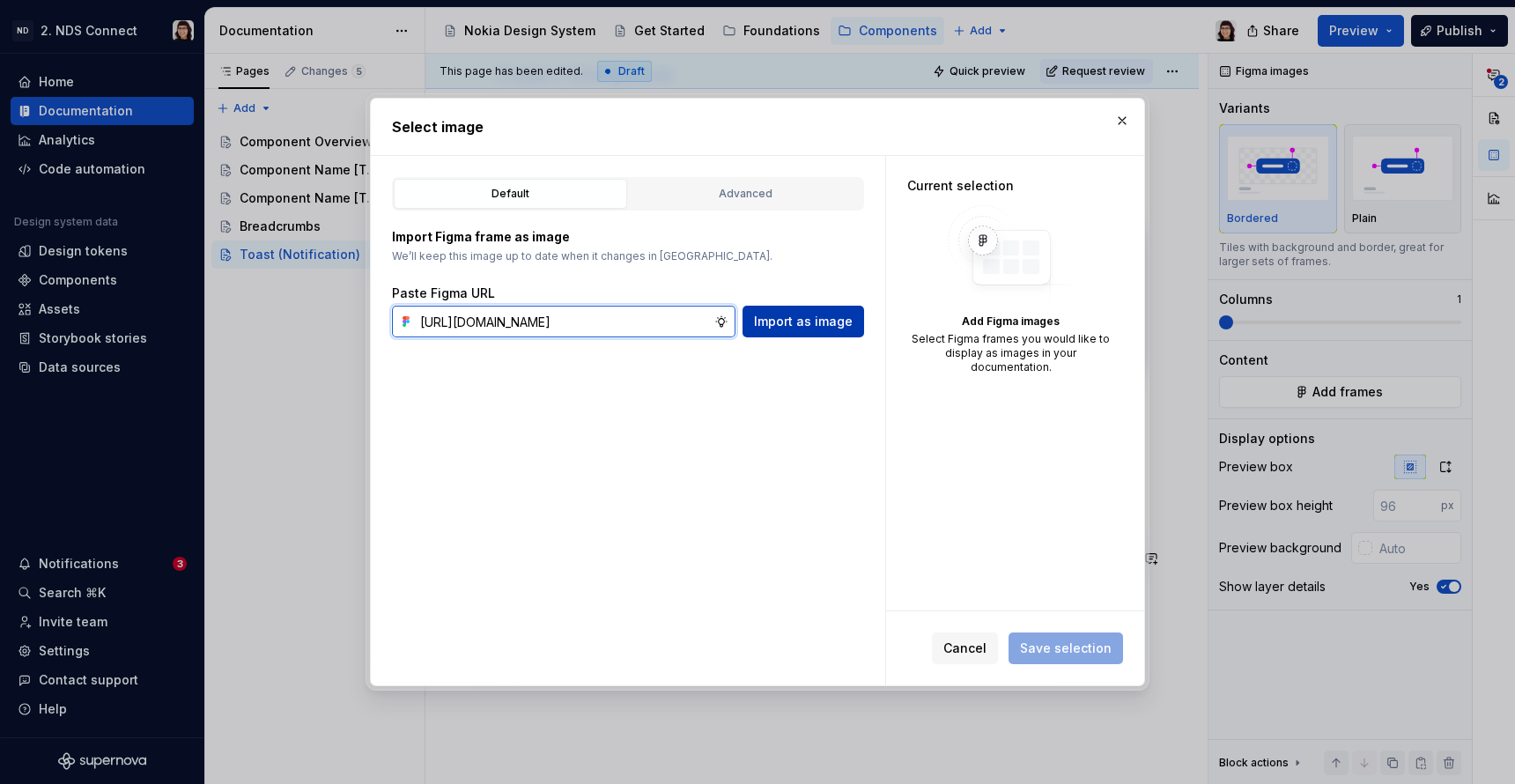
type input "https://www.figma.com/design/neYQoAXhQoLIvTnQmzO4pk/%F0%9F%9A%A7-WIP-%F0%9F%9A%…"
click at [778, 325] on span "Import as image" at bounding box center [803, 322] width 98 height 18
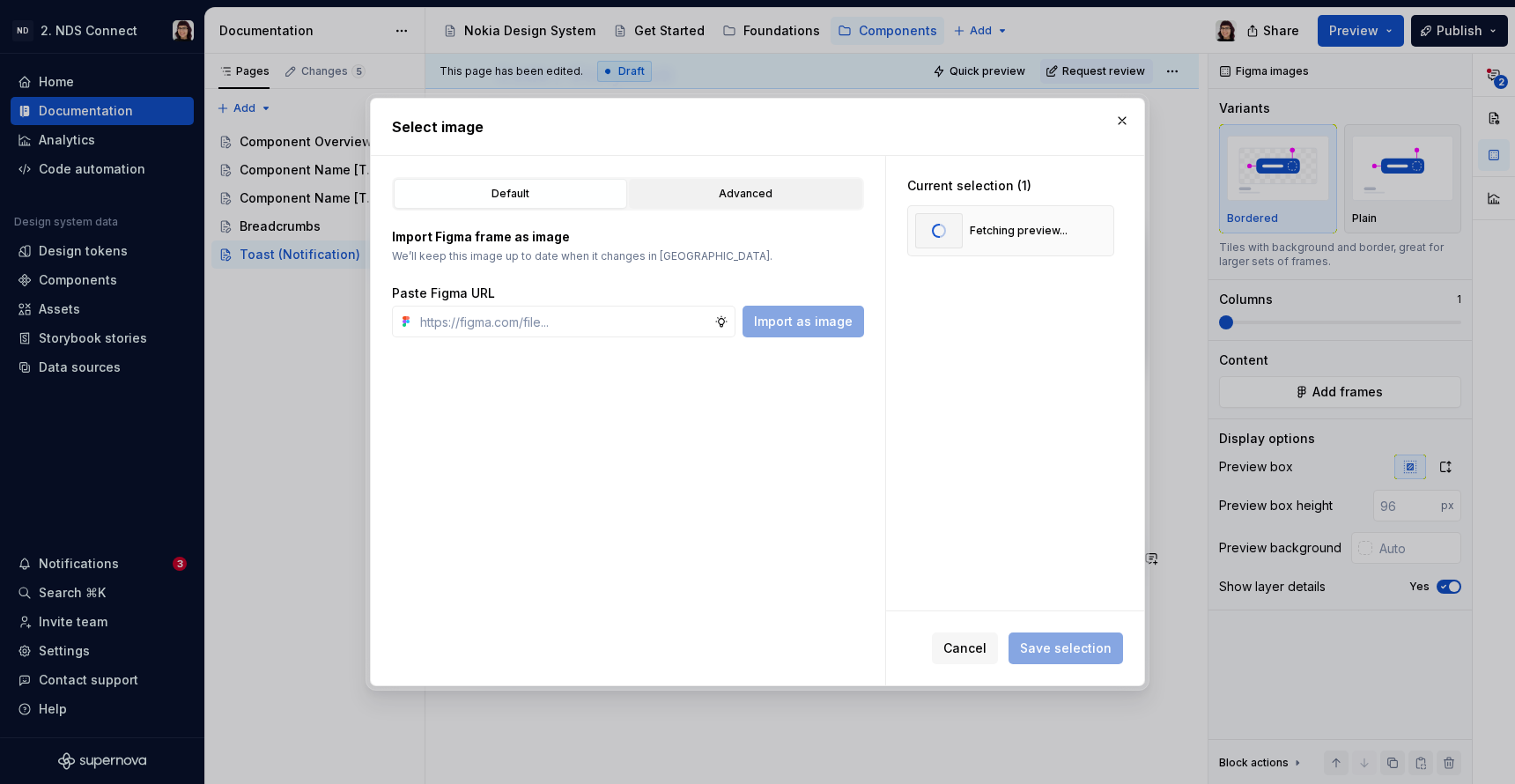
click at [749, 193] on div "Advanced" at bounding box center [746, 194] width 221 height 18
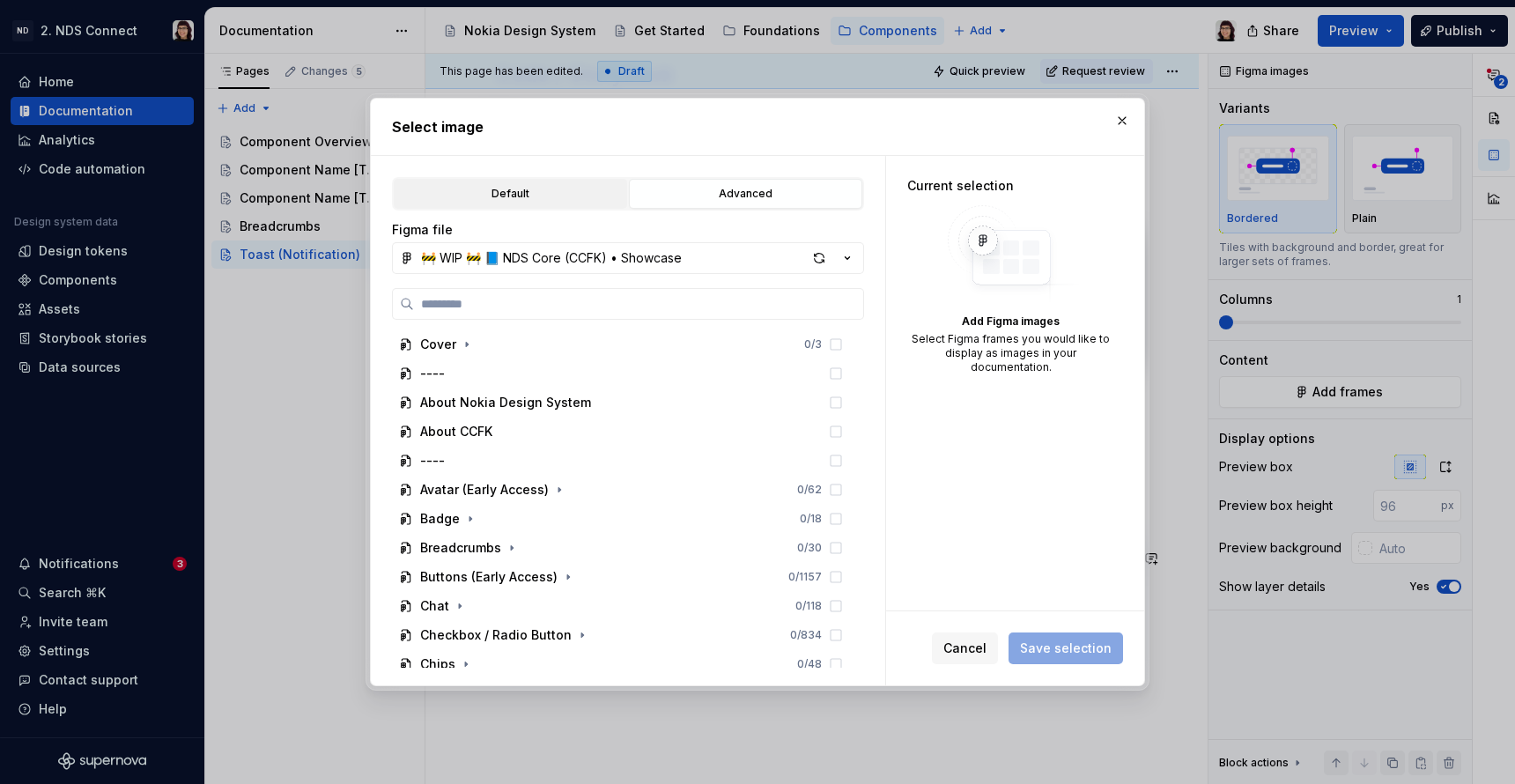
click at [548, 179] on button "Default" at bounding box center [510, 194] width 233 height 30
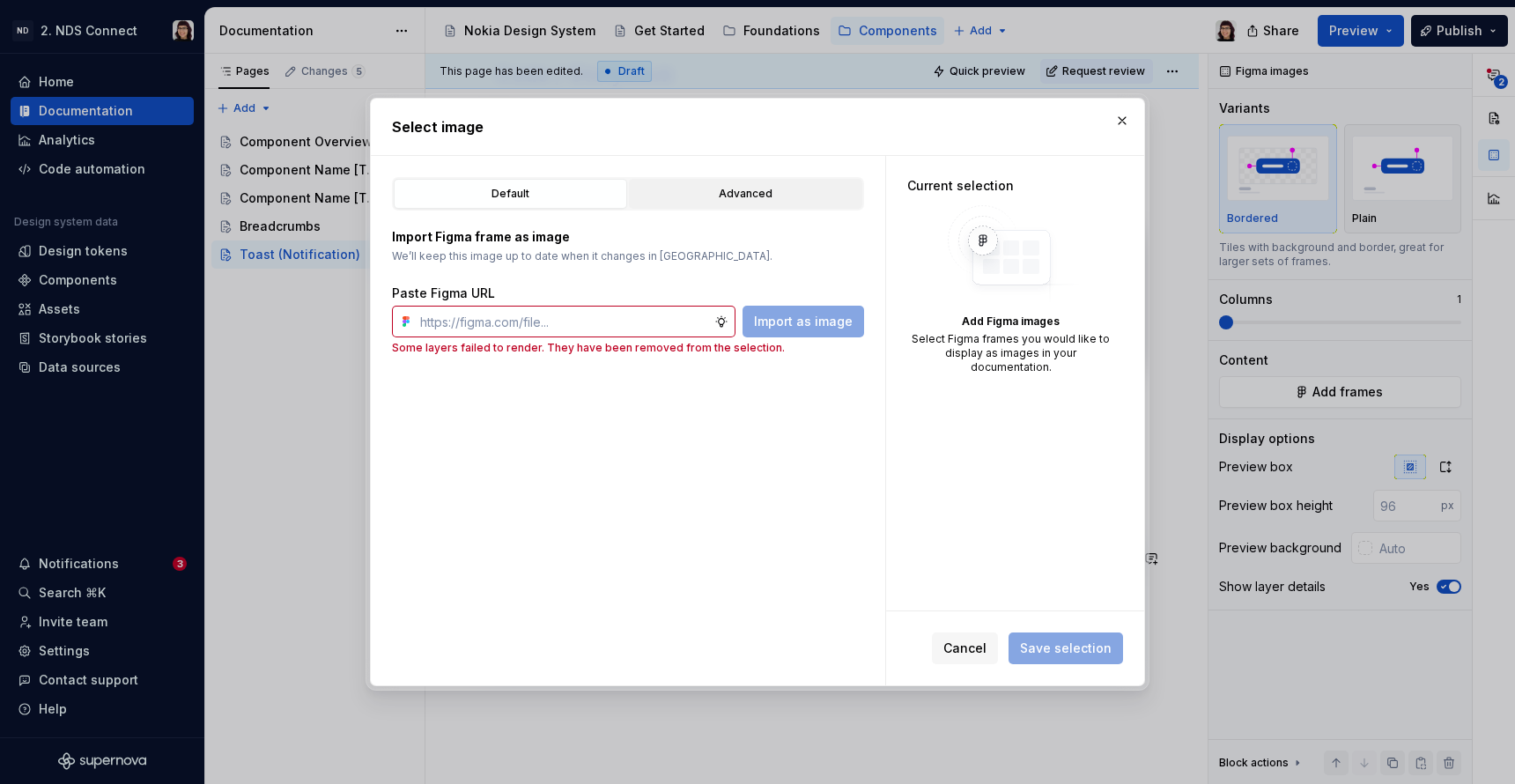
click at [705, 193] on div "Advanced" at bounding box center [746, 194] width 221 height 18
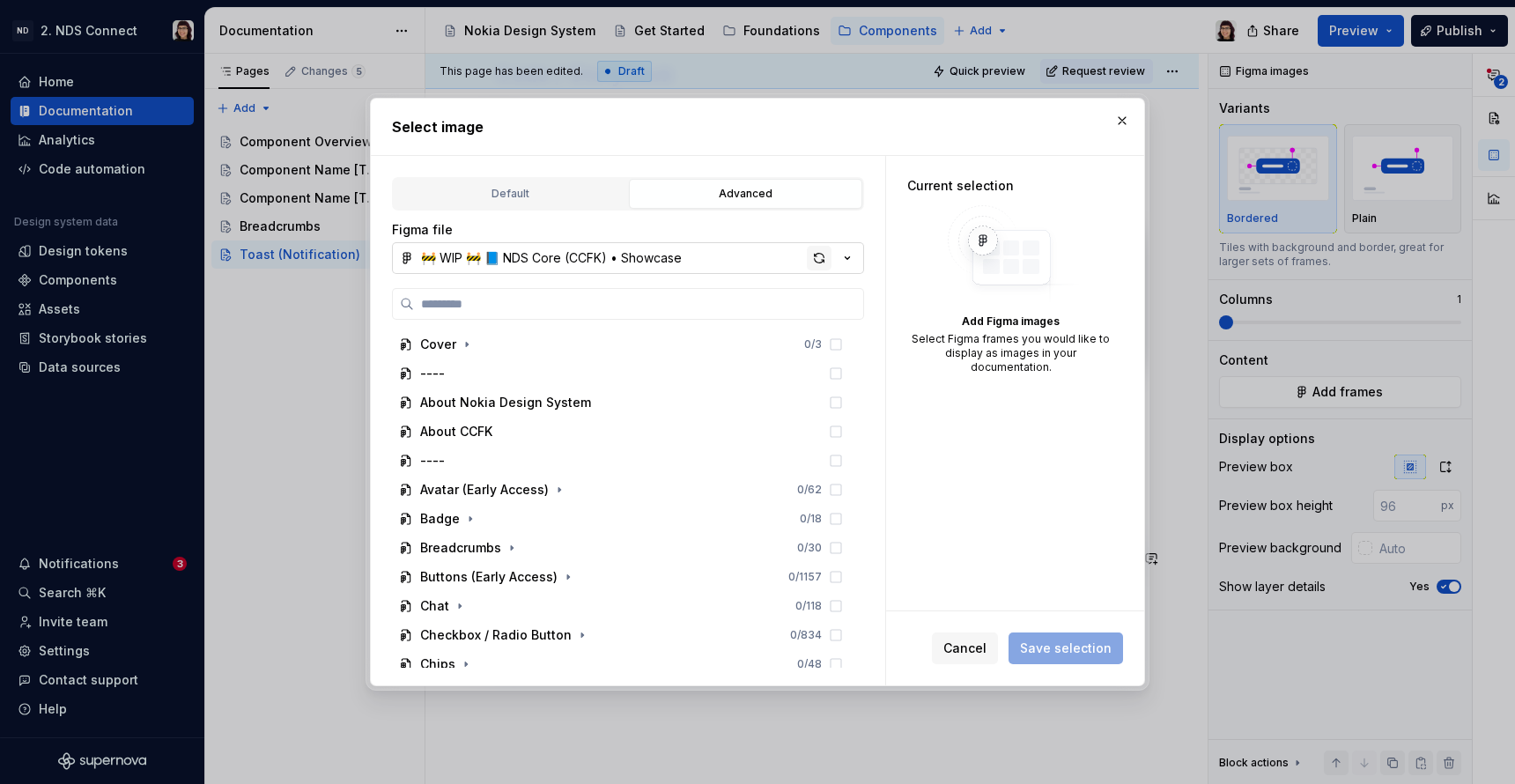
click at [817, 257] on div "button" at bounding box center [819, 258] width 25 height 25
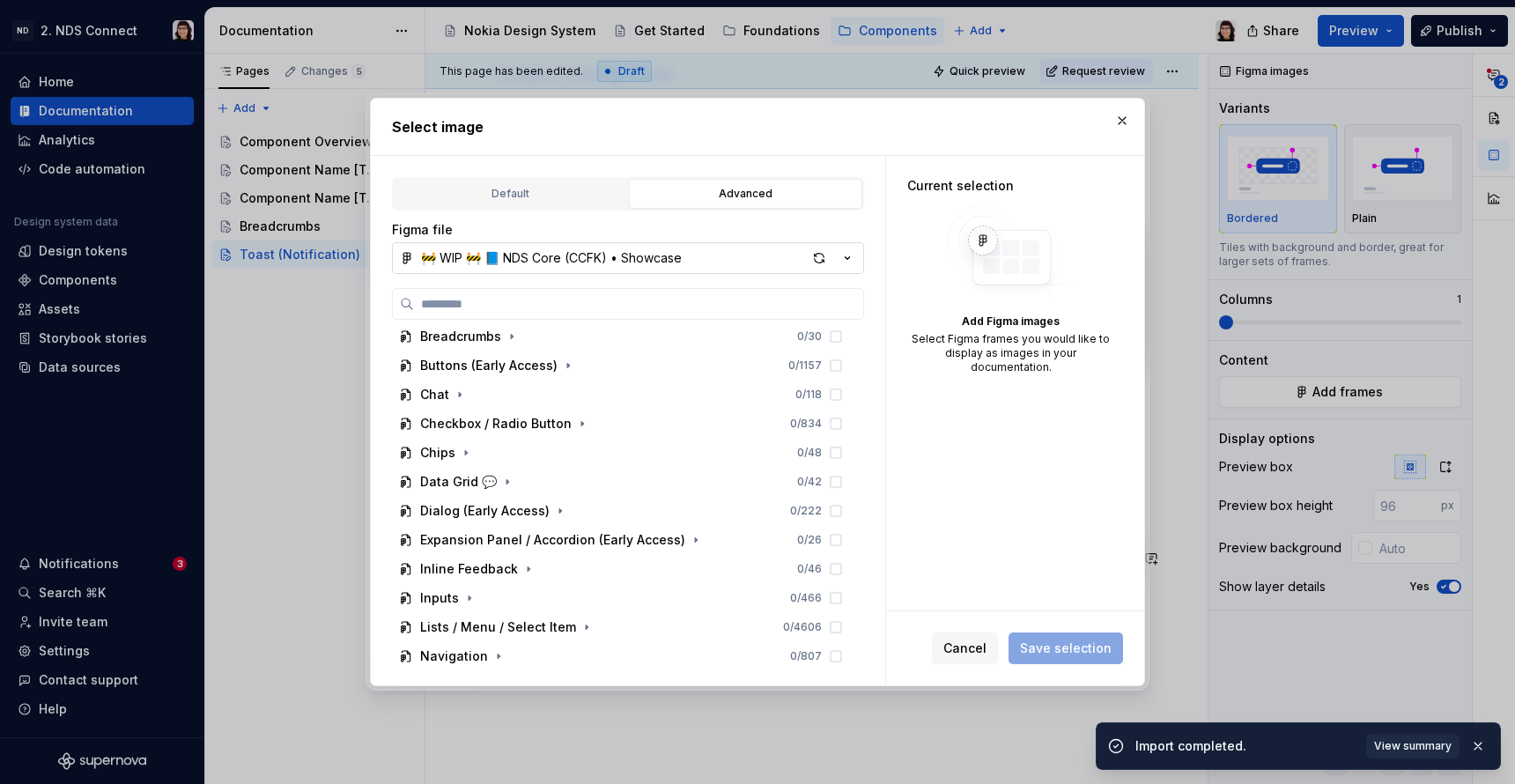
scroll to position [214, 0]
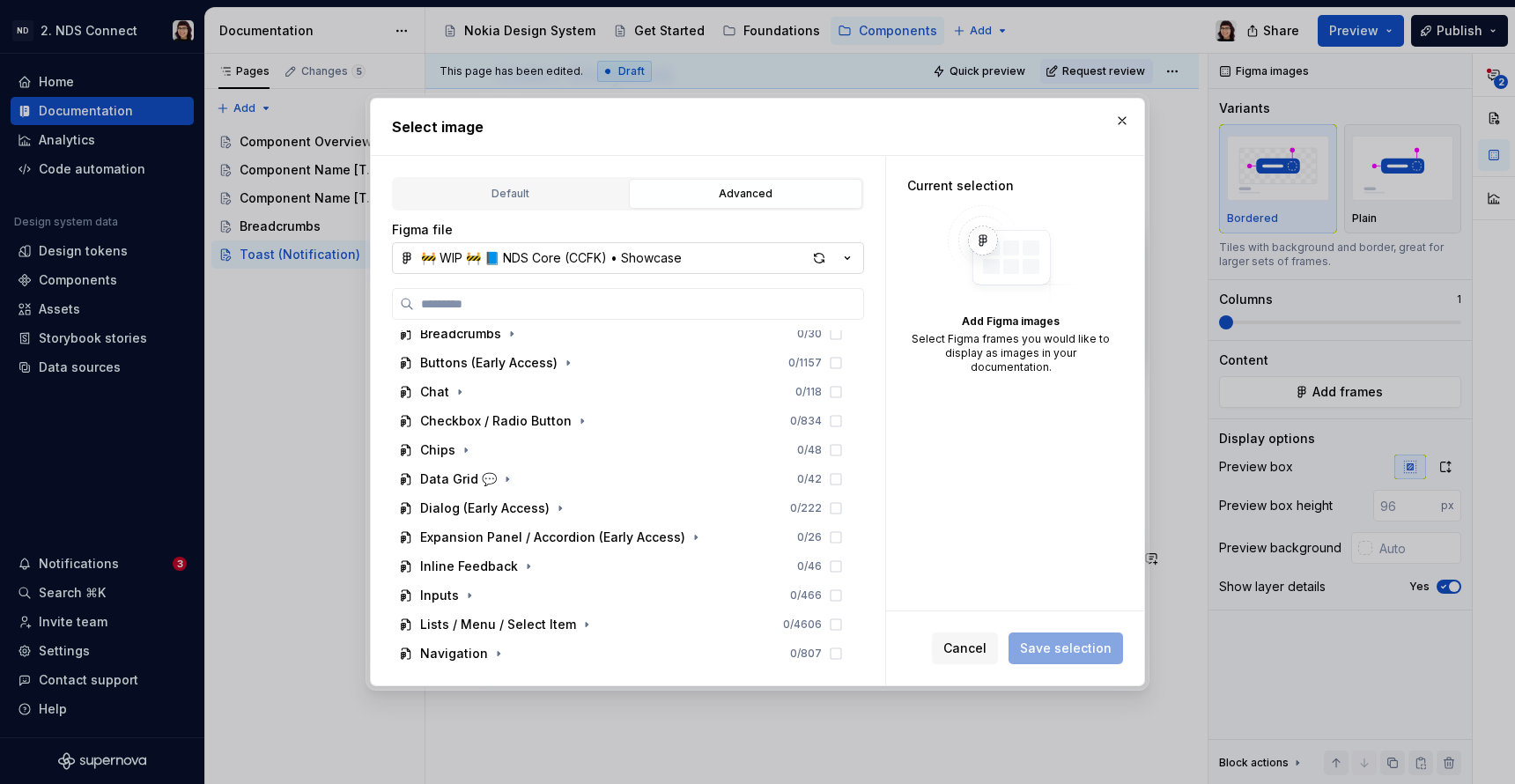
type textarea "*"
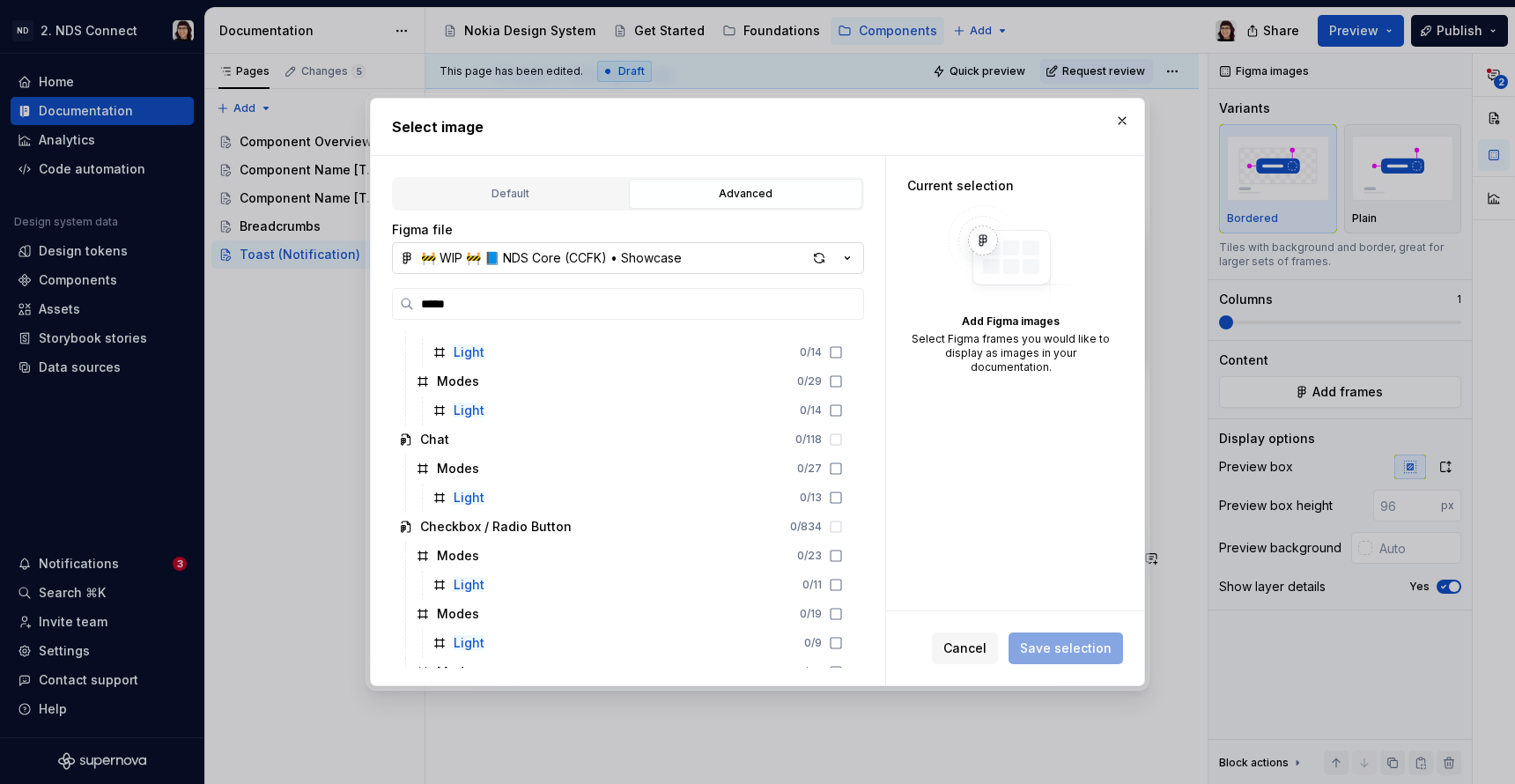
scroll to position [605, 0]
type input "******"
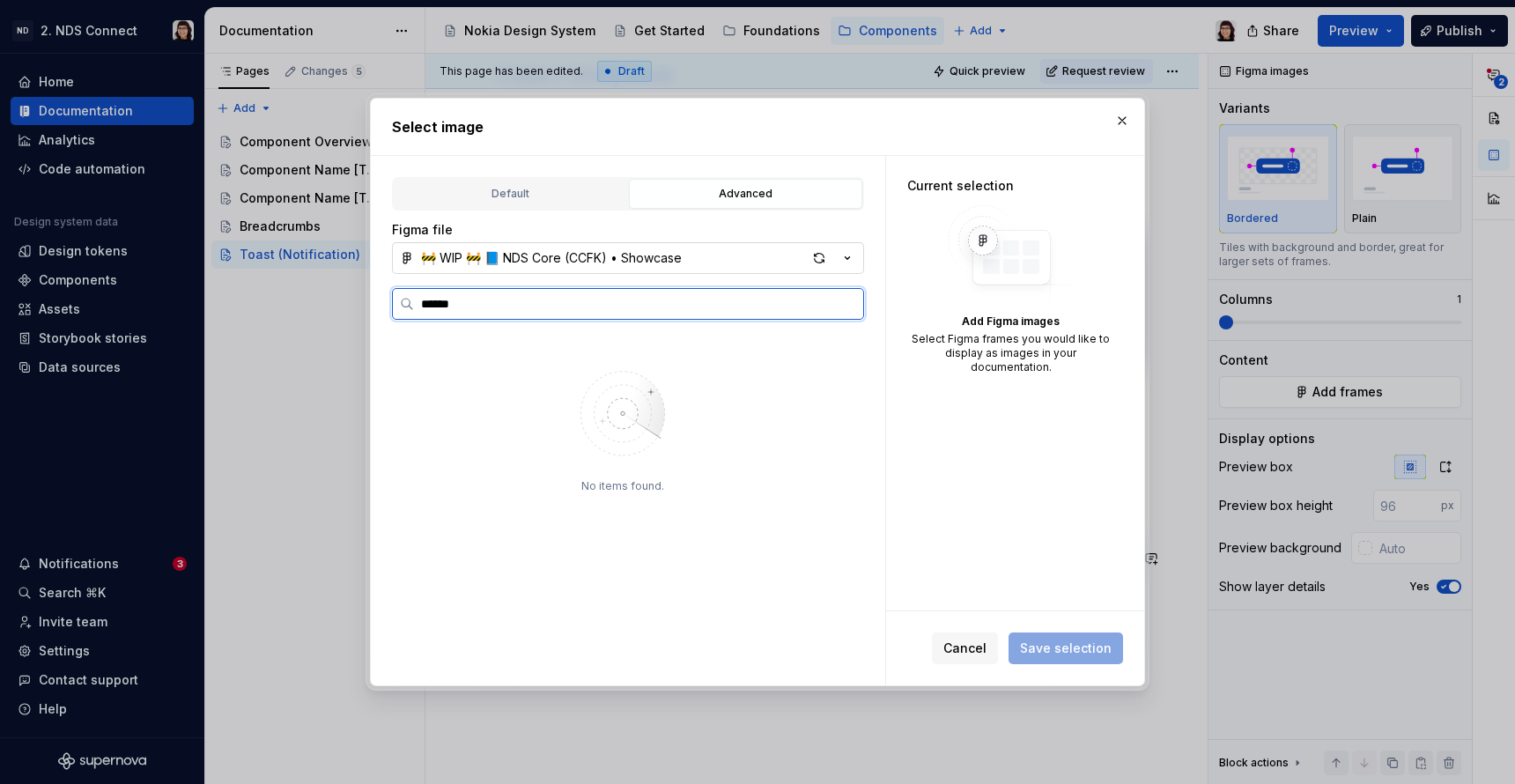
type textarea "*"
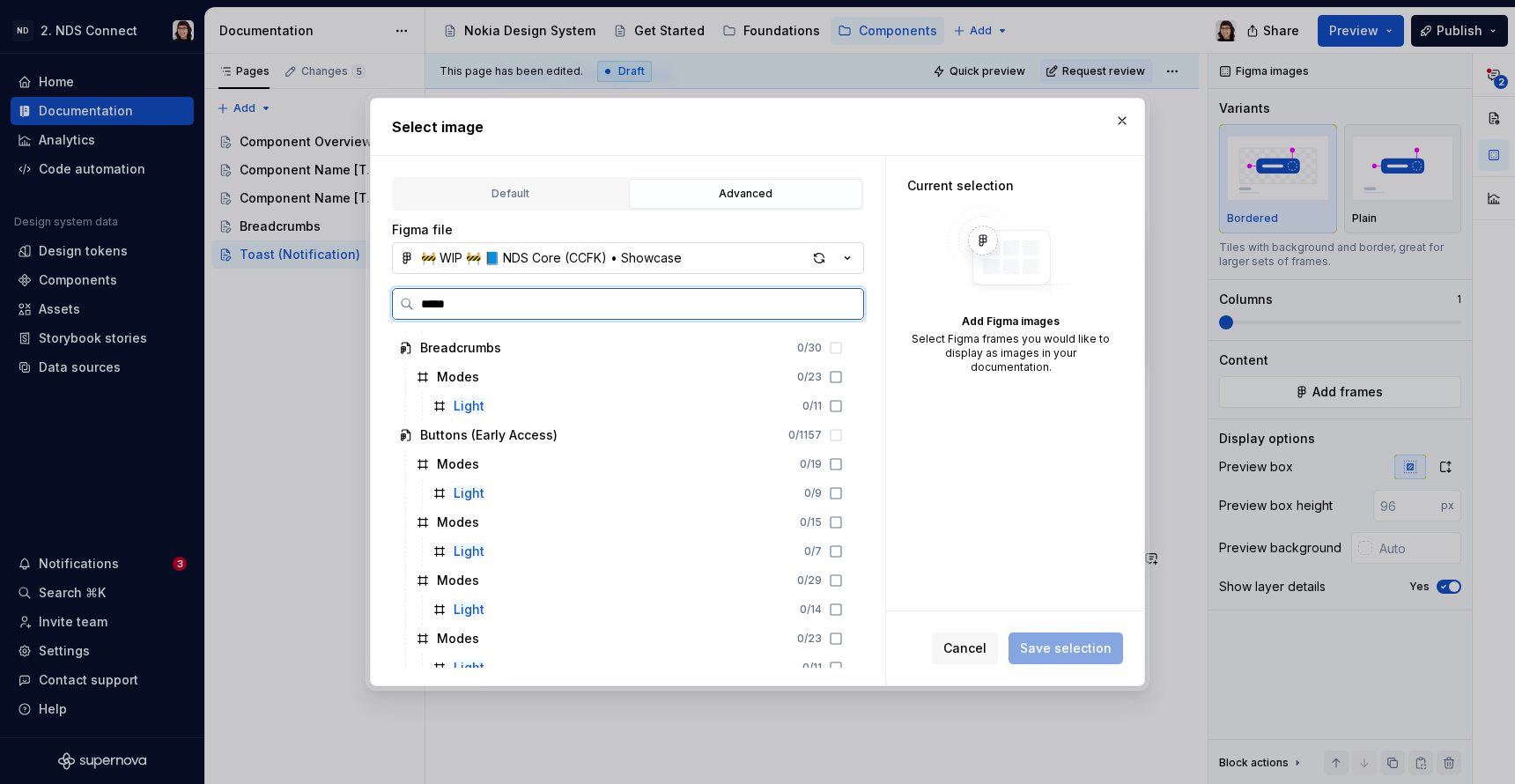
scroll to position [239, 0]
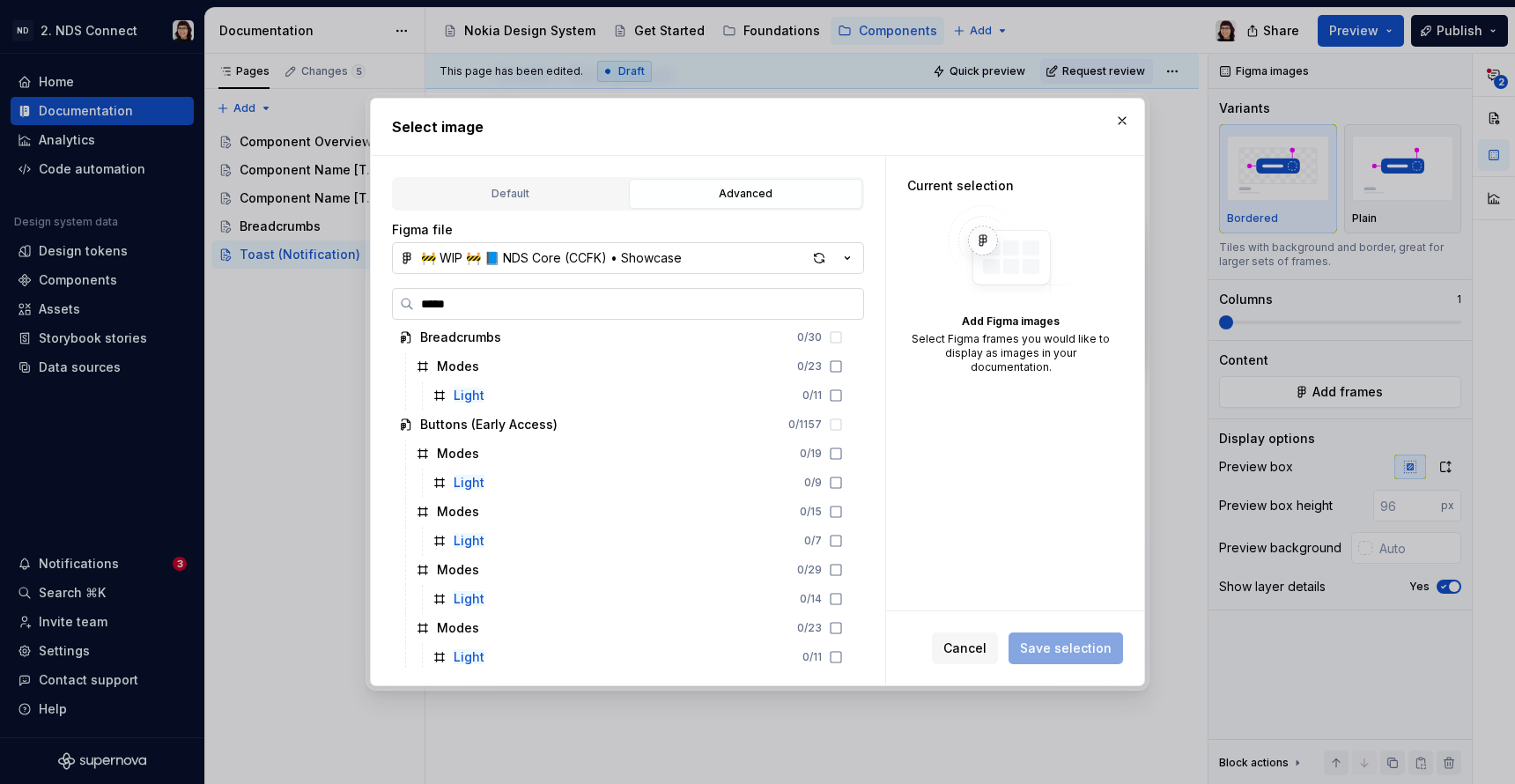
click at [464, 315] on label "*****" at bounding box center [628, 304] width 473 height 32
click at [464, 313] on input "*****" at bounding box center [638, 304] width 450 height 18
click at [464, 315] on label "*****" at bounding box center [628, 304] width 473 height 32
click at [464, 313] on input "*****" at bounding box center [638, 304] width 450 height 18
click at [464, 315] on label "*****" at bounding box center [628, 304] width 473 height 32
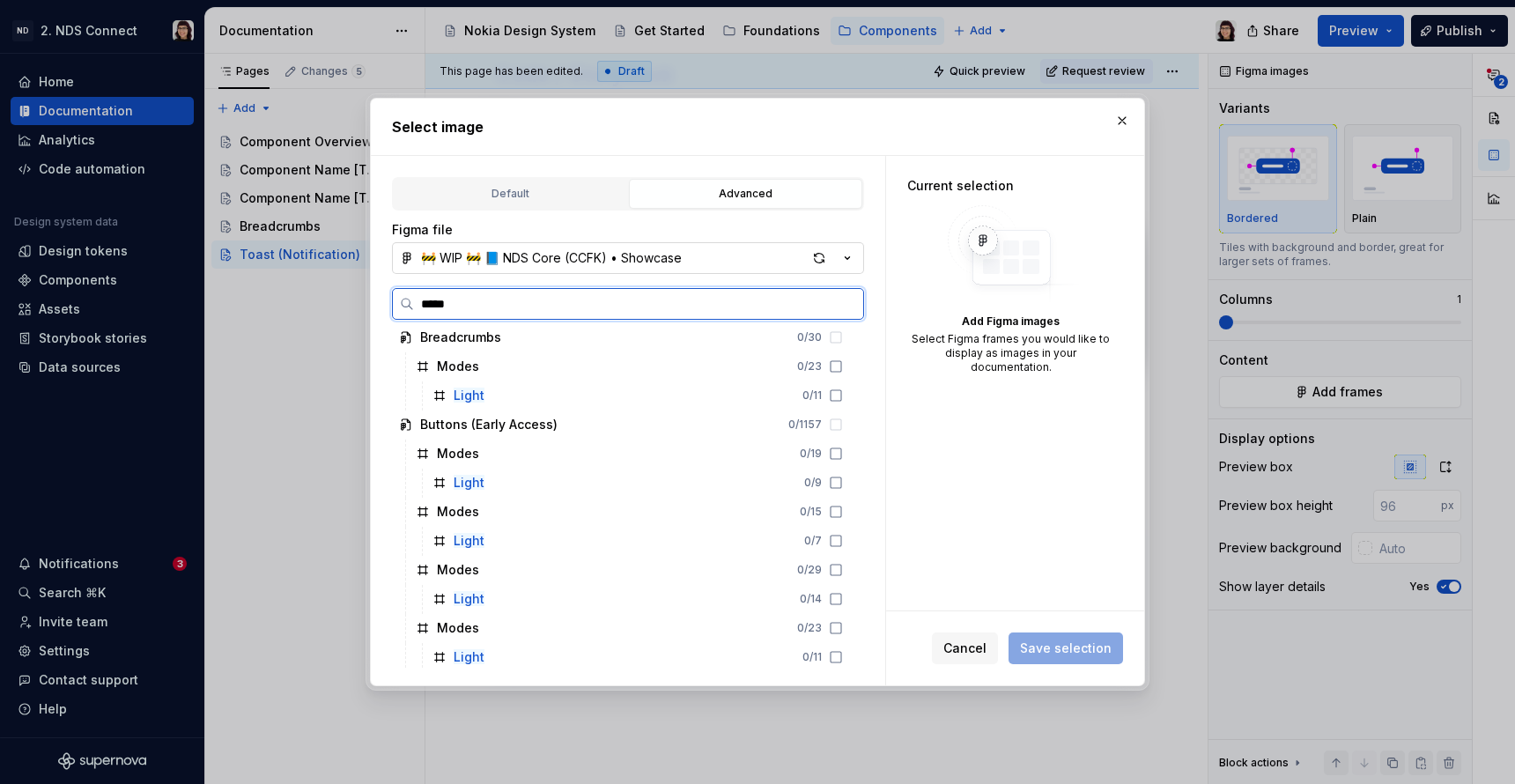
click at [464, 313] on input "*****" at bounding box center [638, 304] width 450 height 18
click at [442, 304] on input "*****" at bounding box center [638, 304] width 450 height 18
paste input "**********"
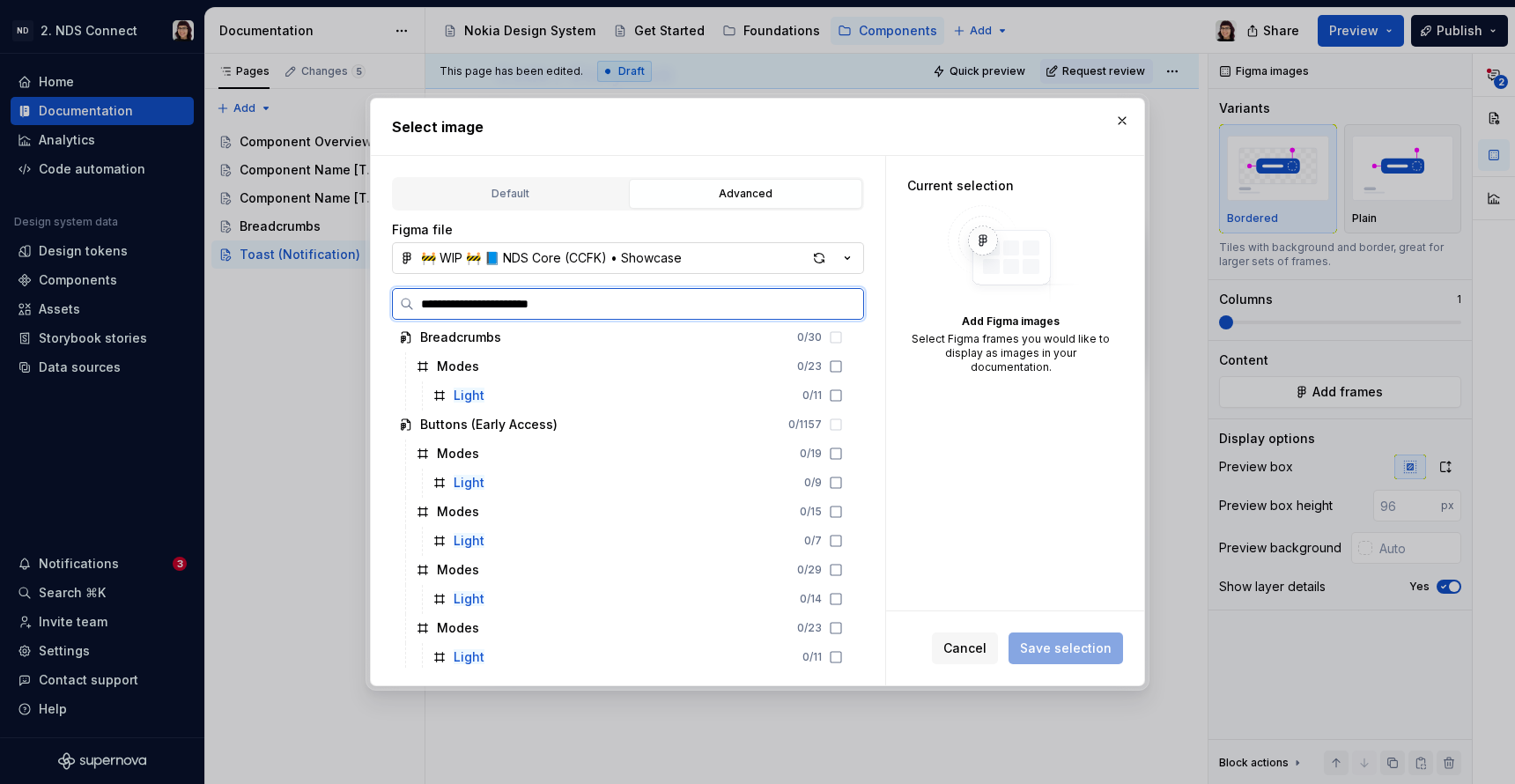
scroll to position [0, 0]
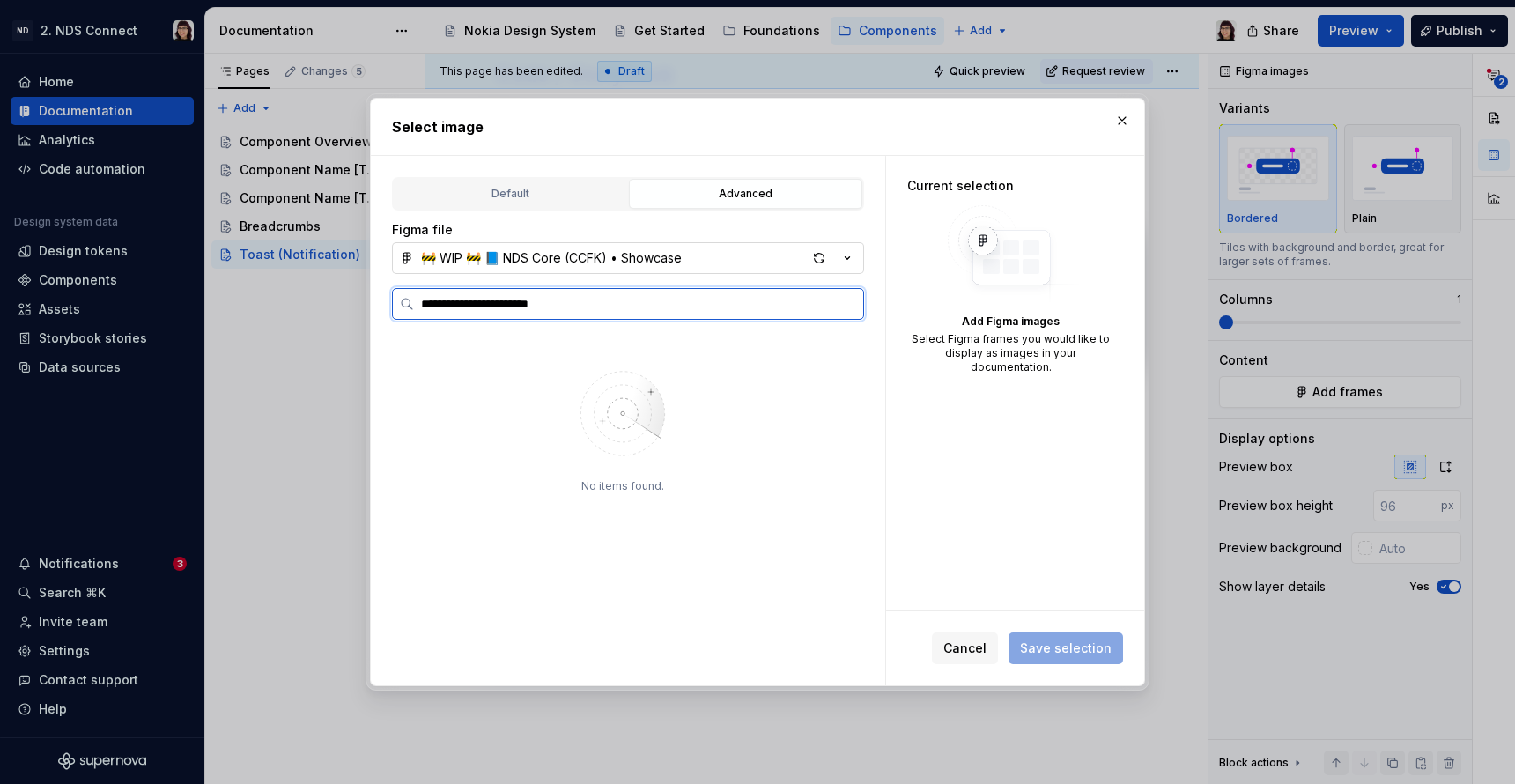
click at [578, 304] on input "**********" at bounding box center [638, 304] width 450 height 18
type input "**********"
click at [847, 300] on input "**********" at bounding box center [638, 304] width 450 height 18
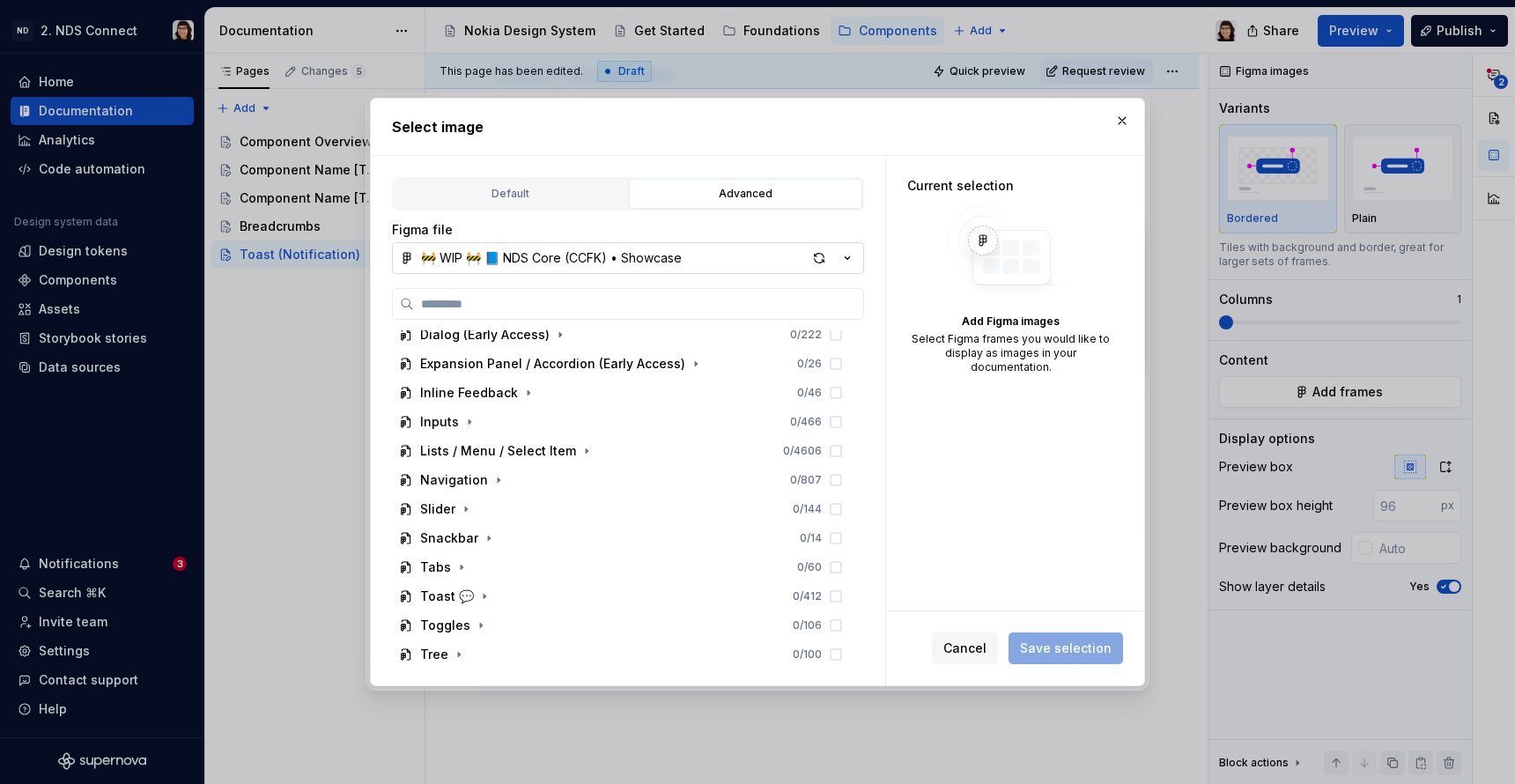
scroll to position [389, 0]
click at [478, 590] on icon "button" at bounding box center [484, 594] width 14 height 14
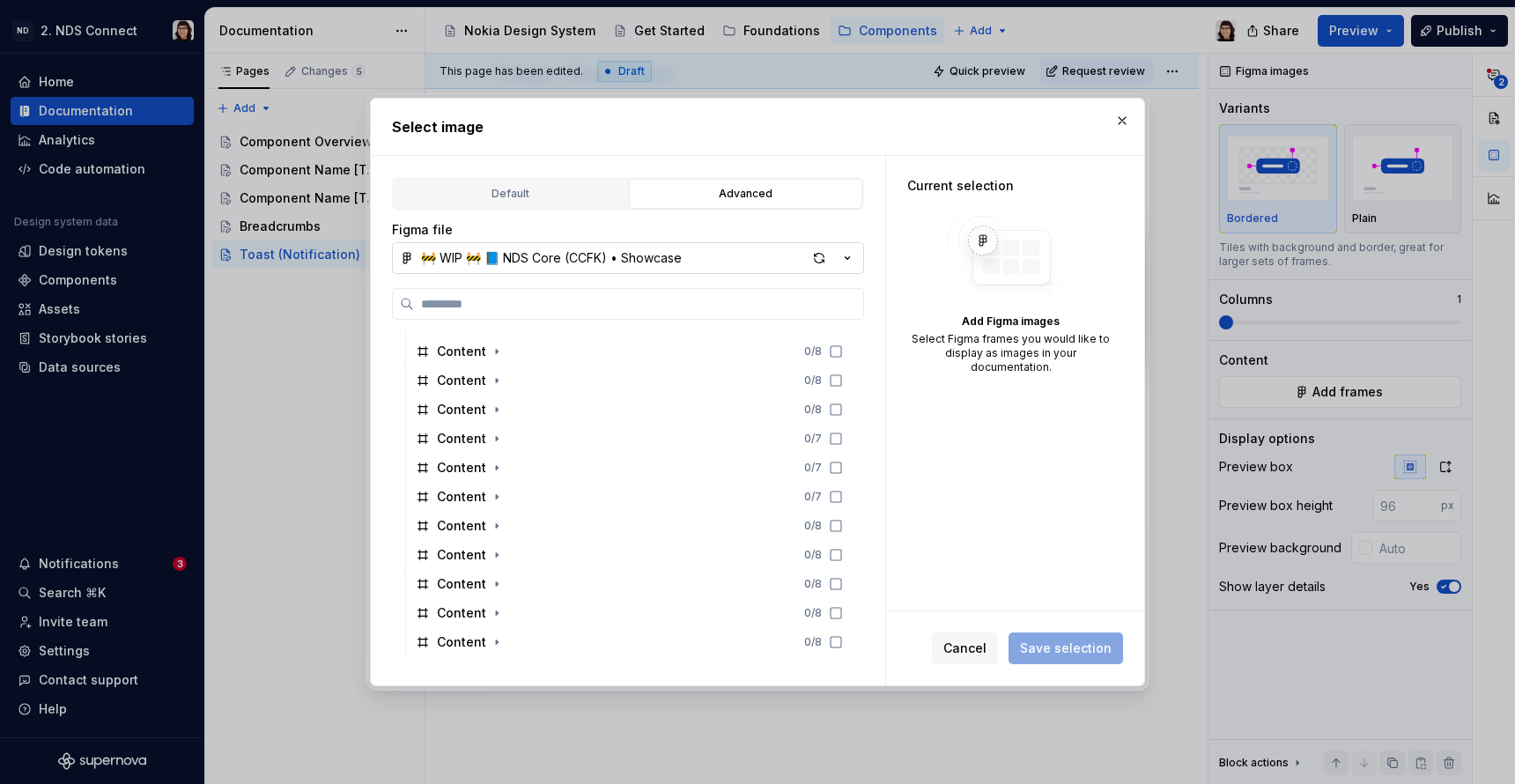
scroll to position [1351, 0]
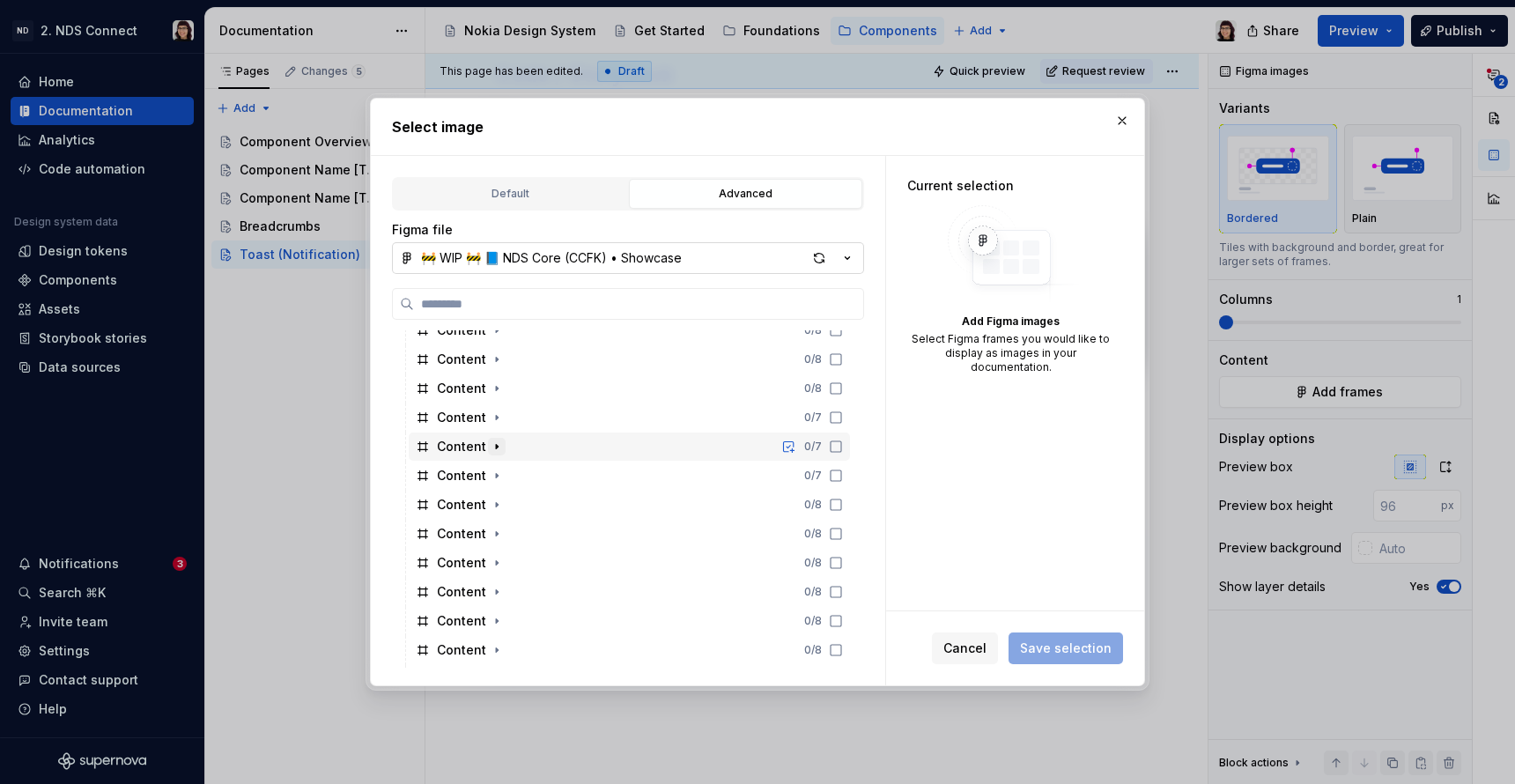
click at [489, 451] on icon "button" at bounding box center [496, 447] width 14 height 14
click at [505, 530] on icon "button" at bounding box center [512, 534] width 14 height 14
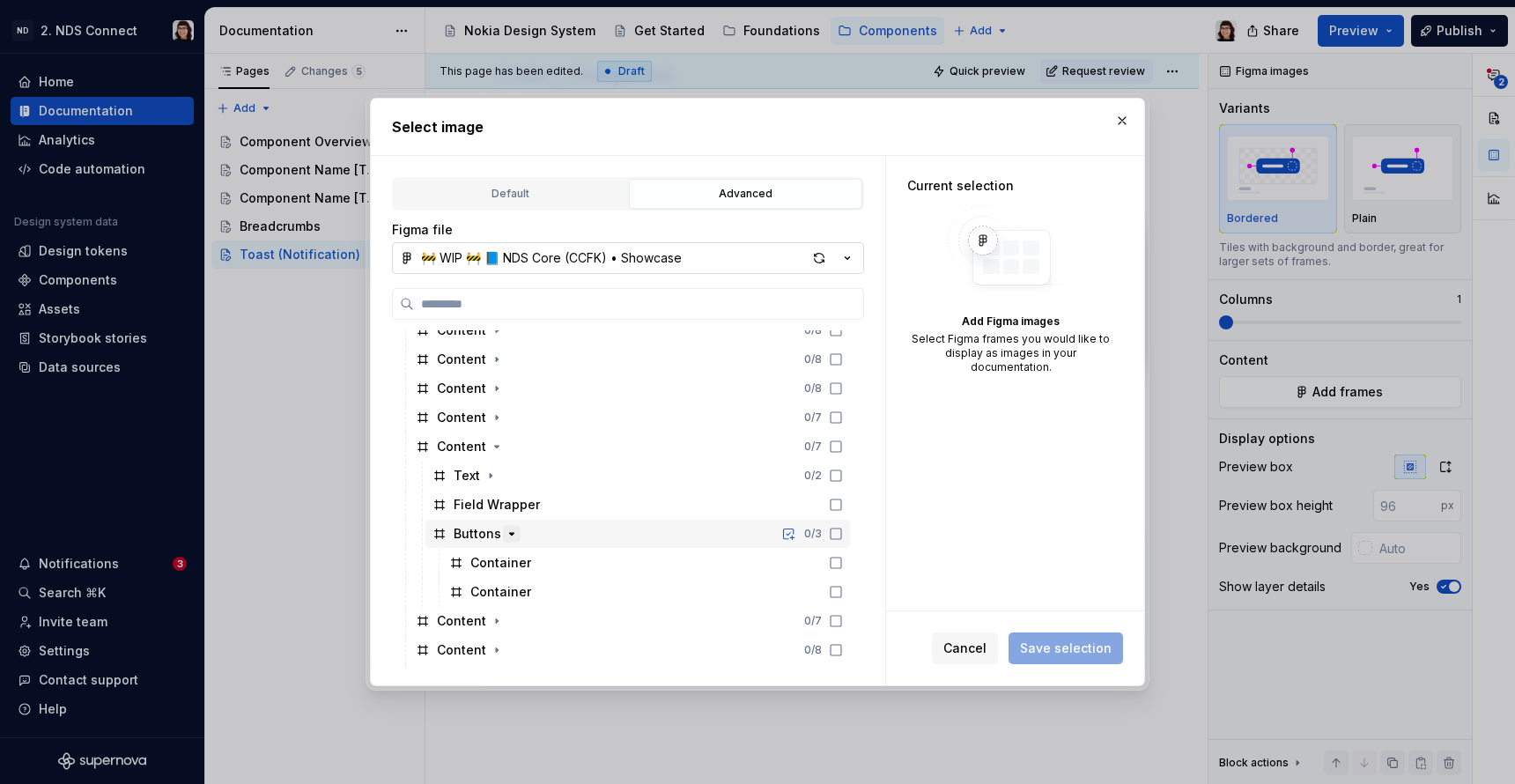
click at [505, 530] on icon "button" at bounding box center [512, 534] width 14 height 14
click at [505, 536] on icon "button" at bounding box center [512, 534] width 14 height 14
click at [505, 527] on icon "button" at bounding box center [512, 534] width 14 height 14
click at [489, 453] on icon "button" at bounding box center [496, 447] width 14 height 14
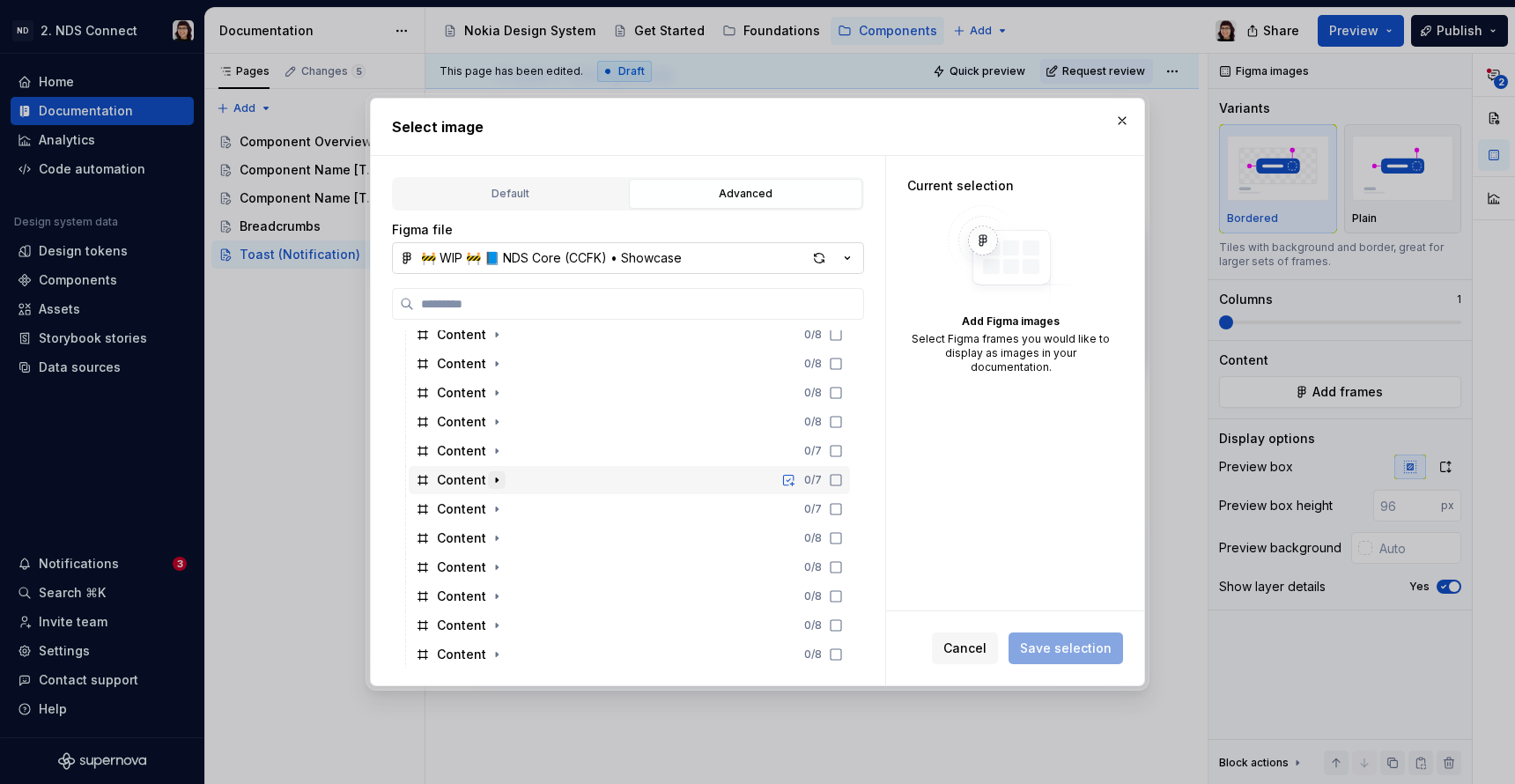
scroll to position [1294, 0]
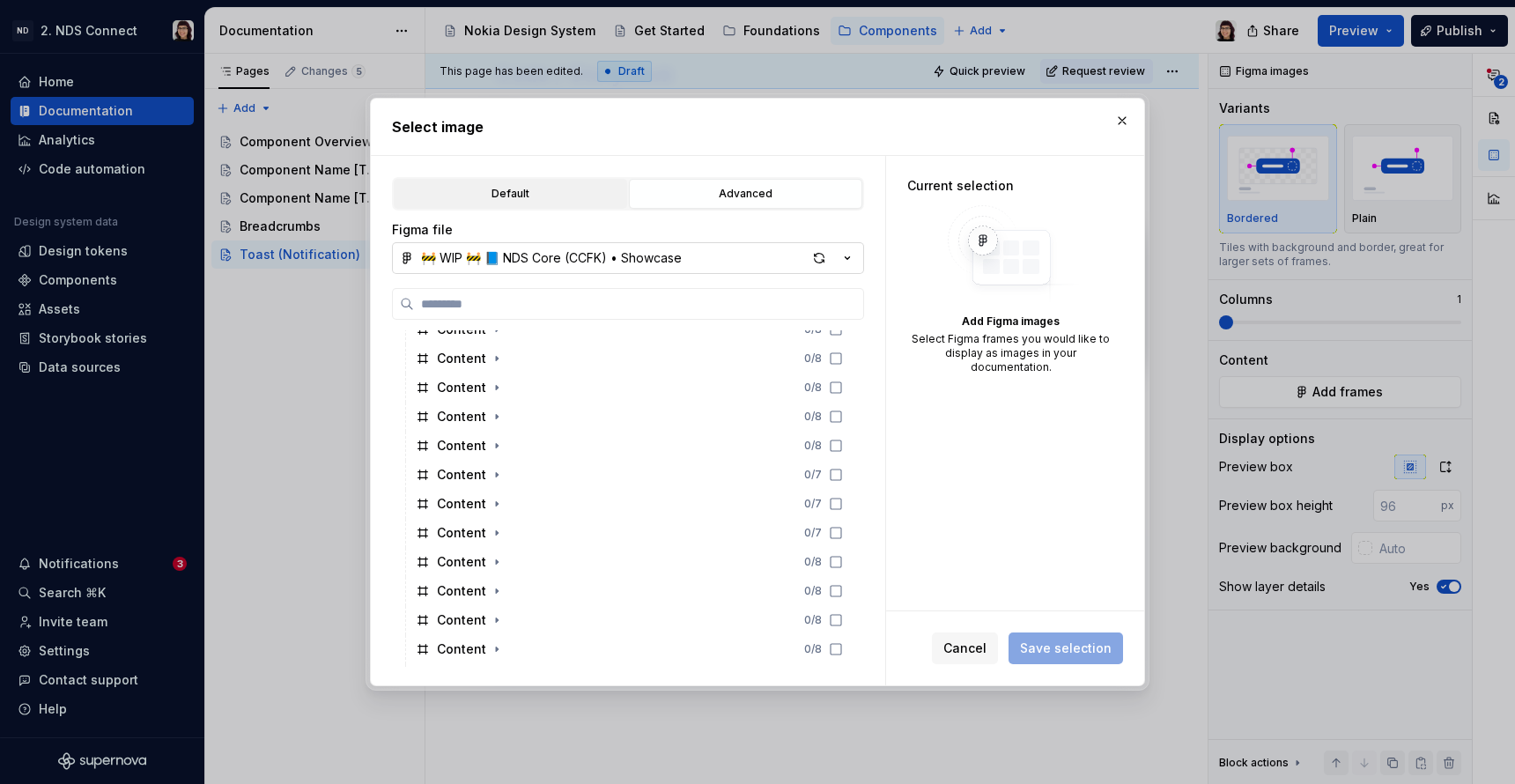
click at [568, 188] on div "Default" at bounding box center [510, 194] width 221 height 18
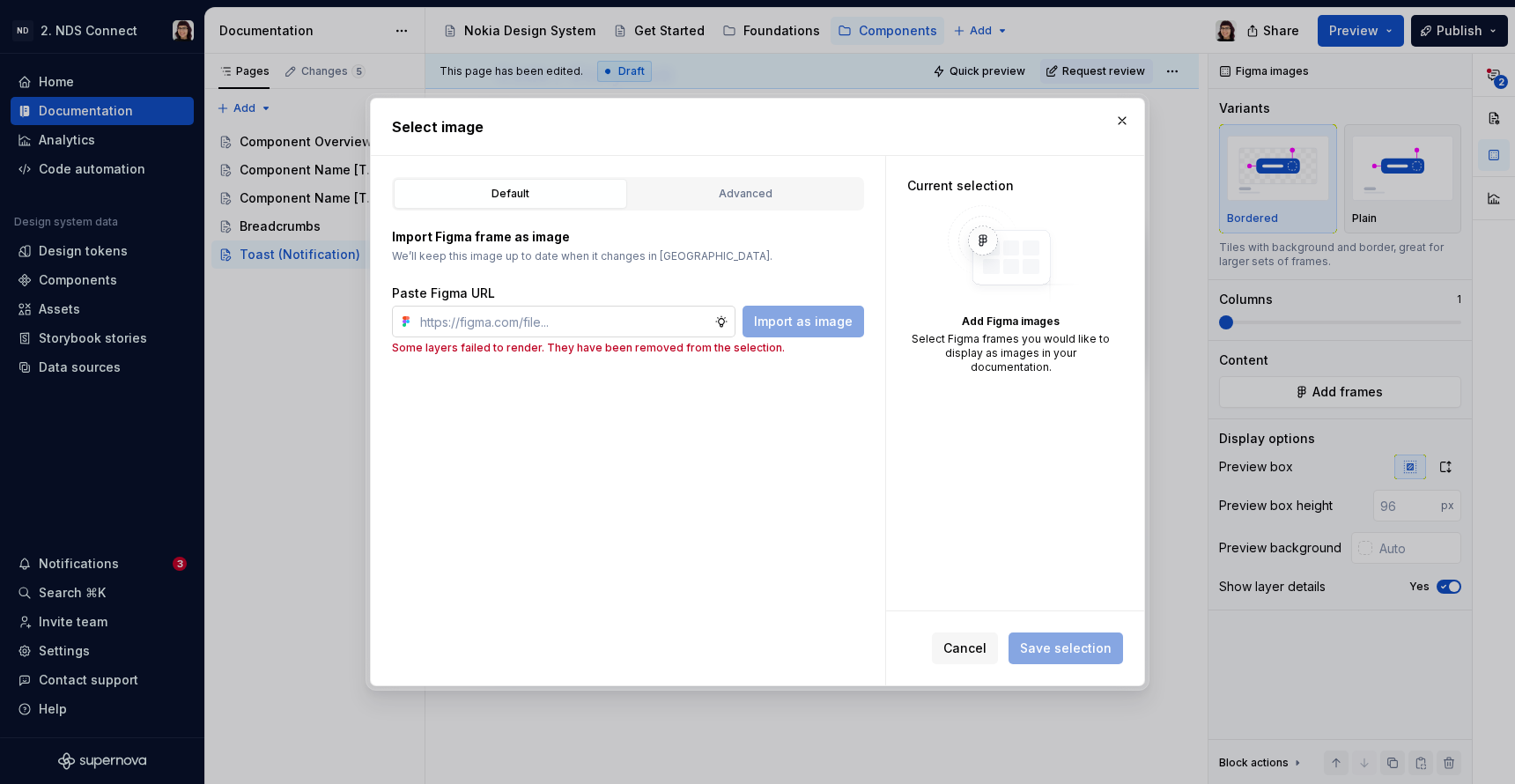
click at [491, 311] on input "text" at bounding box center [564, 322] width 302 height 32
paste input "https://www.figma.com/design/neYQoAXhQoLIvTnQmzO4pk/%F0%9F%9A%A7-WIP-%F0%9F%9A%…"
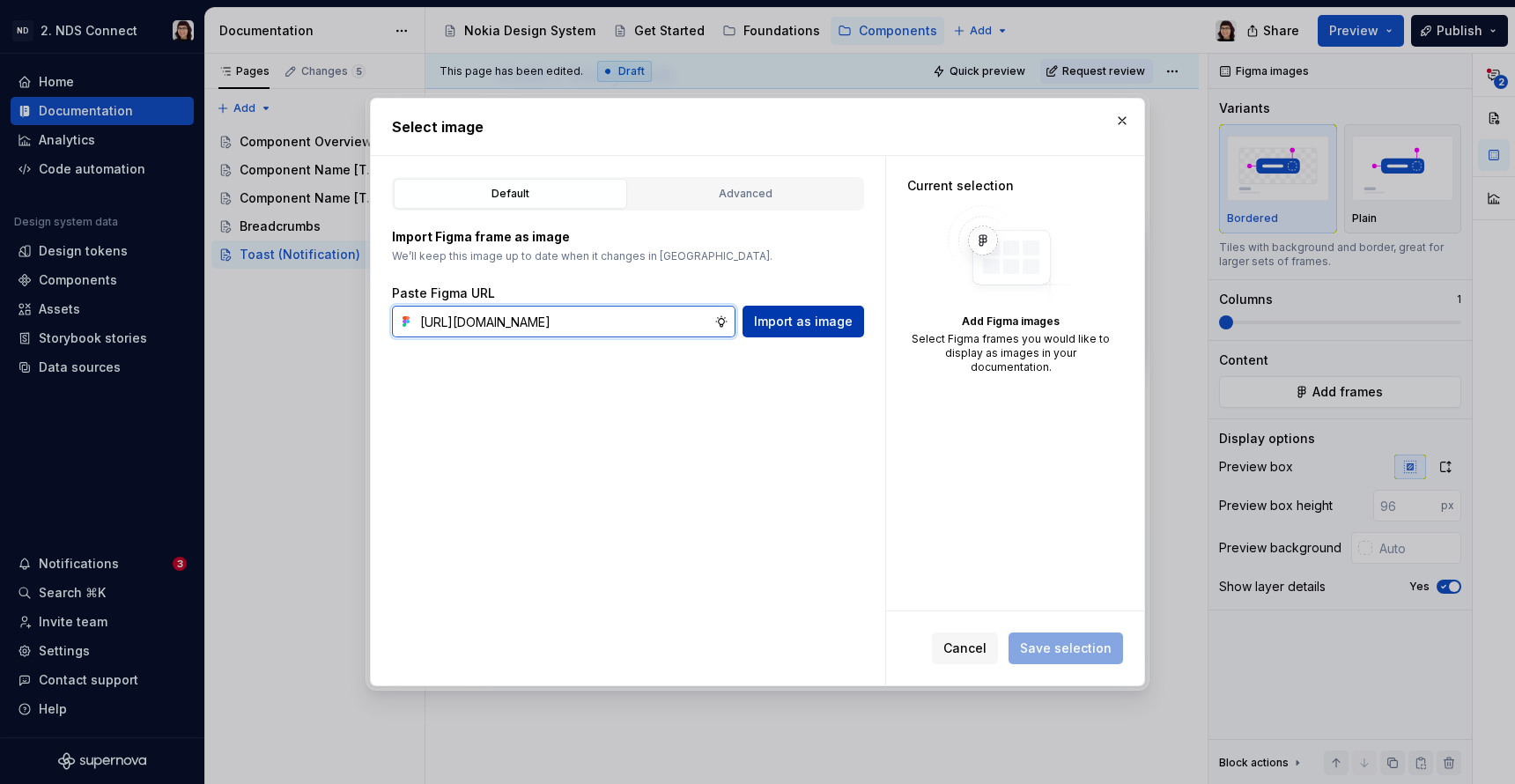
type input "https://www.figma.com/design/neYQoAXhQoLIvTnQmzO4pk/%F0%9F%9A%A7-WIP-%F0%9F%9A%…"
click at [787, 322] on span "Import as image" at bounding box center [803, 322] width 98 height 18
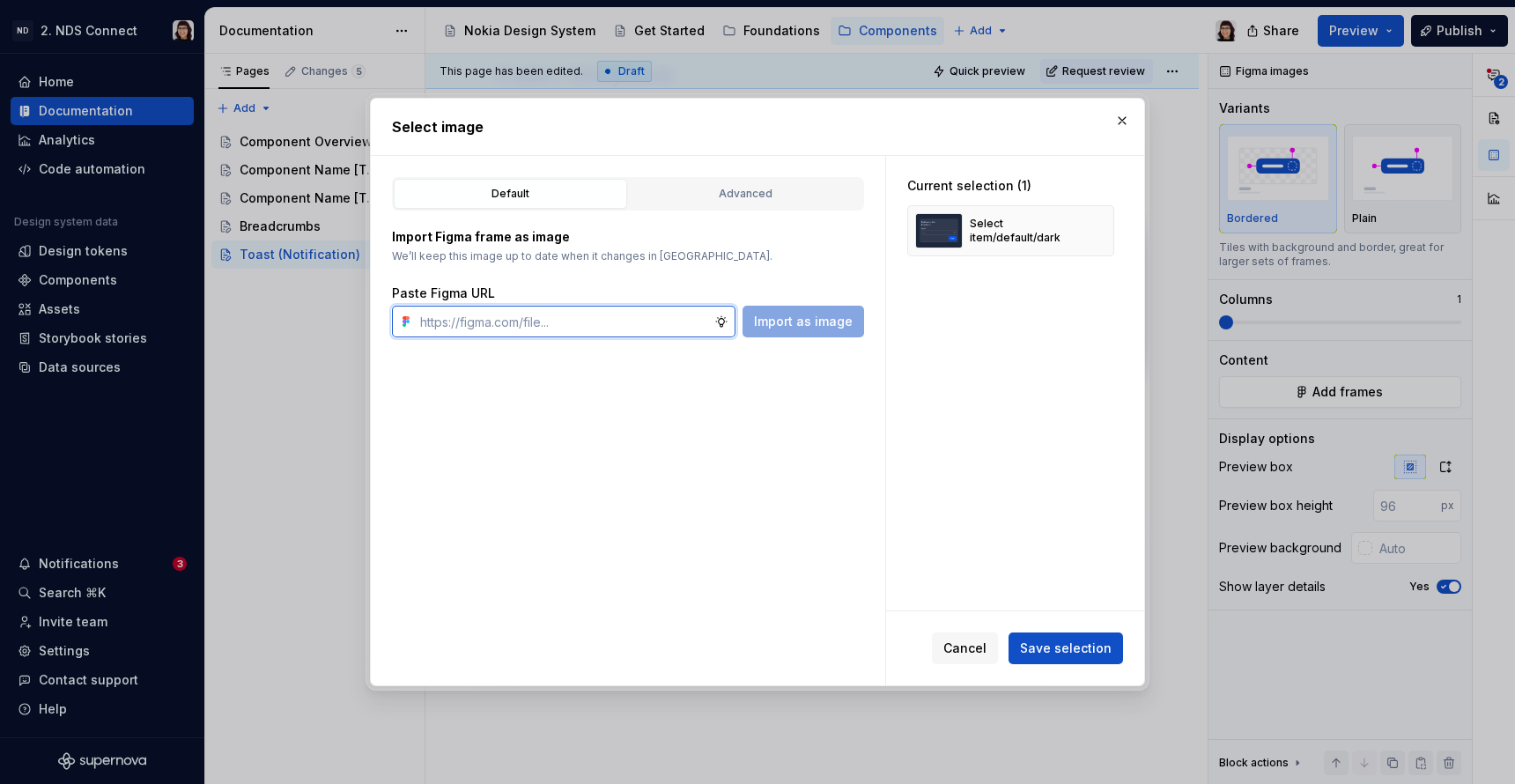
click at [658, 321] on input "text" at bounding box center [564, 322] width 302 height 32
paste input "https://www.figma.com/design/neYQoAXhQoLIvTnQmzO4pk/%F0%9F%9A%A7-WIP-%F0%9F%9A%…"
type input "https://www.figma.com/design/neYQoAXhQoLIvTnQmzO4pk/%F0%9F%9A%A7-WIP-%F0%9F%9A%…"
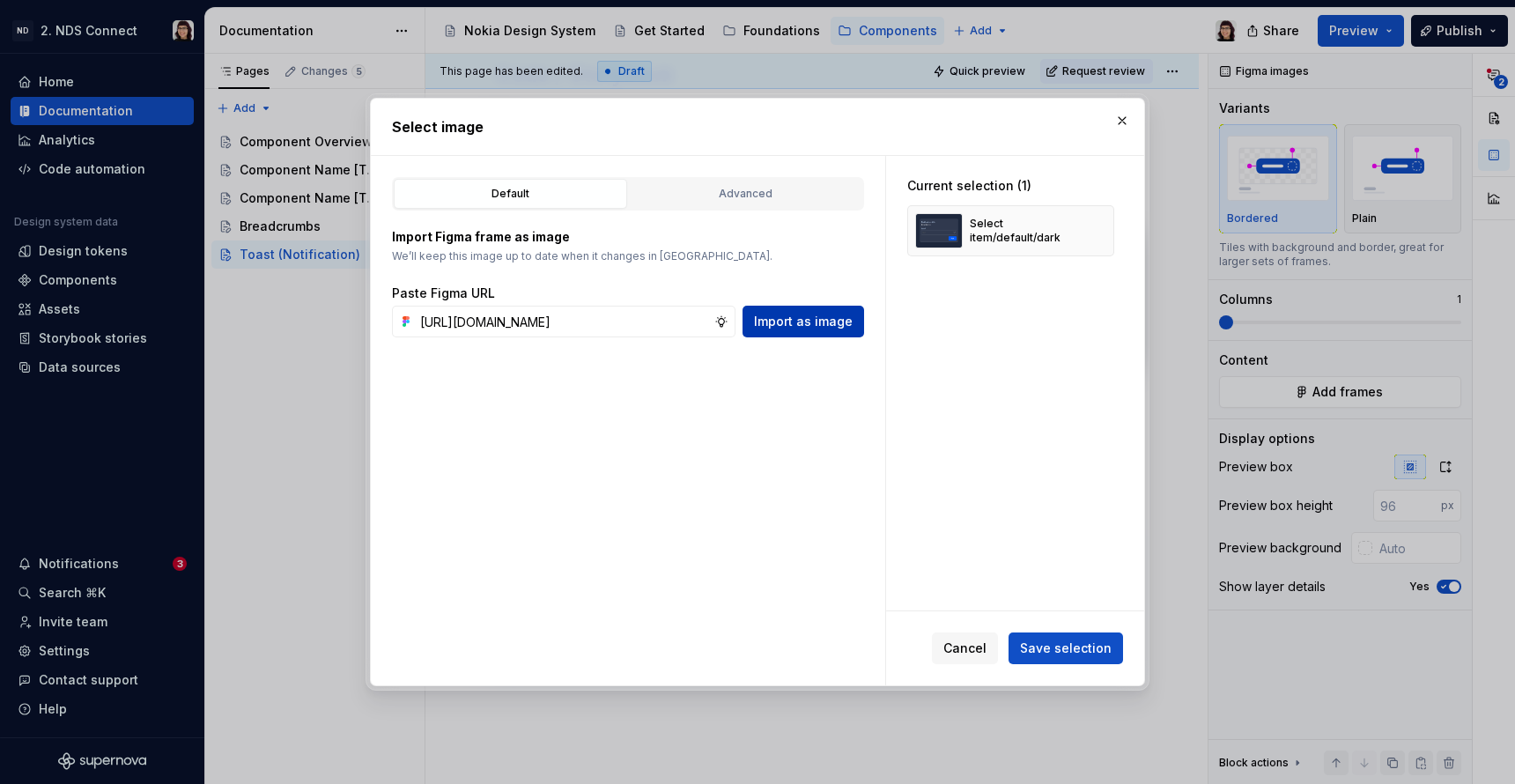
click at [773, 319] on span "Import as image" at bounding box center [803, 322] width 98 height 18
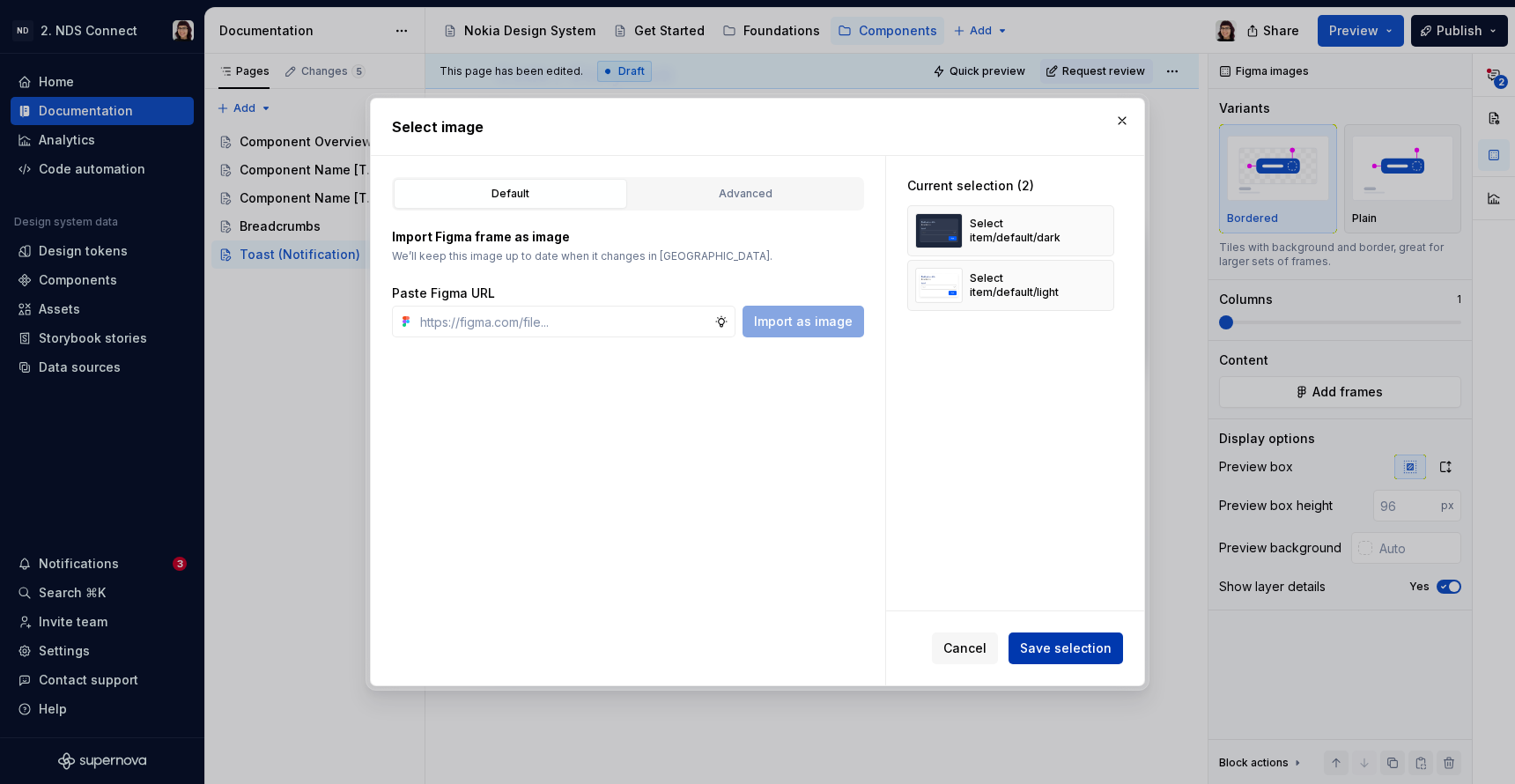
click at [1039, 638] on button "Save selection" at bounding box center [1065, 648] width 114 height 32
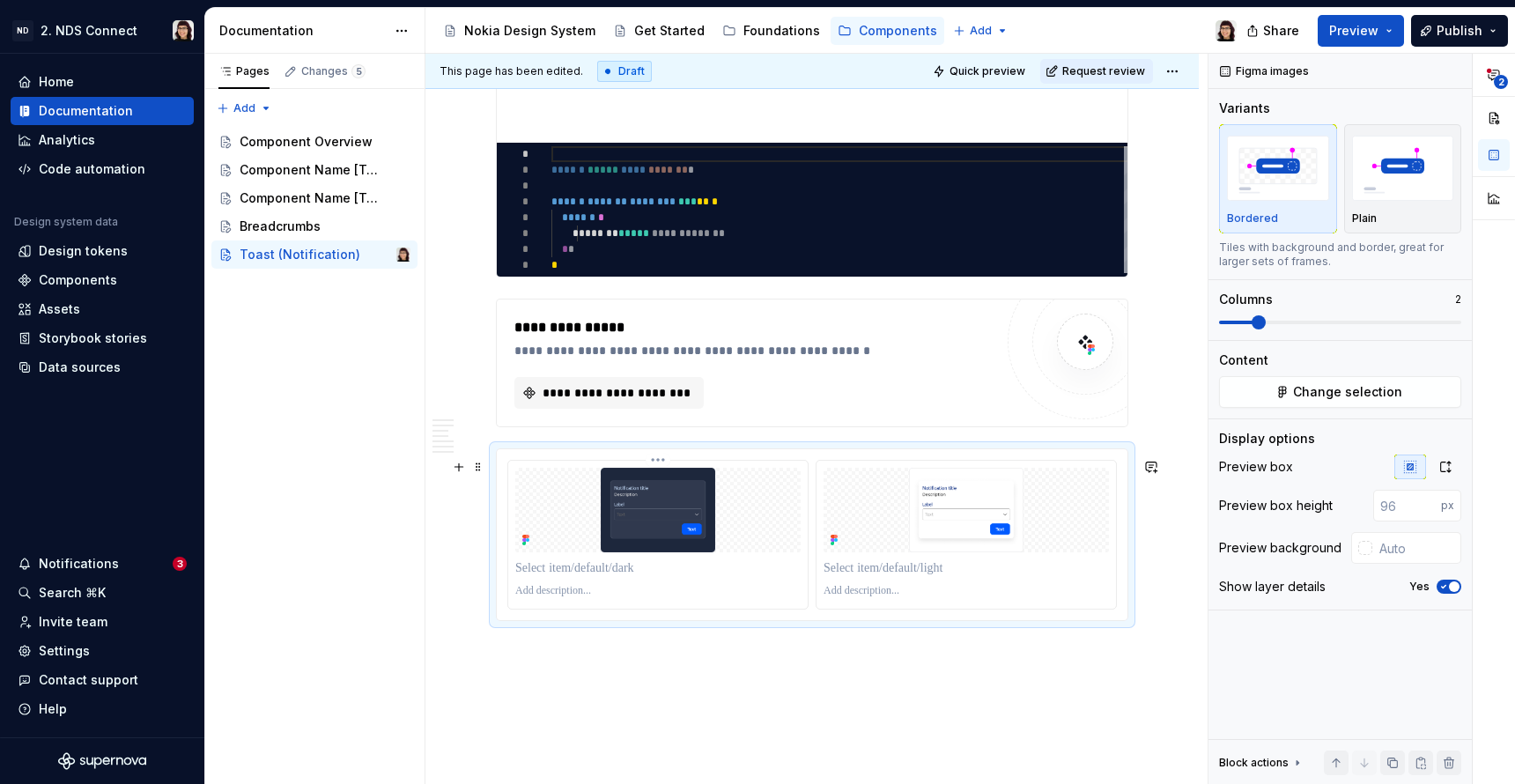
scroll to position [2855, 0]
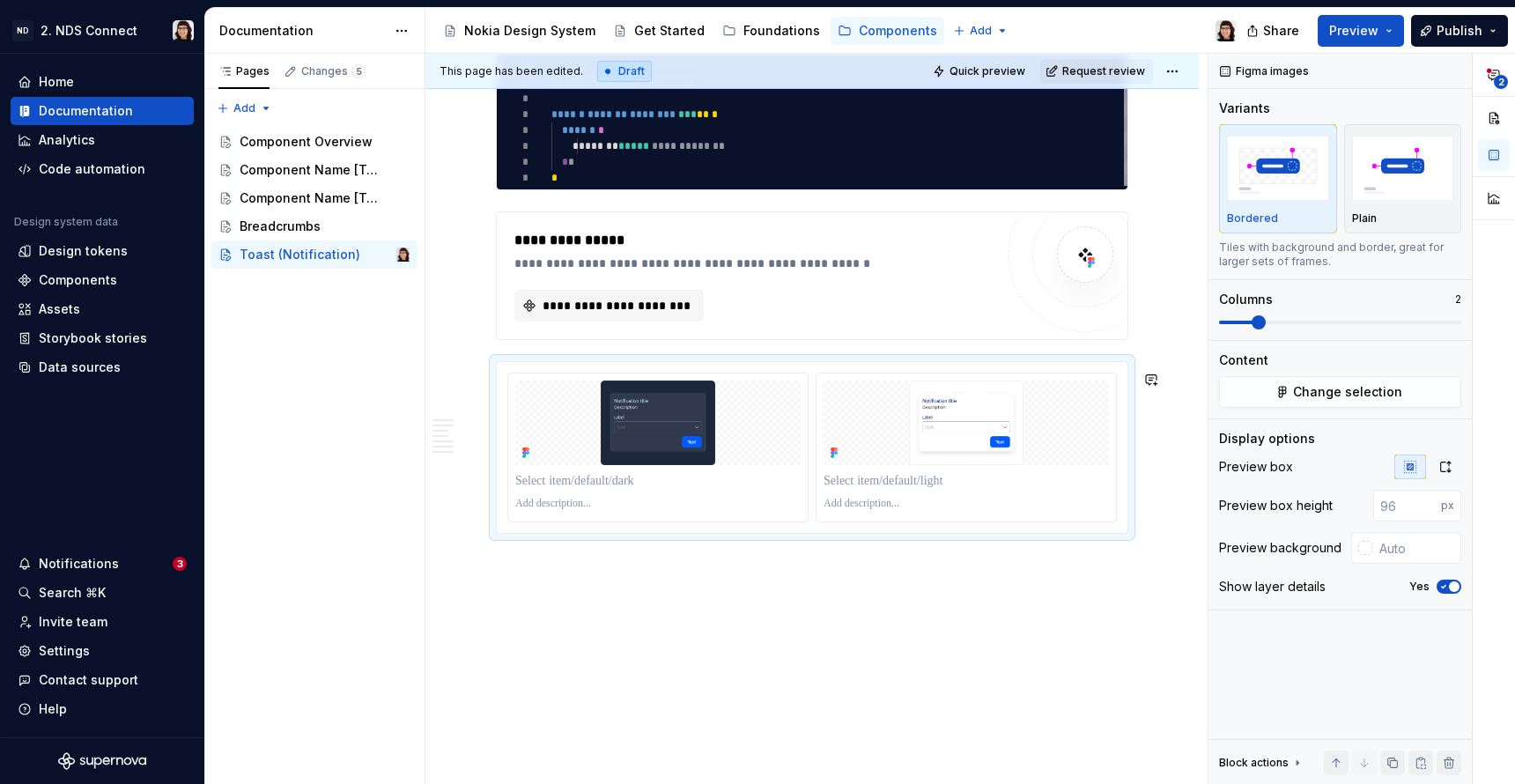
click at [1163, 544] on div "**********" at bounding box center [817, 419] width 782 height 731
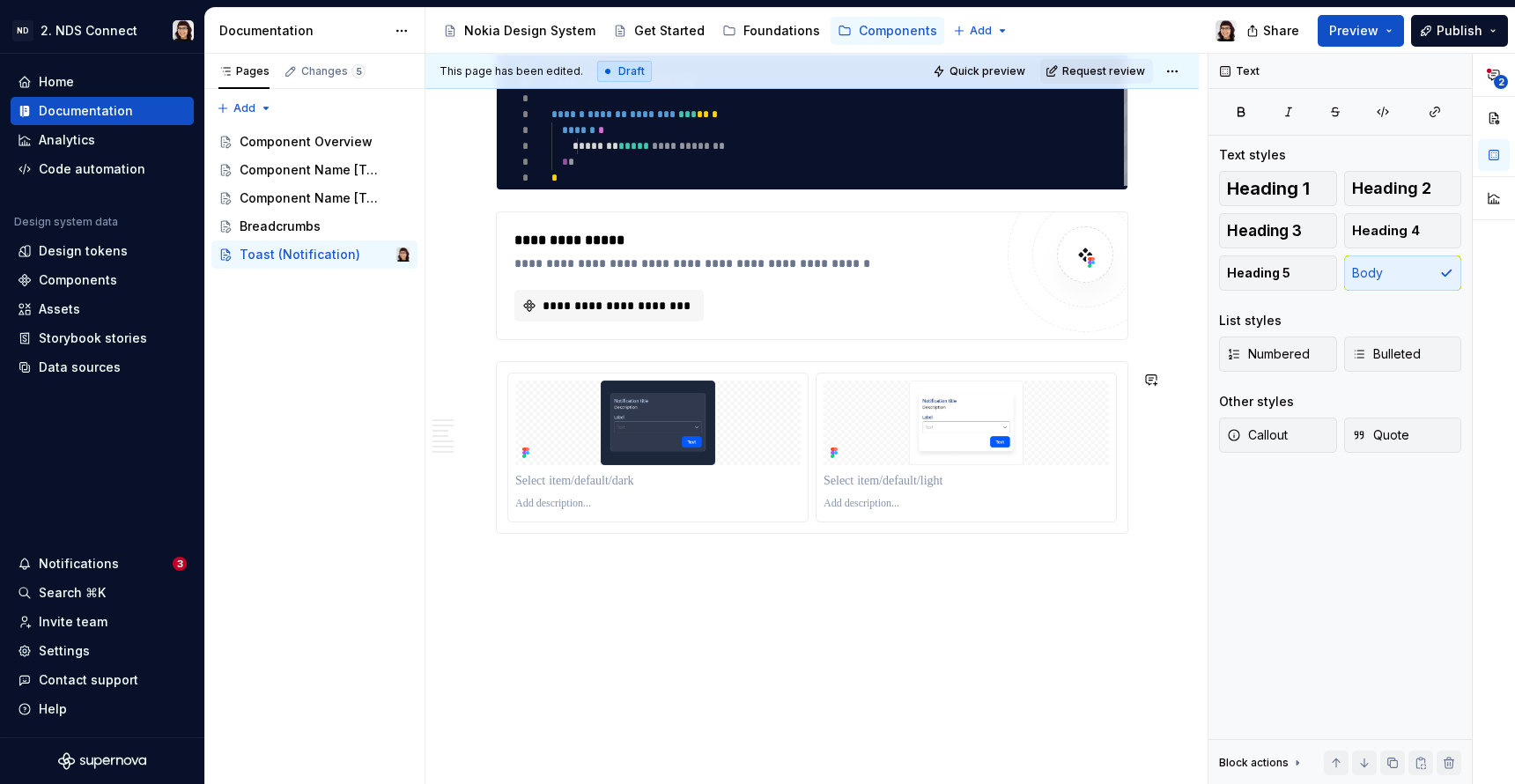
click at [585, 310] on span "**********" at bounding box center [617, 306] width 153 height 18
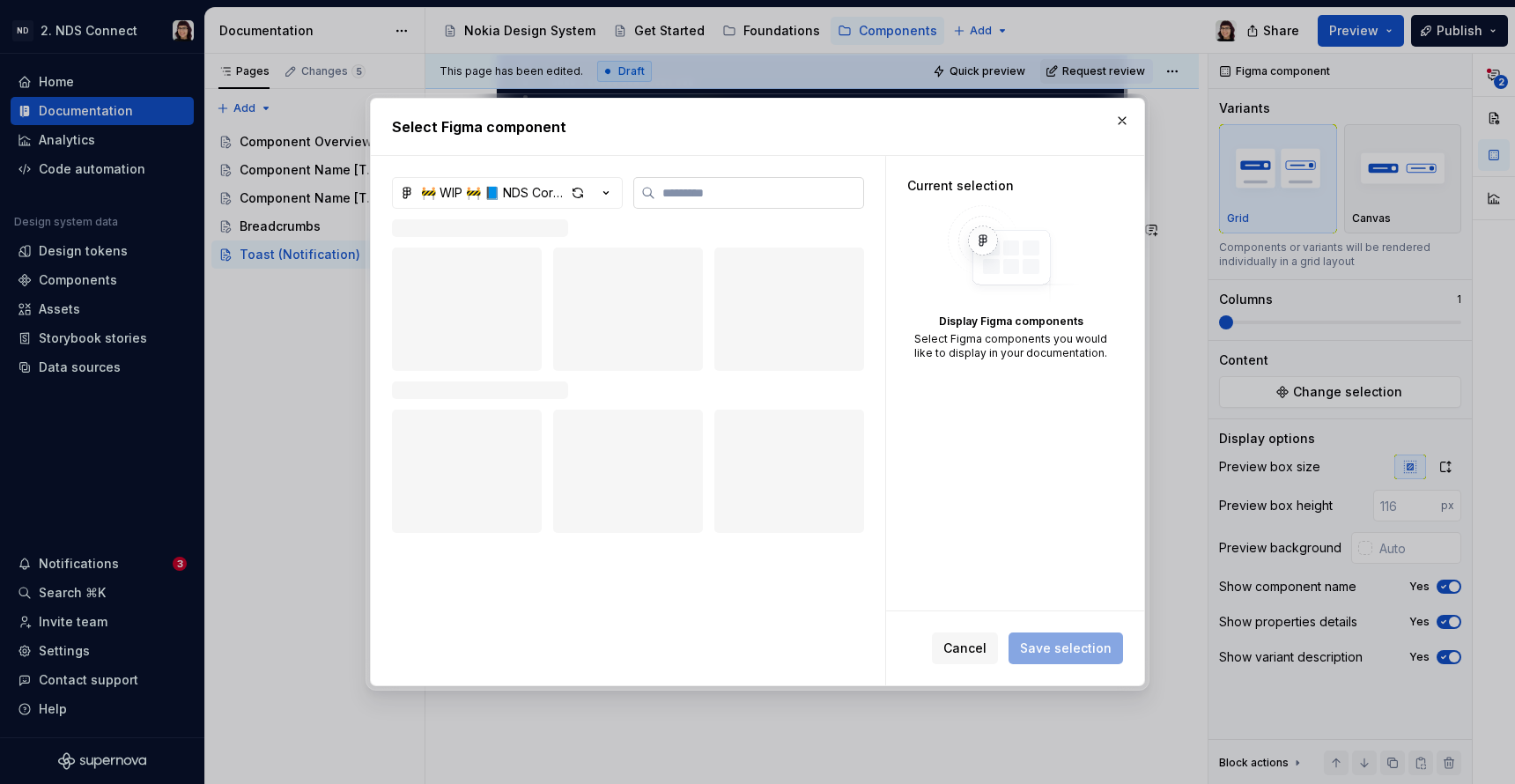
type textarea "*"
type input "***"
type textarea "*"
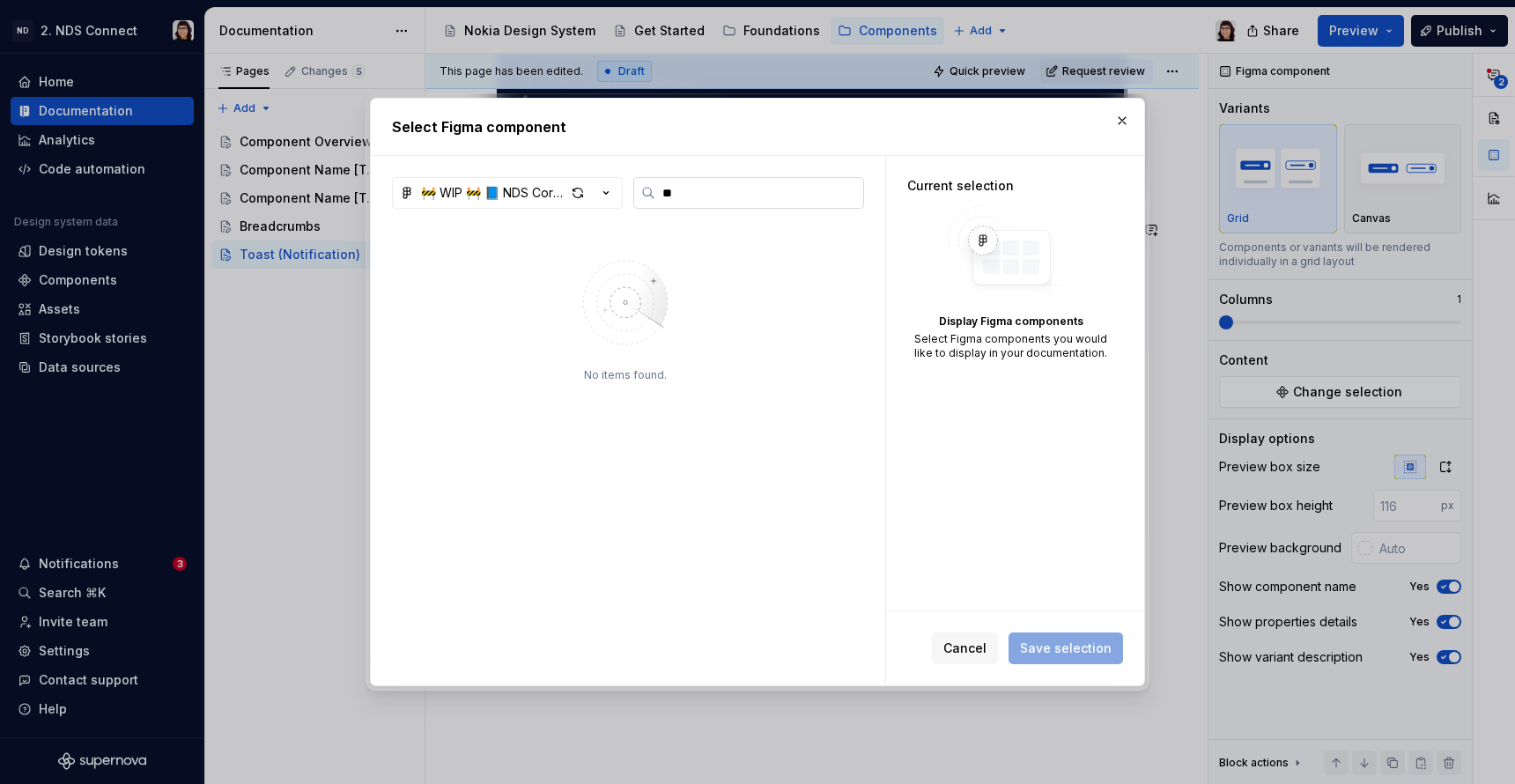
type input "*"
click at [489, 196] on div "🚧 WIP 🚧 📘 NDS Core (CCFK) • Showcase" at bounding box center [493, 193] width 145 height 18
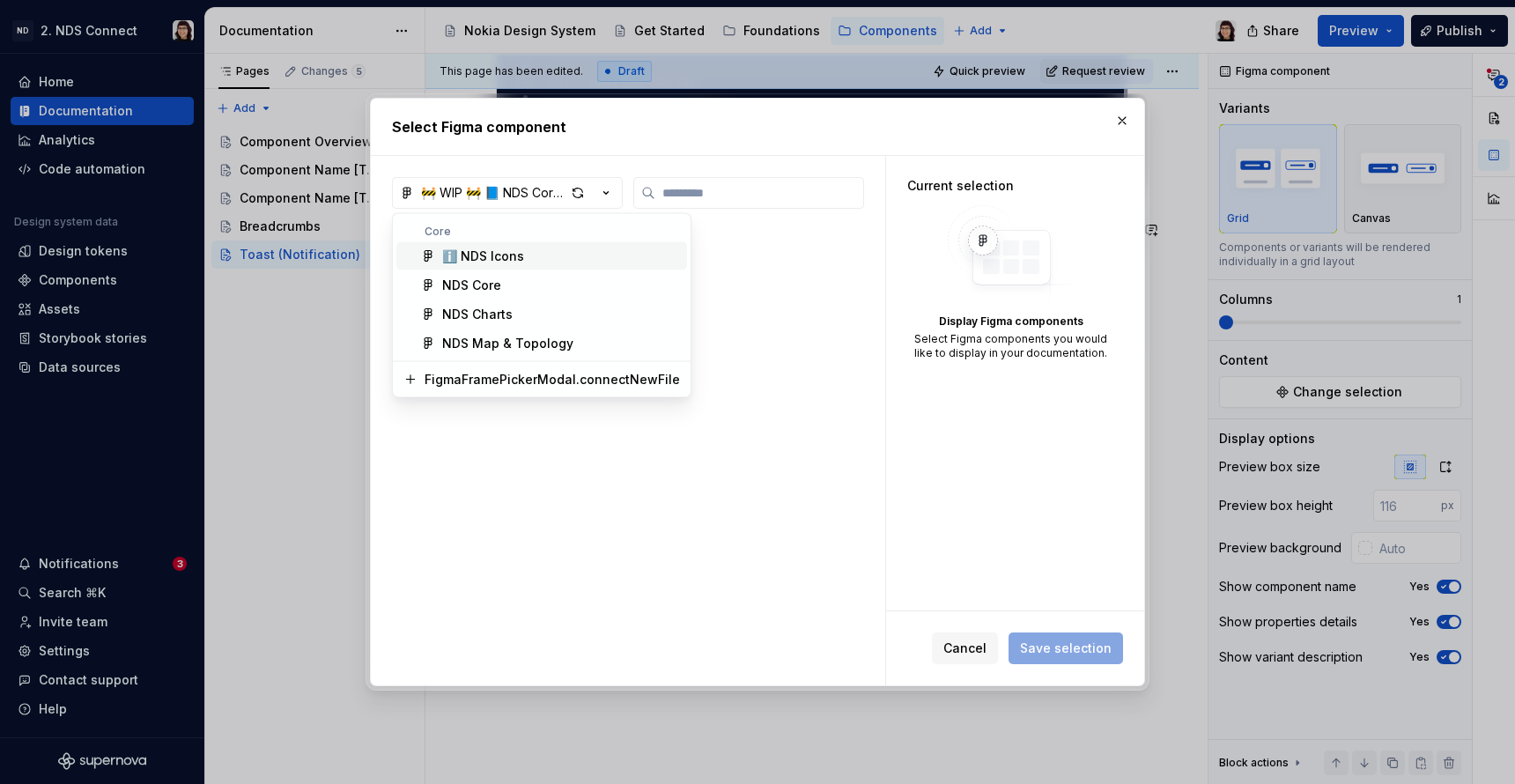
click at [504, 273] on span "NDS Core" at bounding box center [541, 285] width 291 height 28
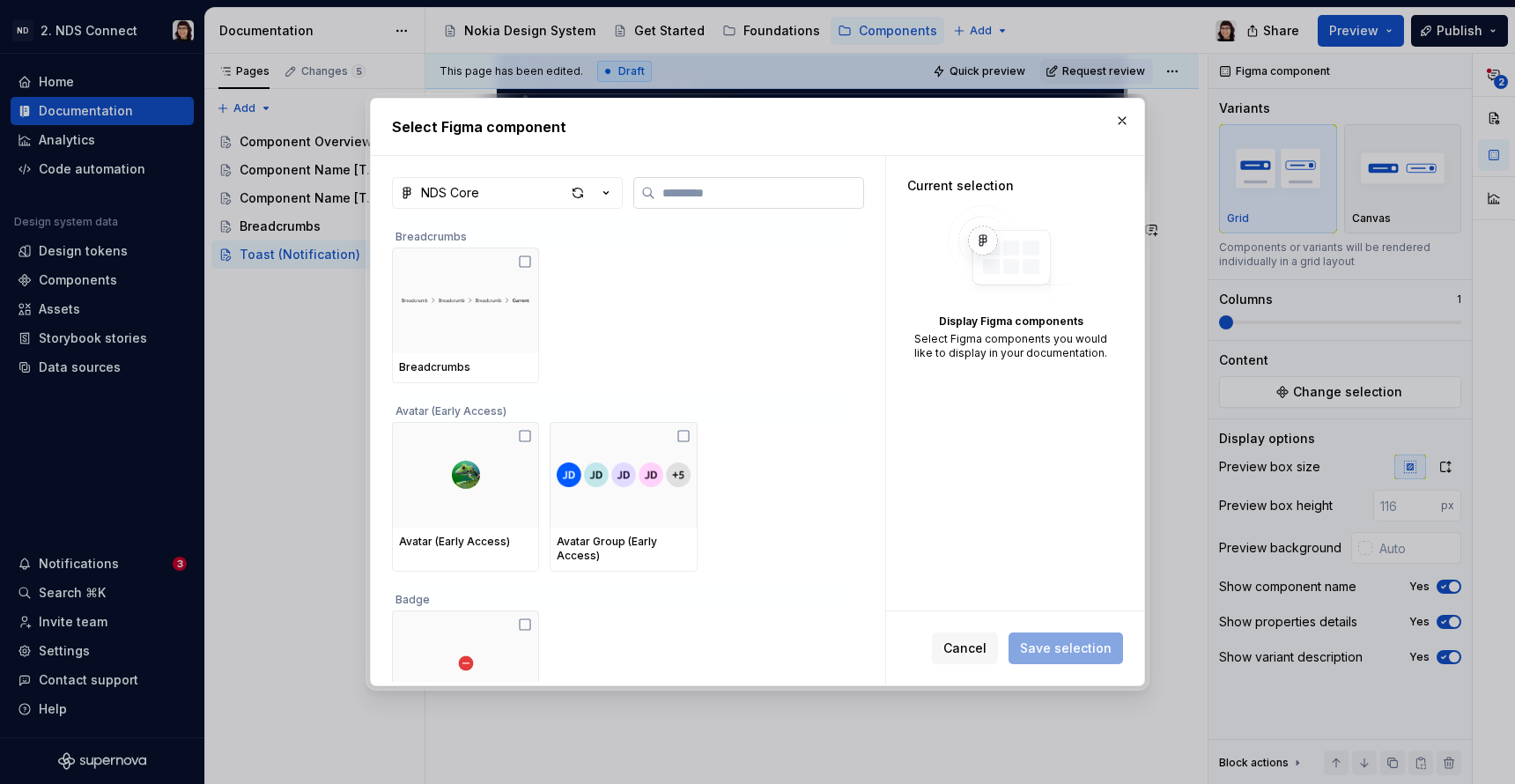
click at [688, 195] on input "search" at bounding box center [758, 193] width 207 height 18
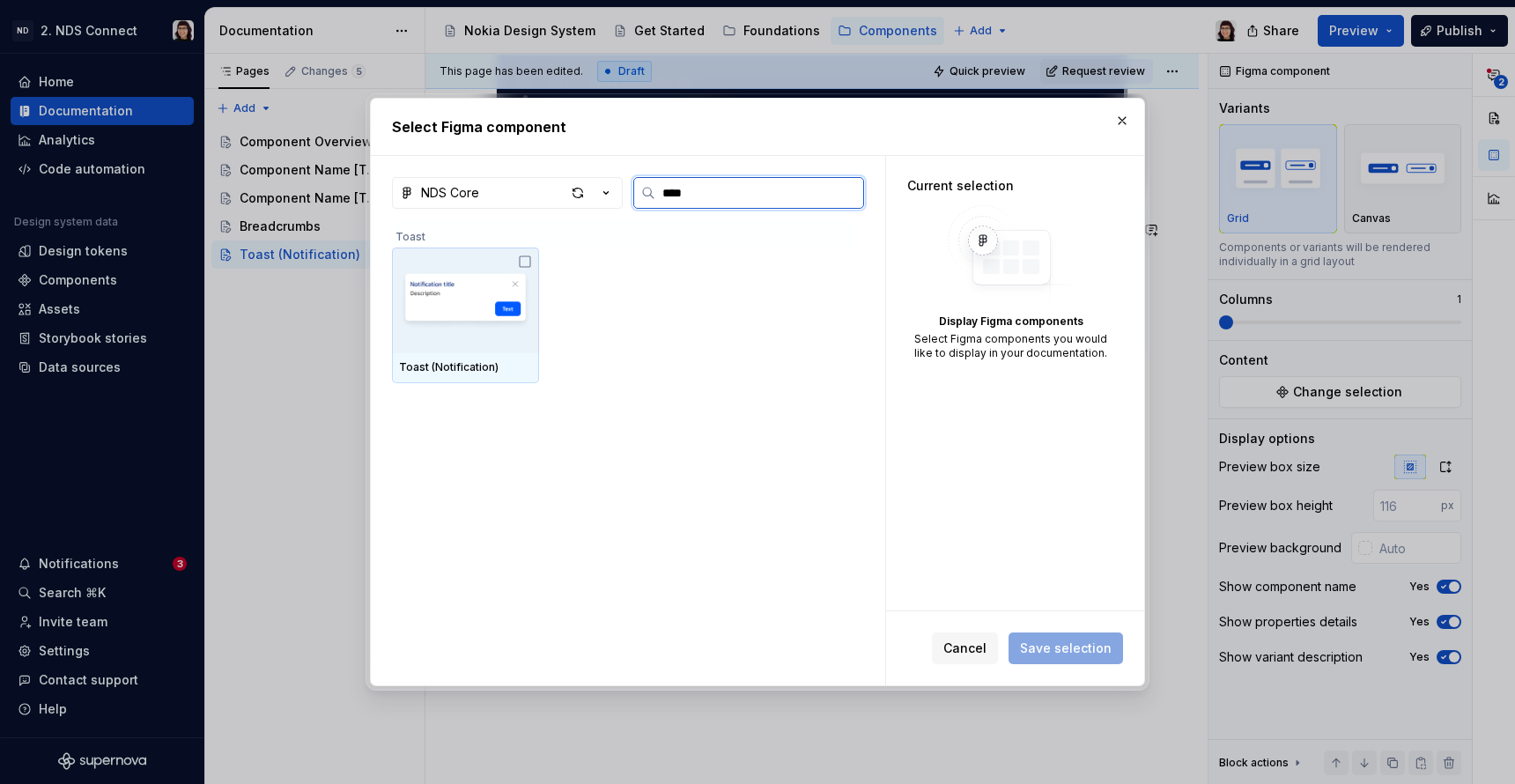
type input "*****"
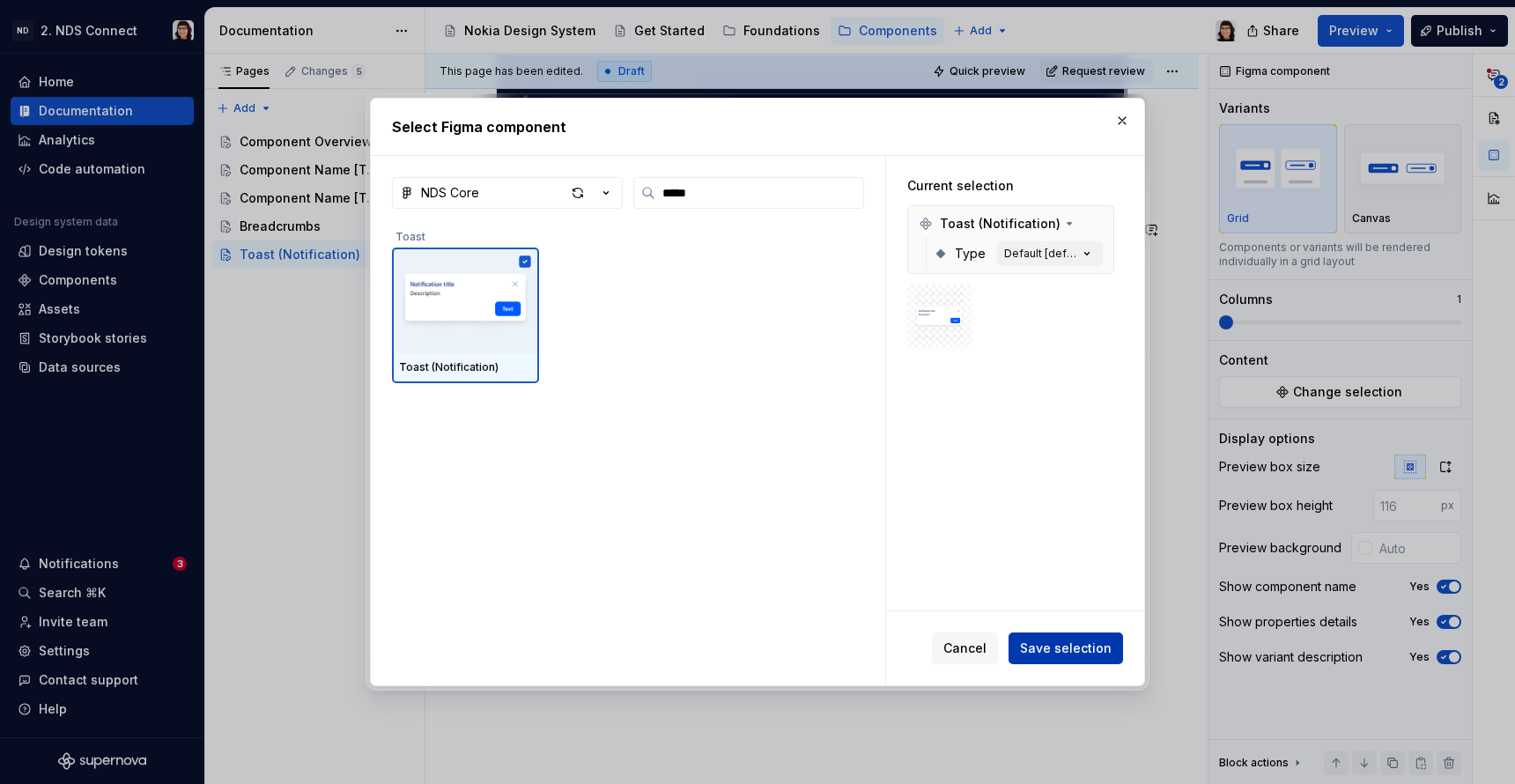
click at [1030, 640] on span "Save selection" at bounding box center [1066, 648] width 91 height 18
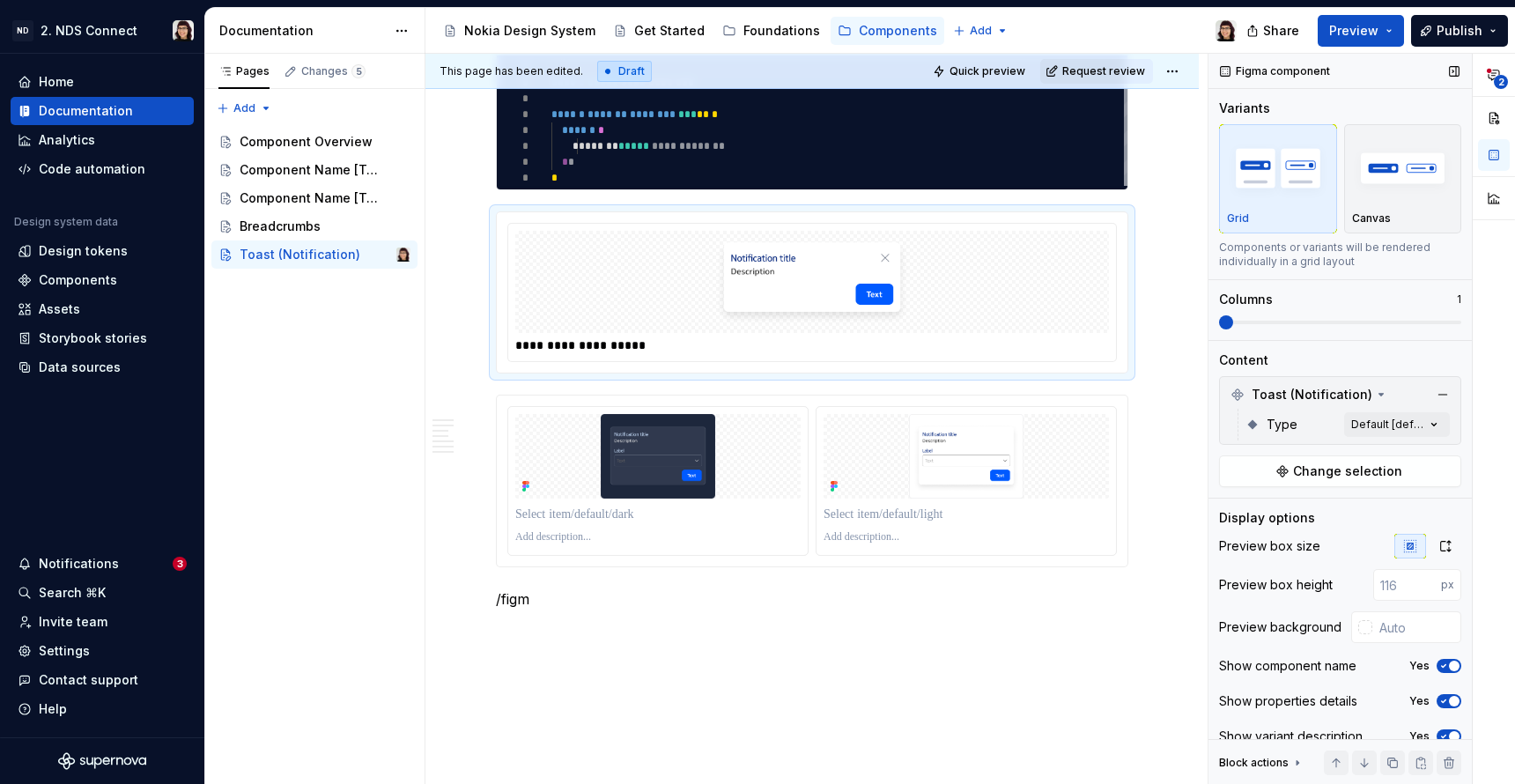
scroll to position [20, 0]
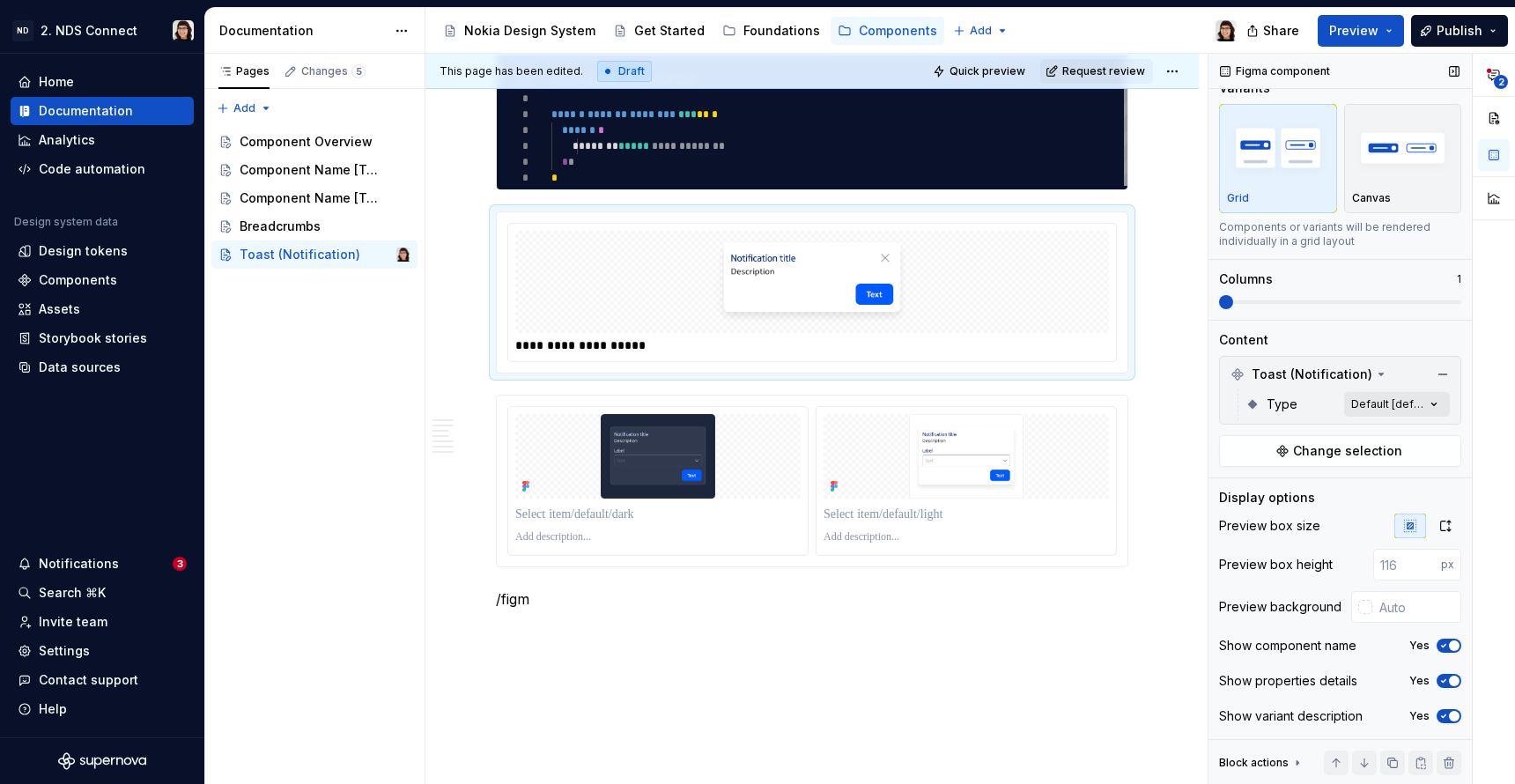
click at [1392, 403] on div "**********" at bounding box center [1362, 419] width 307 height 731
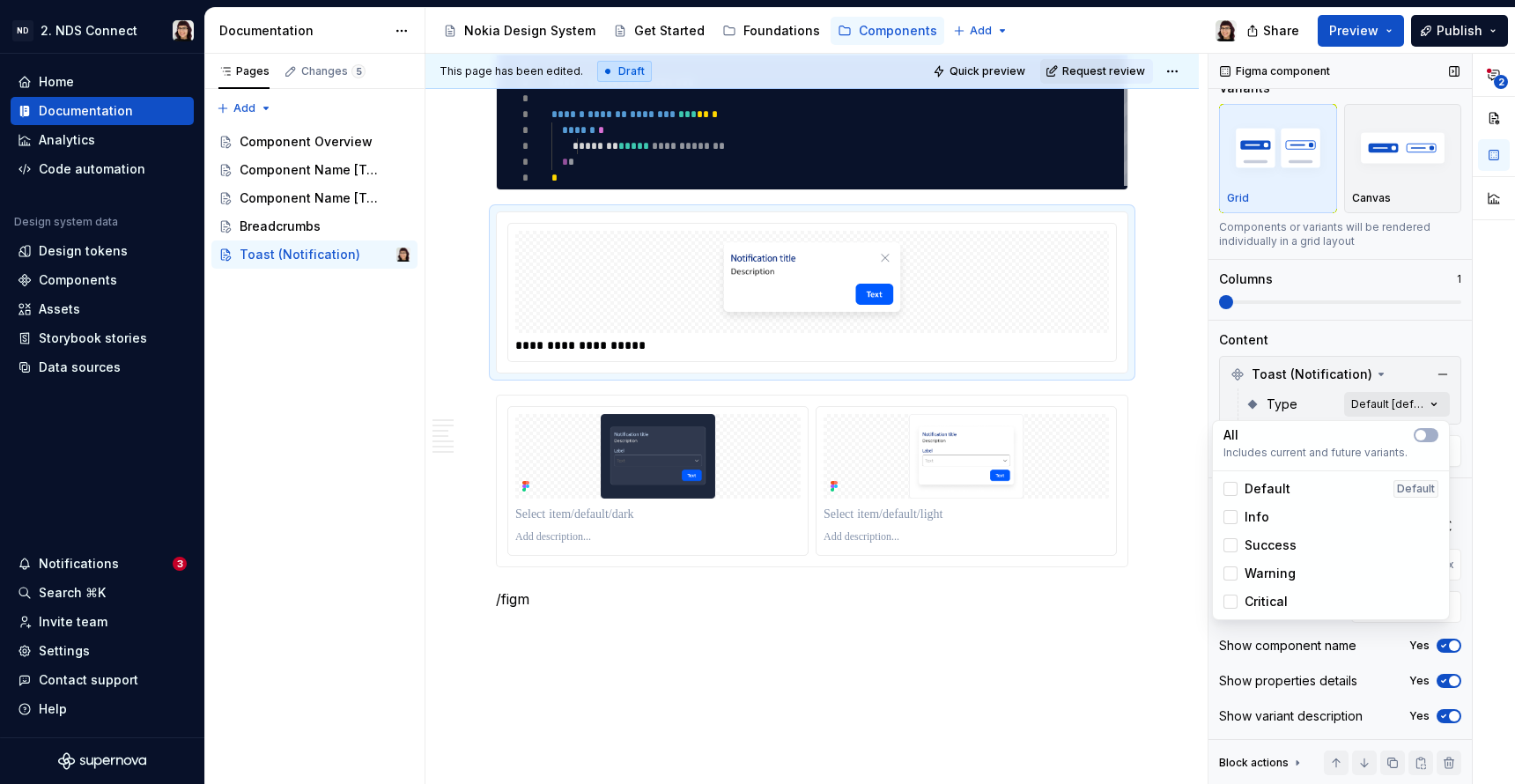
click at [1392, 403] on div "**********" at bounding box center [1362, 419] width 307 height 731
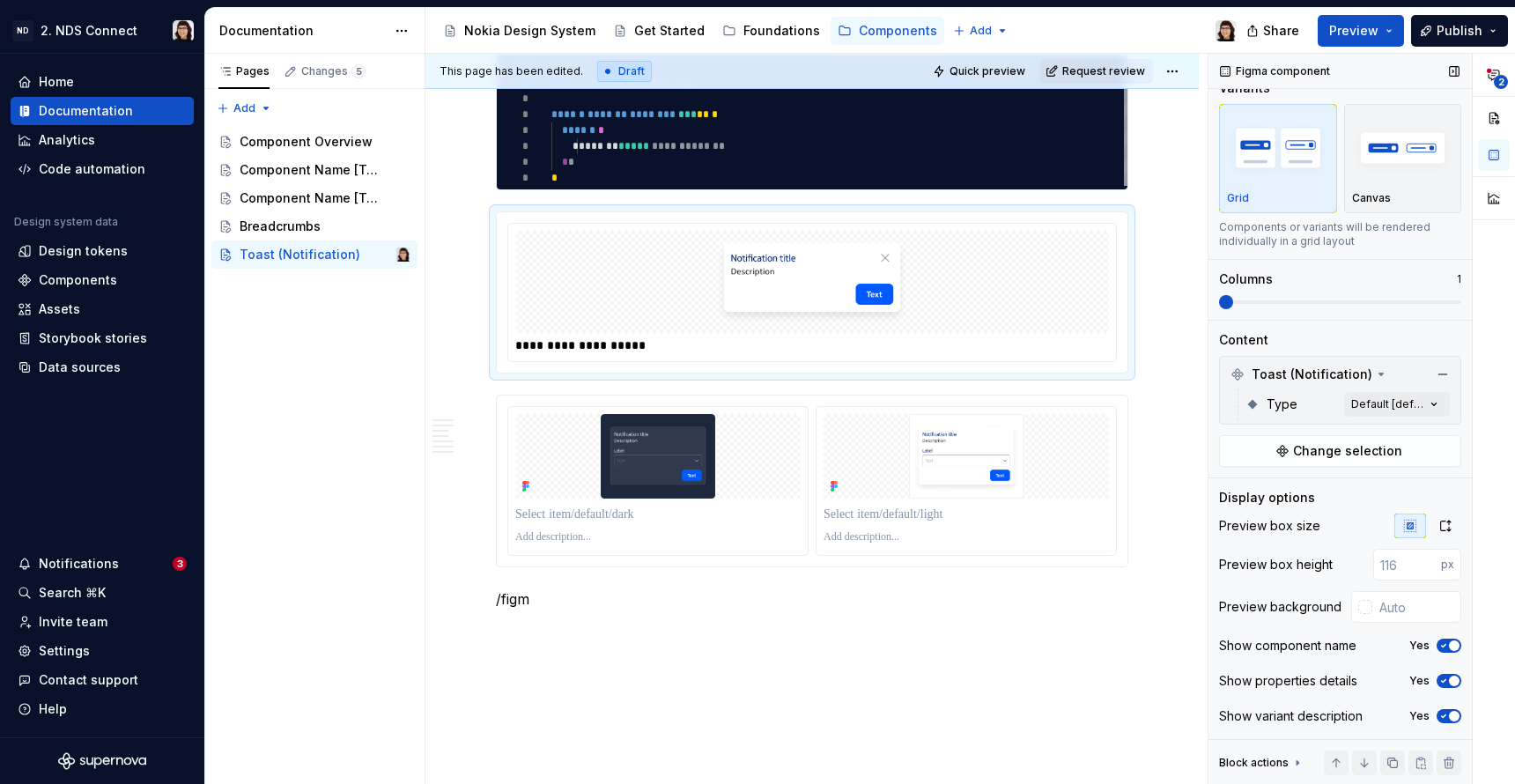
click at [1293, 760] on icon at bounding box center [1298, 762] width 14 height 14
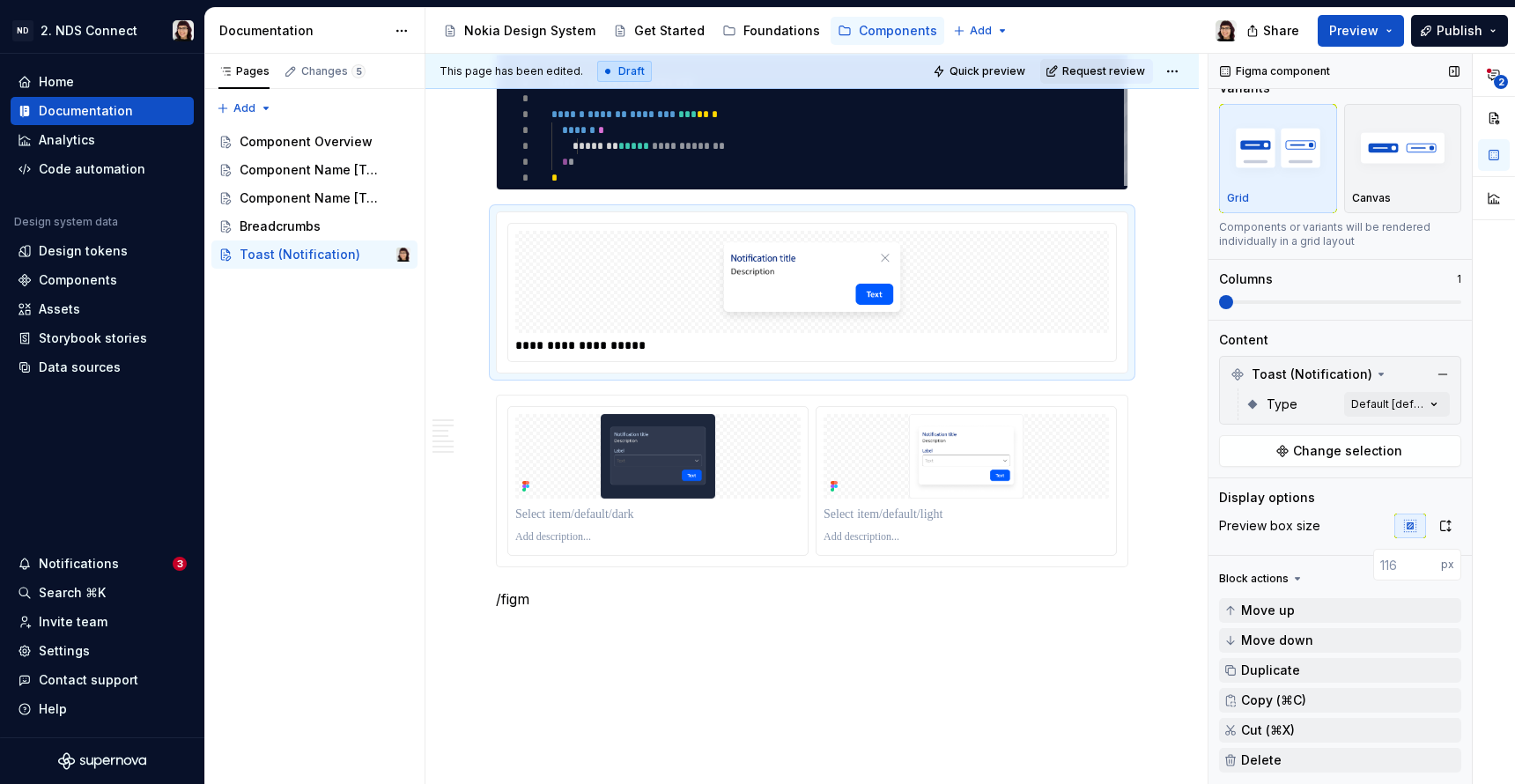
click at [1292, 576] on icon at bounding box center [1298, 579] width 14 height 14
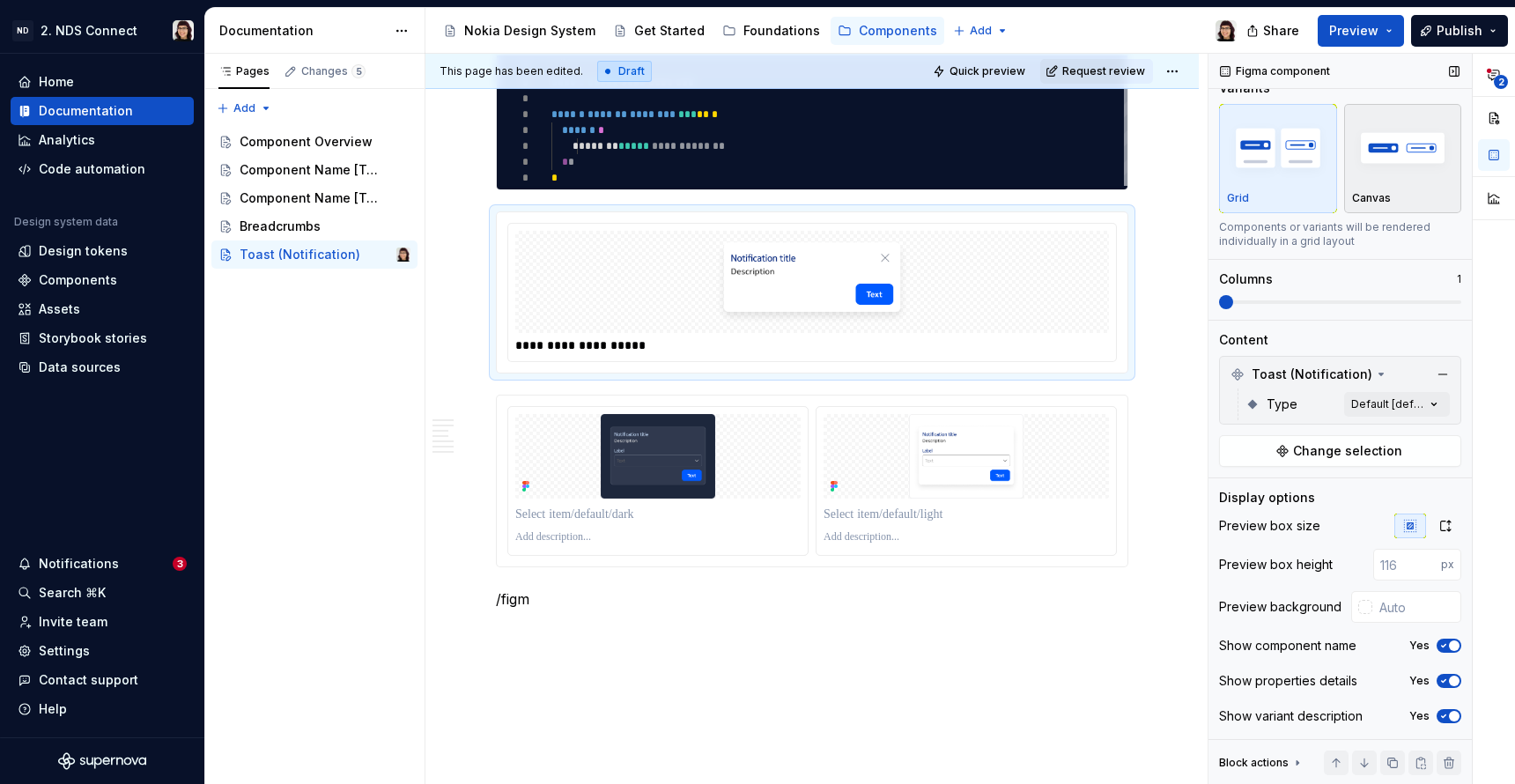
click at [1393, 184] on div "Canvas" at bounding box center [1403, 159] width 102 height 93
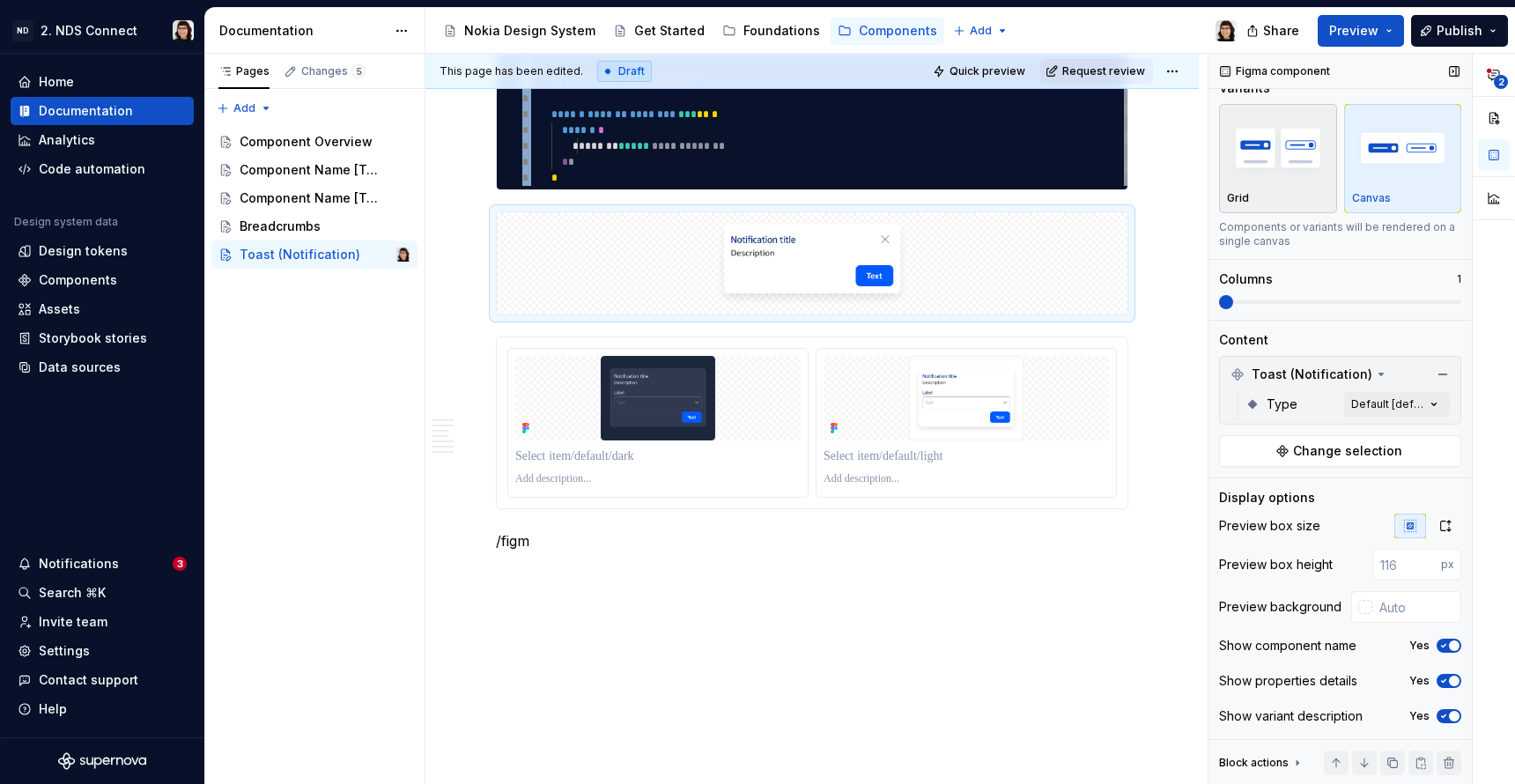
click at [1288, 168] on img "button" at bounding box center [1278, 147] width 102 height 65
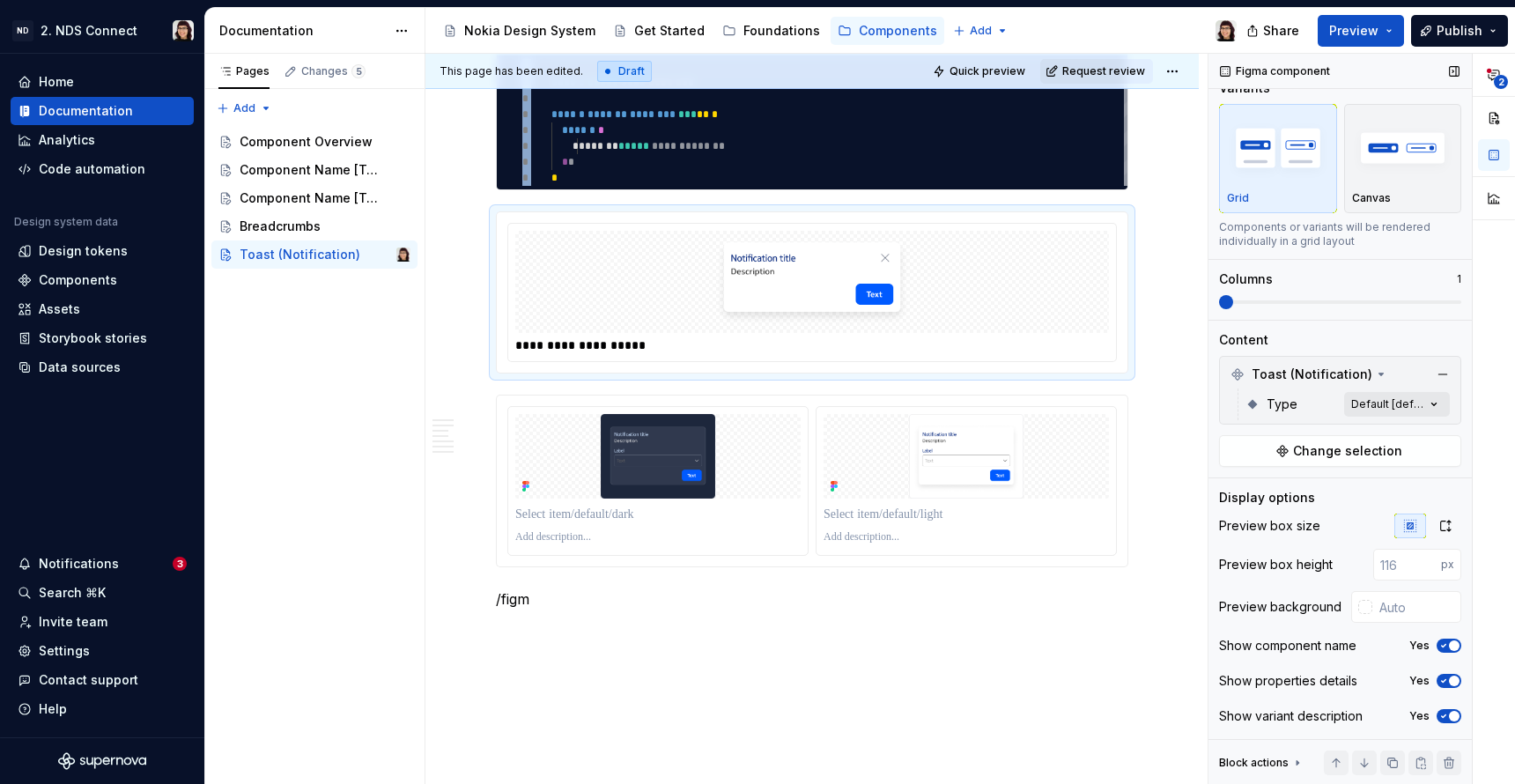
click at [1379, 407] on div "**********" at bounding box center [1362, 419] width 307 height 731
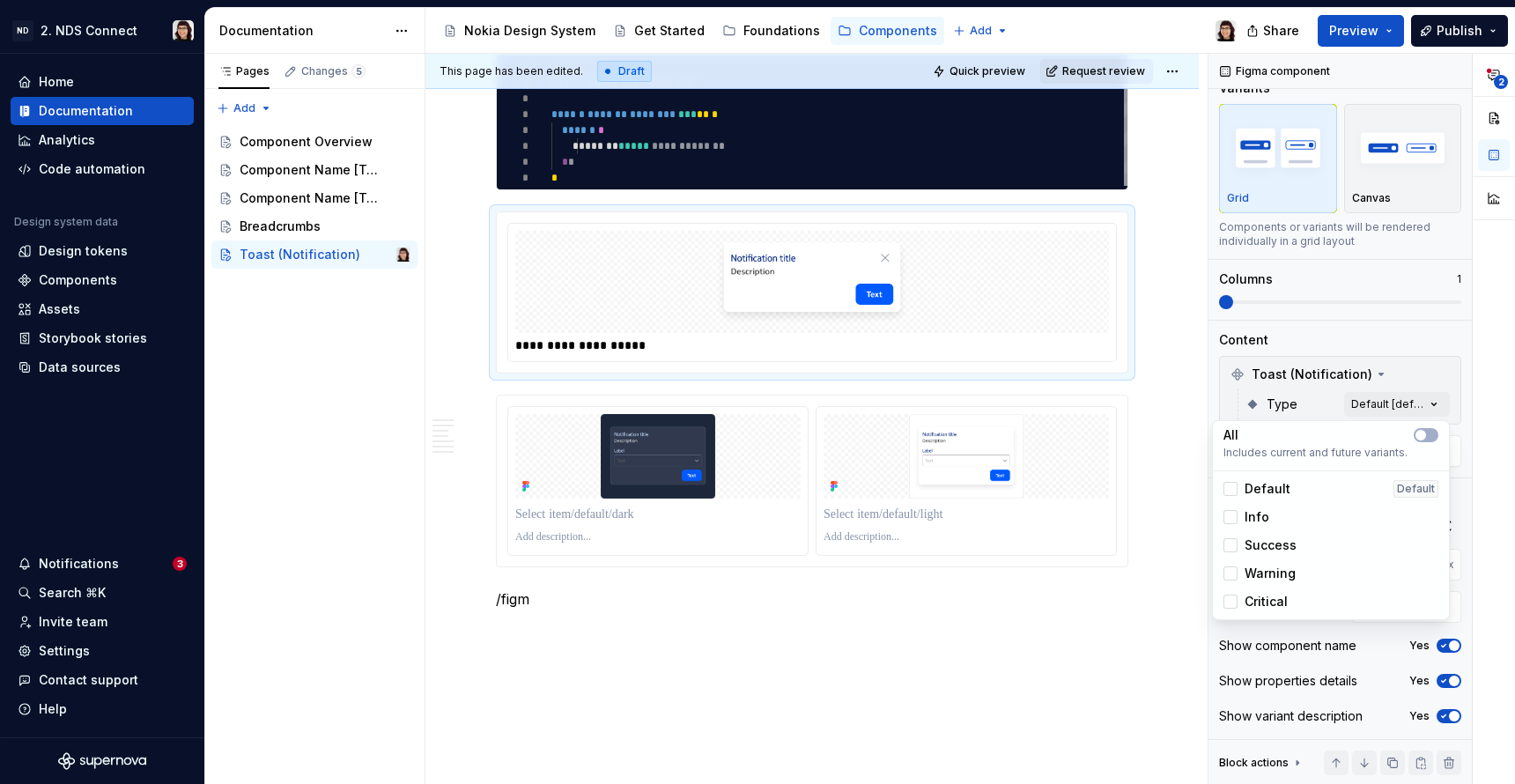
click at [1381, 401] on div "**********" at bounding box center [1362, 419] width 307 height 731
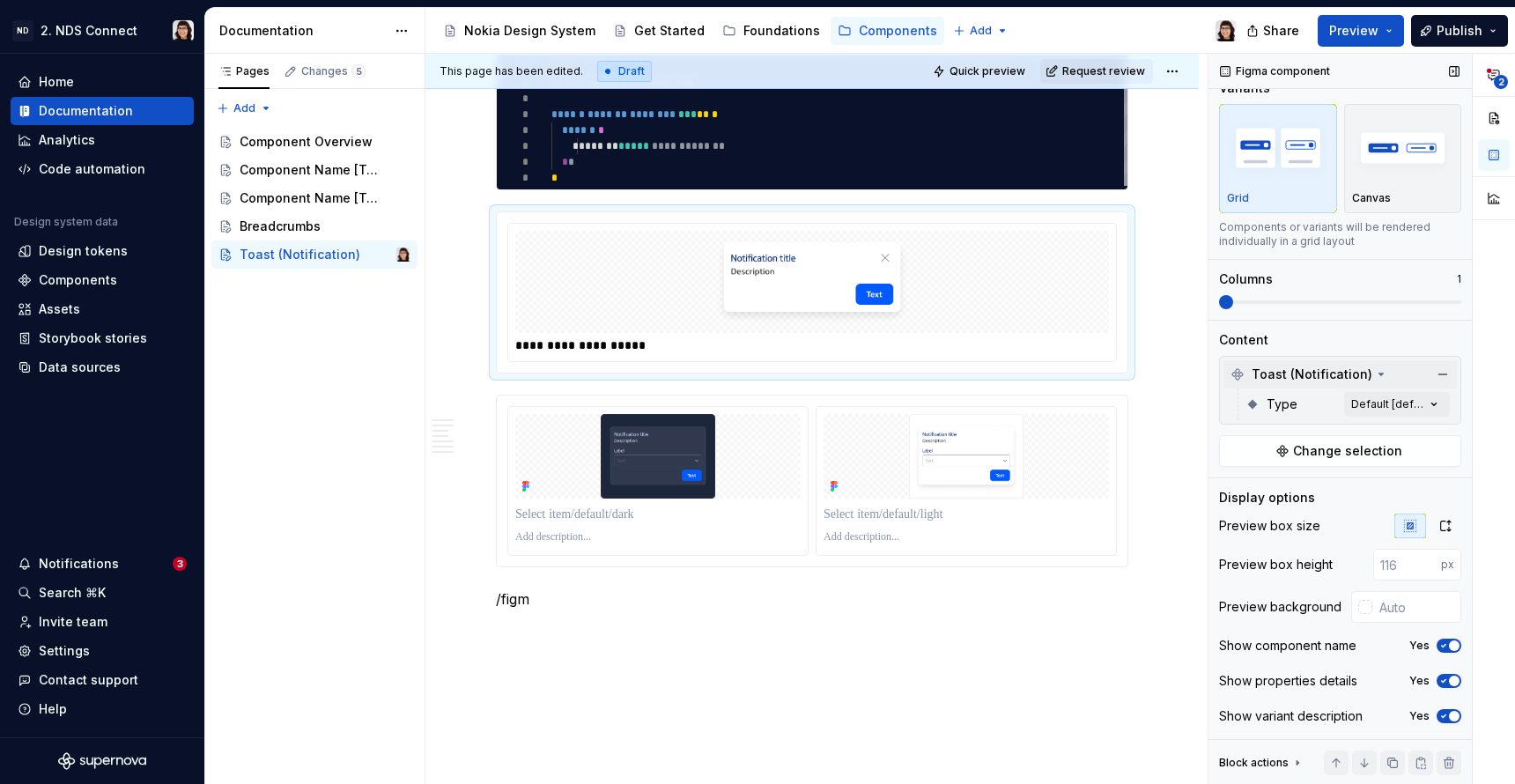
scroll to position [0, 0]
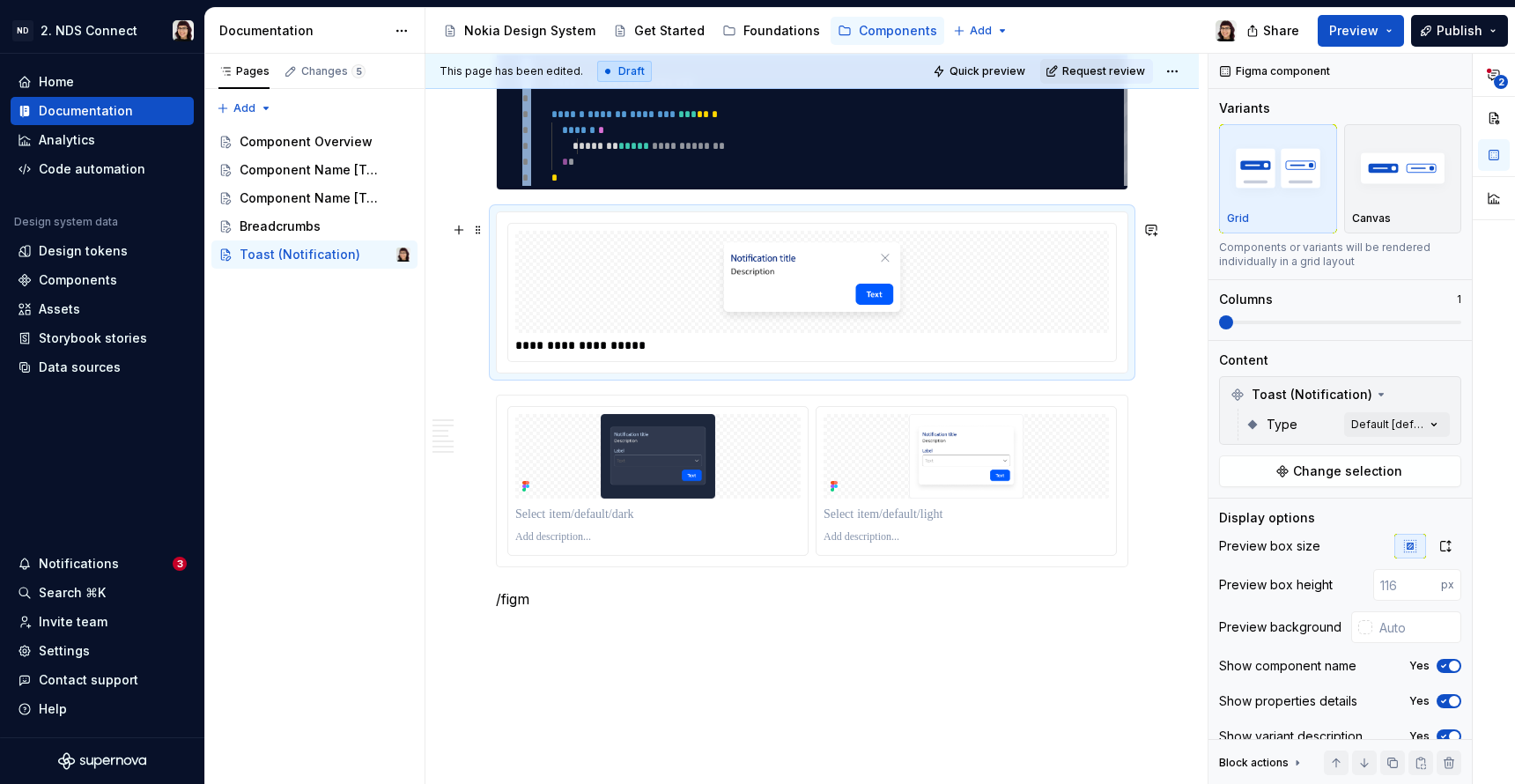
click at [975, 296] on div at bounding box center [812, 282] width 594 height 102
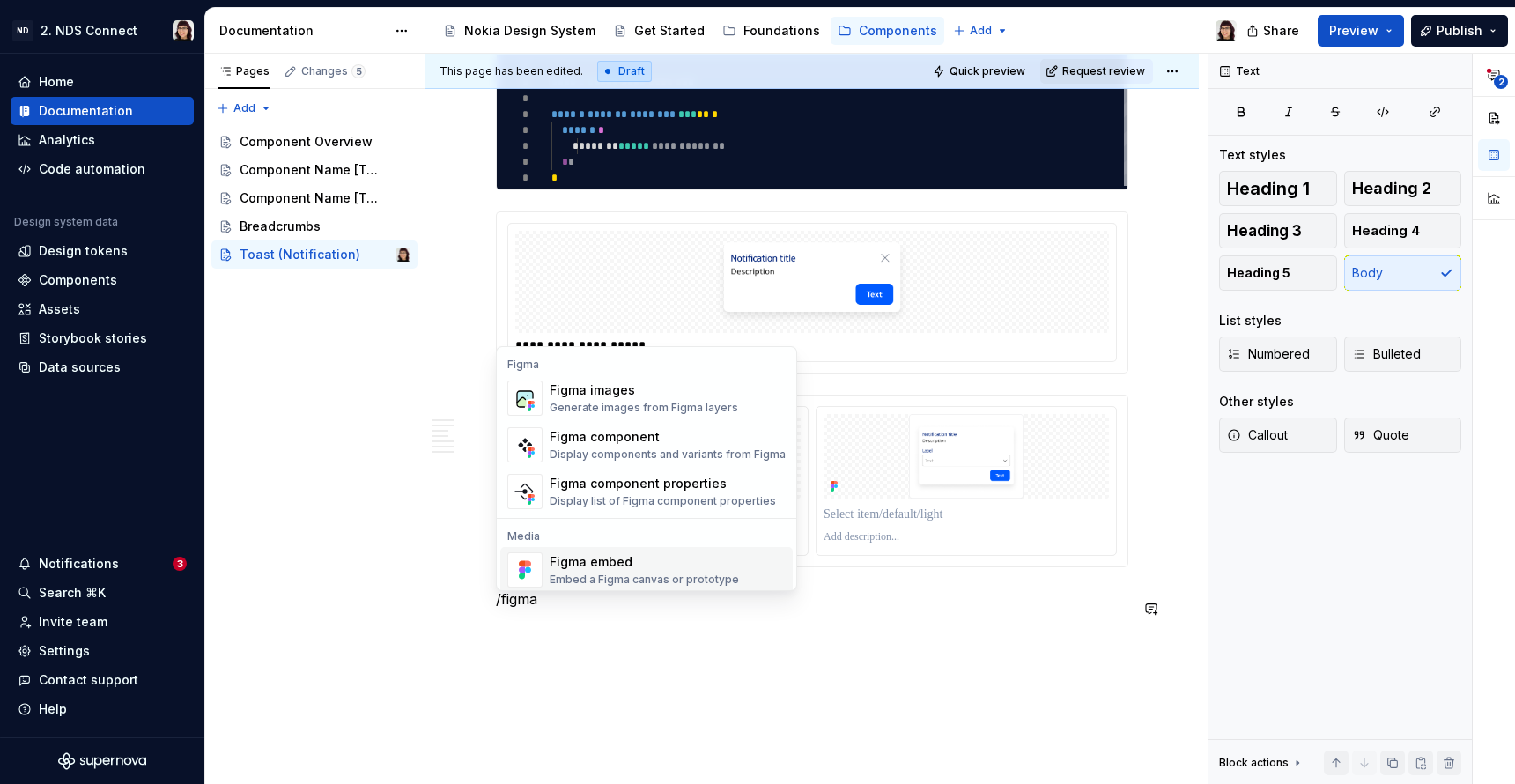
click at [683, 579] on div "Embed a Figma canvas or prototype" at bounding box center [644, 580] width 190 height 14
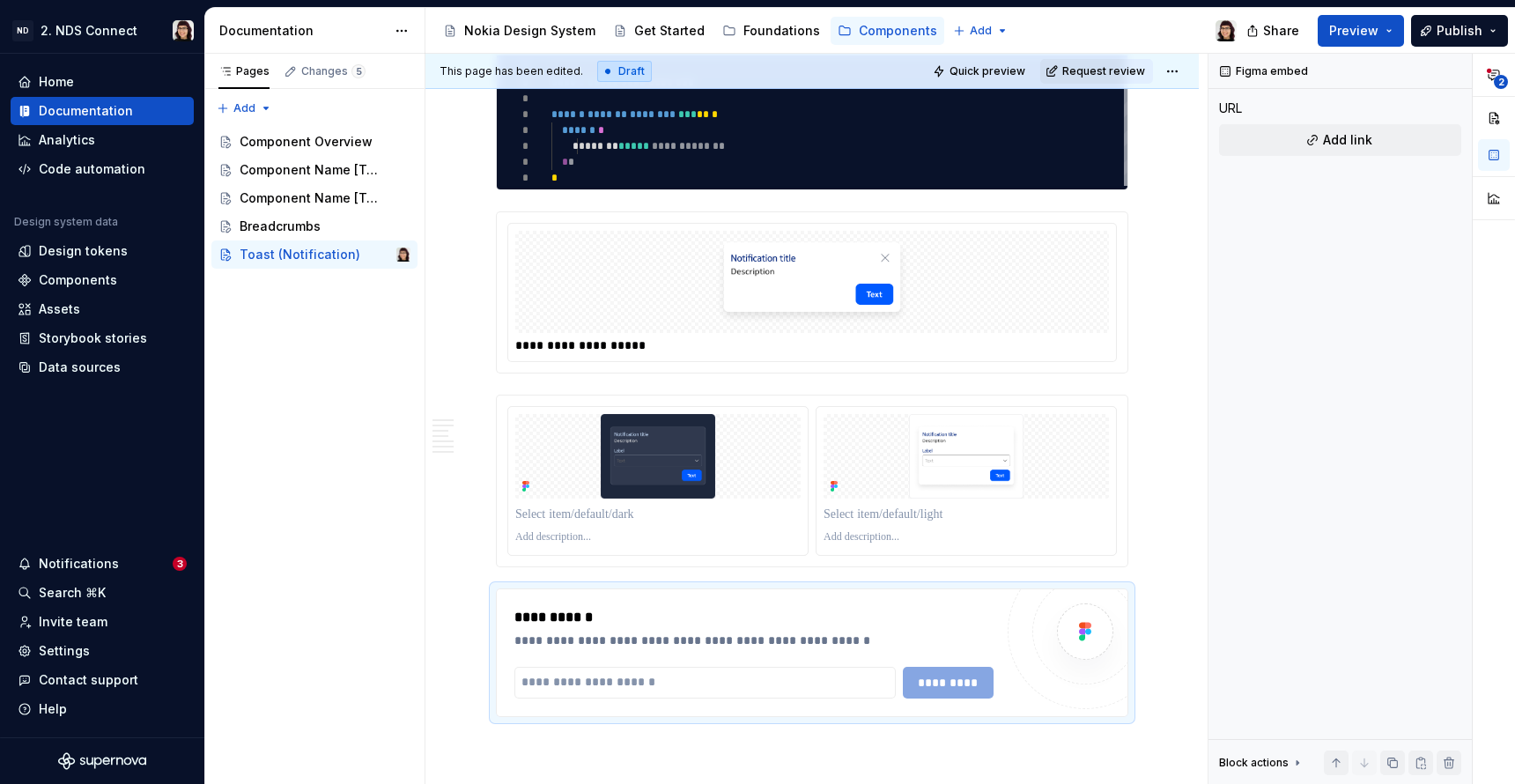
type textarea "*"
click at [715, 697] on input "text" at bounding box center [705, 683] width 381 height 32
paste input "**********"
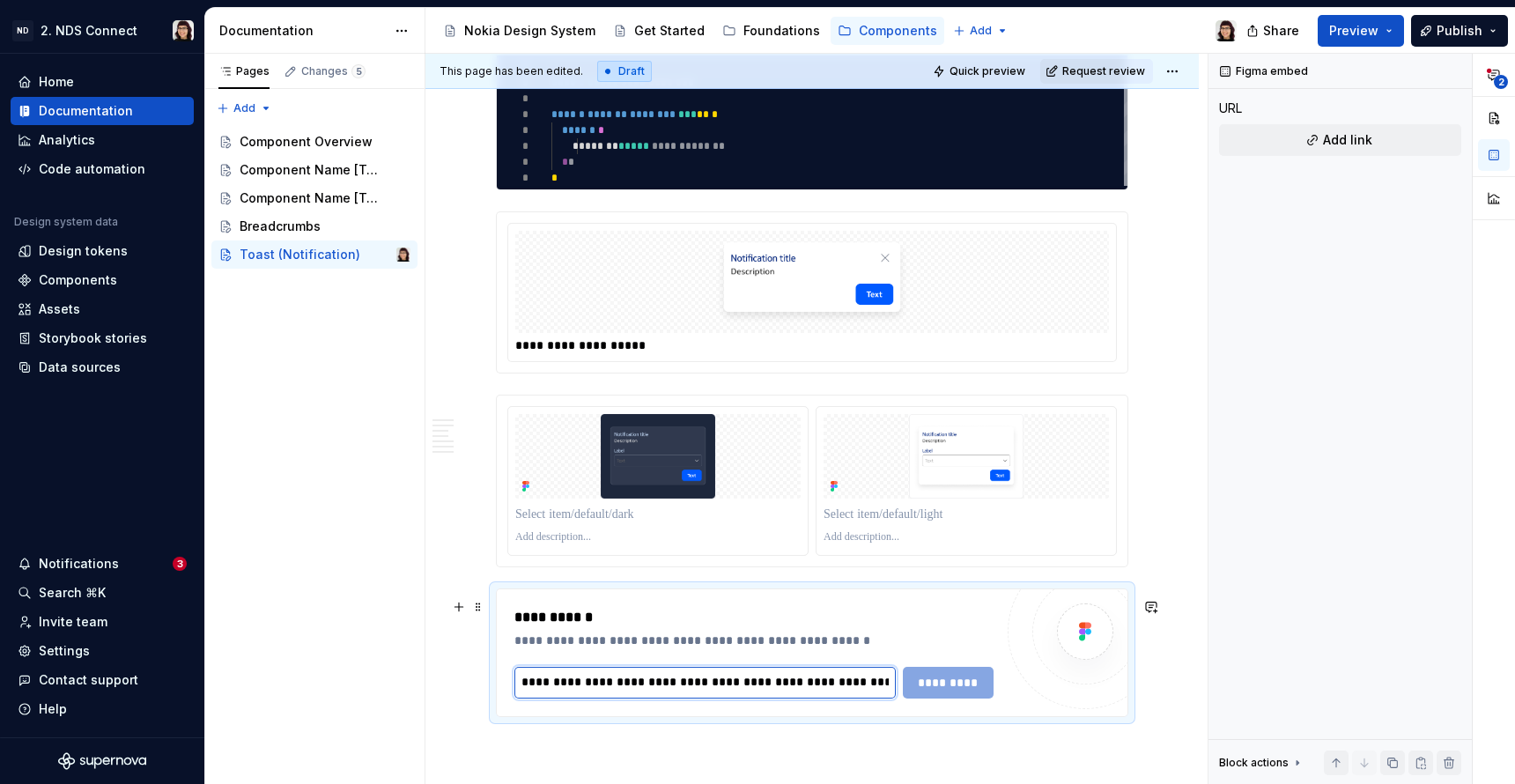
scroll to position [2858, 0]
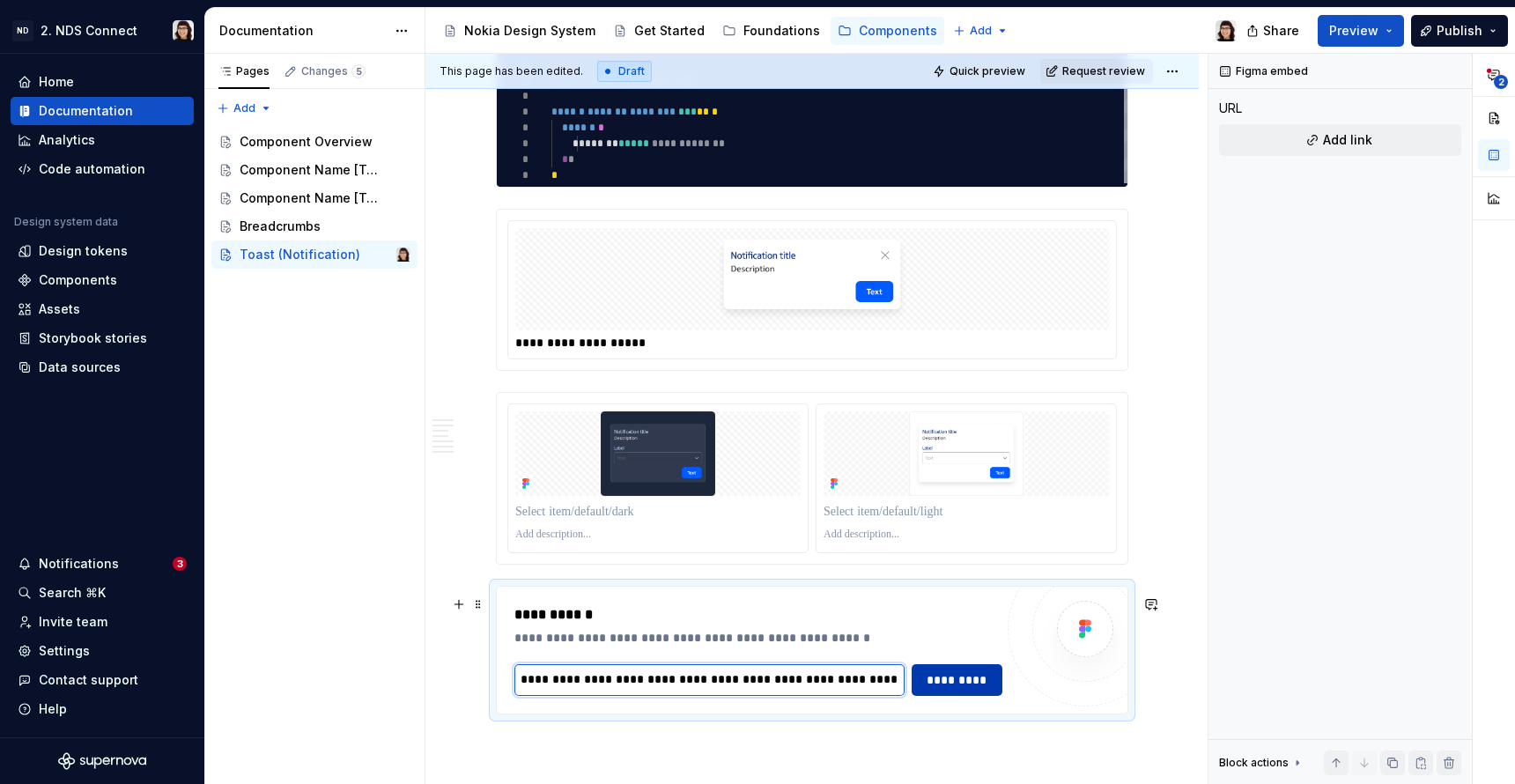
type input "**********"
click at [952, 677] on button "*********" at bounding box center [957, 680] width 90 height 32
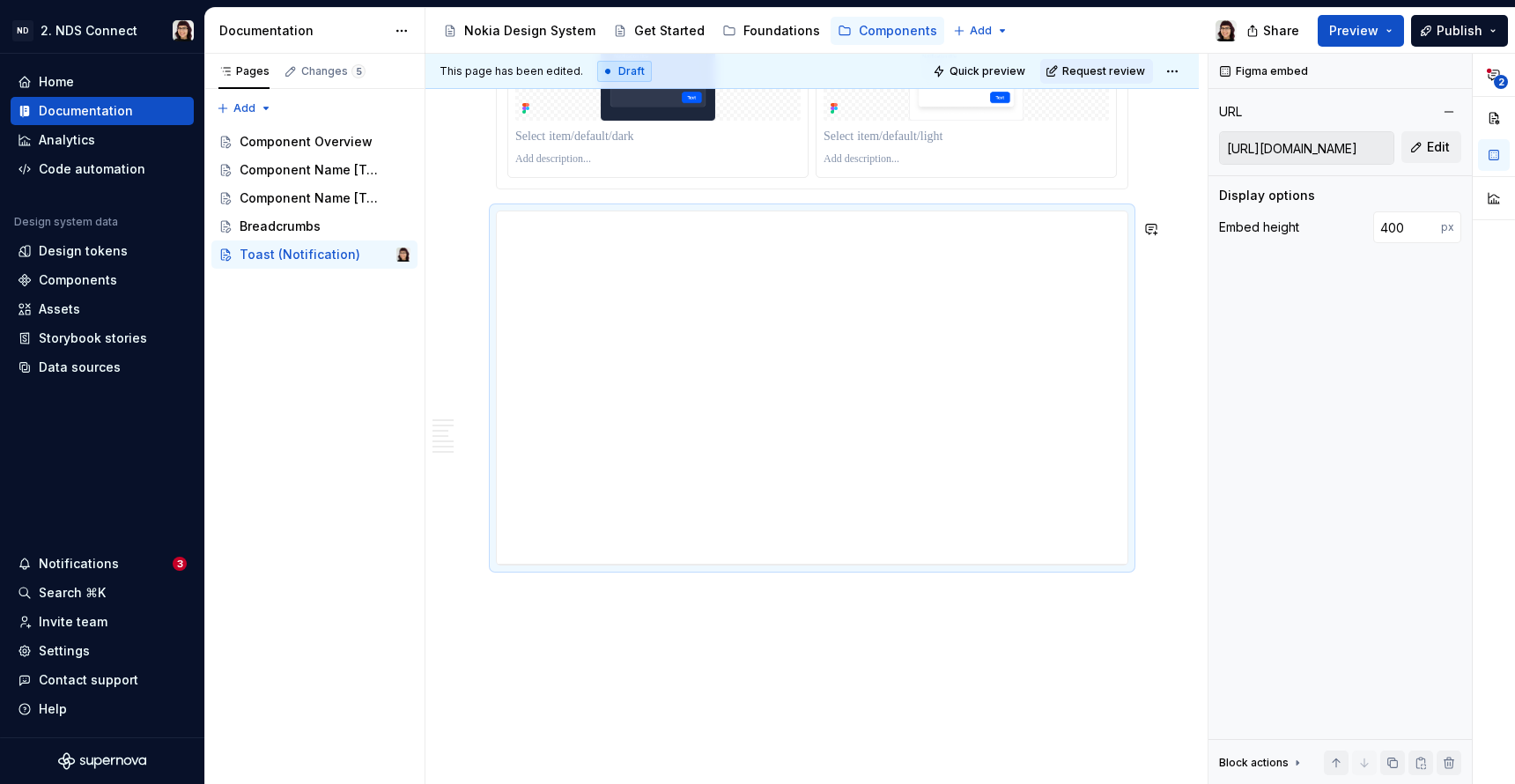
scroll to position [3232, 0]
click at [1116, 479] on div "**********" at bounding box center [812, 388] width 630 height 352
click at [1084, 405] on div "**********" at bounding box center [812, 388] width 630 height 352
click at [1394, 234] on input "400" at bounding box center [1408, 227] width 68 height 32
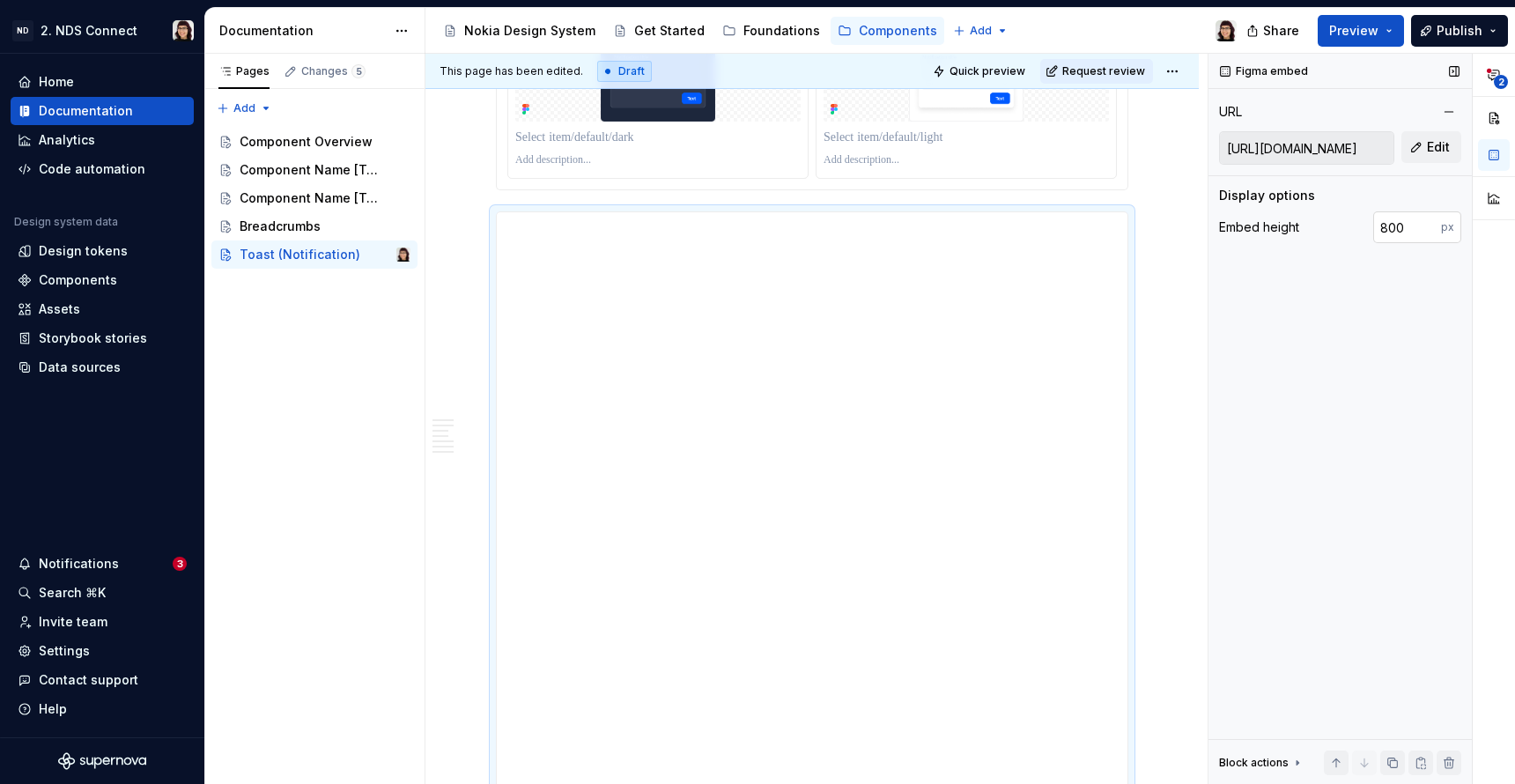
click at [1394, 234] on input "800" at bounding box center [1408, 227] width 68 height 32
type input "600"
click at [1058, 288] on div "**********" at bounding box center [812, 476] width 630 height 528
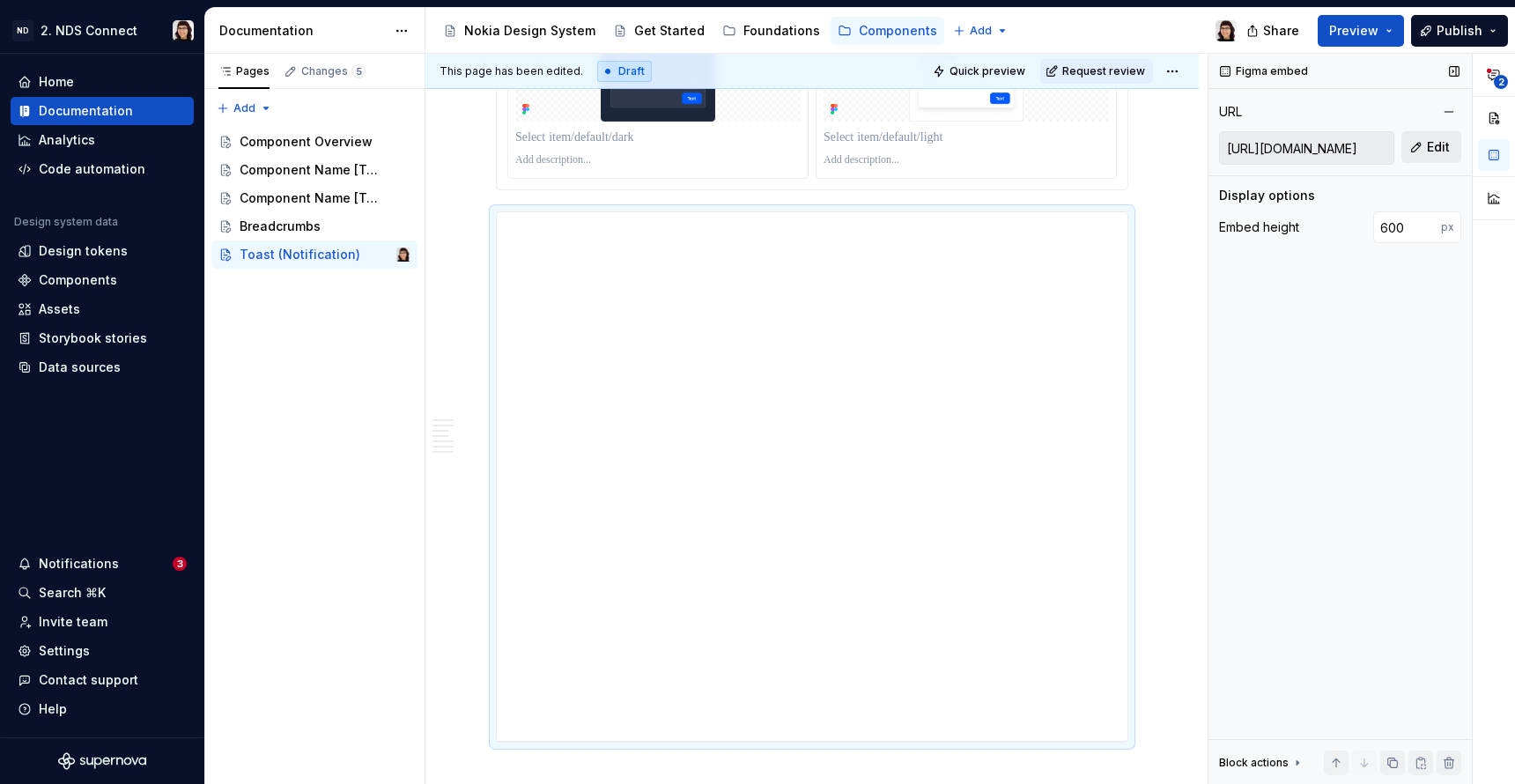
click at [1436, 148] on span "Edit" at bounding box center [1439, 147] width 23 height 18
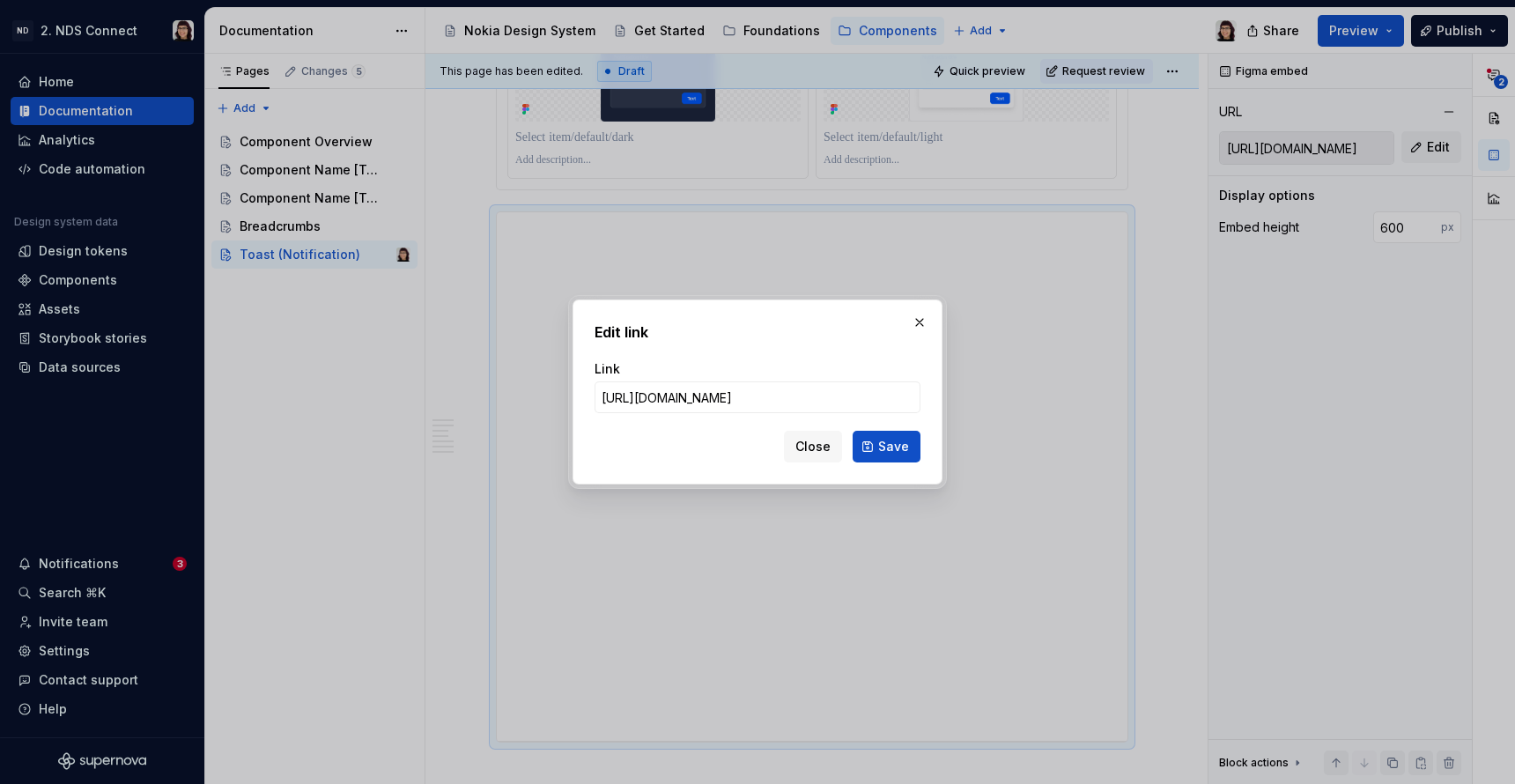
scroll to position [0, 955]
type input "[URL][DOMAIN_NAME]"
click at [891, 459] on button "Save" at bounding box center [887, 447] width 68 height 32
type input "https://embed.figma.com/design/neYQoAXhQoLIvTnQmzO4pk/%F0%9F%9A%A7-WIP-%F0%9F%9…"
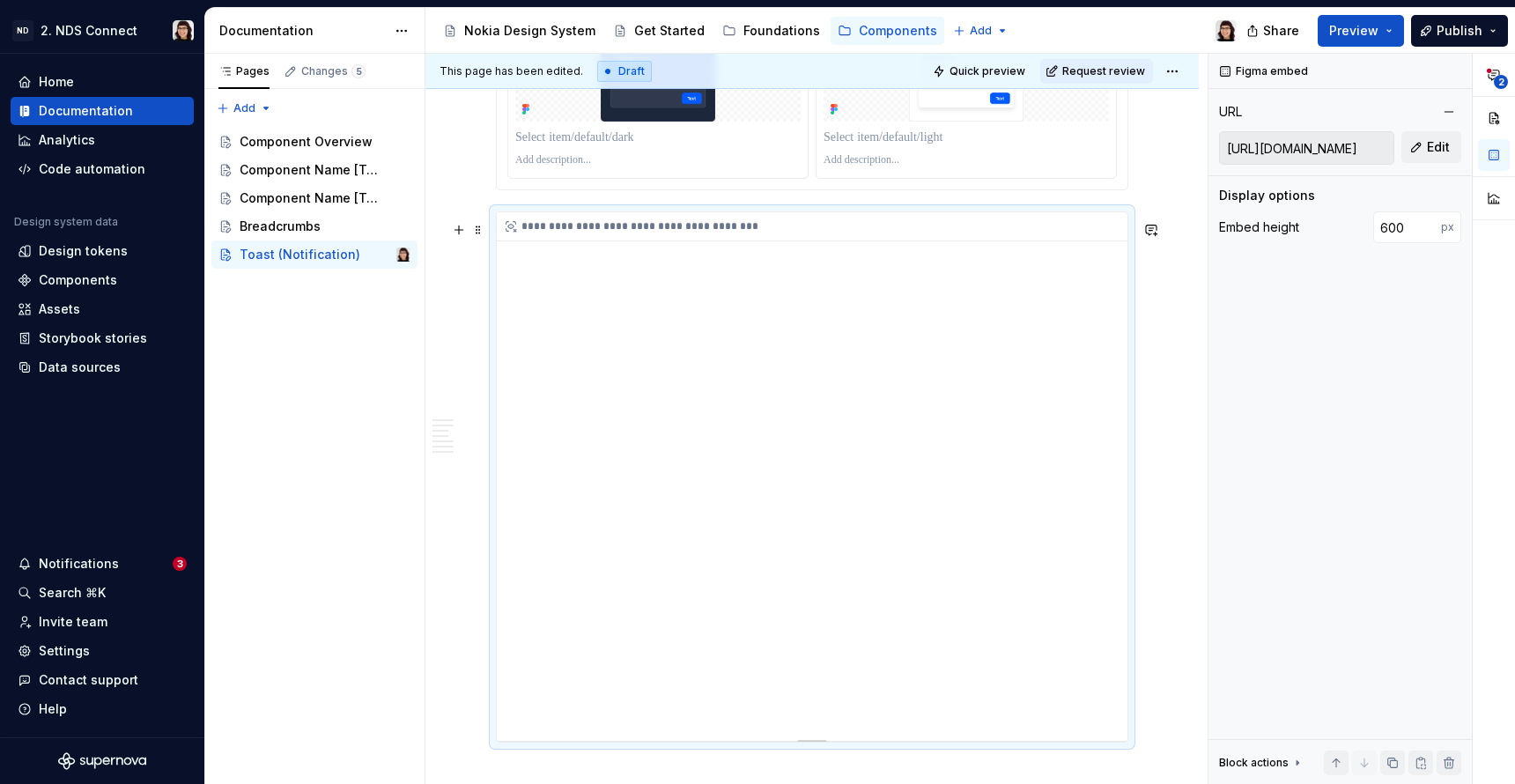
drag, startPoint x: 883, startPoint y: 543, endPoint x: 754, endPoint y: 481, distance: 143.1
click at [754, 481] on div "**********" at bounding box center [812, 476] width 630 height 528
drag, startPoint x: 875, startPoint y: 609, endPoint x: 784, endPoint y: 510, distance: 134.5
click at [784, 510] on div "**********" at bounding box center [812, 476] width 630 height 528
drag, startPoint x: 901, startPoint y: 531, endPoint x: 829, endPoint y: 458, distance: 102.5
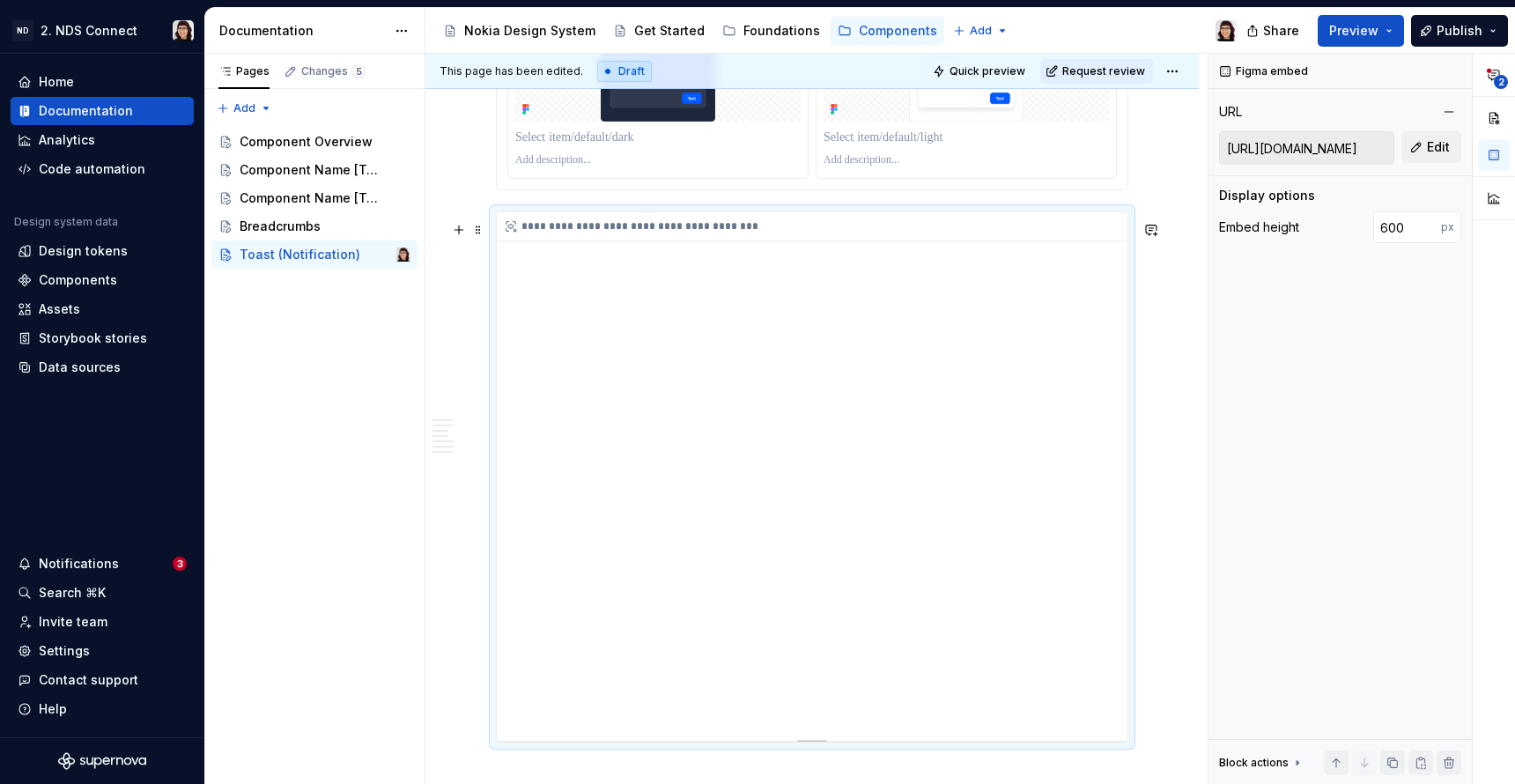
click at [829, 458] on div "**********" at bounding box center [812, 476] width 630 height 528
drag, startPoint x: 978, startPoint y: 472, endPoint x: 914, endPoint y: 428, distance: 77.7
click at [914, 428] on div "**********" at bounding box center [812, 476] width 630 height 528
drag, startPoint x: 1010, startPoint y: 576, endPoint x: 854, endPoint y: 519, distance: 166.1
click at [854, 519] on div "**********" at bounding box center [812, 476] width 630 height 528
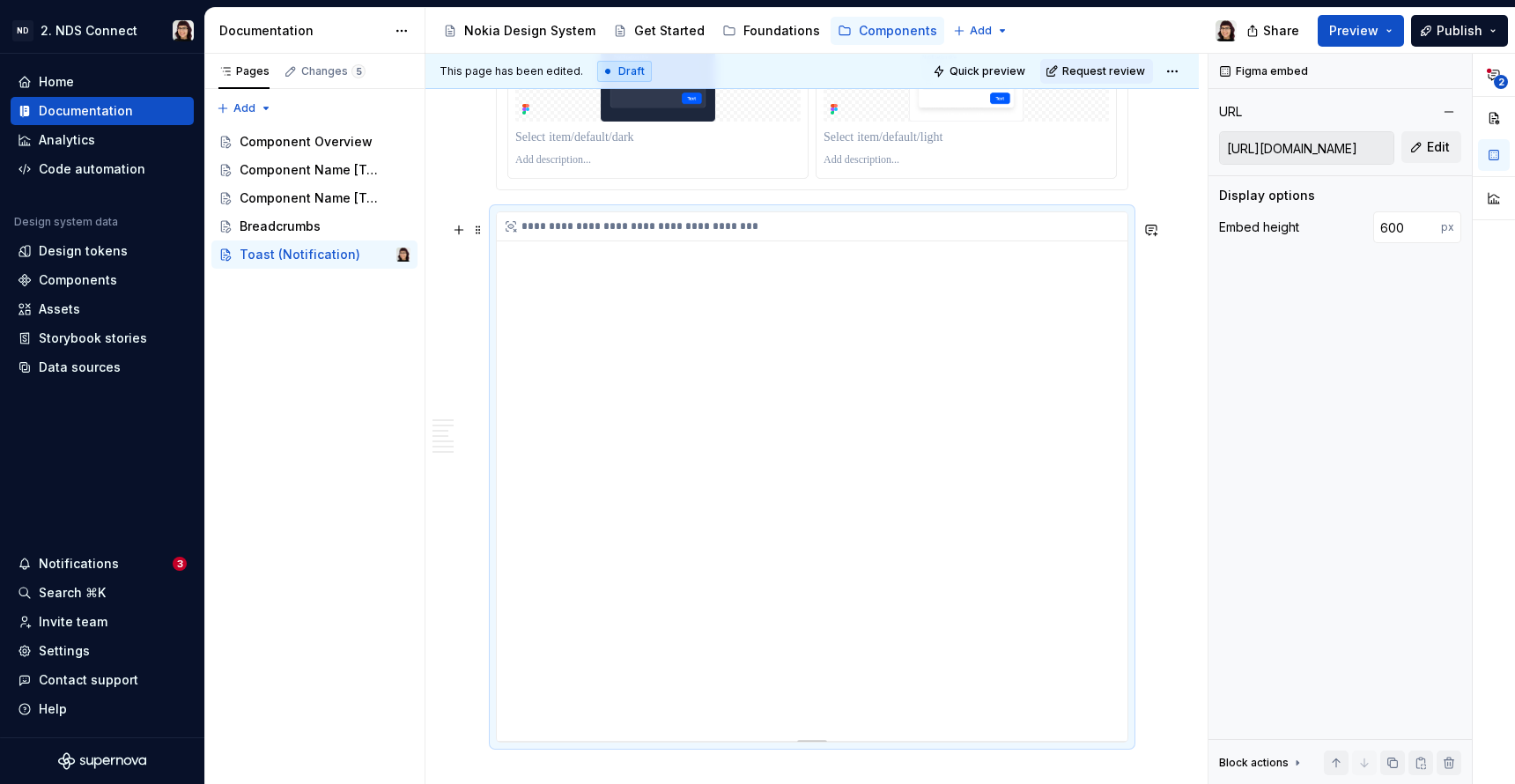
click at [912, 529] on div "**********" at bounding box center [812, 476] width 630 height 528
drag, startPoint x: 937, startPoint y: 528, endPoint x: 891, endPoint y: 463, distance: 79.6
click at [891, 463] on div "**********" at bounding box center [812, 464] width 630 height 528
click at [1108, 641] on div "**********" at bounding box center [812, 464] width 630 height 528
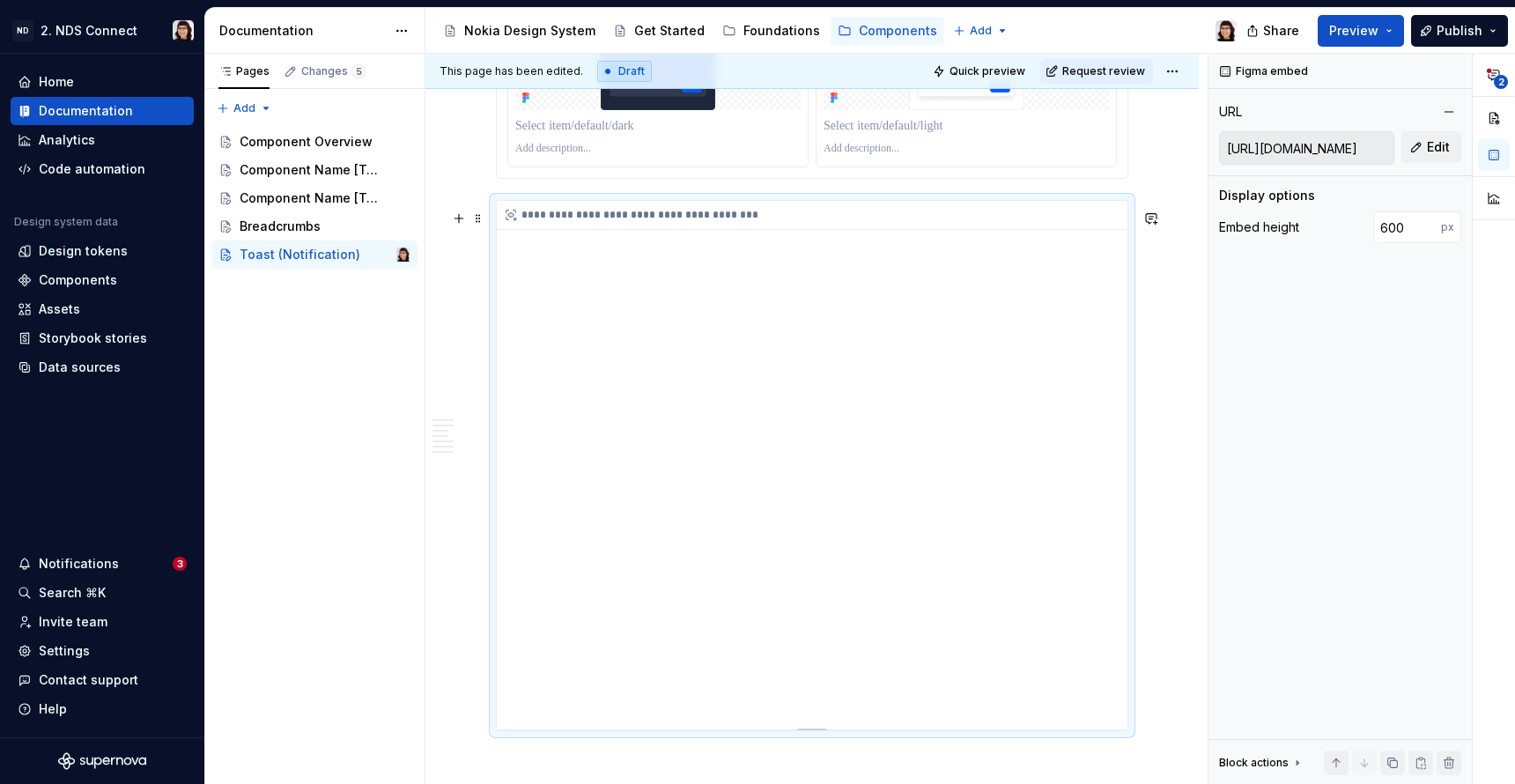
click at [1112, 648] on div "**********" at bounding box center [812, 464] width 630 height 528
click at [1110, 650] on div "**********" at bounding box center [812, 464] width 630 height 528
click at [1026, 66] on span "Quick preview" at bounding box center [988, 71] width 75 height 14
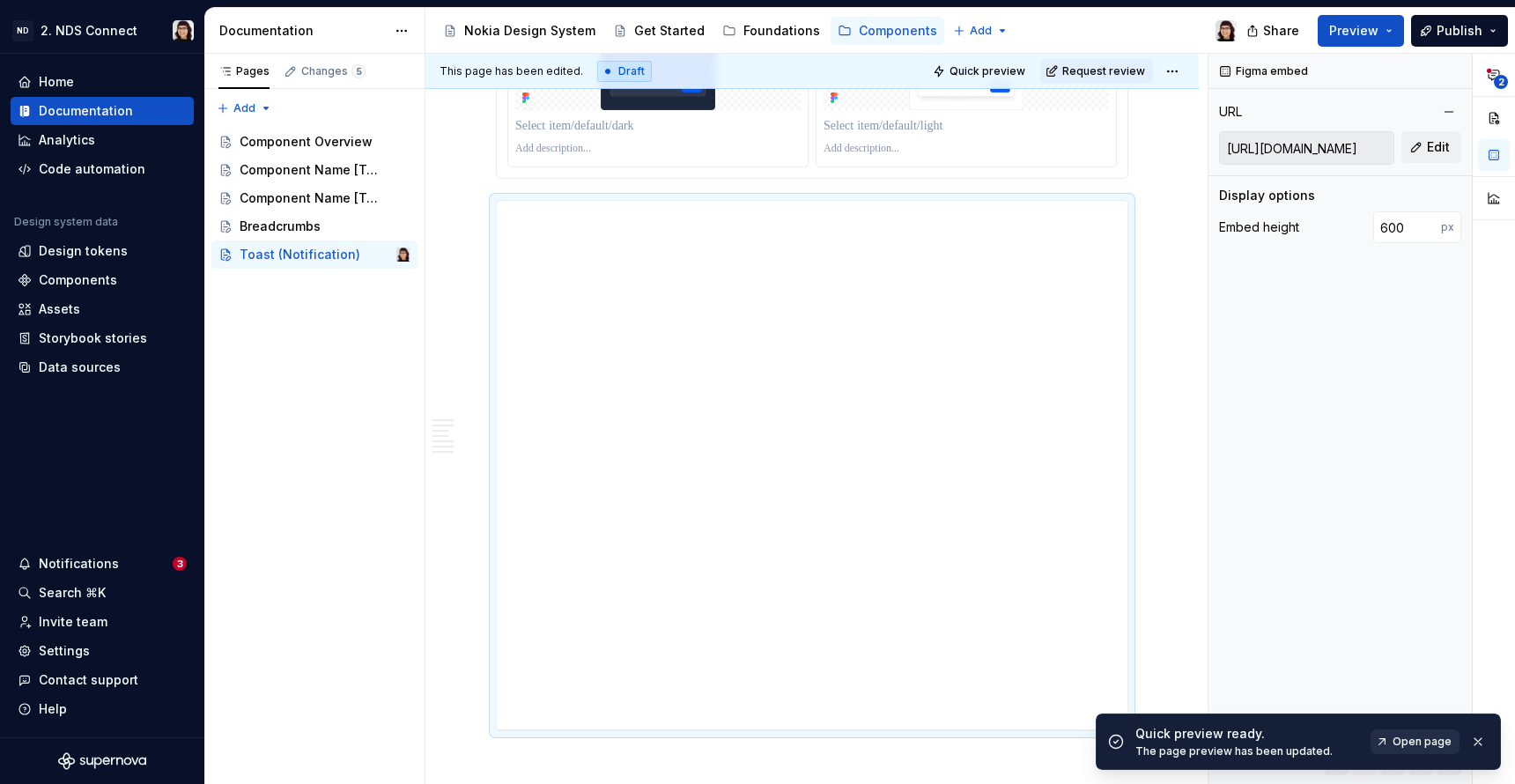
click at [1385, 732] on link "Open page" at bounding box center [1416, 741] width 89 height 25
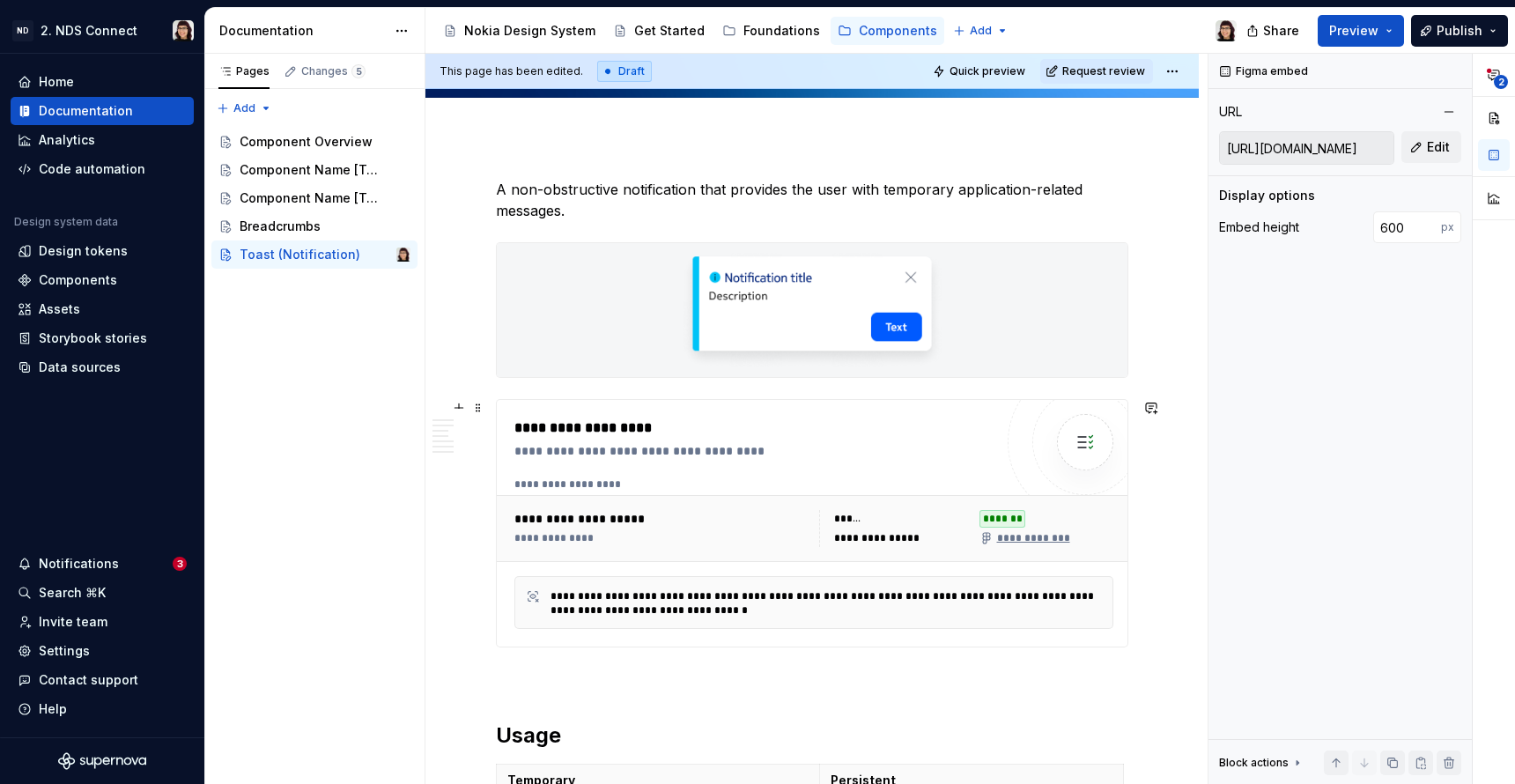
scroll to position [325, 0]
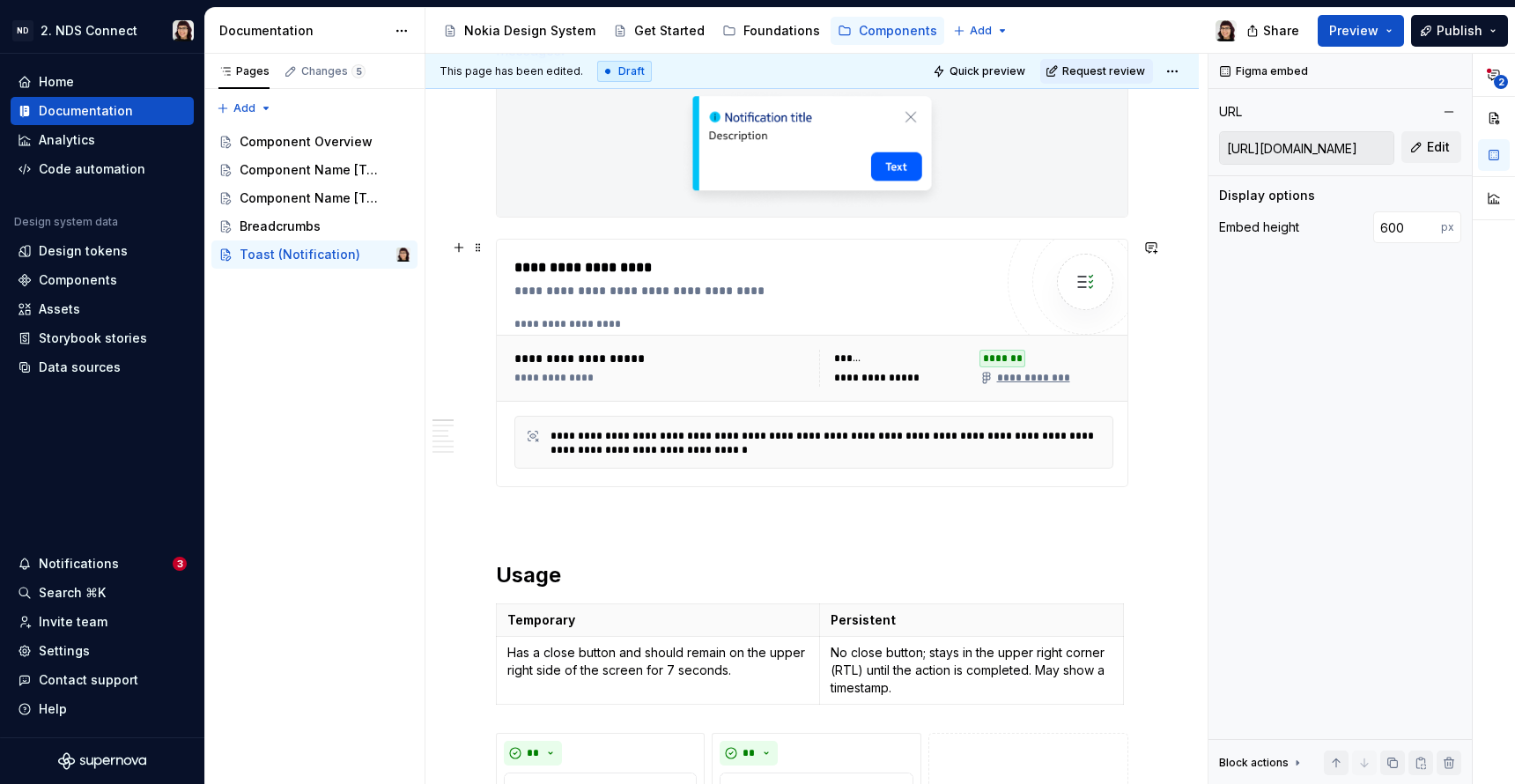
click at [1076, 362] on div "*******" at bounding box center [1047, 358] width 135 height 18
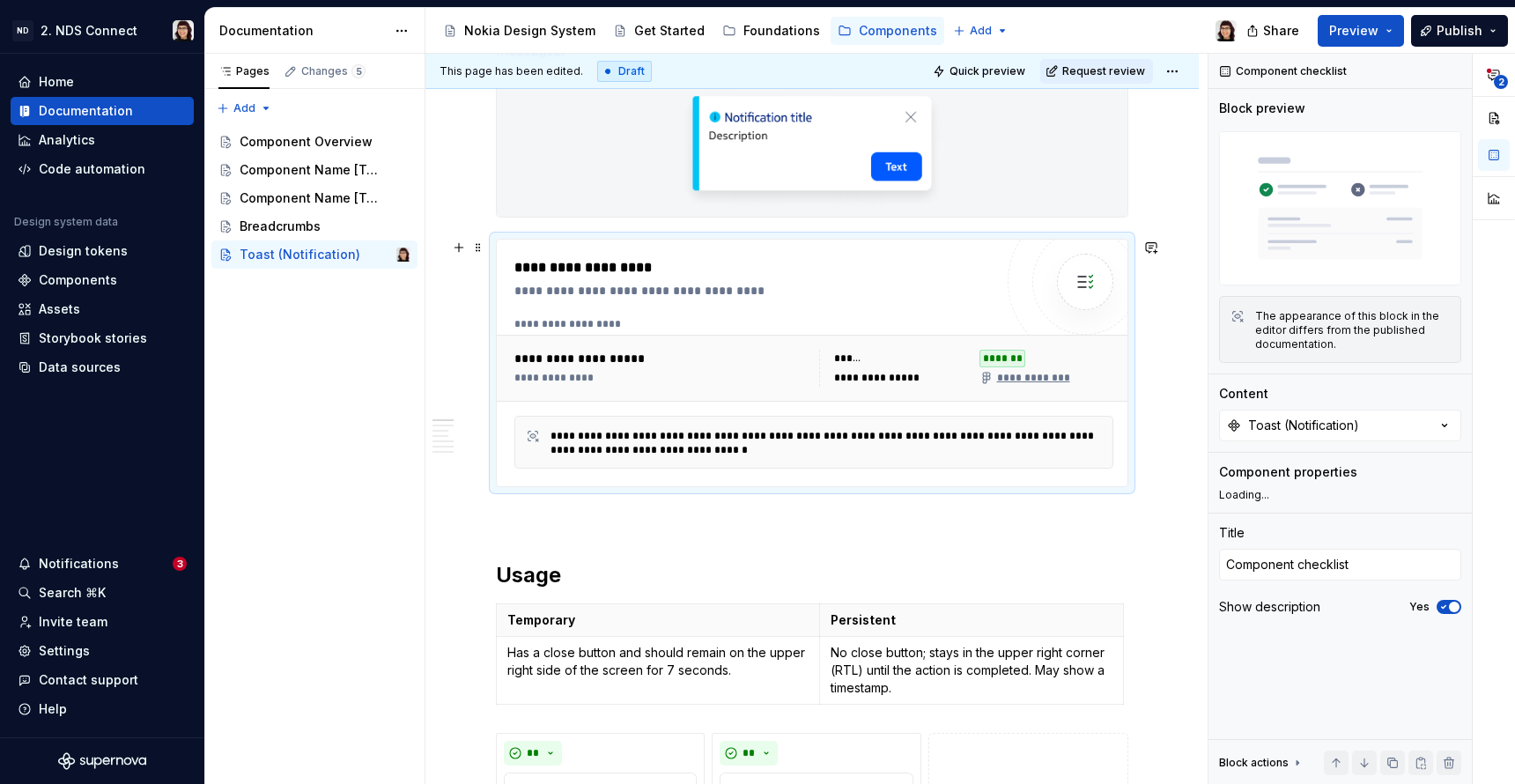
type textarea "*"
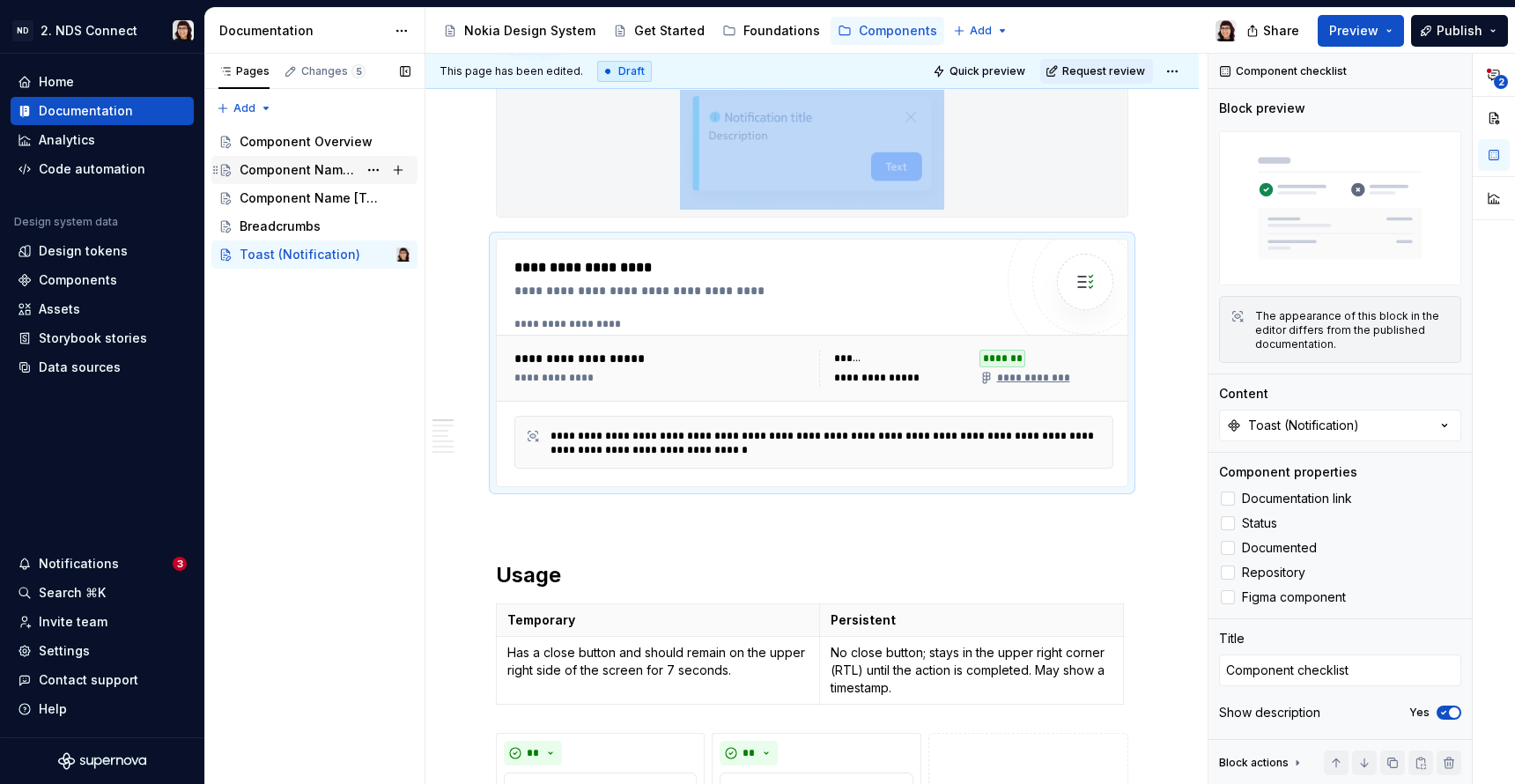
scroll to position [266, 0]
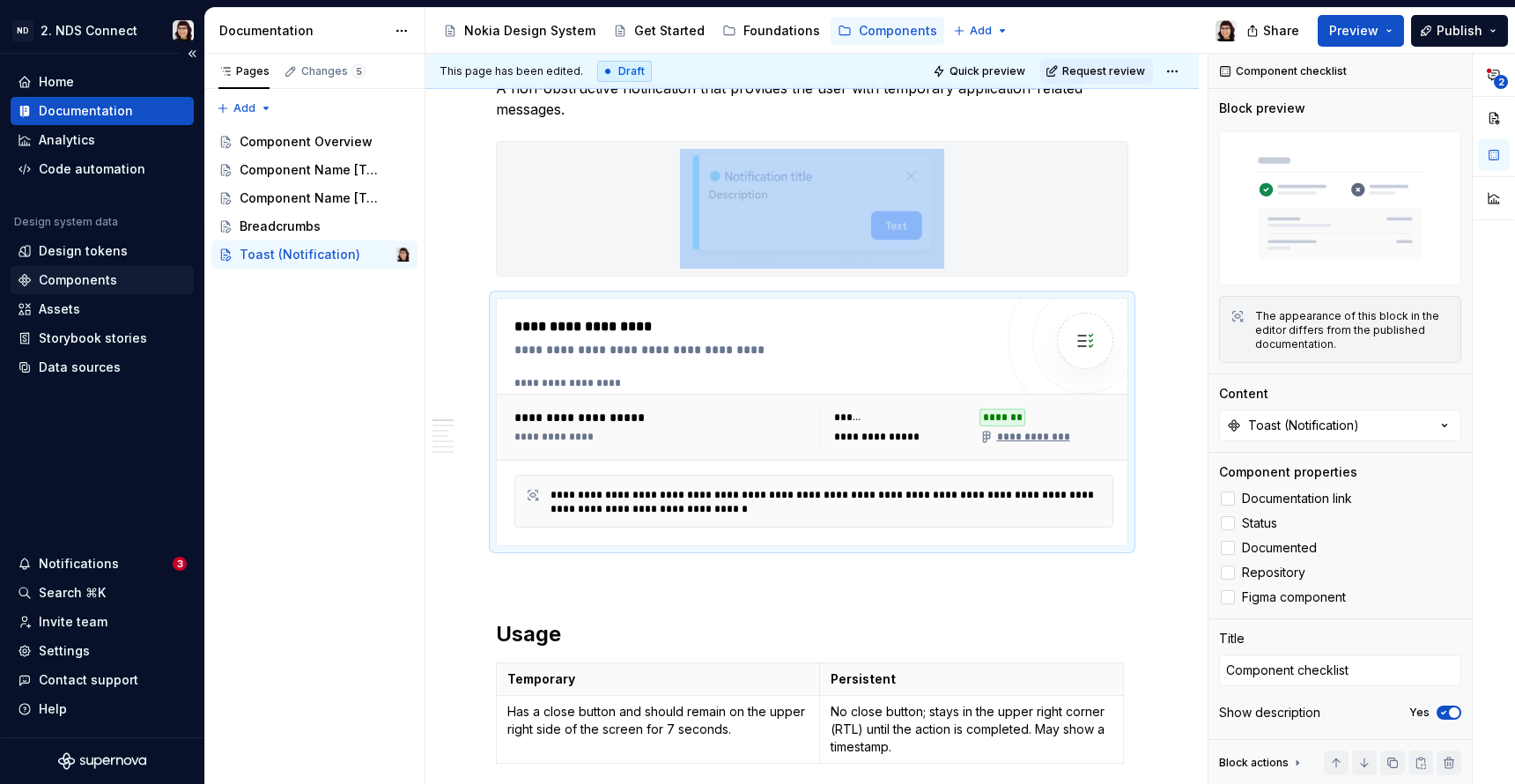
click at [65, 284] on div "Components" at bounding box center [77, 280] width 78 height 18
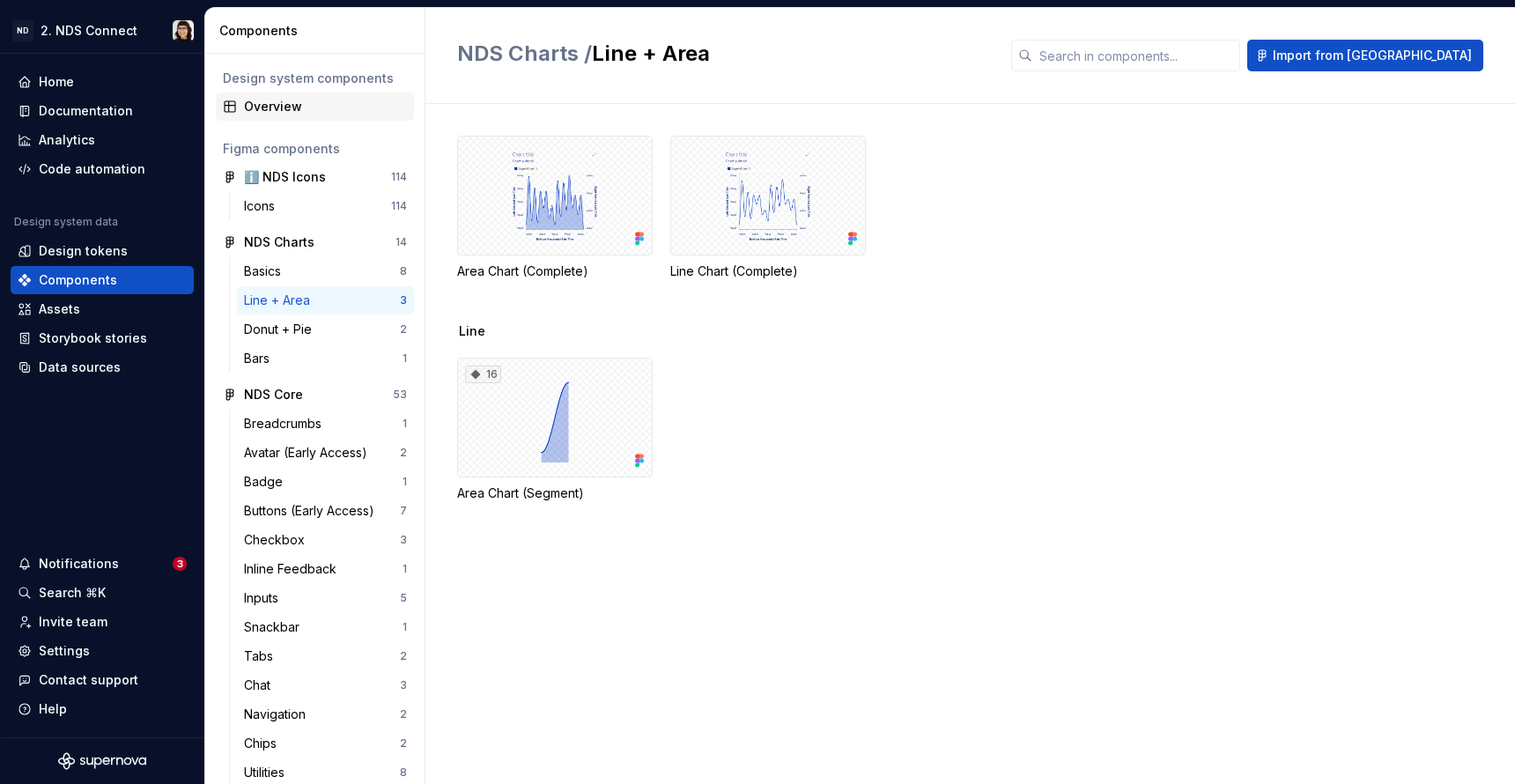
click at [262, 99] on div "Overview" at bounding box center [326, 107] width 163 height 18
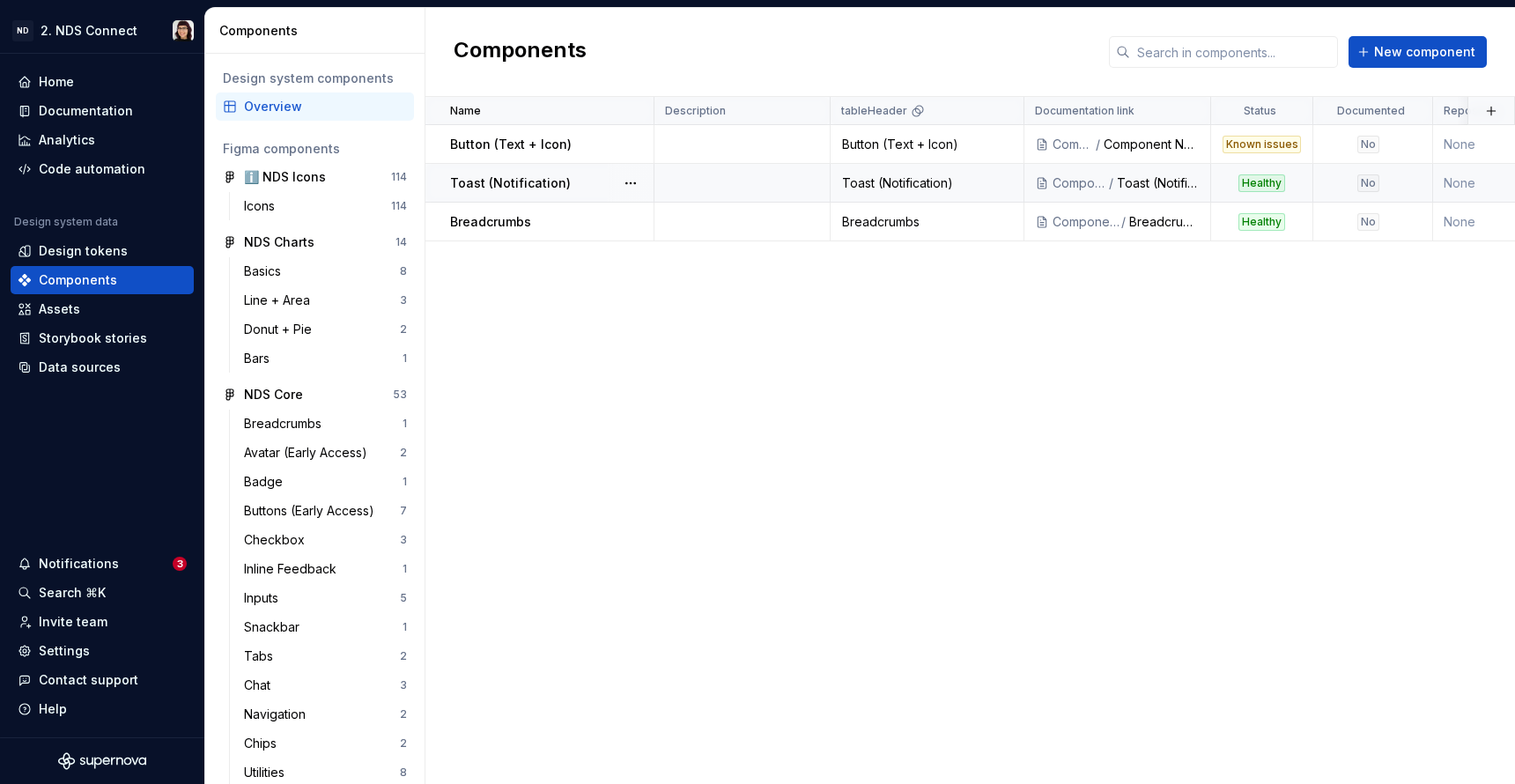
click at [1123, 179] on div "Toast (Notification)" at bounding box center [1158, 184] width 82 height 18
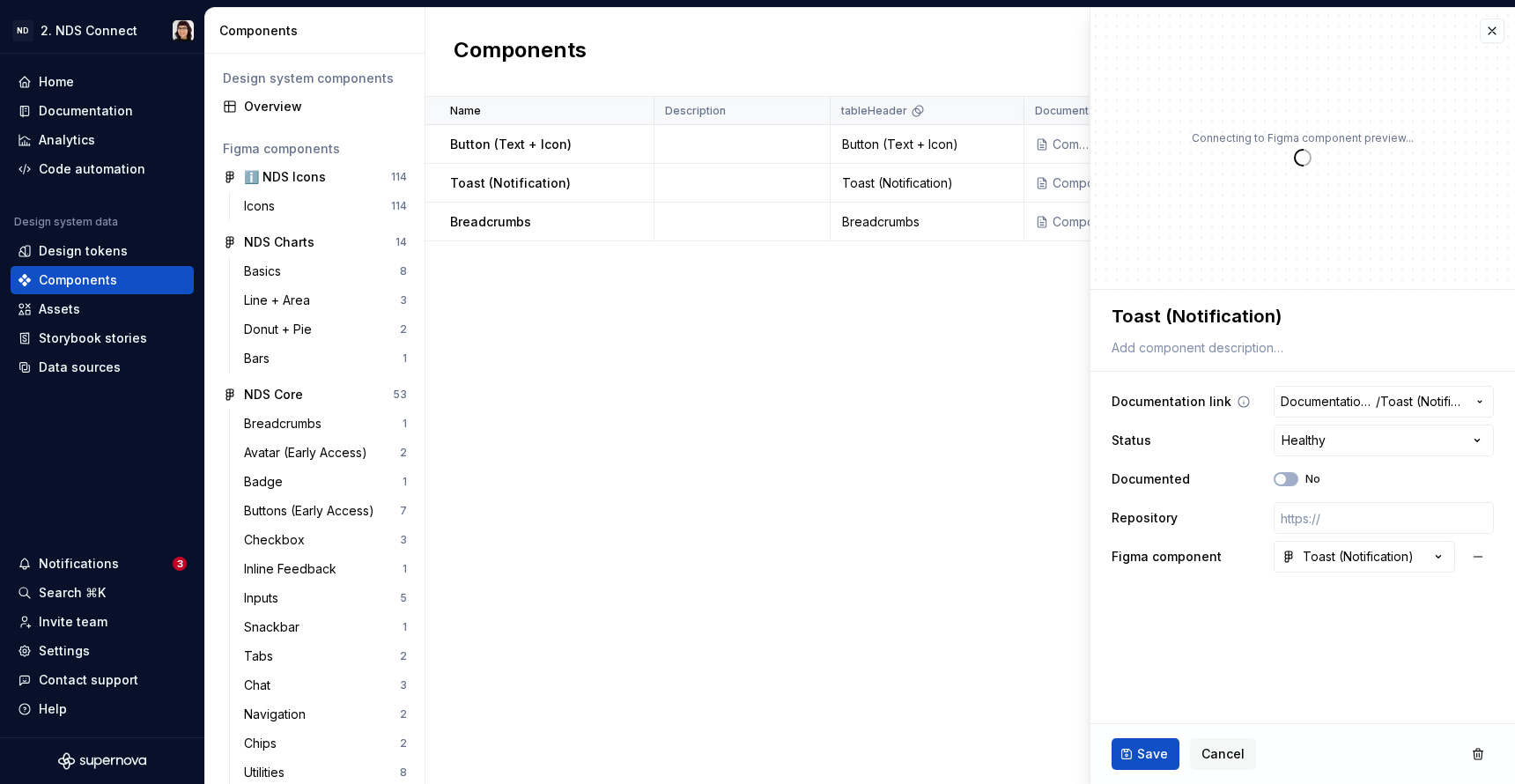
click at [1336, 398] on span "Documentation Root /" at bounding box center [1328, 402] width 95 height 18
type textarea "*"
type input "showcase"
click at [1297, 396] on html "ND 2. NDS Connect Home Documentation Analytics Code automation Design system da…" at bounding box center [758, 392] width 1515 height 784
click at [1332, 403] on span "Documentation Root /" at bounding box center [1328, 402] width 95 height 18
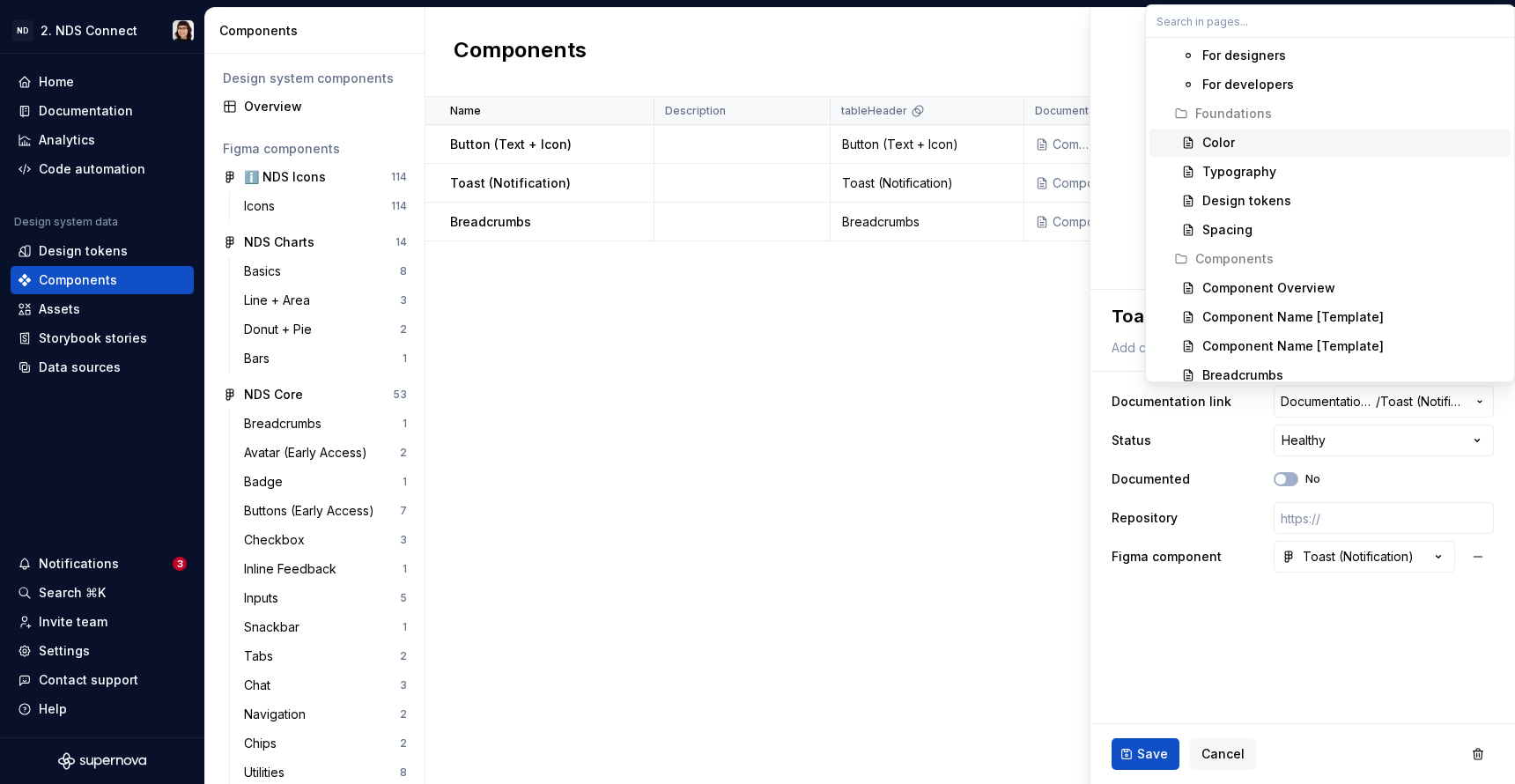
scroll to position [88, 0]
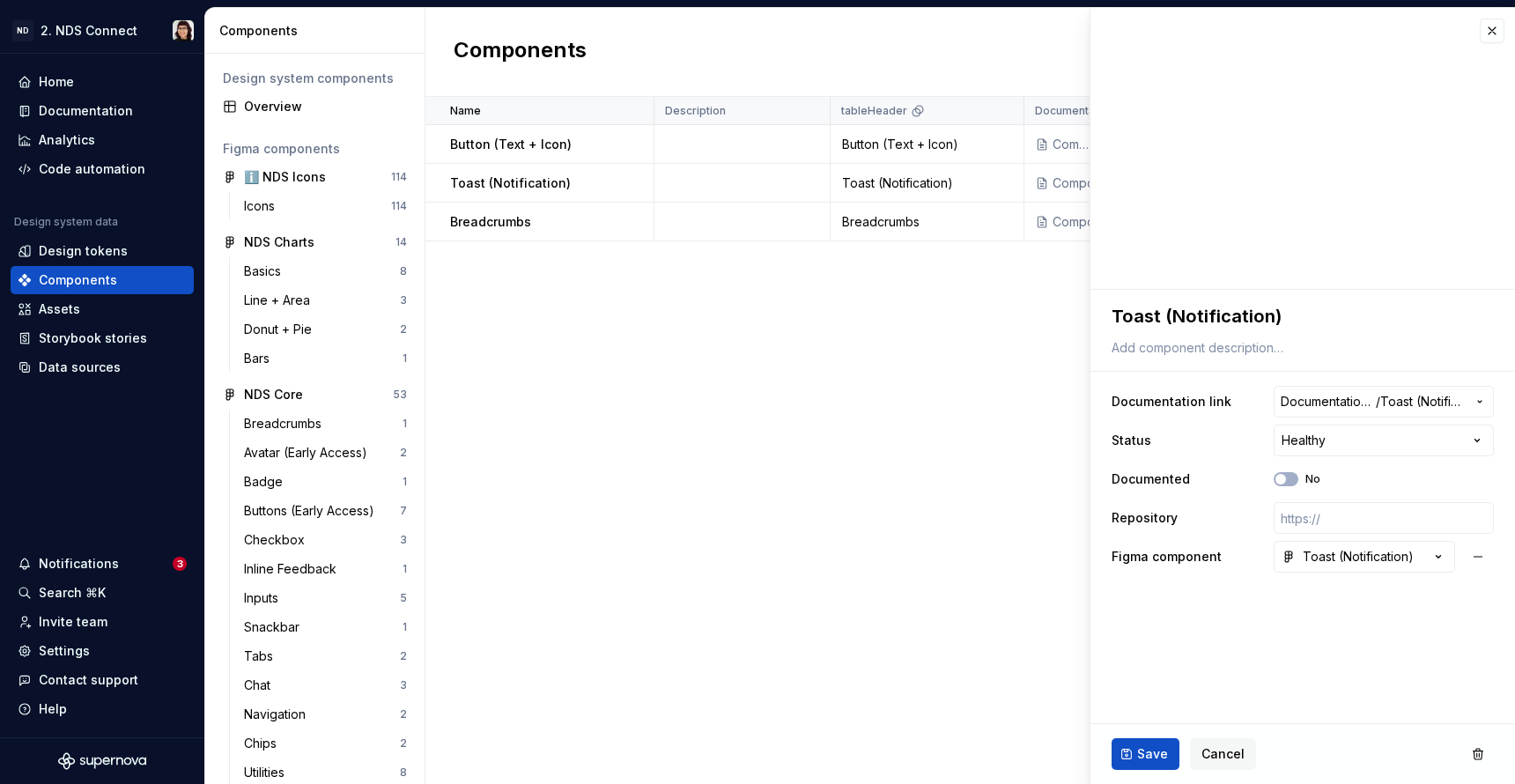
click at [962, 389] on html "ND 2. NDS Connect Home Documentation Analytics Code automation Design system da…" at bounding box center [758, 392] width 1515 height 784
click at [1491, 38] on button "button" at bounding box center [1492, 31] width 25 height 25
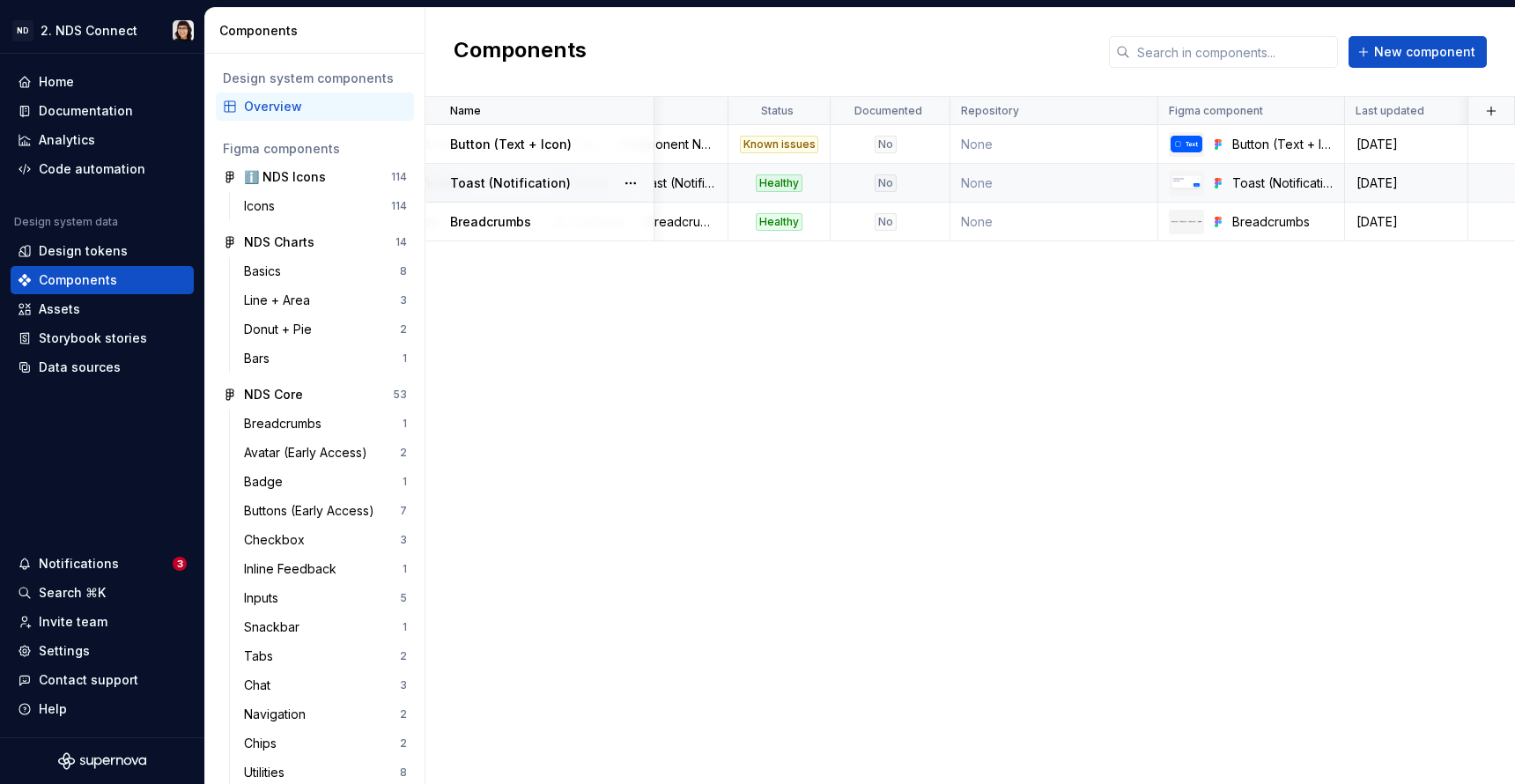
scroll to position [0, 482]
click at [1319, 185] on link at bounding box center [1321, 183] width 25 height 25
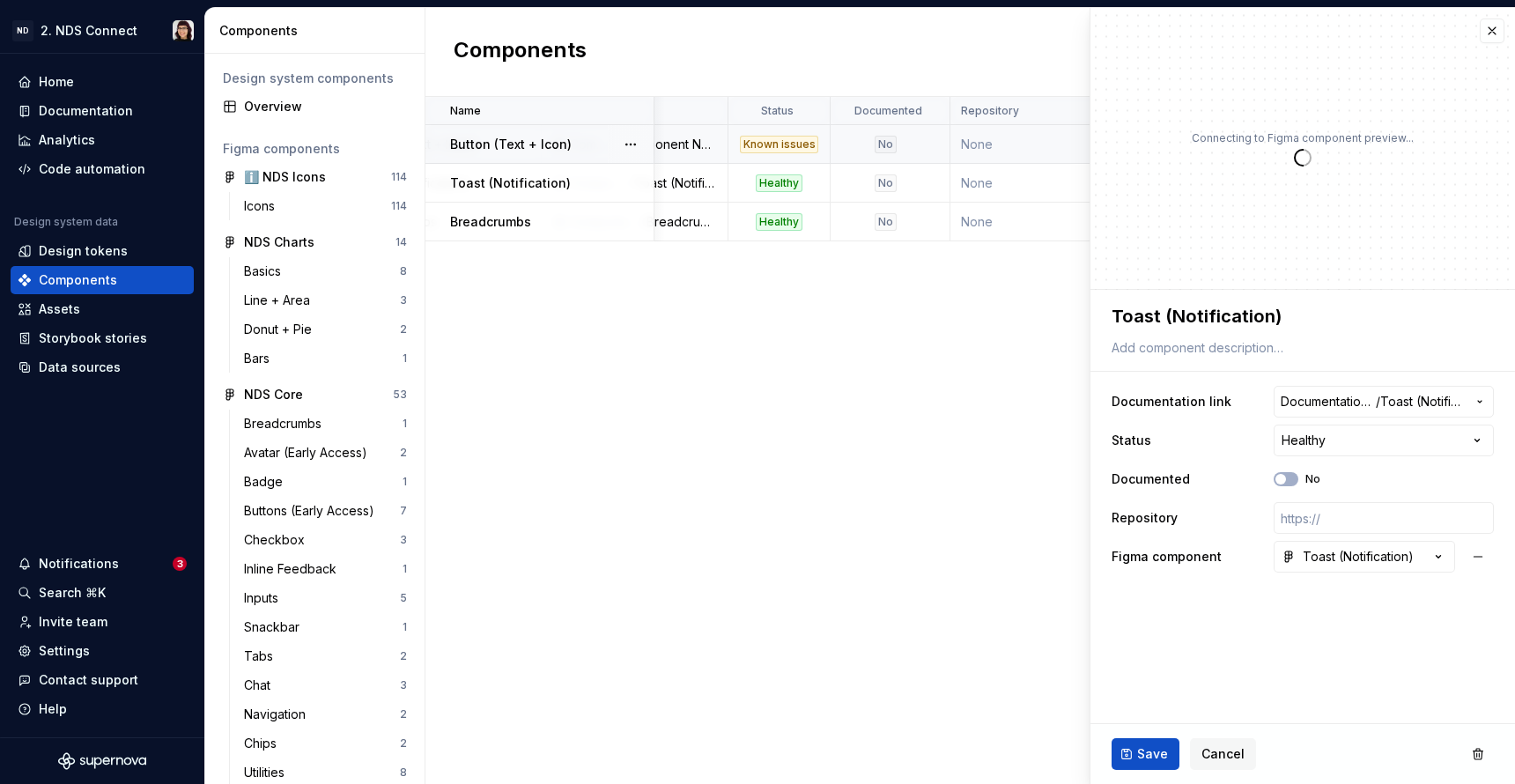
type textarea "*"
click at [1492, 28] on button "button" at bounding box center [1492, 31] width 25 height 25
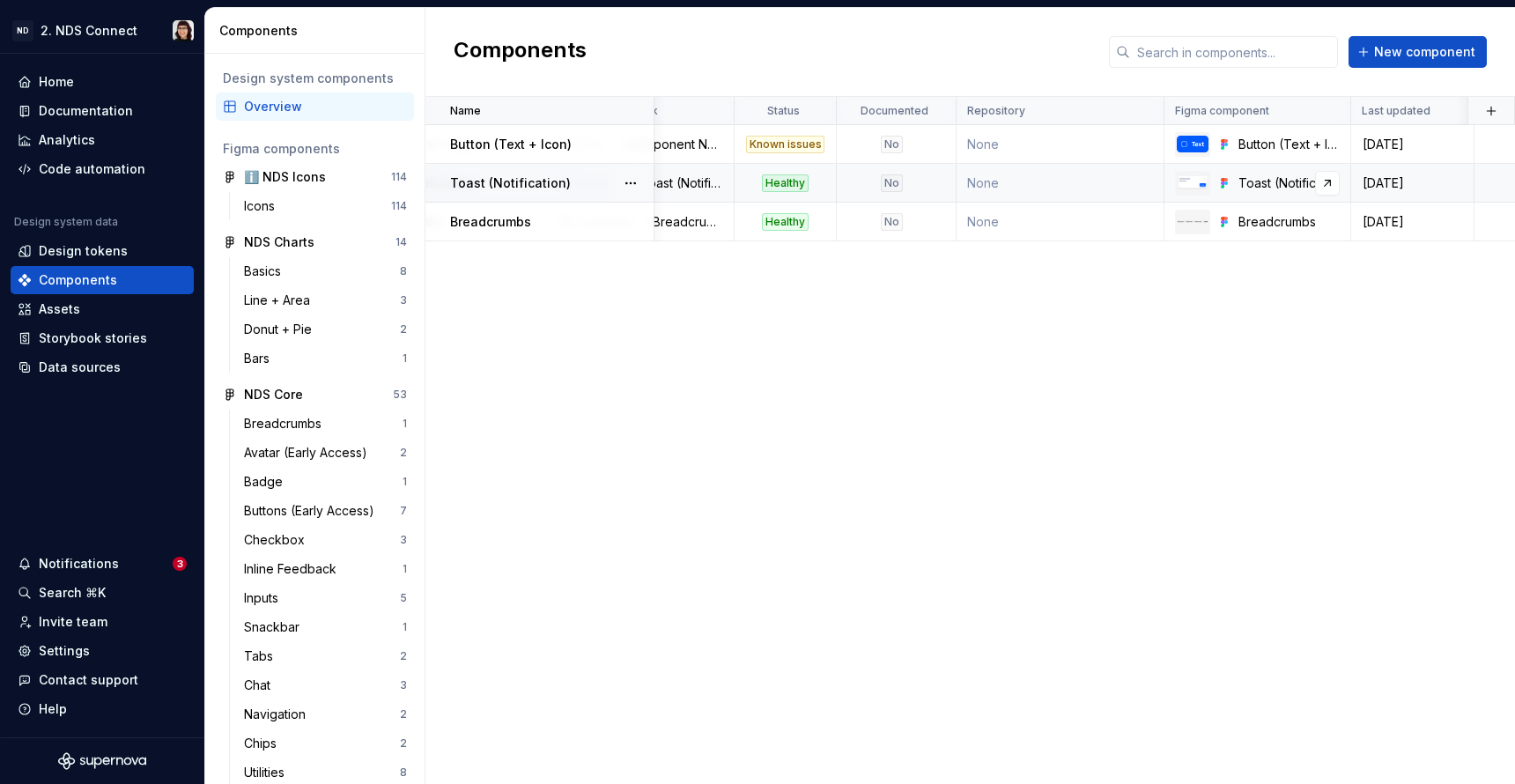
scroll to position [0, 466]
click at [1486, 111] on button "button" at bounding box center [1491, 110] width 25 height 25
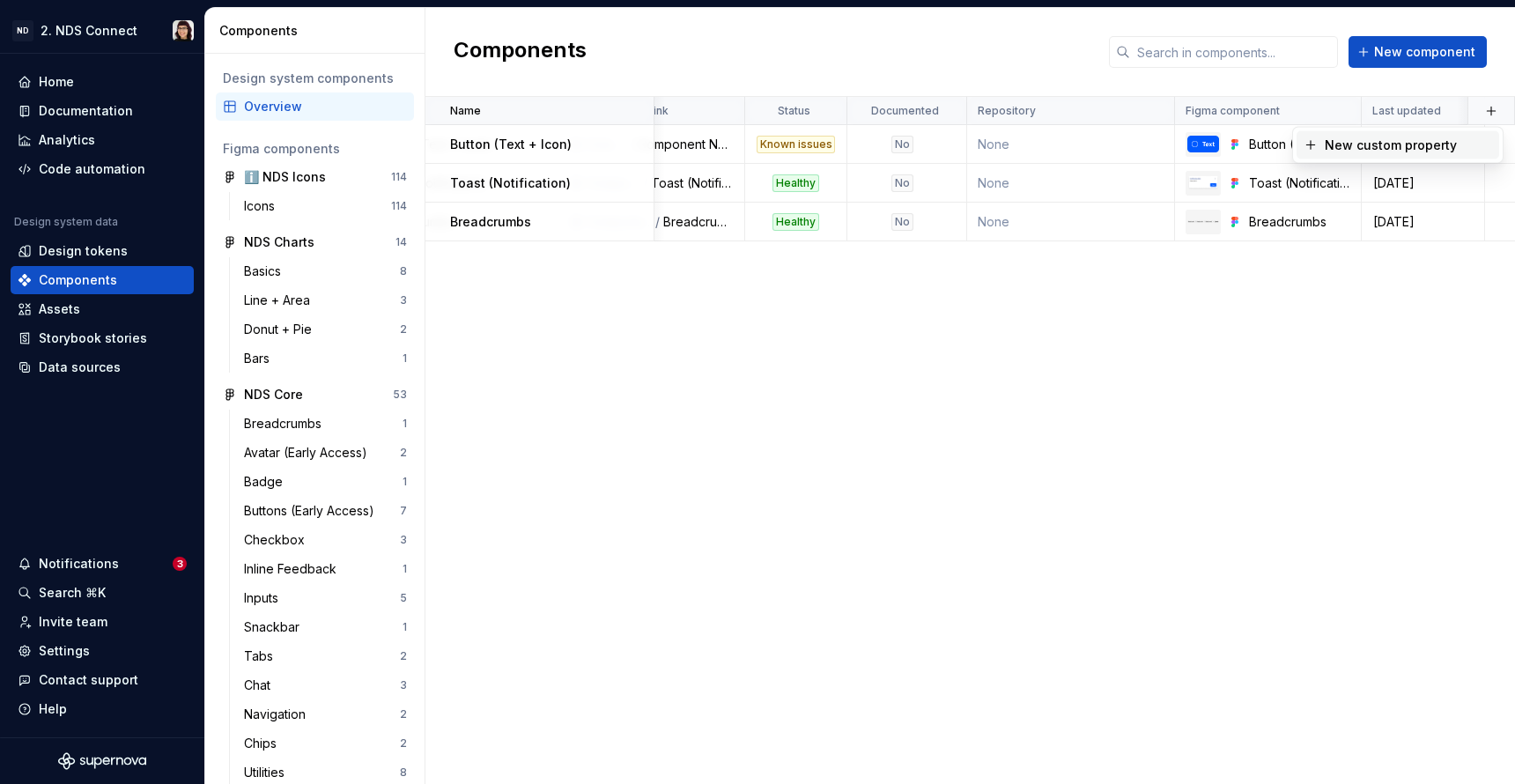
click at [1420, 144] on div "New custom property" at bounding box center [1391, 146] width 132 height 18
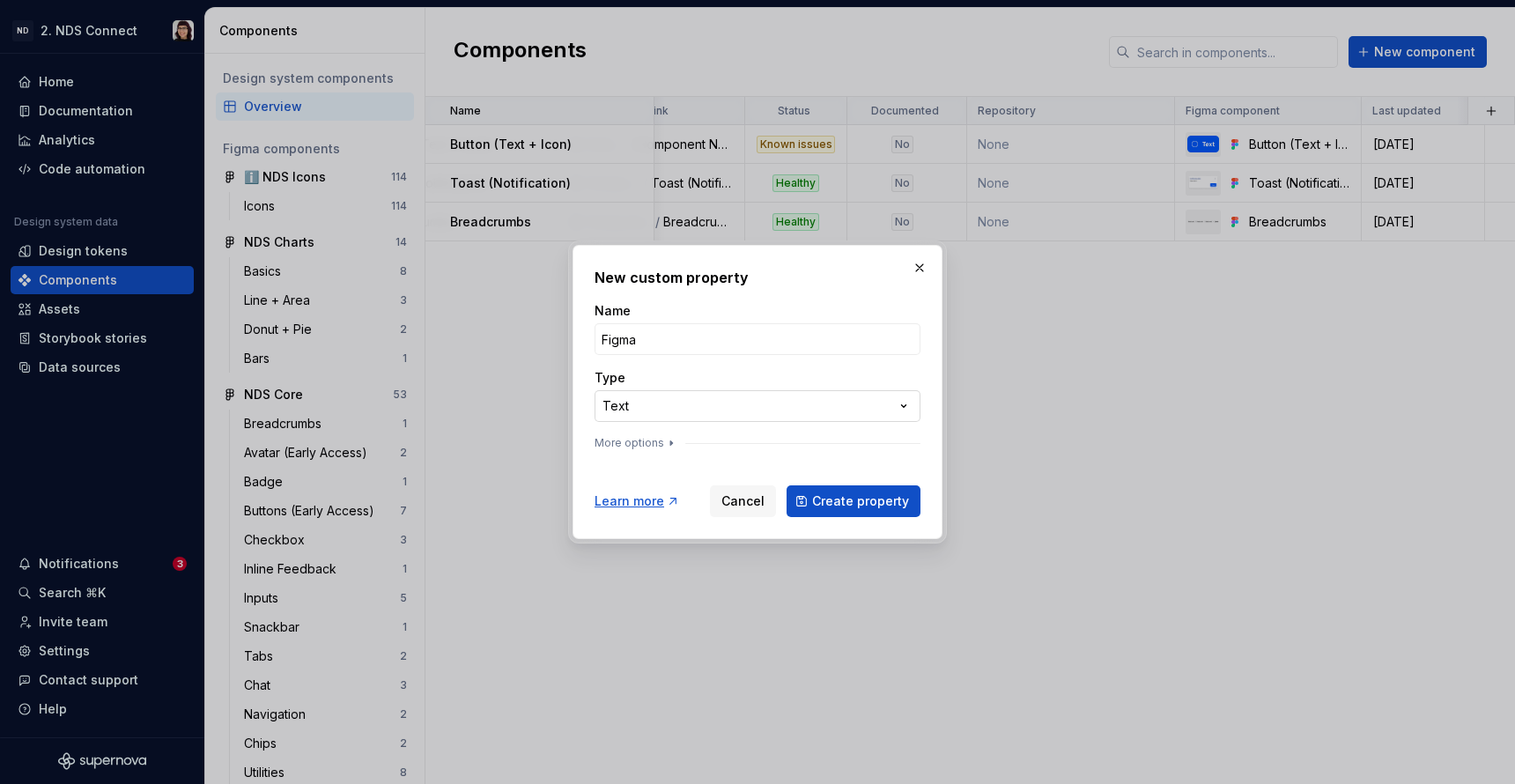
click at [596, 419] on div "**********" at bounding box center [758, 392] width 1515 height 784
click at [622, 327] on div "**********" at bounding box center [758, 392] width 1515 height 784
click at [622, 327] on input "Figma" at bounding box center [758, 339] width 326 height 32
type input "Showcase"
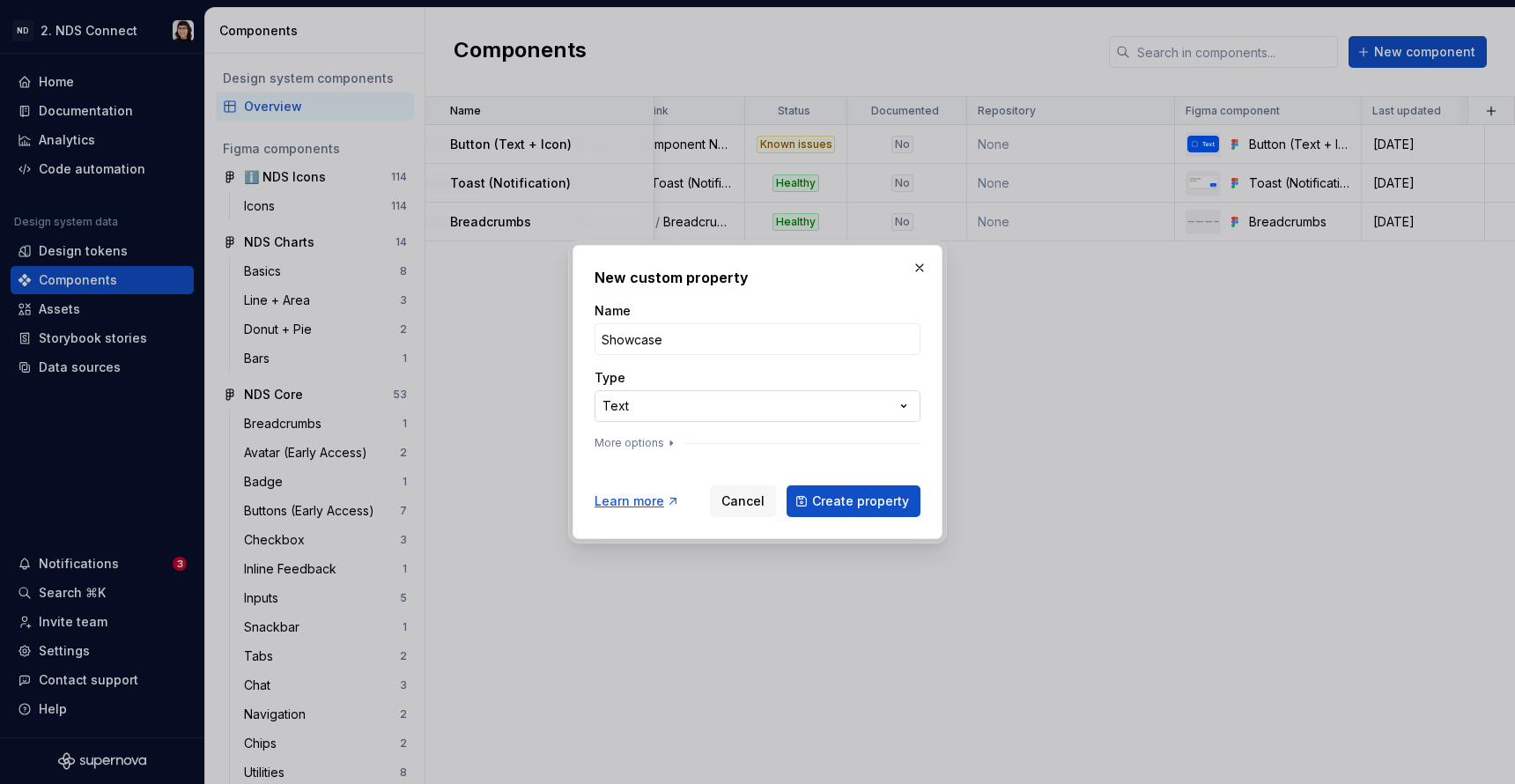
click at [617, 411] on div "**********" at bounding box center [758, 392] width 1515 height 784
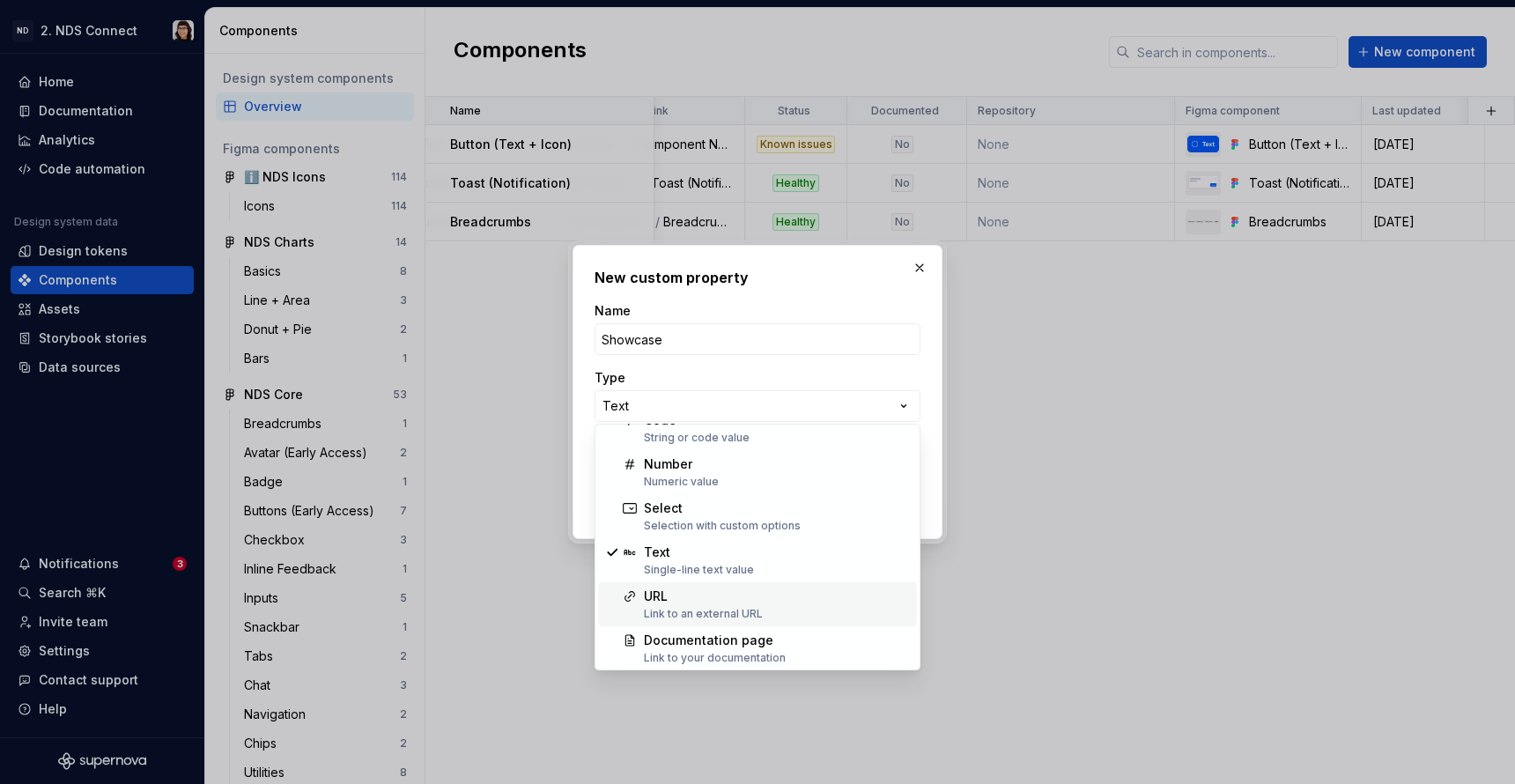
scroll to position [113, 0]
select select "***"
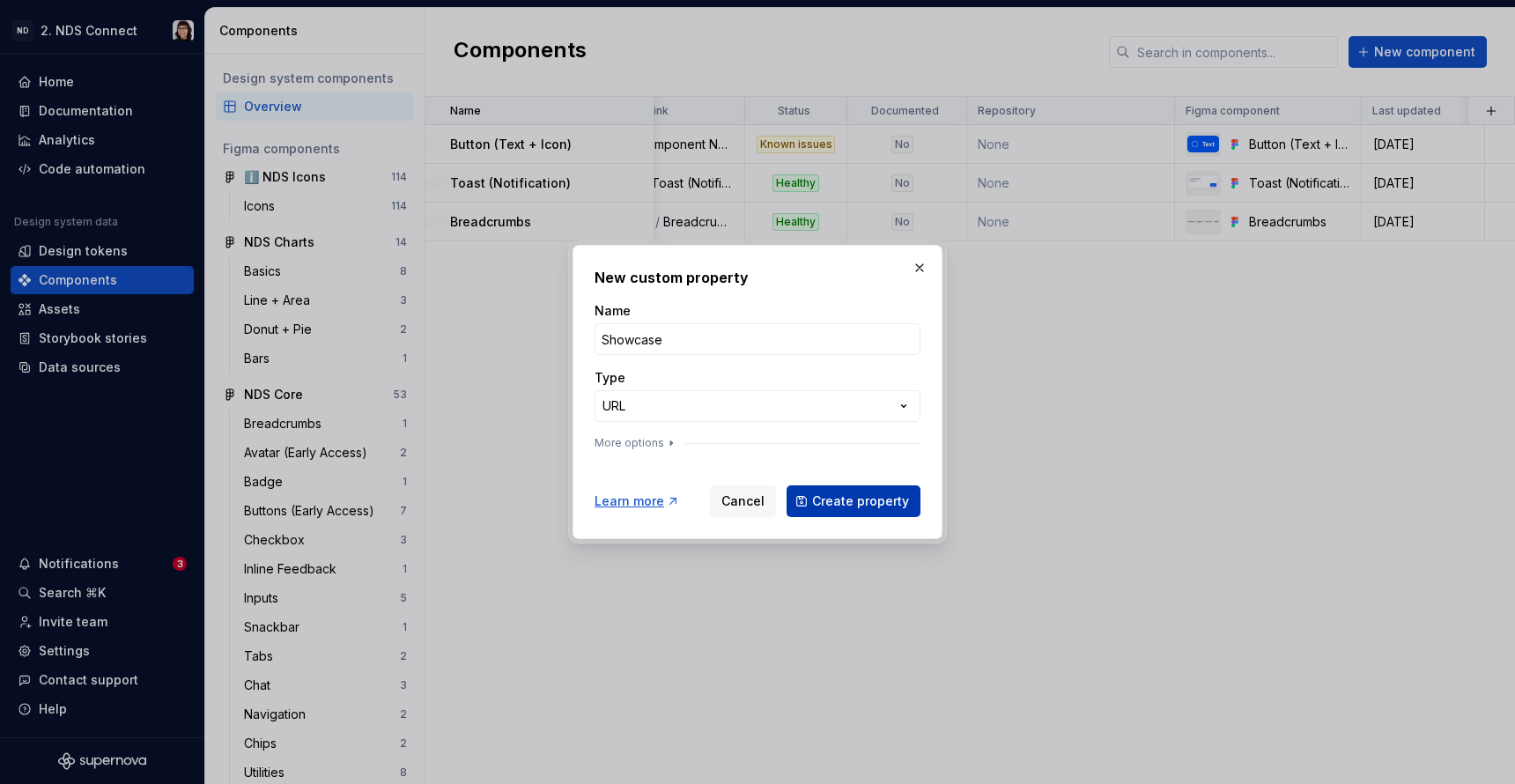
click at [833, 497] on span "Create property" at bounding box center [861, 501] width 97 height 18
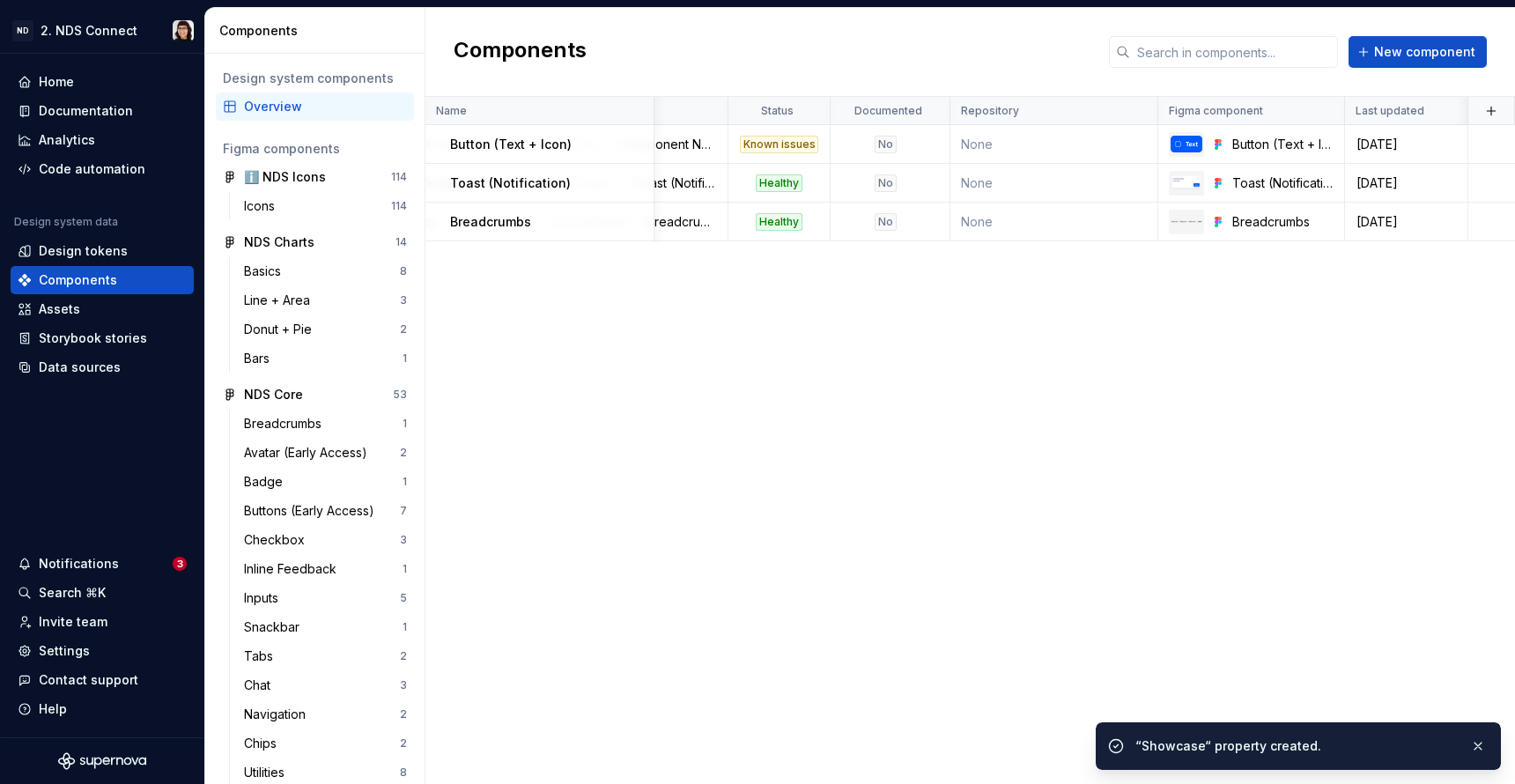
scroll to position [0, 571]
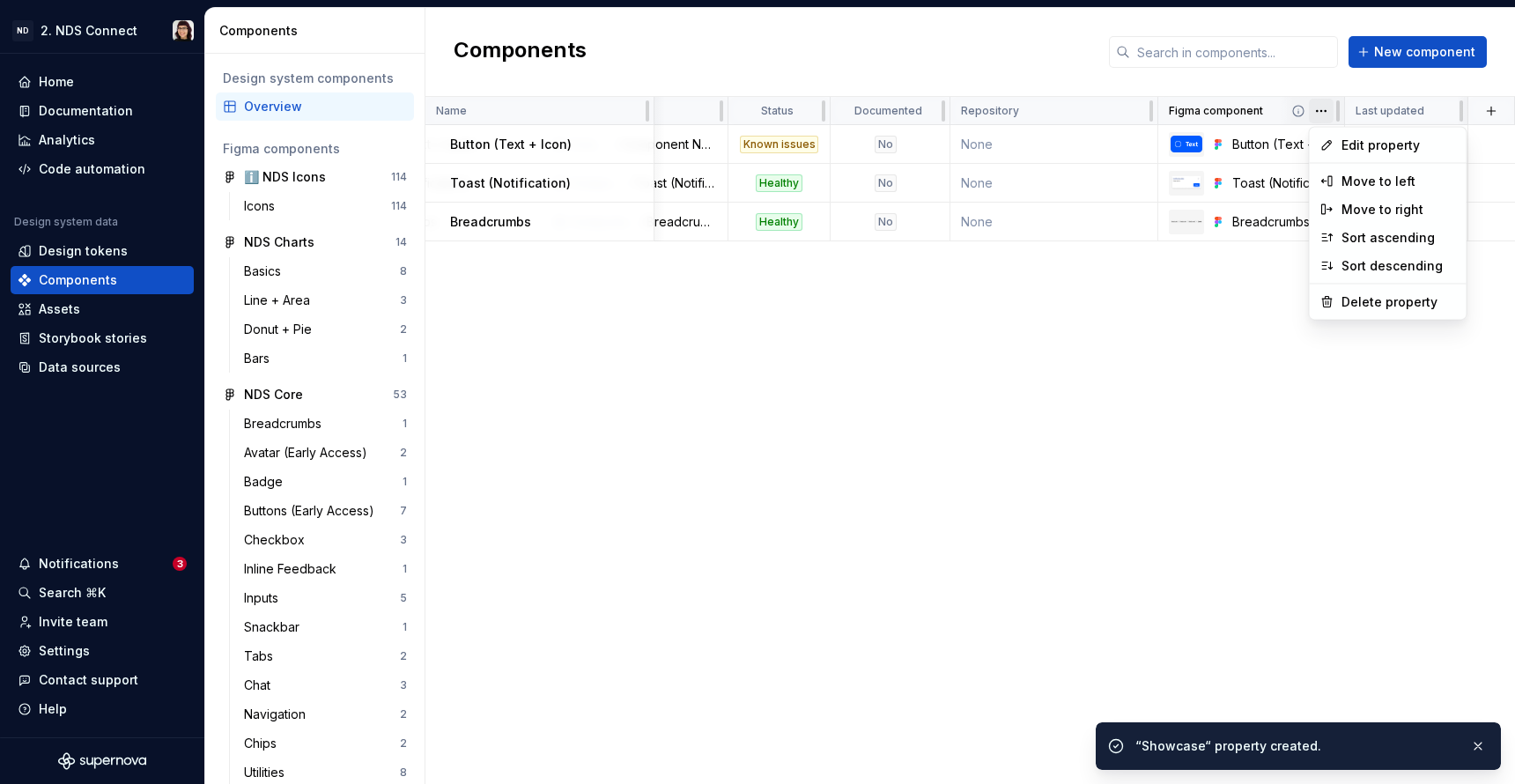
click at [1323, 105] on html "ND 2. NDS Connect Home Documentation Analytics Code automation Design system da…" at bounding box center [758, 392] width 1515 height 784
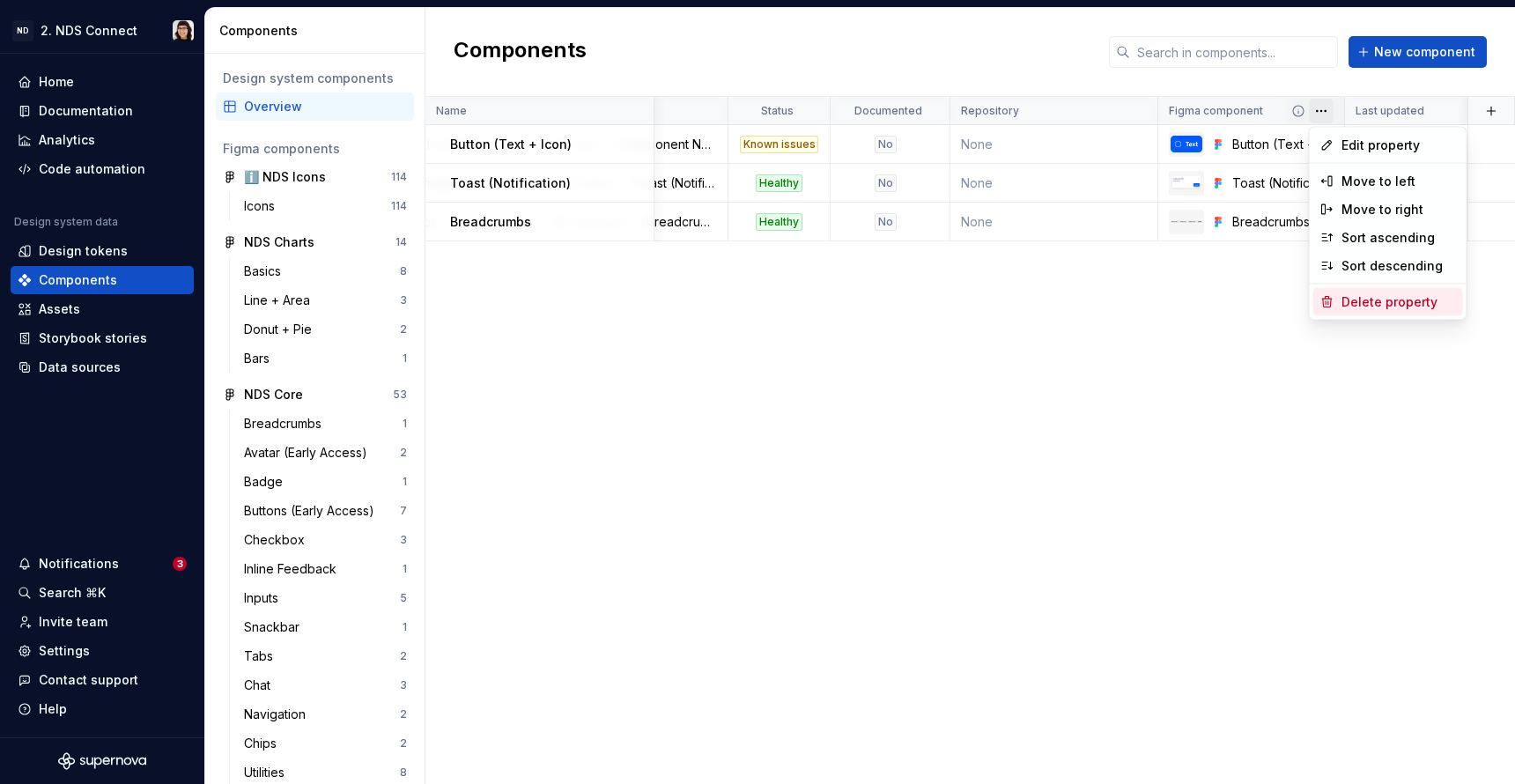
click at [1334, 299] on div "Delete property" at bounding box center [1388, 302] width 150 height 28
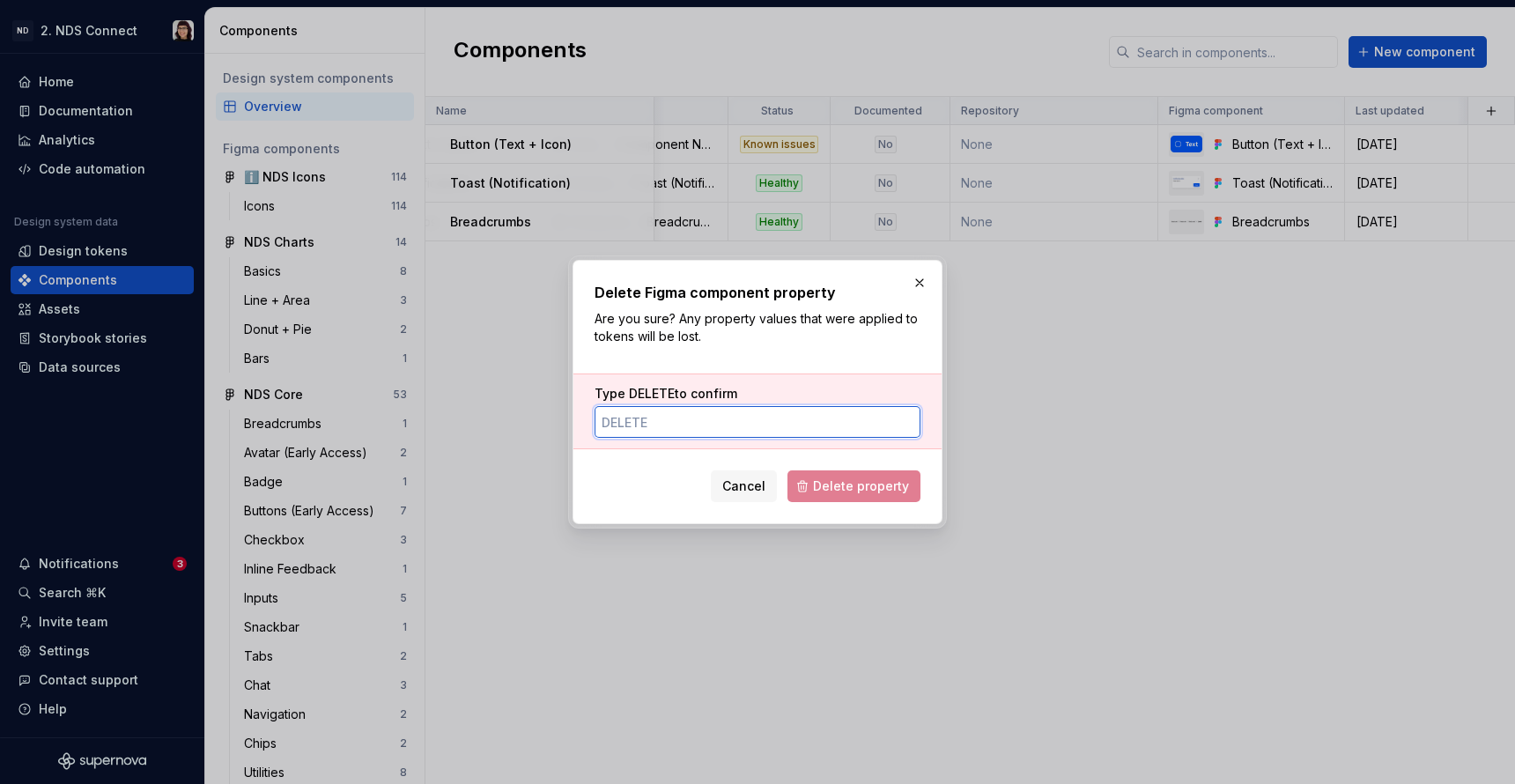
click at [788, 428] on input "Type DELETE to confirm" at bounding box center [758, 422] width 326 height 32
type input "DELETE"
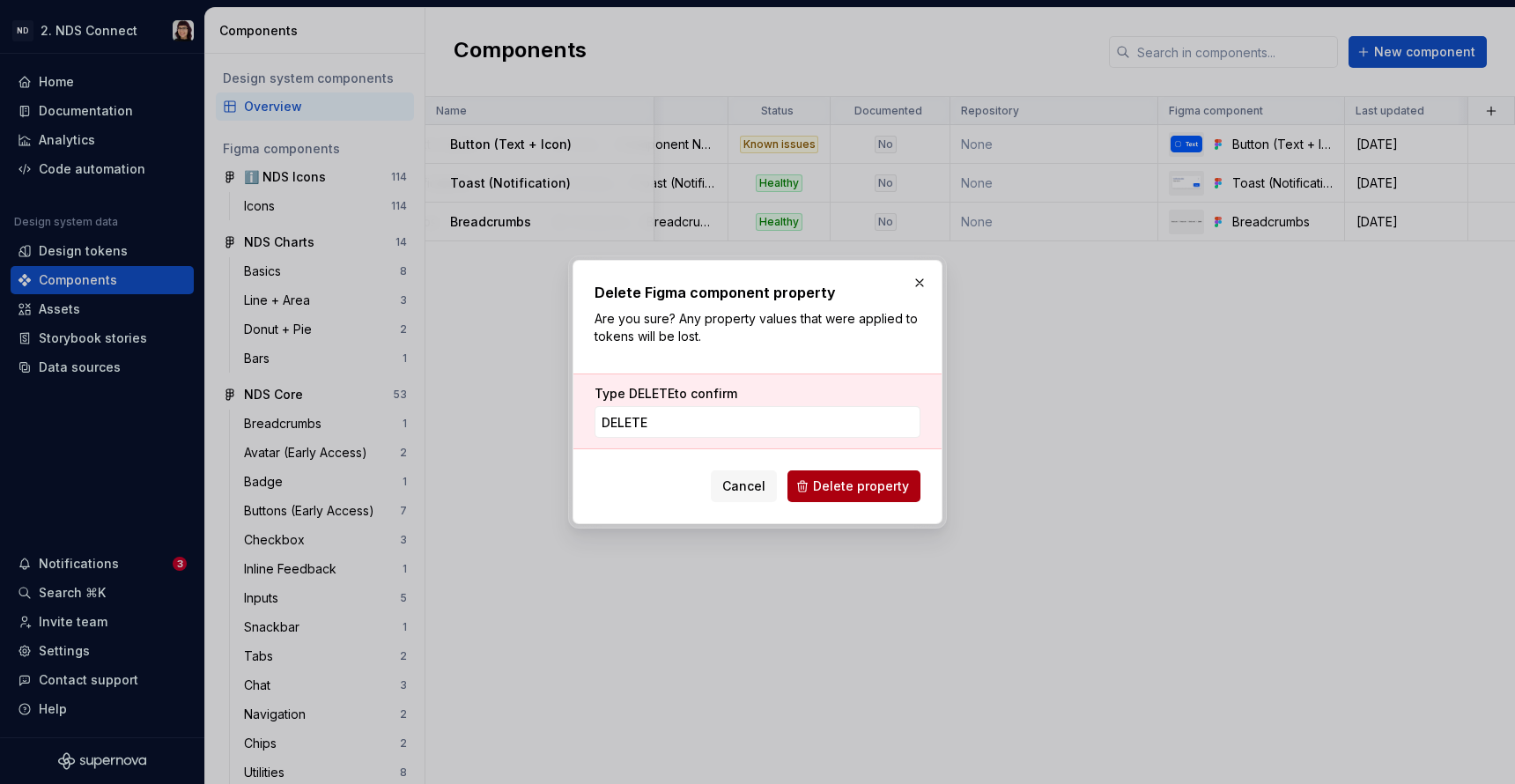
click at [919, 481] on button "Delete property" at bounding box center [854, 486] width 133 height 32
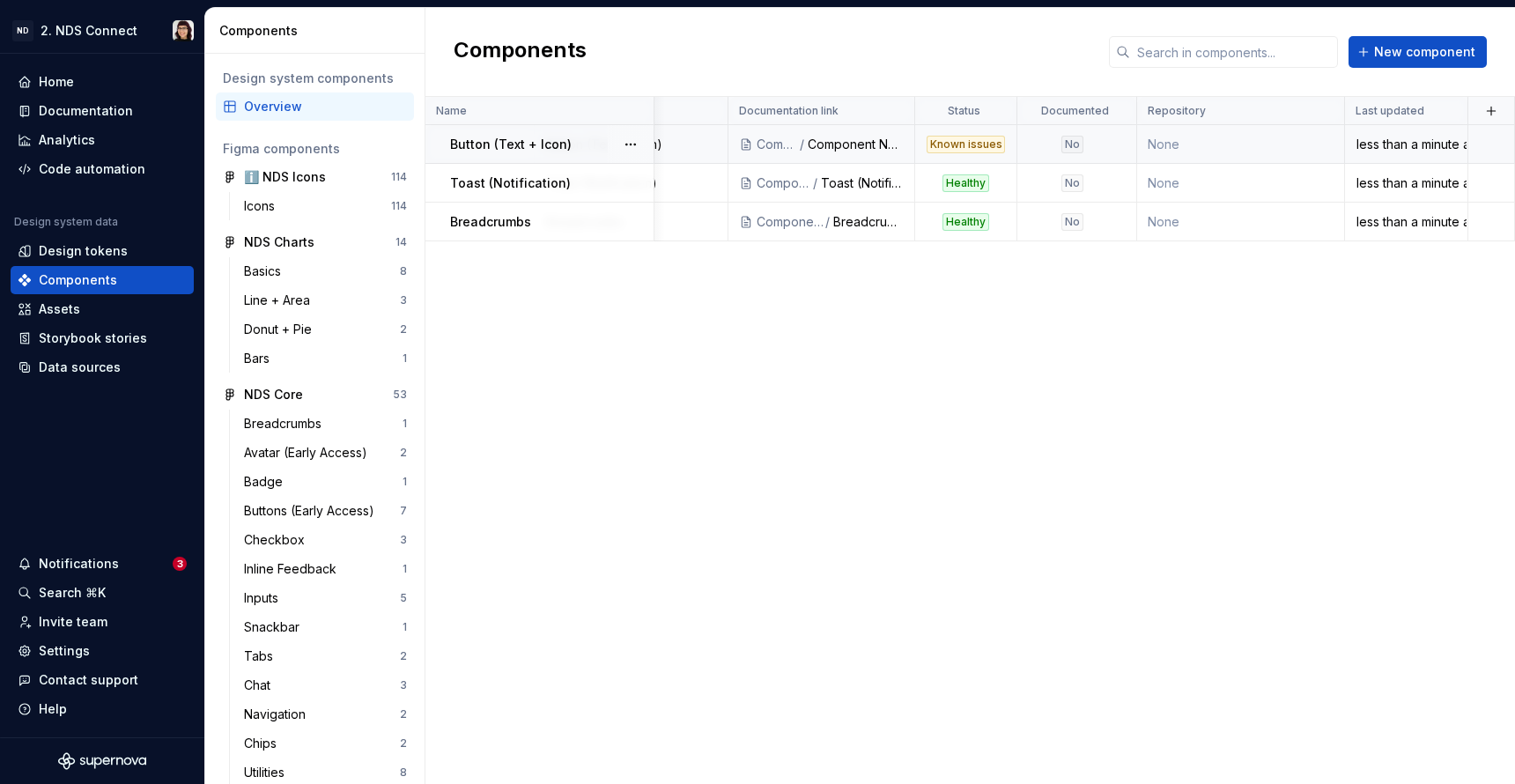
scroll to position [0, 384]
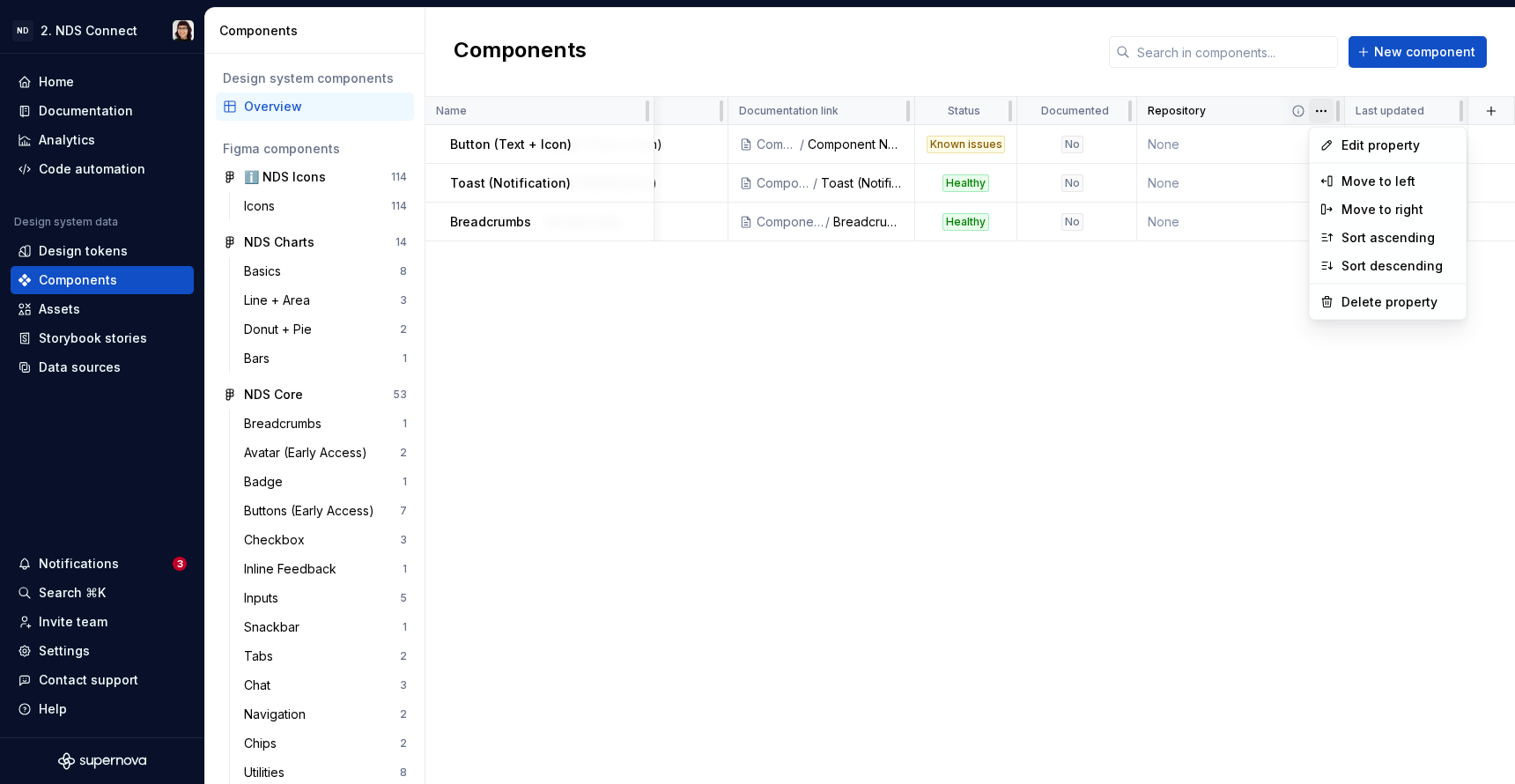
click at [1321, 121] on html "ND 2. NDS Connect Home Documentation Analytics Code automation Design system da…" at bounding box center [758, 392] width 1515 height 784
click at [1322, 112] on html "ND 2. NDS Connect Home Documentation Analytics Code automation Design system da…" at bounding box center [758, 392] width 1515 height 784
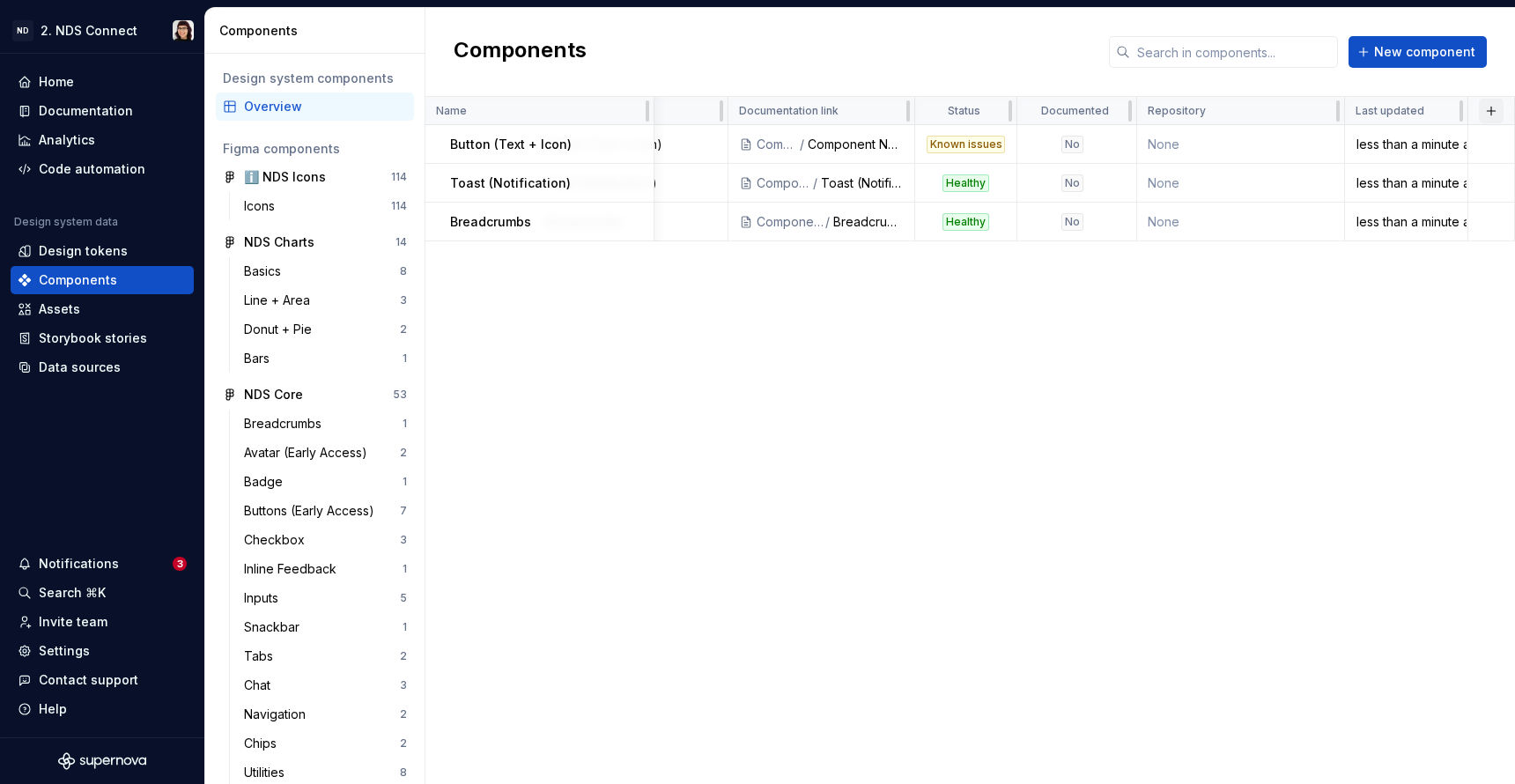
click at [1490, 114] on button "button" at bounding box center [1491, 110] width 25 height 25
click at [1455, 142] on div "New custom property" at bounding box center [1409, 146] width 168 height 18
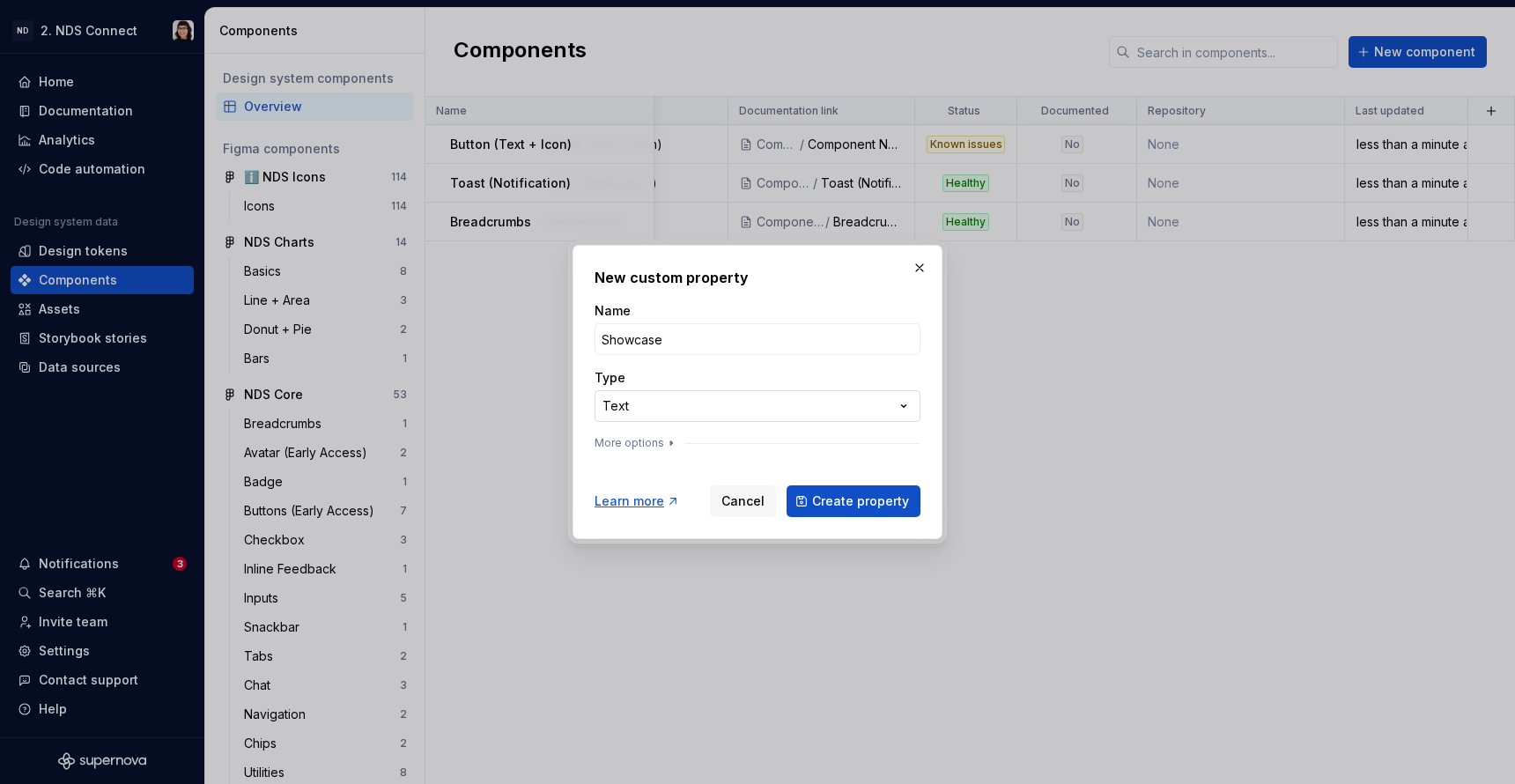
type input "Showcase"
click at [683, 401] on div "**********" at bounding box center [758, 392] width 1515 height 784
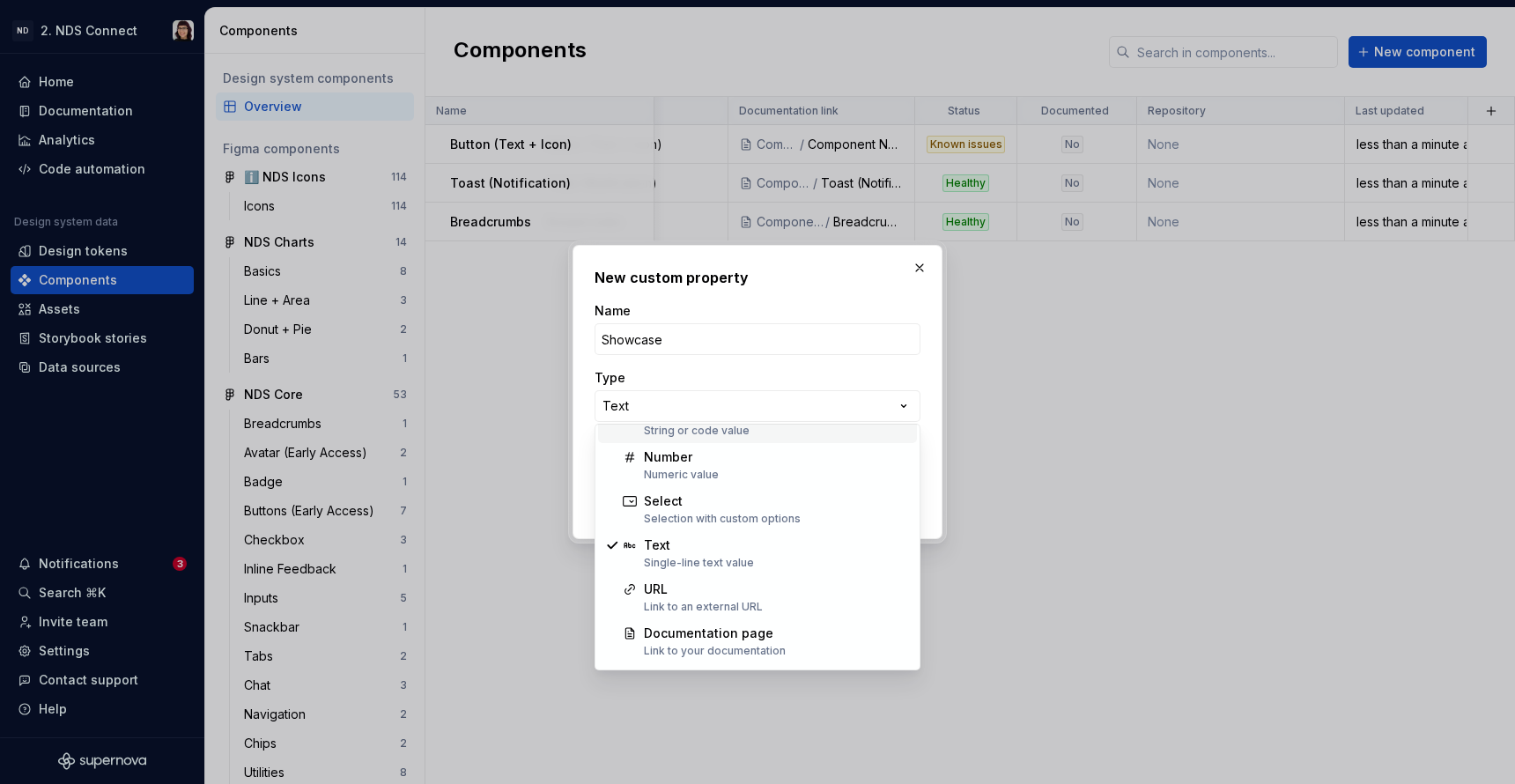
scroll to position [113, 0]
select select "***"
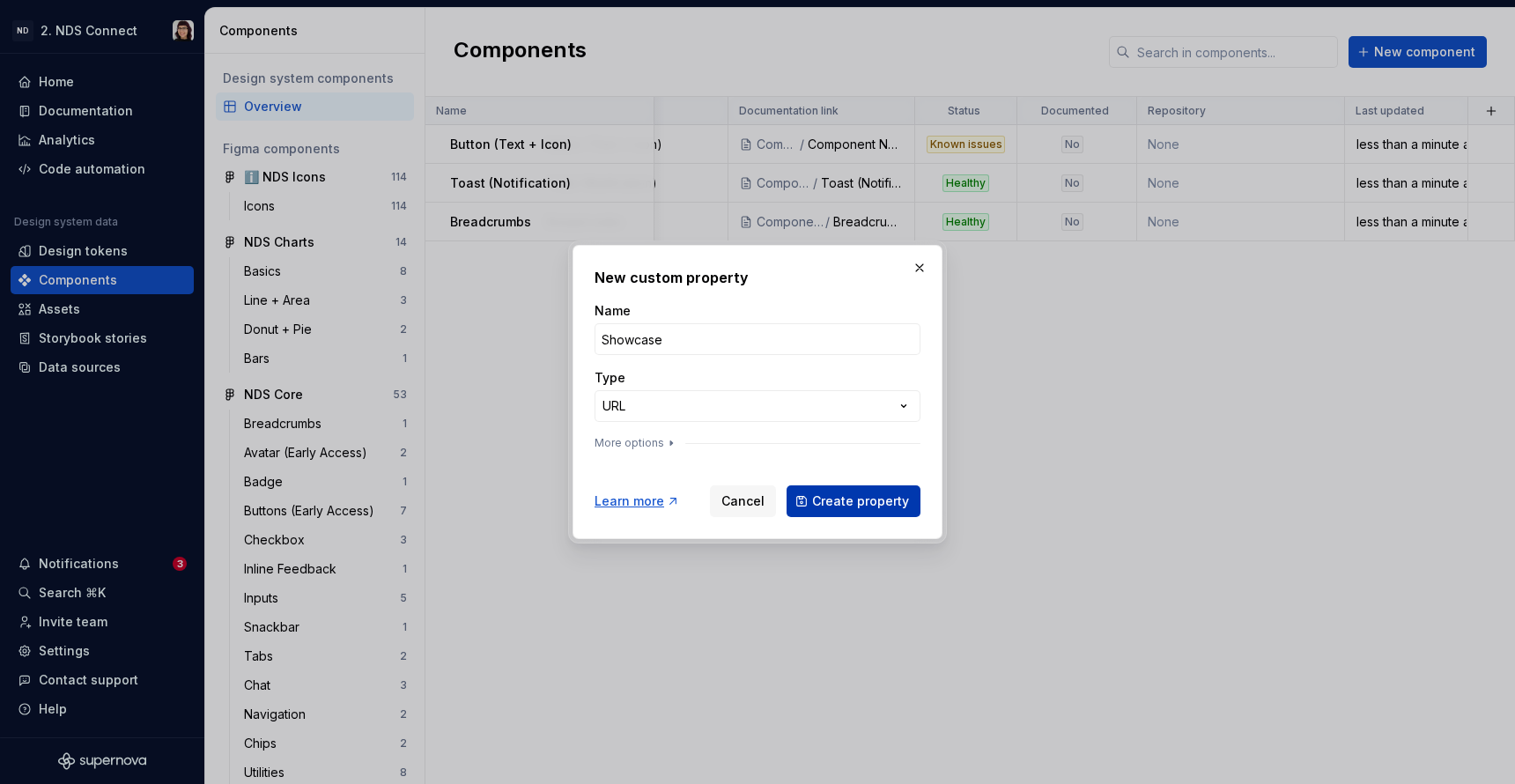
click at [825, 504] on span "Create property" at bounding box center [861, 501] width 97 height 18
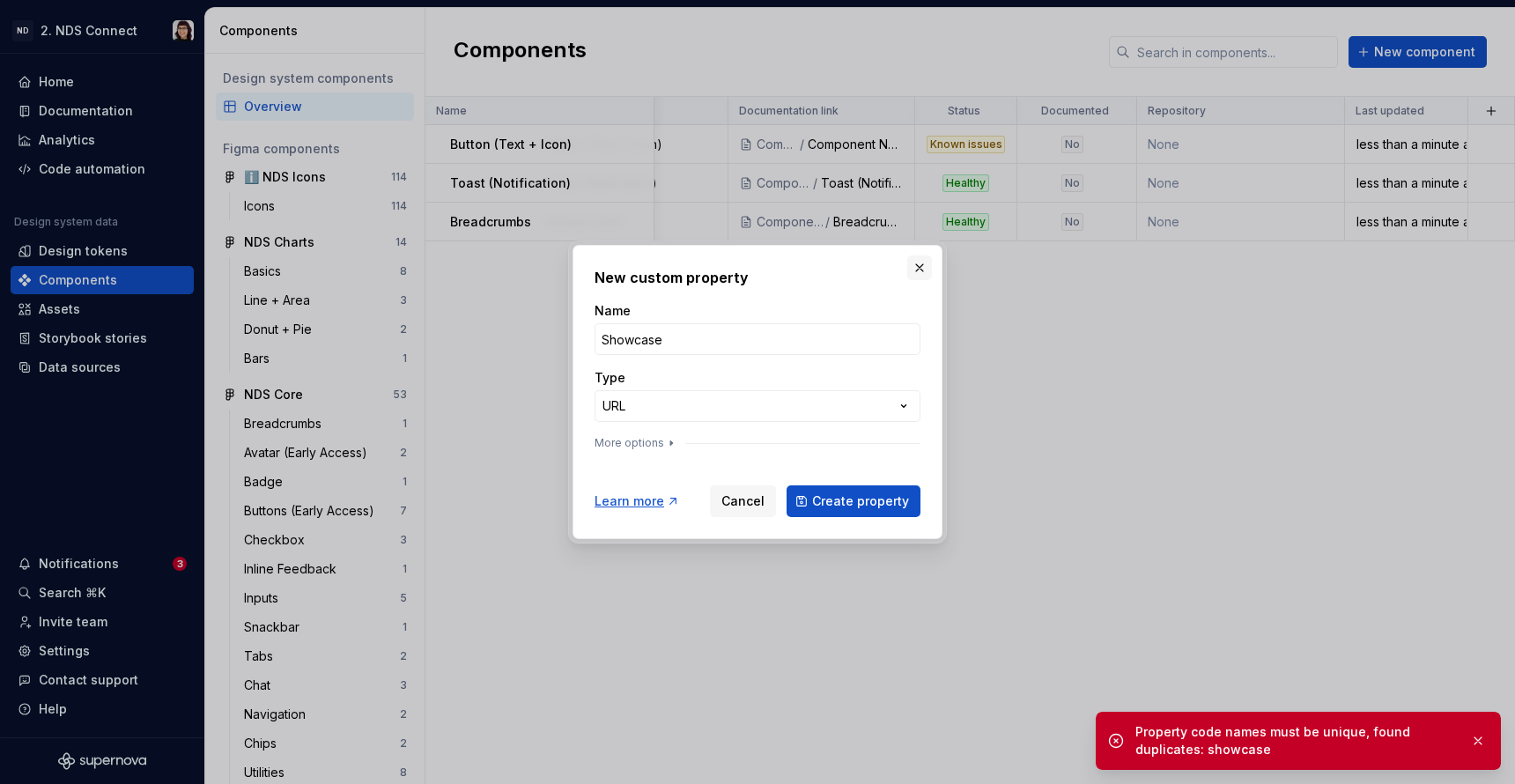
click at [912, 271] on button "button" at bounding box center [919, 267] width 25 height 25
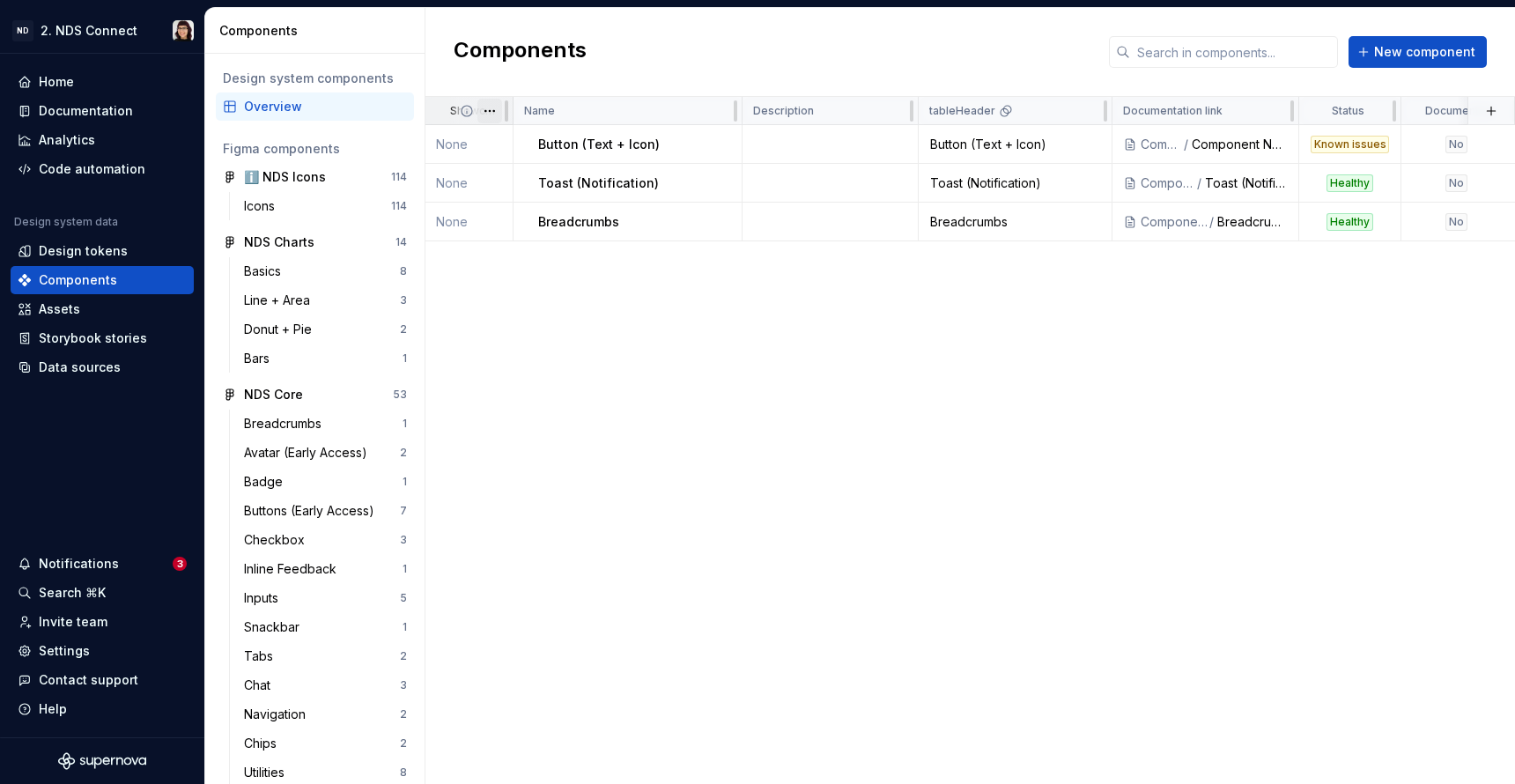
click at [489, 111] on html "ND 2. NDS Connect Home Documentation Analytics Code automation Design system da…" at bounding box center [758, 392] width 1515 height 784
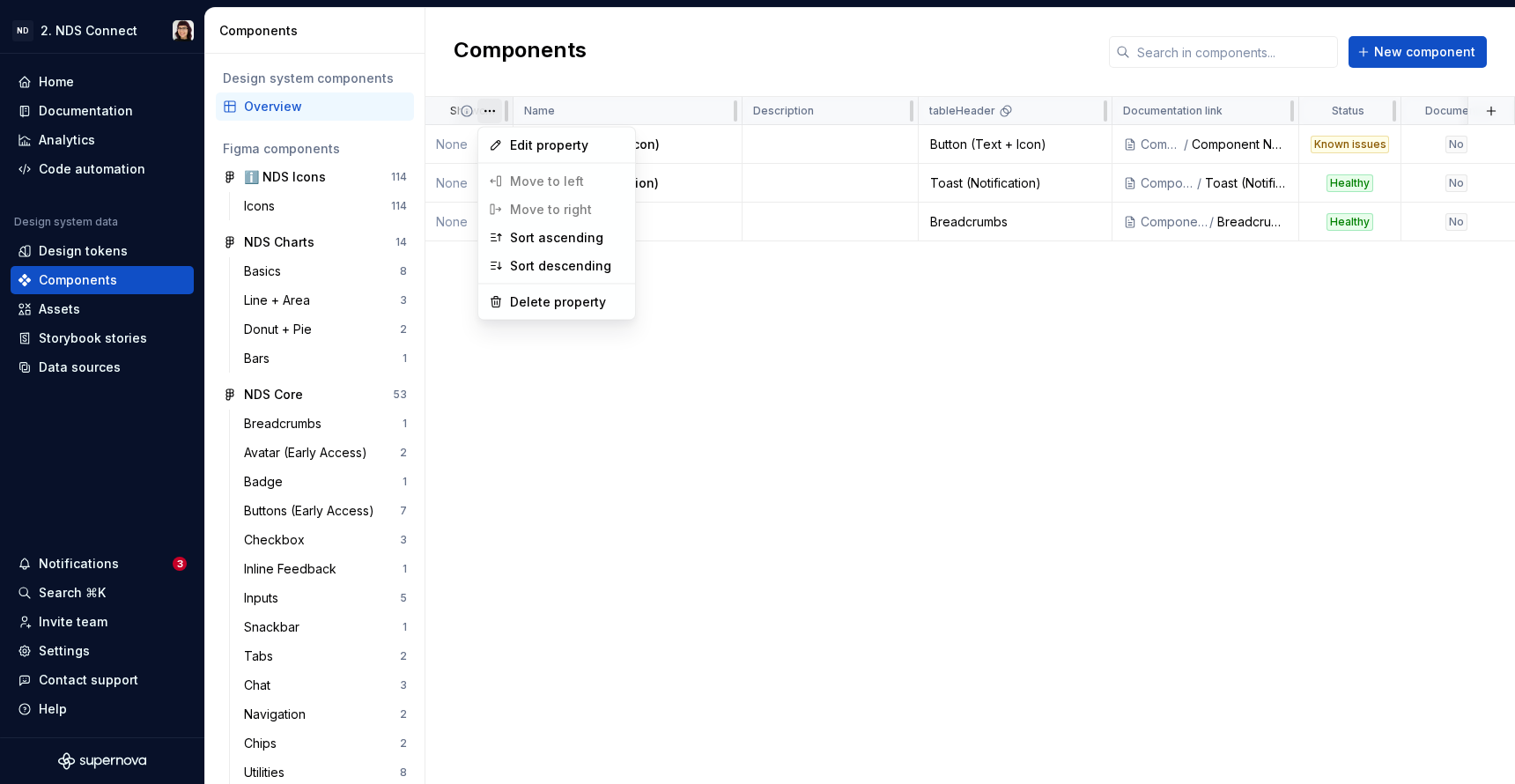
click at [451, 123] on html "ND 2. NDS Connect Home Documentation Analytics Code automation Design system da…" at bounding box center [758, 392] width 1515 height 784
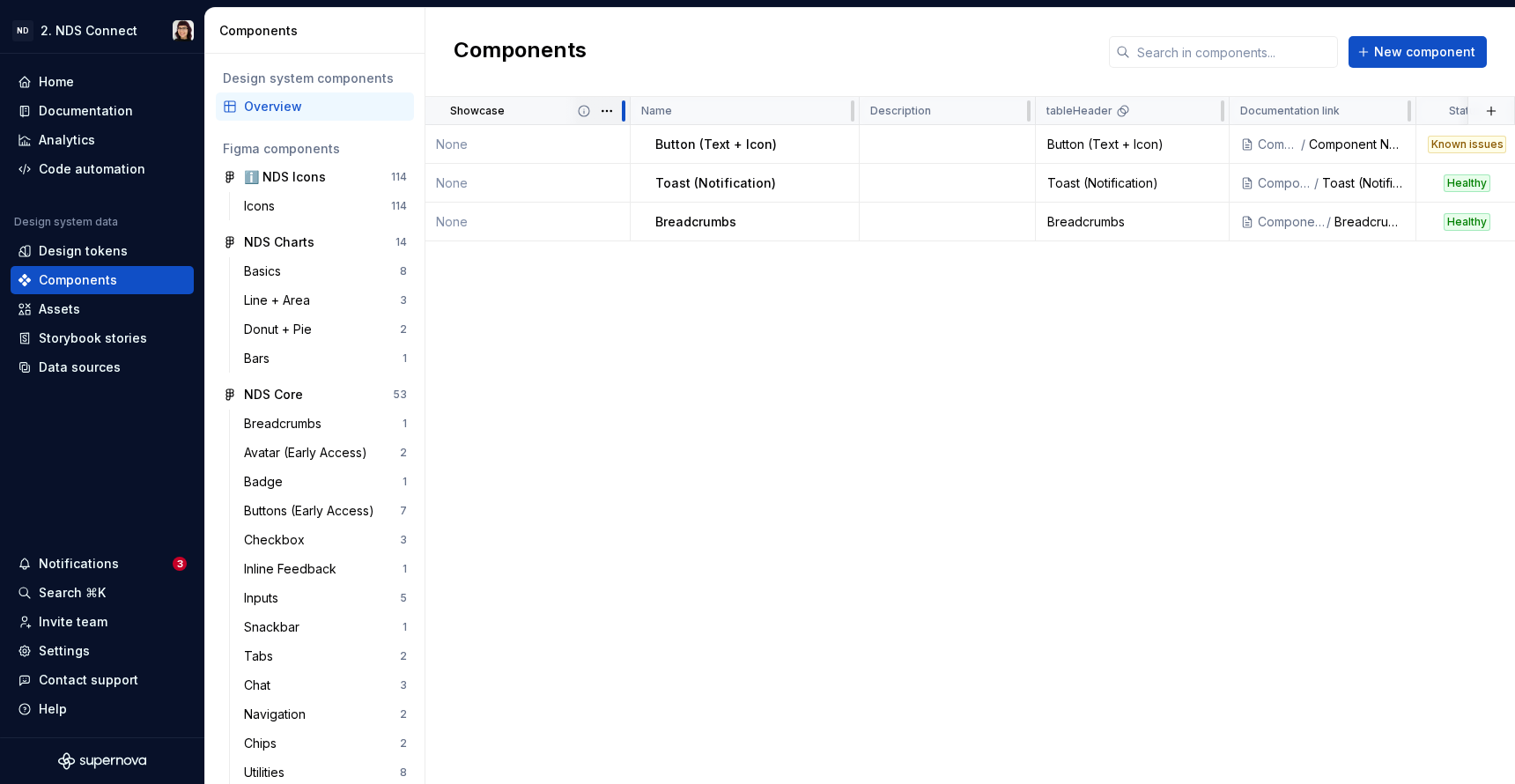
click at [622, 117] on div at bounding box center [624, 110] width 4 height 21
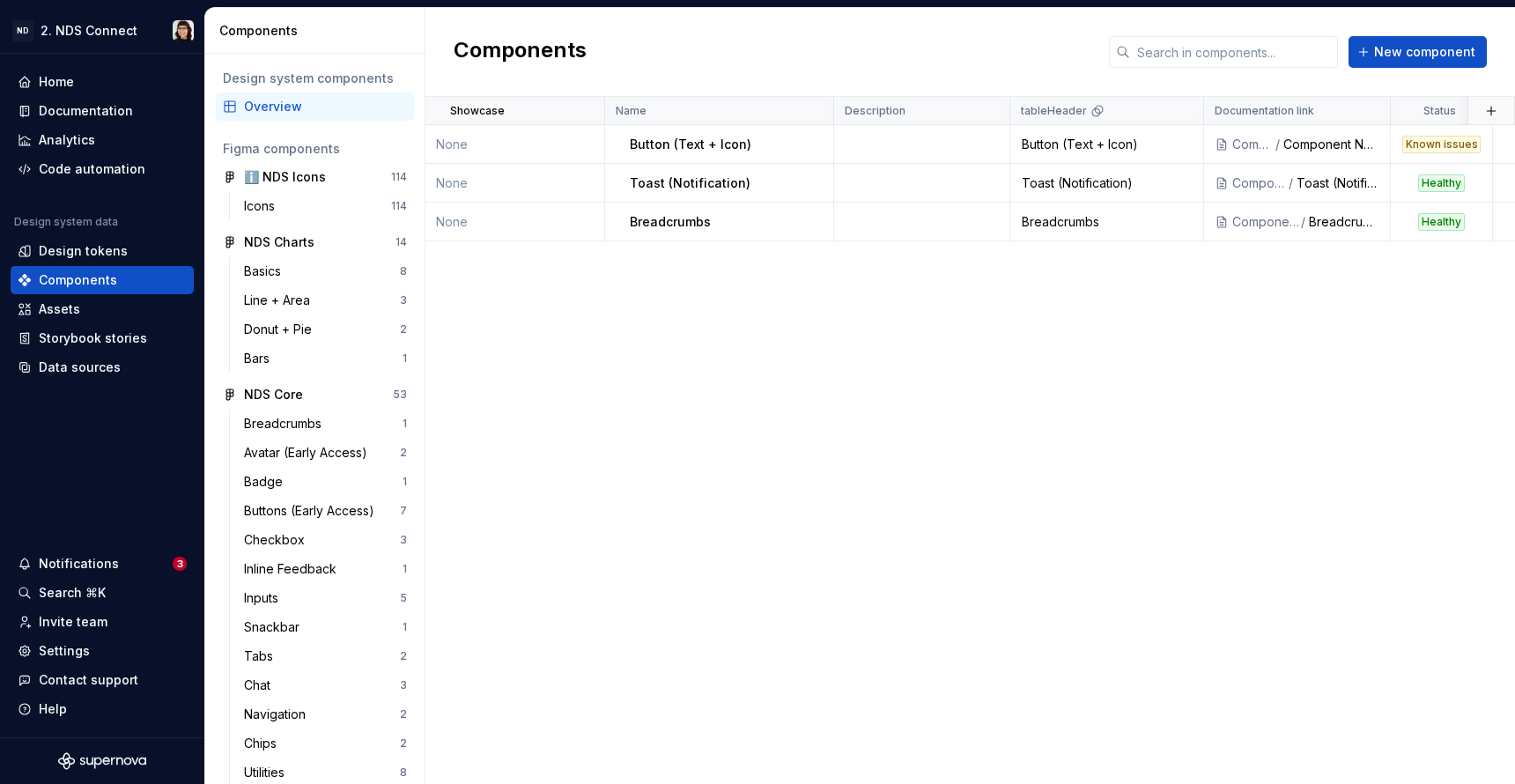
drag, startPoint x: 517, startPoint y: 111, endPoint x: 453, endPoint y: 145, distance: 72.5
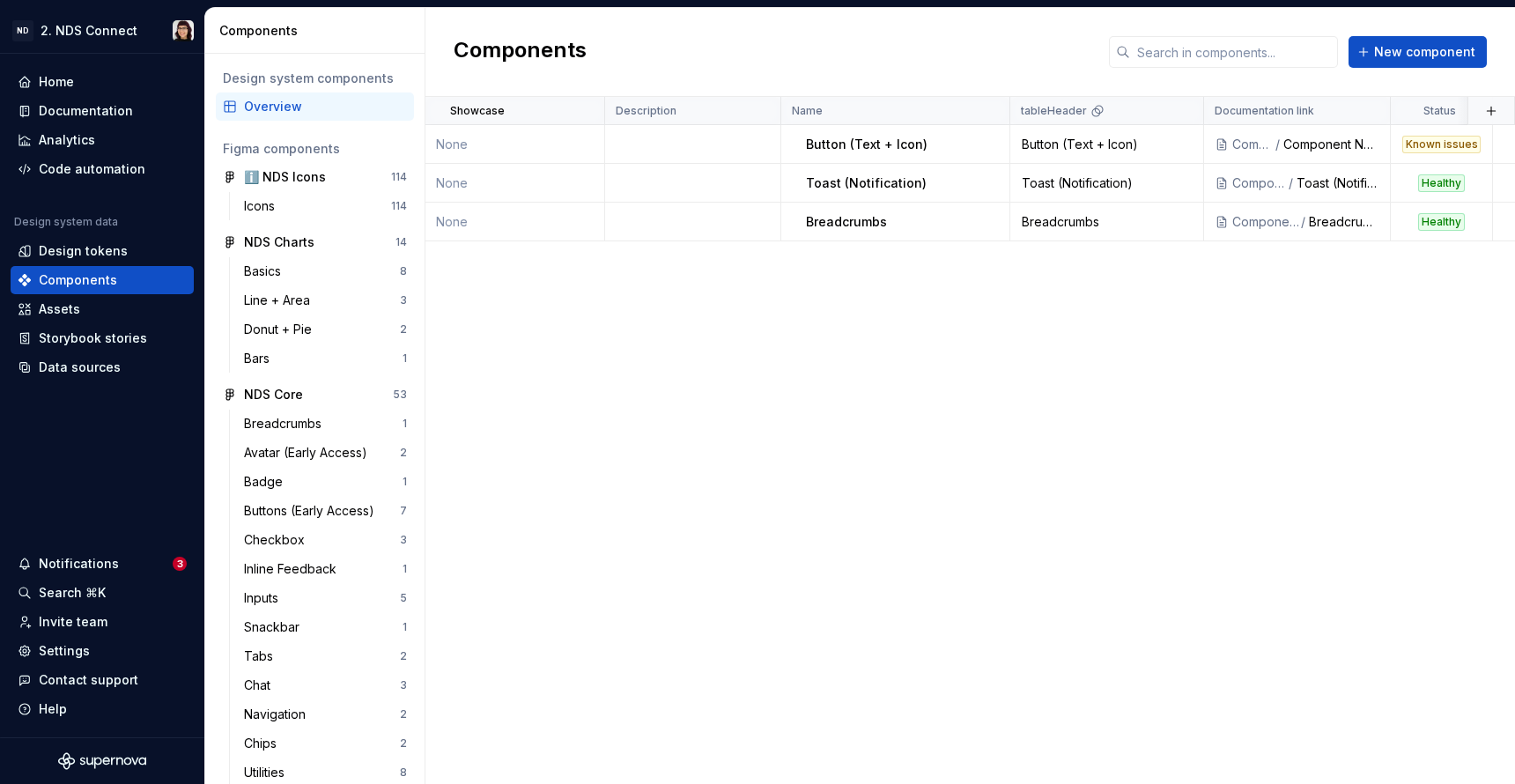
drag, startPoint x: 457, startPoint y: 109, endPoint x: 1002, endPoint y: 117, distance: 545.1
drag, startPoint x: 846, startPoint y: 109, endPoint x: 764, endPoint y: 82, distance: 86.3
click at [753, 83] on div "Components New component Showcase Description Name tableHeader Documentation li…" at bounding box center [971, 396] width 1090 height 776
click at [896, 86] on html "ND 2. NDS Connect Home Documentation Analytics Code automation Design system da…" at bounding box center [758, 392] width 1515 height 784
click at [908, 104] on html "ND 2. NDS Connect Home Documentation Analytics Code automation Design system da…" at bounding box center [758, 392] width 1515 height 784
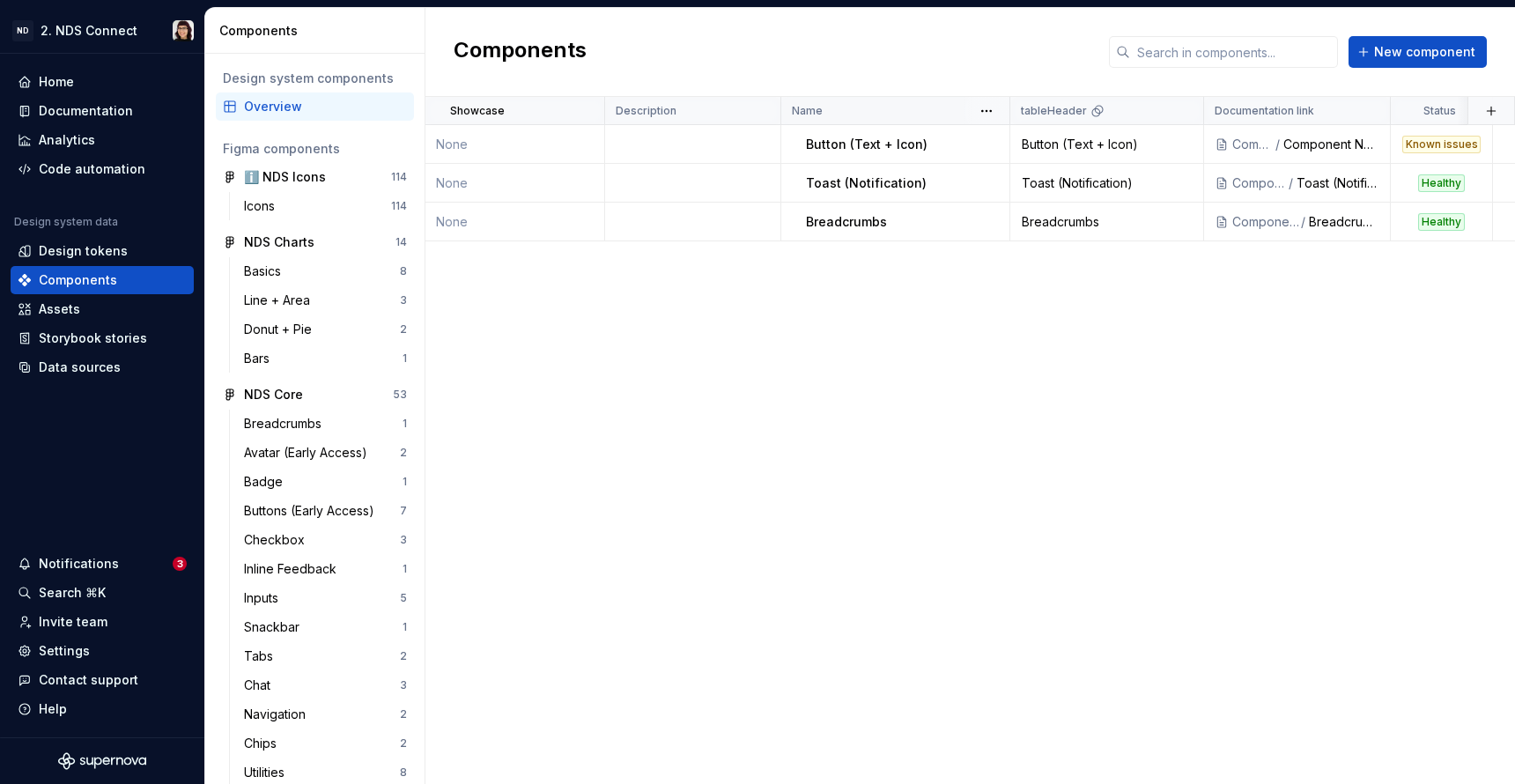
click at [914, 109] on div "Name" at bounding box center [895, 111] width 207 height 14
click at [688, 119] on html "ND 2. NDS Connect Home Documentation Analytics Code automation Design system da…" at bounding box center [758, 392] width 1515 height 784
click at [681, 114] on html "ND 2. NDS Connect Home Documentation Analytics Code automation Design system da…" at bounding box center [758, 392] width 1515 height 784
click at [560, 145] on td "None" at bounding box center [515, 144] width 180 height 39
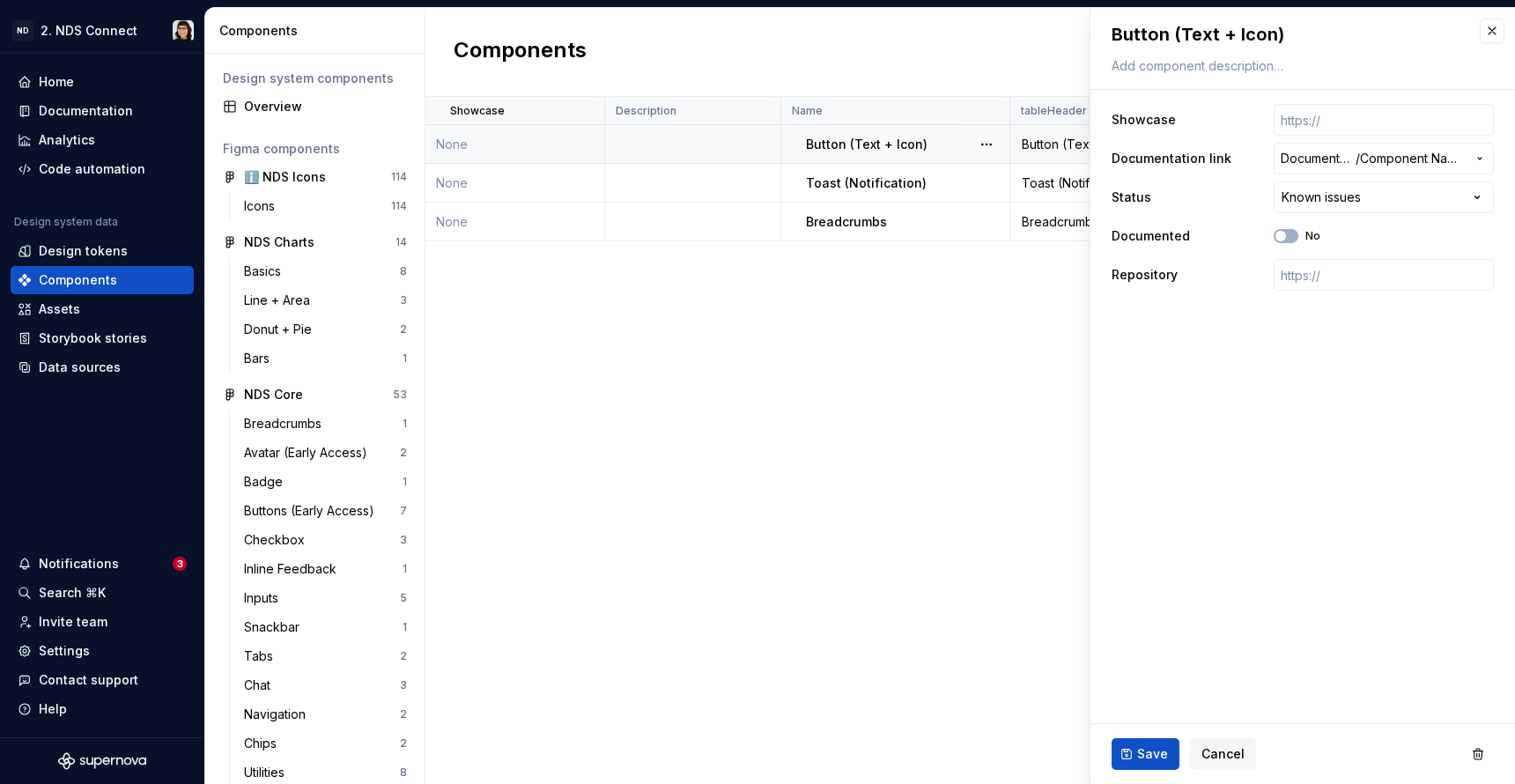
click at [512, 150] on td "None" at bounding box center [515, 144] width 180 height 39
type textarea "*"
click at [1304, 119] on input "text" at bounding box center [1384, 120] width 220 height 32
paste input "[URL][DOMAIN_NAME]"
type input "[URL][DOMAIN_NAME]"
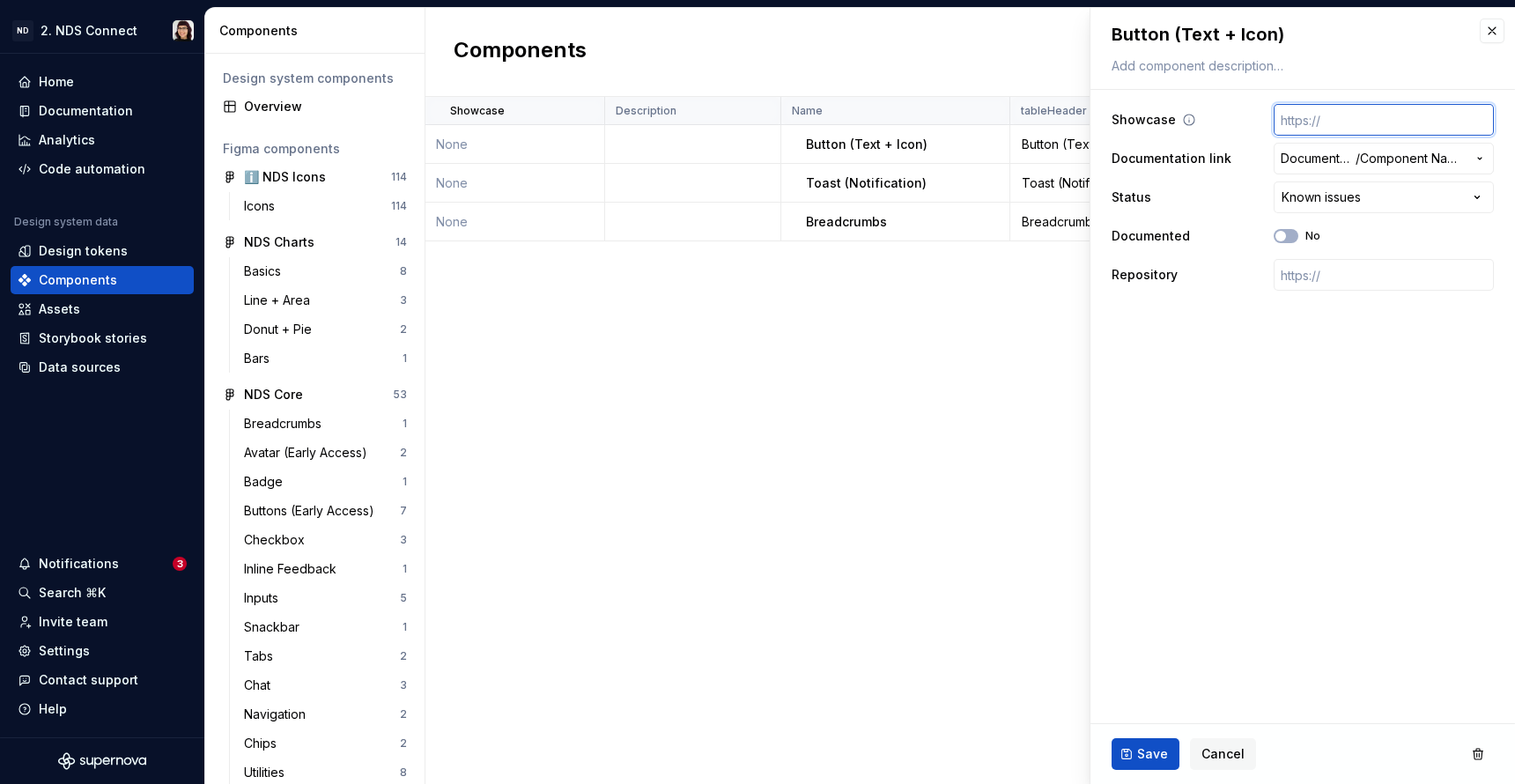
type textarea "*"
type input "[URL][DOMAIN_NAME]"
click at [1216, 388] on fieldset "**********" at bounding box center [1304, 396] width 425 height 776
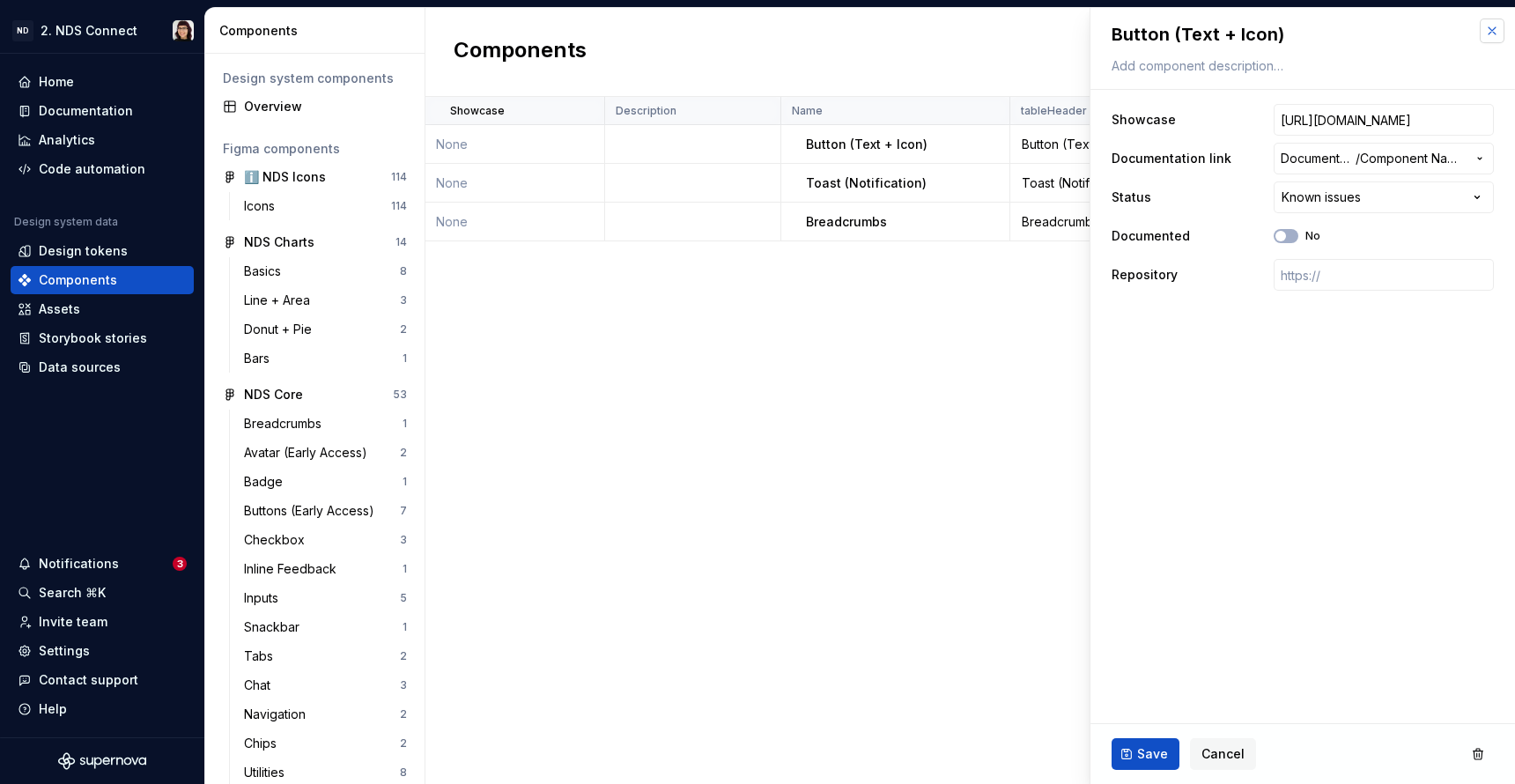
click at [1490, 23] on button "button" at bounding box center [1492, 31] width 25 height 25
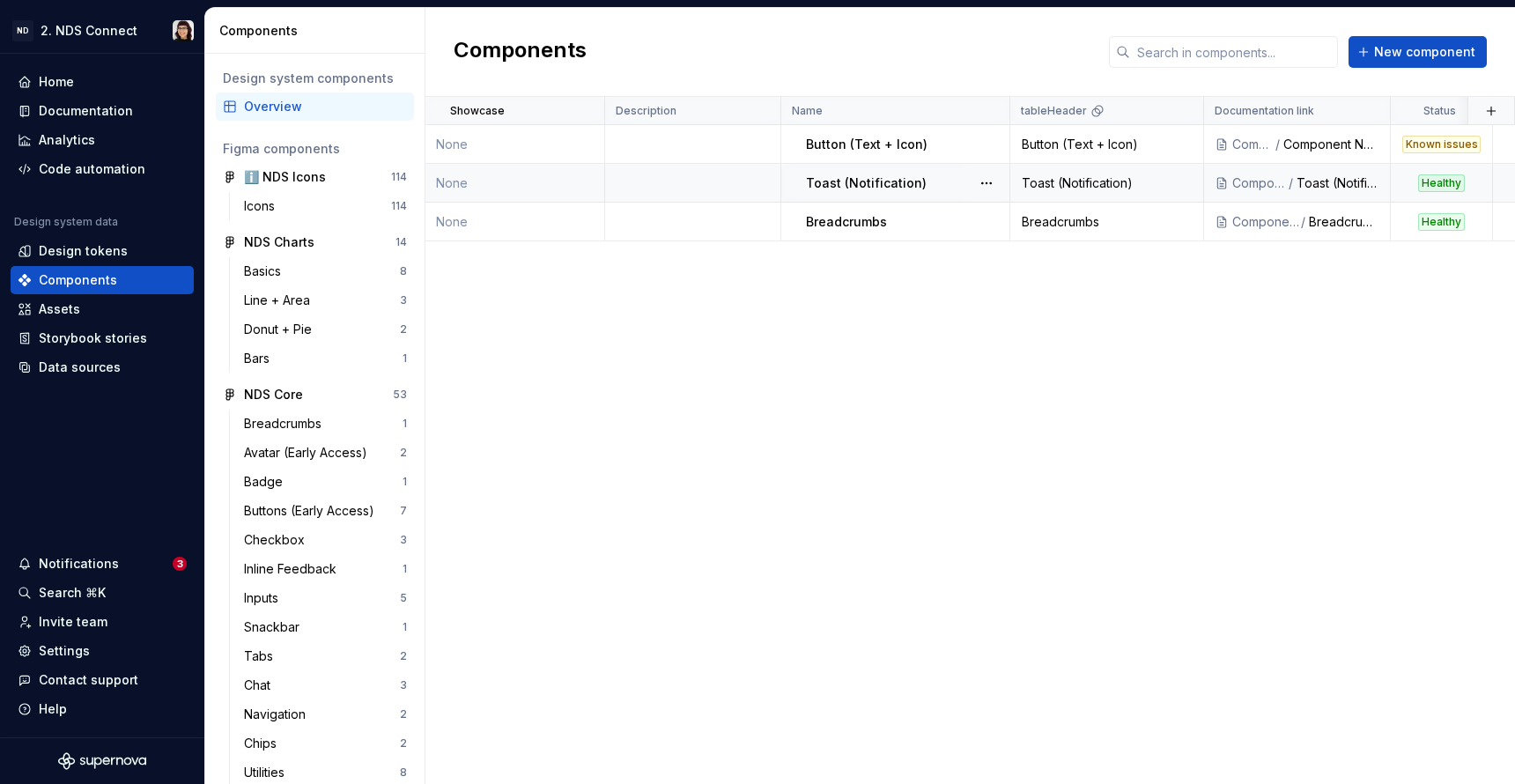
click at [528, 180] on td "None" at bounding box center [515, 183] width 180 height 39
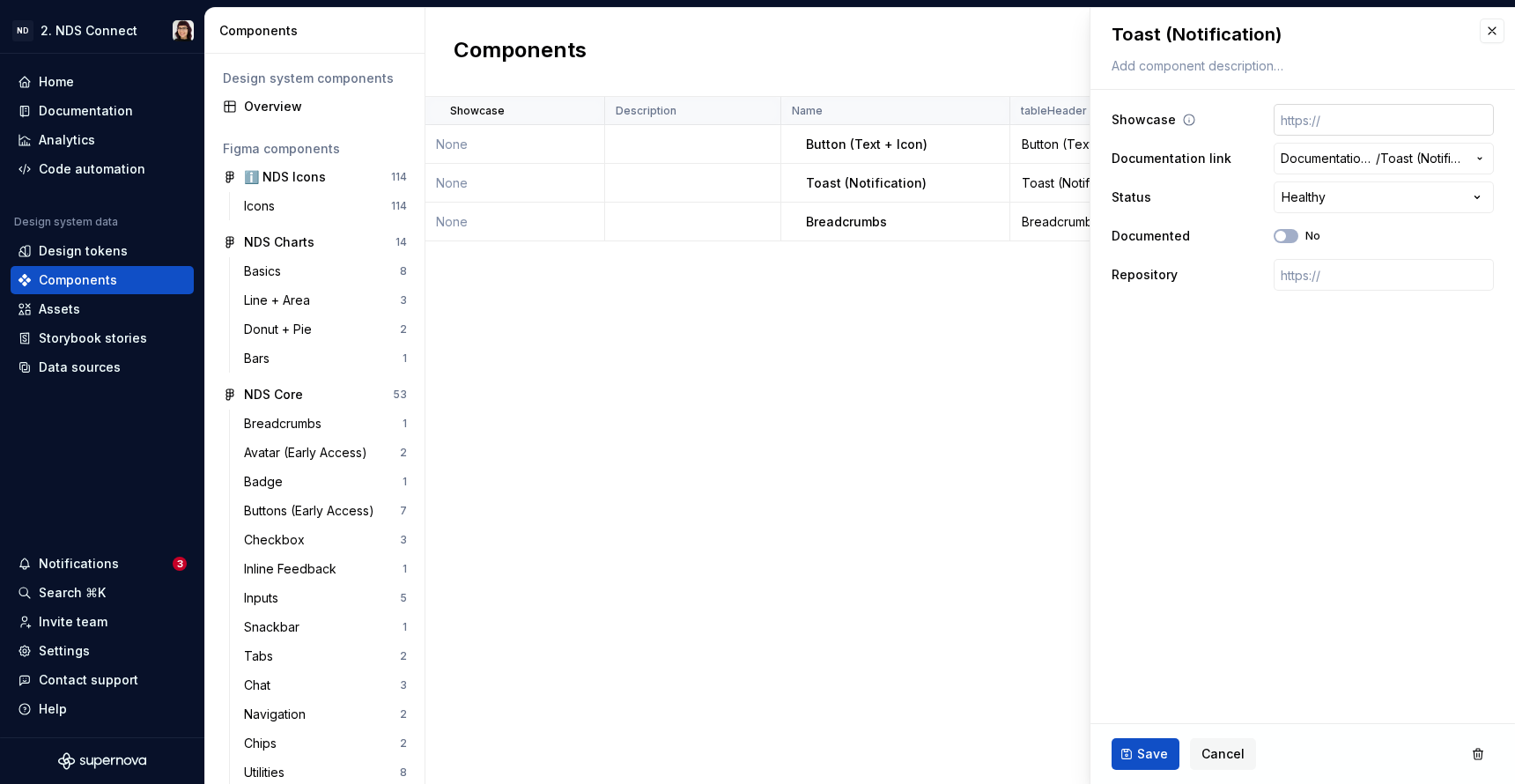
click at [1303, 113] on input "text" at bounding box center [1384, 120] width 220 height 32
paste input "[URL][DOMAIN_NAME]"
type textarea "*"
type input "[URL][DOMAIN_NAME]"
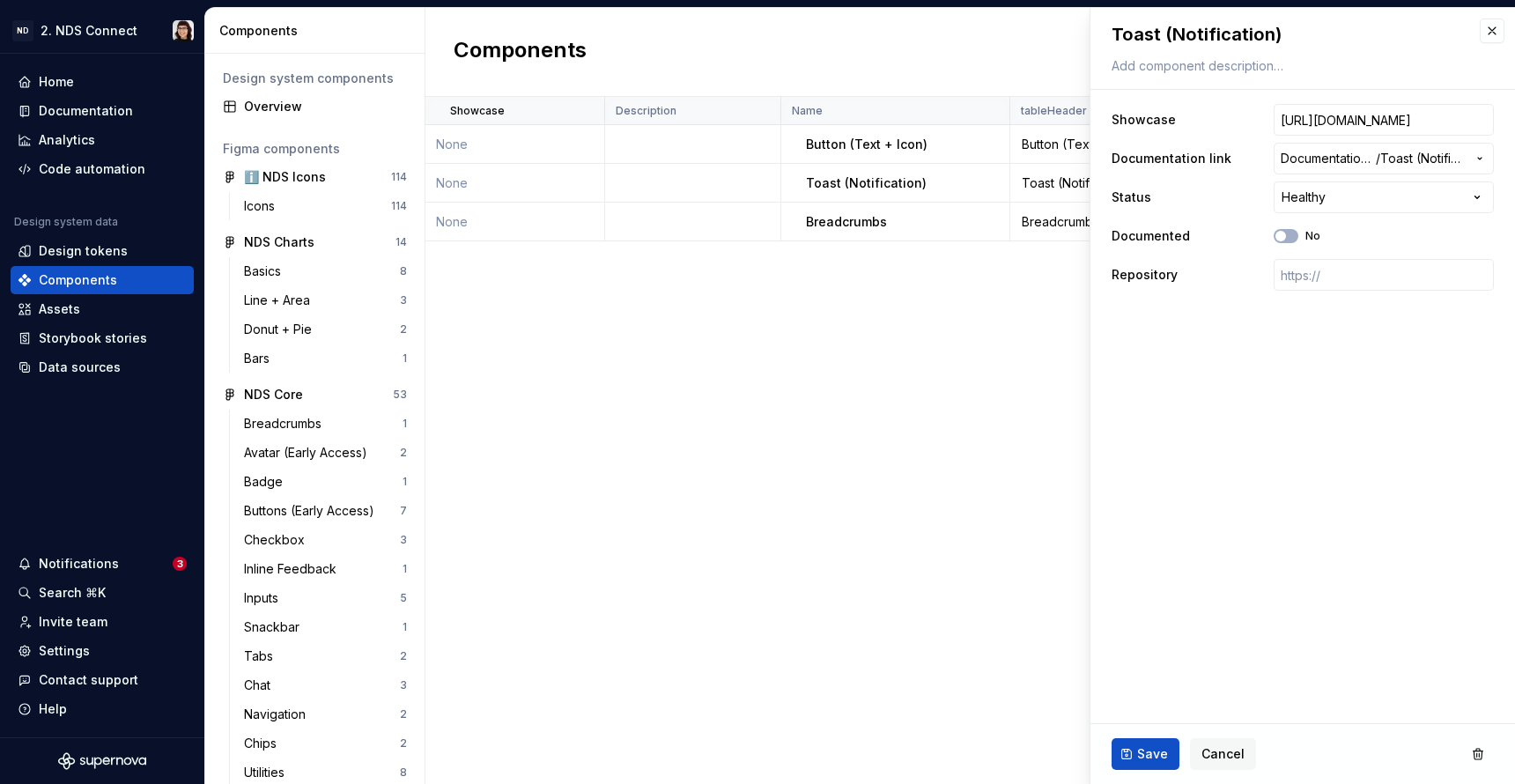
click at [1220, 493] on fieldset "**********" at bounding box center [1304, 396] width 425 height 776
click at [1135, 745] on button "Save" at bounding box center [1146, 754] width 68 height 32
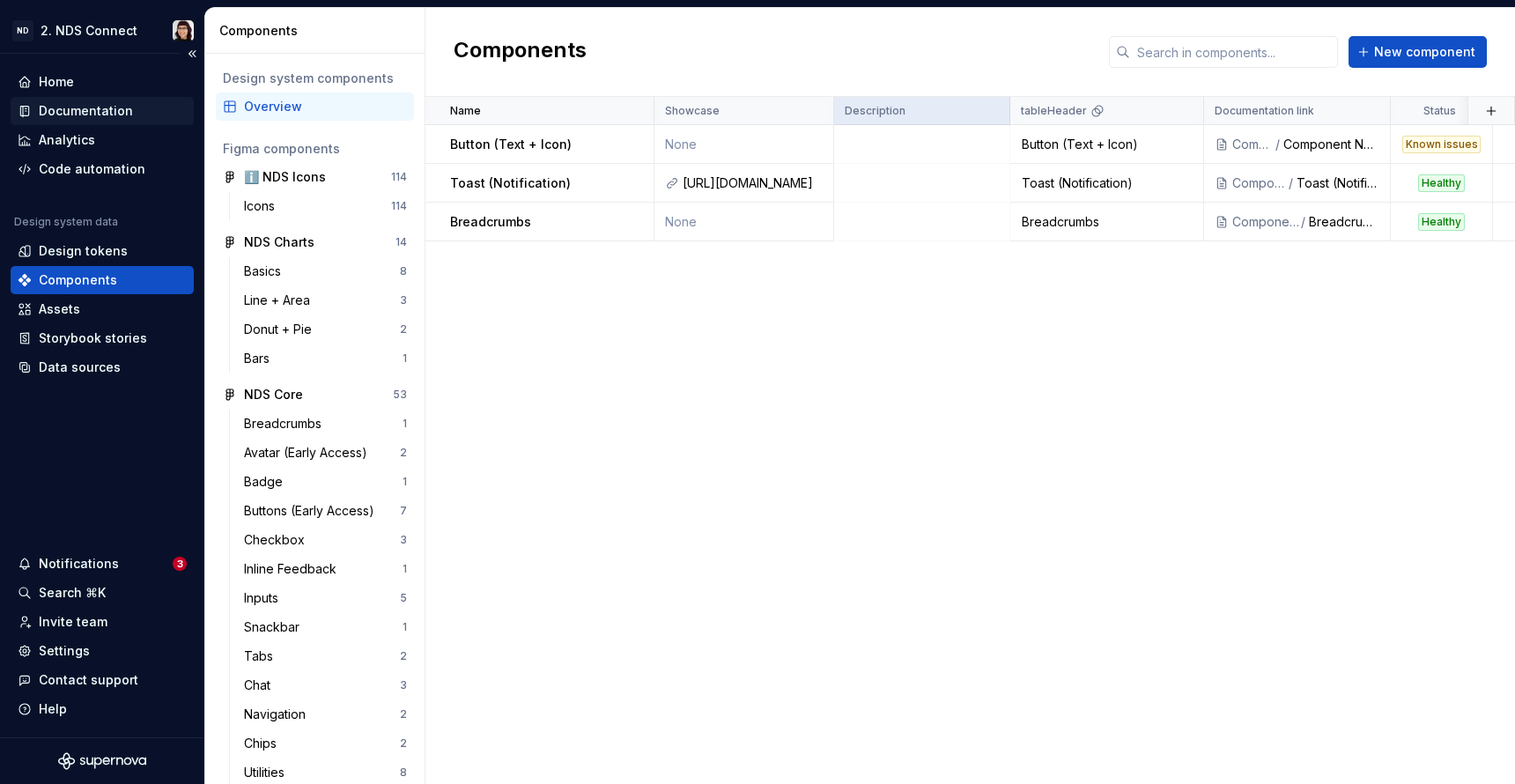
click at [113, 119] on div "Documentation" at bounding box center [85, 111] width 94 height 18
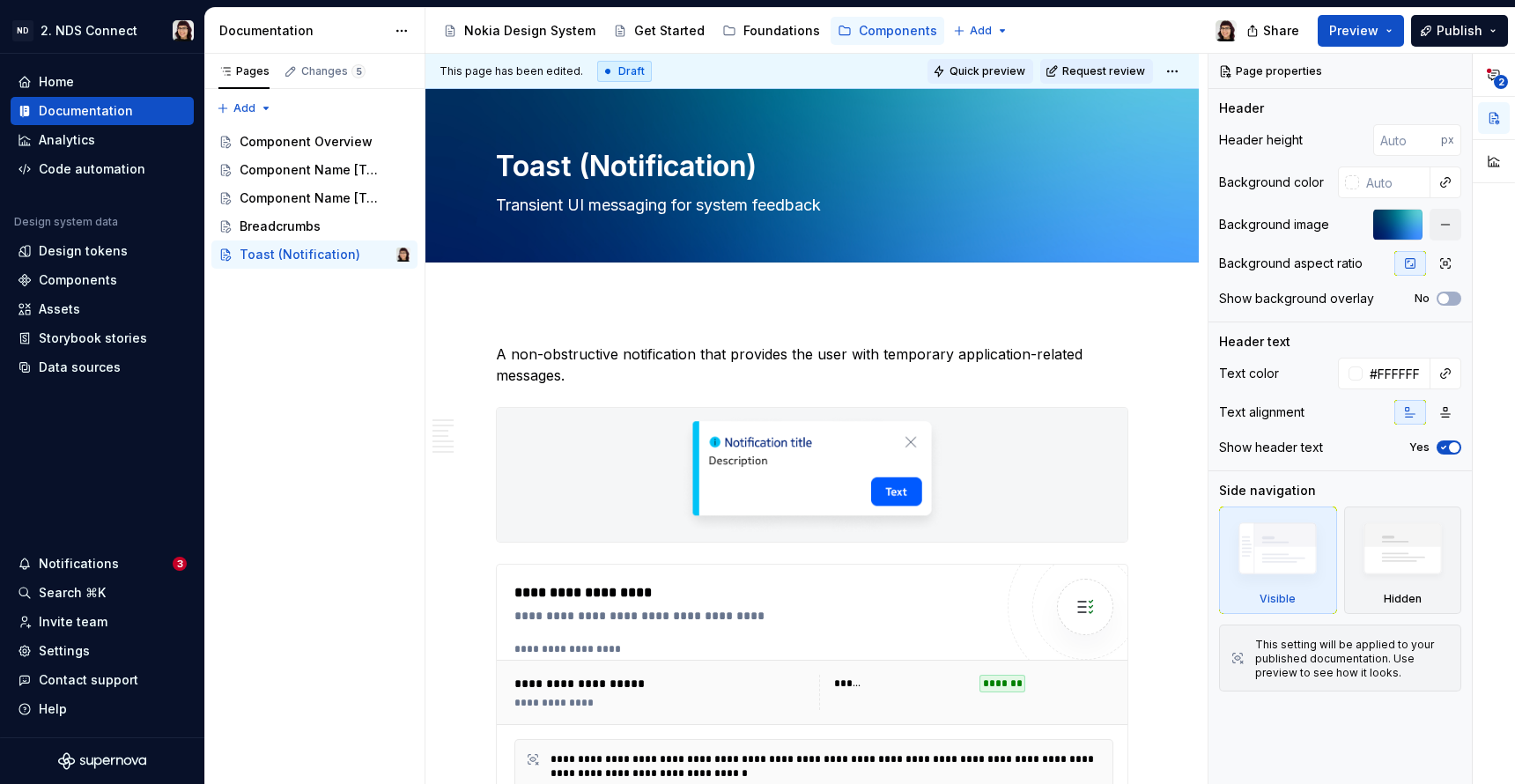
click at [994, 69] on span "Quick preview" at bounding box center [988, 71] width 75 height 14
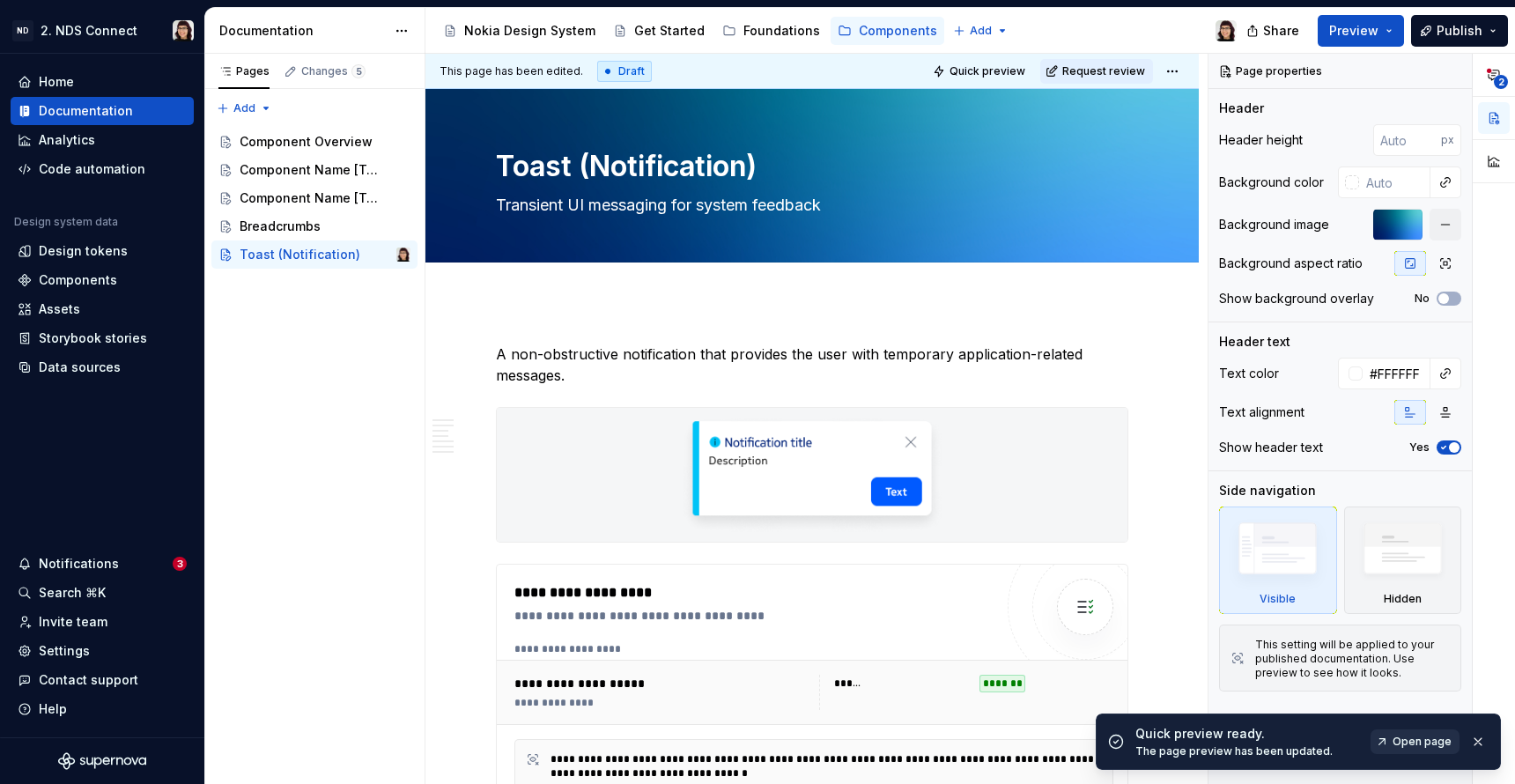
click at [1401, 745] on span "Open page" at bounding box center [1422, 741] width 59 height 14
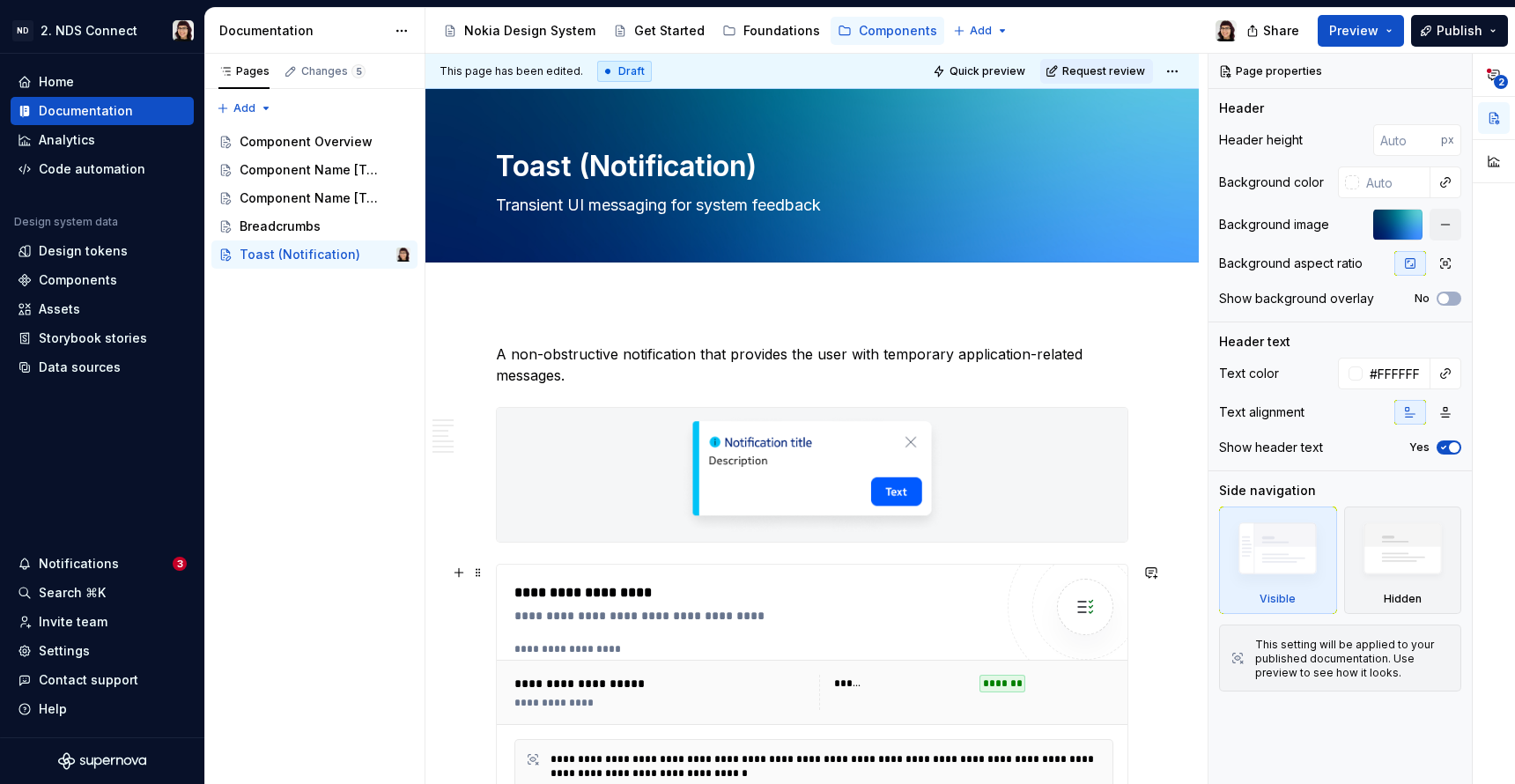
click at [962, 671] on div "**********" at bounding box center [814, 693] width 614 height 50
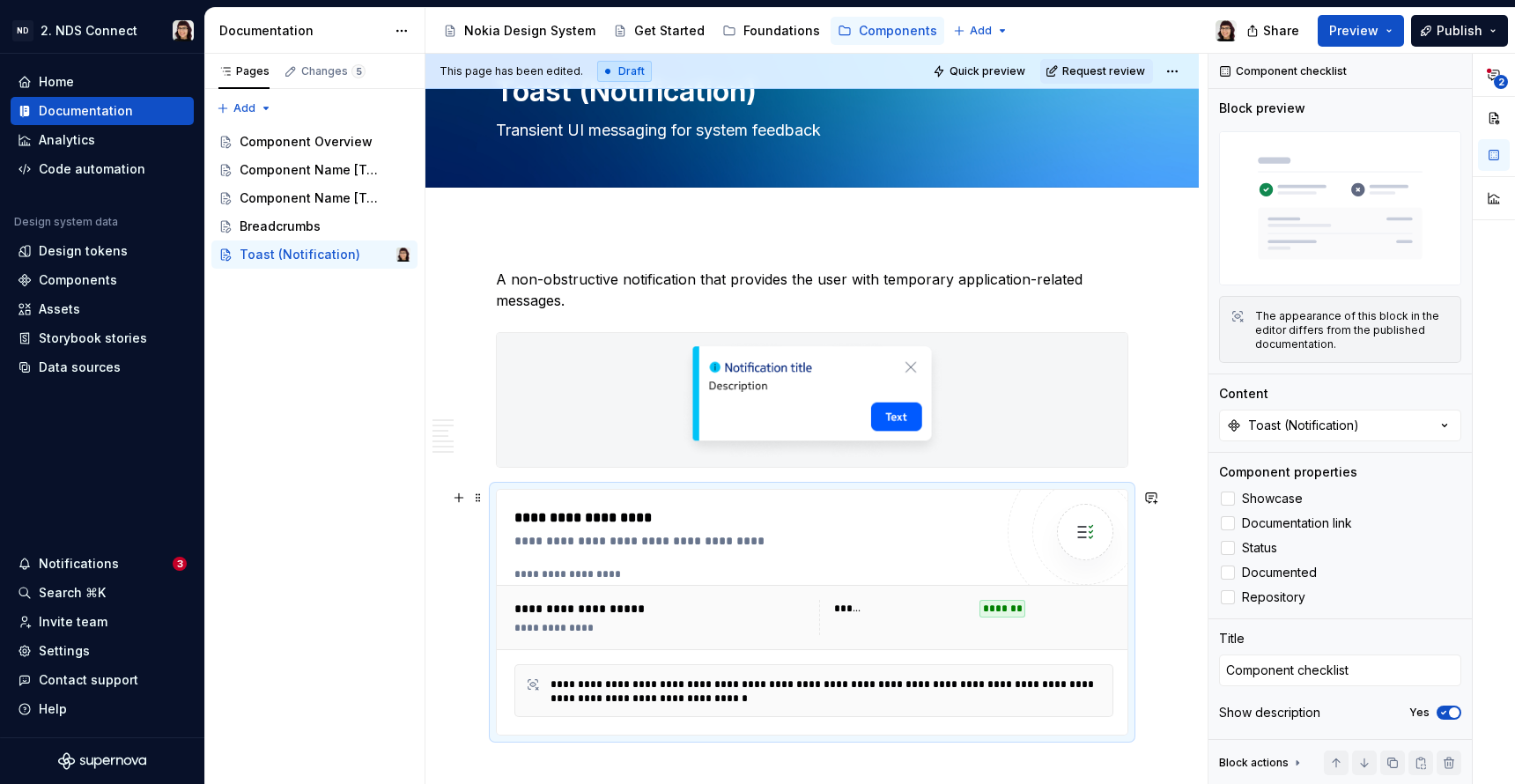
scroll to position [110, 0]
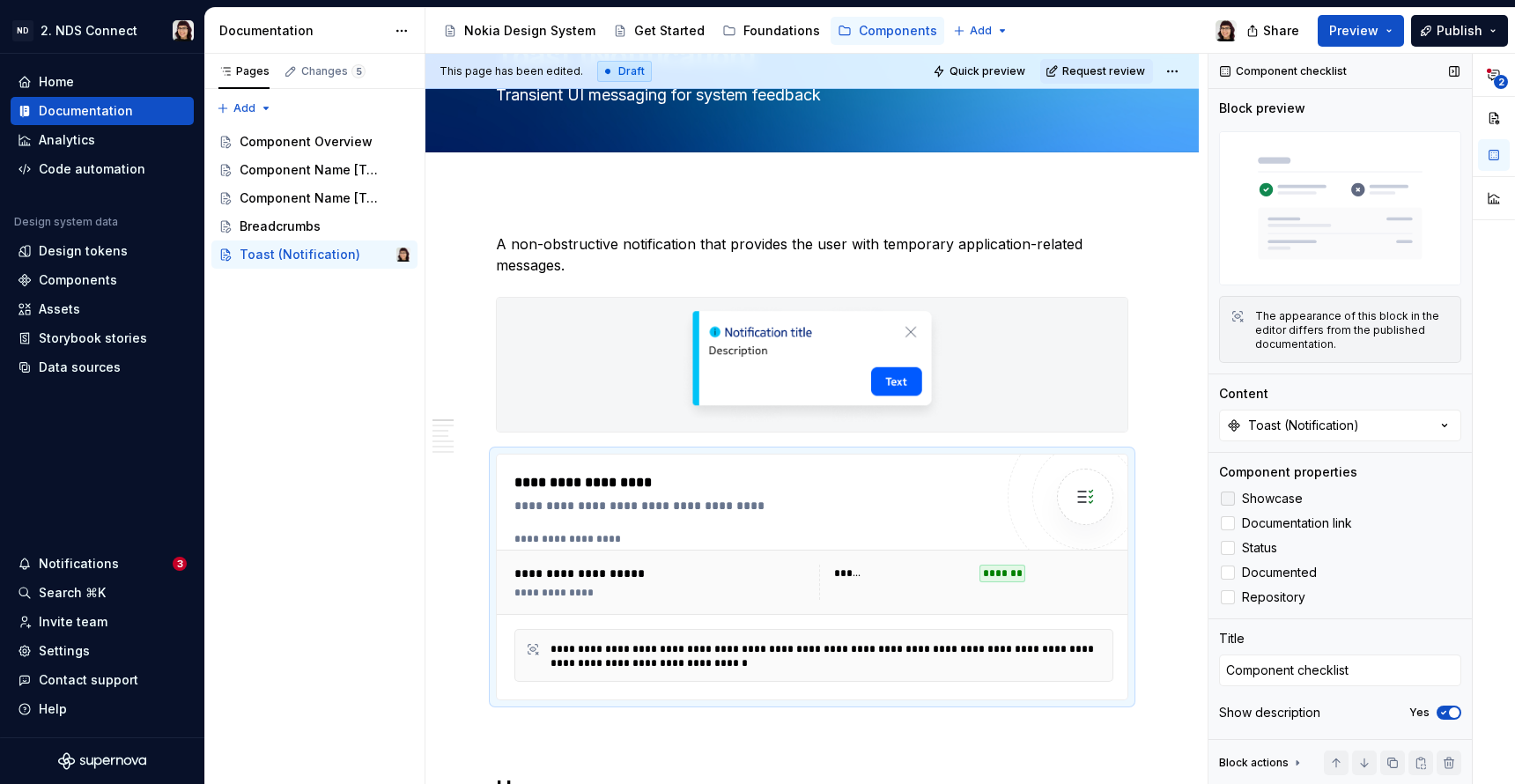
click at [1226, 498] on div at bounding box center [1228, 498] width 14 height 14
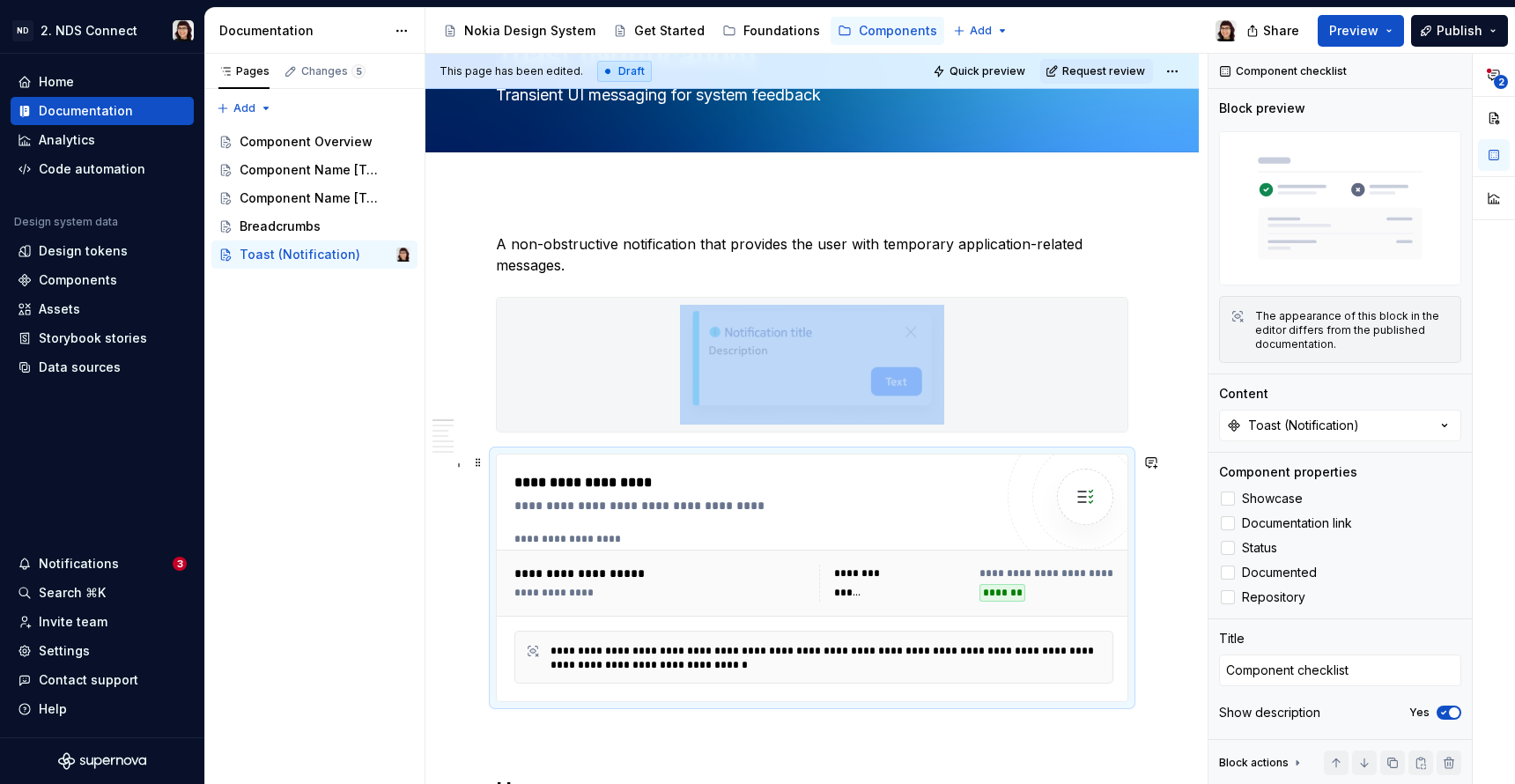
scroll to position [134, 0]
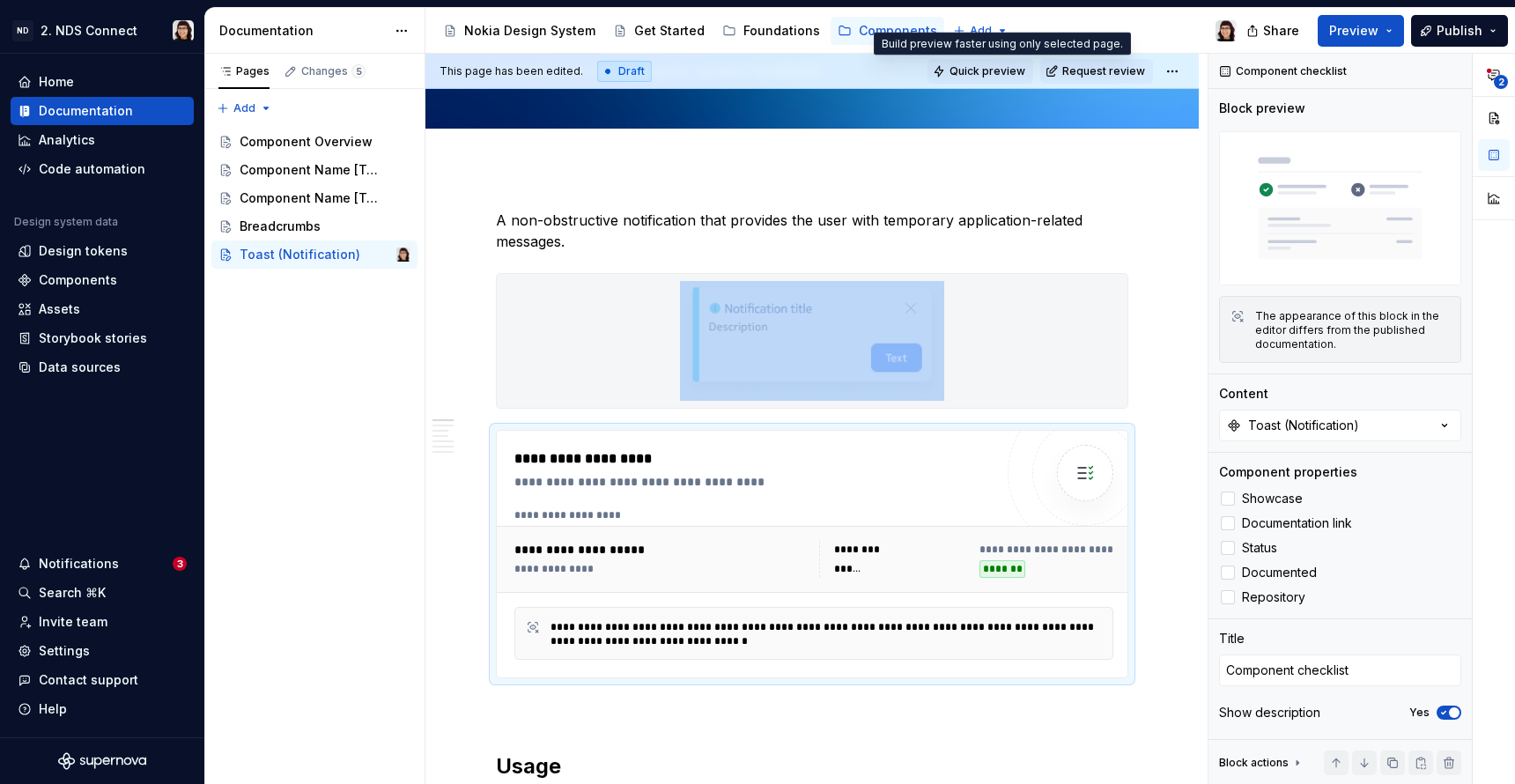
click at [994, 65] on span "Quick preview" at bounding box center [988, 71] width 75 height 14
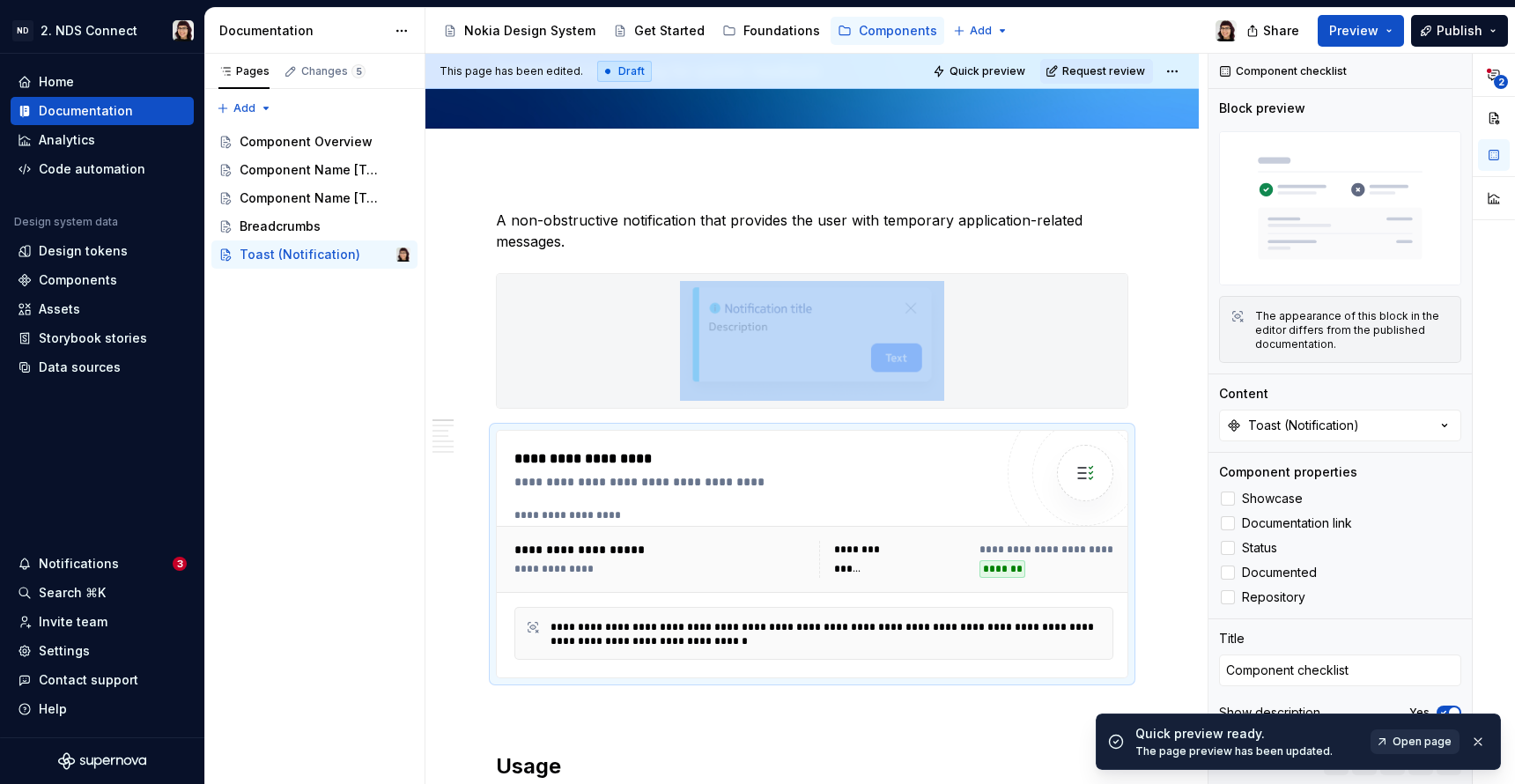
click at [1416, 735] on span "Open page" at bounding box center [1422, 741] width 59 height 14
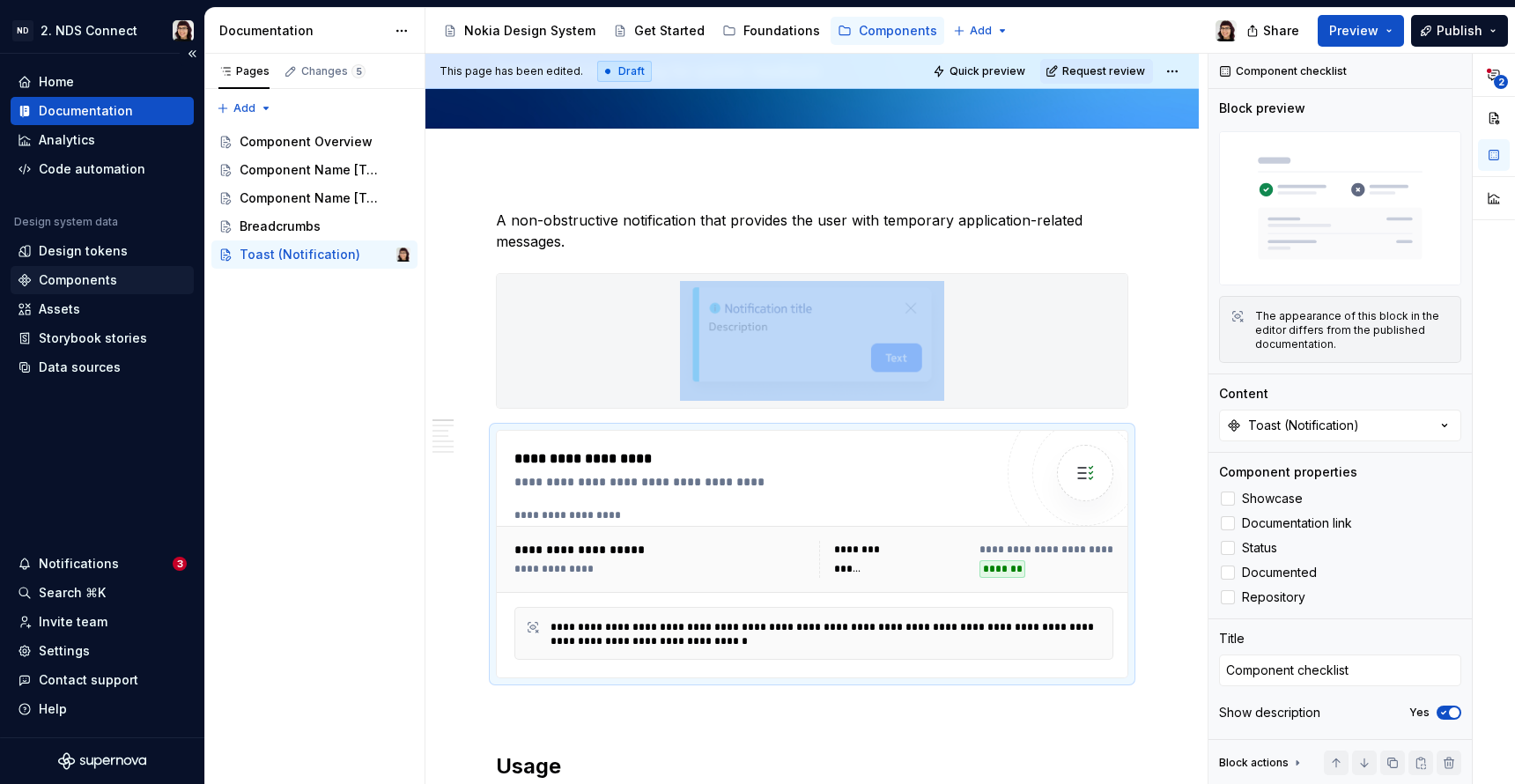
type textarea "*"
click at [51, 287] on div "Components" at bounding box center [77, 280] width 78 height 18
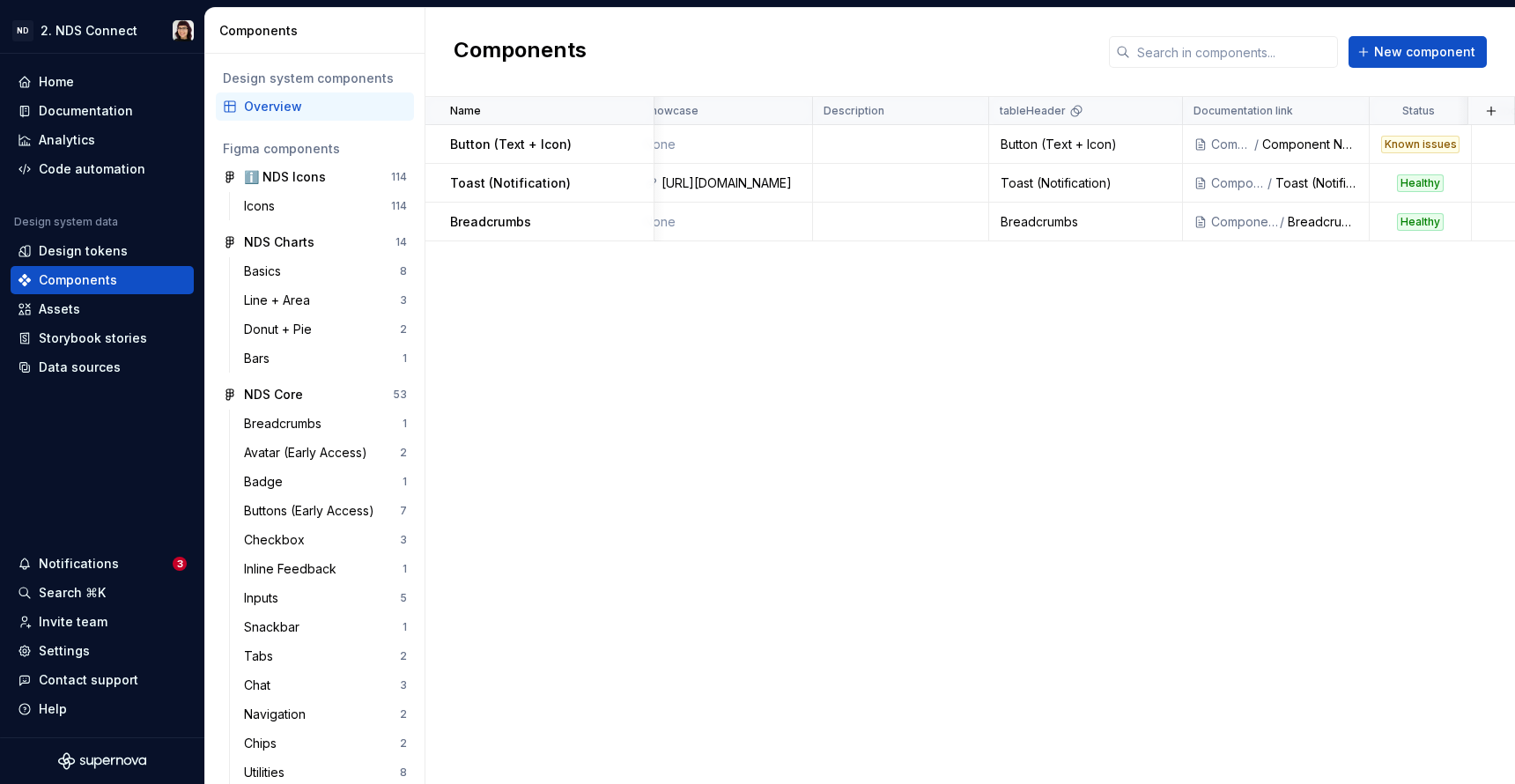
scroll to position [0, 53]
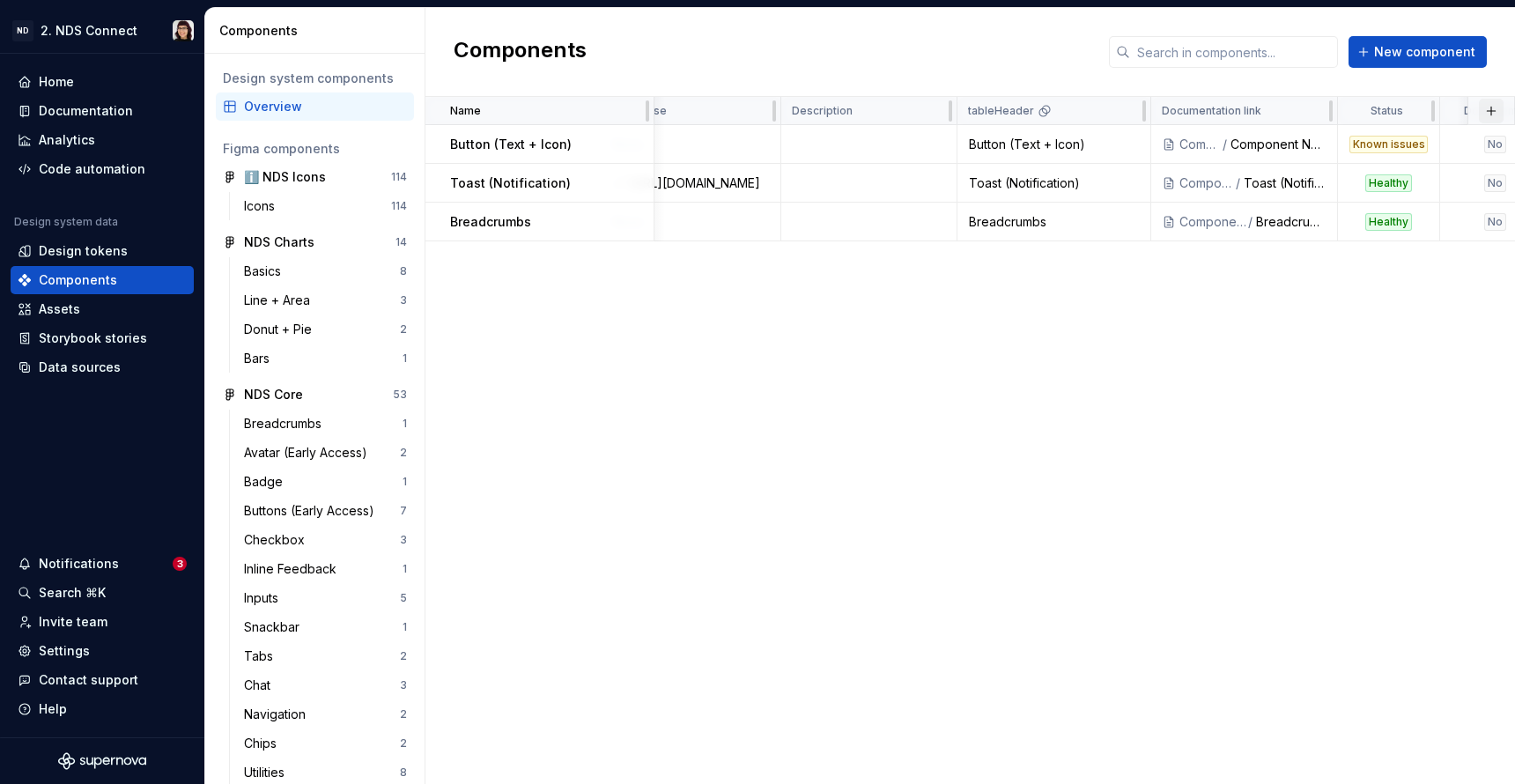
click at [1488, 115] on button "button" at bounding box center [1491, 110] width 25 height 25
click at [1406, 148] on div "New custom property" at bounding box center [1391, 146] width 132 height 18
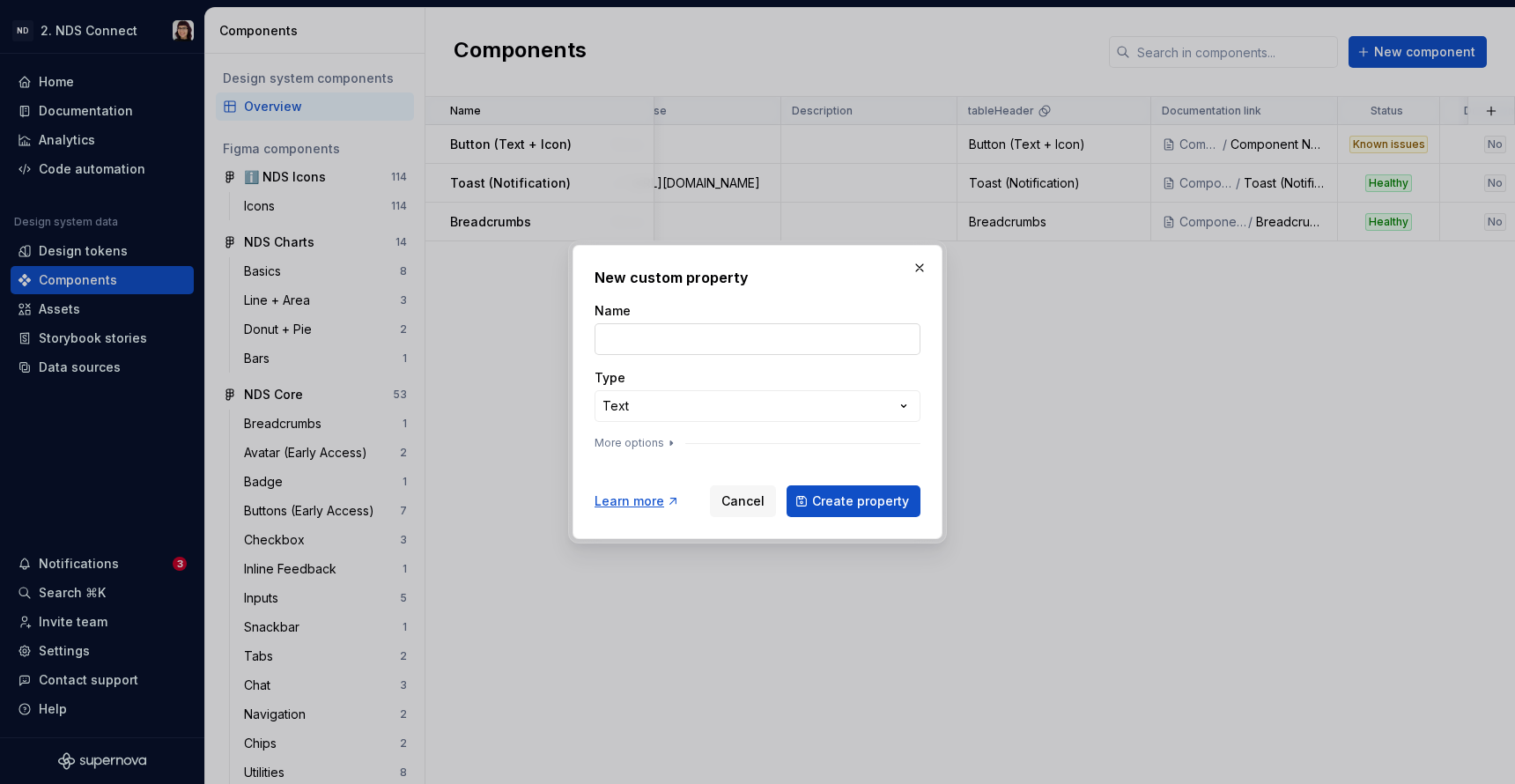
click at [759, 342] on input "Name" at bounding box center [758, 339] width 326 height 32
click at [581, 383] on div "**********" at bounding box center [758, 392] width 370 height 294
click at [622, 400] on div "**********" at bounding box center [758, 392] width 1515 height 784
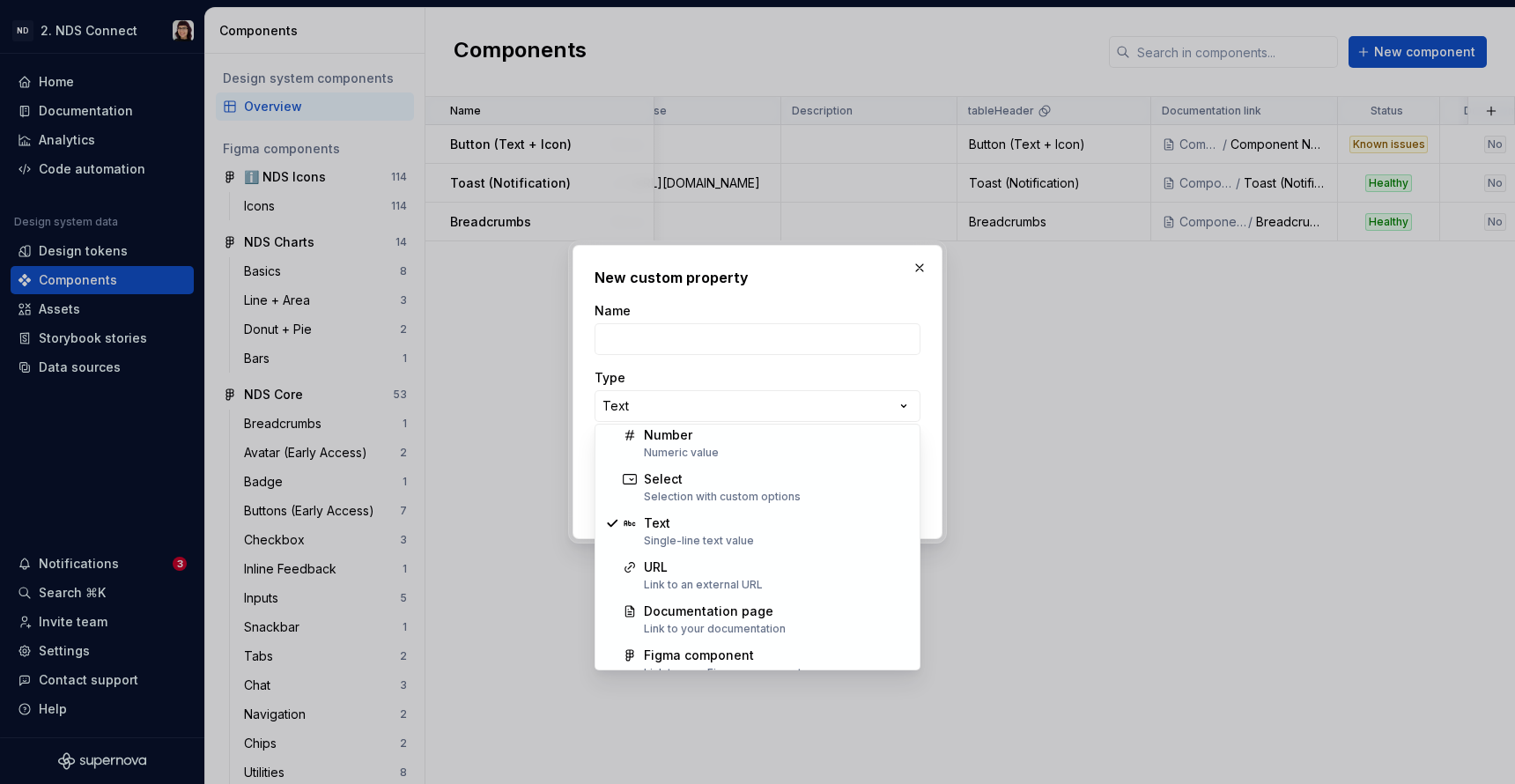
scroll to position [113, 0]
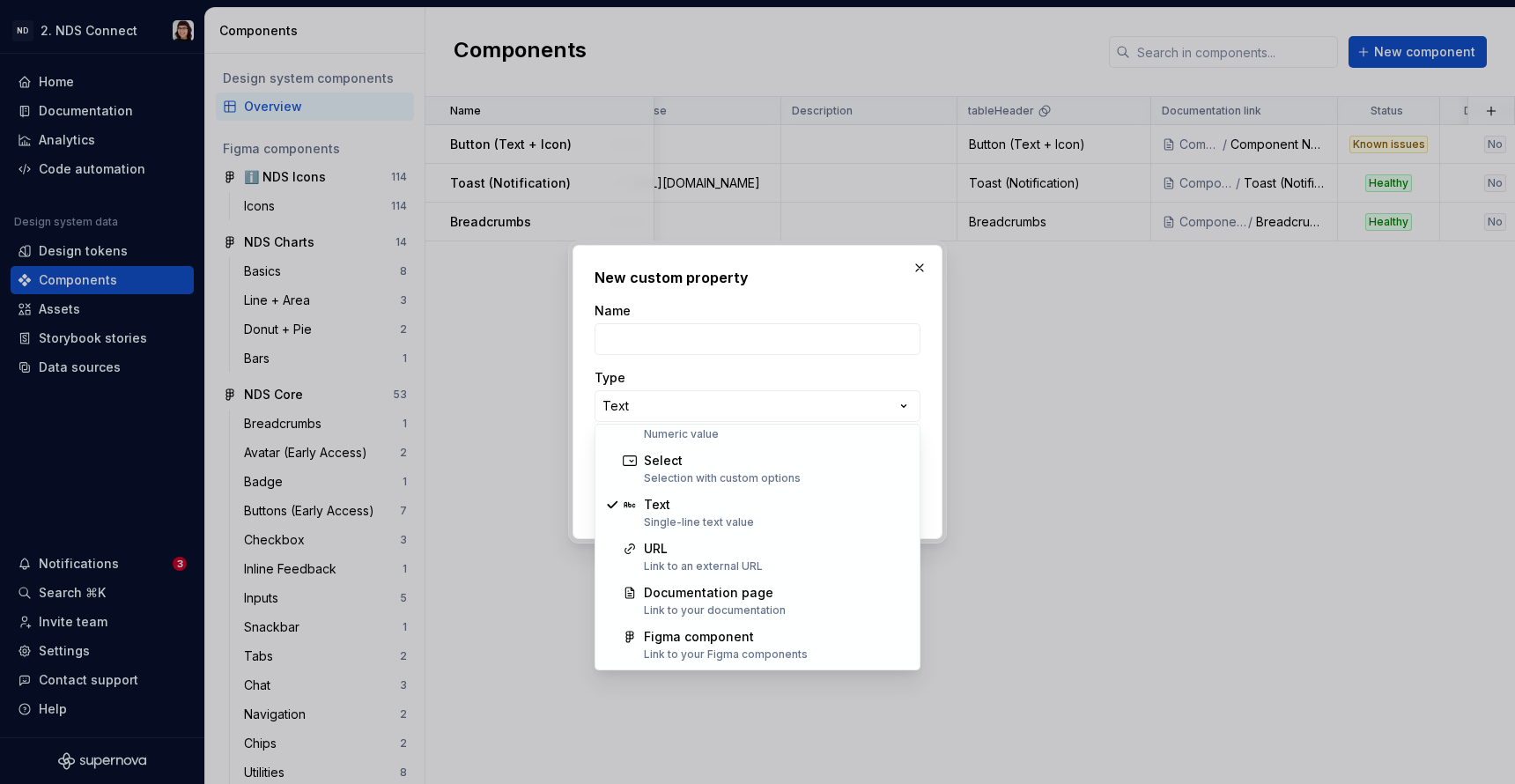
select select "**********"
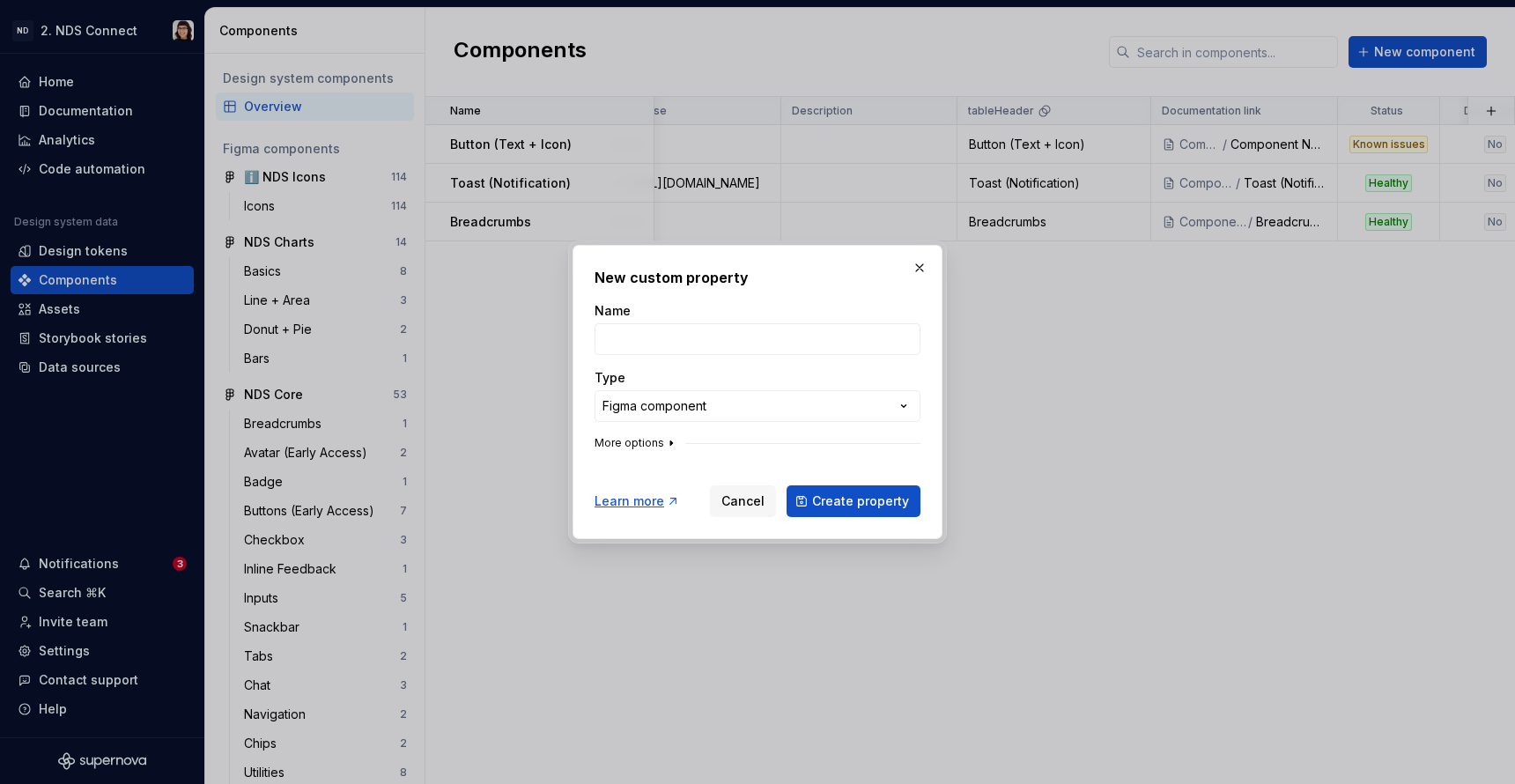
click at [664, 442] on icon "button" at bounding box center [671, 443] width 14 height 14
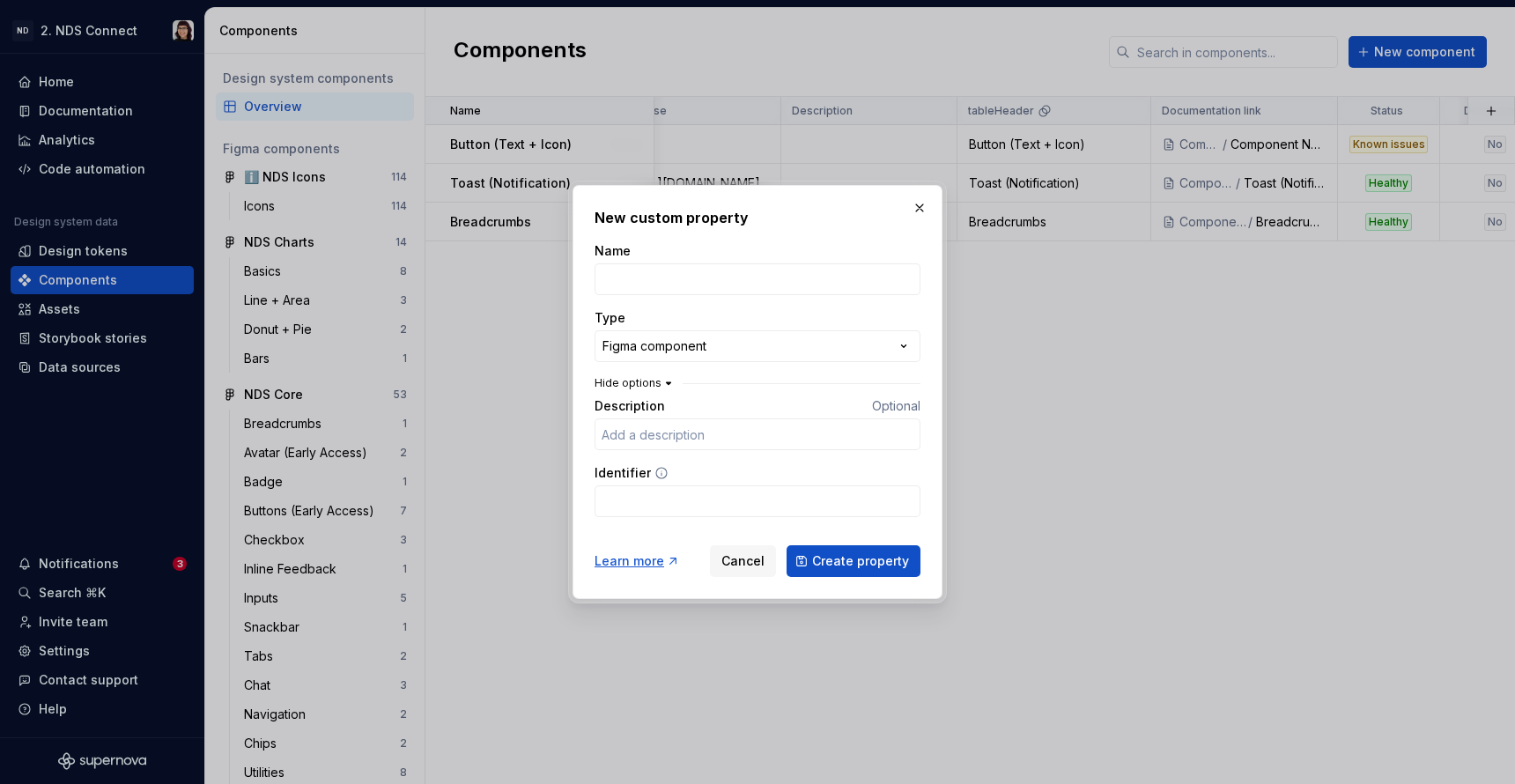
click at [667, 384] on icon "button" at bounding box center [669, 383] width 4 height 2
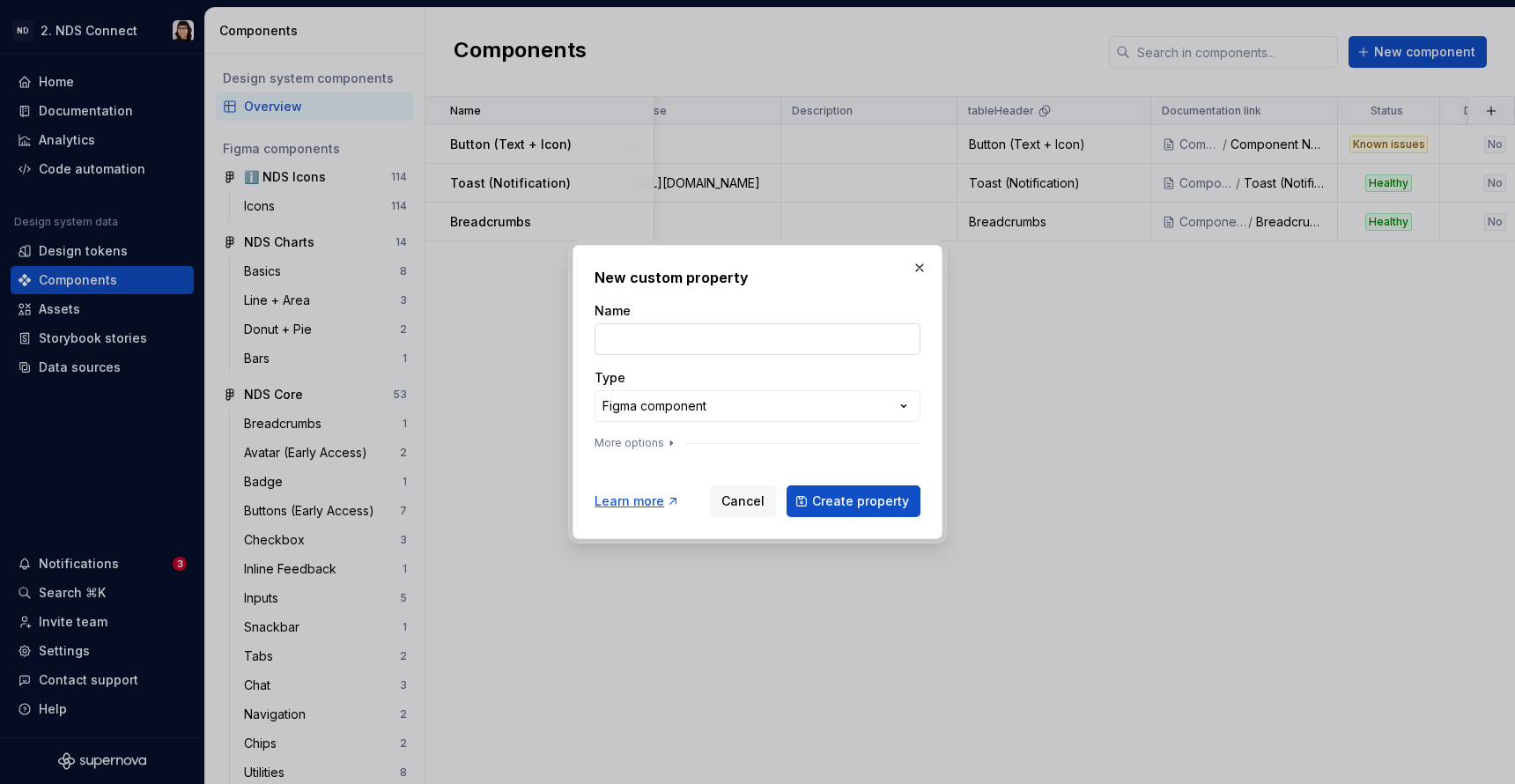
click at [648, 336] on input "Name" at bounding box center [758, 339] width 326 height 32
type input "Figma"
click at [583, 443] on div "**********" at bounding box center [758, 392] width 370 height 294
click at [895, 499] on span "Create property" at bounding box center [861, 501] width 97 height 18
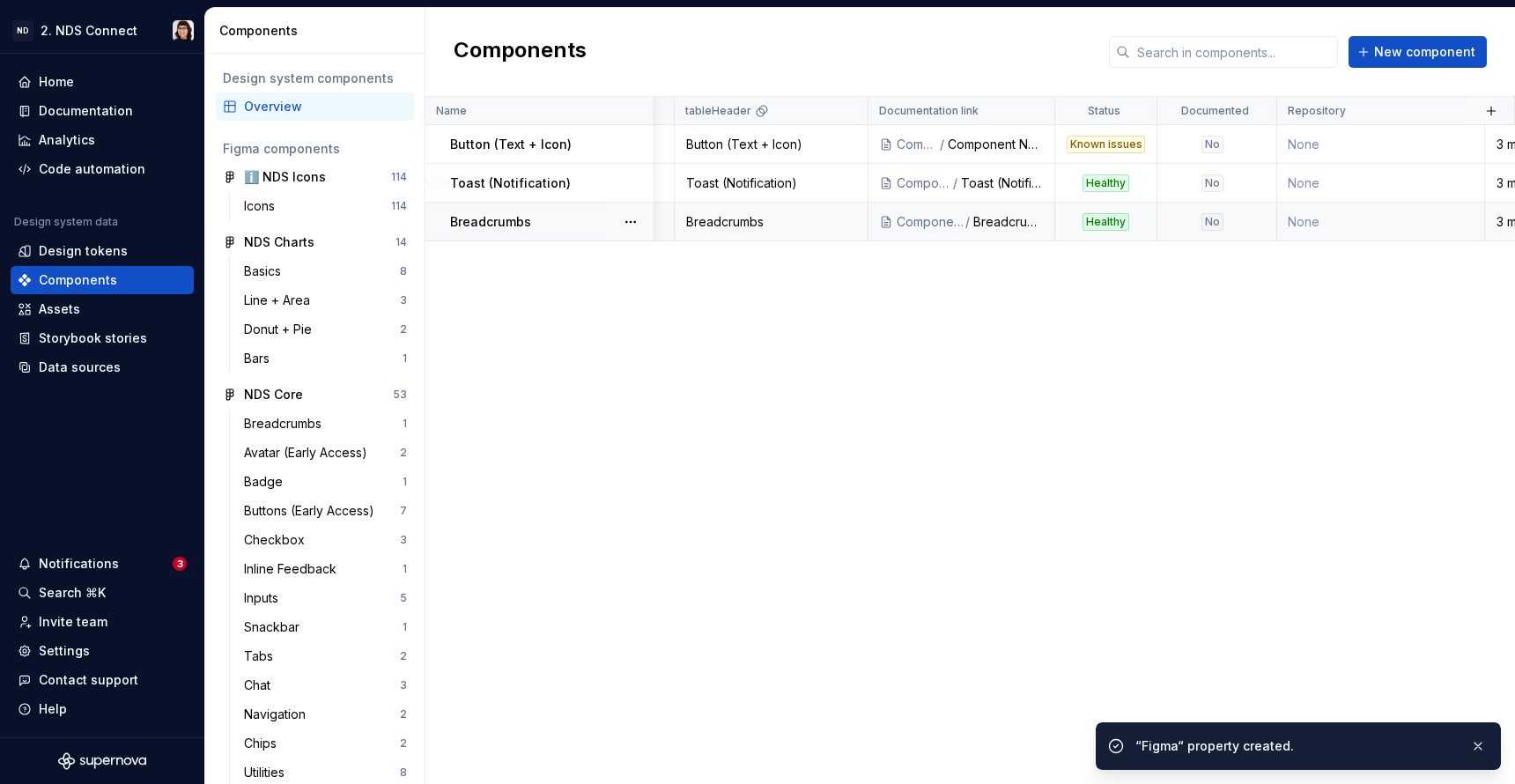
scroll to position [0, 0]
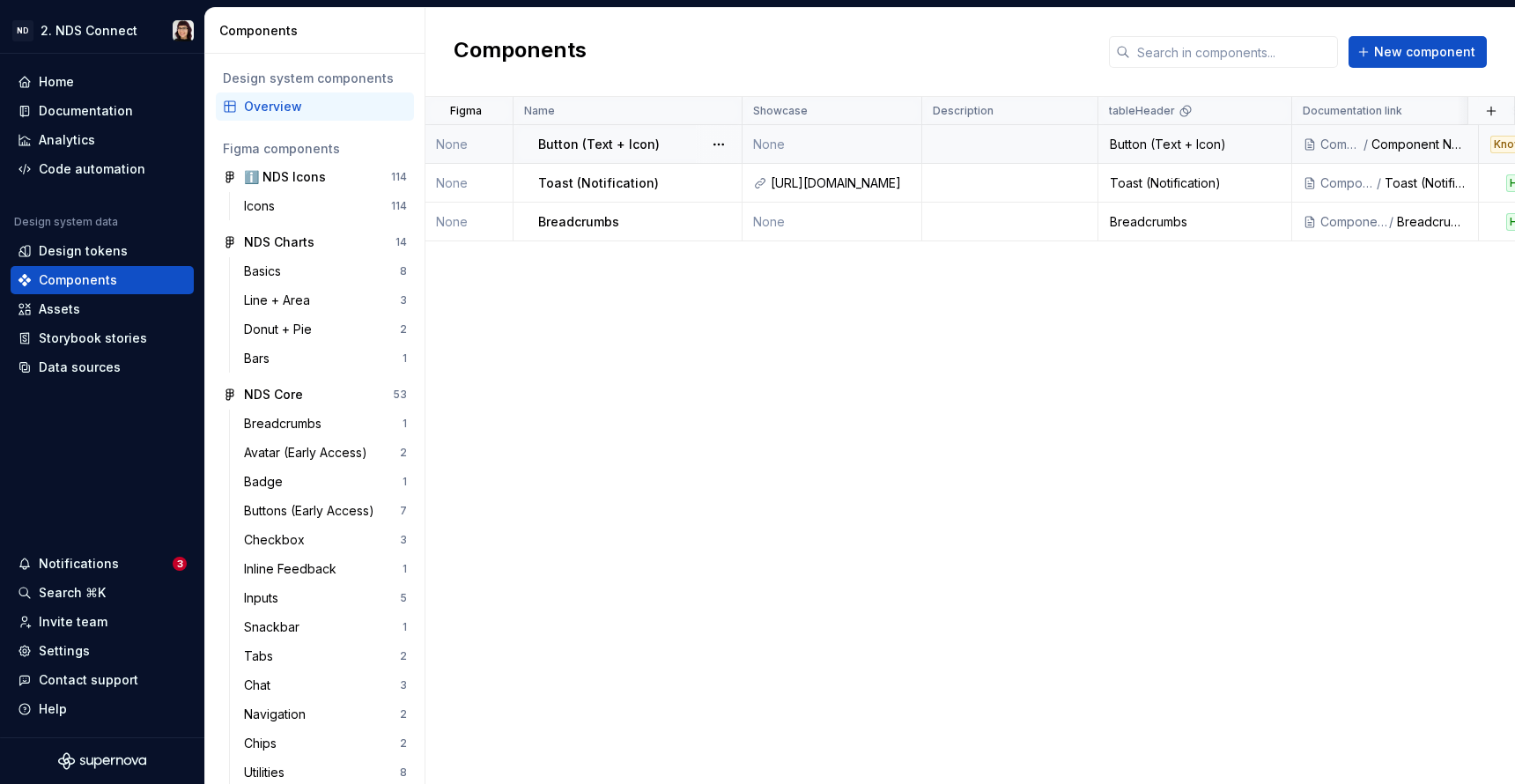
click at [461, 142] on td "None" at bounding box center [470, 144] width 88 height 39
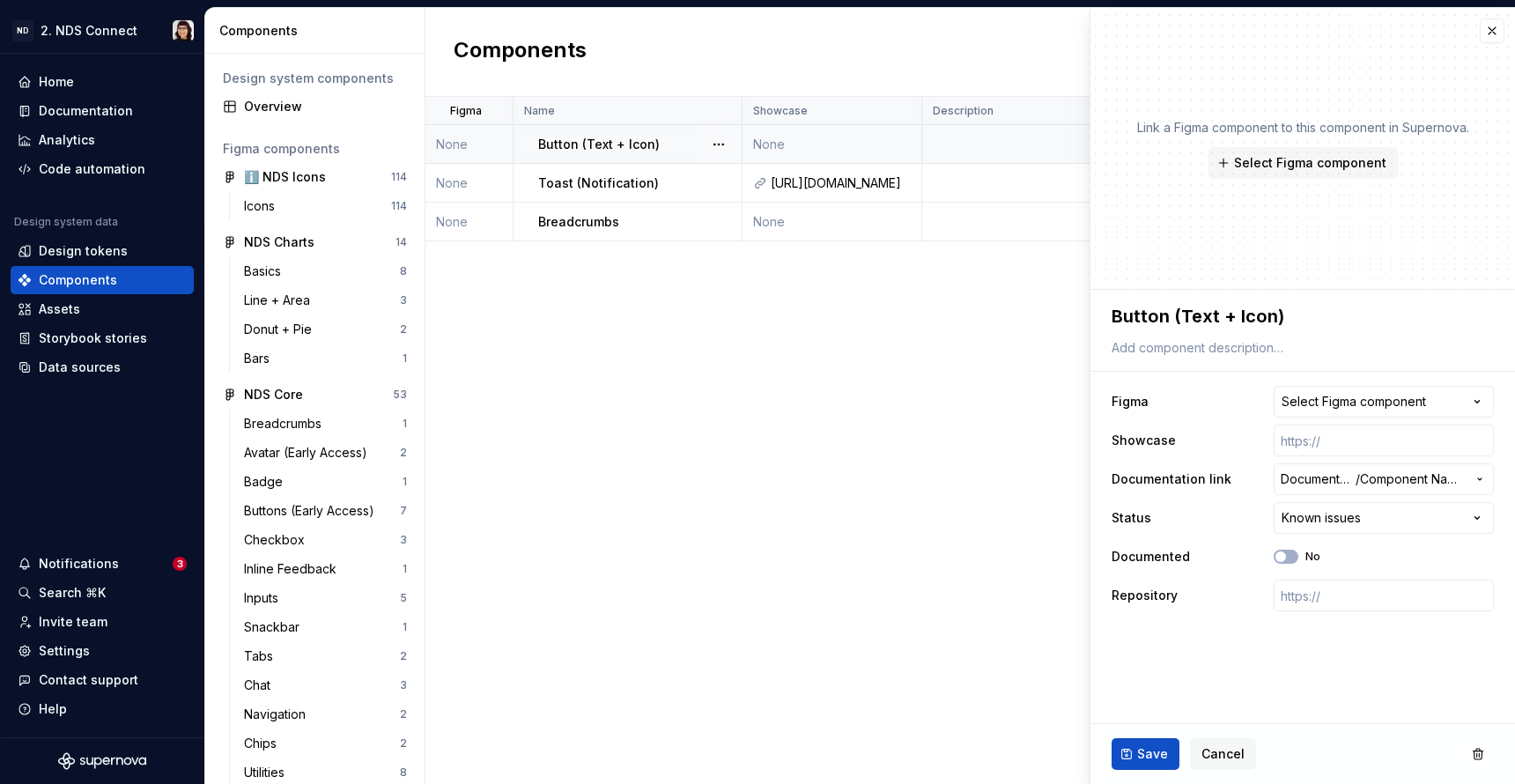
type textarea "*"
click at [1325, 394] on div "Select Figma component" at bounding box center [1354, 402] width 145 height 18
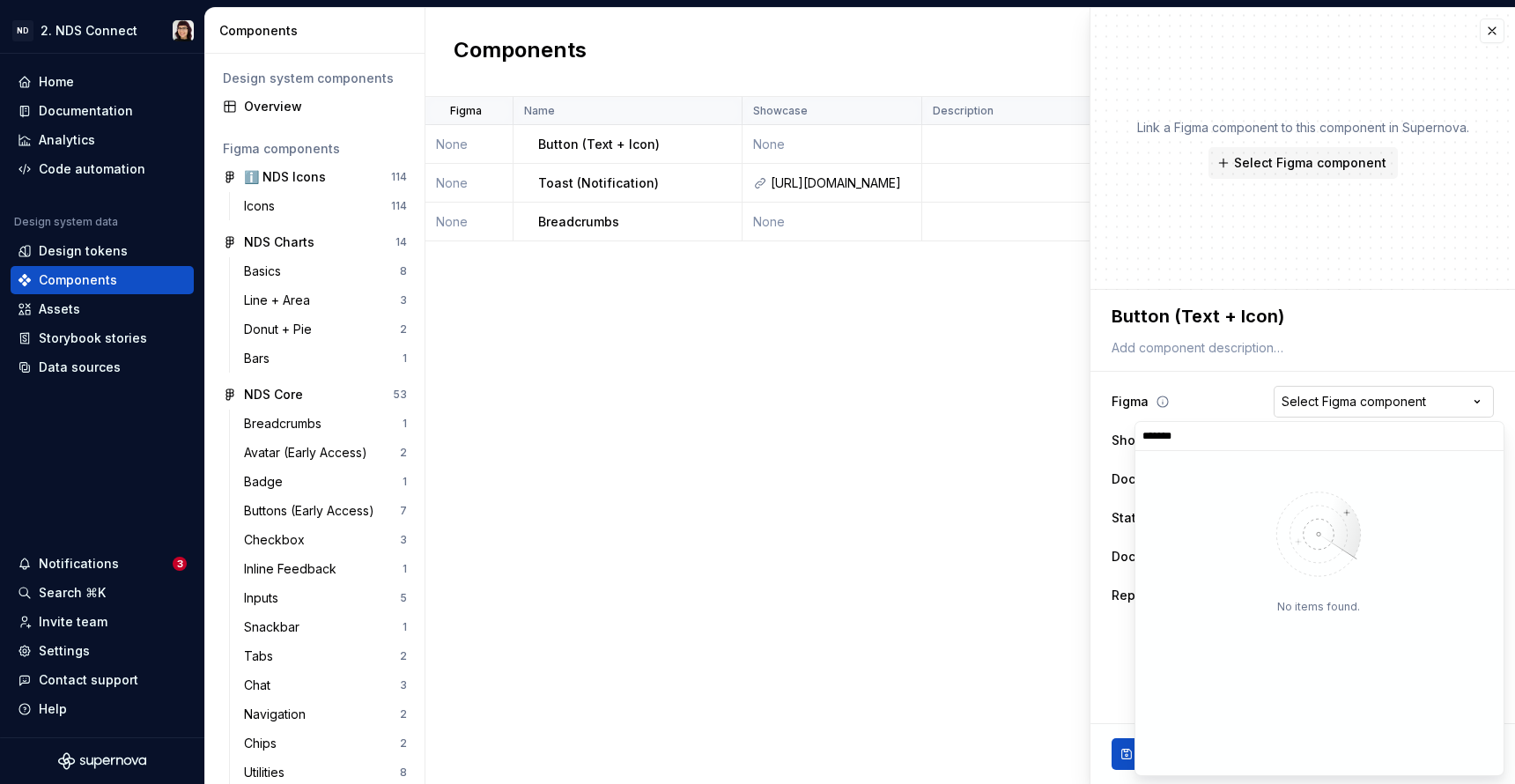
type input "******"
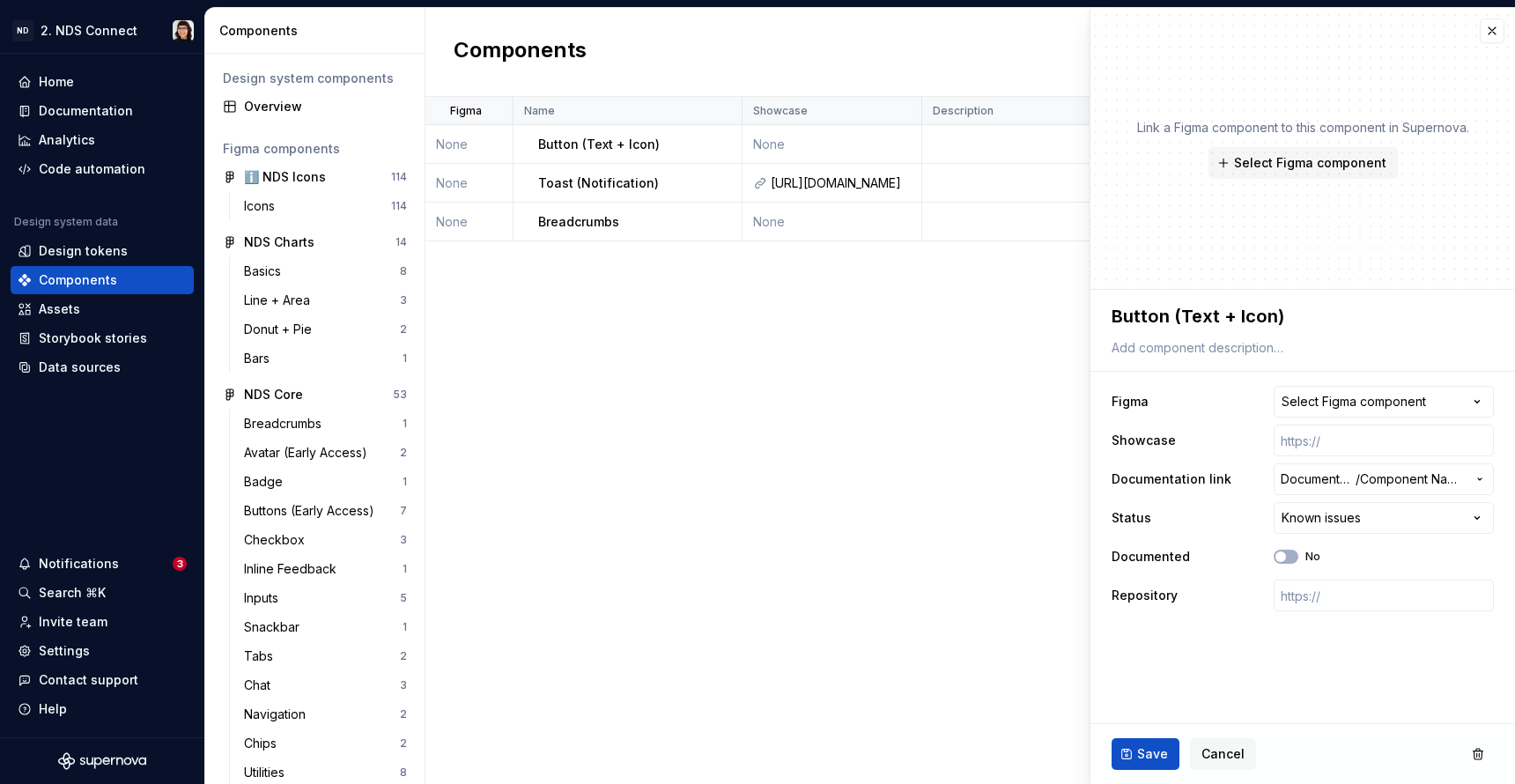
click at [1193, 407] on html "ND 2. NDS Connect Home Documentation Analytics Code automation Design system da…" at bounding box center [758, 392] width 1515 height 784
click at [1490, 755] on button "button" at bounding box center [1478, 754] width 32 height 32
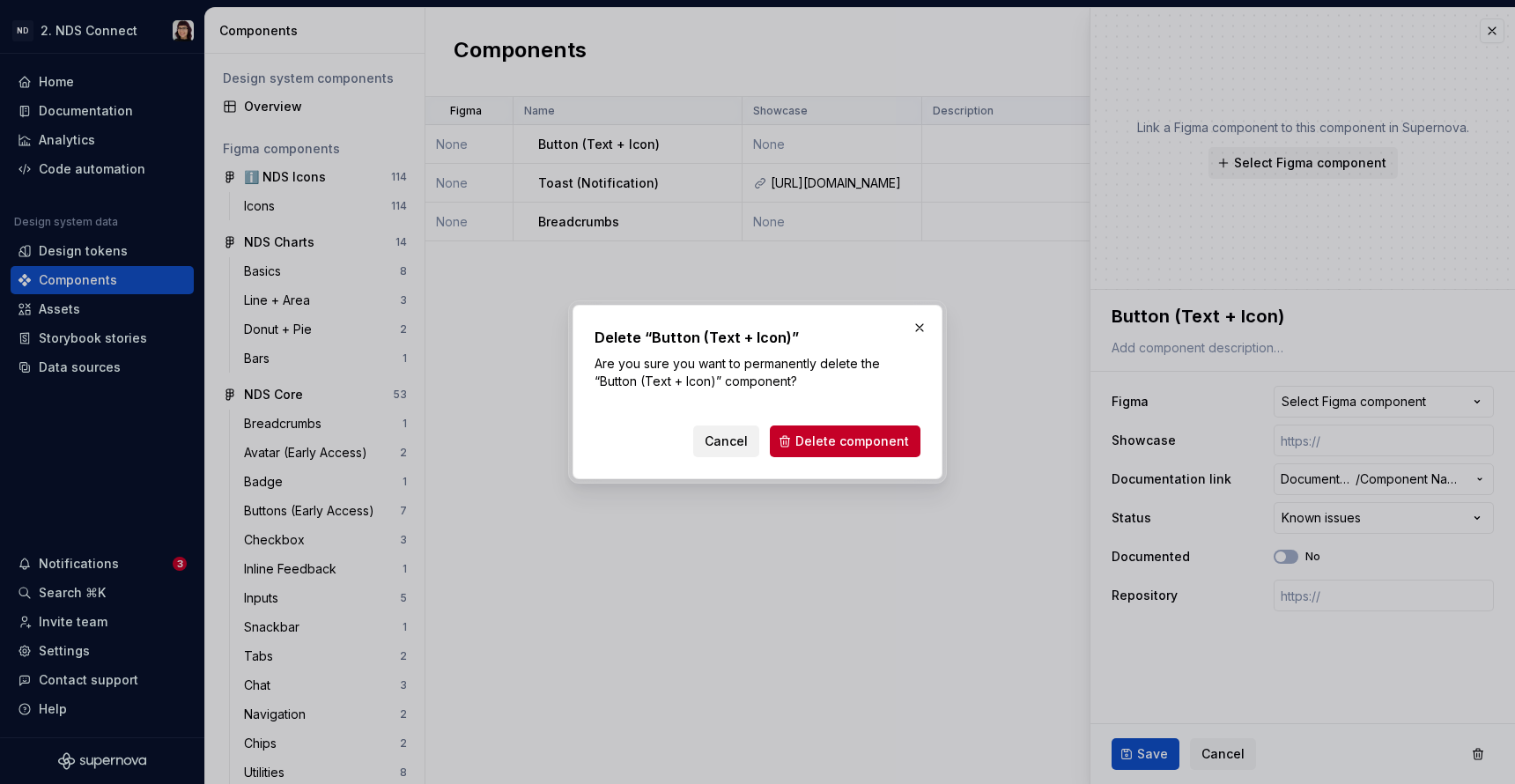
click at [731, 431] on button "Cancel" at bounding box center [726, 442] width 67 height 32
type textarea "*"
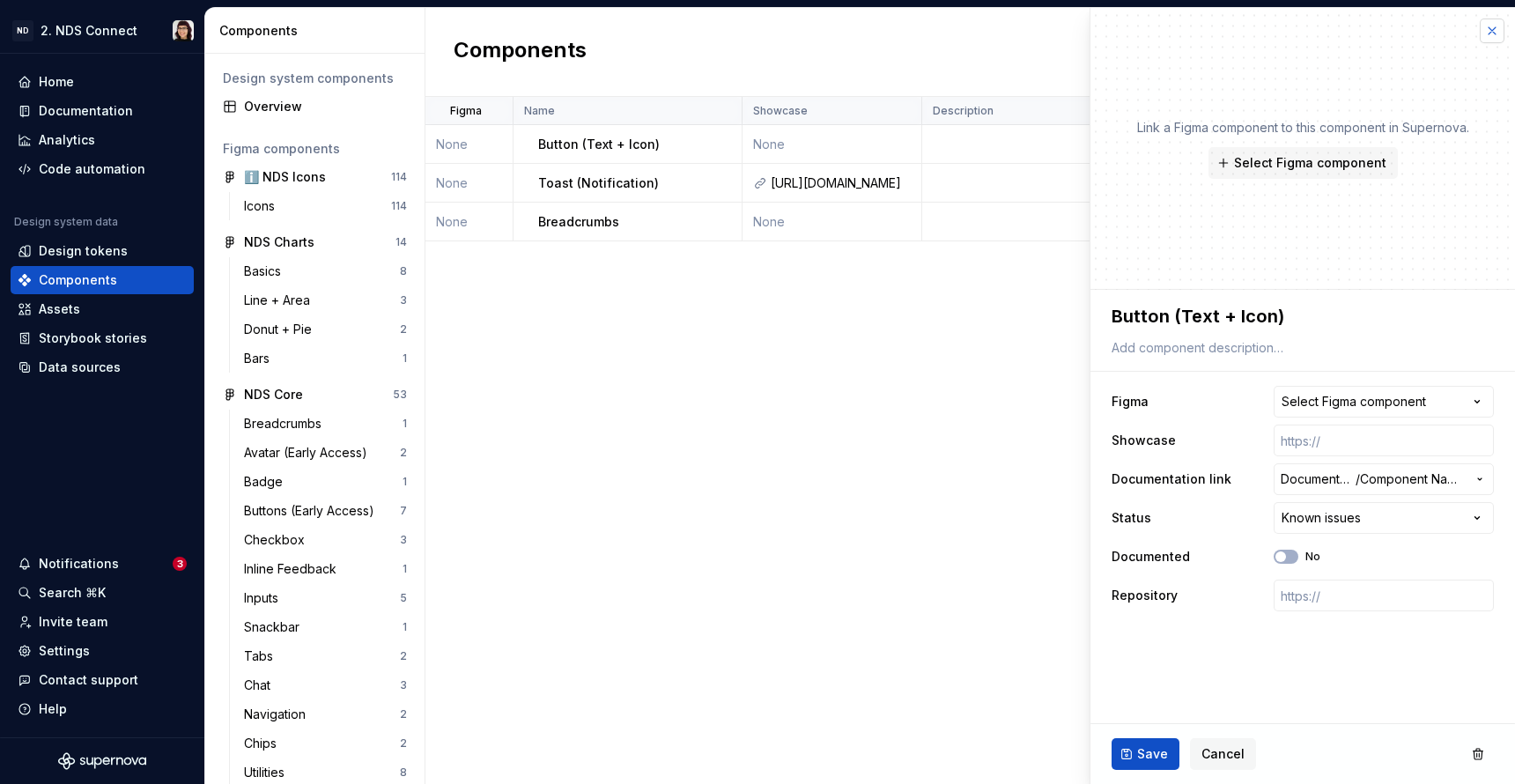
click at [1489, 27] on button "button" at bounding box center [1492, 31] width 25 height 25
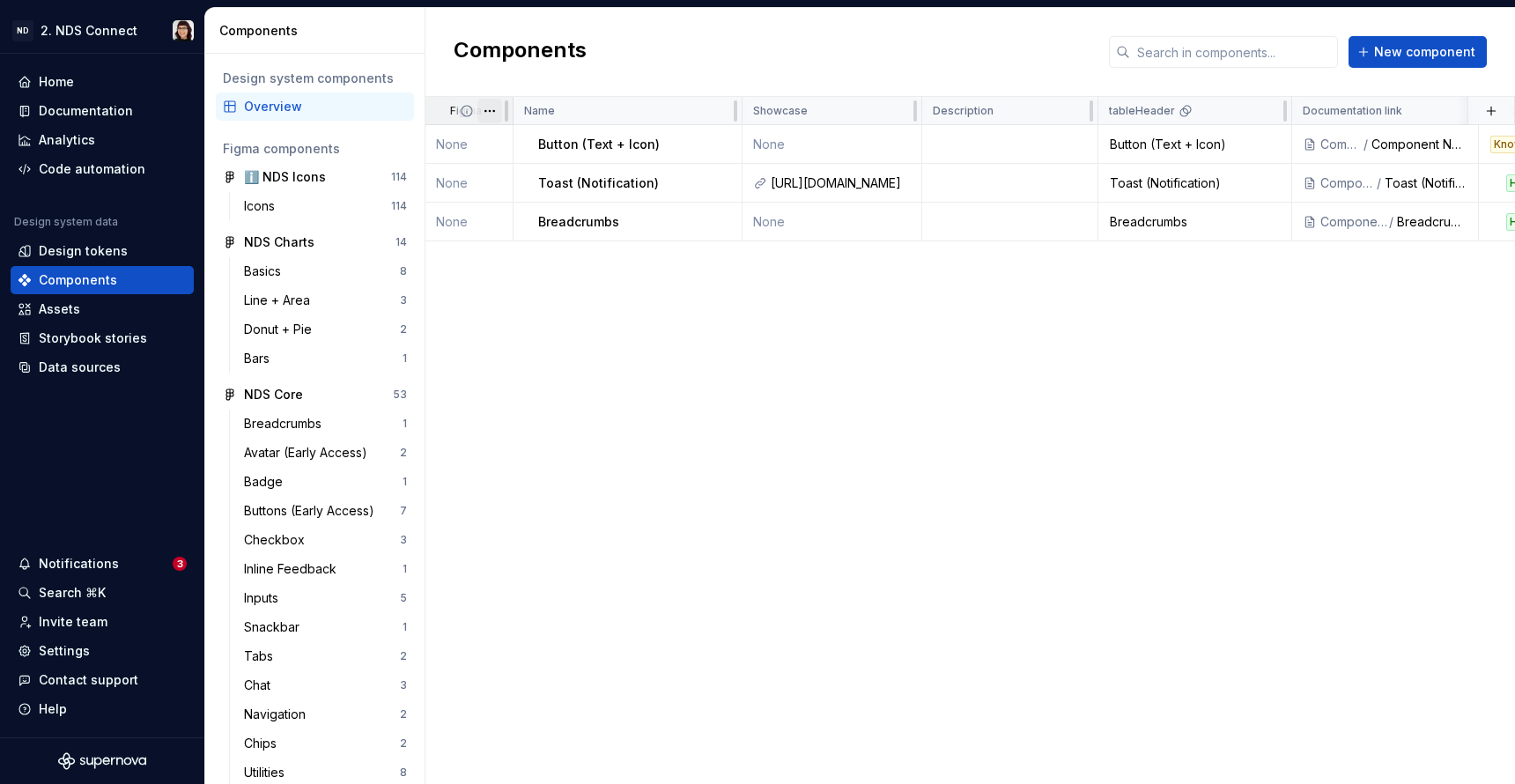
click at [497, 111] on html "ND 2. NDS Connect Home Documentation Analytics Code automation Design system da…" at bounding box center [758, 392] width 1515 height 784
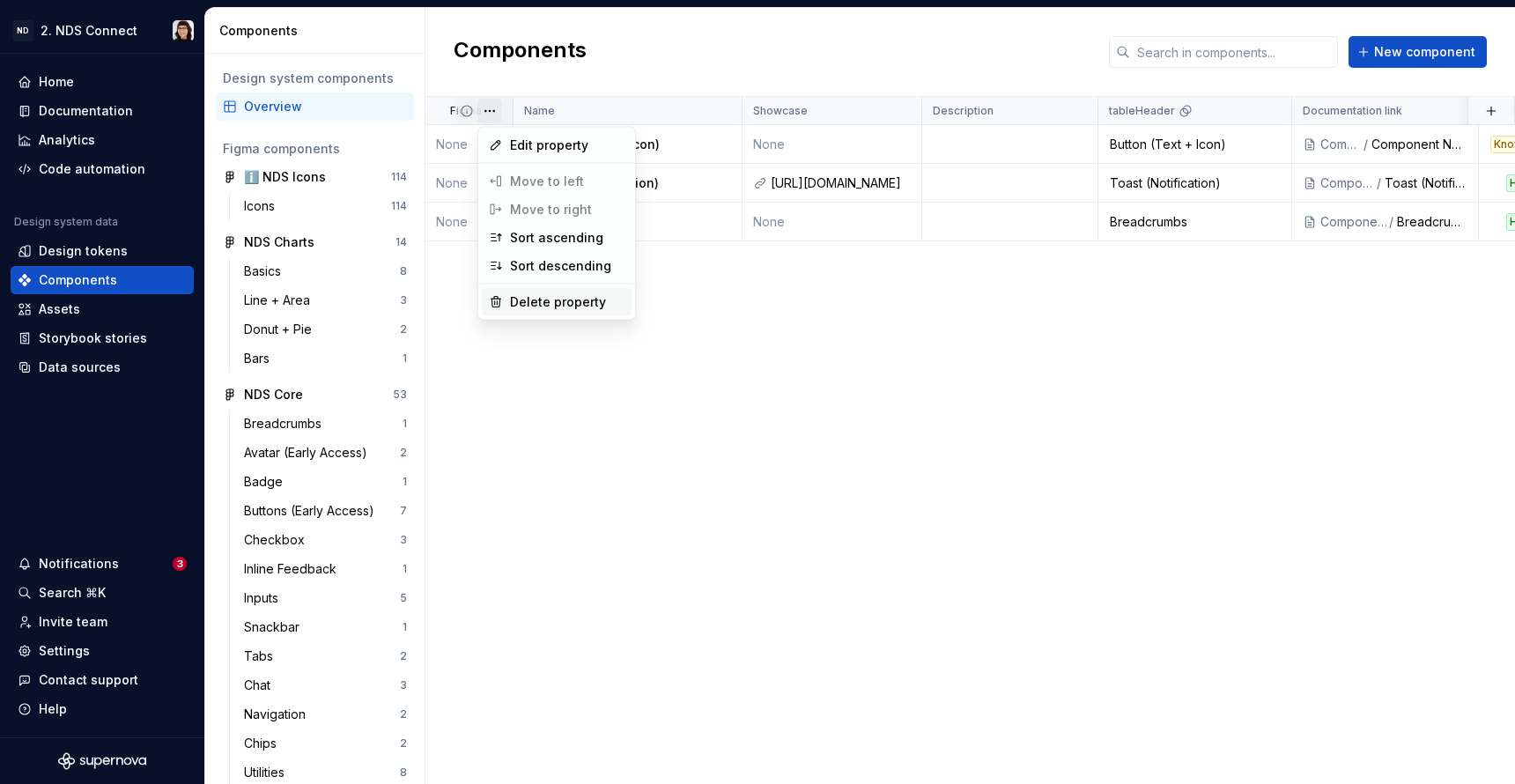
click at [498, 309] on div "Delete property" at bounding box center [556, 302] width 150 height 28
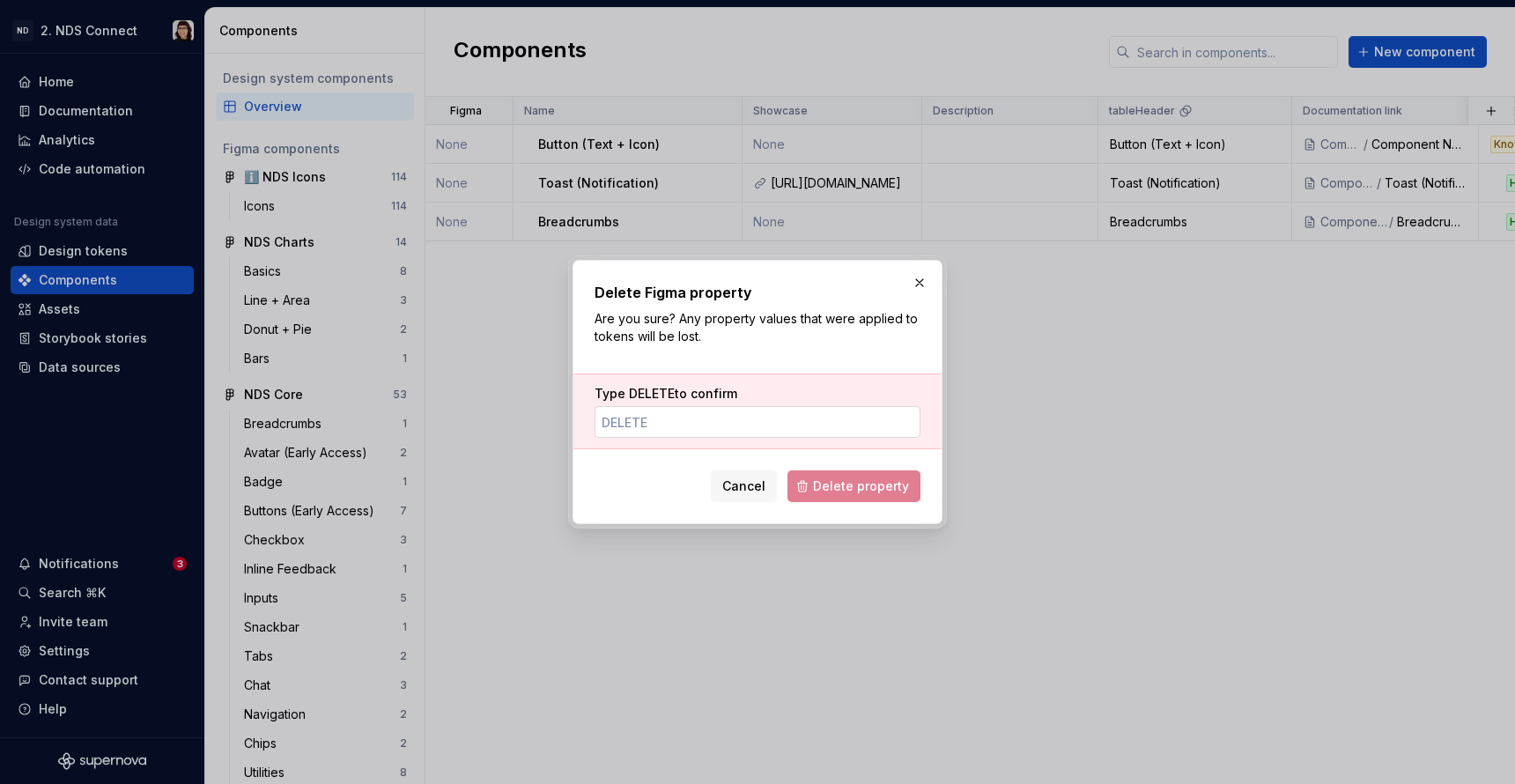
click at [736, 425] on input "Type DELETE to confirm" at bounding box center [758, 422] width 326 height 32
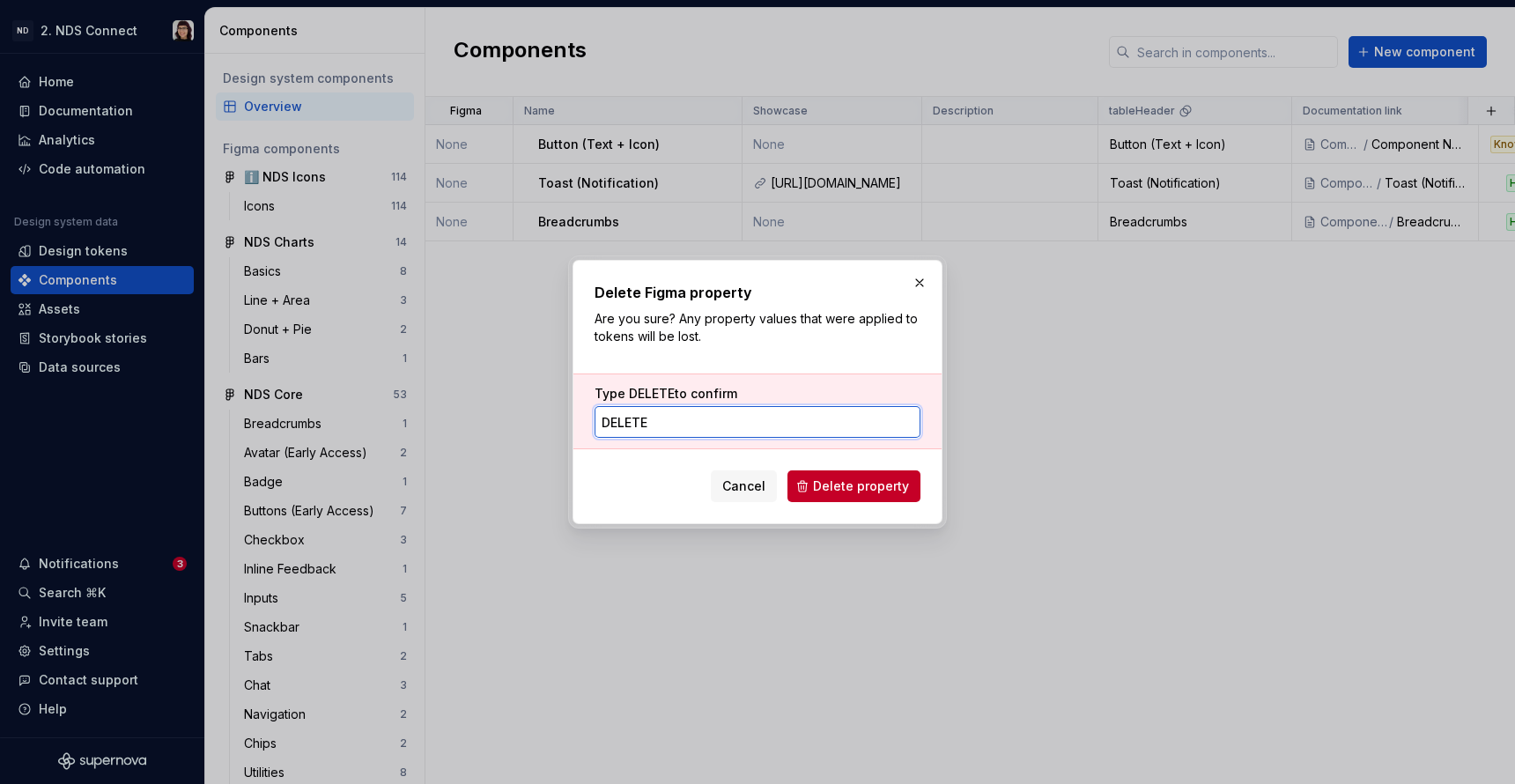
type input "DELETE"
click at [926, 488] on div "Delete Figma property Are you sure? Any property values that were applied to to…" at bounding box center [758, 392] width 370 height 264
click at [896, 488] on span "Delete property" at bounding box center [861, 486] width 96 height 18
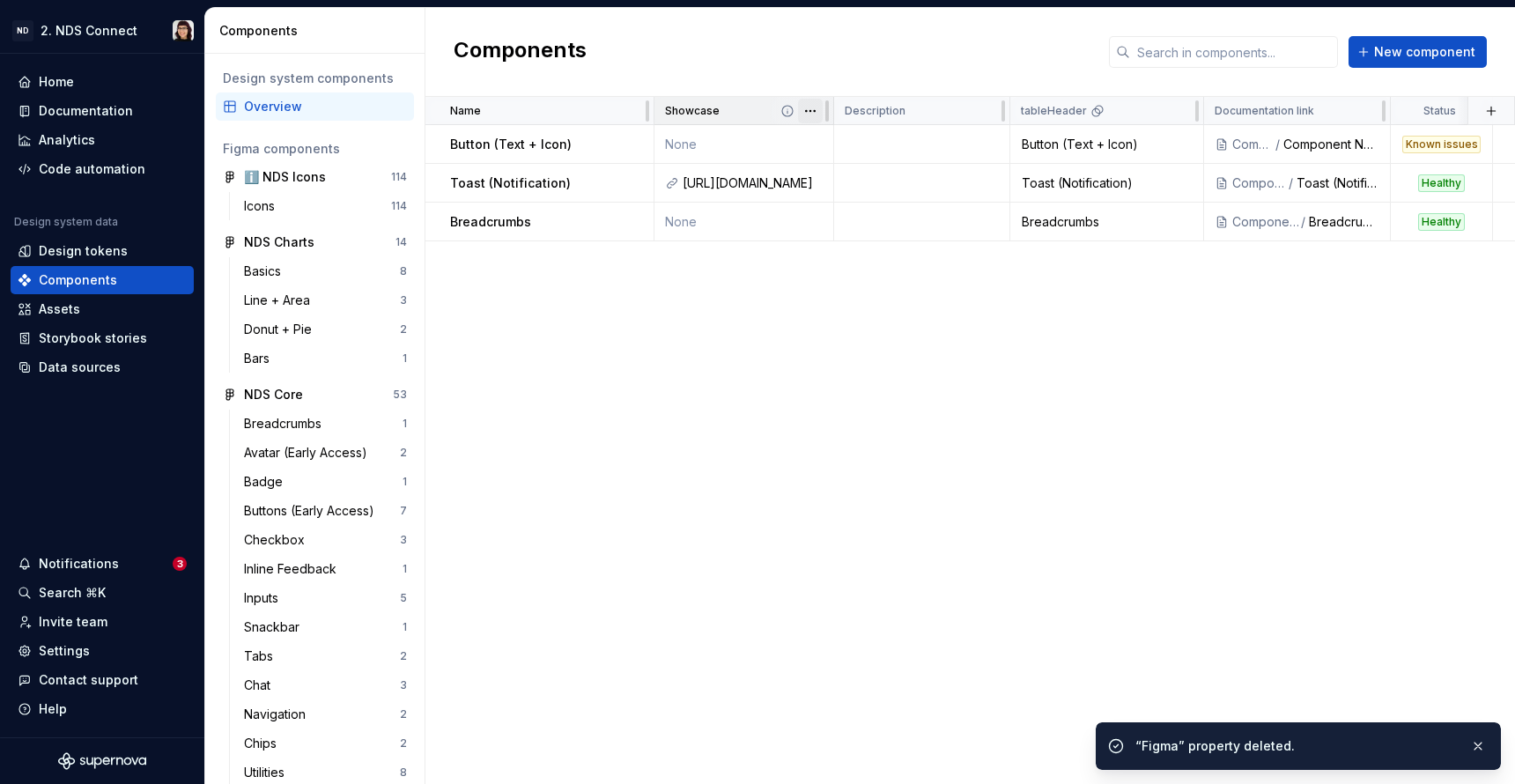
click at [816, 120] on html "ND 2. NDS Connect Home Documentation Analytics Code automation Design system da…" at bounding box center [758, 392] width 1515 height 784
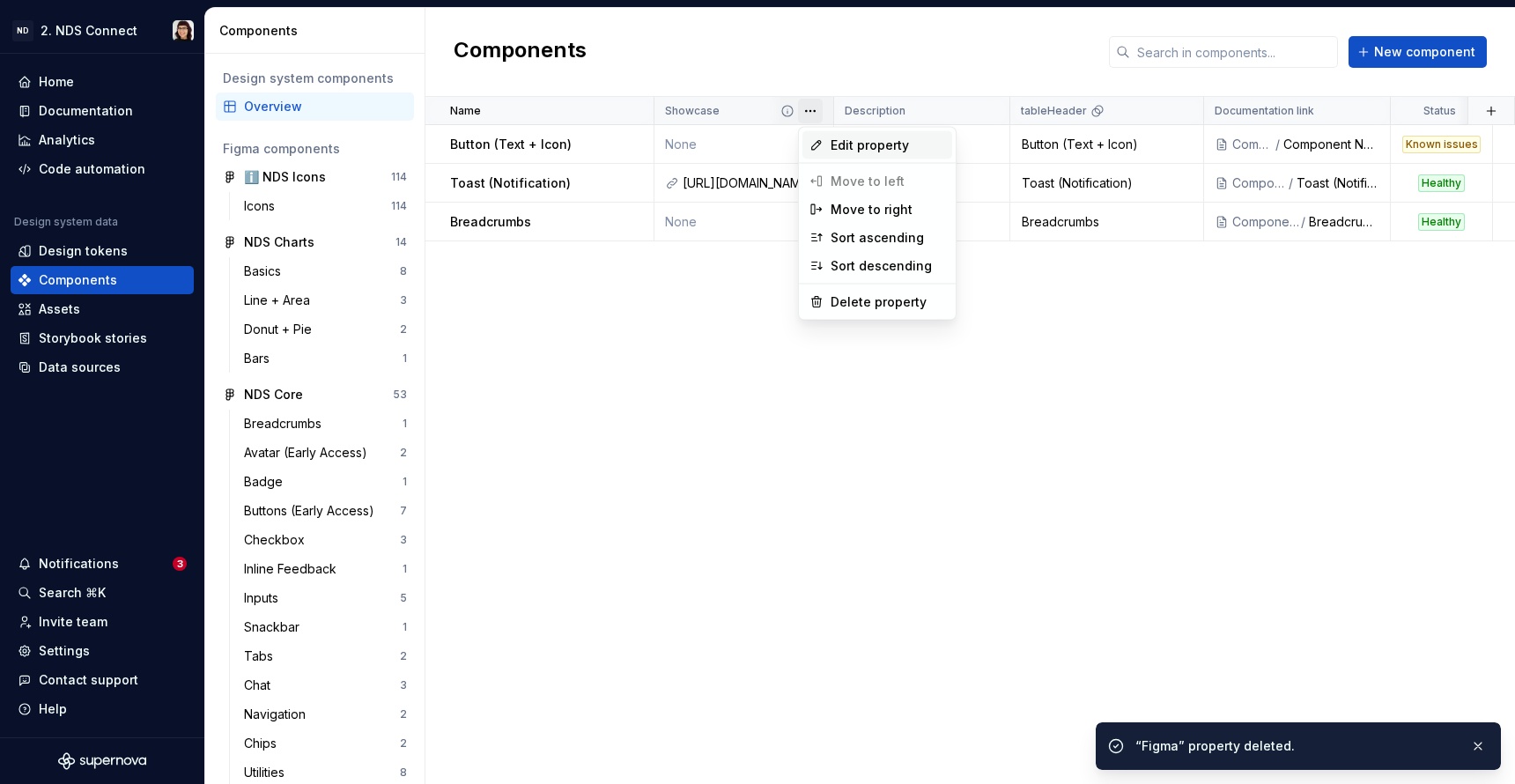
click at [817, 148] on icon at bounding box center [817, 145] width 14 height 14
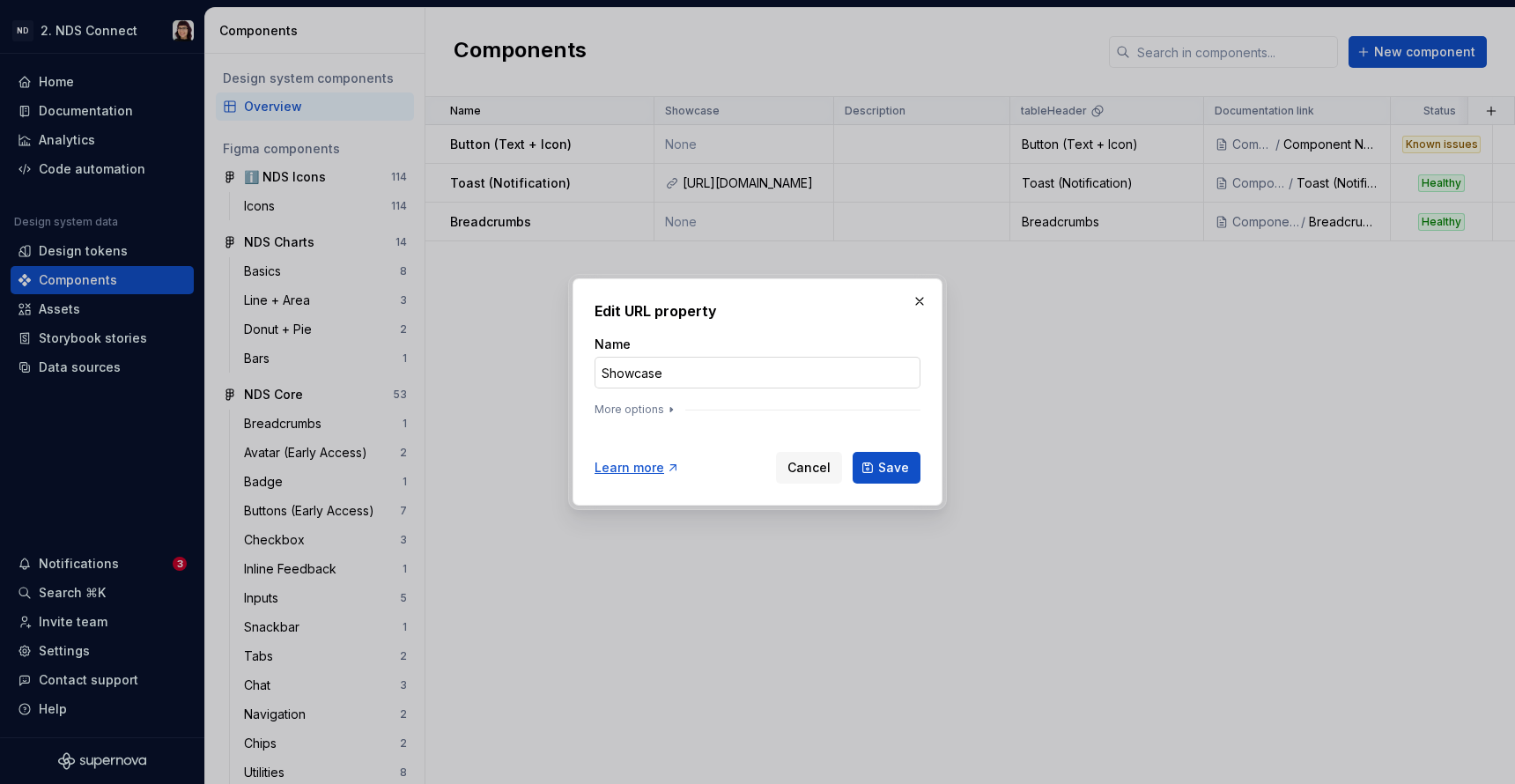
click at [638, 380] on input "Showcase" at bounding box center [758, 372] width 326 height 32
type input "Figma"
click at [603, 427] on form "Name Figma More options Learn more Cancel Save" at bounding box center [758, 409] width 326 height 148
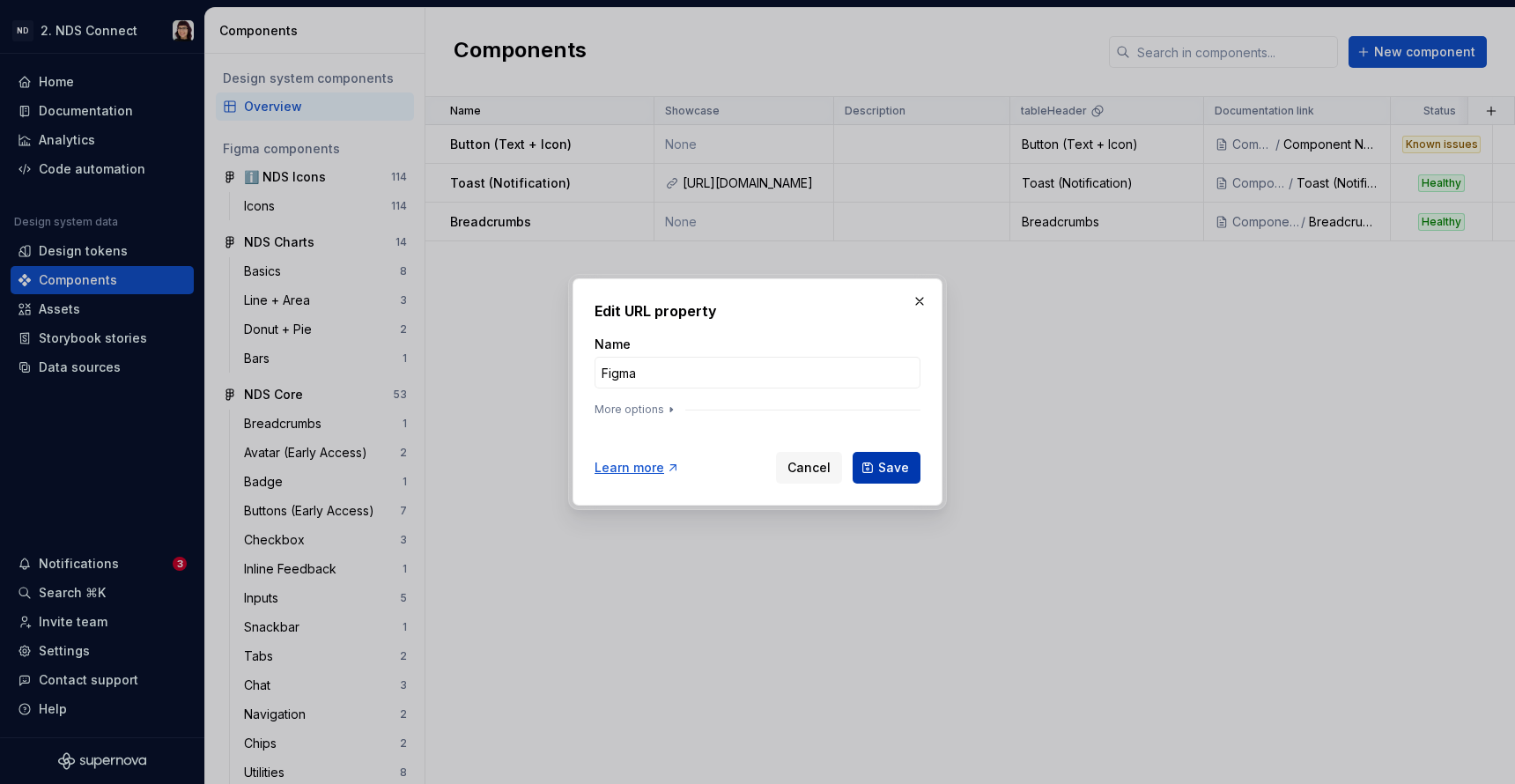
click at [886, 459] on span "Save" at bounding box center [894, 467] width 31 height 18
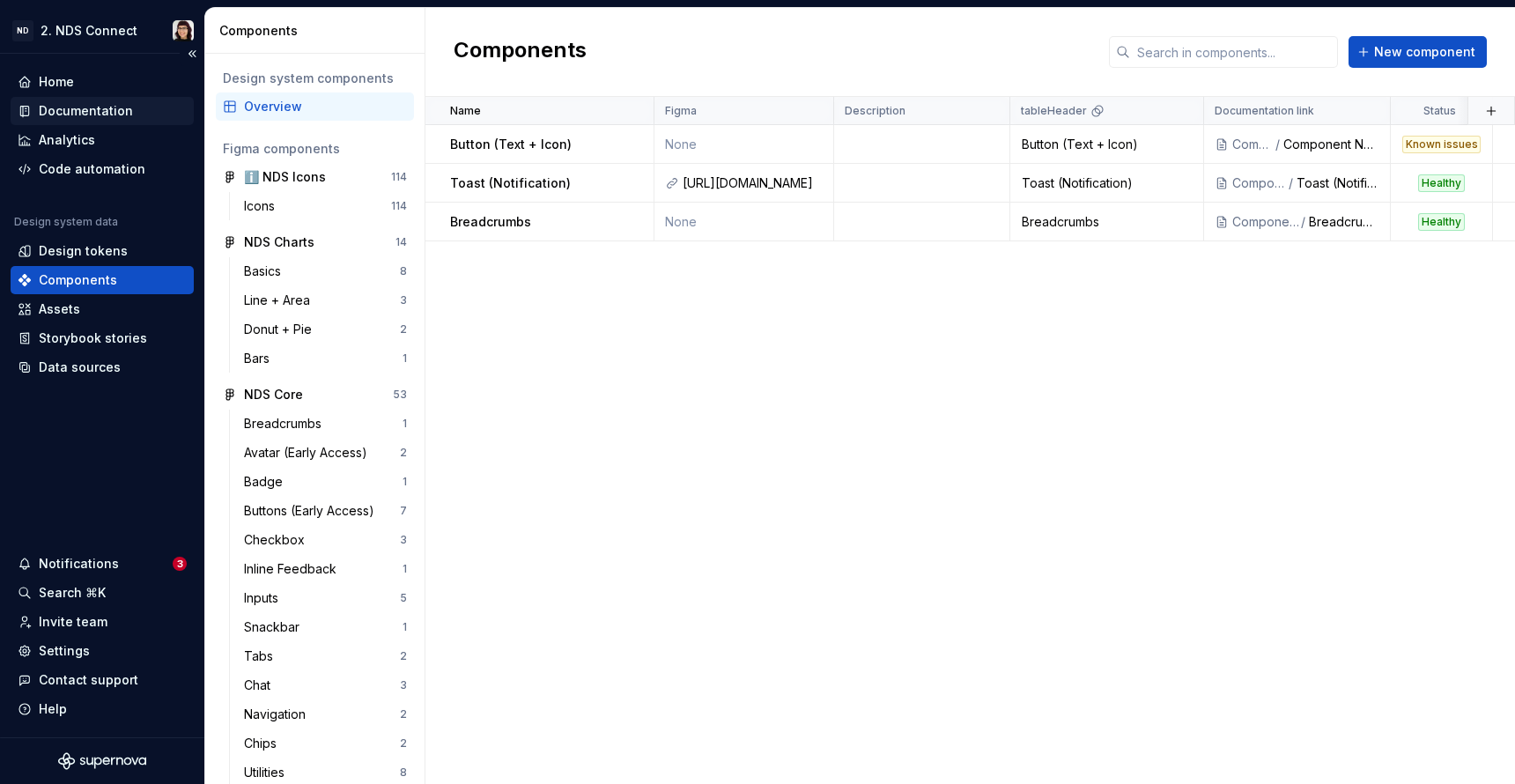
click at [66, 110] on div "Documentation" at bounding box center [85, 111] width 94 height 18
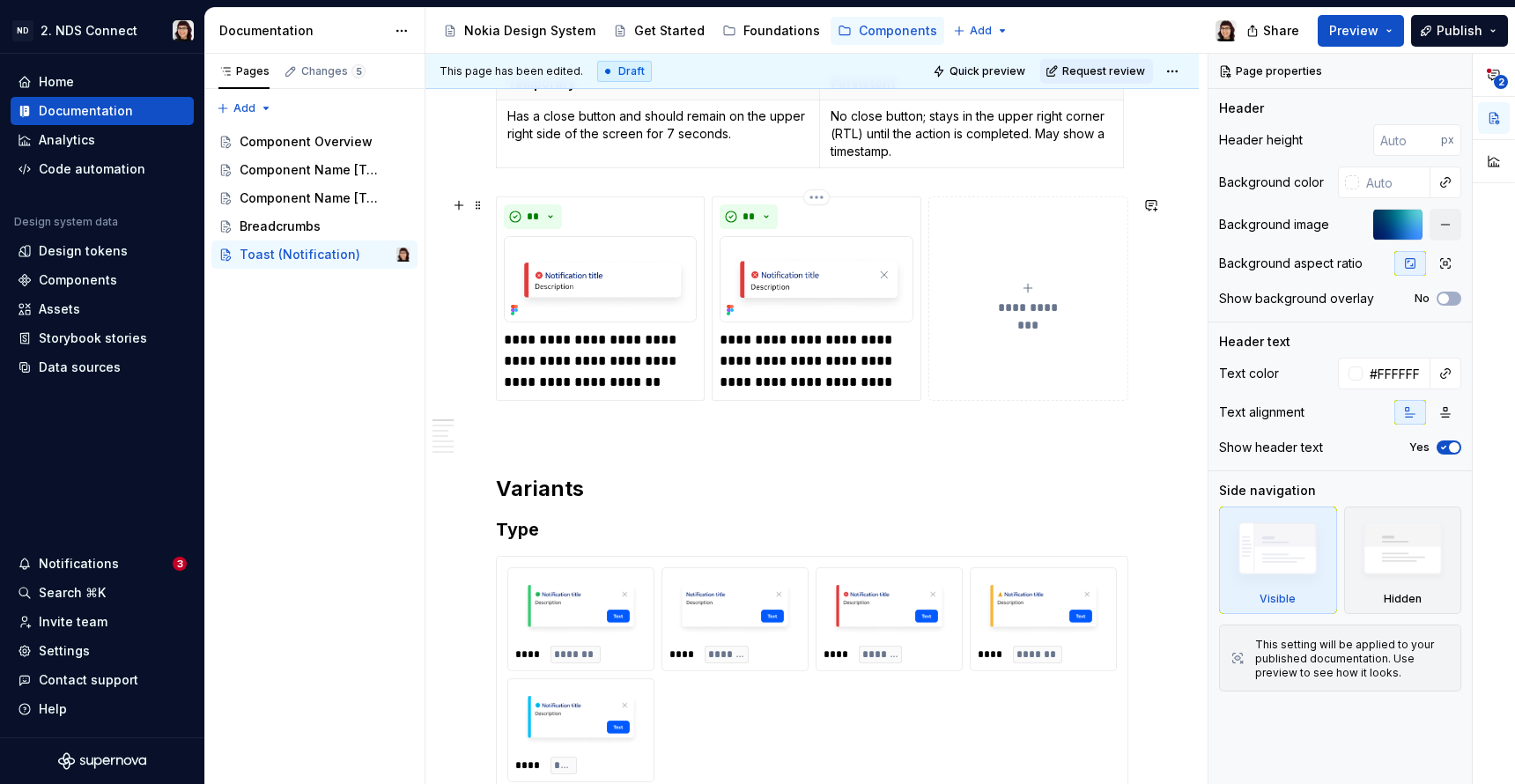
type textarea "*"
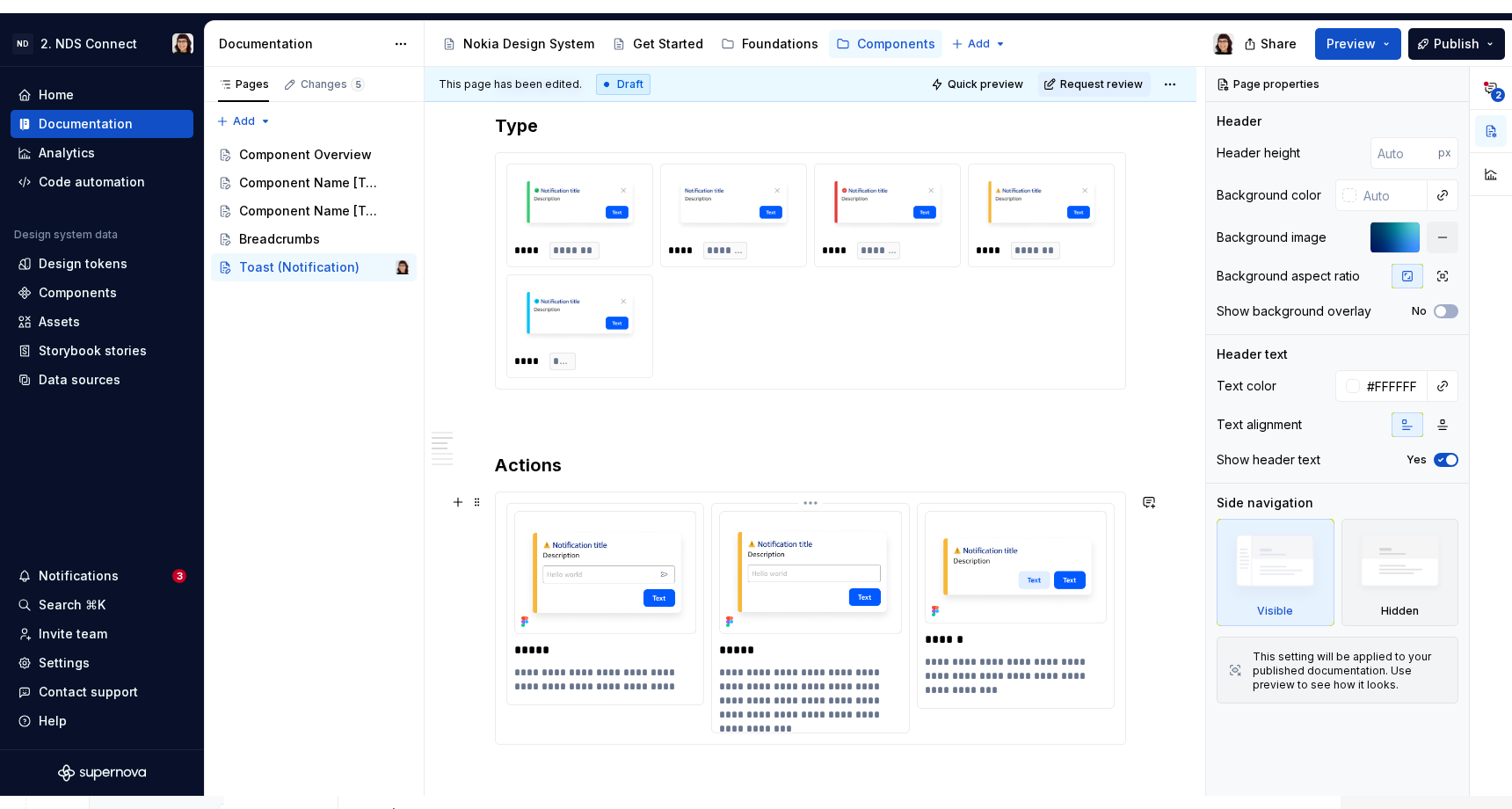
scroll to position [1373, 0]
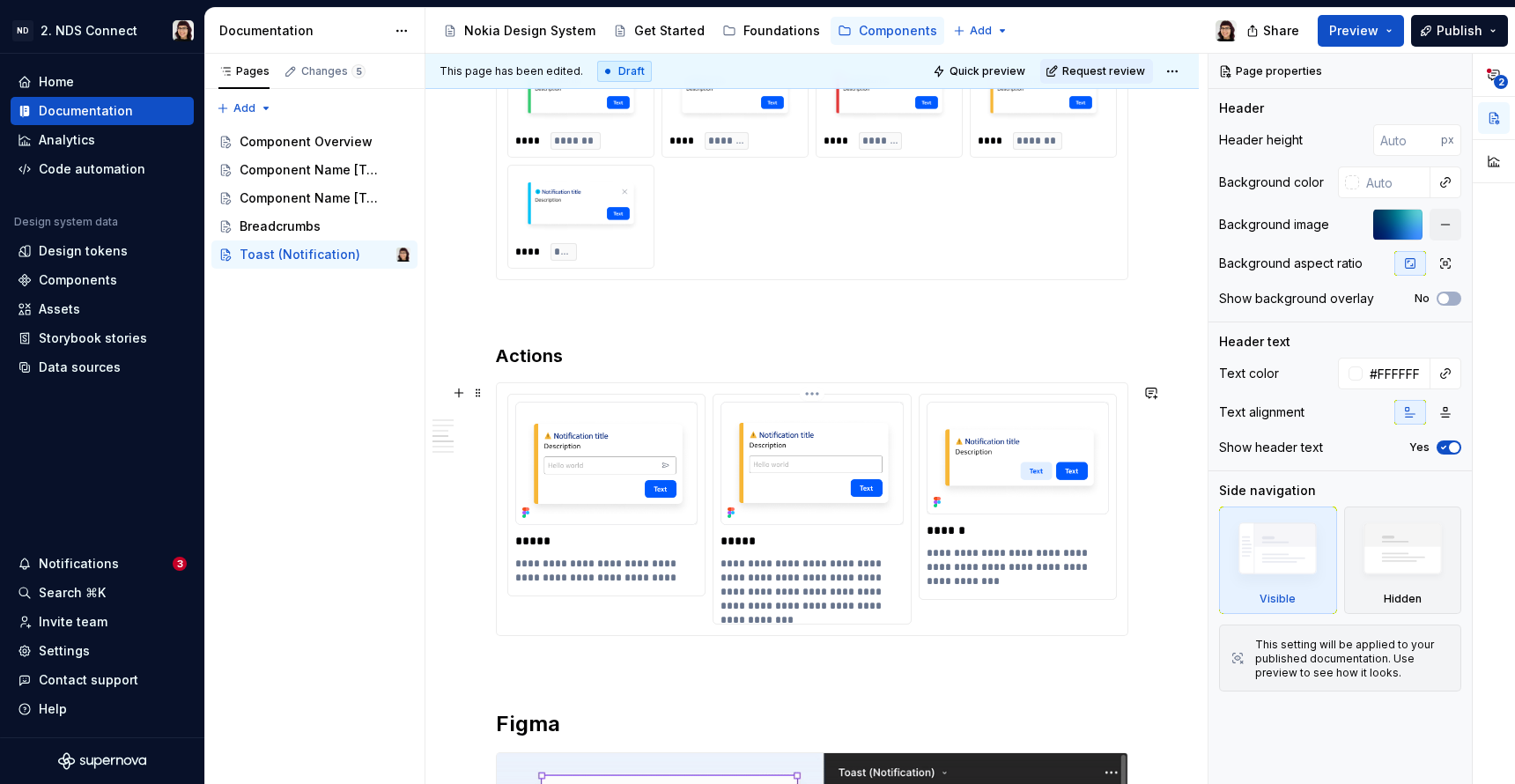
click at [797, 519] on img at bounding box center [812, 463] width 183 height 123
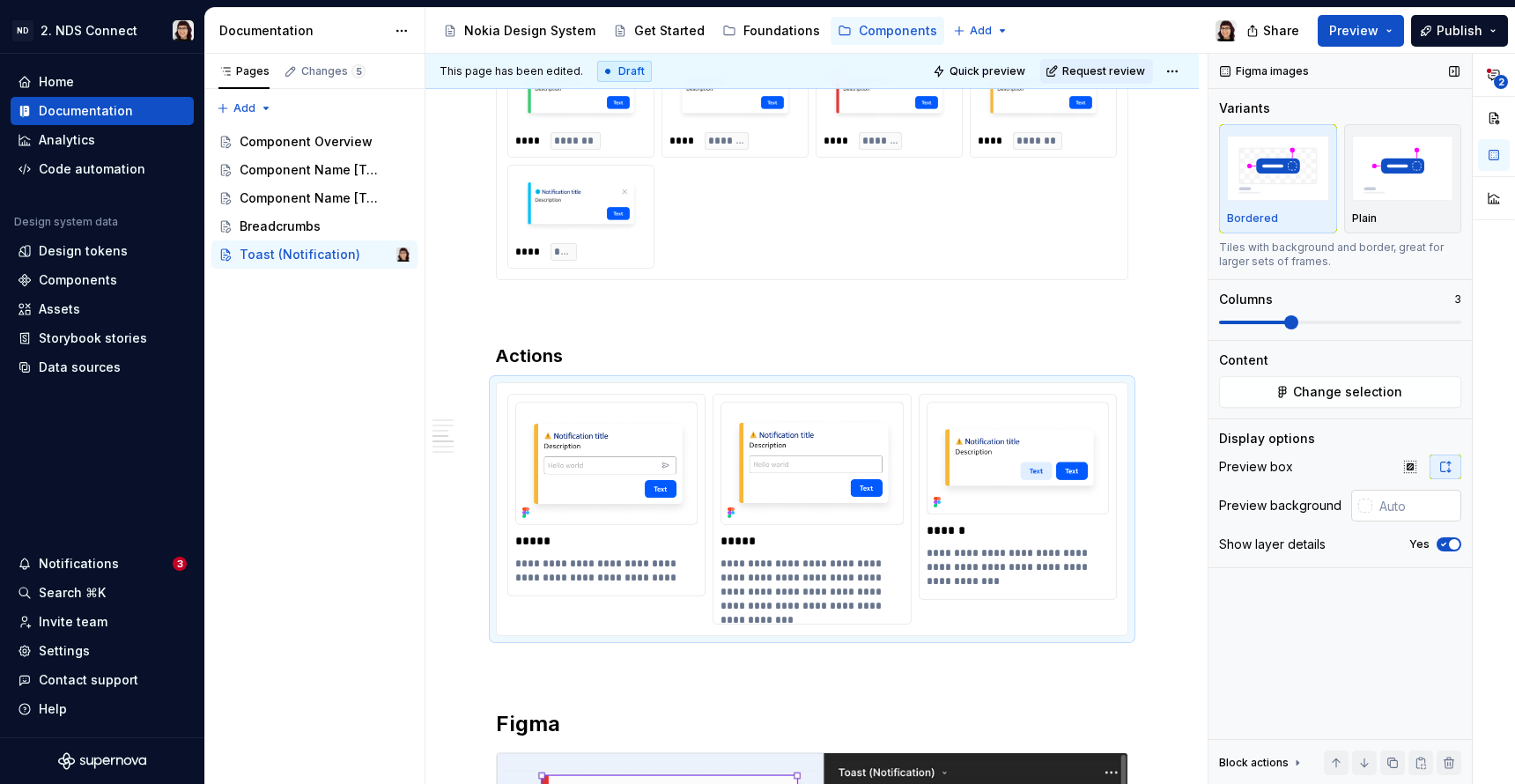
click at [1402, 510] on input "text" at bounding box center [1418, 505] width 89 height 32
type input "#FFFFFF"
click at [1002, 65] on span "Quick preview" at bounding box center [988, 71] width 75 height 14
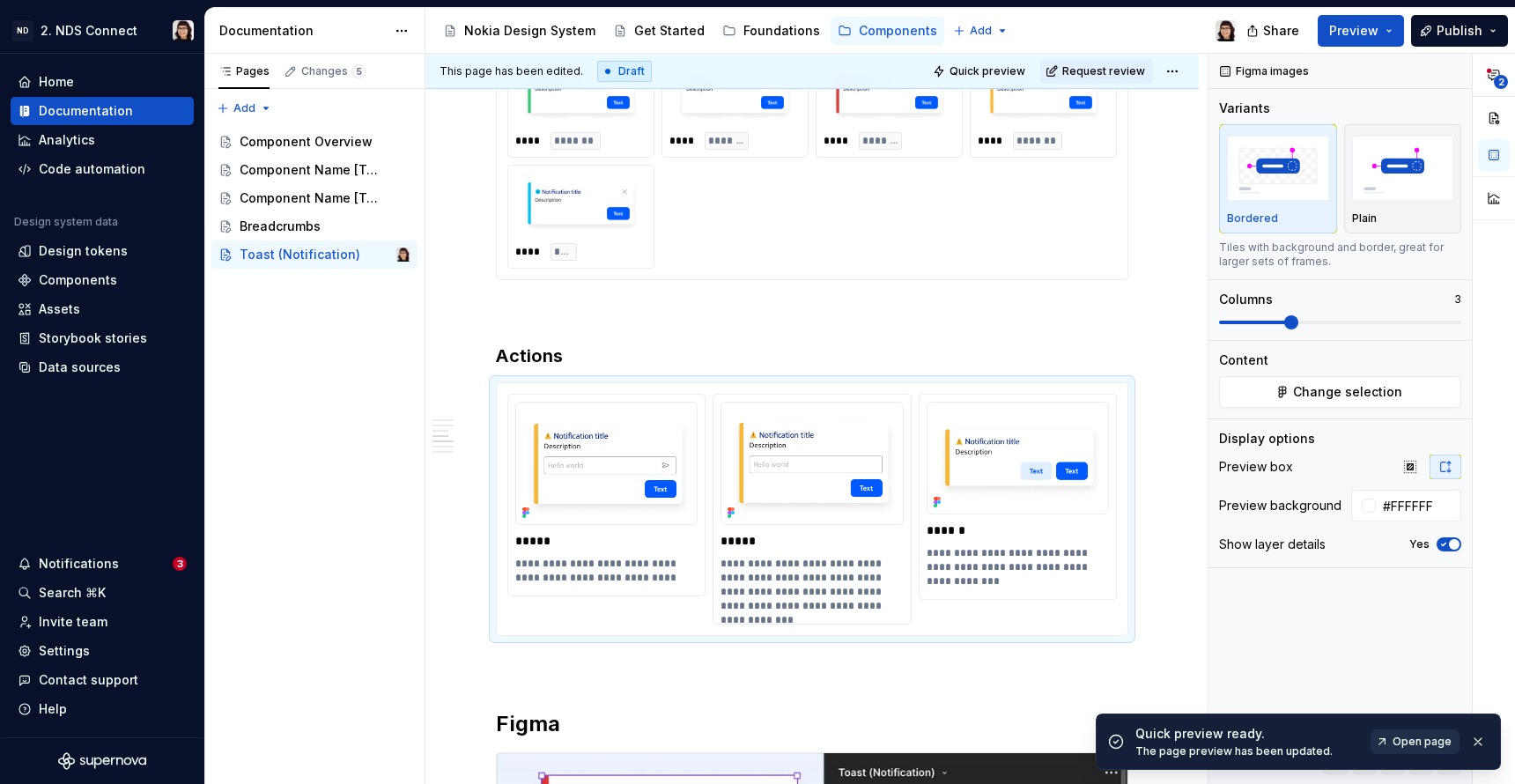
click at [1414, 743] on span "Open page" at bounding box center [1422, 741] width 59 height 14
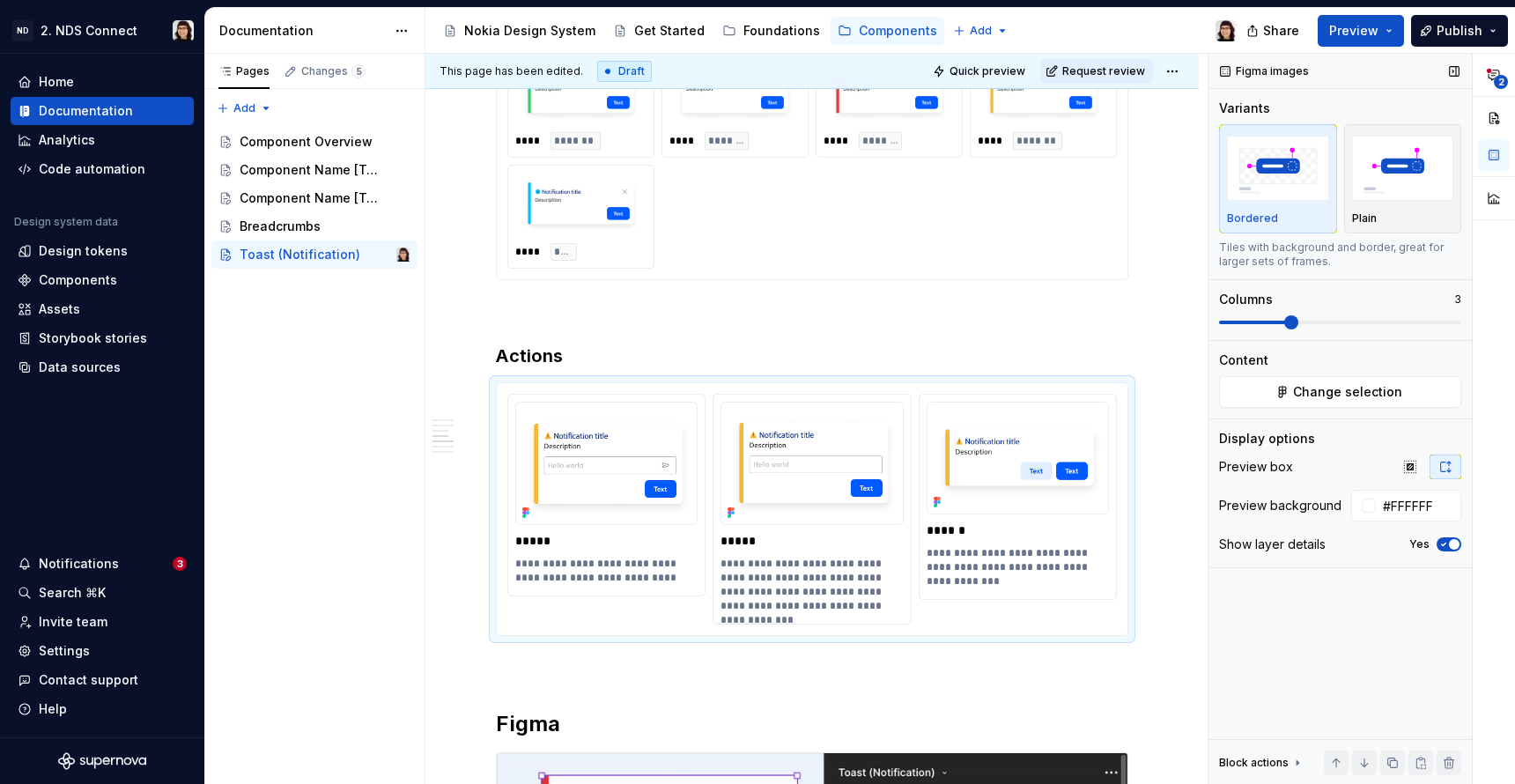
click at [1446, 547] on icon "button" at bounding box center [1444, 544] width 14 height 11
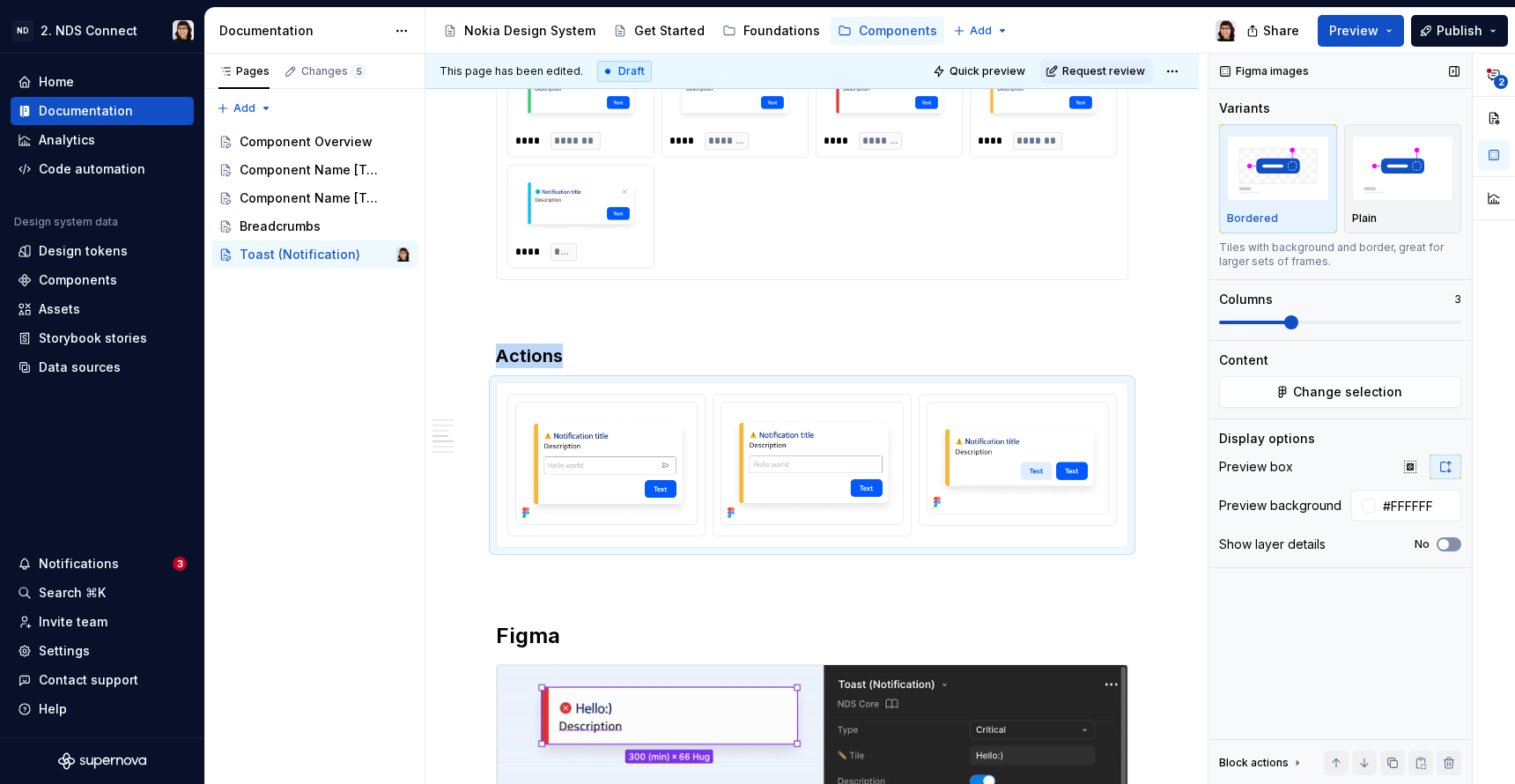
click at [1446, 547] on span "button" at bounding box center [1444, 544] width 11 height 11
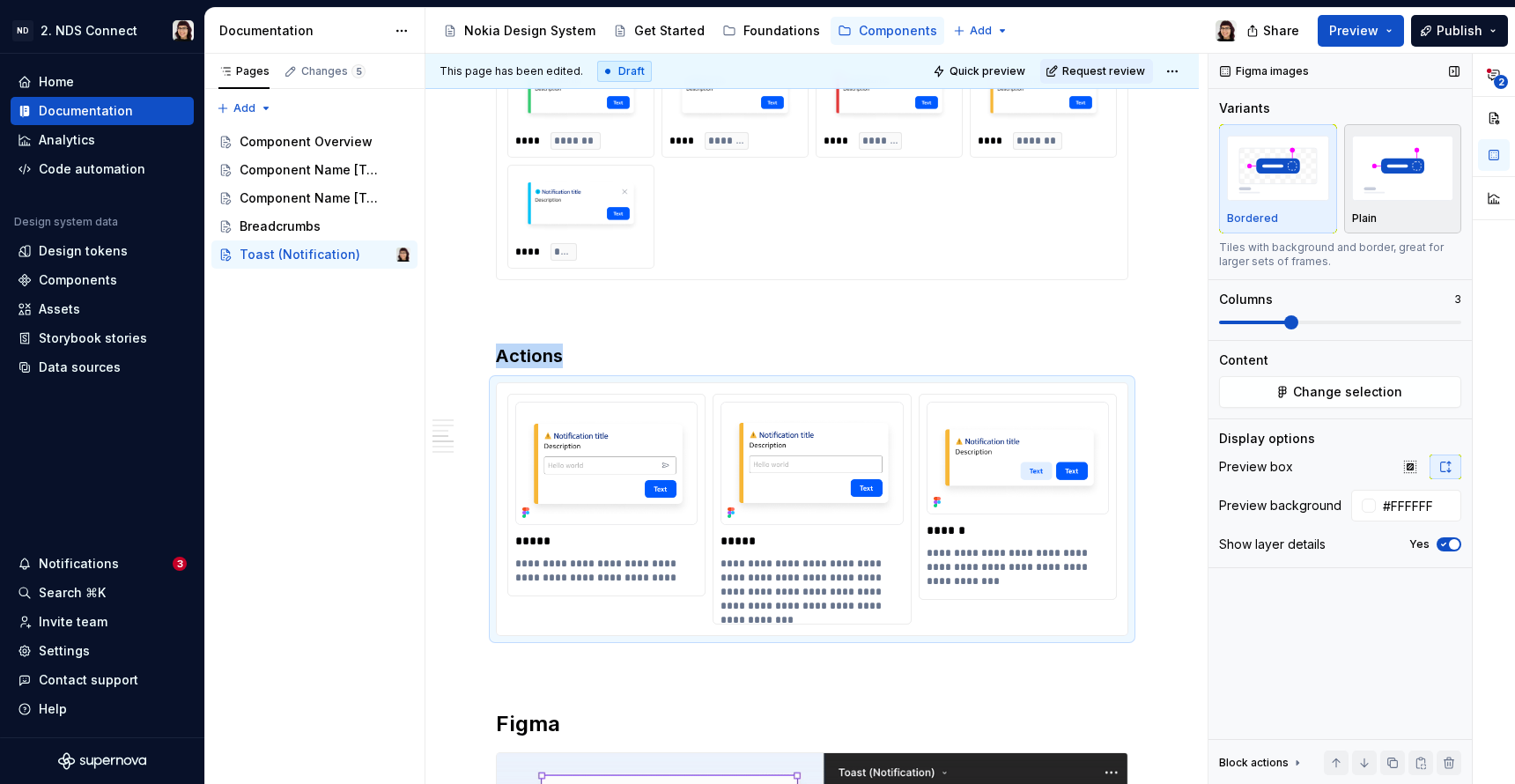
click at [1387, 173] on img "button" at bounding box center [1403, 168] width 102 height 65
click at [1005, 71] on span "Quick preview" at bounding box center [988, 71] width 75 height 14
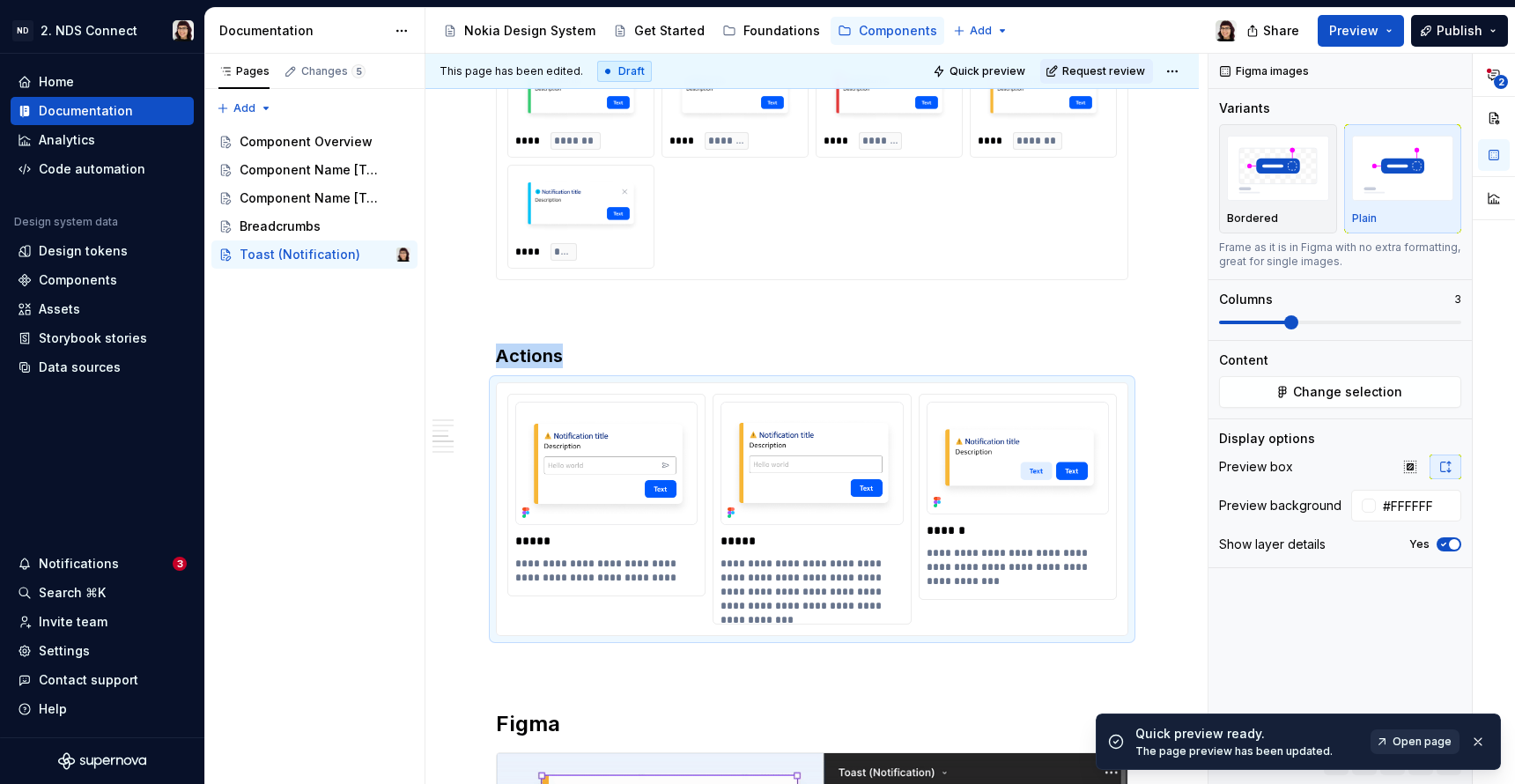
click at [1405, 746] on span "Open page" at bounding box center [1422, 741] width 59 height 14
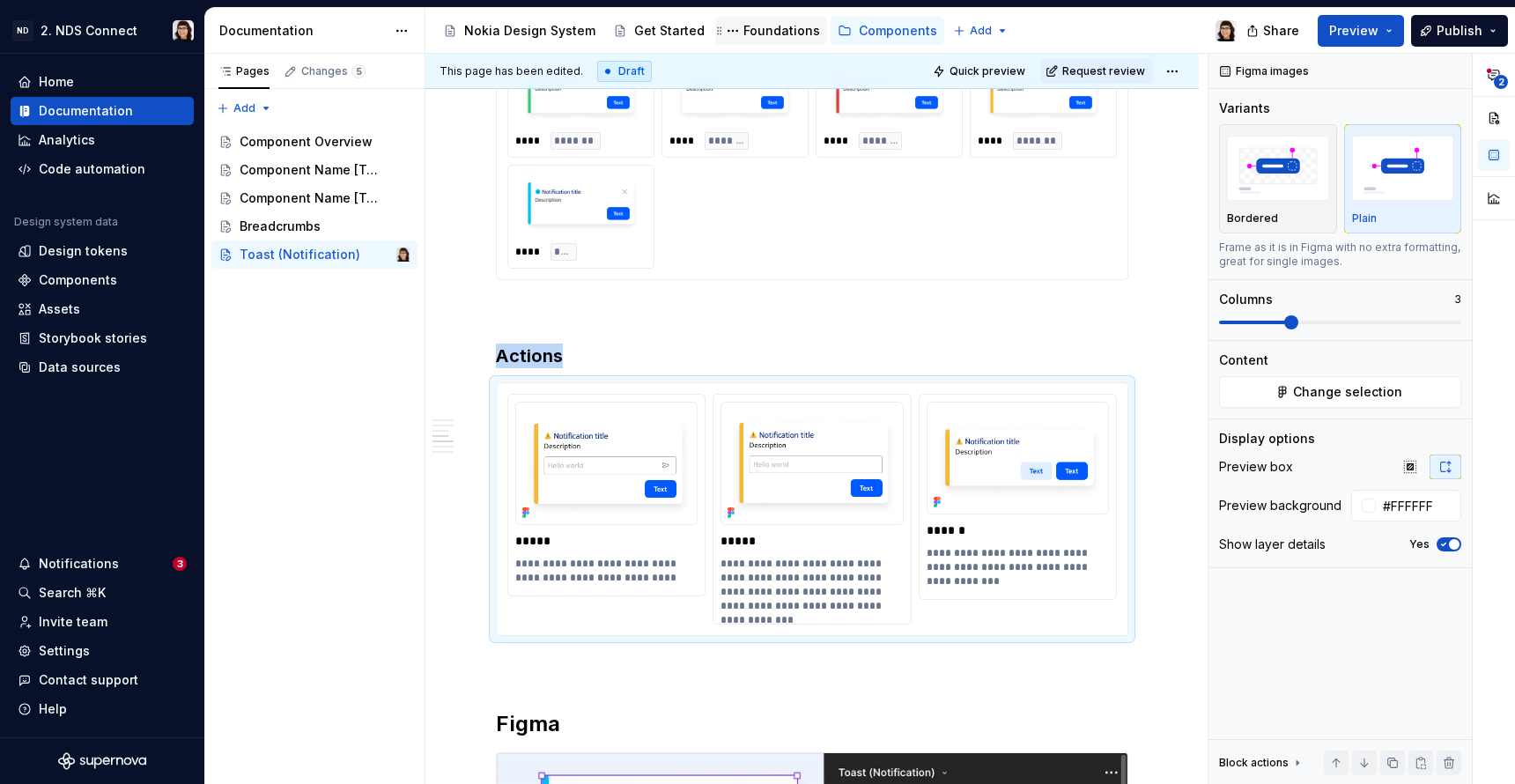
type textarea "*"
click at [1445, 473] on button "button" at bounding box center [1446, 466] width 32 height 25
click at [1401, 466] on button "button" at bounding box center [1411, 466] width 32 height 25
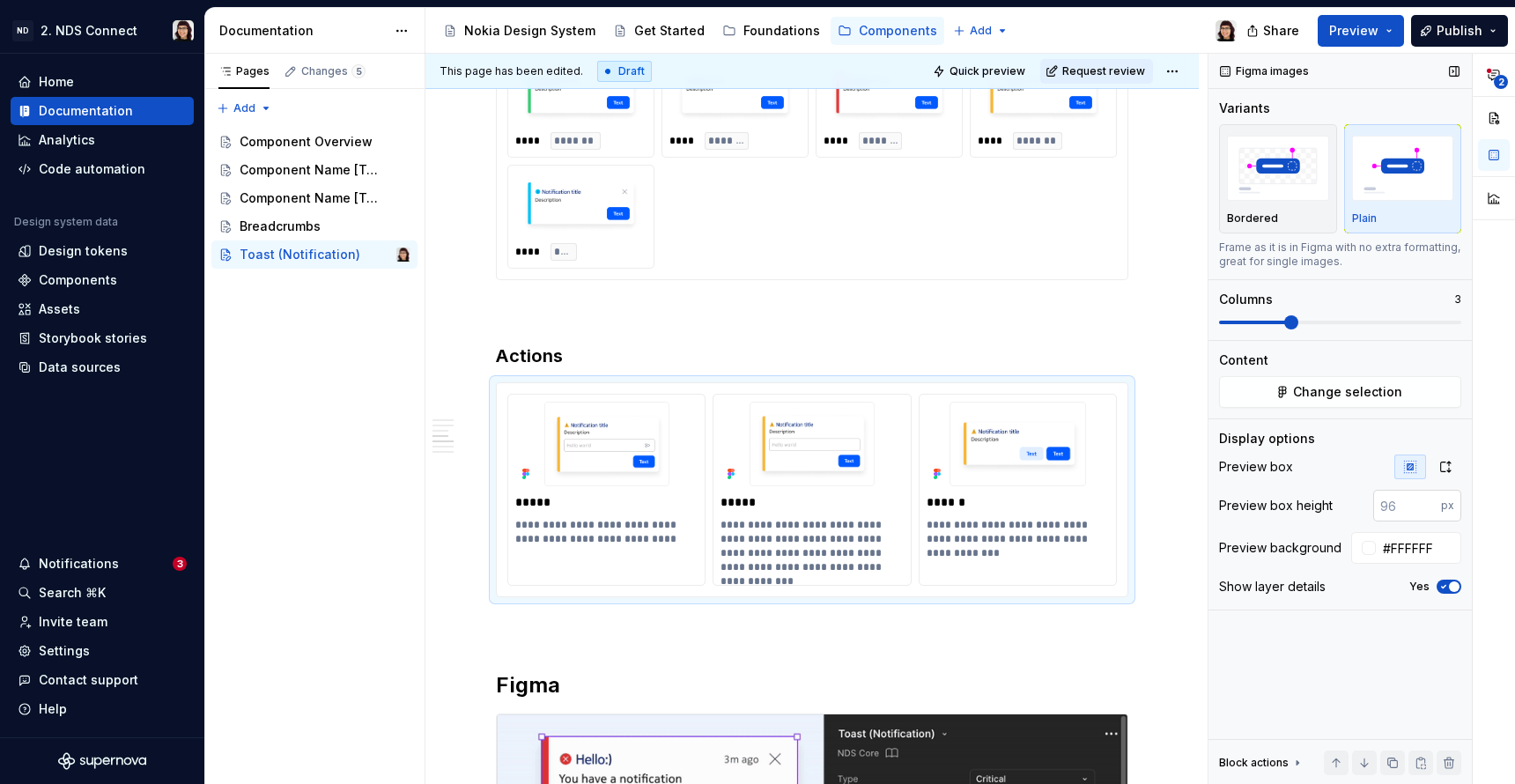
click at [1408, 509] on input "number" at bounding box center [1408, 505] width 68 height 32
type input "124"
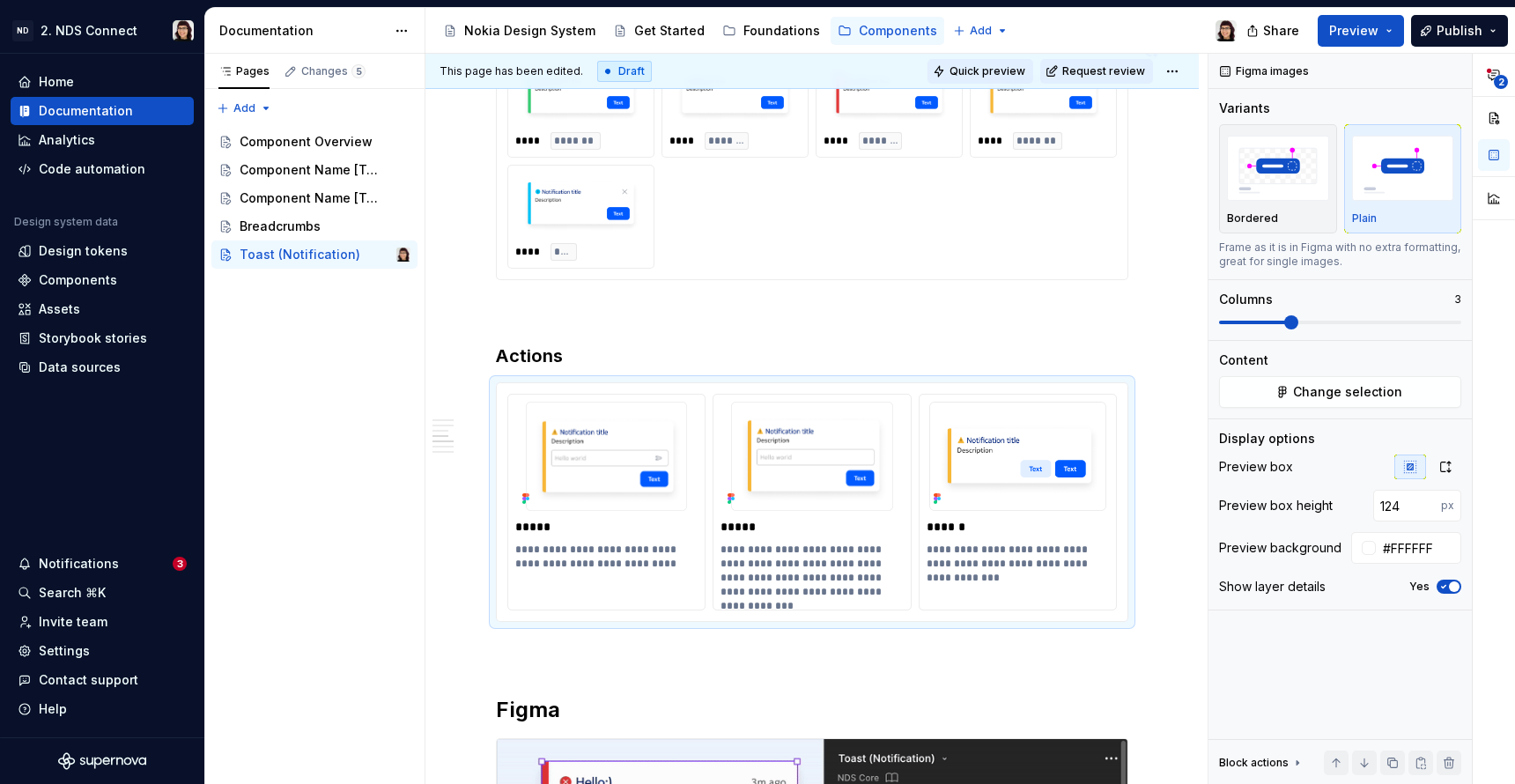
click at [1006, 72] on span "Quick preview" at bounding box center [988, 71] width 75 height 14
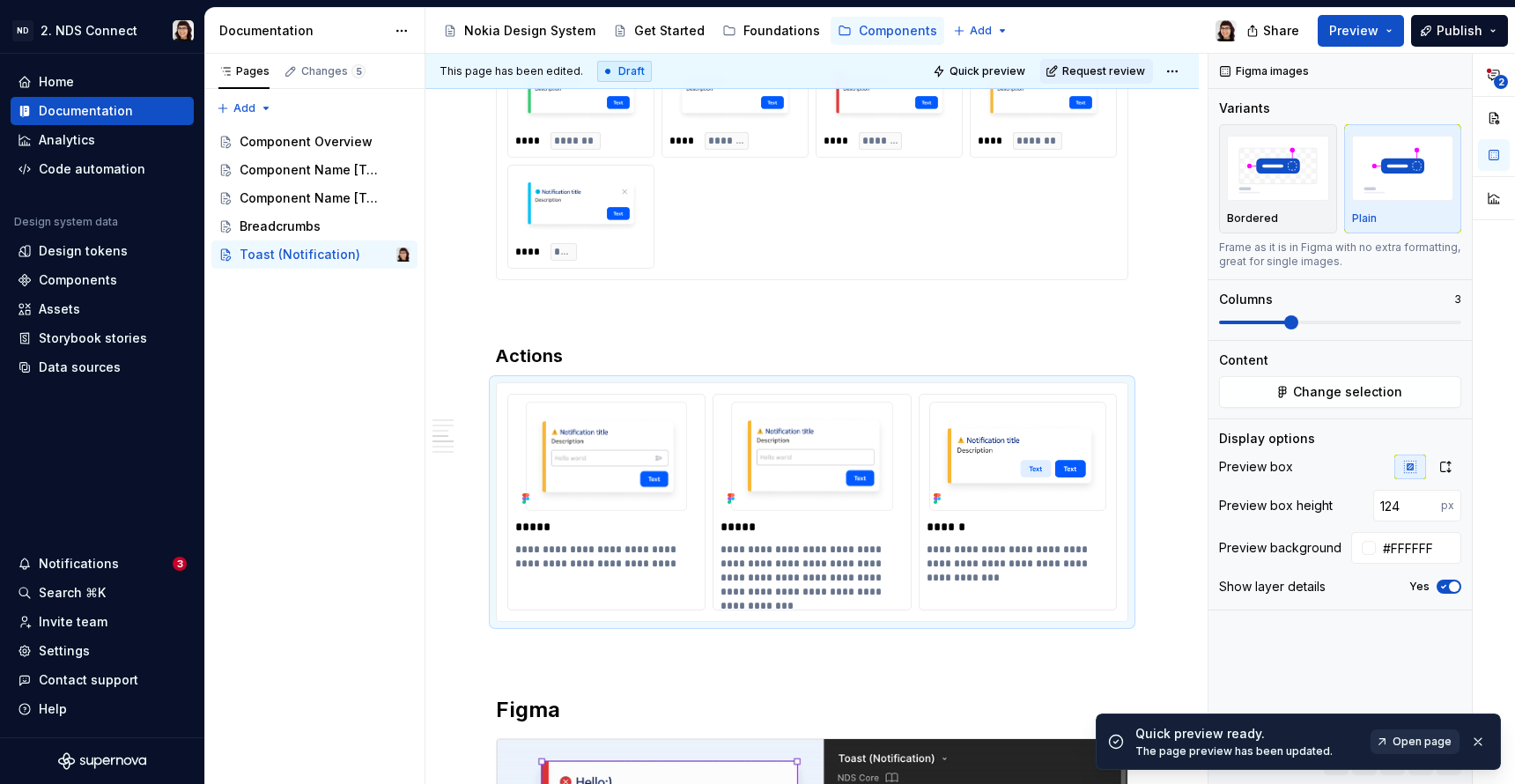
click at [1398, 743] on span "Open page" at bounding box center [1422, 741] width 59 height 14
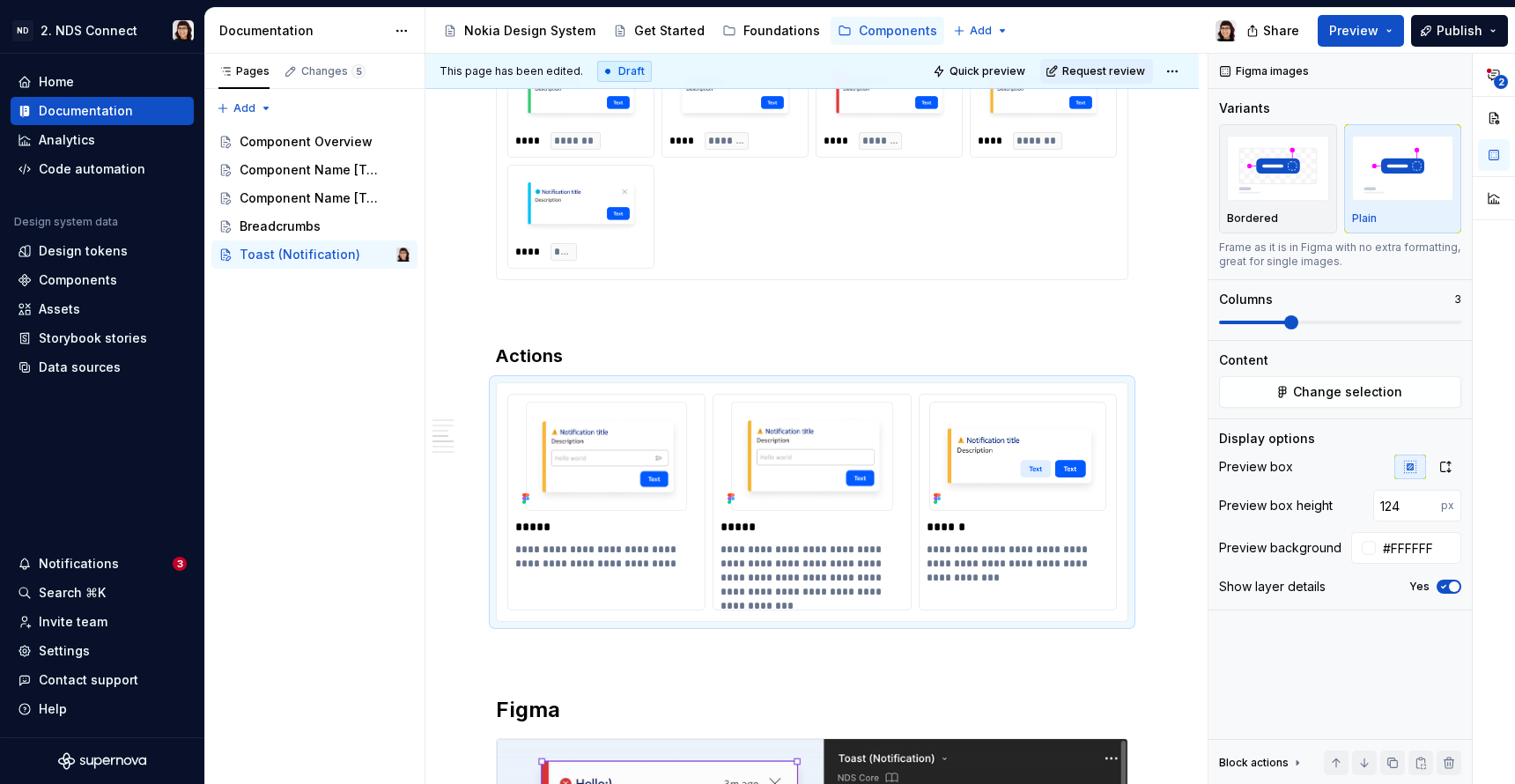
type textarea "*"
click at [1396, 510] on input "124" at bounding box center [1408, 505] width 68 height 32
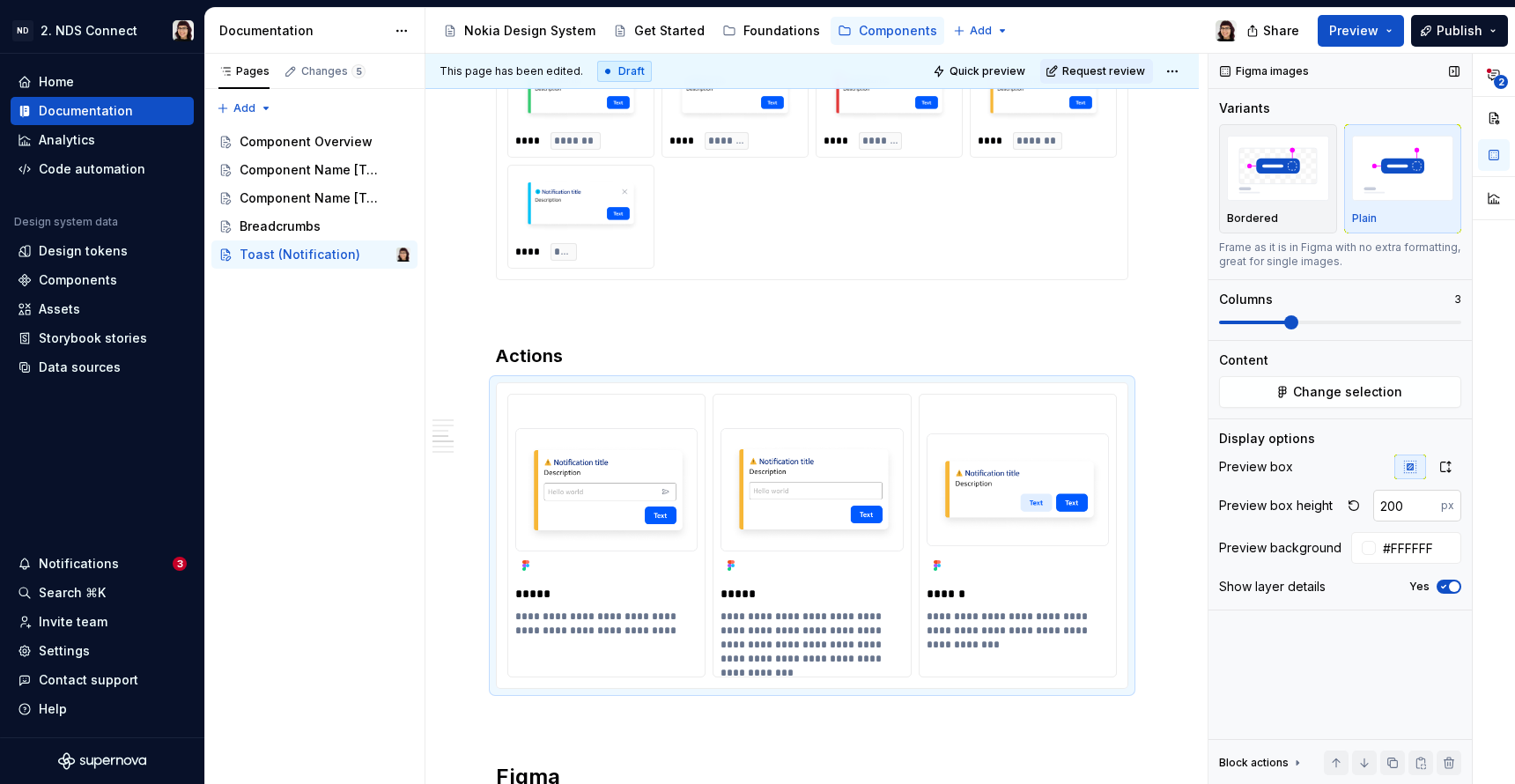
click at [1393, 511] on input "200" at bounding box center [1408, 505] width 68 height 32
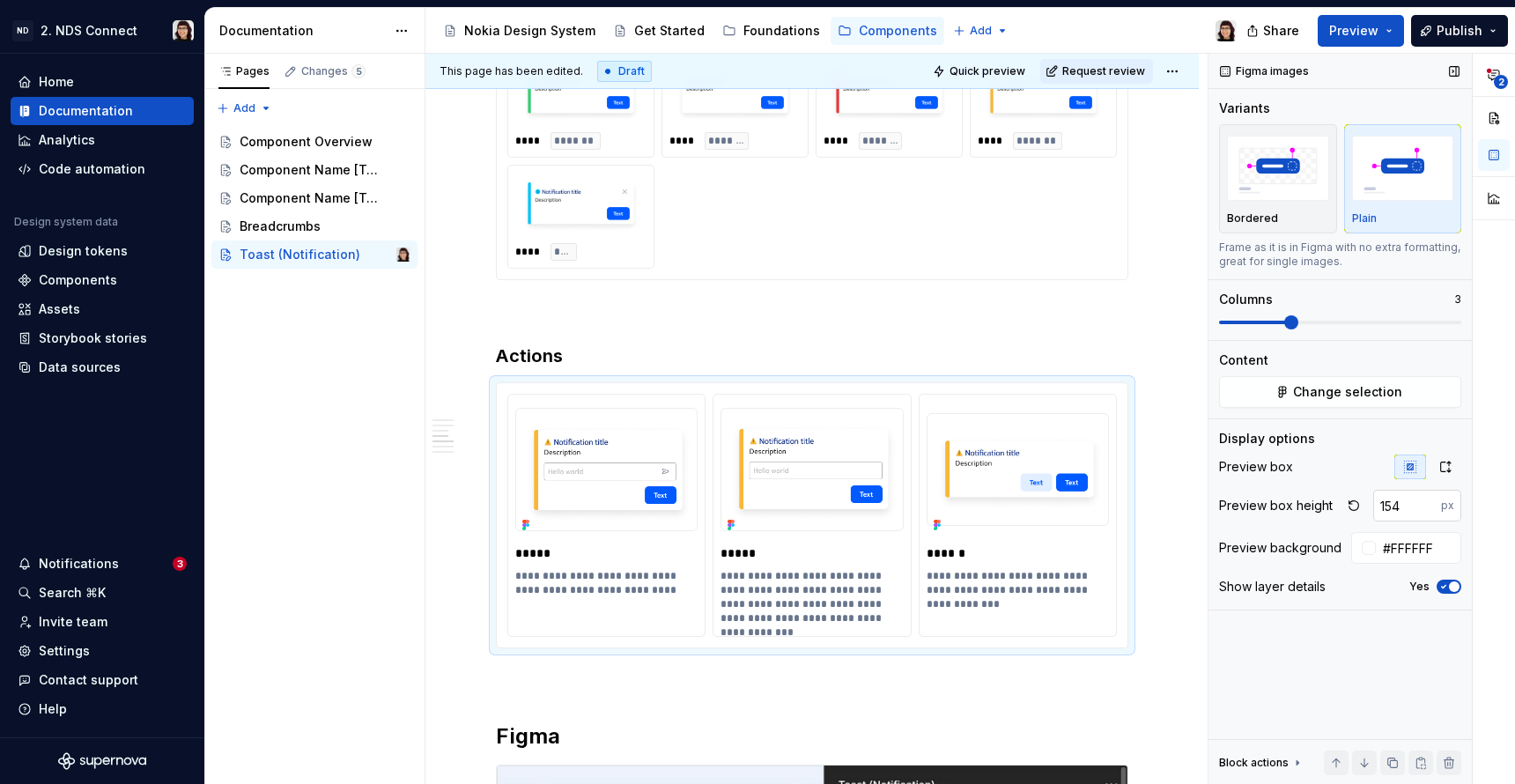
click at [1405, 502] on input "154" at bounding box center [1408, 505] width 68 height 32
click at [1407, 502] on input "154" at bounding box center [1408, 505] width 68 height 32
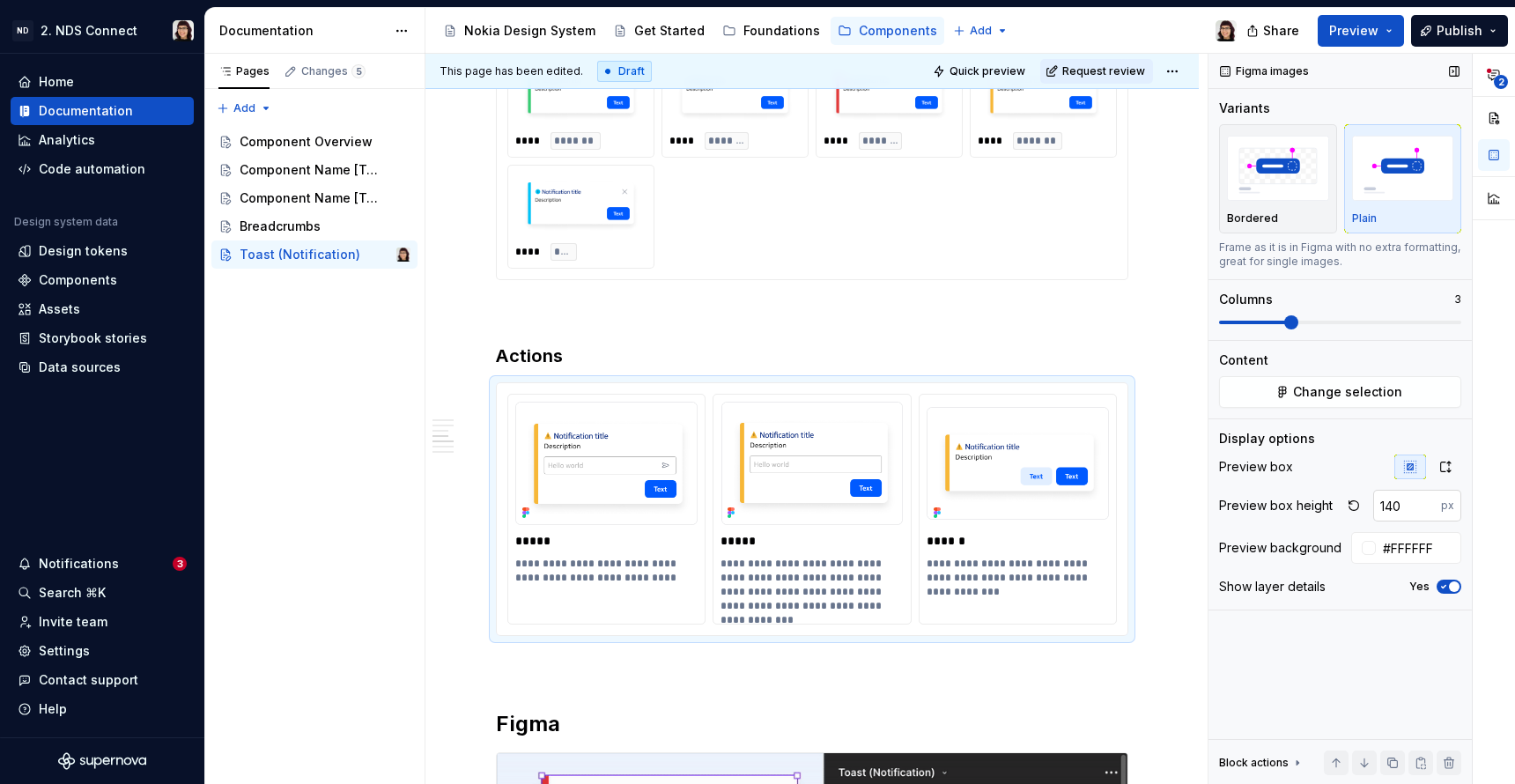
click at [1407, 502] on input "140" at bounding box center [1408, 505] width 68 height 32
type input "154"
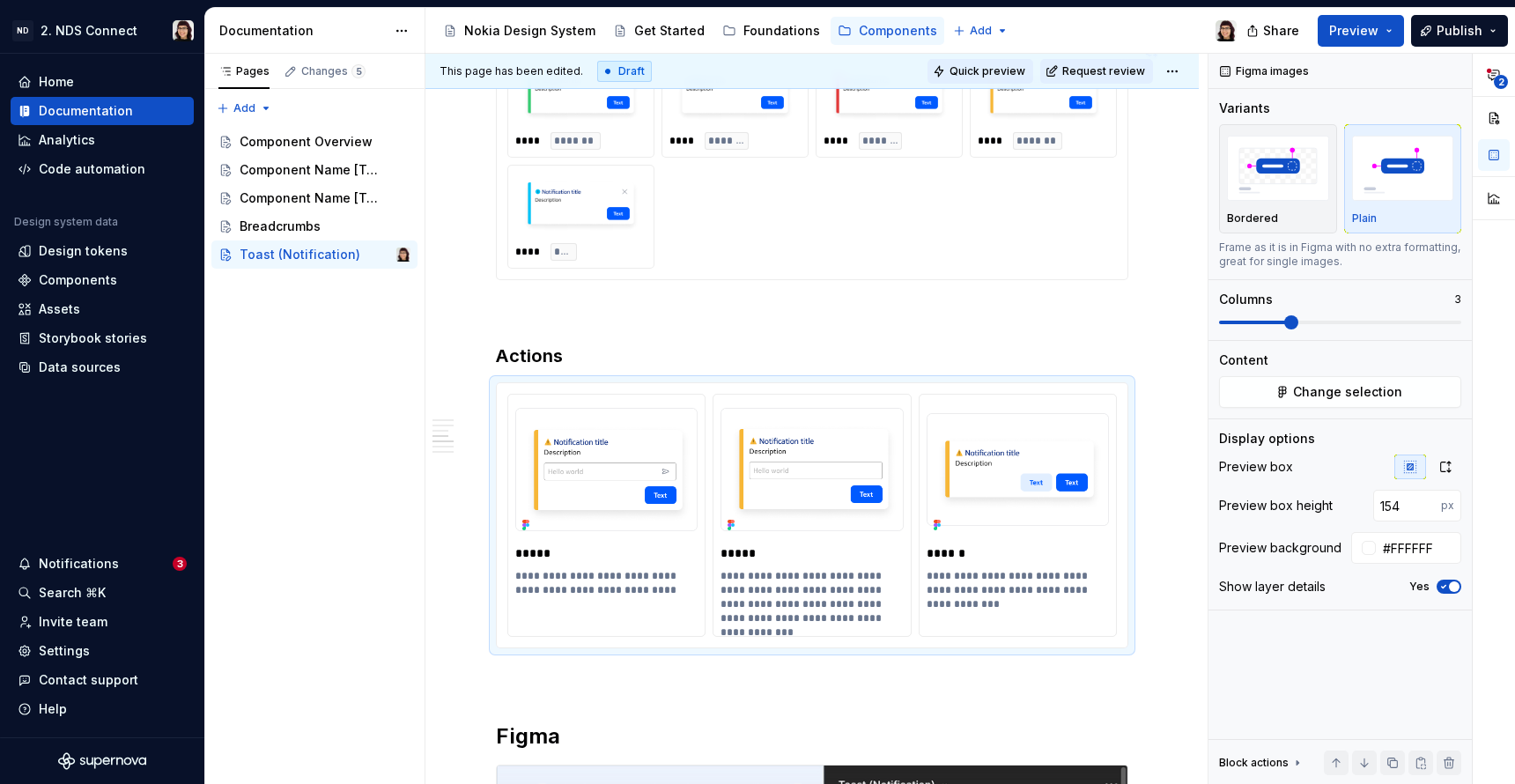
click at [985, 69] on span "Quick preview" at bounding box center [988, 71] width 75 height 14
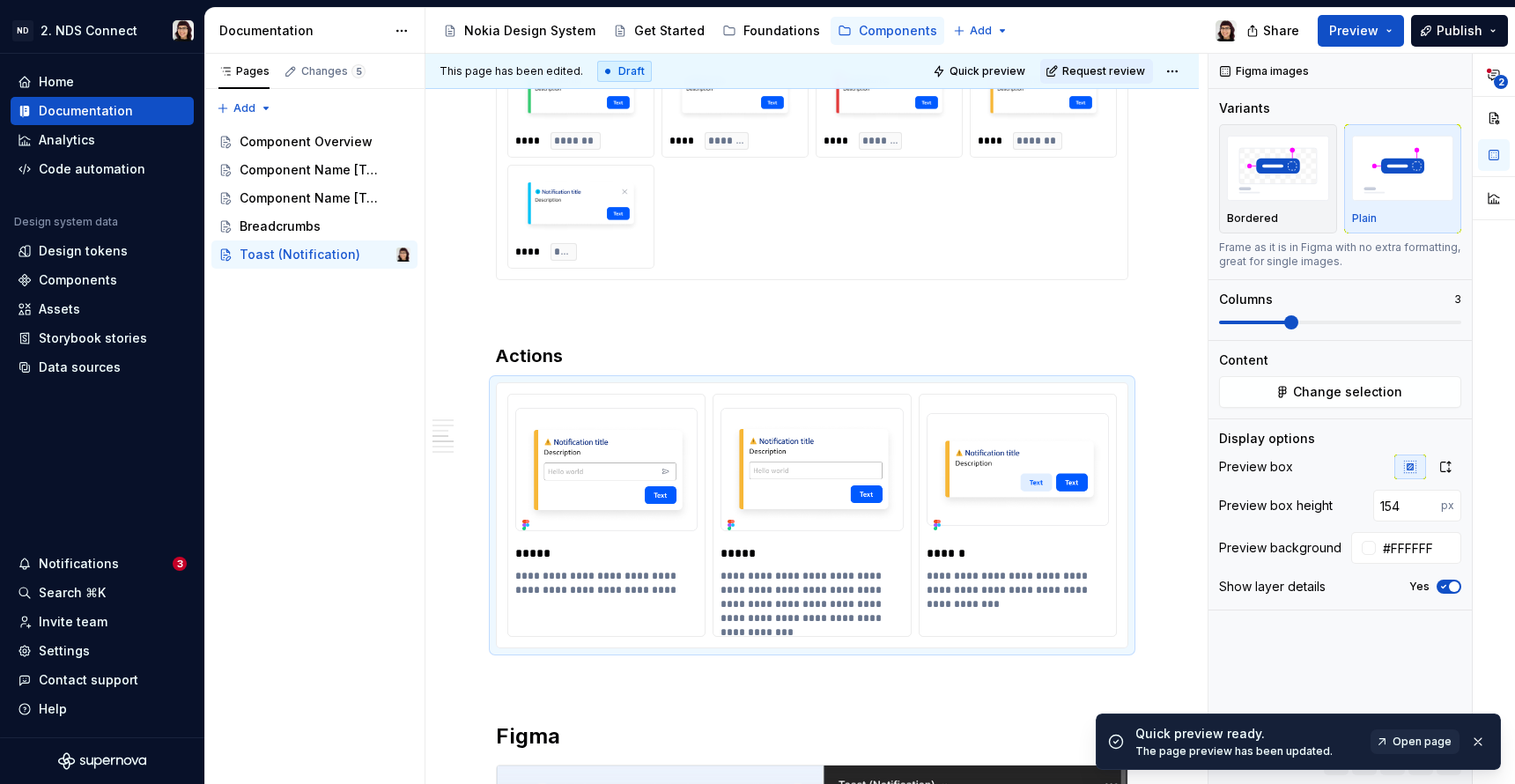
click at [1412, 739] on span "Open page" at bounding box center [1422, 741] width 59 height 14
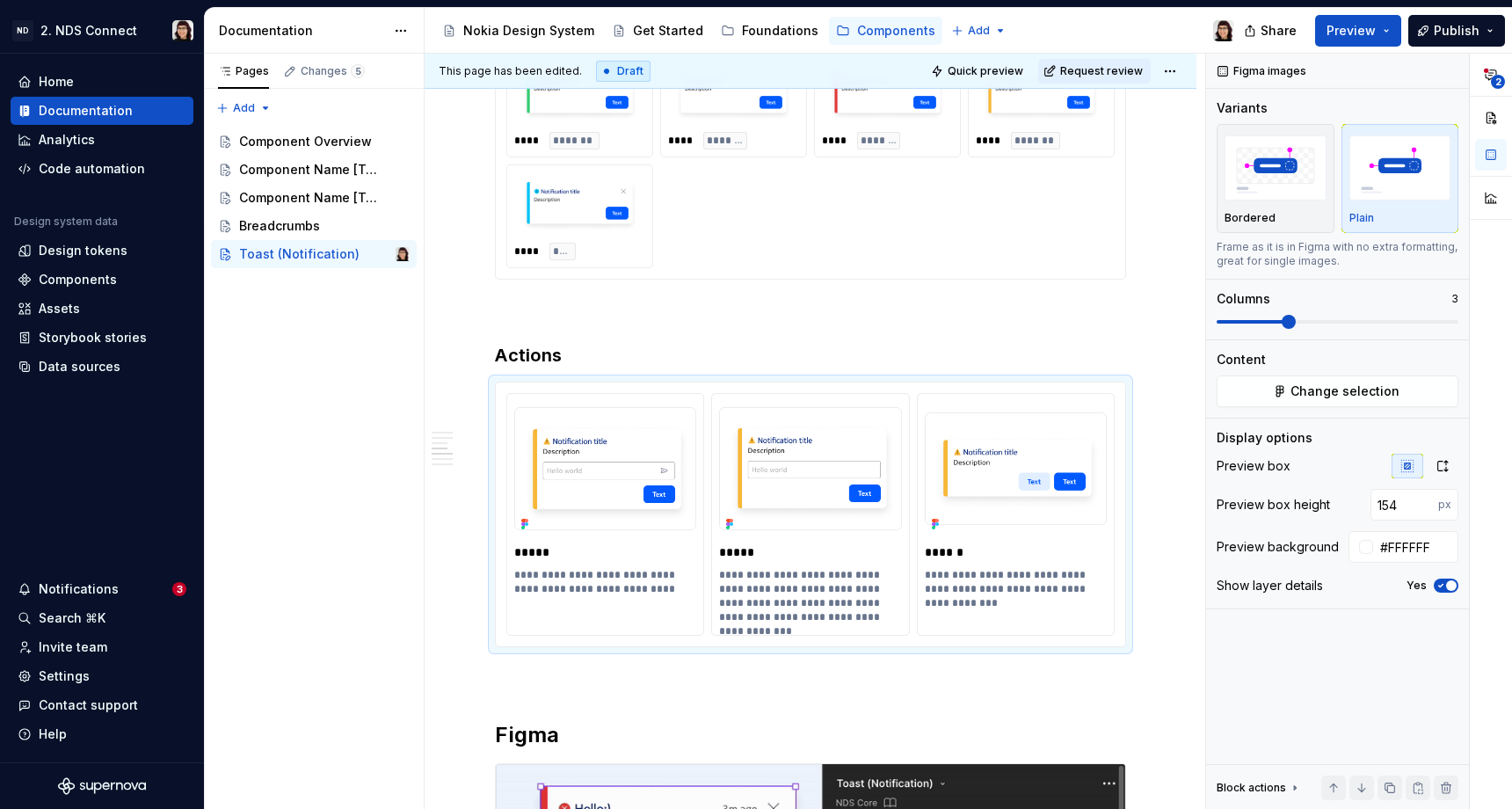
type textarea "*"
click at [1403, 497] on input "154" at bounding box center [1405, 505] width 67 height 32
click at [1449, 507] on p "px" at bounding box center [1445, 505] width 13 height 14
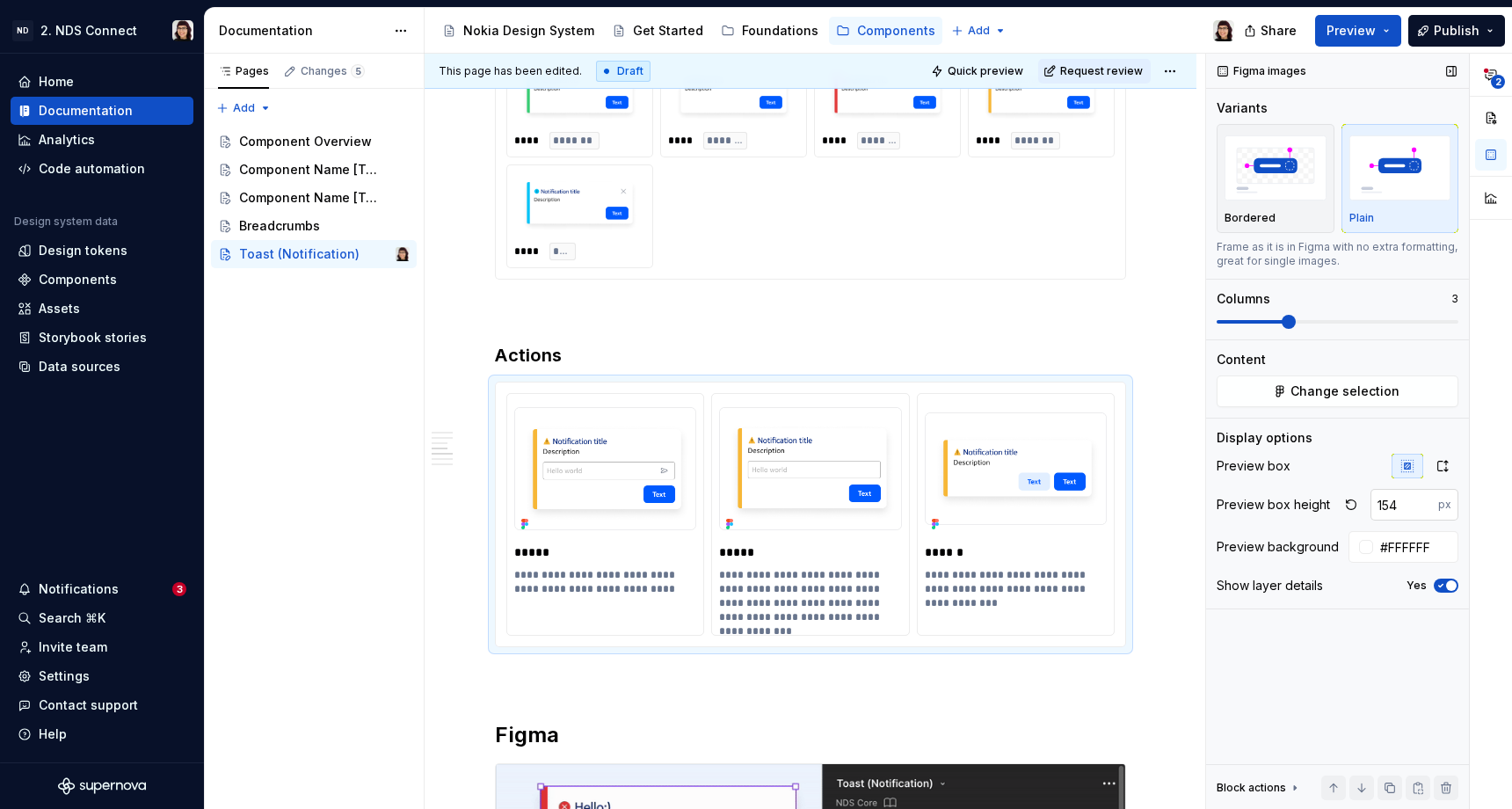
click at [1403, 507] on input "154" at bounding box center [1405, 505] width 67 height 32
type input "124"
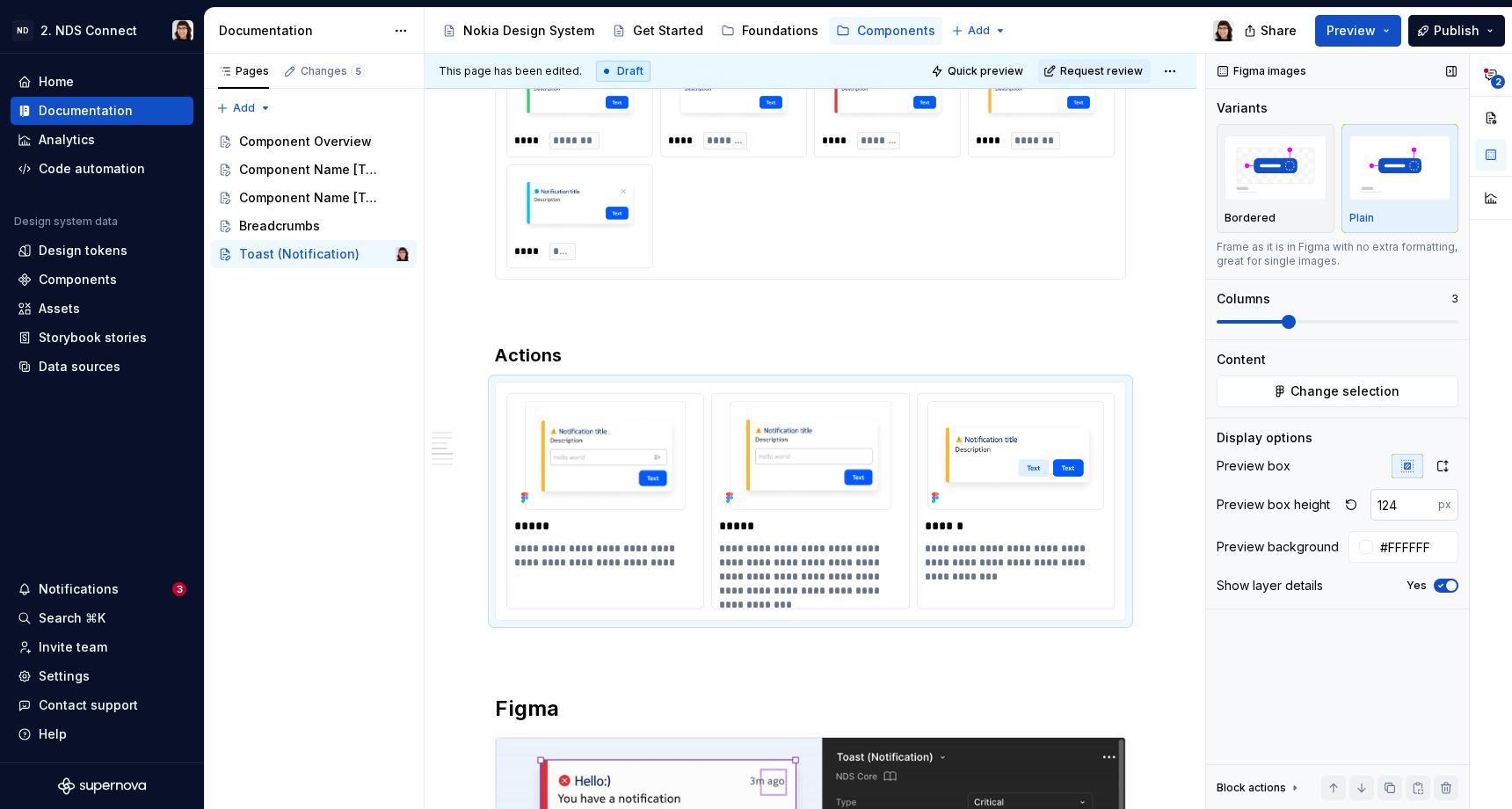
click at [1403, 507] on input "124" at bounding box center [1405, 505] width 67 height 32
type input "200"
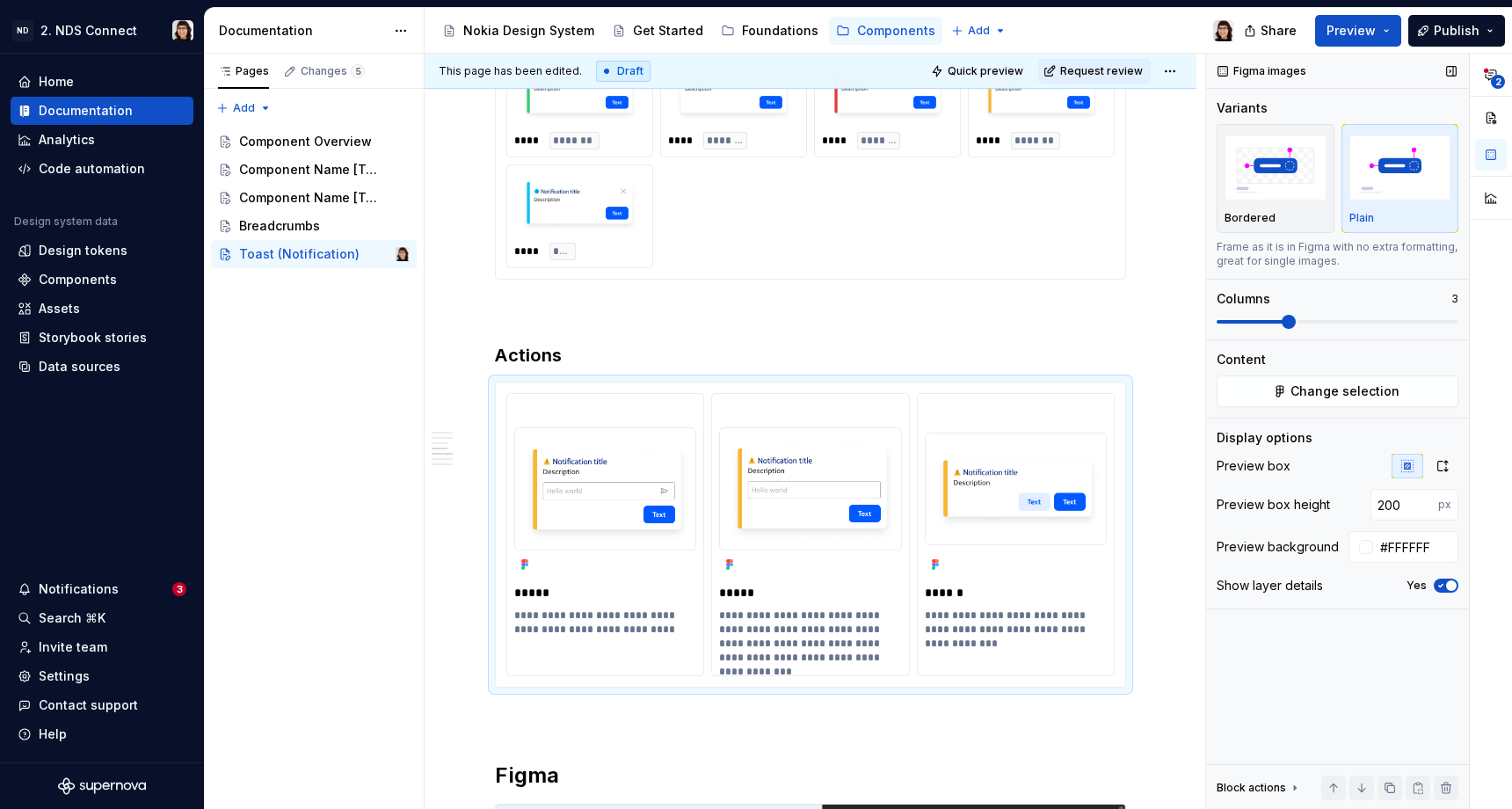
click at [1376, 684] on div "Figma images Variants Bordered Plain Frame as it is in Figma with no extra form…" at bounding box center [1338, 431] width 263 height 756
click at [1009, 73] on span "Quick preview" at bounding box center [986, 71] width 75 height 14
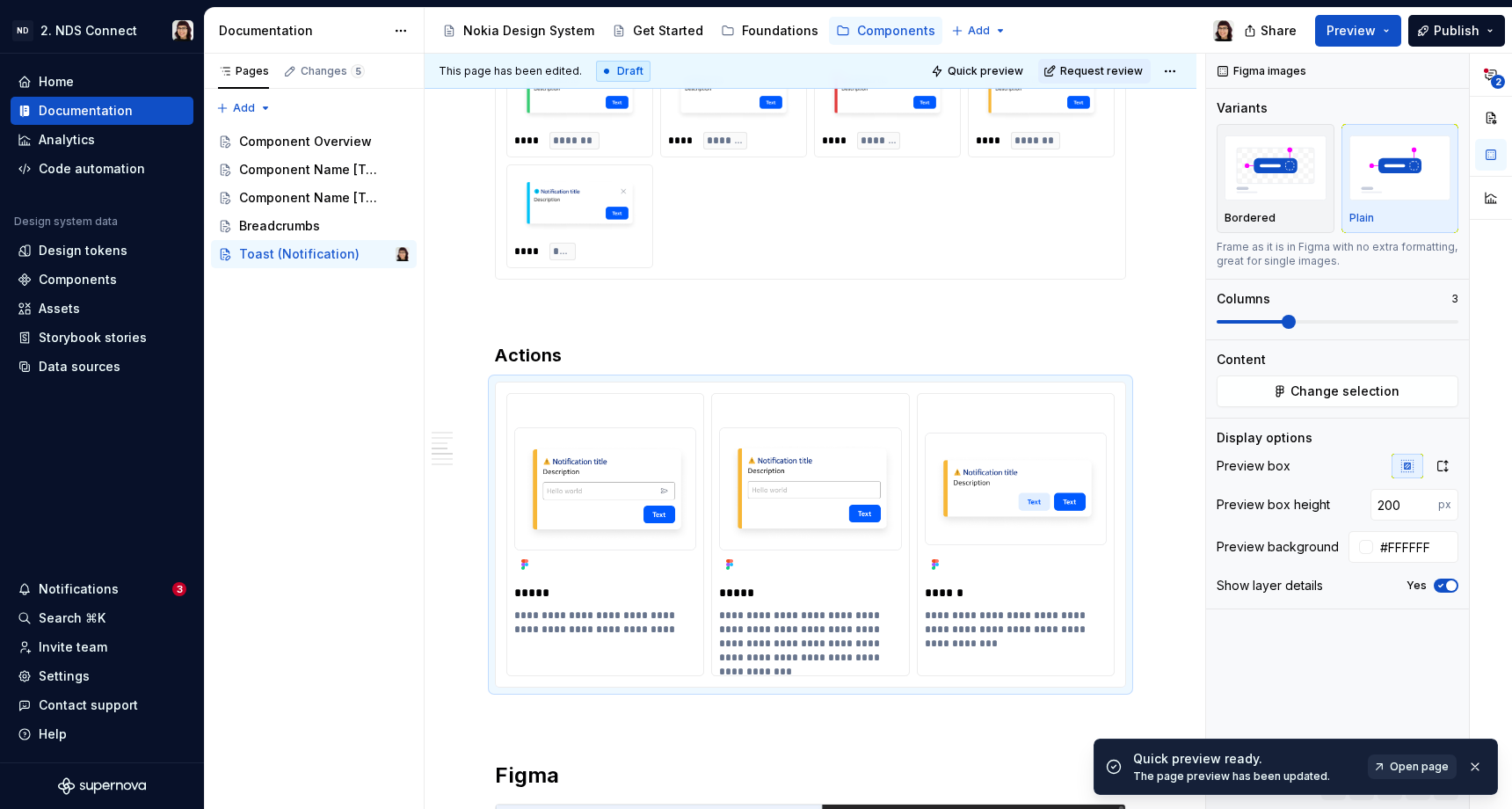
click at [1389, 765] on link "Open page" at bounding box center [1413, 766] width 89 height 25
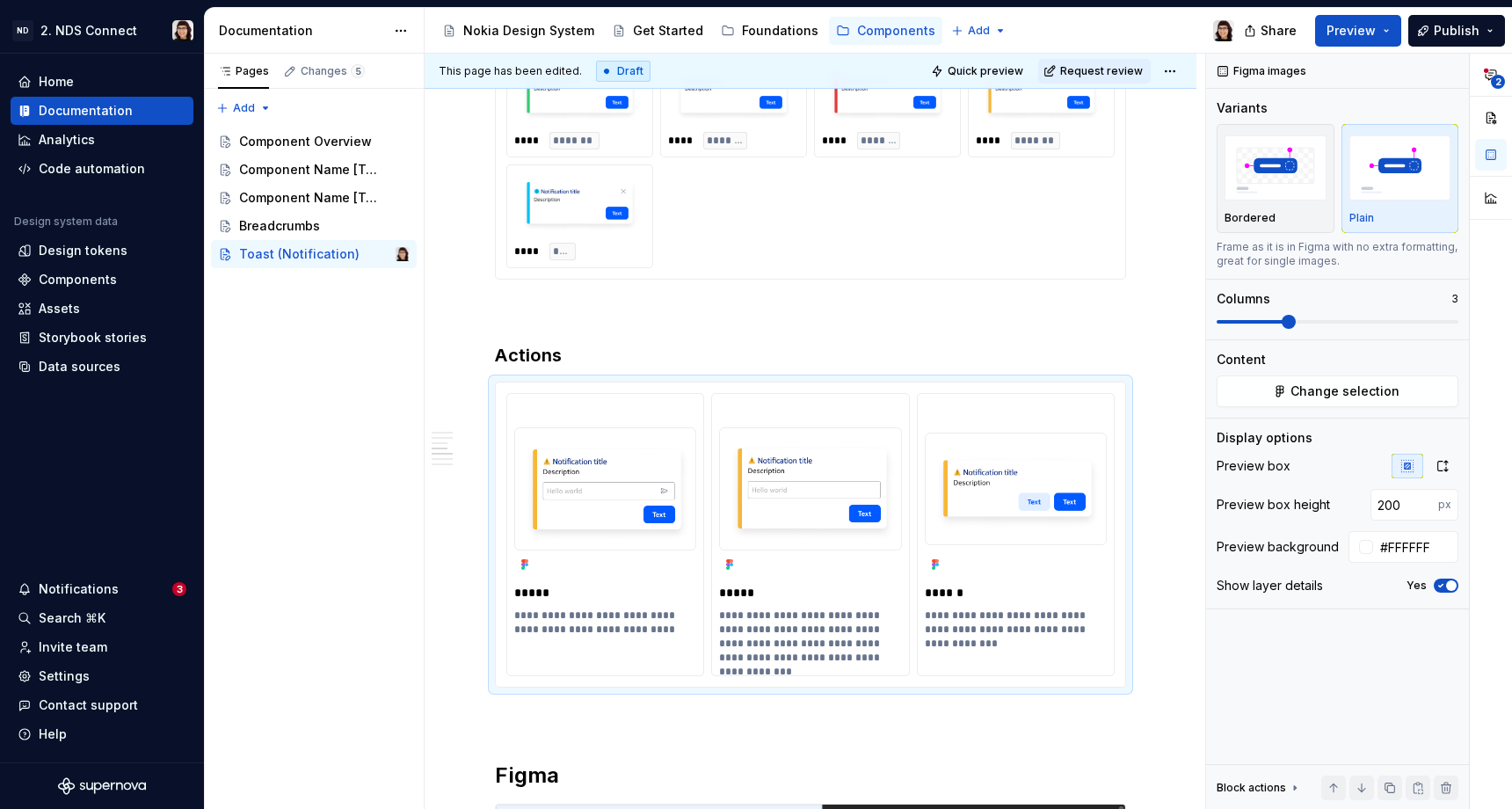
type textarea "*"
click at [1404, 509] on input "200" at bounding box center [1405, 505] width 67 height 32
type input "300"
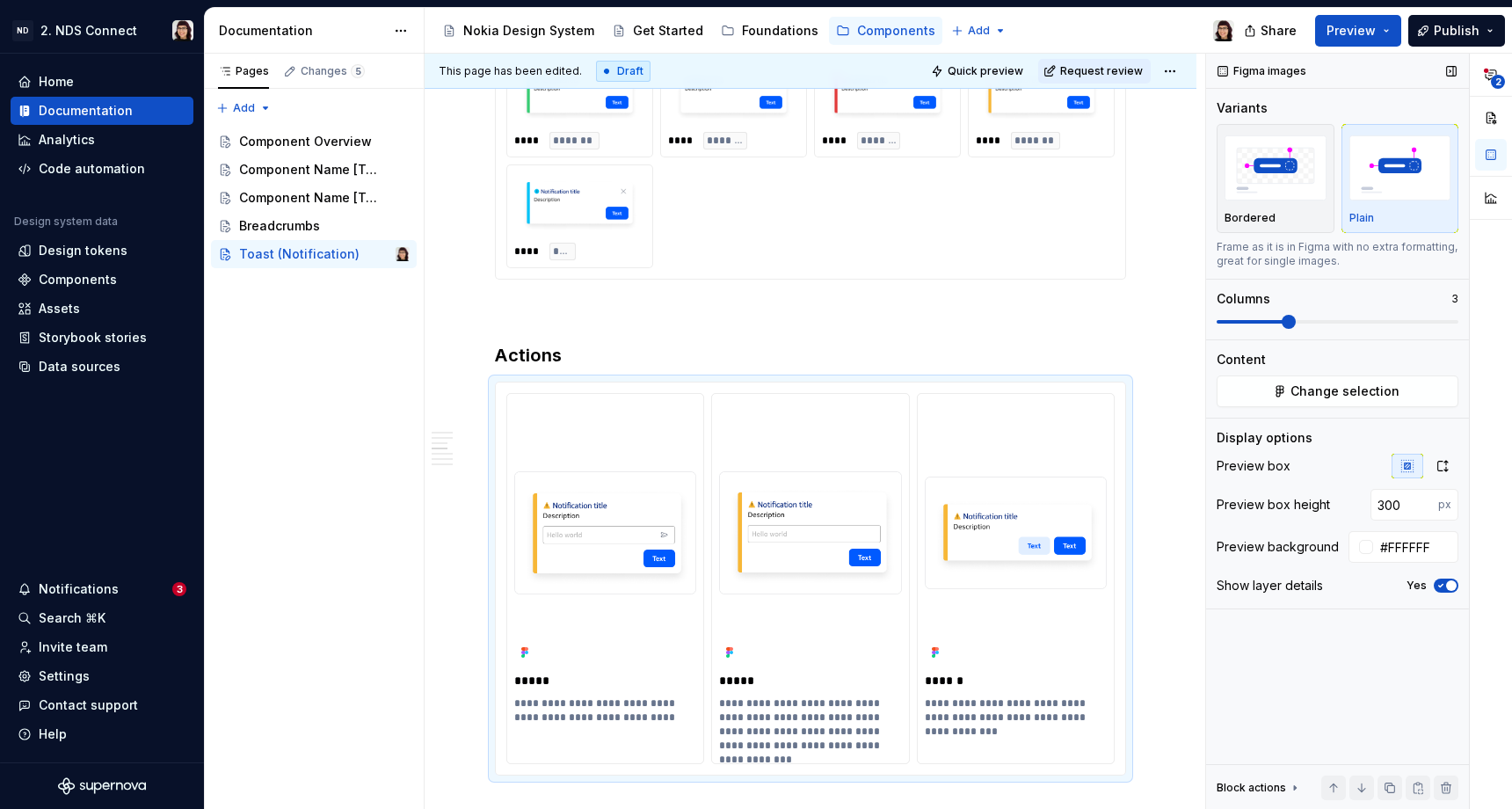
click at [1313, 733] on div "Figma images Variants Bordered Plain Frame as it is in Figma with no extra form…" at bounding box center [1338, 431] width 263 height 756
click at [989, 72] on span "Quick preview" at bounding box center [986, 71] width 75 height 14
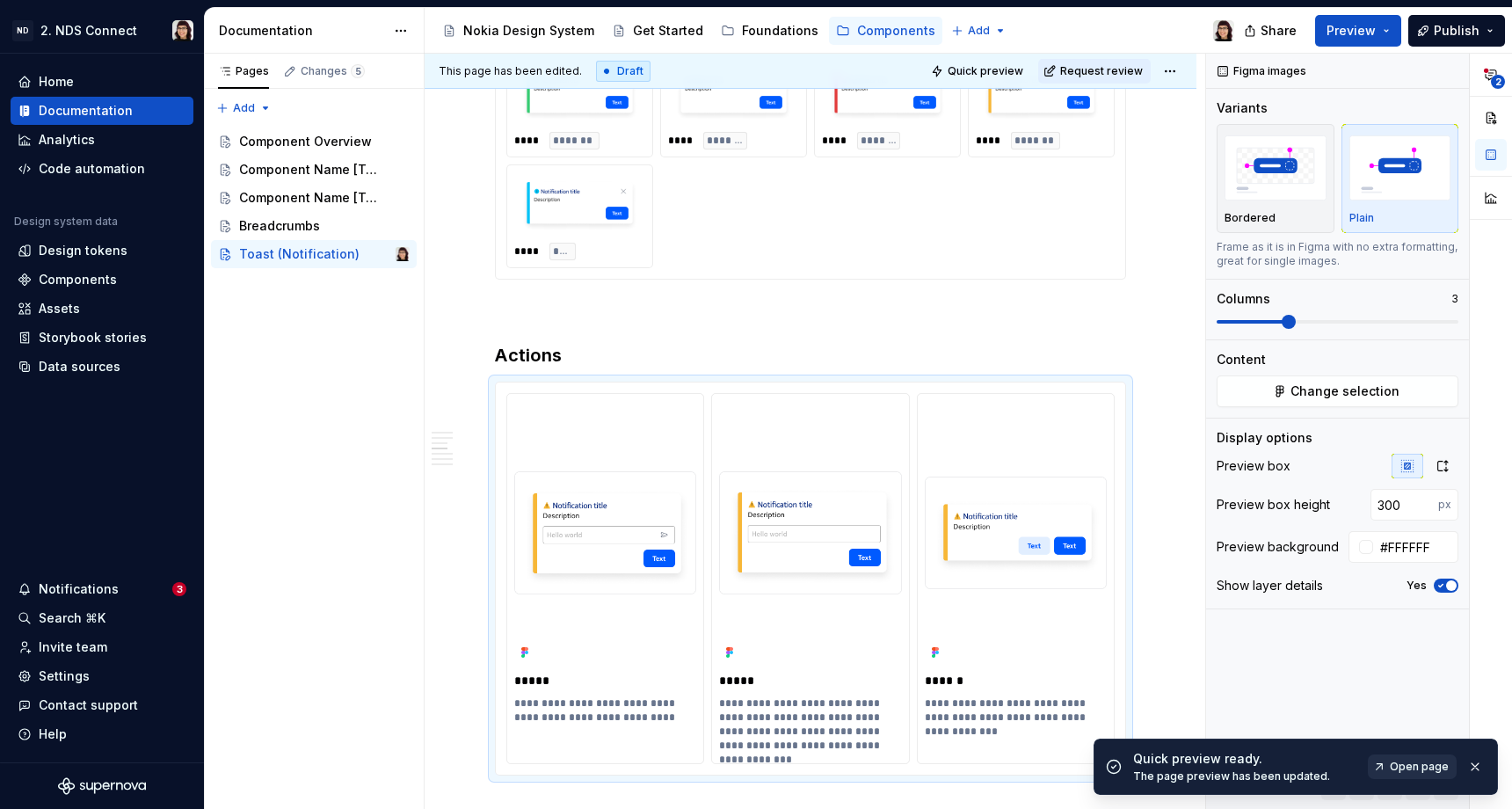
click at [1388, 767] on link "Open page" at bounding box center [1413, 766] width 89 height 25
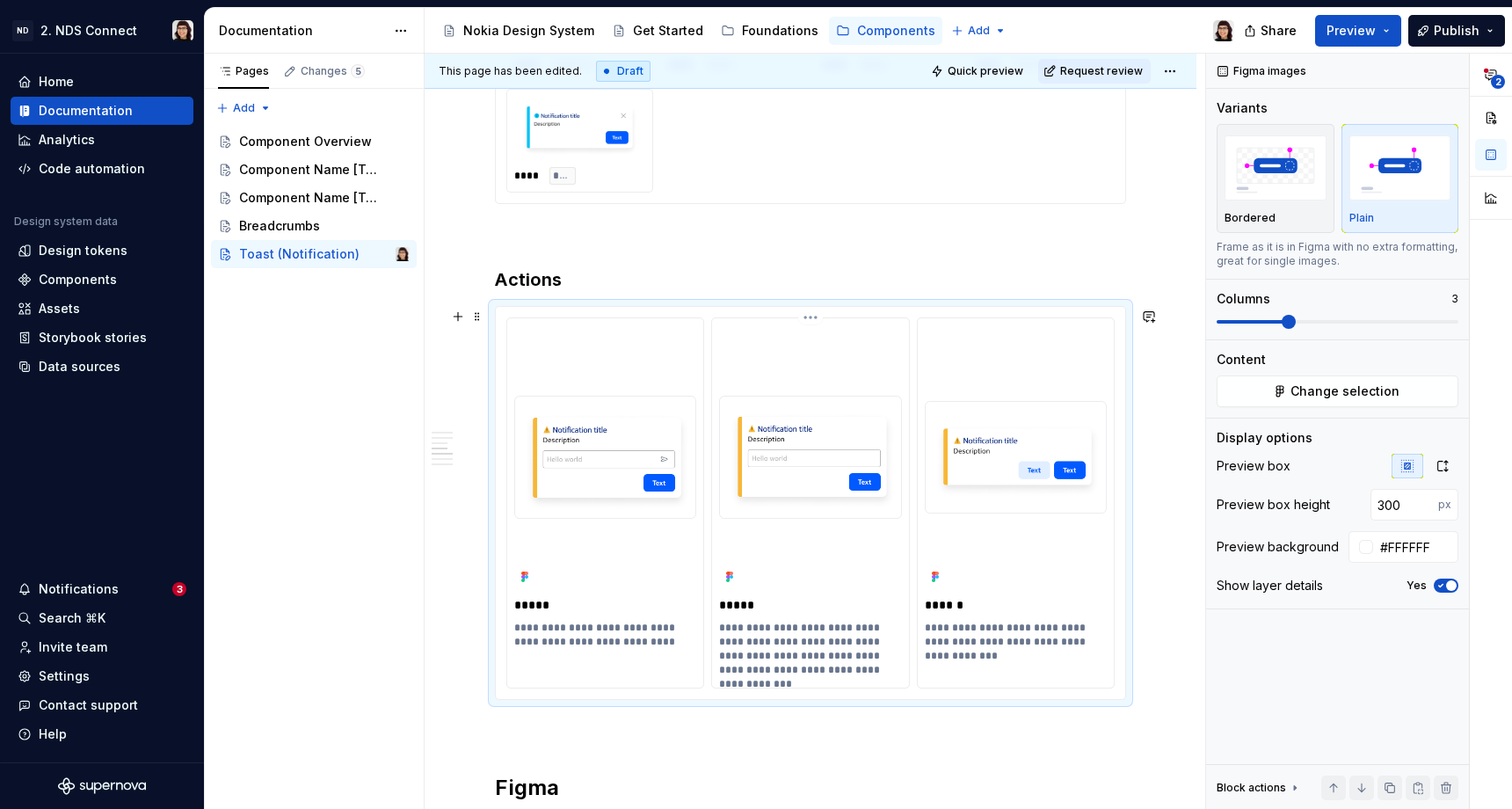
scroll to position [1545, 0]
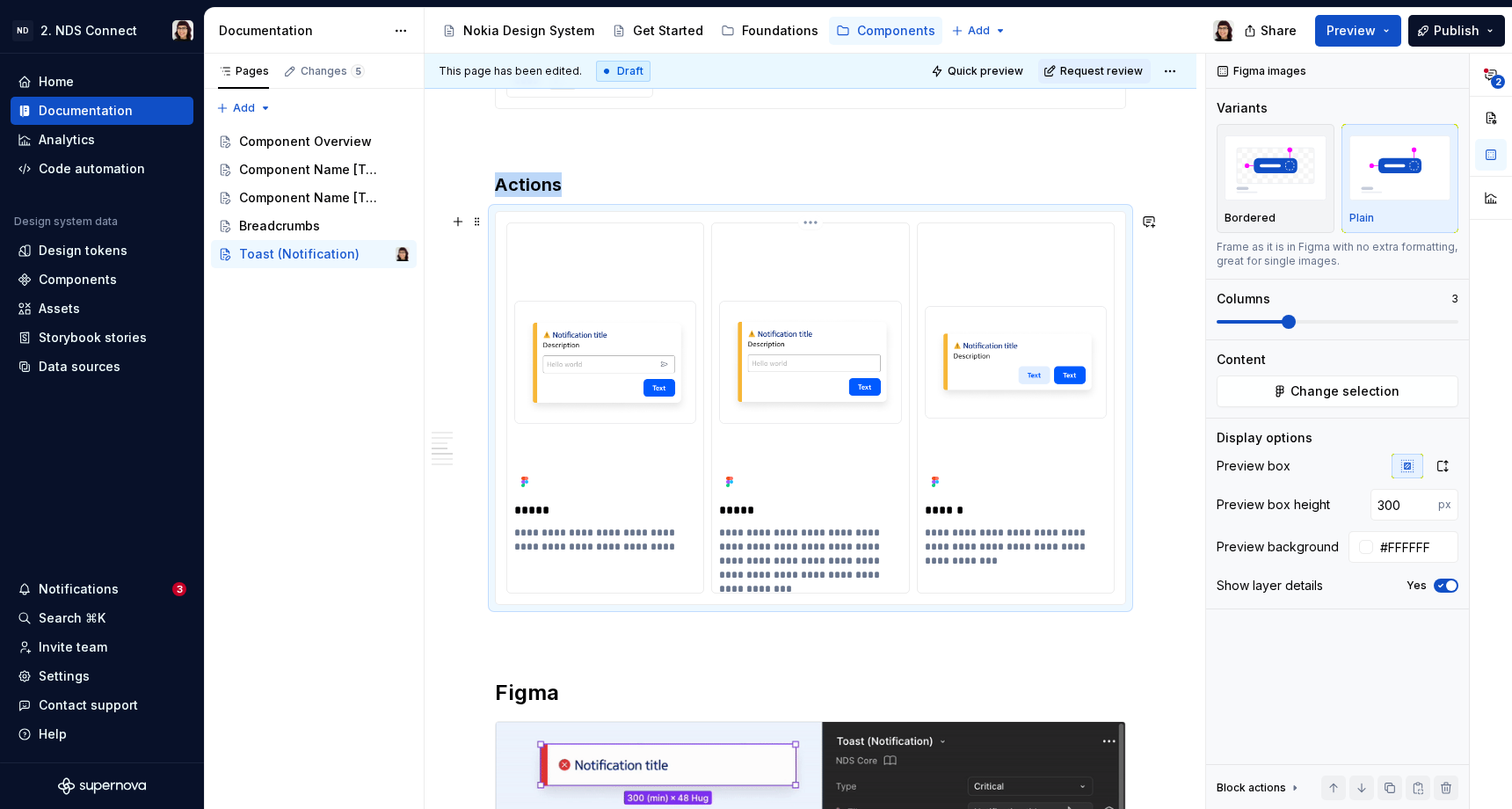
click at [795, 458] on div at bounding box center [810, 363] width 182 height 264
copy h3 "Actions"
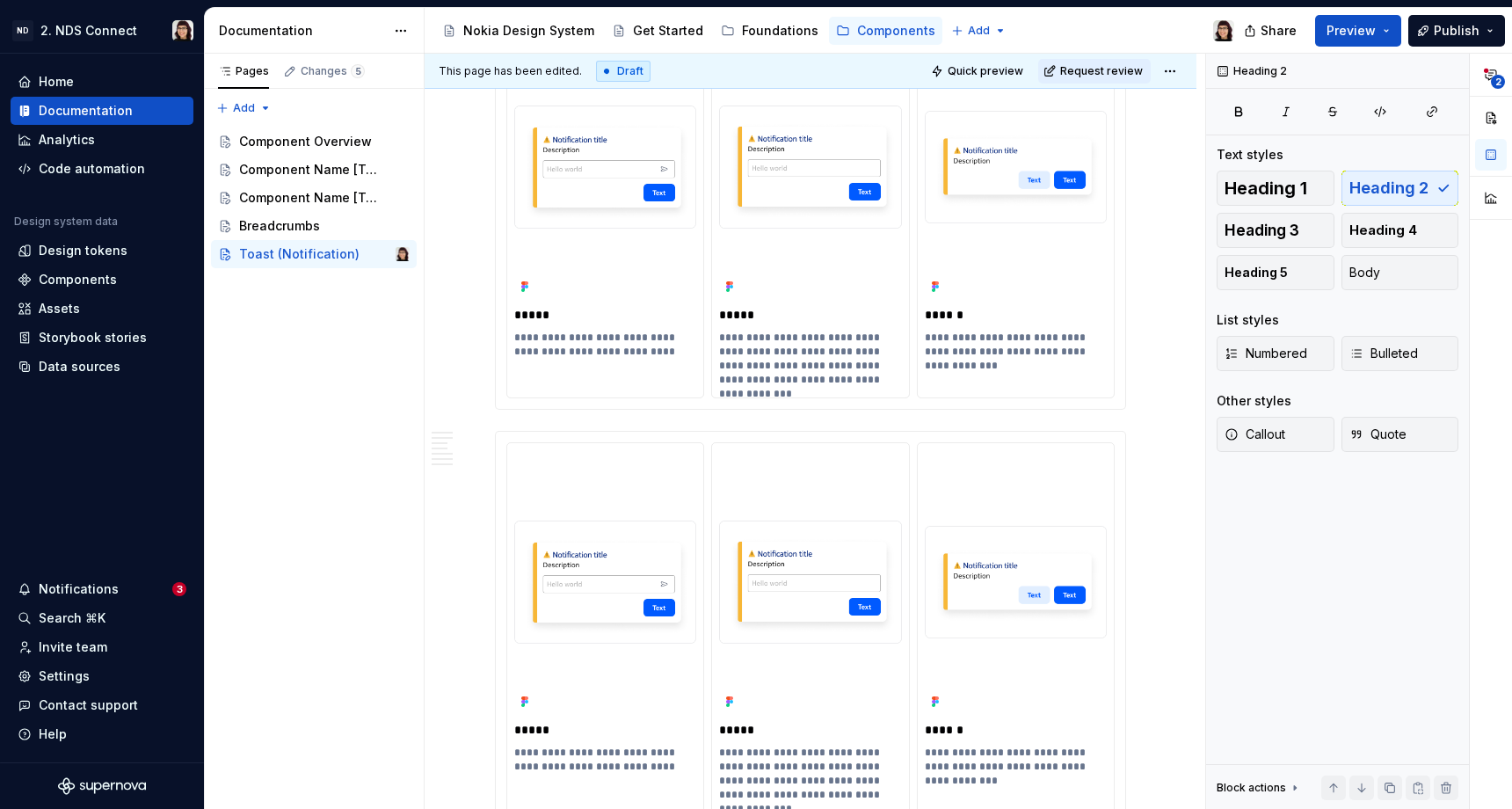
scroll to position [1760, 0]
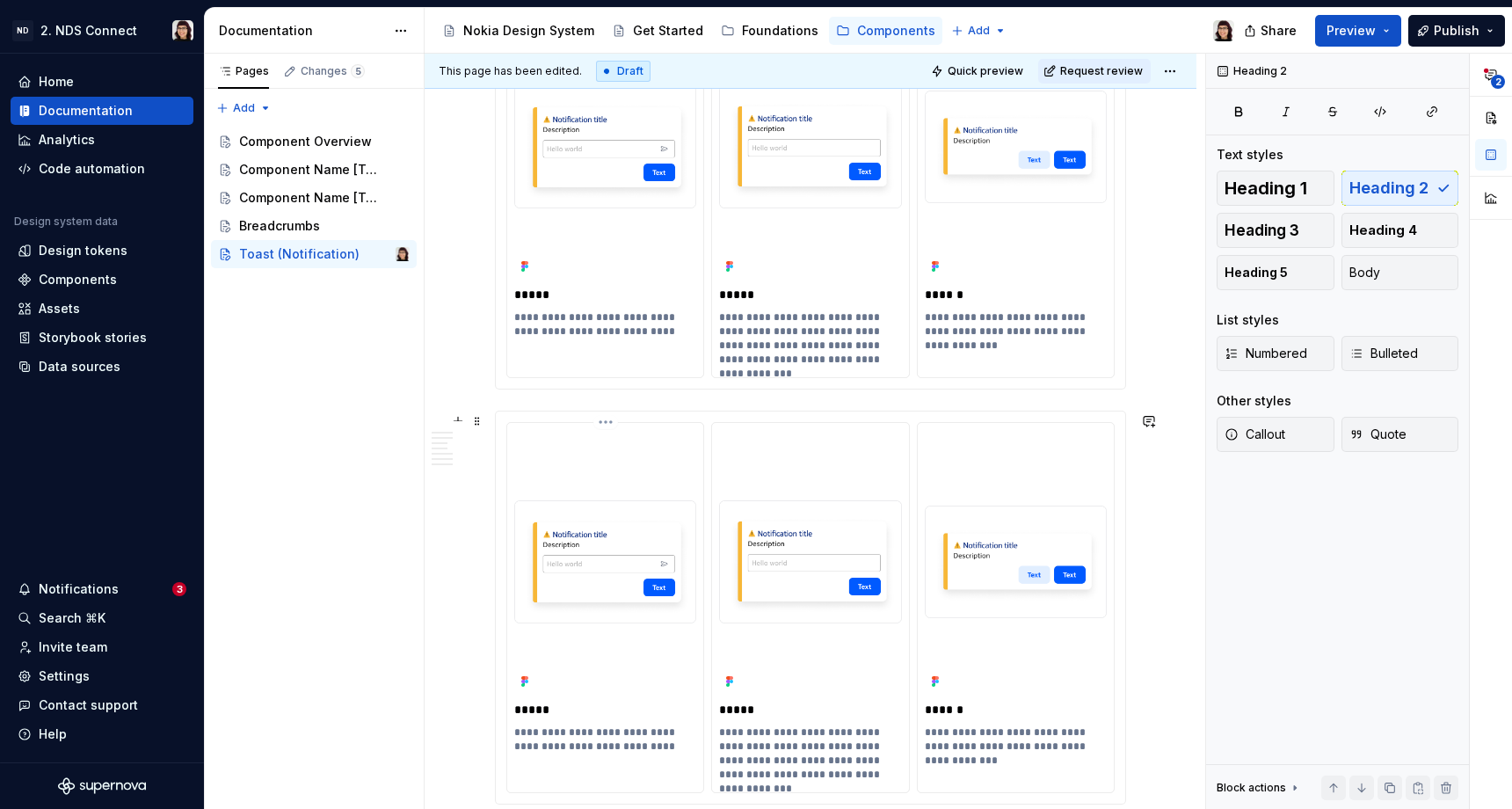
click at [687, 545] on img at bounding box center [605, 562] width 182 height 123
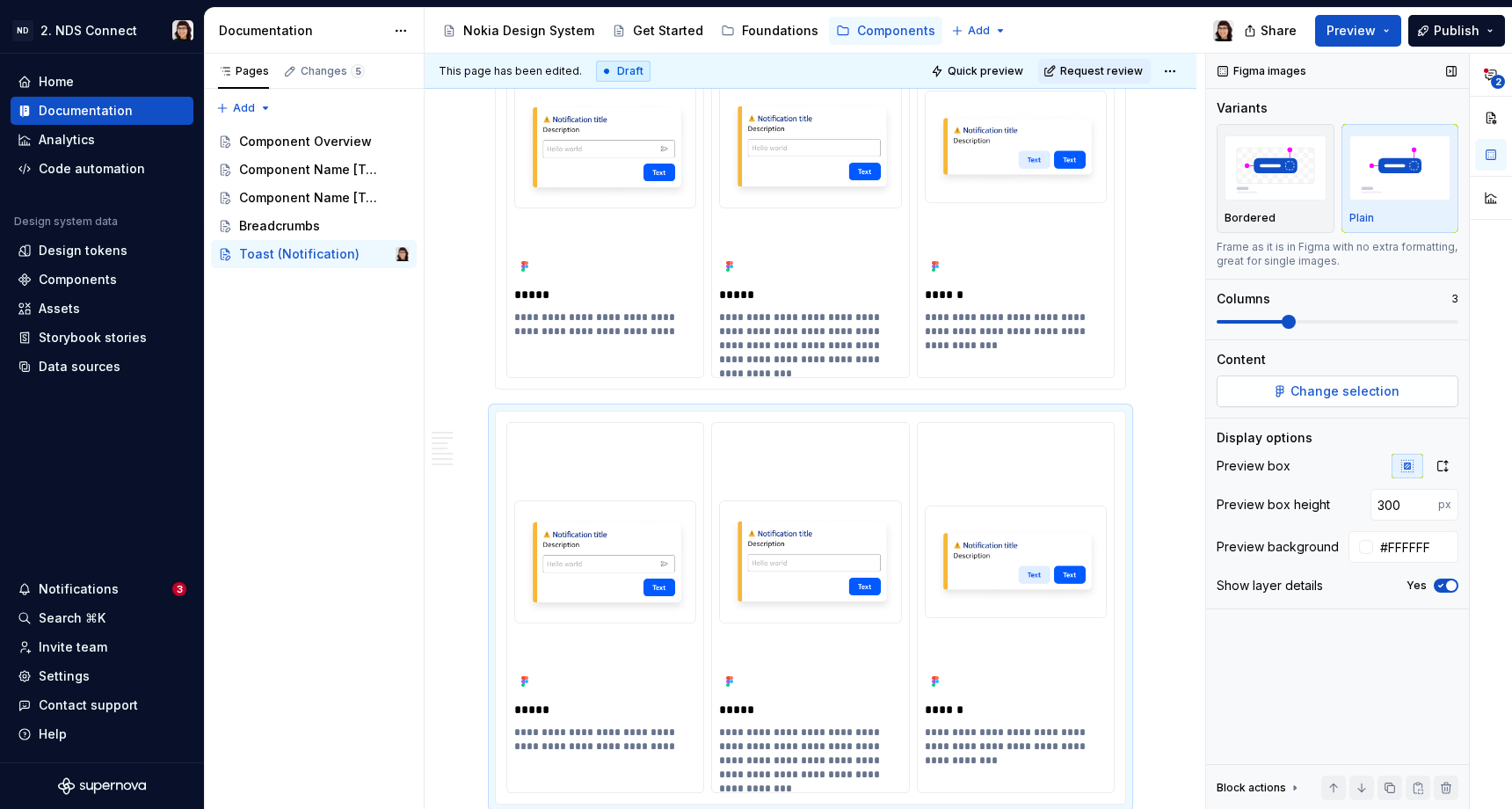
click at [1337, 392] on span "Change selection" at bounding box center [1346, 392] width 109 height 18
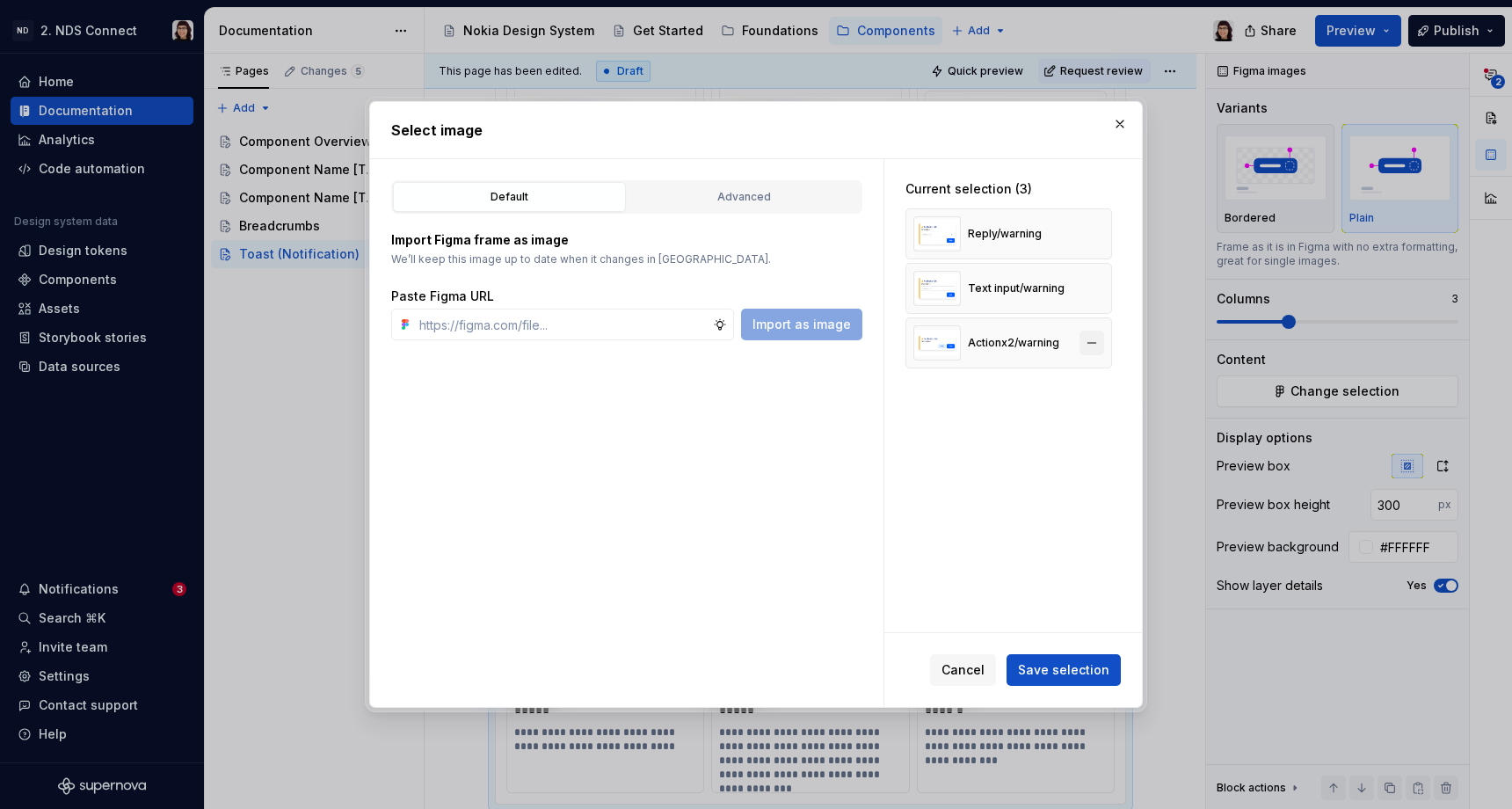
type textarea "*"
click at [1105, 341] on button "button" at bounding box center [1092, 343] width 25 height 25
click at [1100, 277] on button "button" at bounding box center [1092, 289] width 25 height 25
click at [1100, 232] on button "button" at bounding box center [1092, 234] width 25 height 25
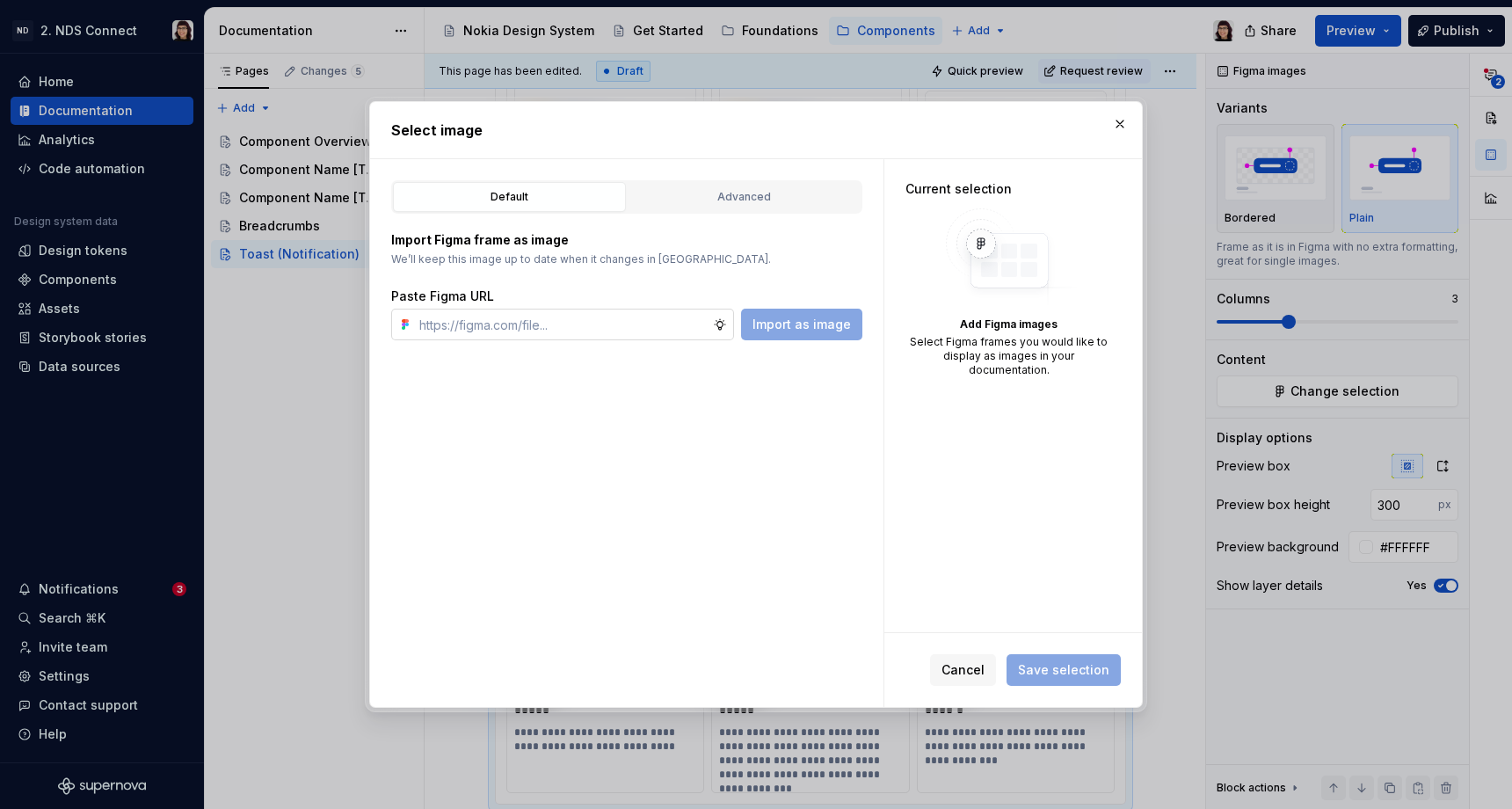
click at [632, 330] on input "text" at bounding box center [563, 325] width 301 height 32
paste input "[URL][DOMAIN_NAME][DATE]"
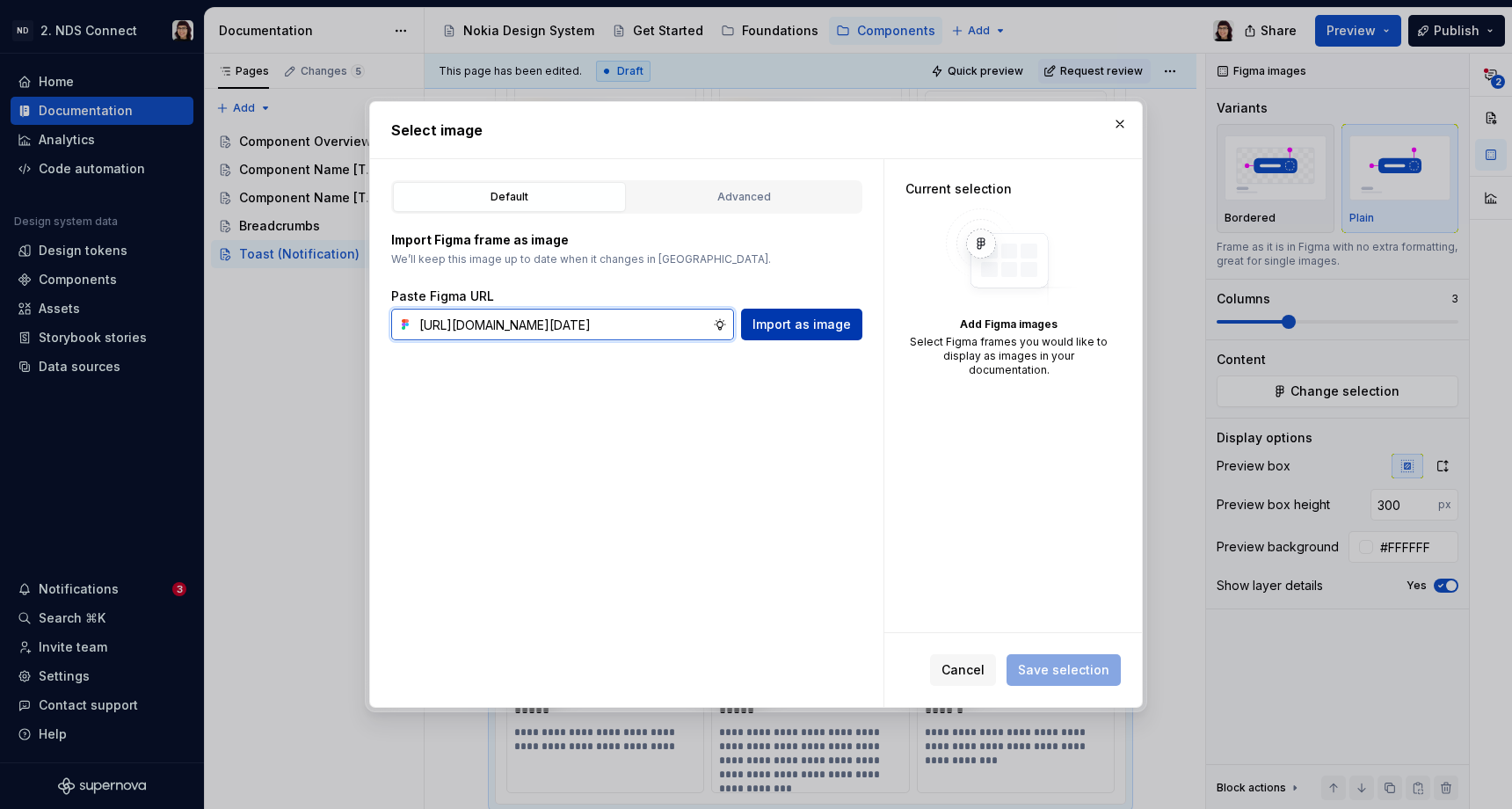
type input "[URL][DOMAIN_NAME][DATE]"
click at [788, 331] on span "Import as image" at bounding box center [802, 325] width 98 height 18
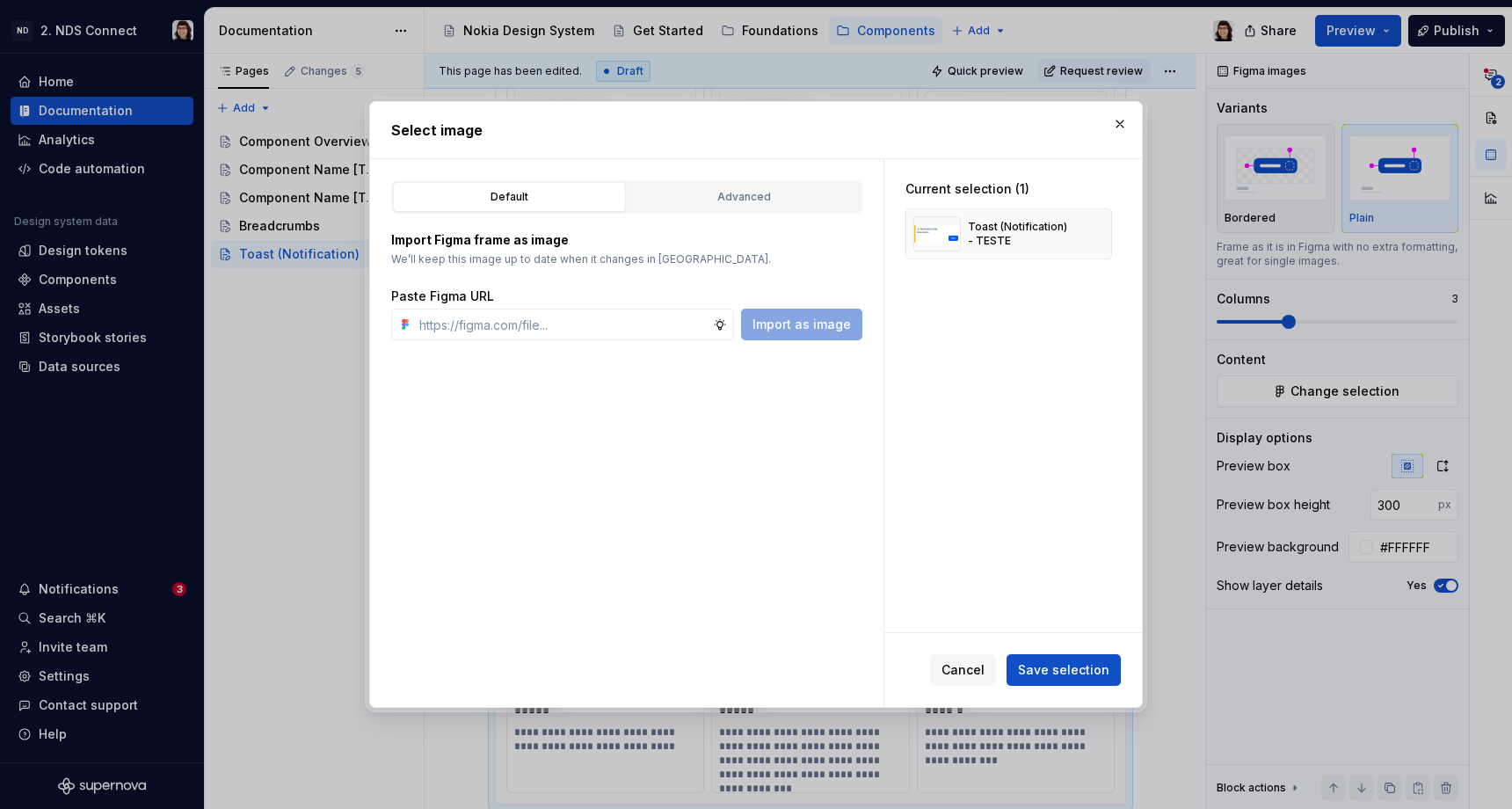
click at [1050, 668] on span "Save selection" at bounding box center [1064, 670] width 91 height 18
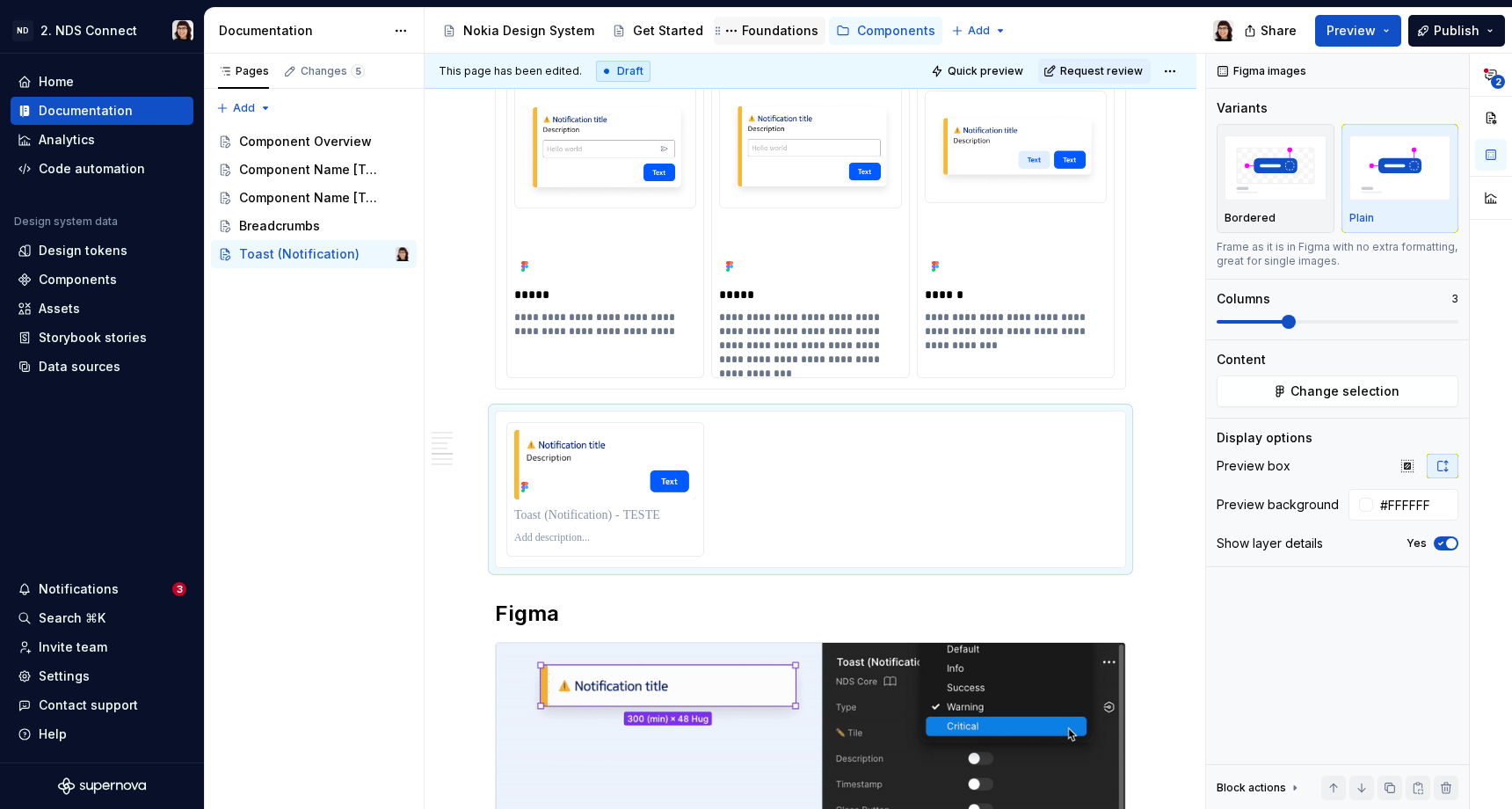
type textarea "*"
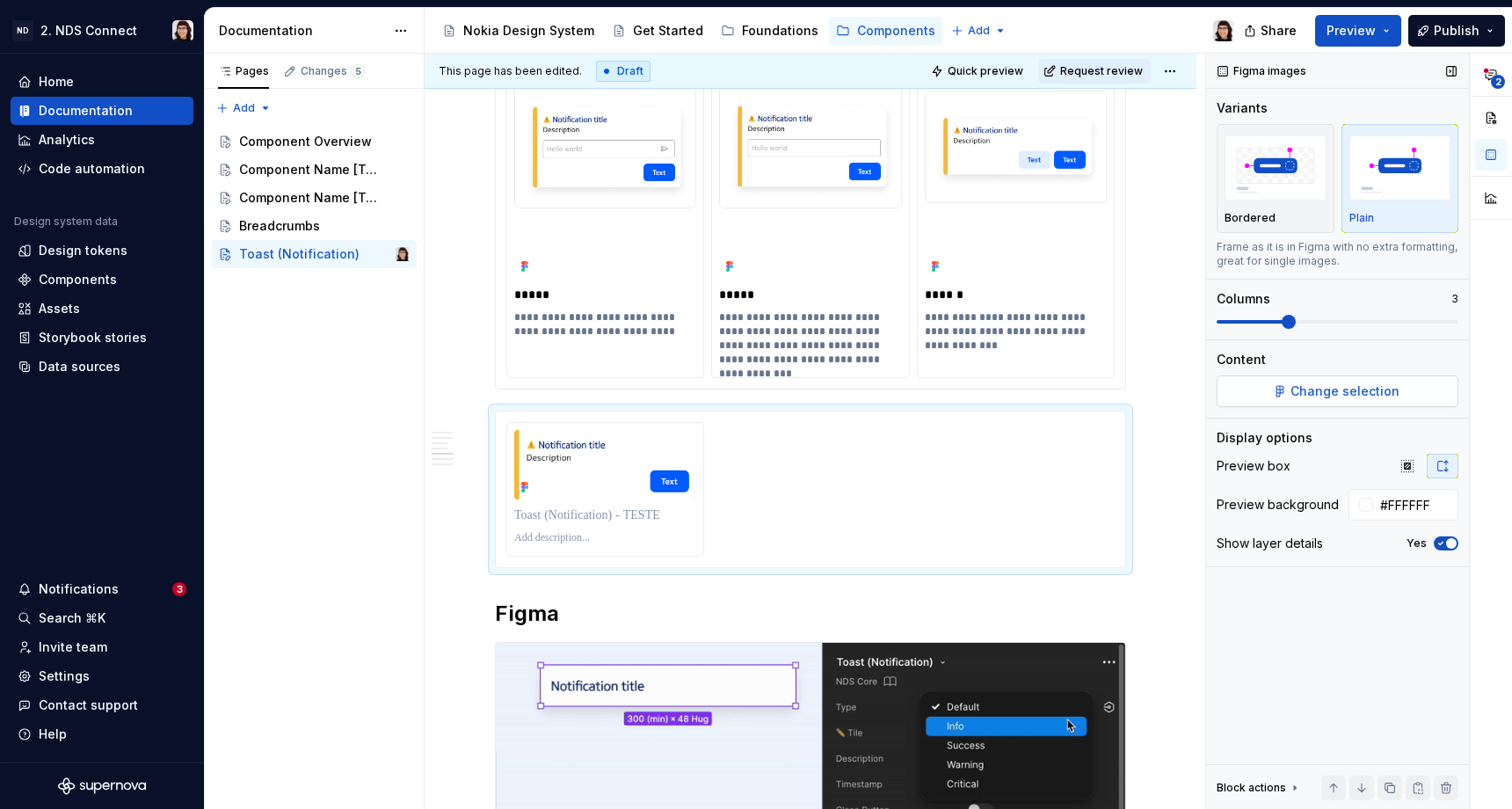
click at [1336, 389] on span "Change selection" at bounding box center [1346, 392] width 109 height 18
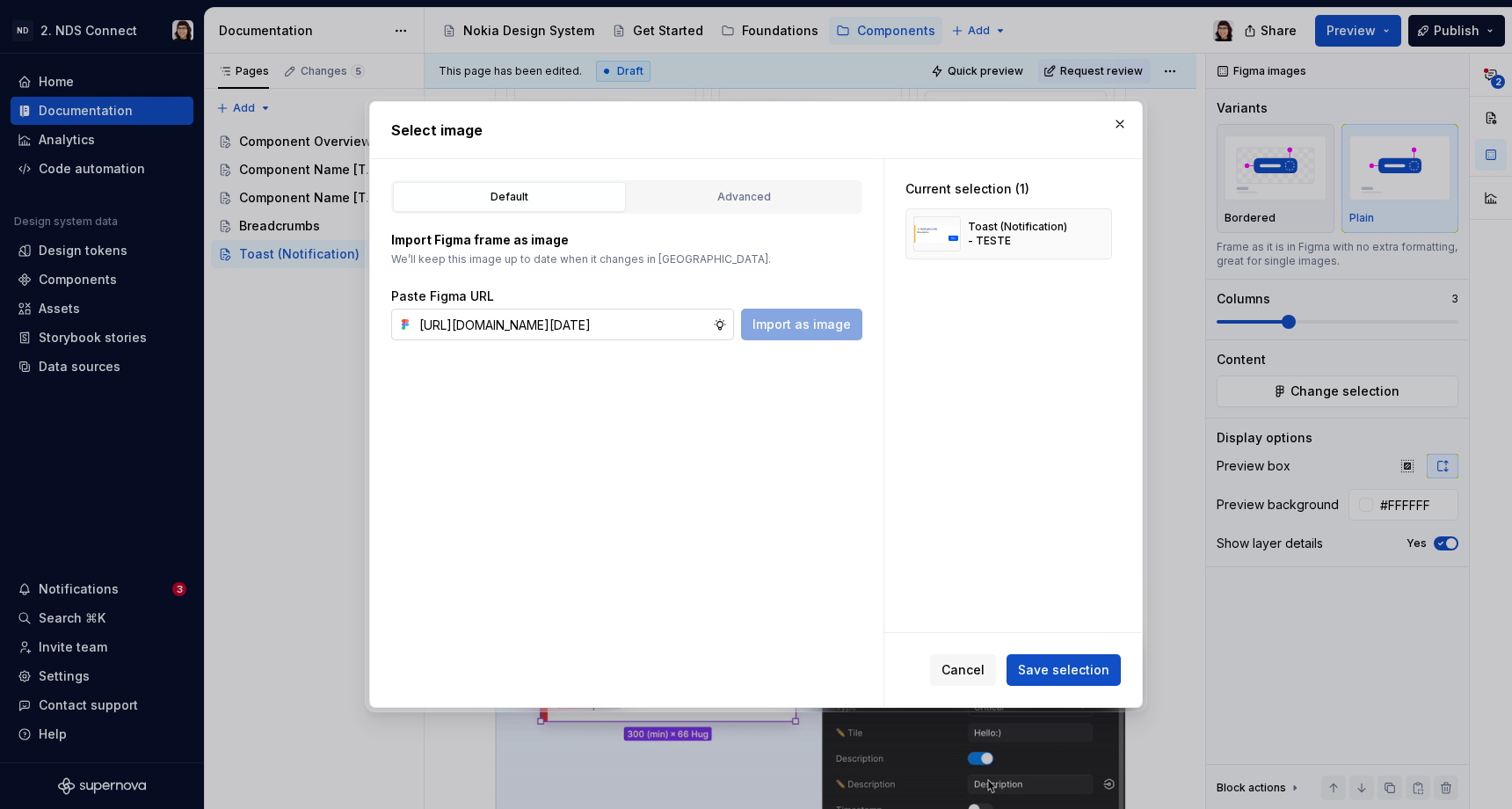
scroll to position [0, 978]
type input "[URL][DOMAIN_NAME][DATE]"
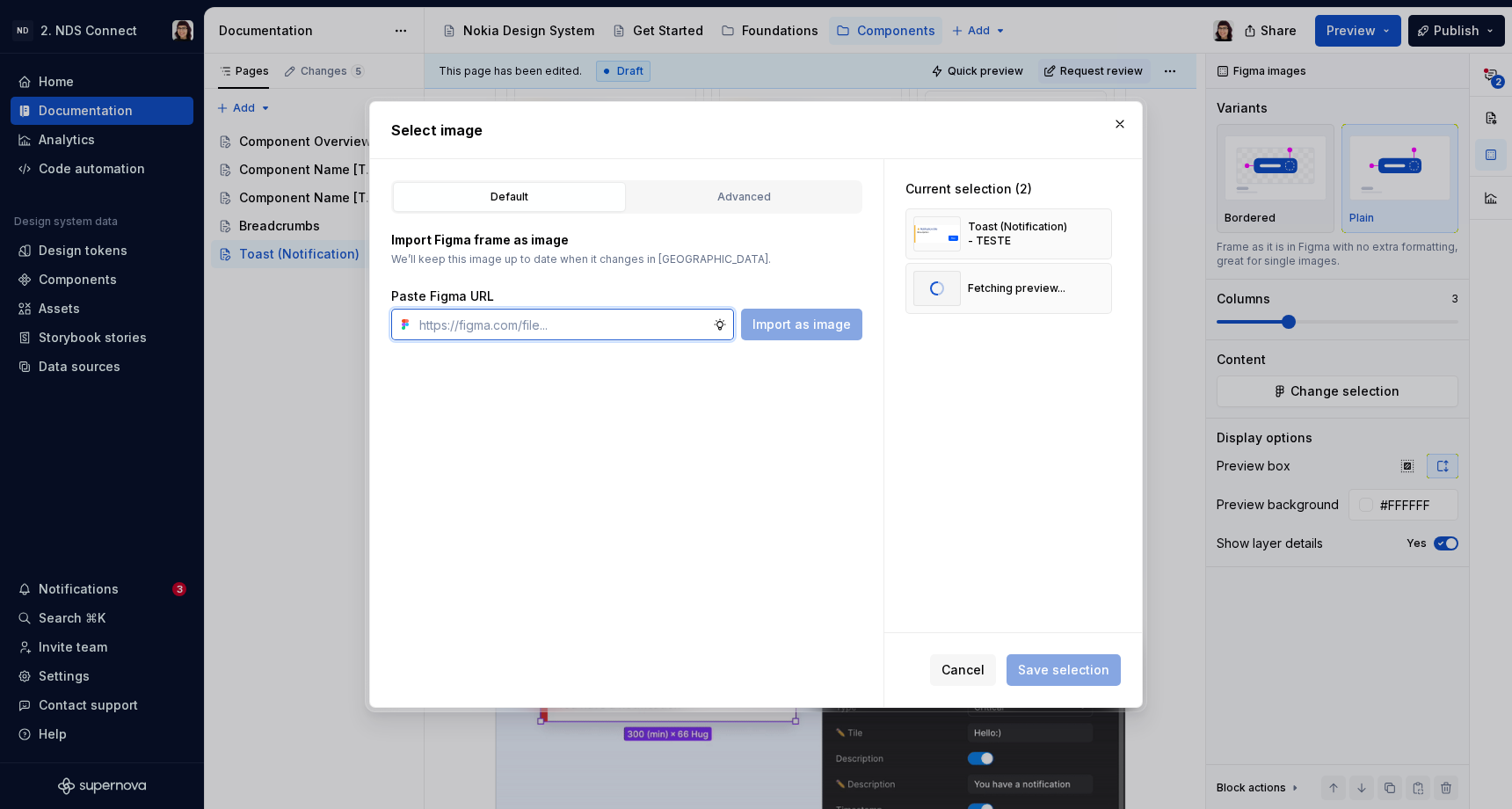
paste input "[URL][DOMAIN_NAME][DATE]"
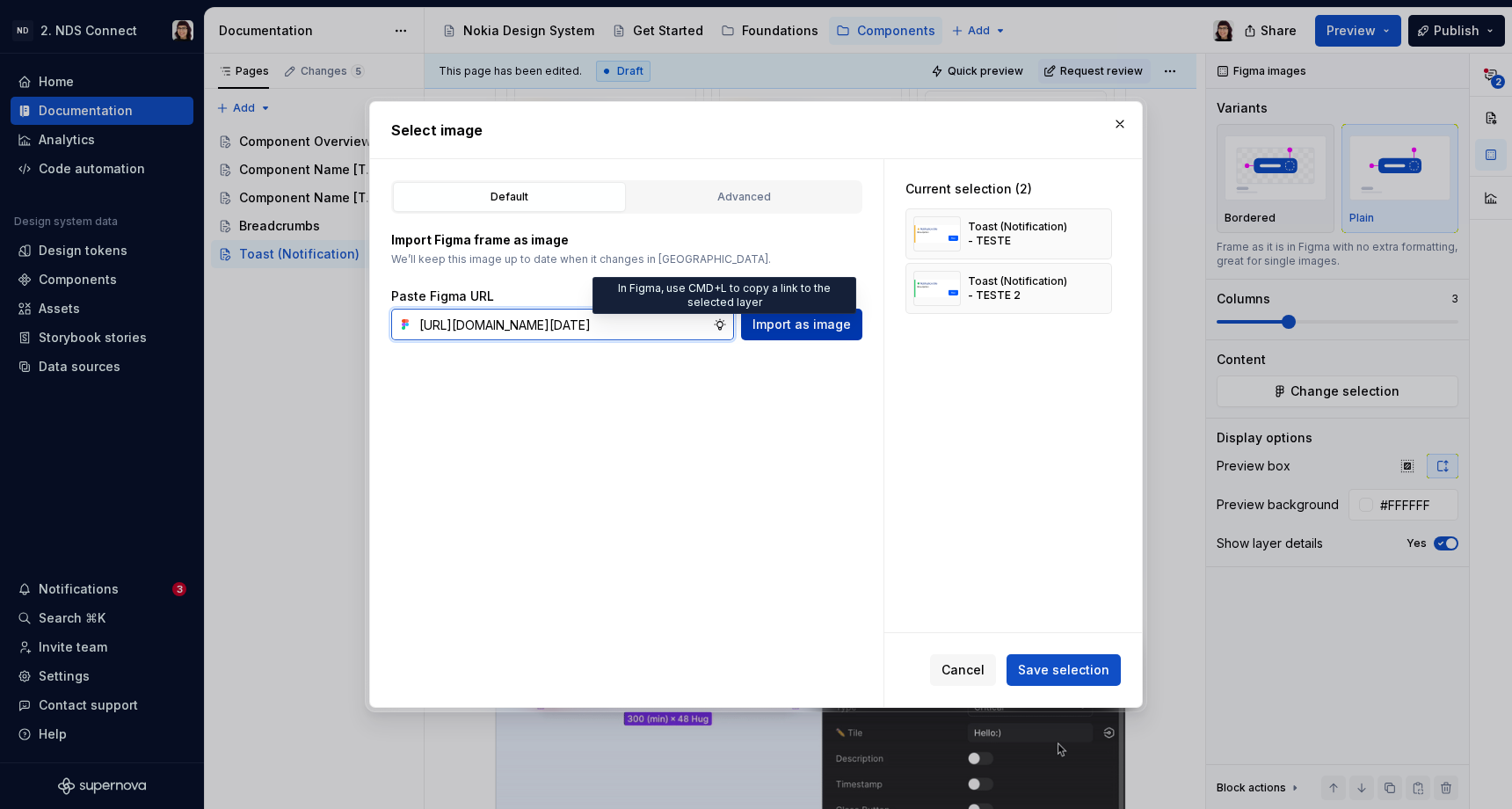
type input "[URL][DOMAIN_NAME][DATE]"
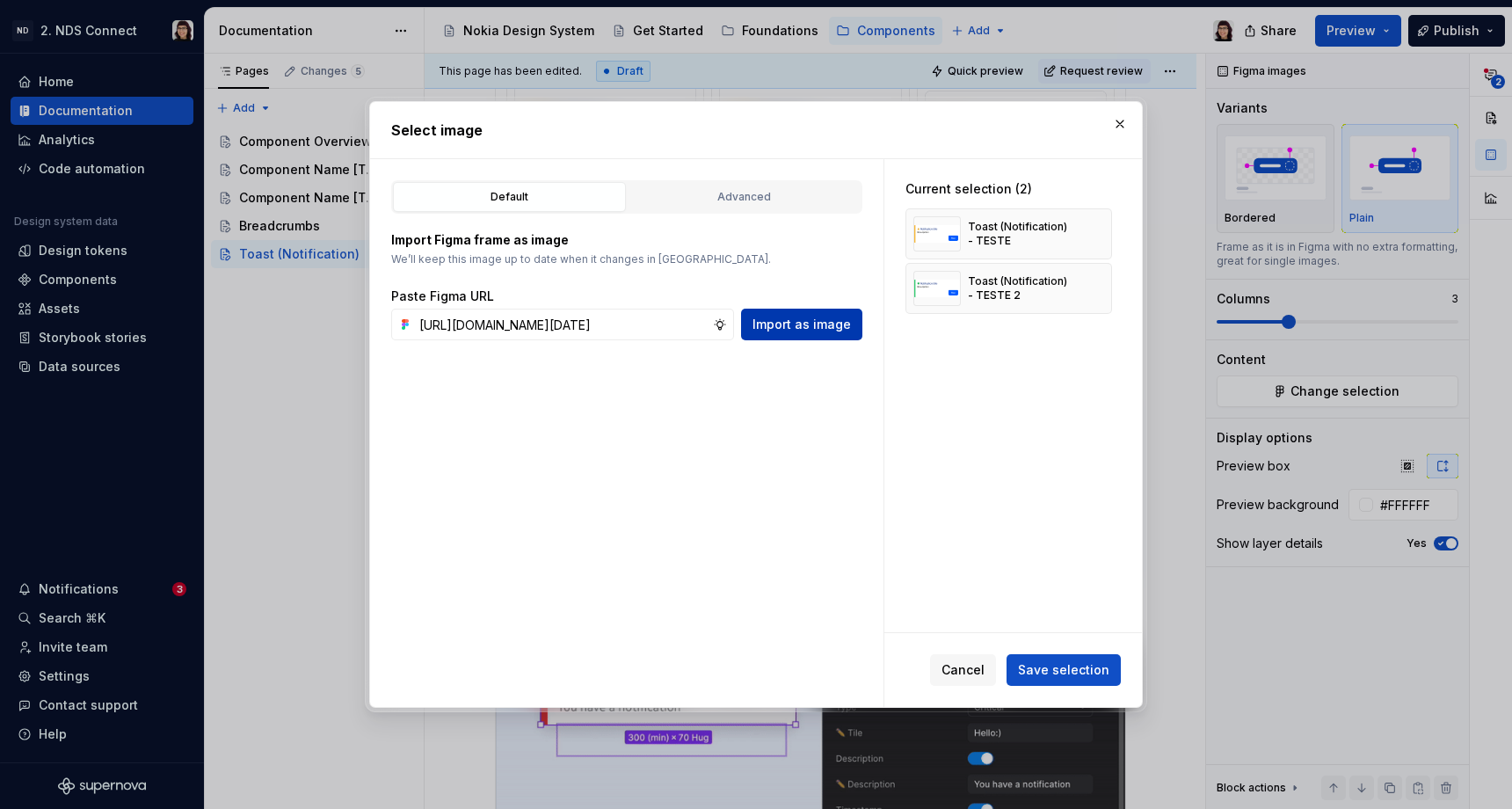
click at [785, 327] on span "Import as image" at bounding box center [802, 325] width 98 height 18
type textarea "*"
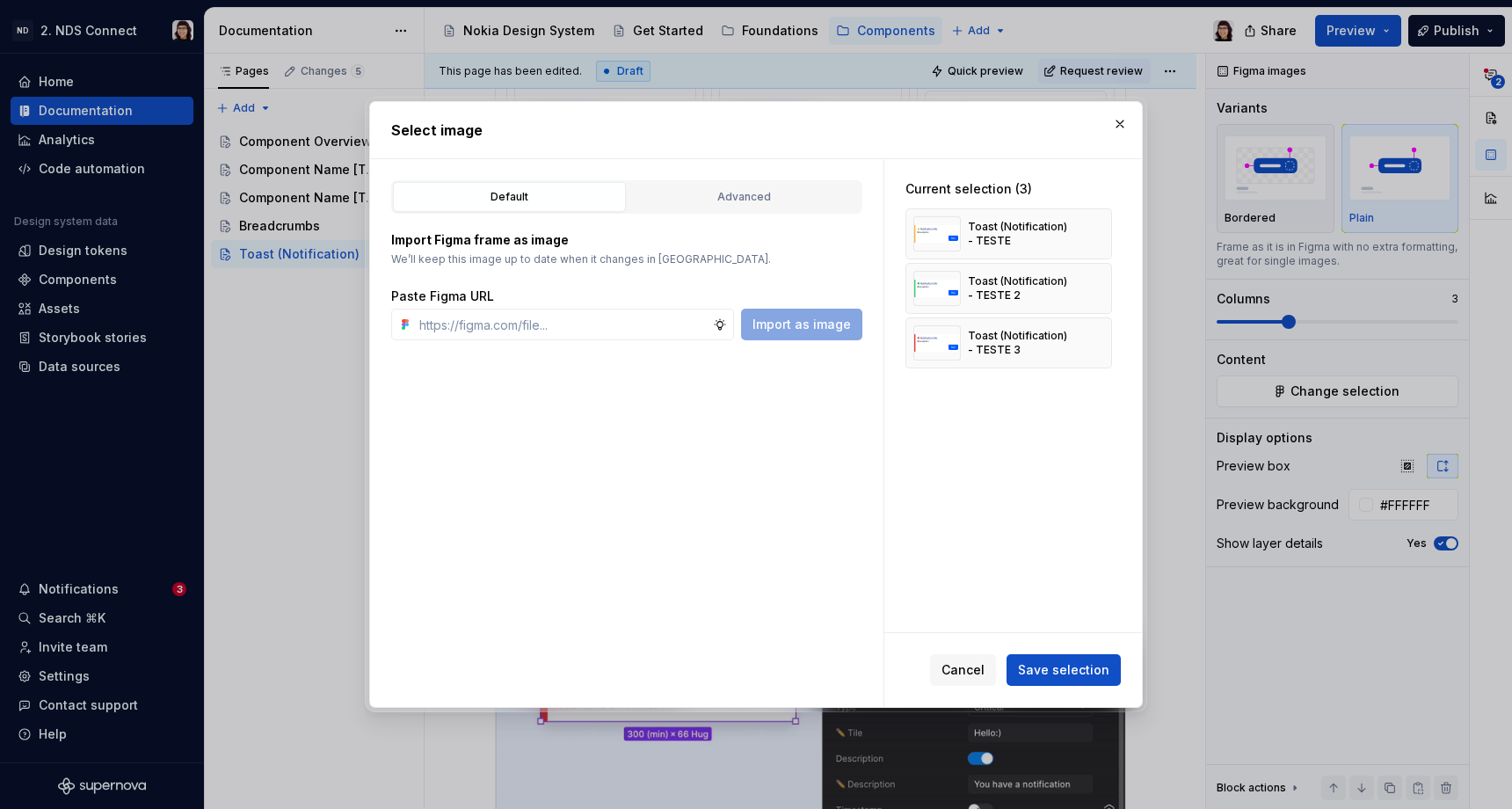
click at [1071, 678] on span "Save selection" at bounding box center [1064, 670] width 91 height 18
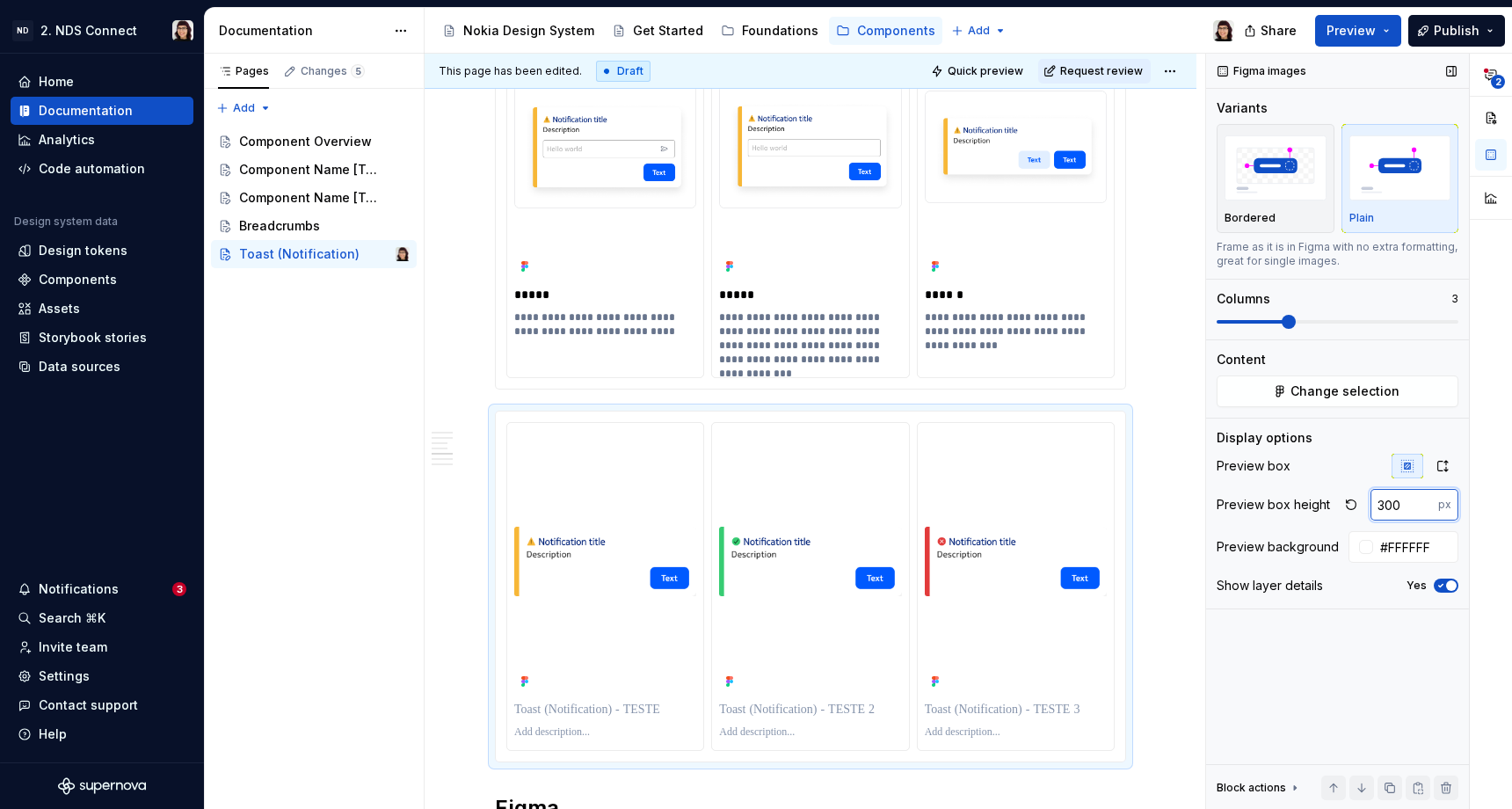
click at [1409, 497] on input "300" at bounding box center [1405, 505] width 67 height 32
type input "200"
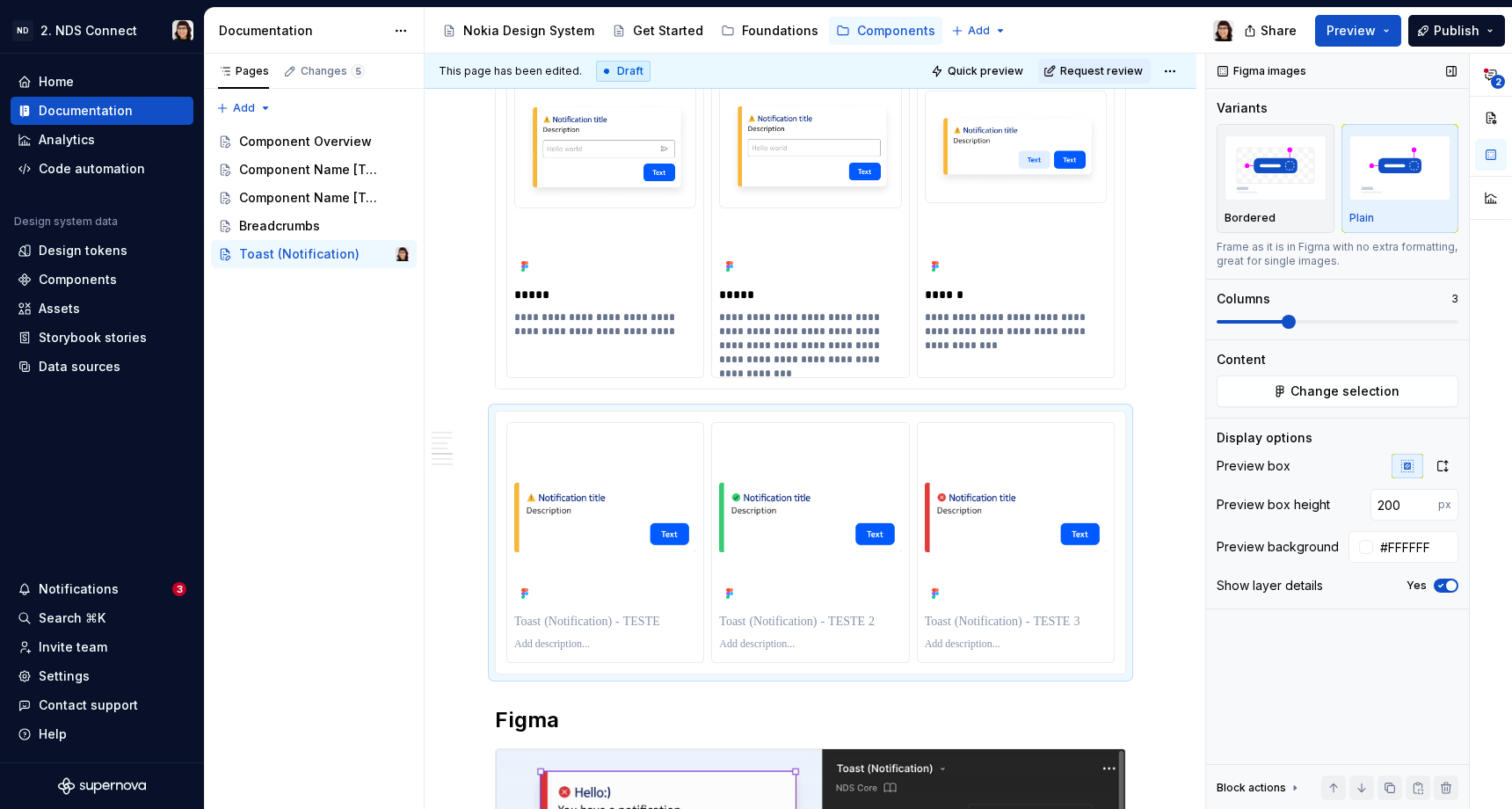
click at [1443, 583] on icon "button" at bounding box center [1441, 586] width 14 height 11
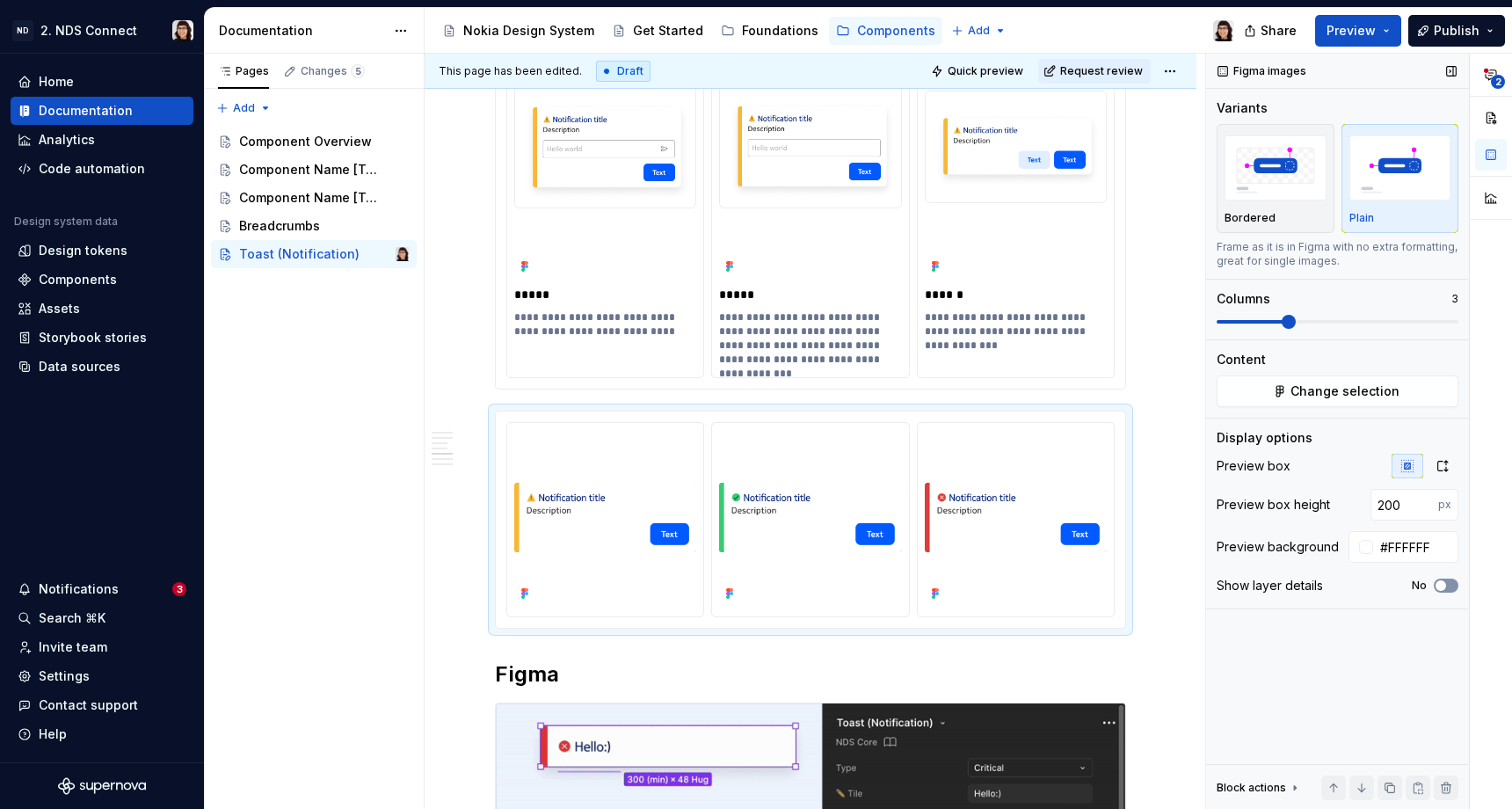
click at [1443, 583] on span "button" at bounding box center [1441, 586] width 11 height 11
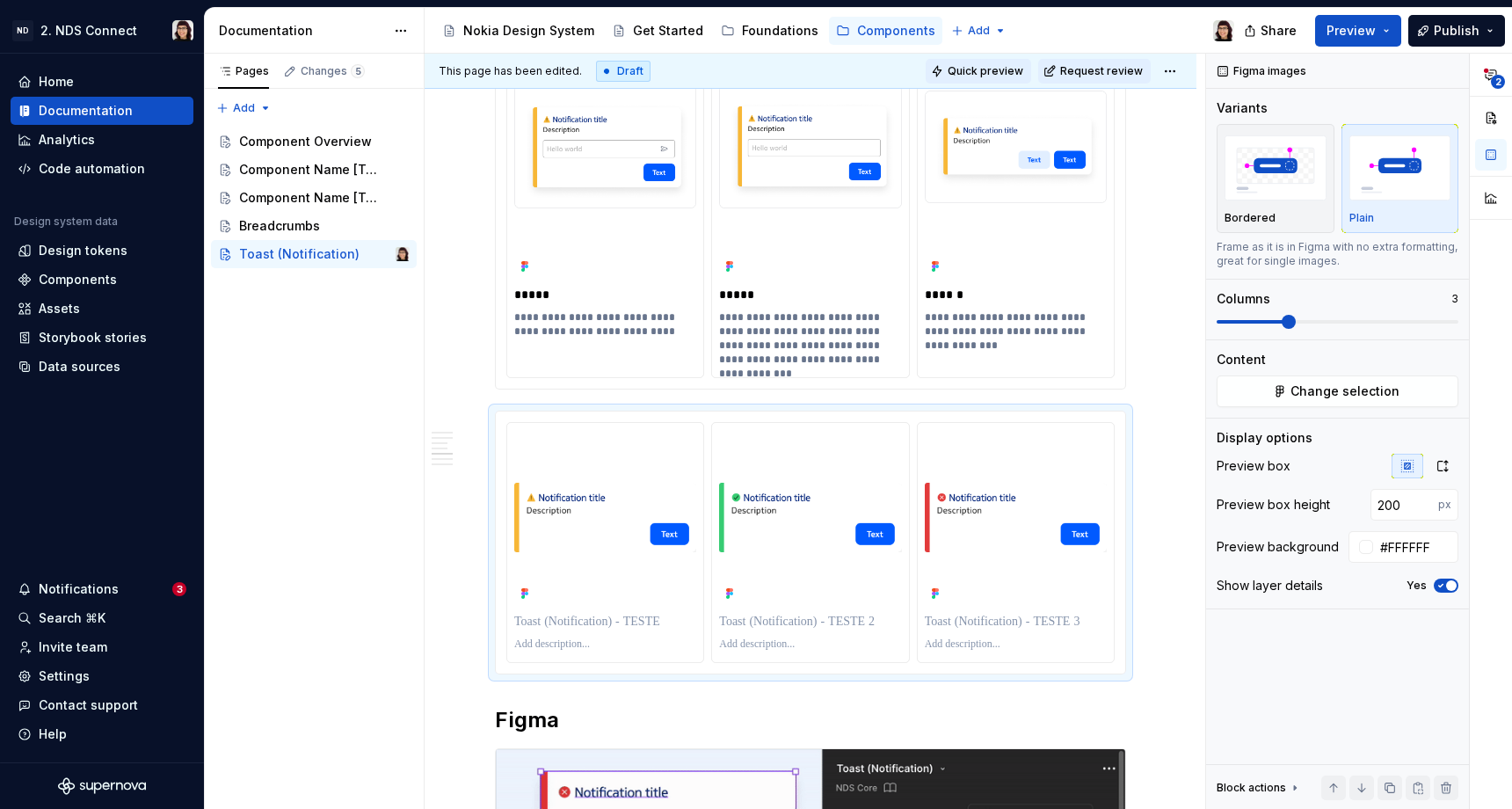
click at [993, 74] on span "Quick preview" at bounding box center [986, 71] width 75 height 14
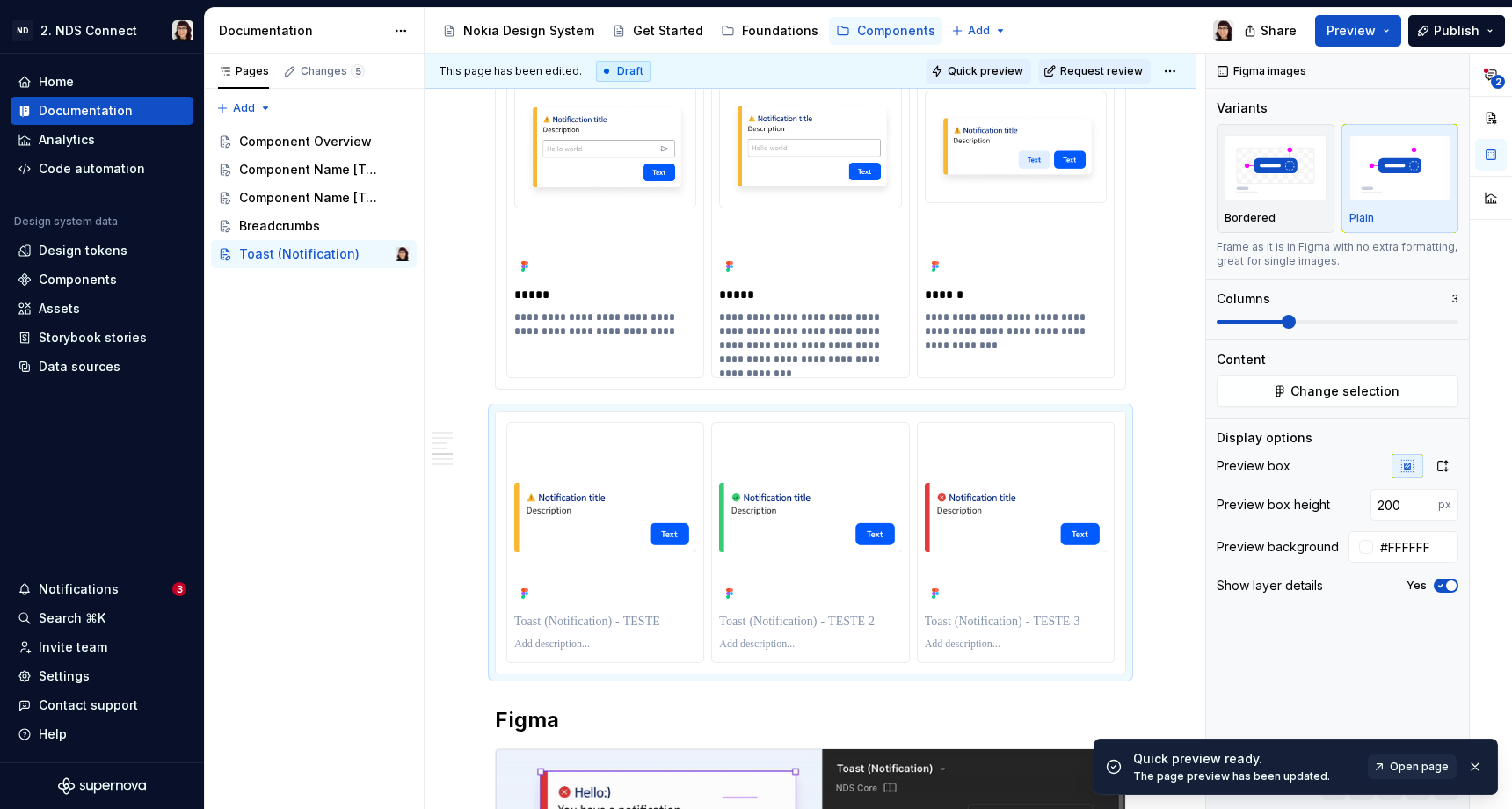
click at [1009, 73] on span "Quick preview" at bounding box center [986, 71] width 75 height 14
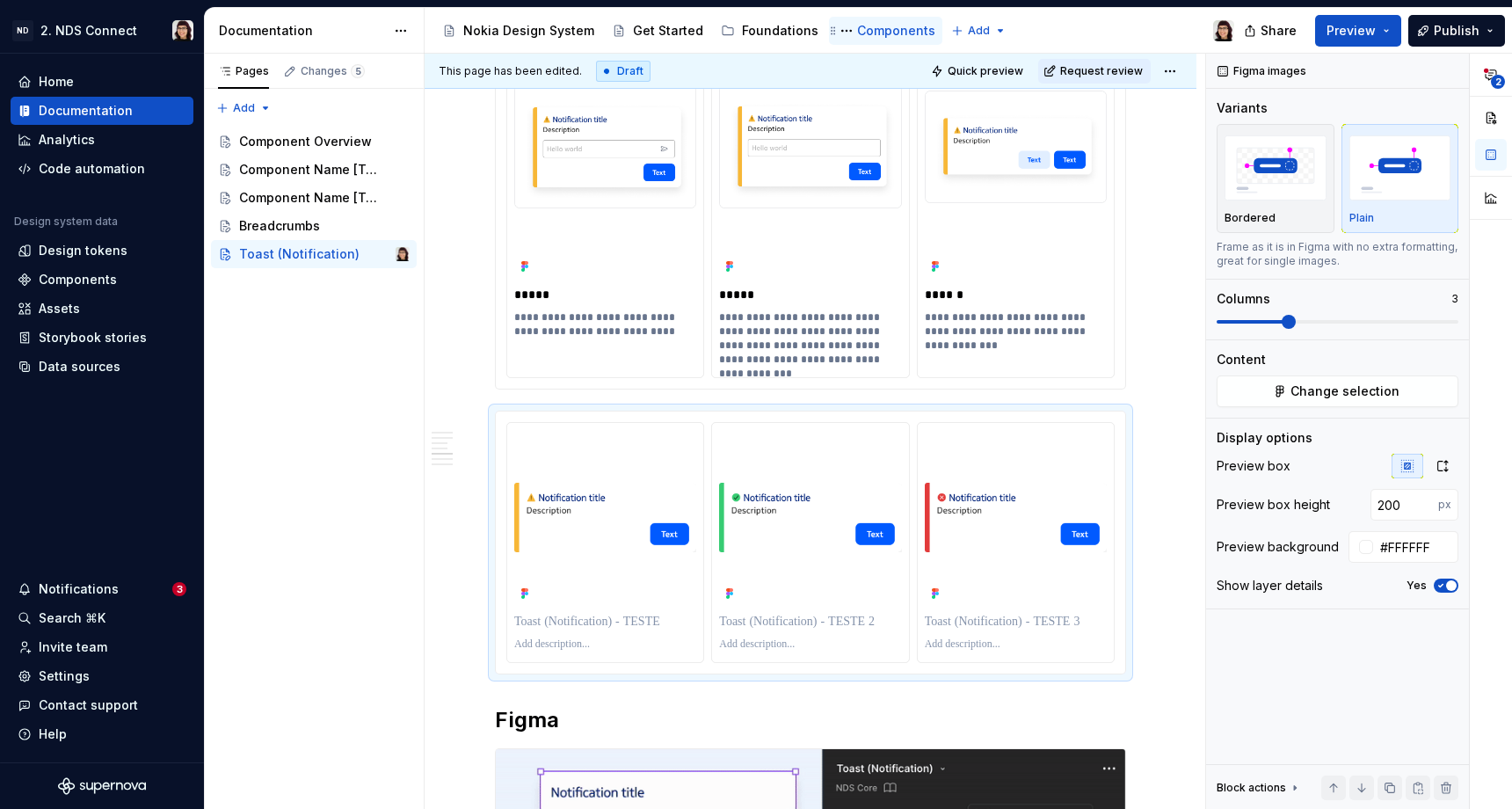
type textarea "*"
click at [1400, 547] on input "#FFFFFF" at bounding box center [1416, 547] width 85 height 32
paste input "F5F6F7"
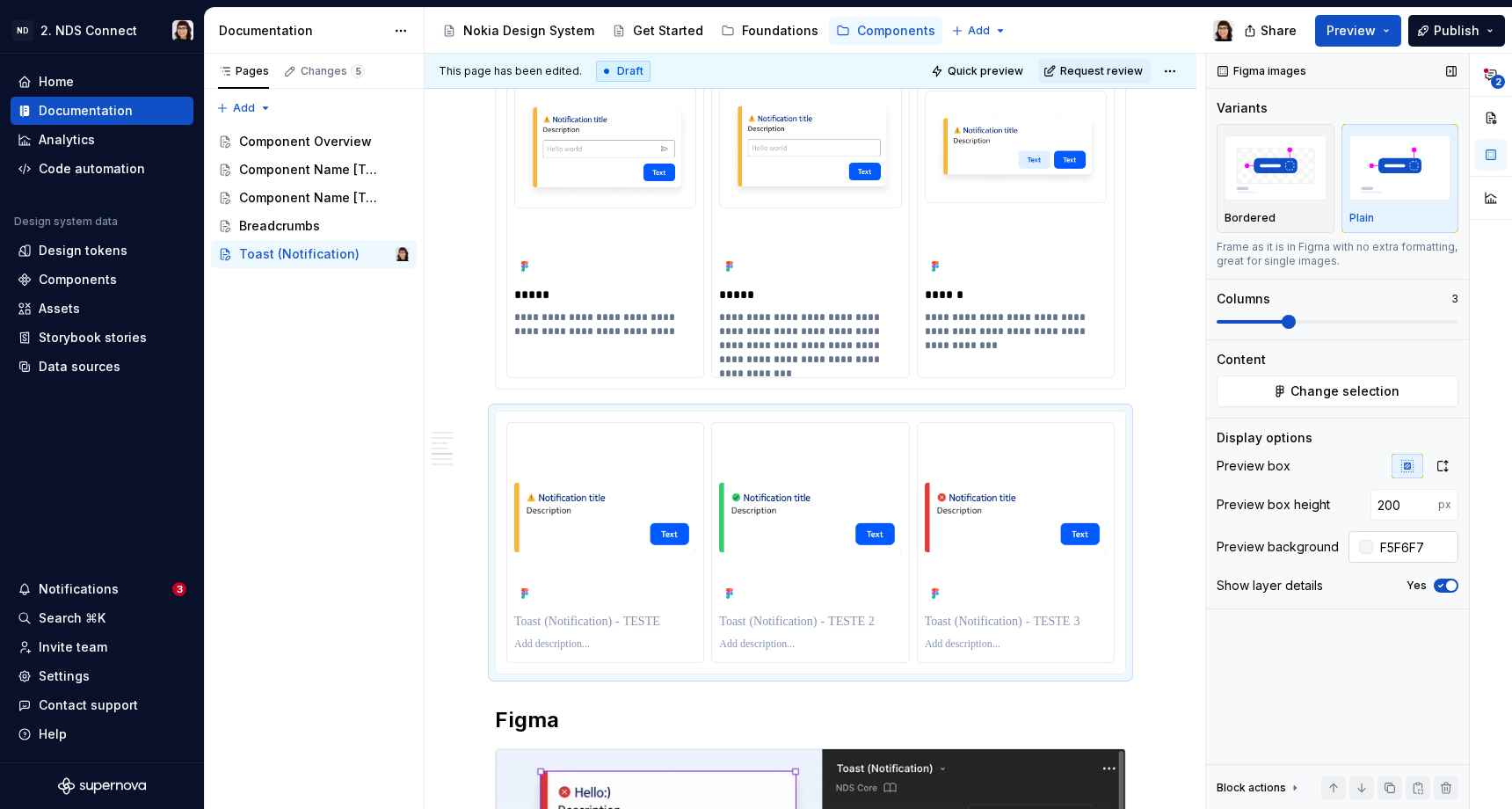
type input "#F5F6F7"
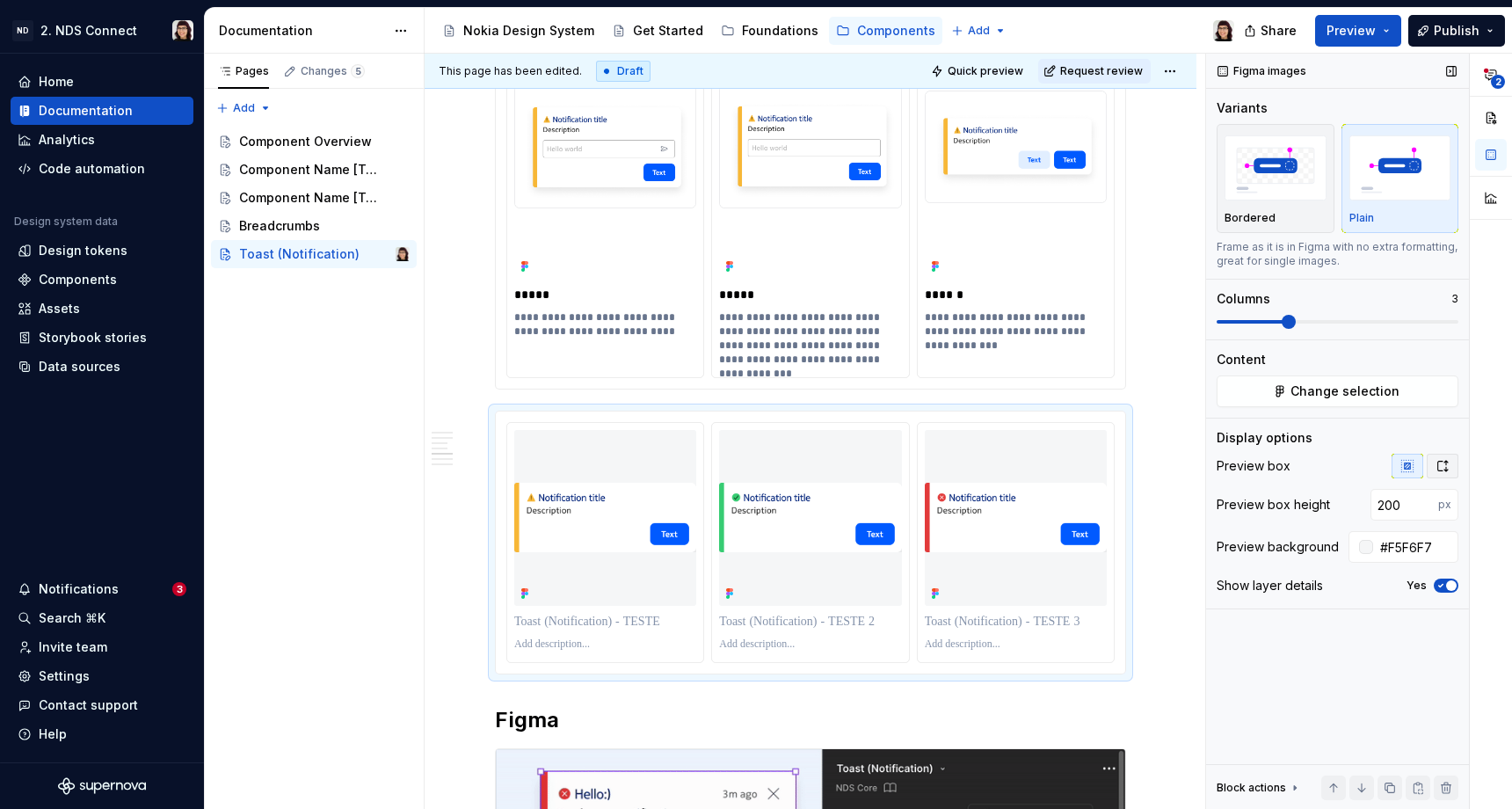
click at [1442, 467] on icon "button" at bounding box center [1443, 466] width 14 height 14
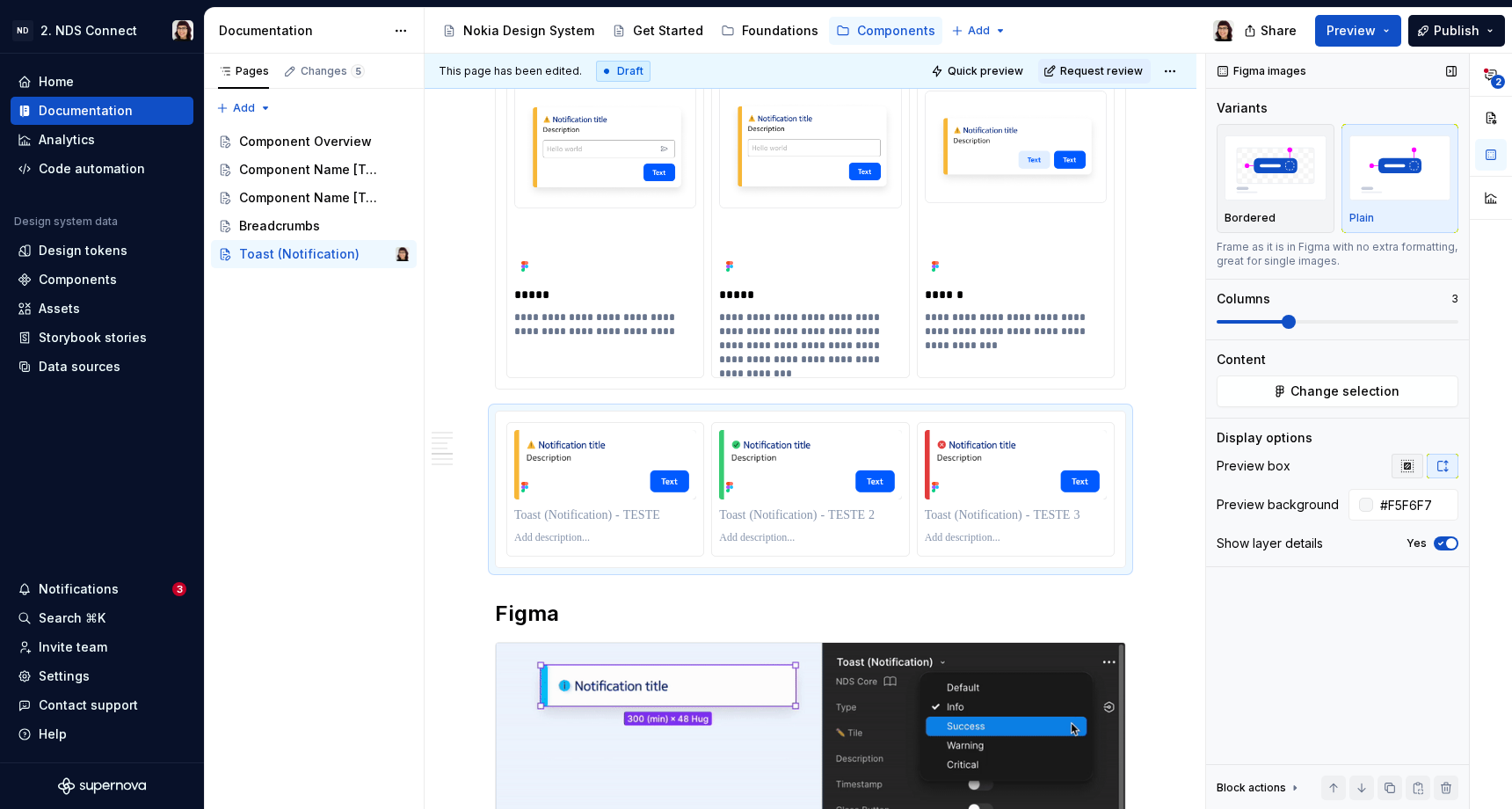
click at [1411, 465] on icon "button" at bounding box center [1408, 466] width 12 height 12
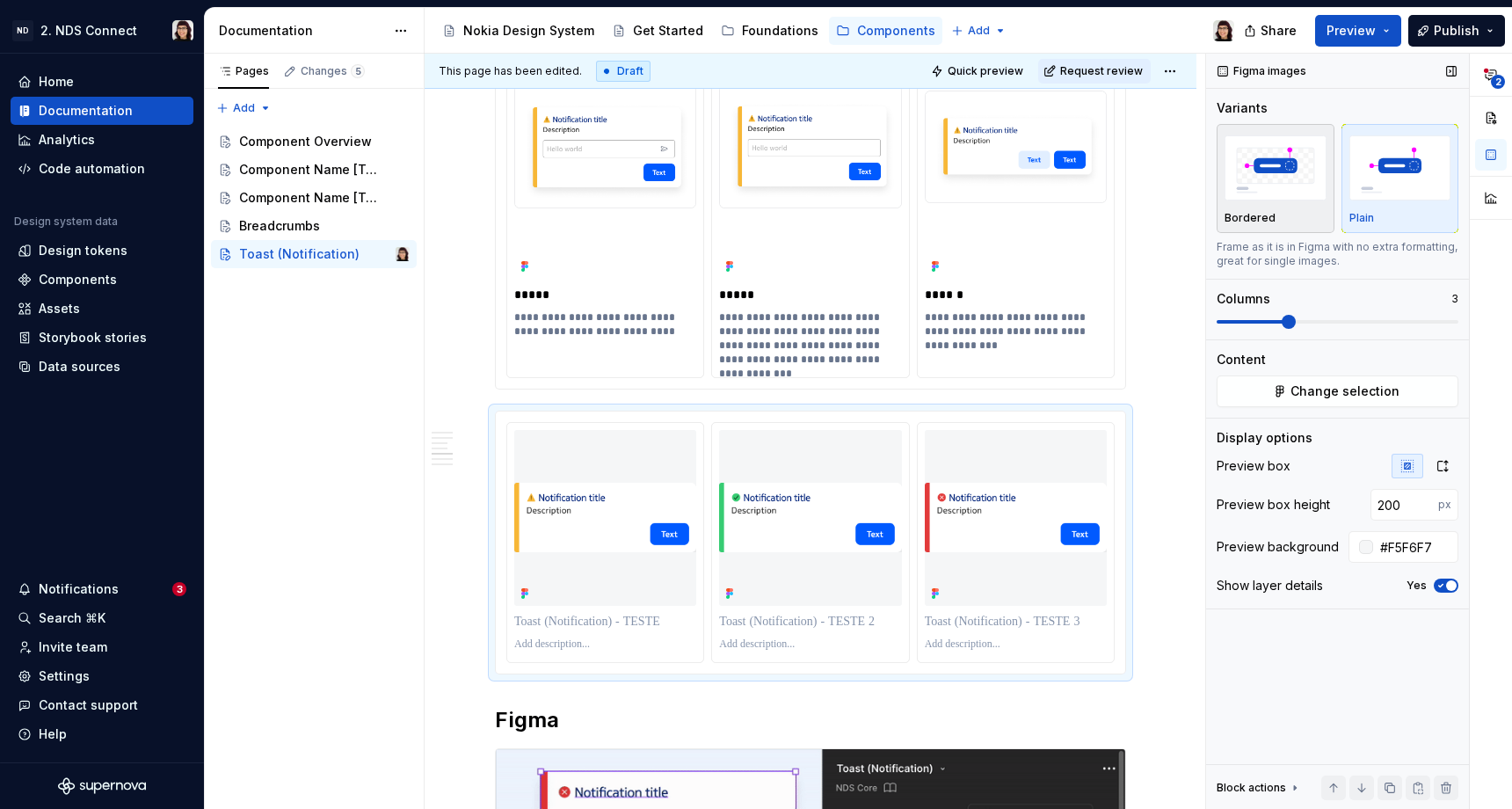
click at [1267, 184] on img "button" at bounding box center [1275, 168] width 102 height 64
click at [1443, 466] on icon "button" at bounding box center [1443, 466] width 14 height 14
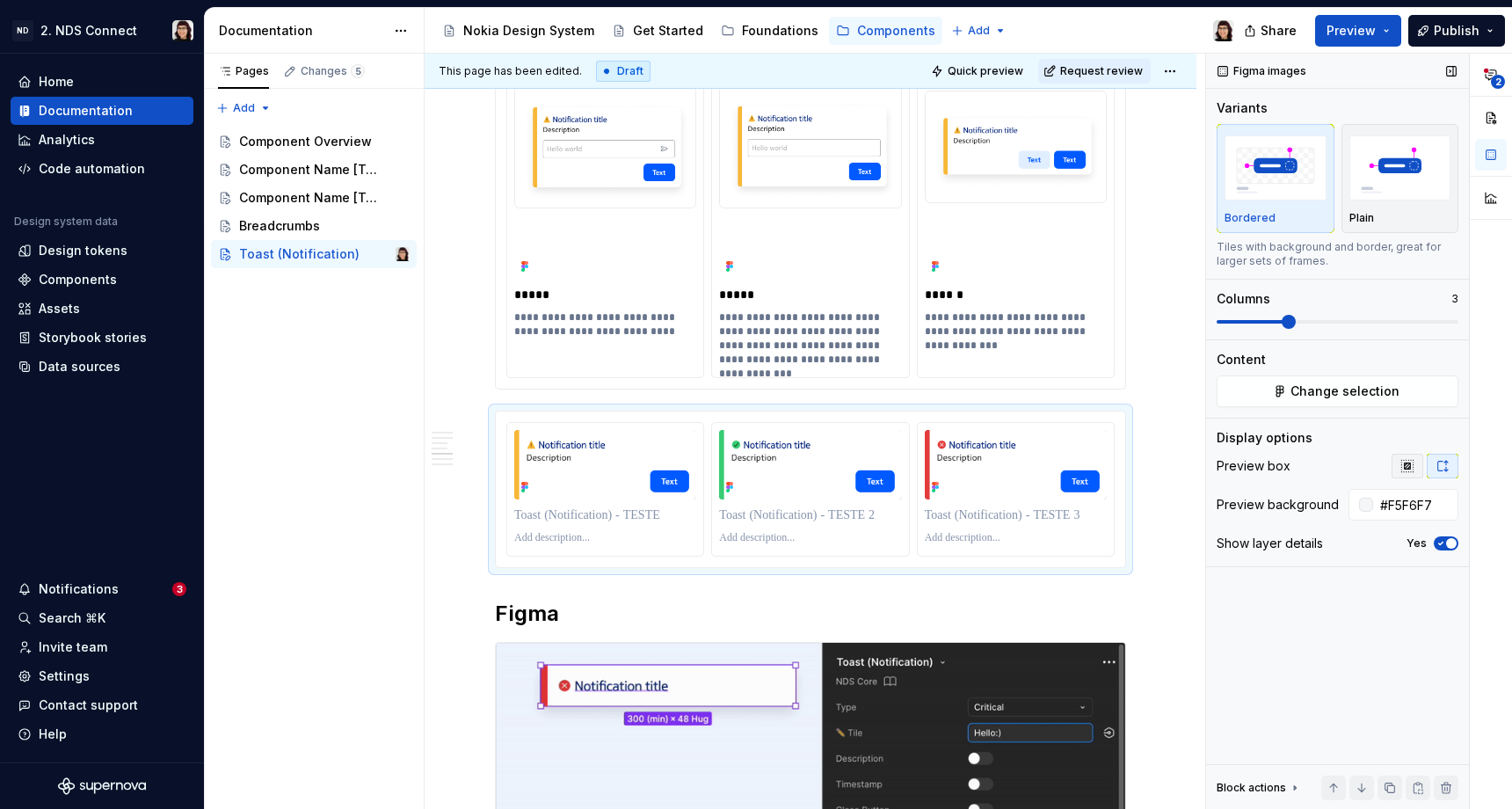
click at [1411, 464] on icon "button" at bounding box center [1408, 466] width 14 height 14
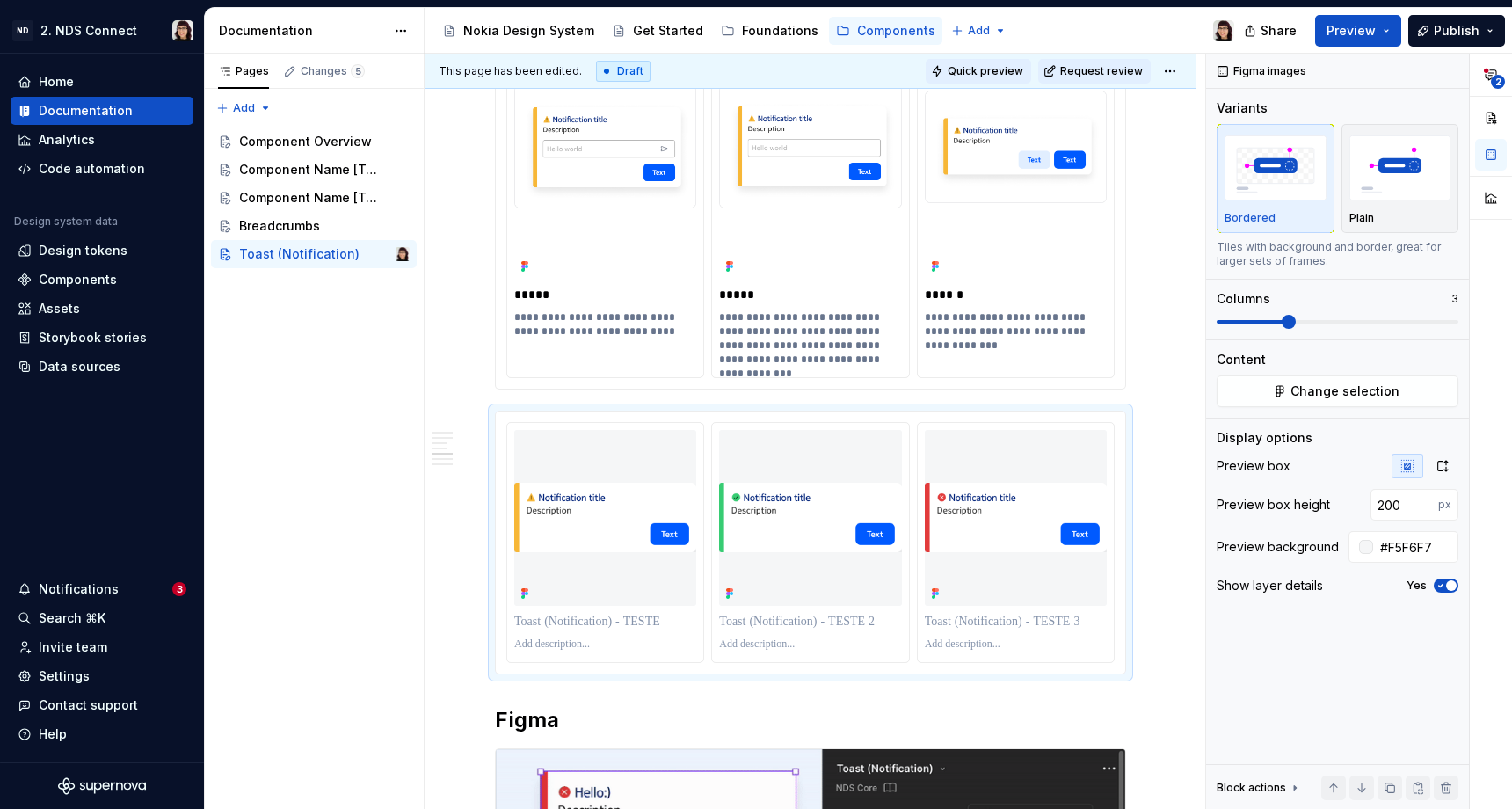
click at [974, 74] on span "Quick preview" at bounding box center [986, 71] width 75 height 14
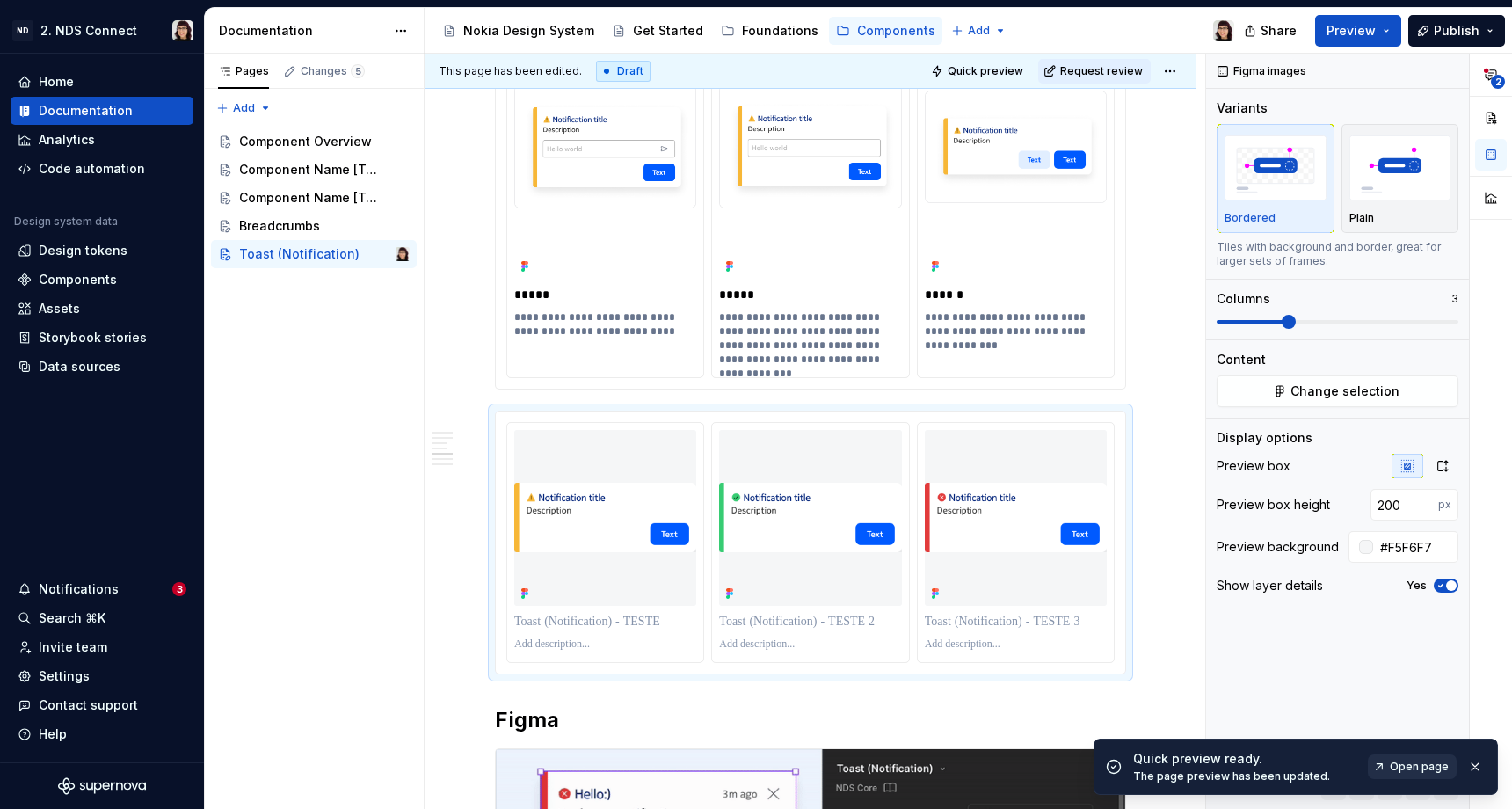
click at [1413, 766] on span "Open page" at bounding box center [1419, 767] width 58 height 14
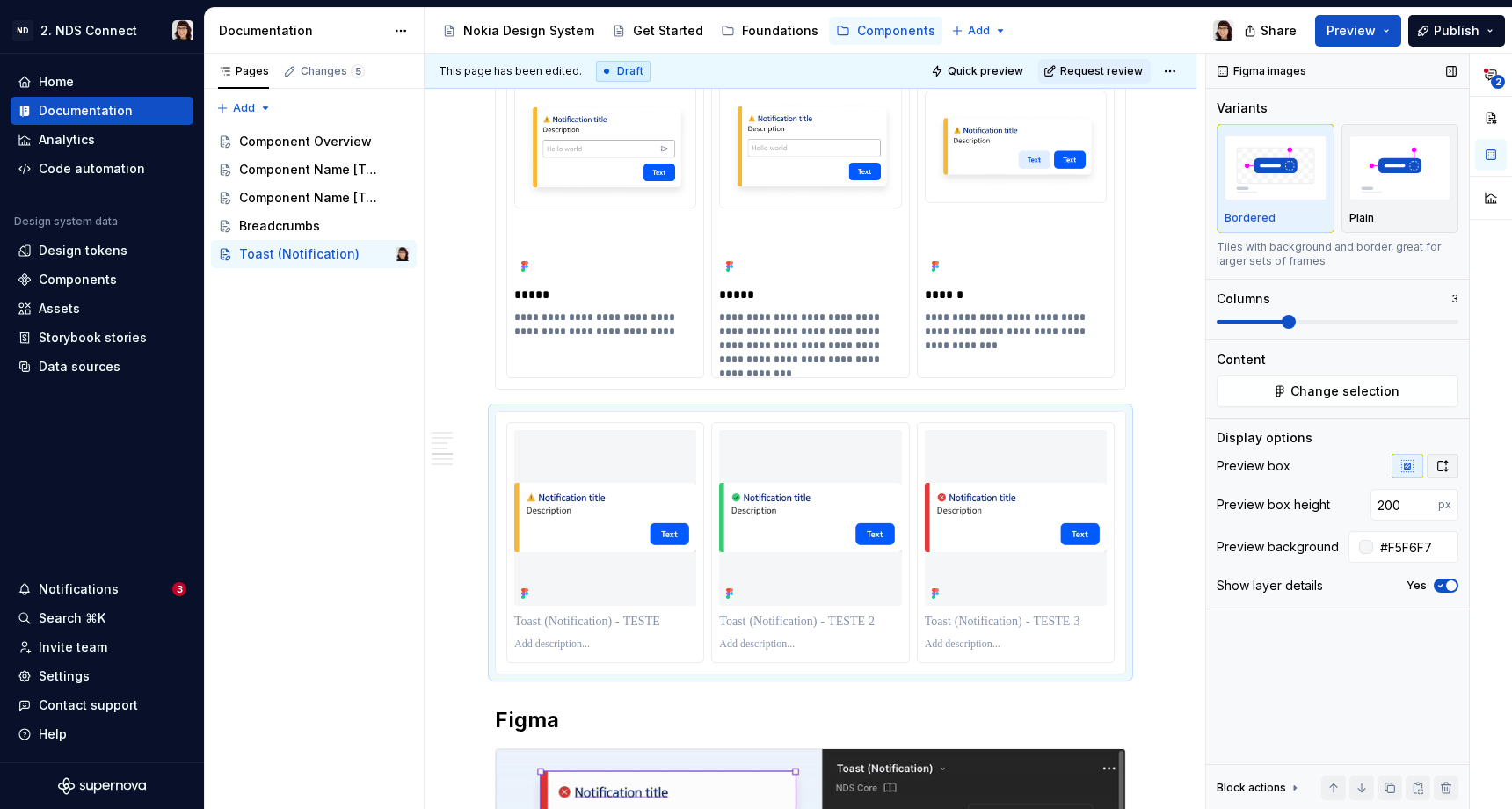
click at [1445, 465] on icon "button" at bounding box center [1443, 466] width 14 height 14
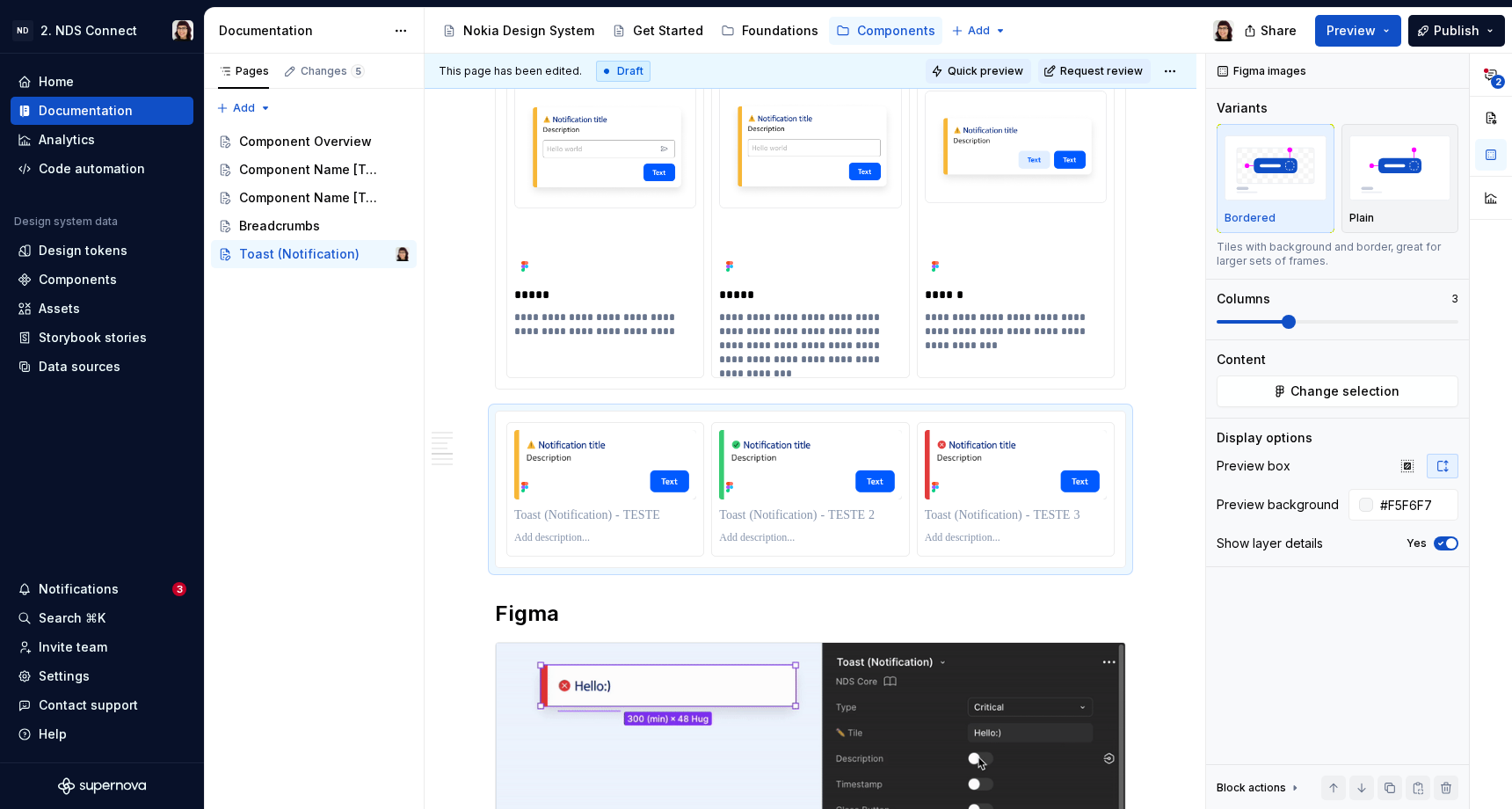
click at [987, 60] on button "Quick preview" at bounding box center [979, 70] width 105 height 25
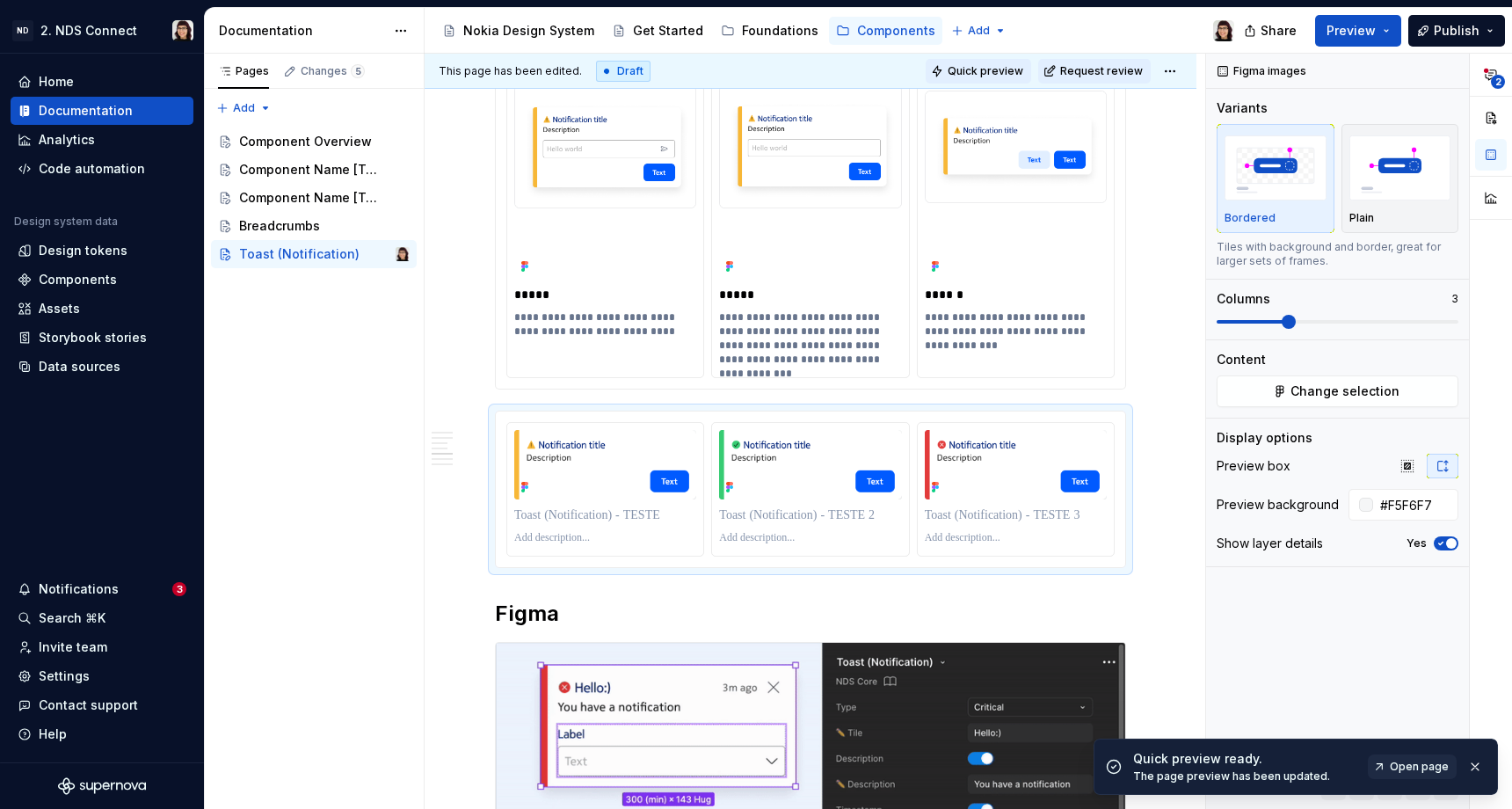
click at [950, 69] on button "Quick preview" at bounding box center [979, 70] width 105 height 25
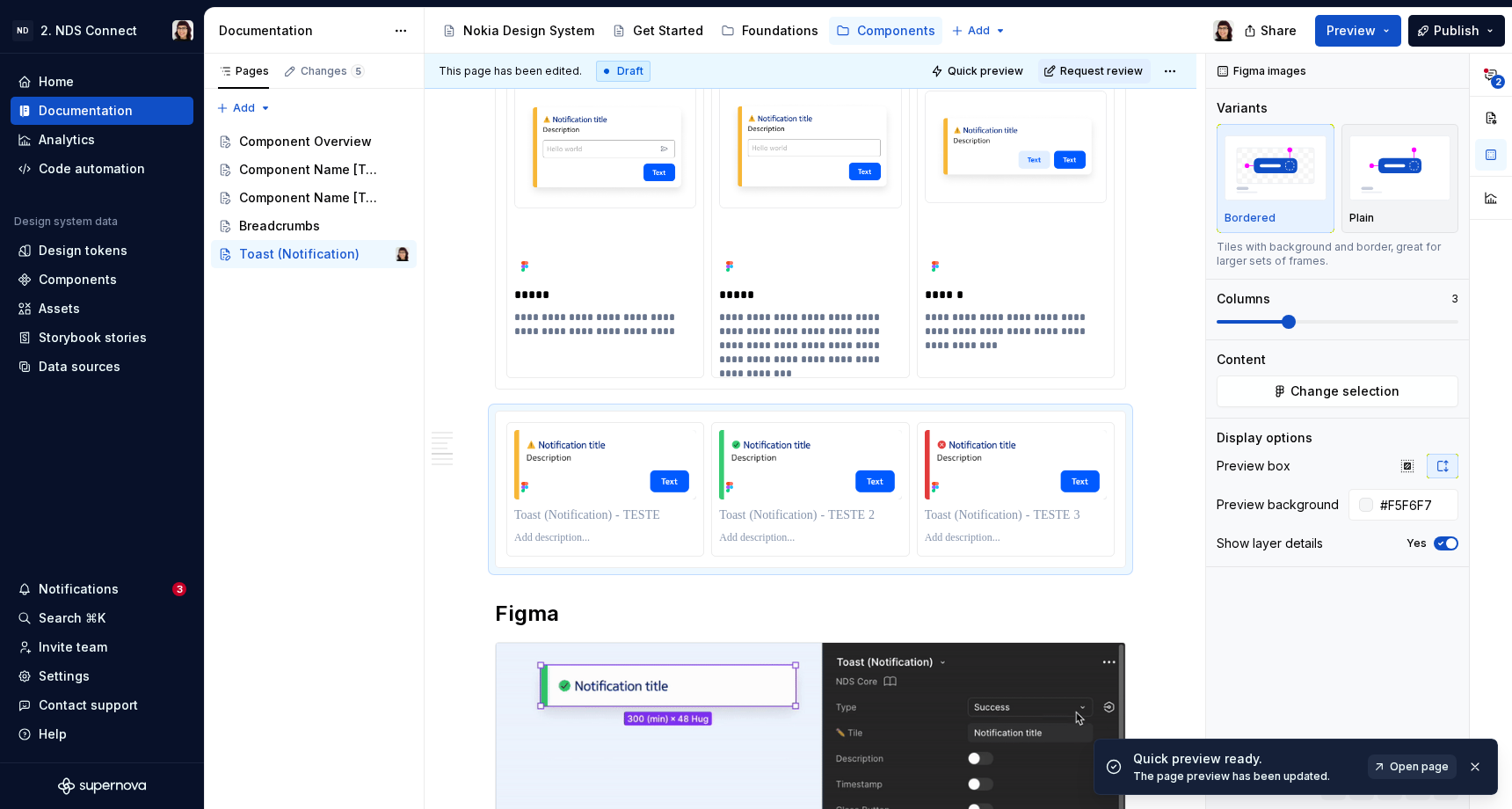
click at [1407, 770] on span "Open page" at bounding box center [1419, 767] width 58 height 14
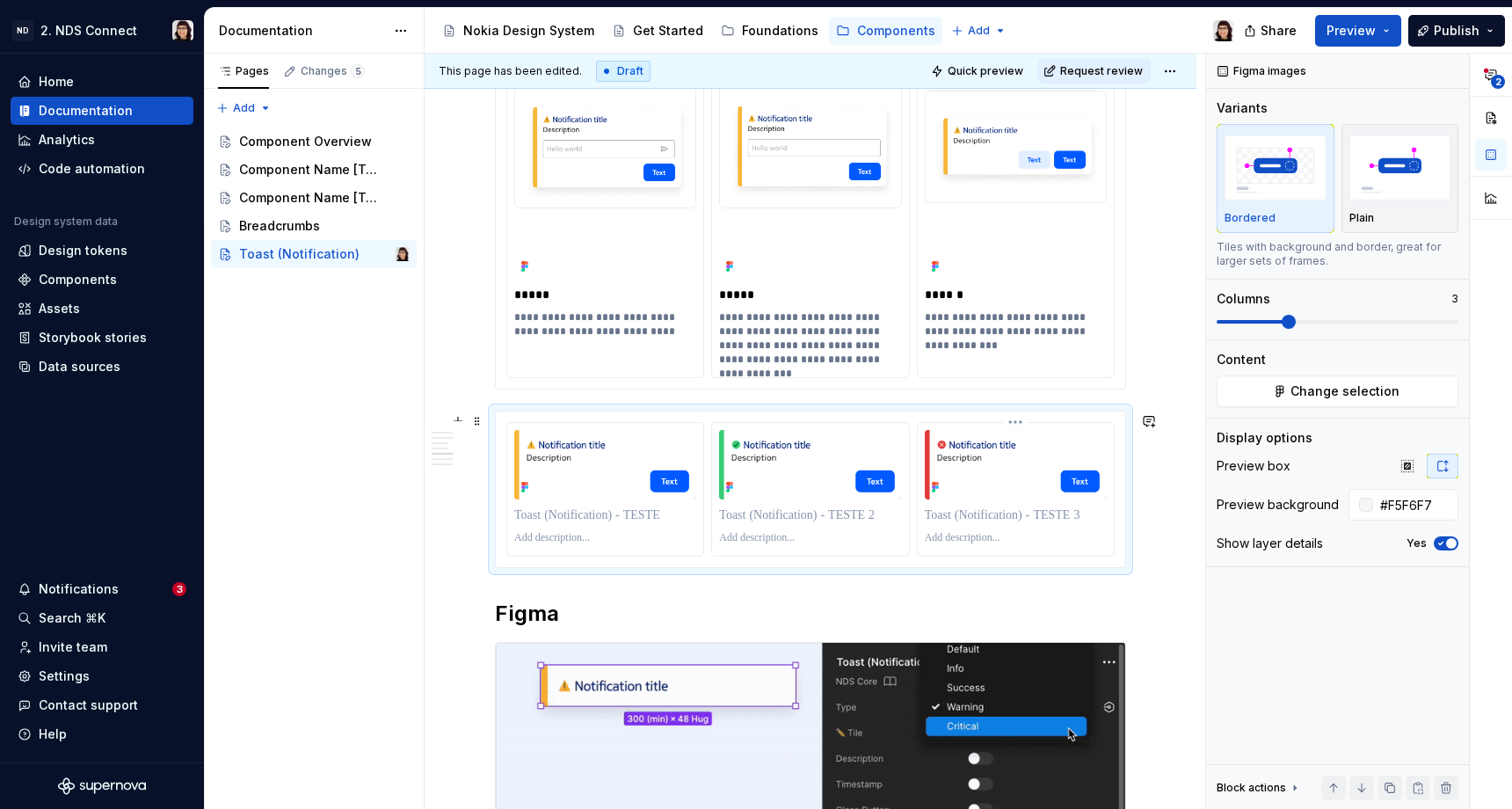
click at [1004, 556] on div at bounding box center [1017, 490] width 196 height 133
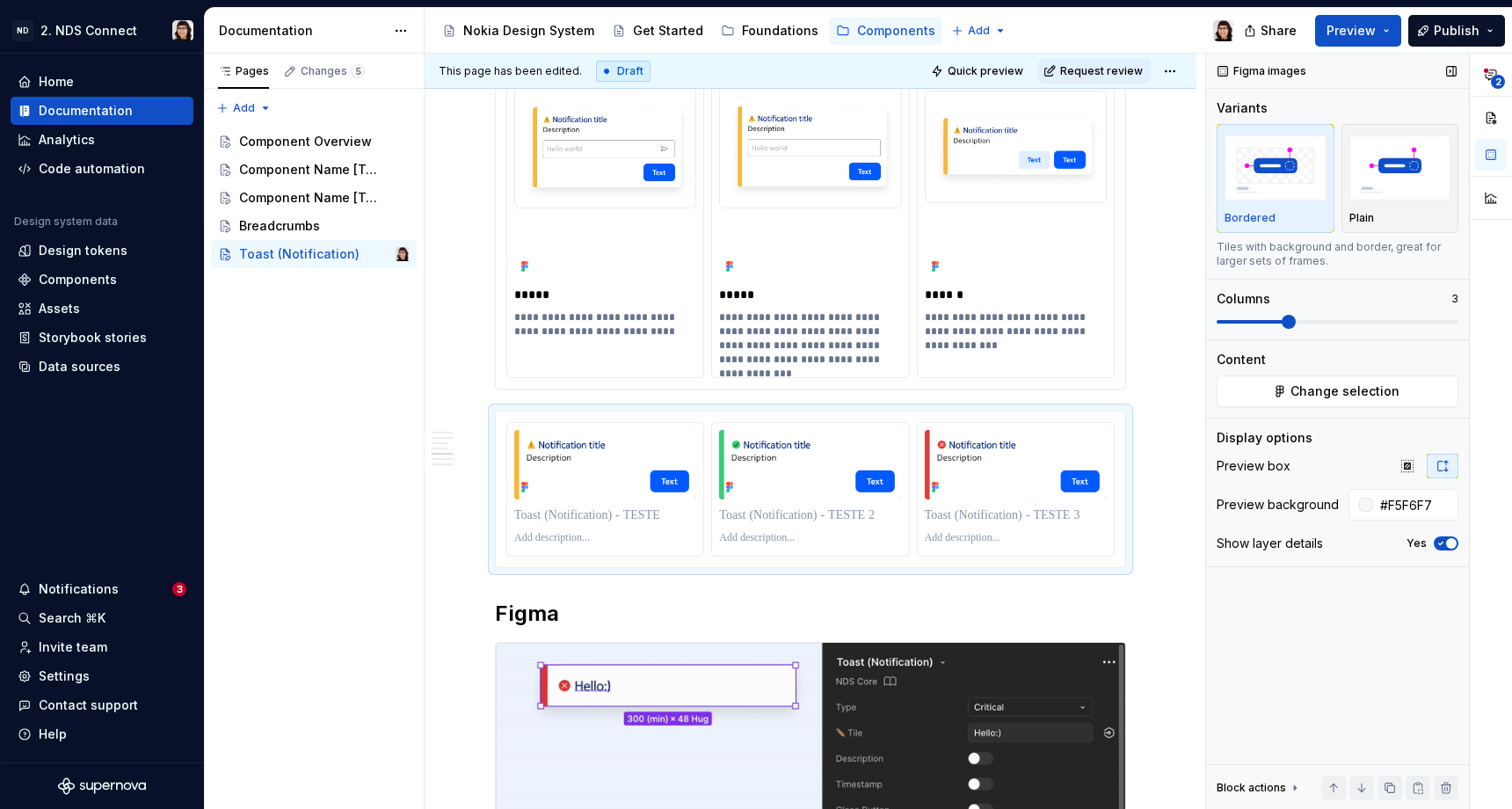
click at [1441, 545] on icon "button" at bounding box center [1442, 544] width 4 height 3
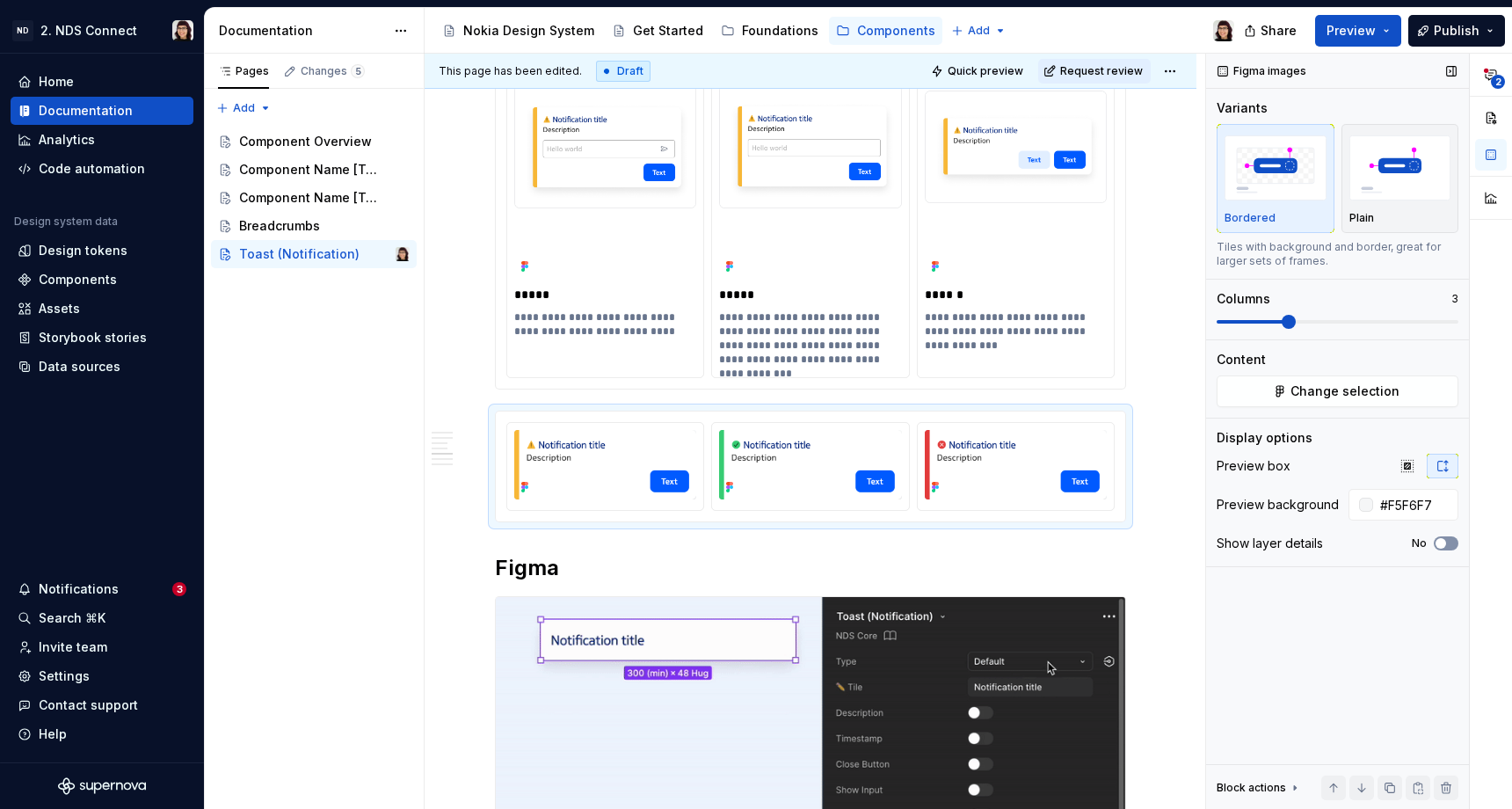
click at [1441, 545] on span "button" at bounding box center [1441, 543] width 11 height 11
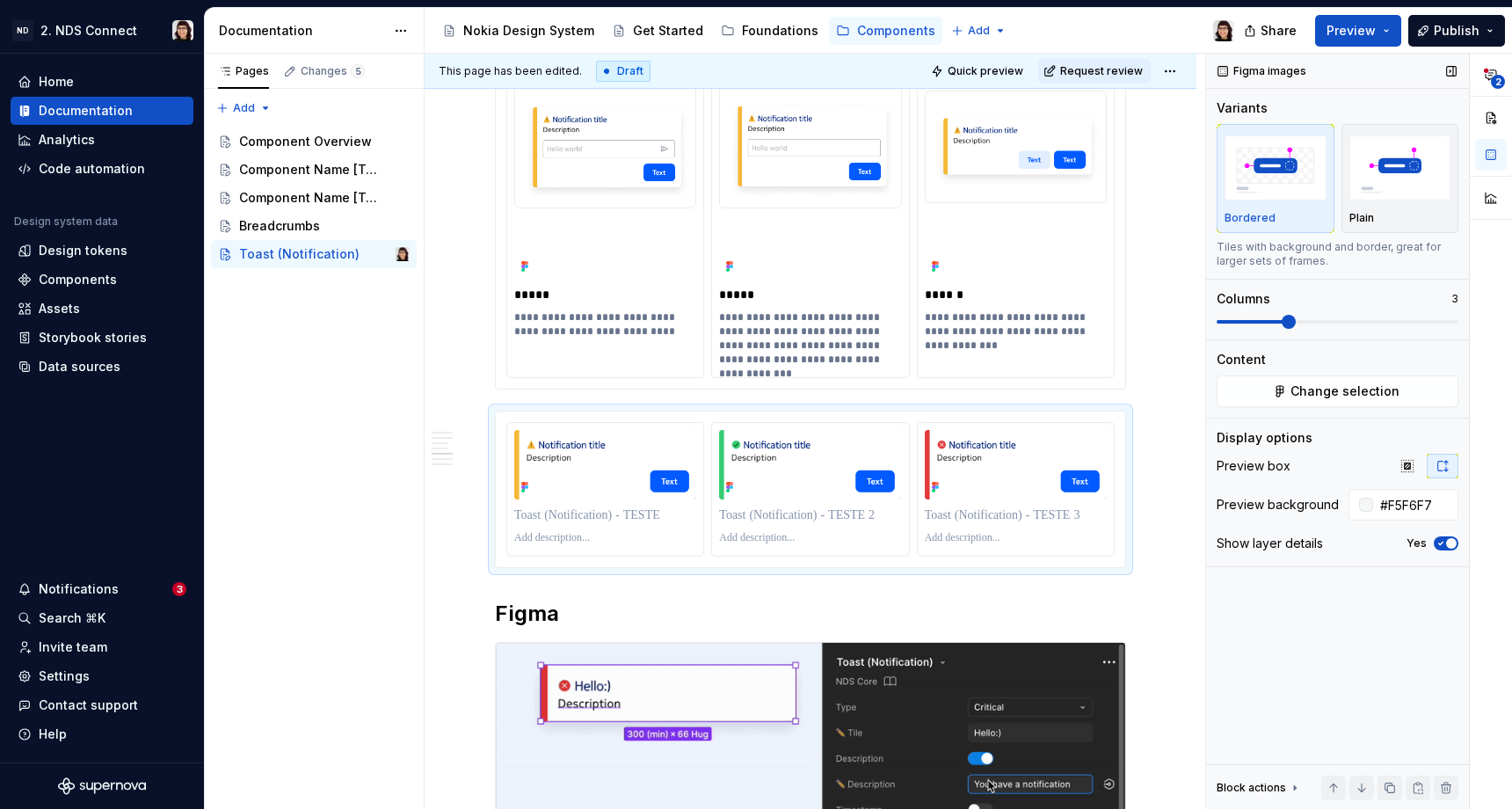
click at [1275, 782] on div "Block actions" at bounding box center [1251, 788] width 69 height 14
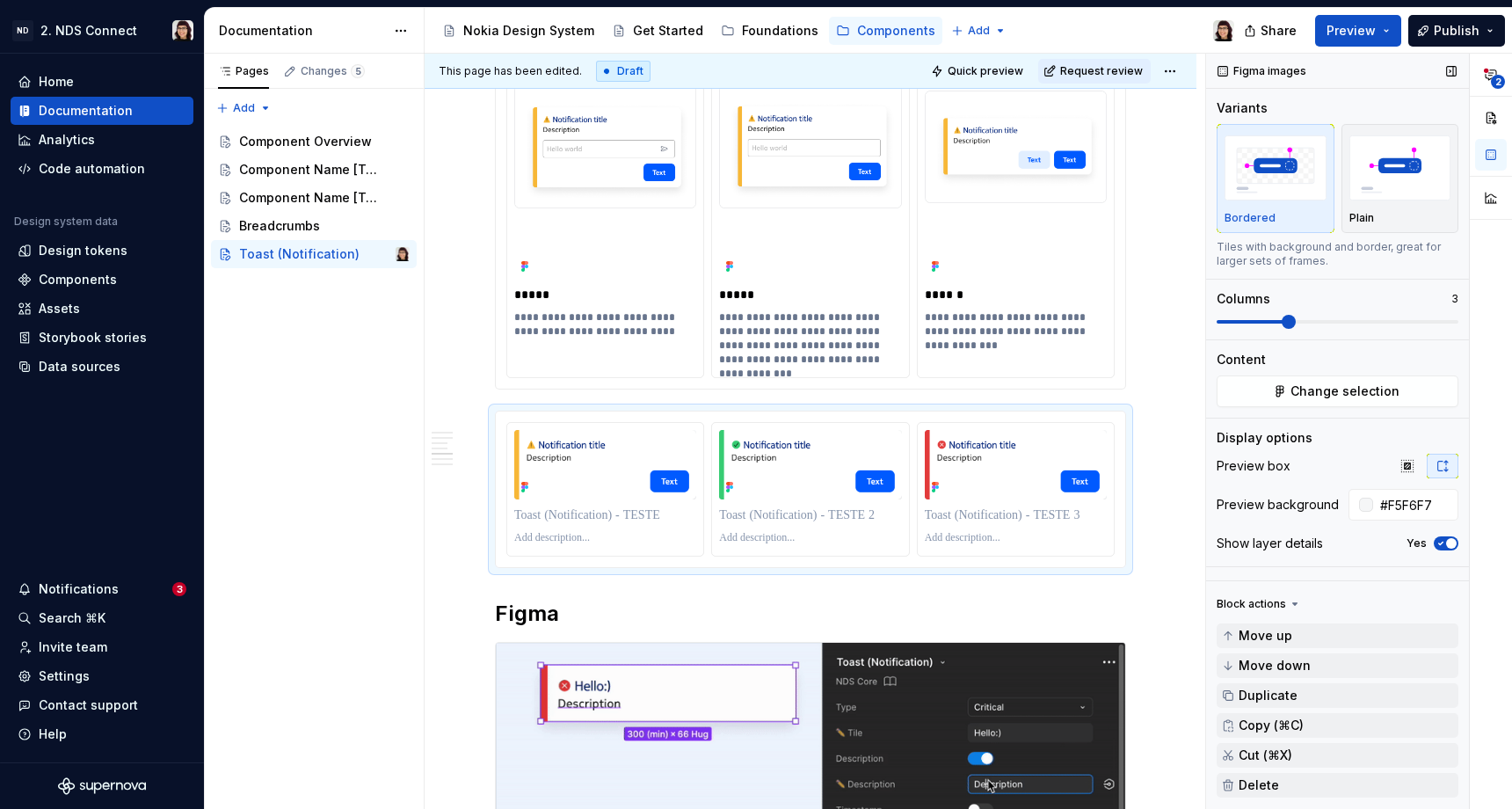
click at [1282, 603] on div "Block actions" at bounding box center [1251, 605] width 69 height 14
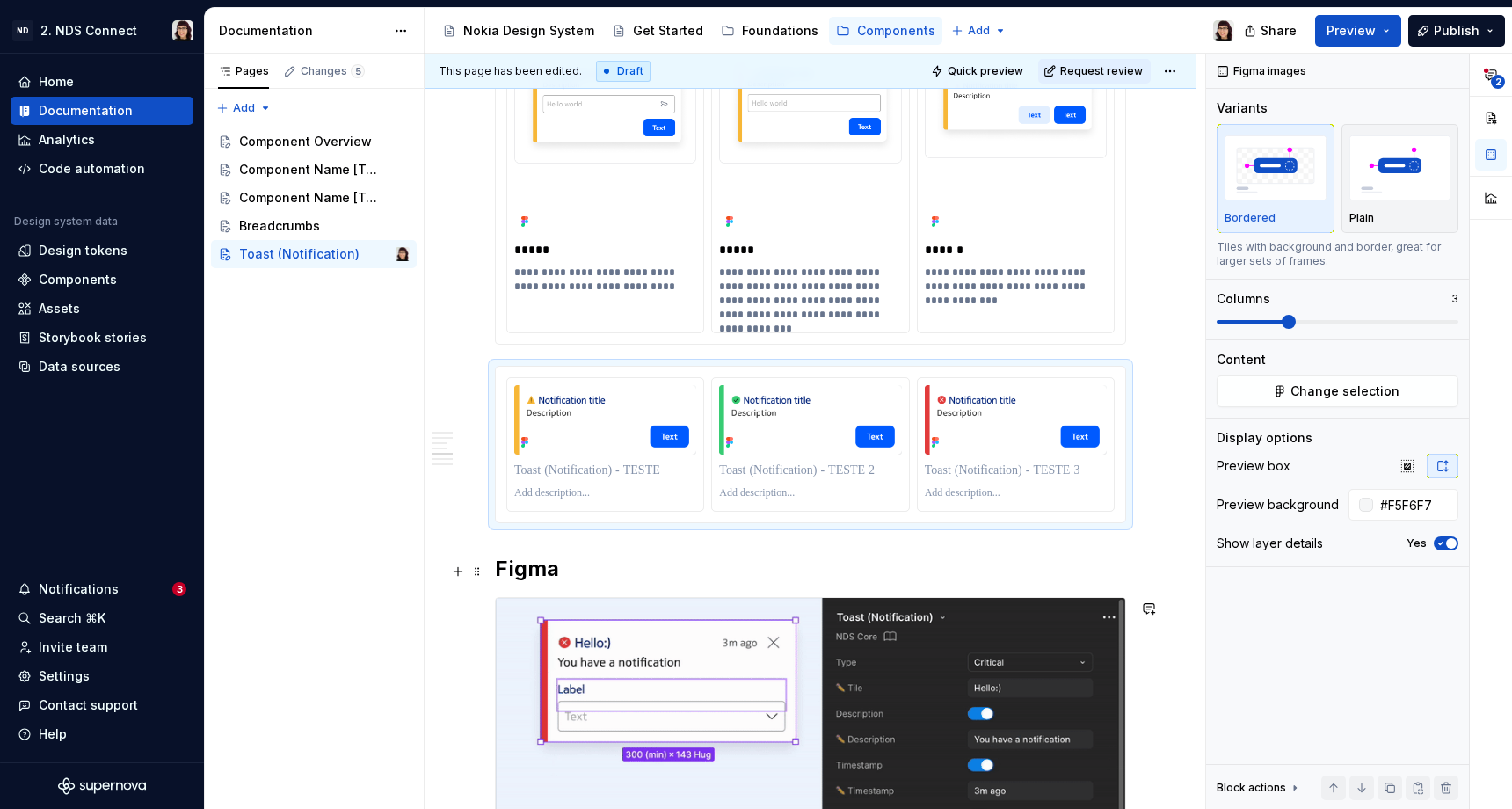
scroll to position [1794, 0]
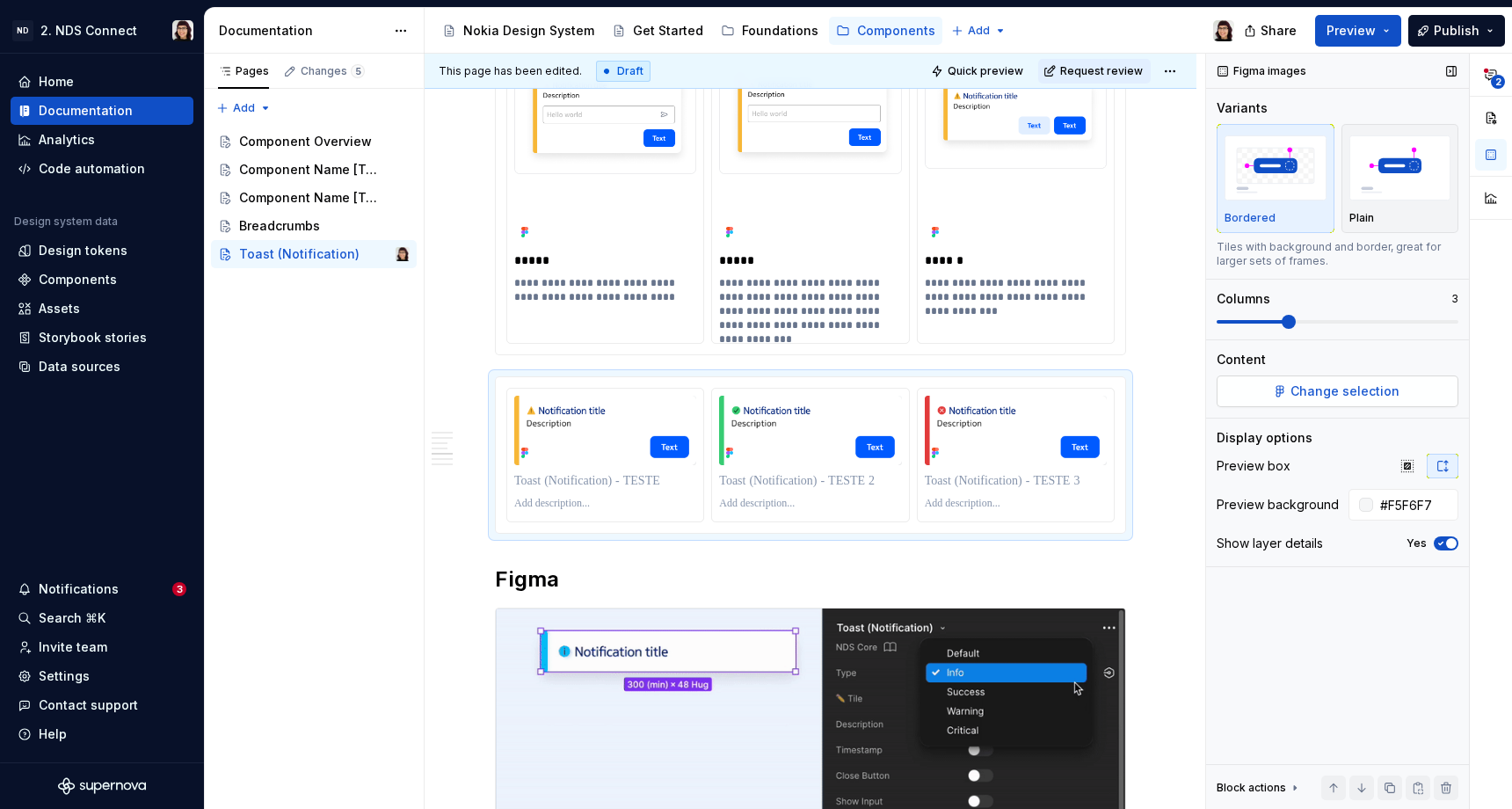
click at [1320, 390] on span "Change selection" at bounding box center [1346, 392] width 109 height 18
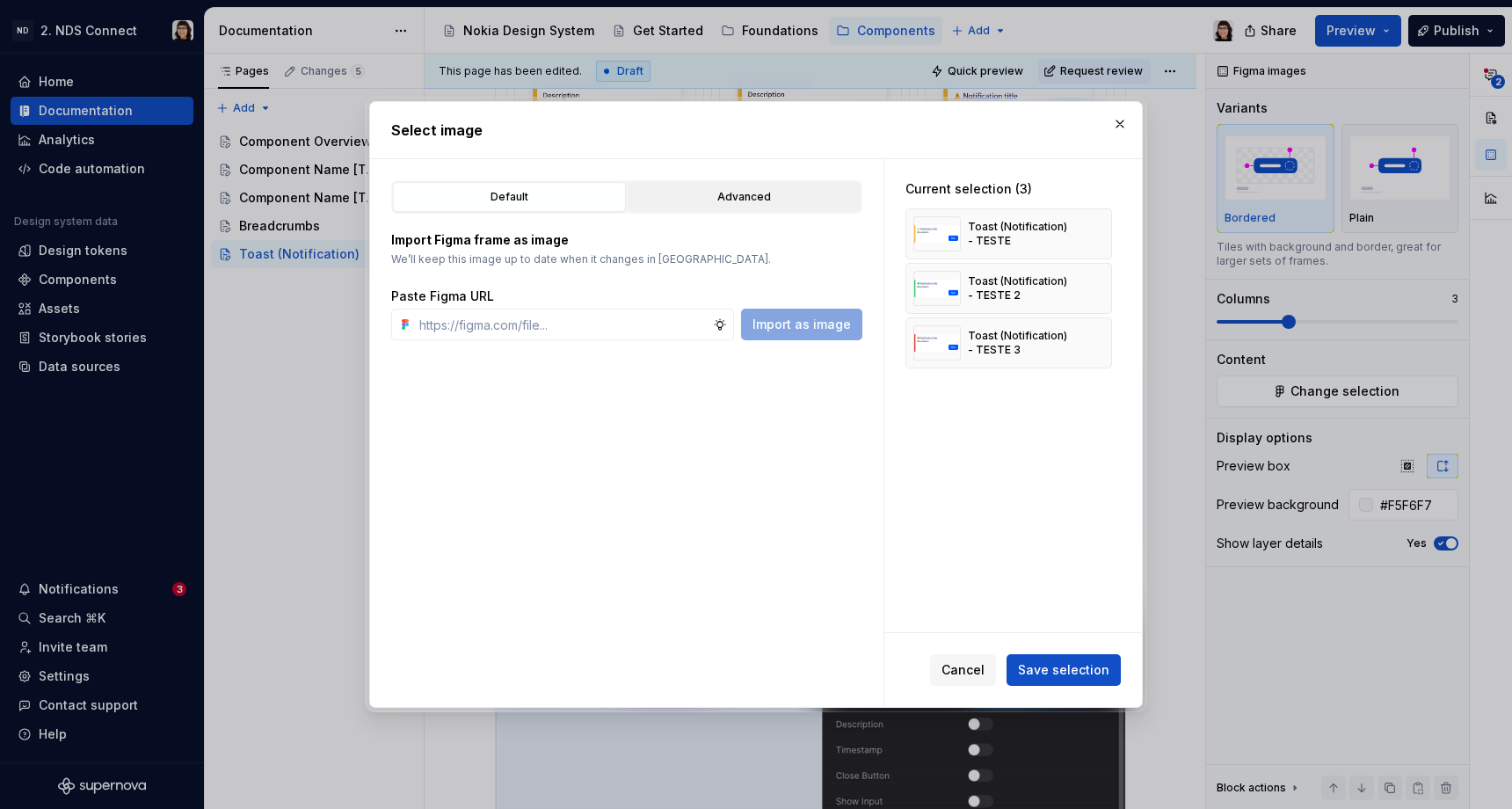
click at [715, 188] on div "Advanced" at bounding box center [744, 197] width 221 height 18
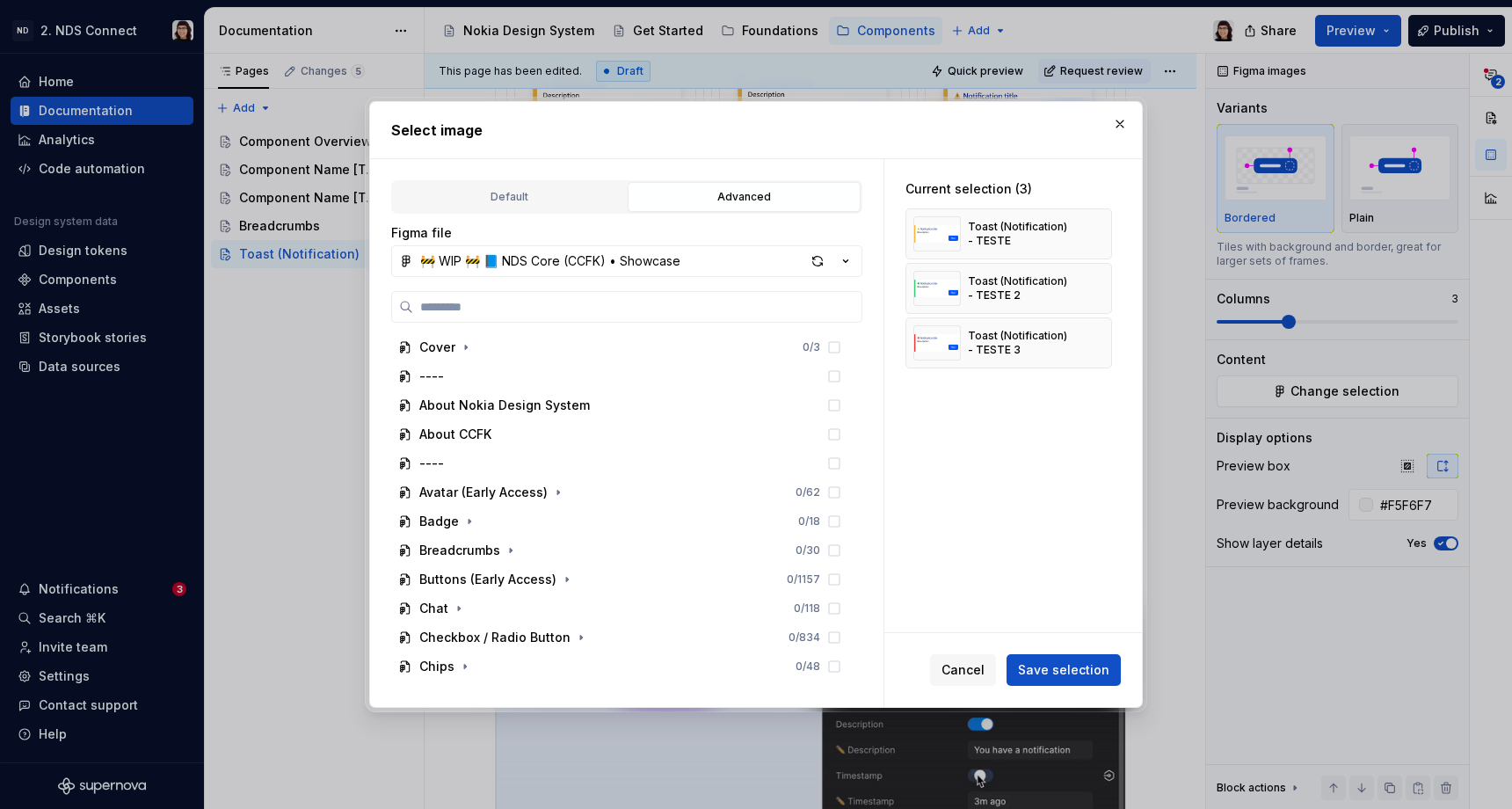
click at [562, 176] on div "Default Advanced Import Figma frame as image We’ll keep this image up to date w…" at bounding box center [627, 433] width 513 height 548
click at [1113, 126] on button "button" at bounding box center [1120, 124] width 25 height 25
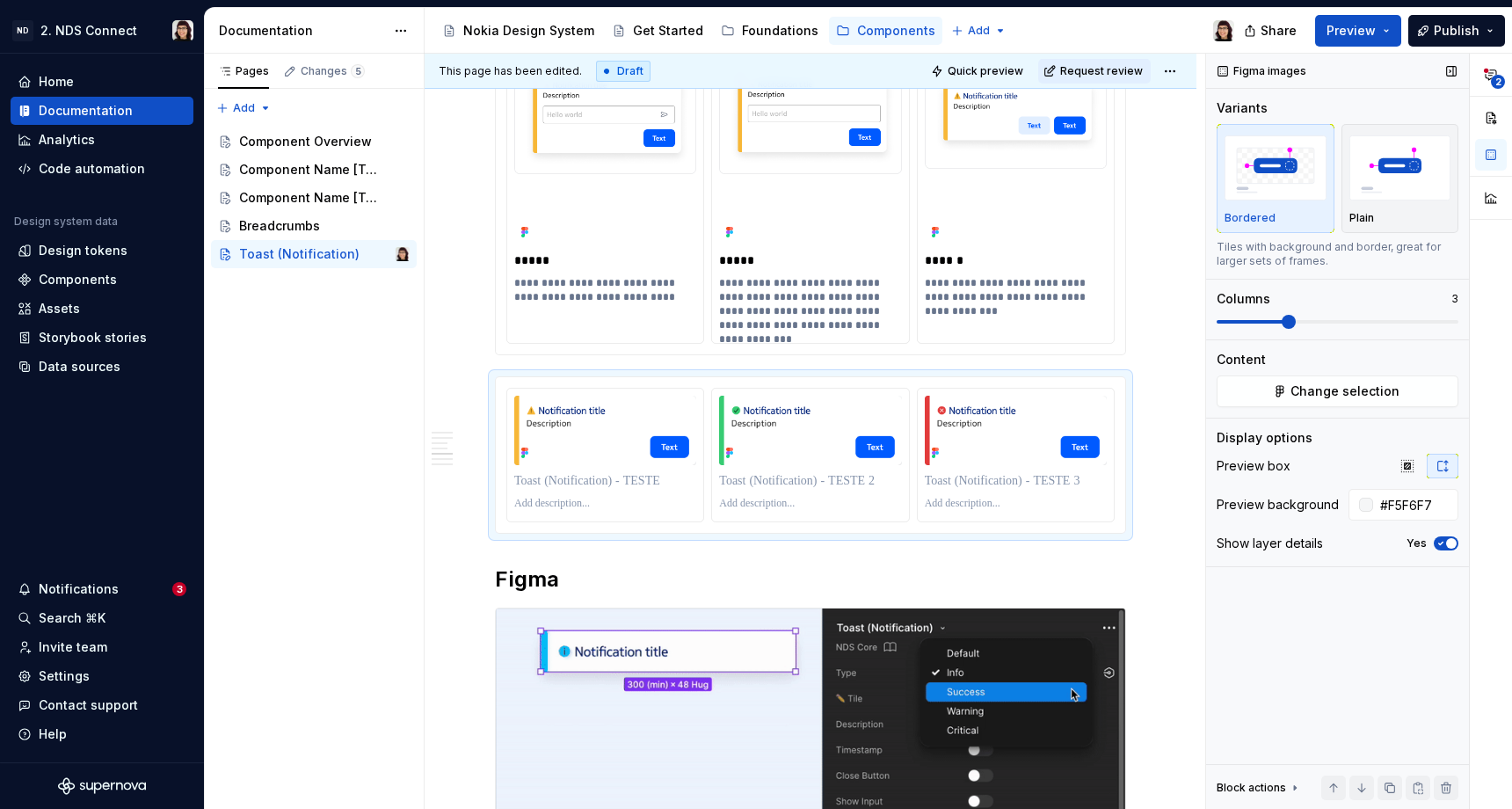
click at [1449, 541] on span "button" at bounding box center [1452, 543] width 11 height 11
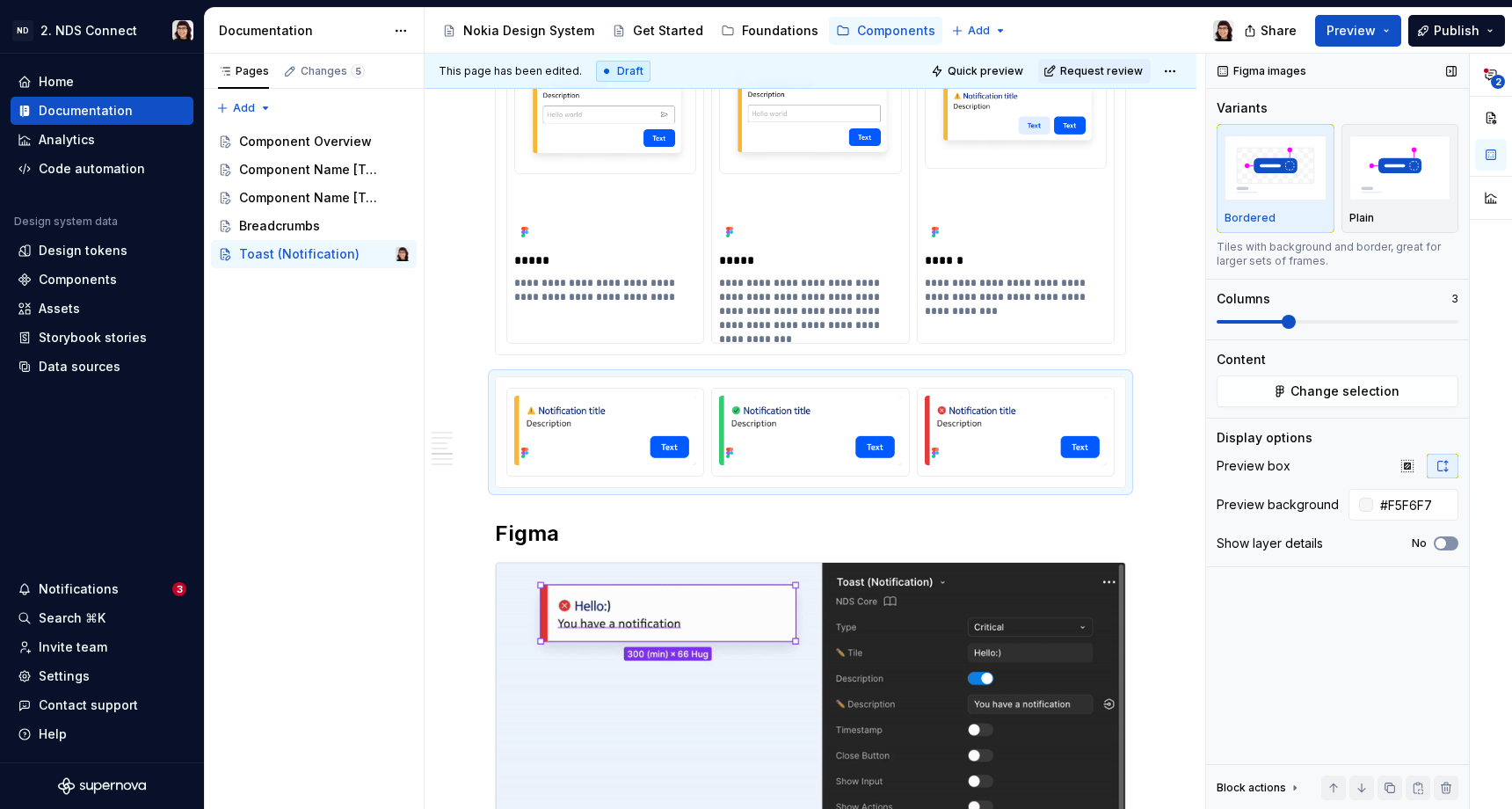
click at [1449, 541] on button "No" at bounding box center [1446, 543] width 25 height 14
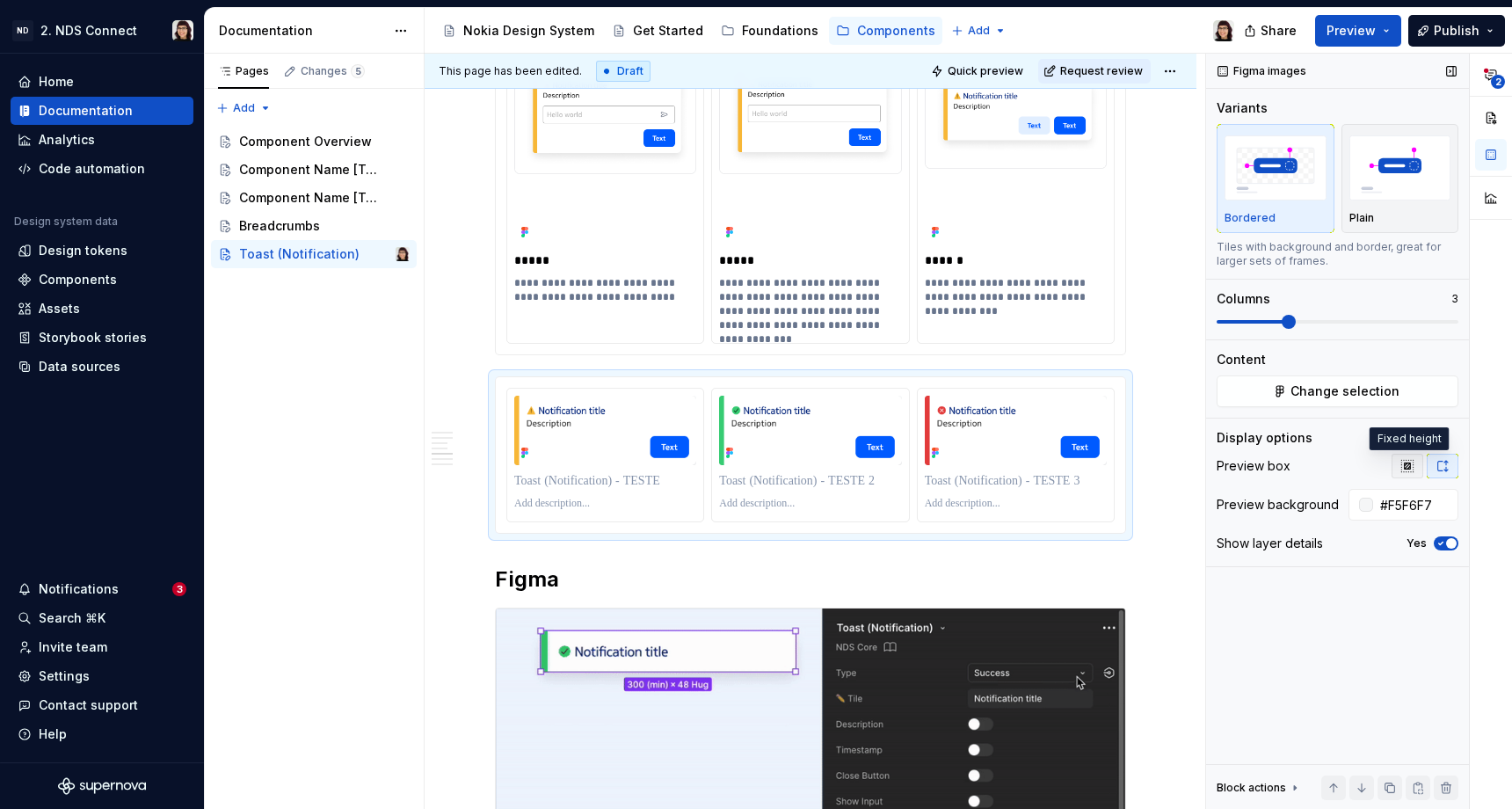
click at [1405, 465] on icon "button" at bounding box center [1408, 466] width 12 height 12
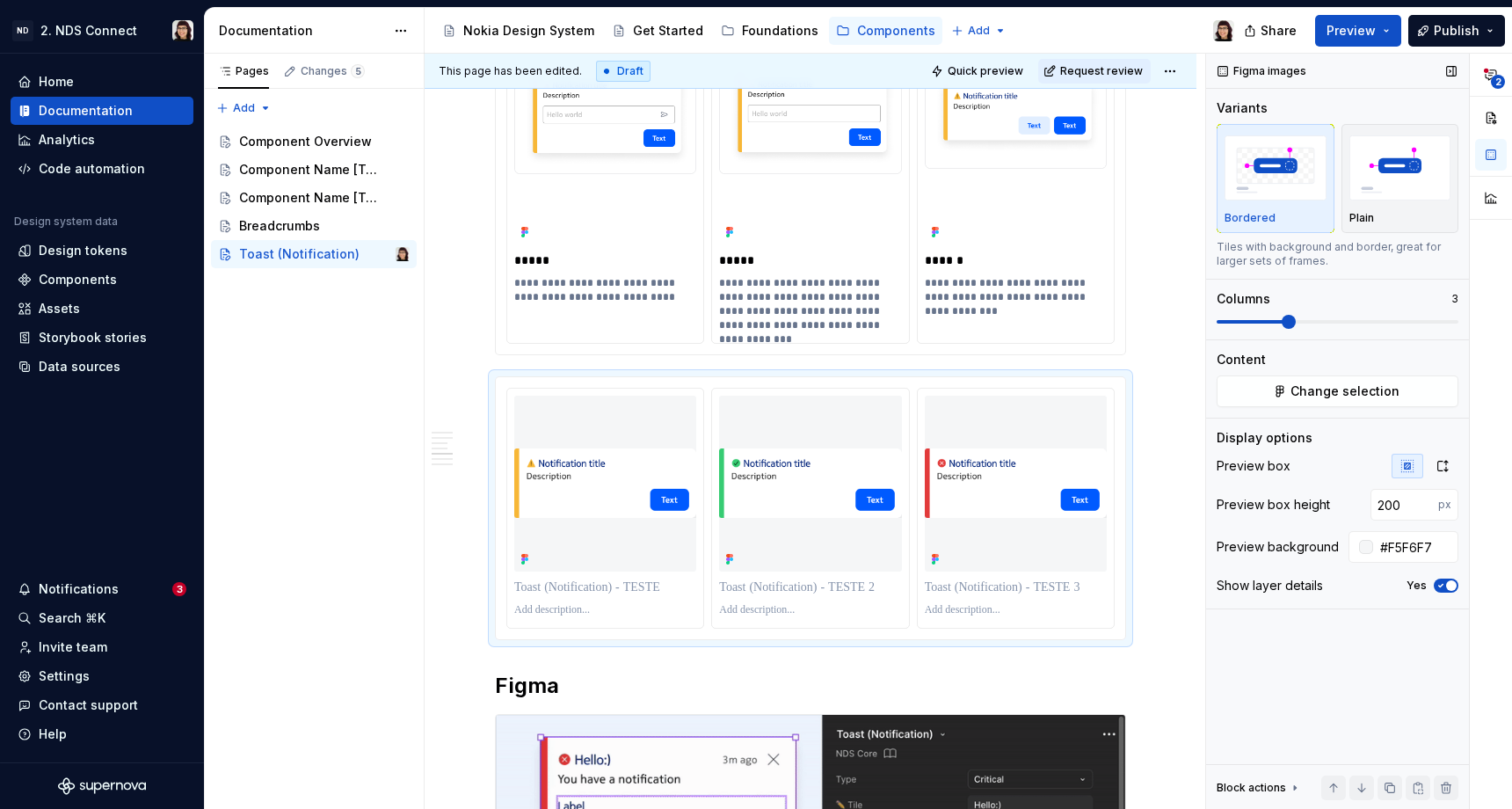
click at [1405, 465] on icon "button" at bounding box center [1408, 466] width 12 height 12
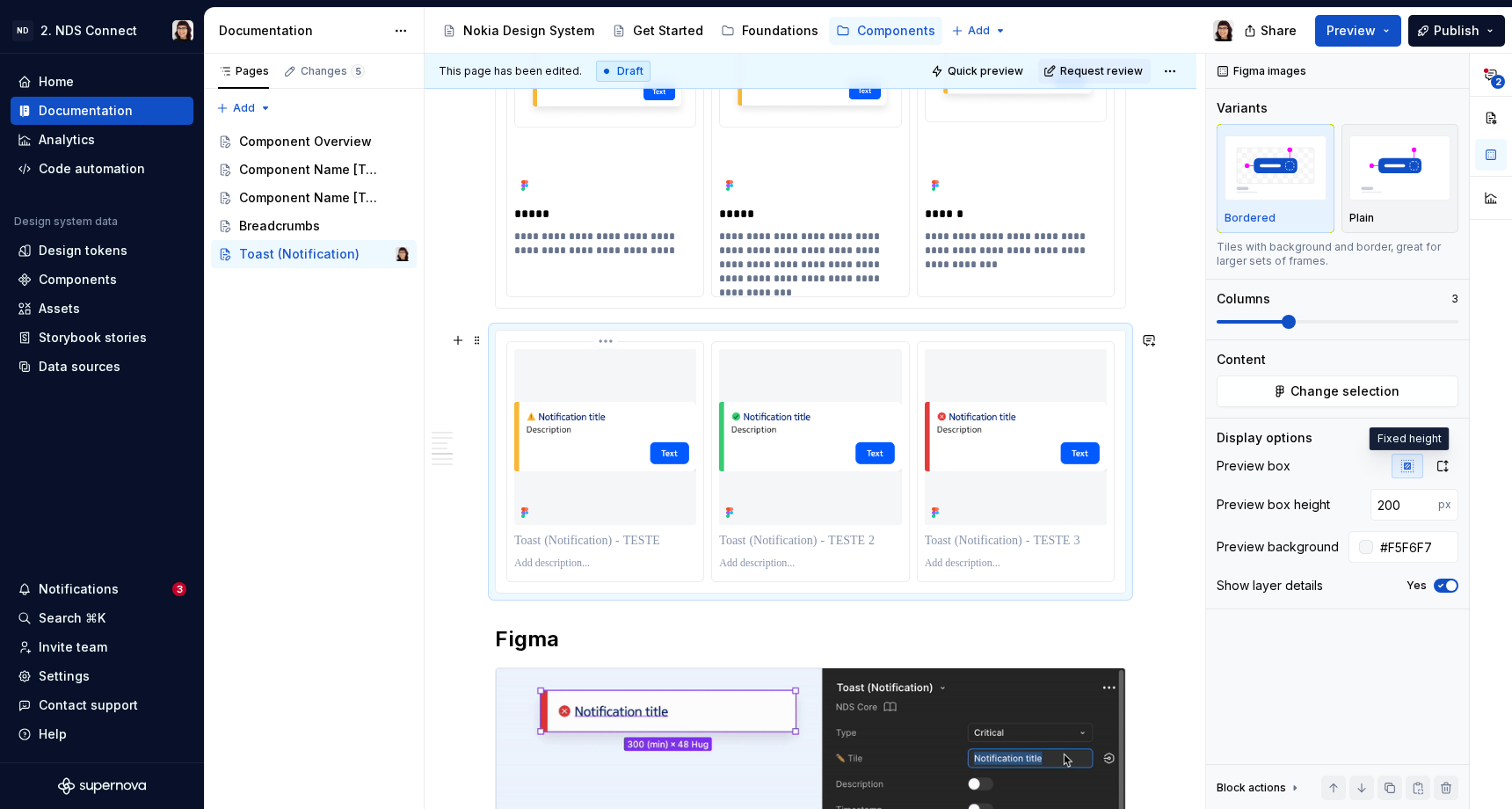
scroll to position [1841, 0]
click at [684, 450] on img at bounding box center [605, 436] width 182 height 69
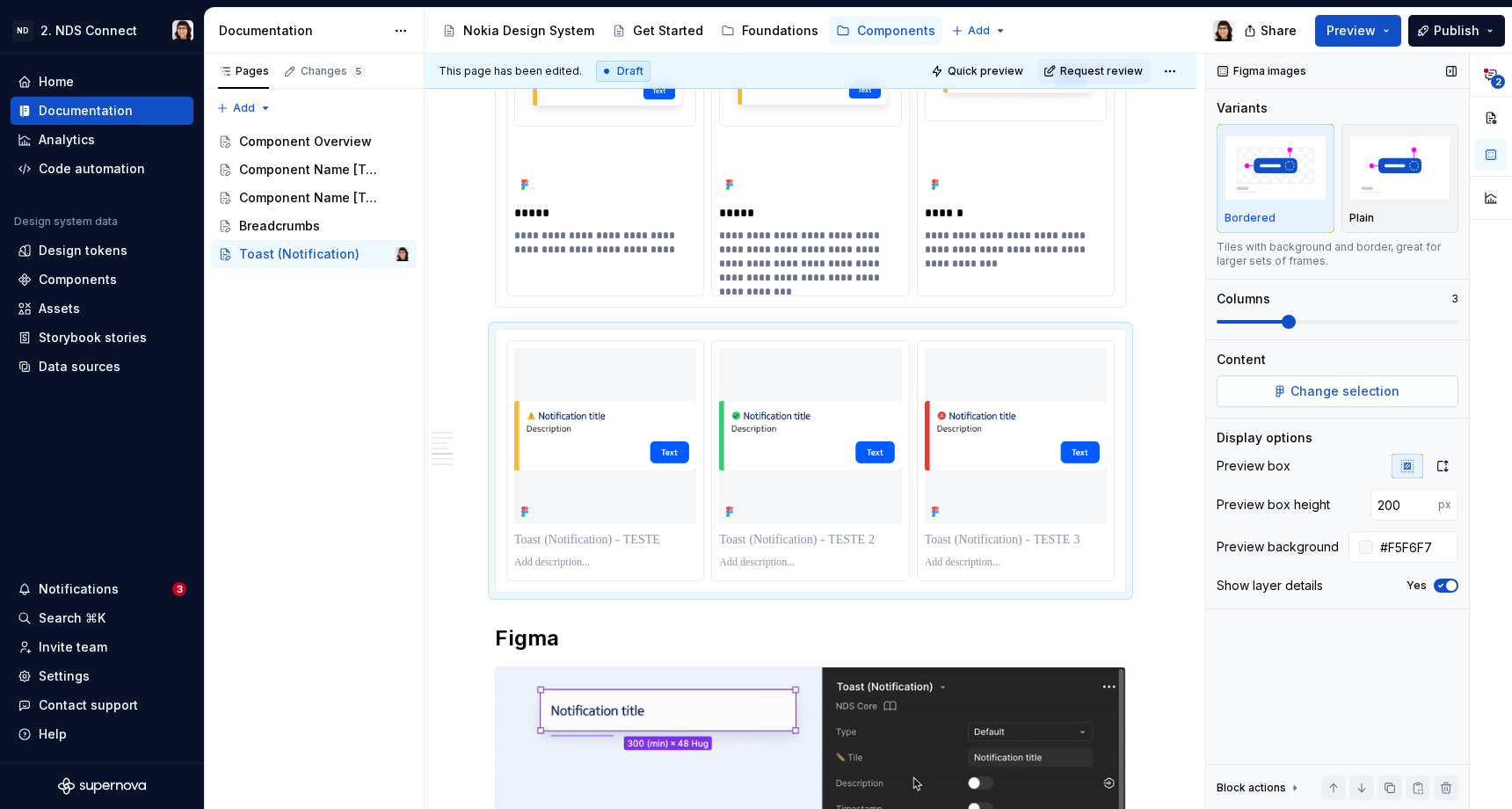
click at [1333, 392] on span "Change selection" at bounding box center [1346, 392] width 109 height 18
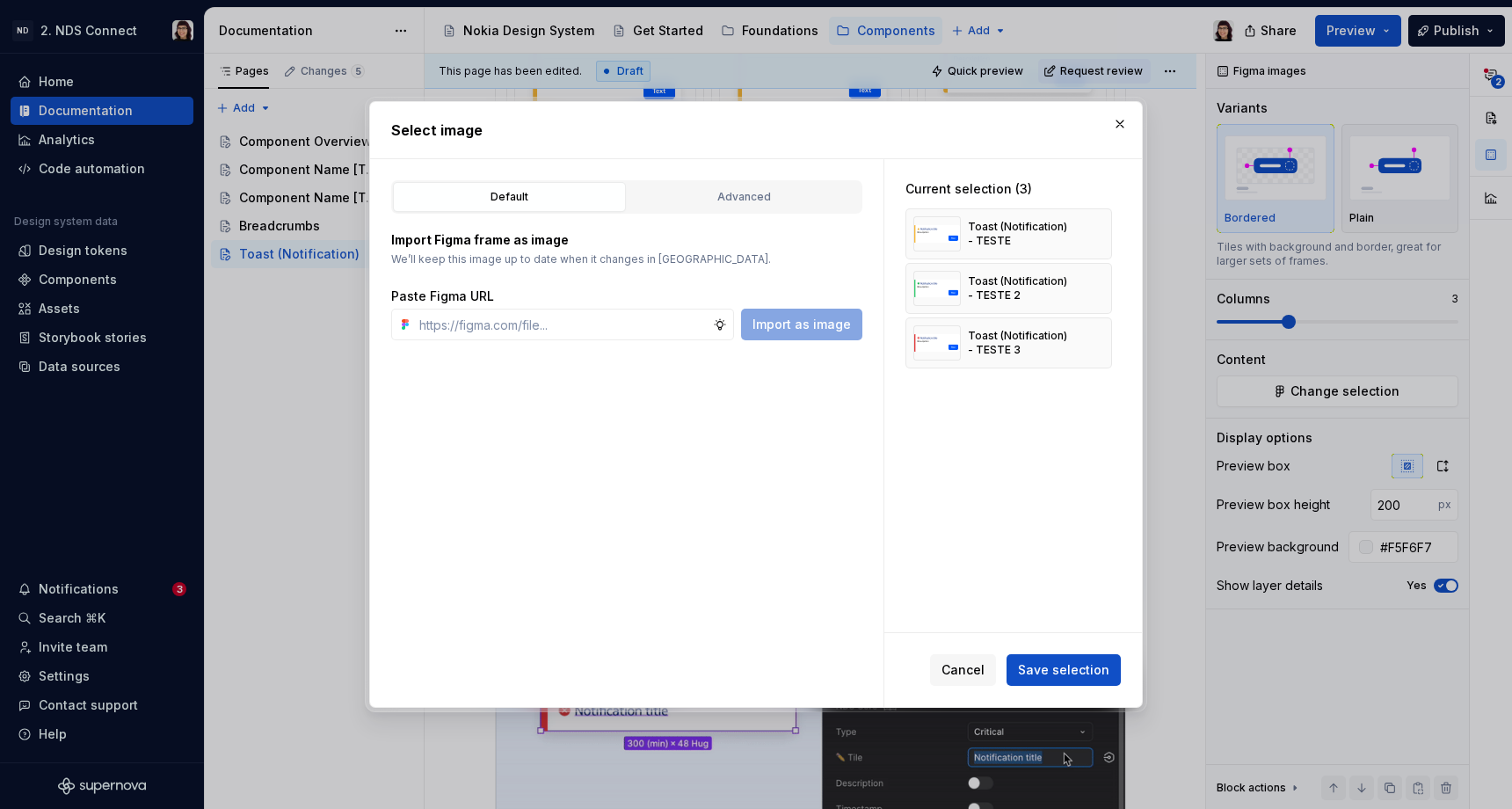
type textarea "*"
click at [1104, 231] on button "button" at bounding box center [1092, 234] width 25 height 25
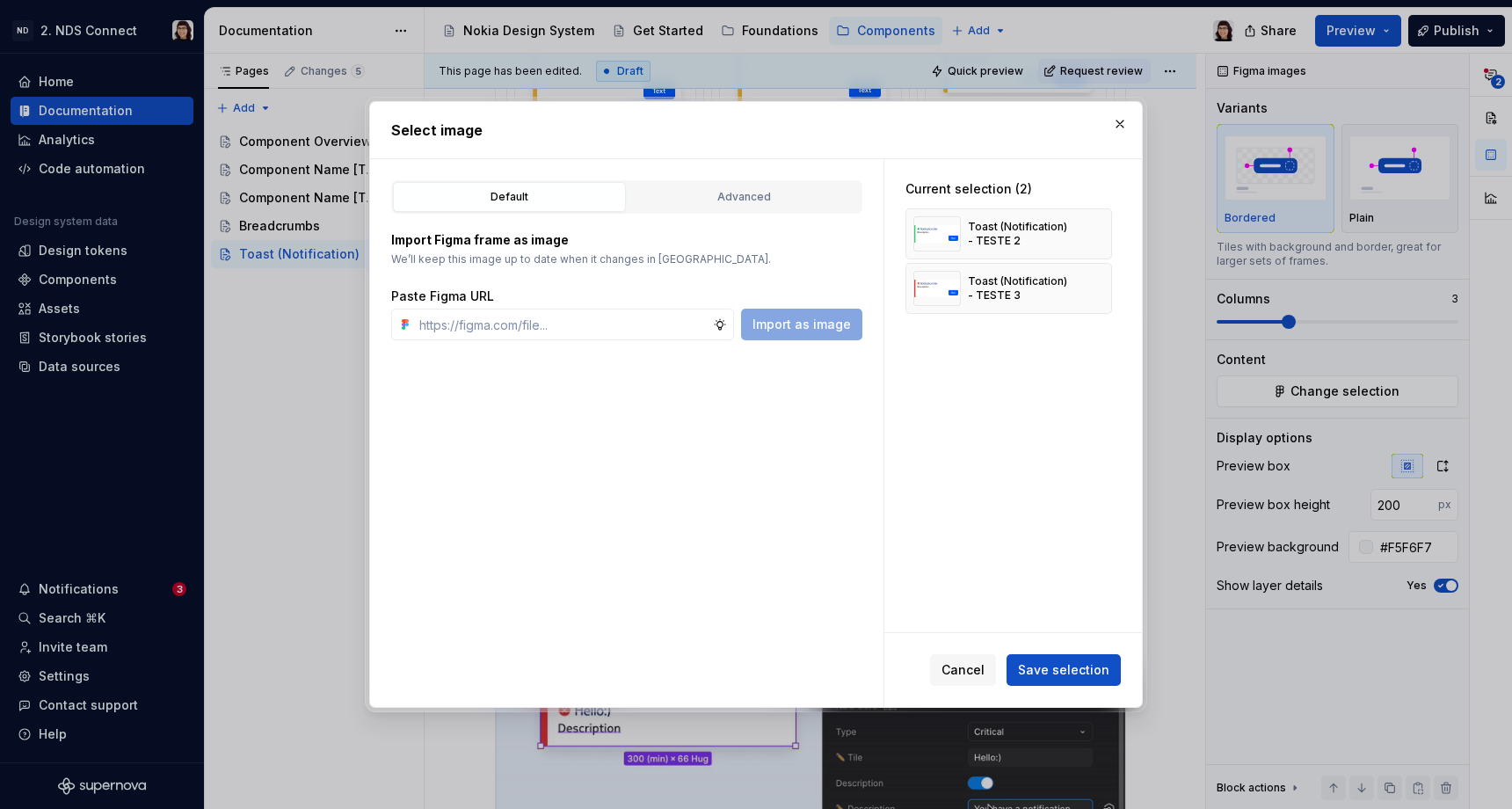
click at [1104, 231] on button "button" at bounding box center [1092, 234] width 25 height 25
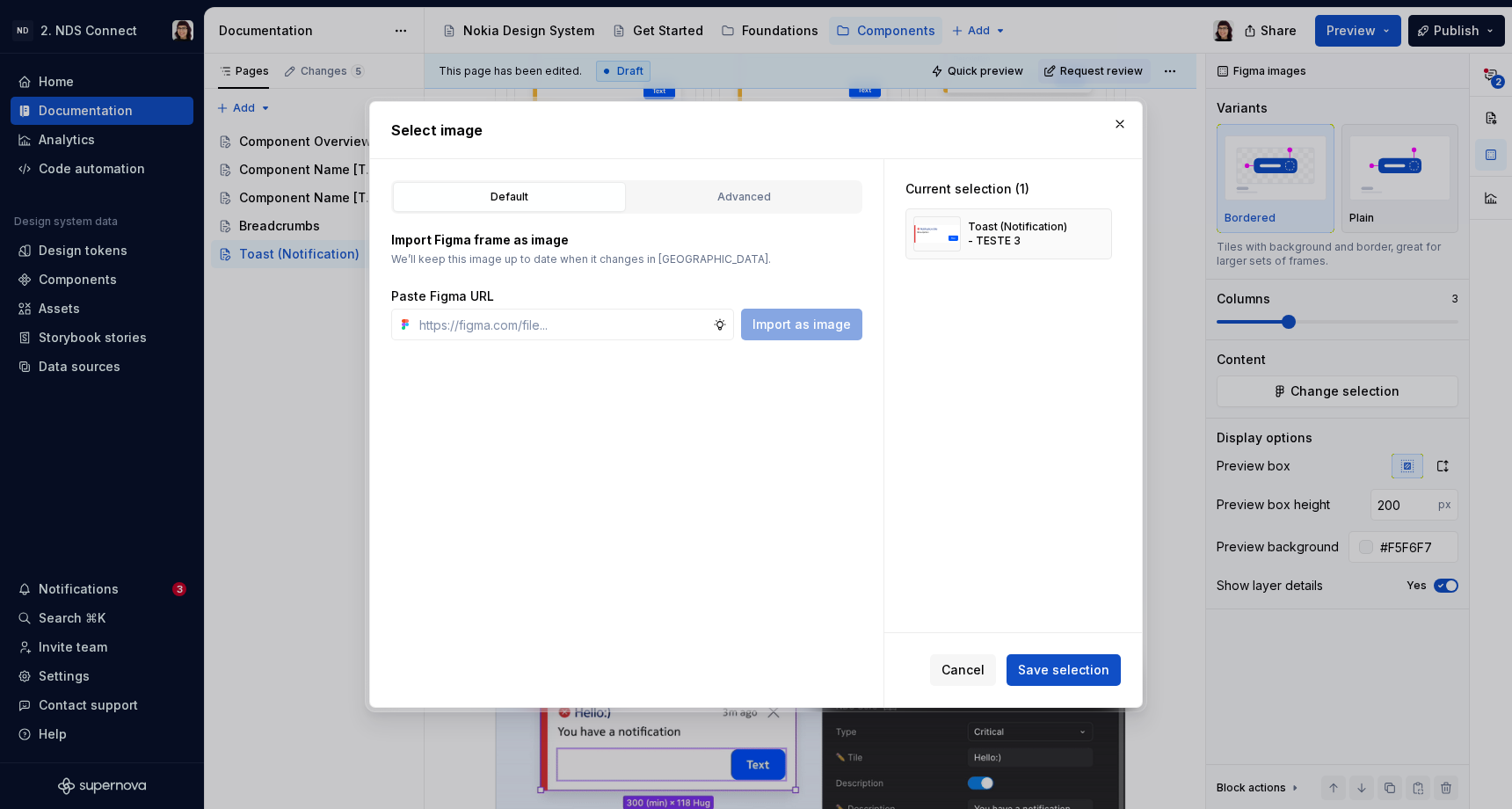
click at [1104, 231] on button "button" at bounding box center [1092, 234] width 25 height 25
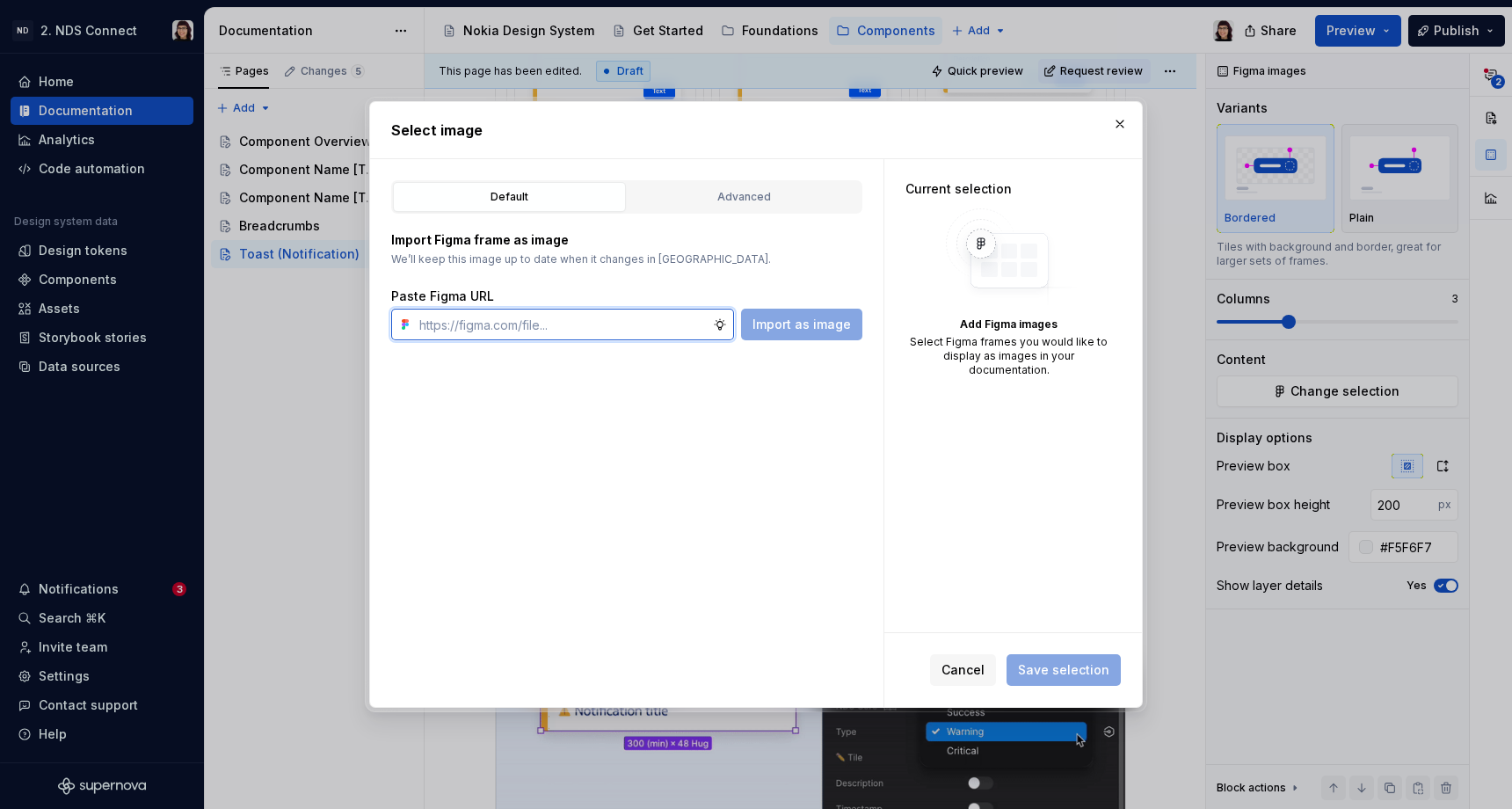
click at [594, 325] on input "text" at bounding box center [563, 325] width 301 height 32
paste input "[URL][DOMAIN_NAME]"
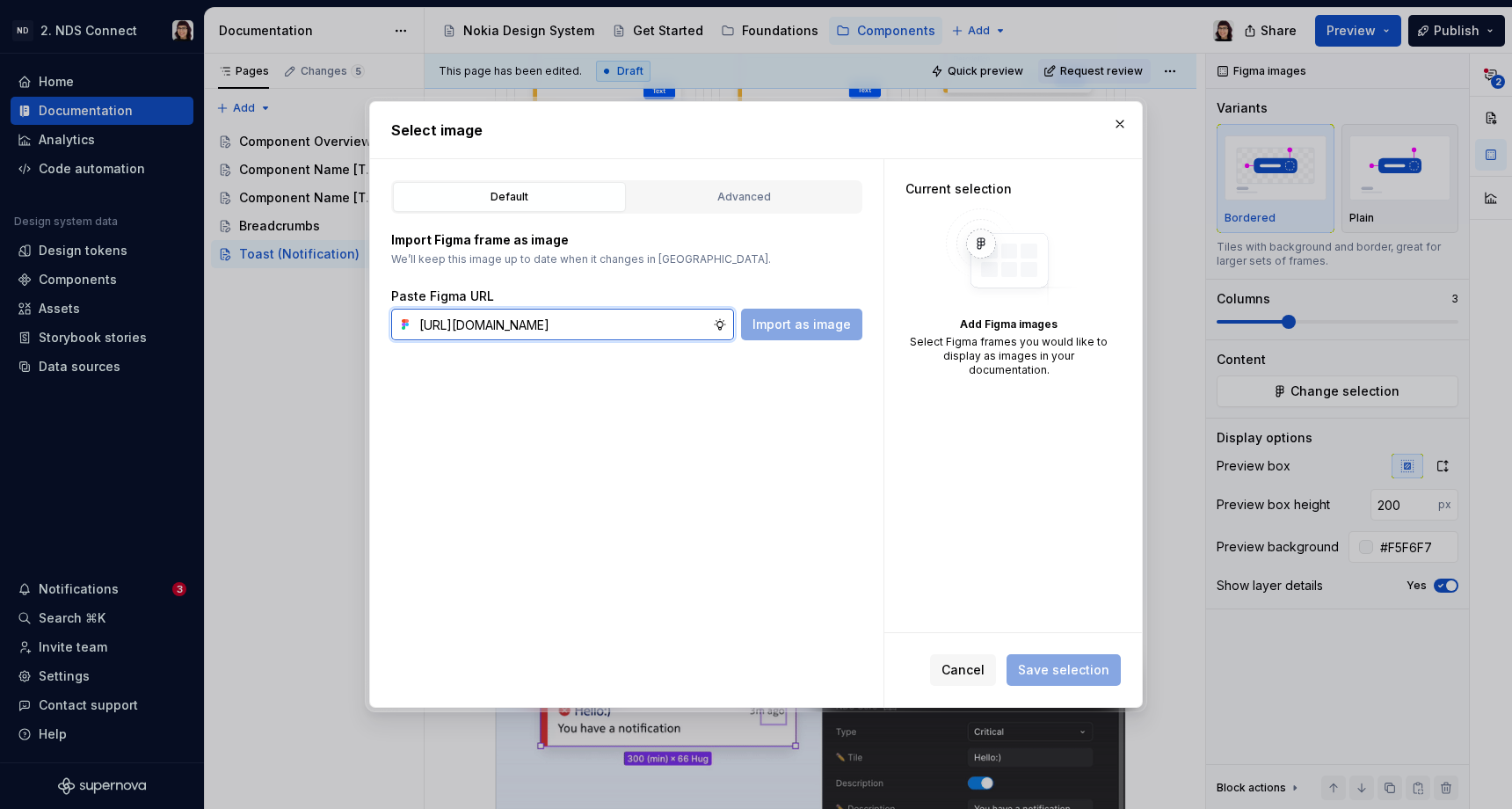
scroll to position [0, 981]
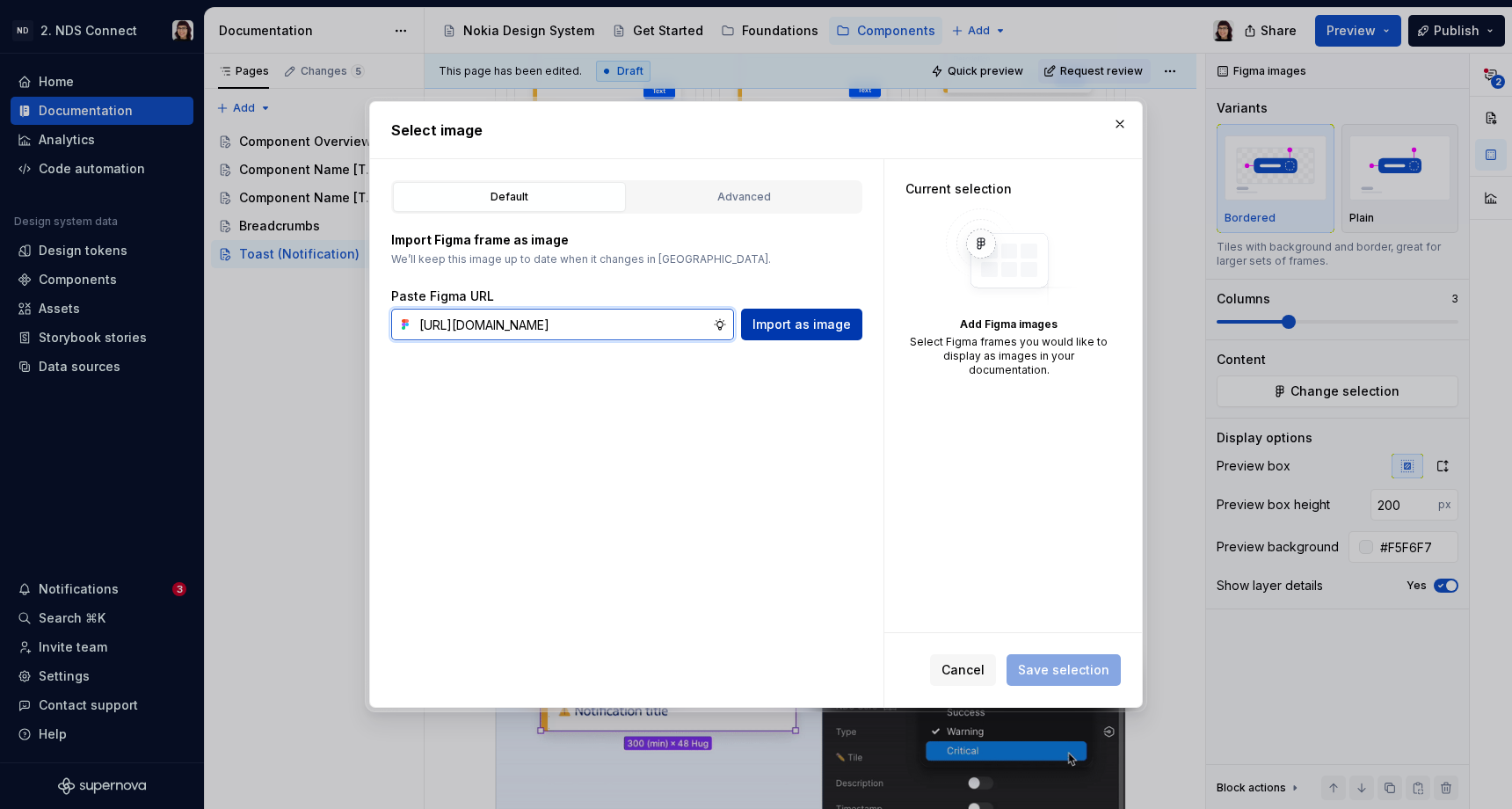
type input "[URL][DOMAIN_NAME]"
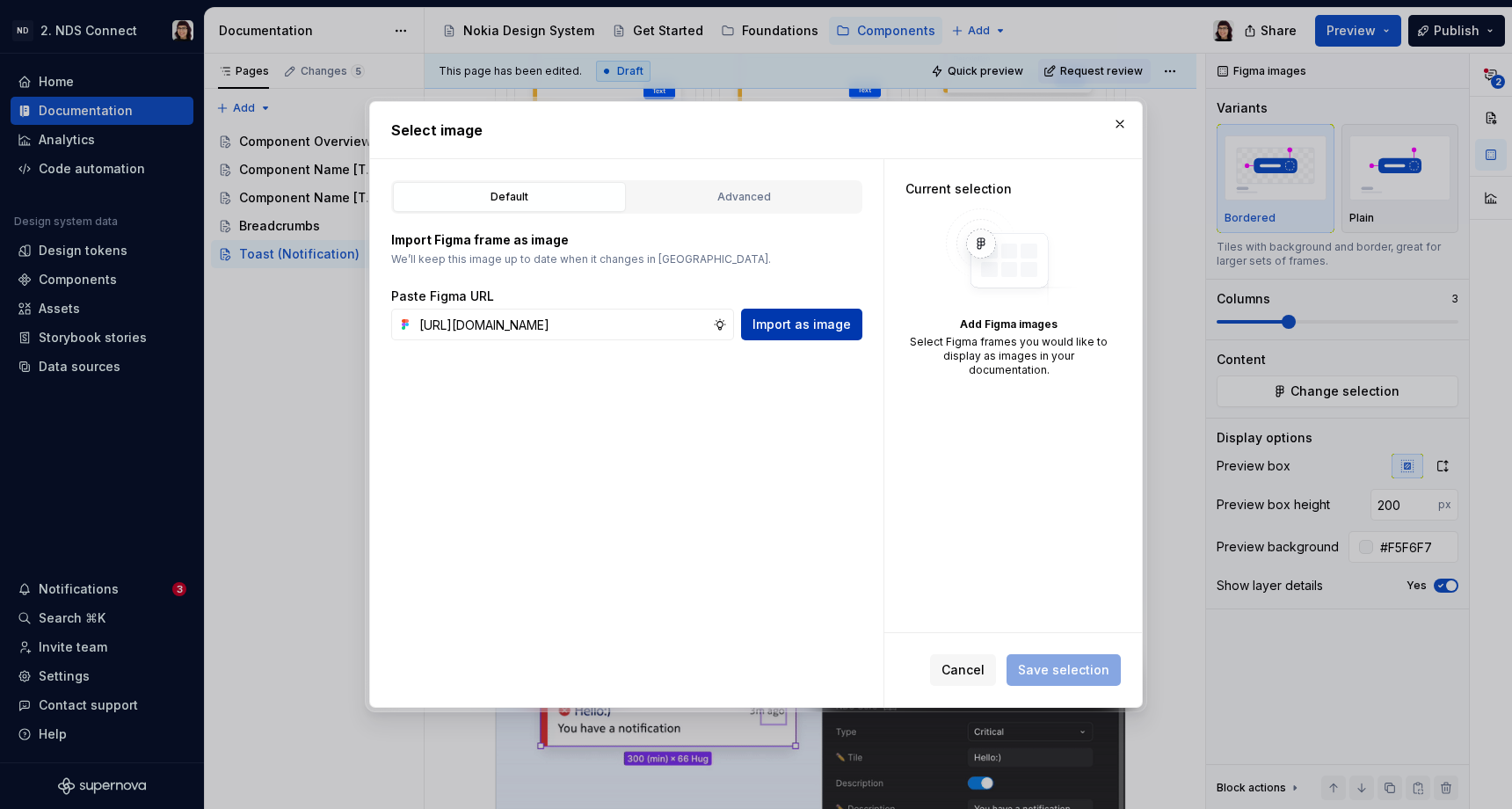
scroll to position [0, 0]
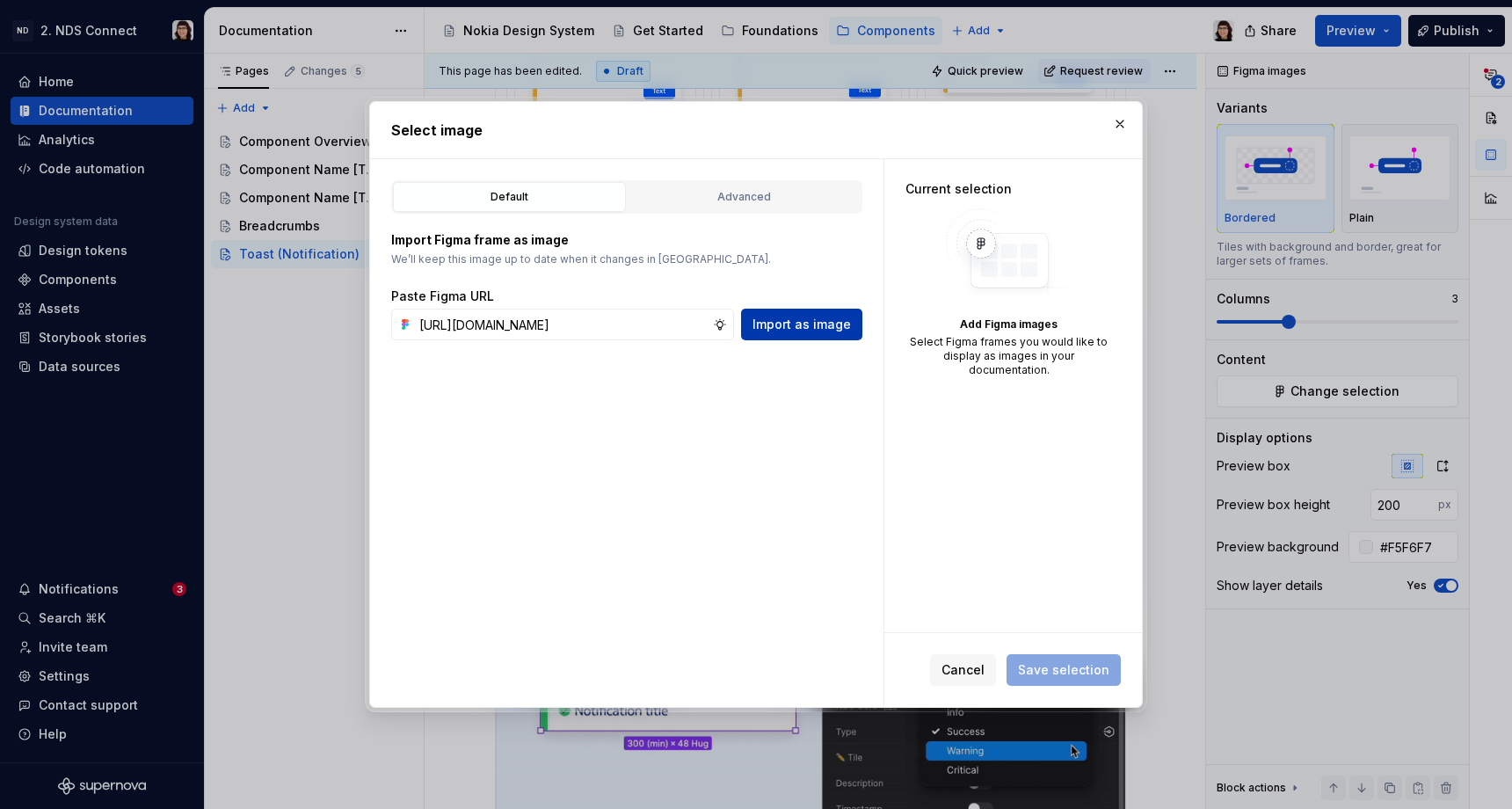
click at [780, 324] on span "Import as image" at bounding box center [802, 325] width 98 height 18
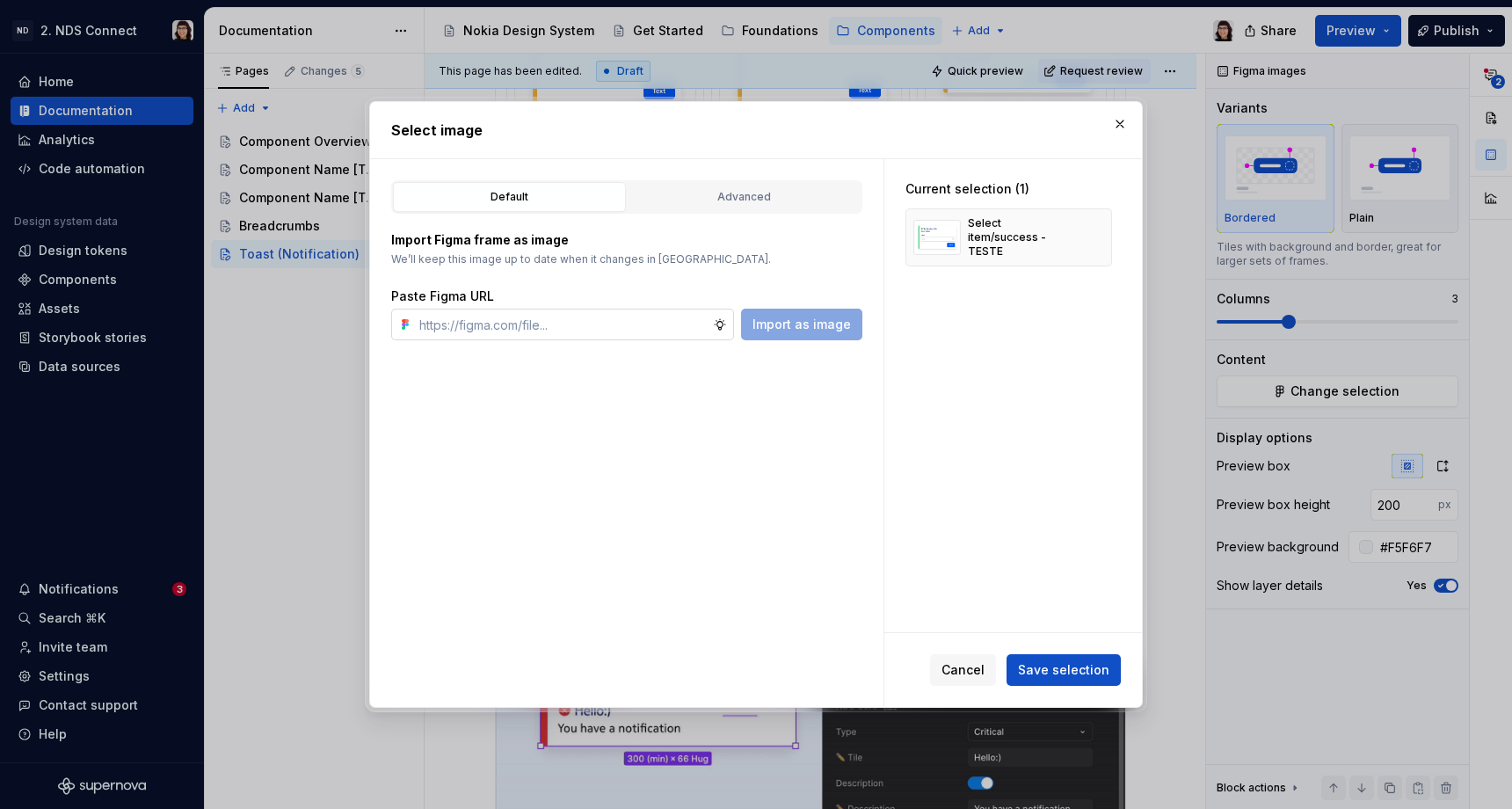
click at [619, 334] on input "text" at bounding box center [563, 325] width 301 height 32
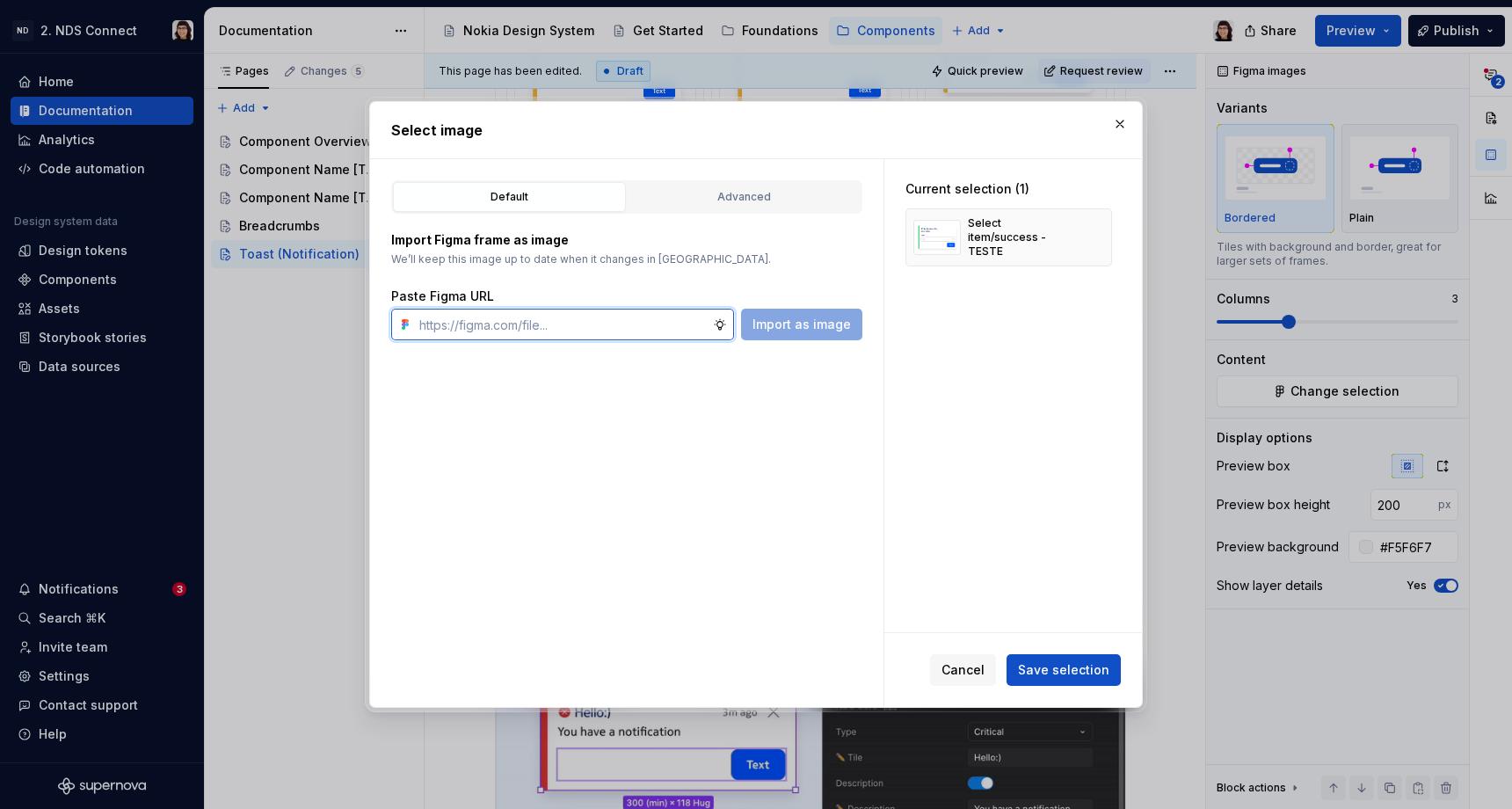
paste input "[URL][DOMAIN_NAME]"
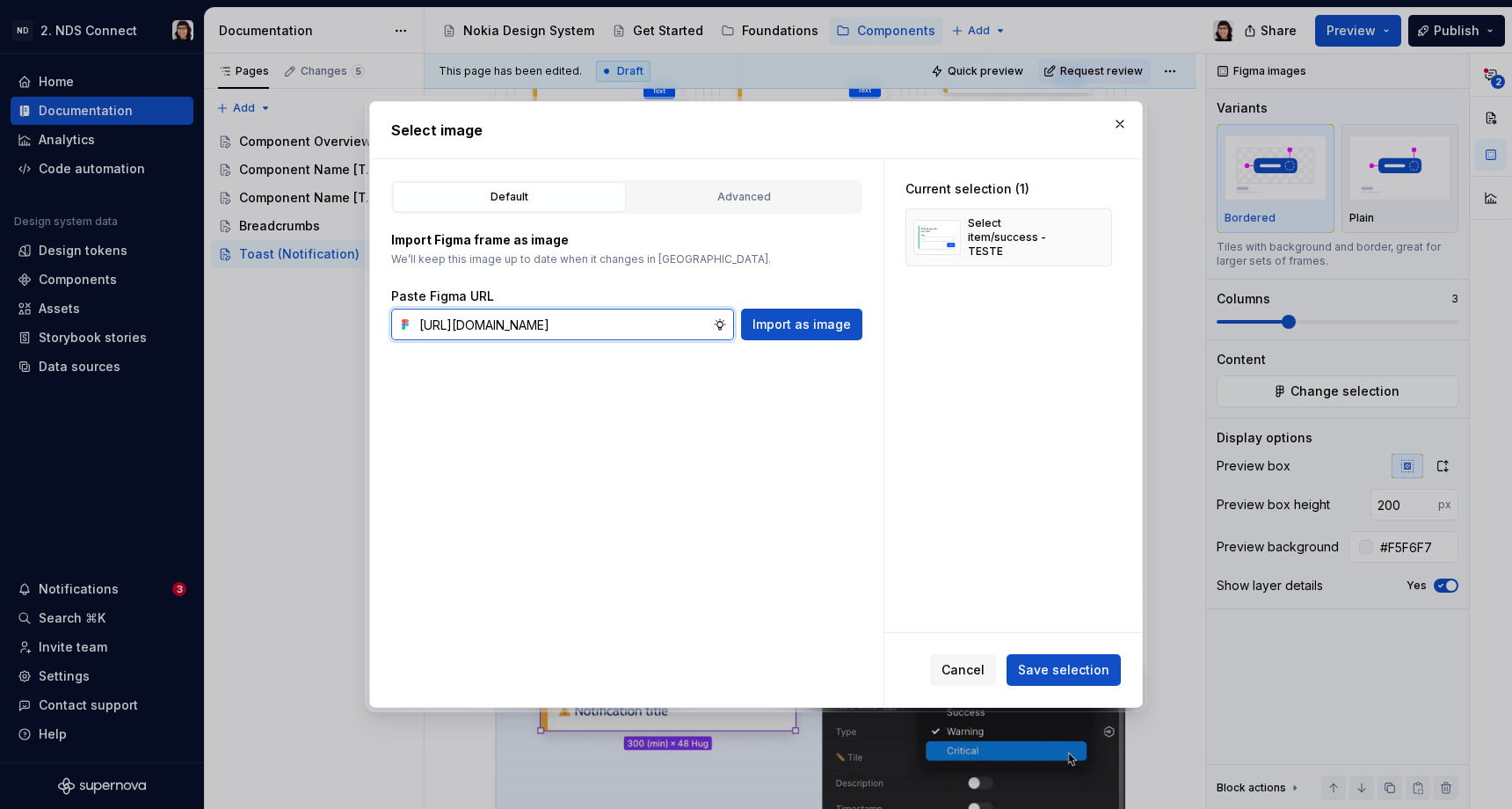
scroll to position [0, 978]
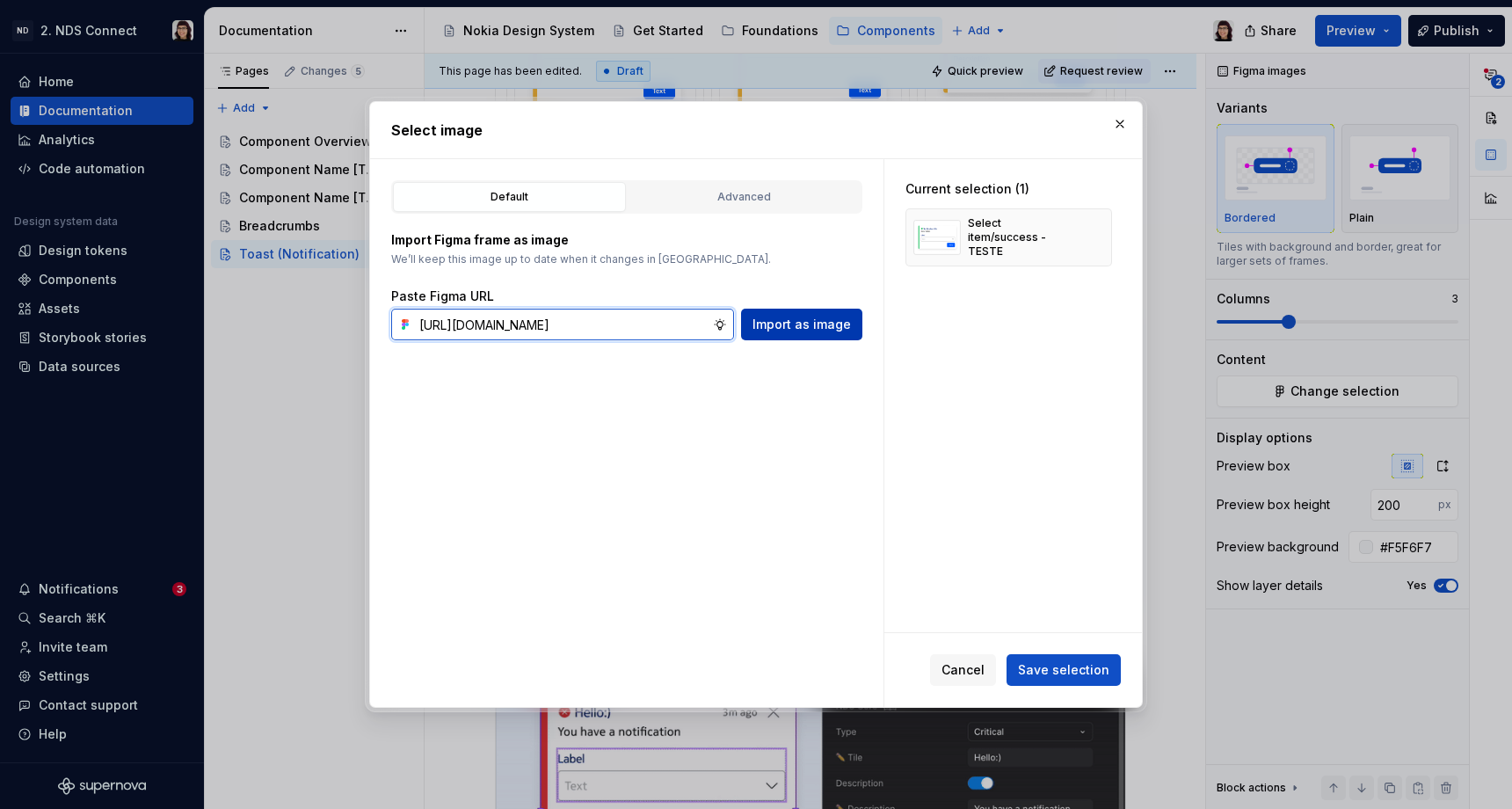
type input "[URL][DOMAIN_NAME]"
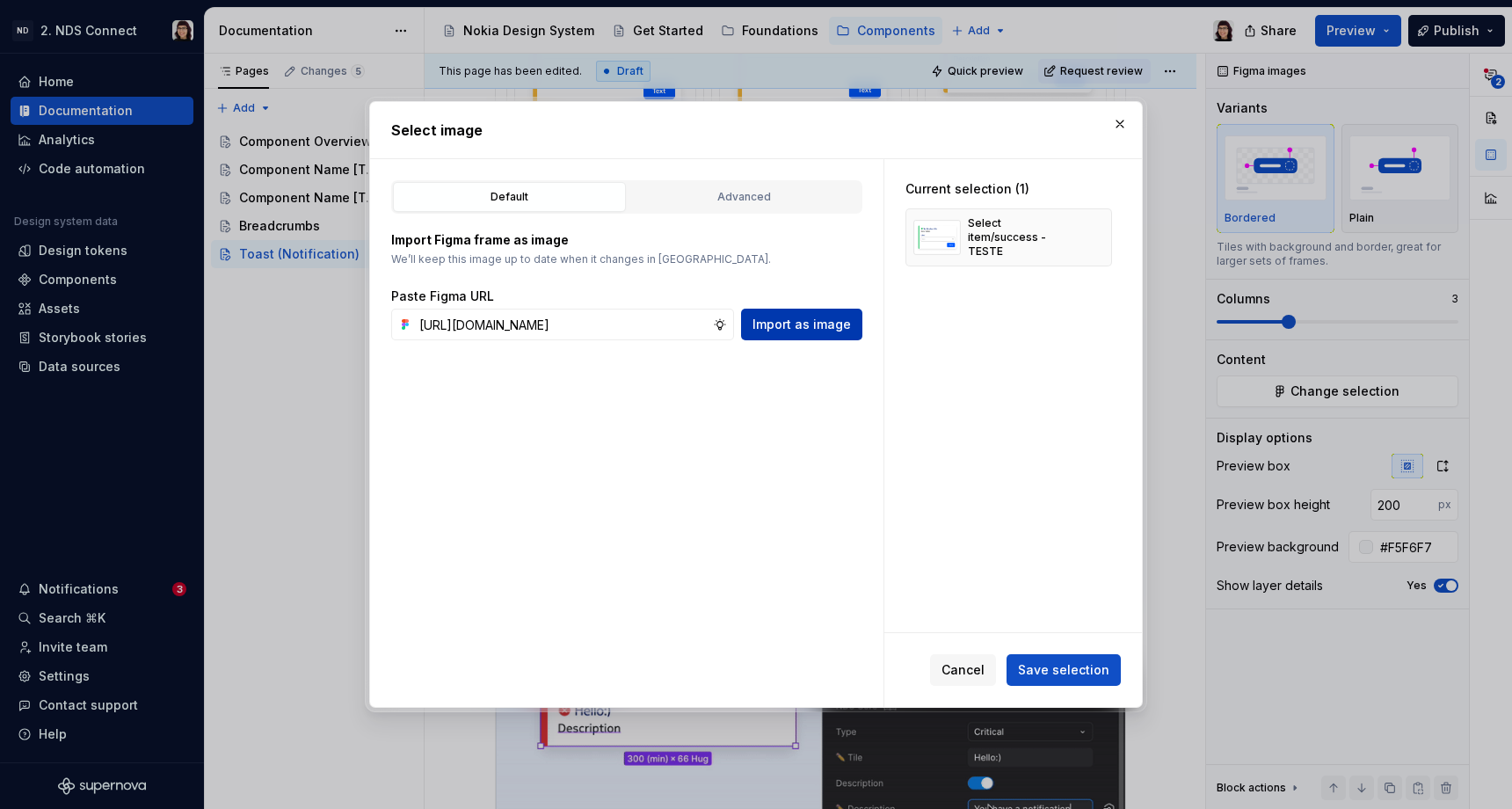
click at [813, 328] on span "Import as image" at bounding box center [802, 325] width 98 height 18
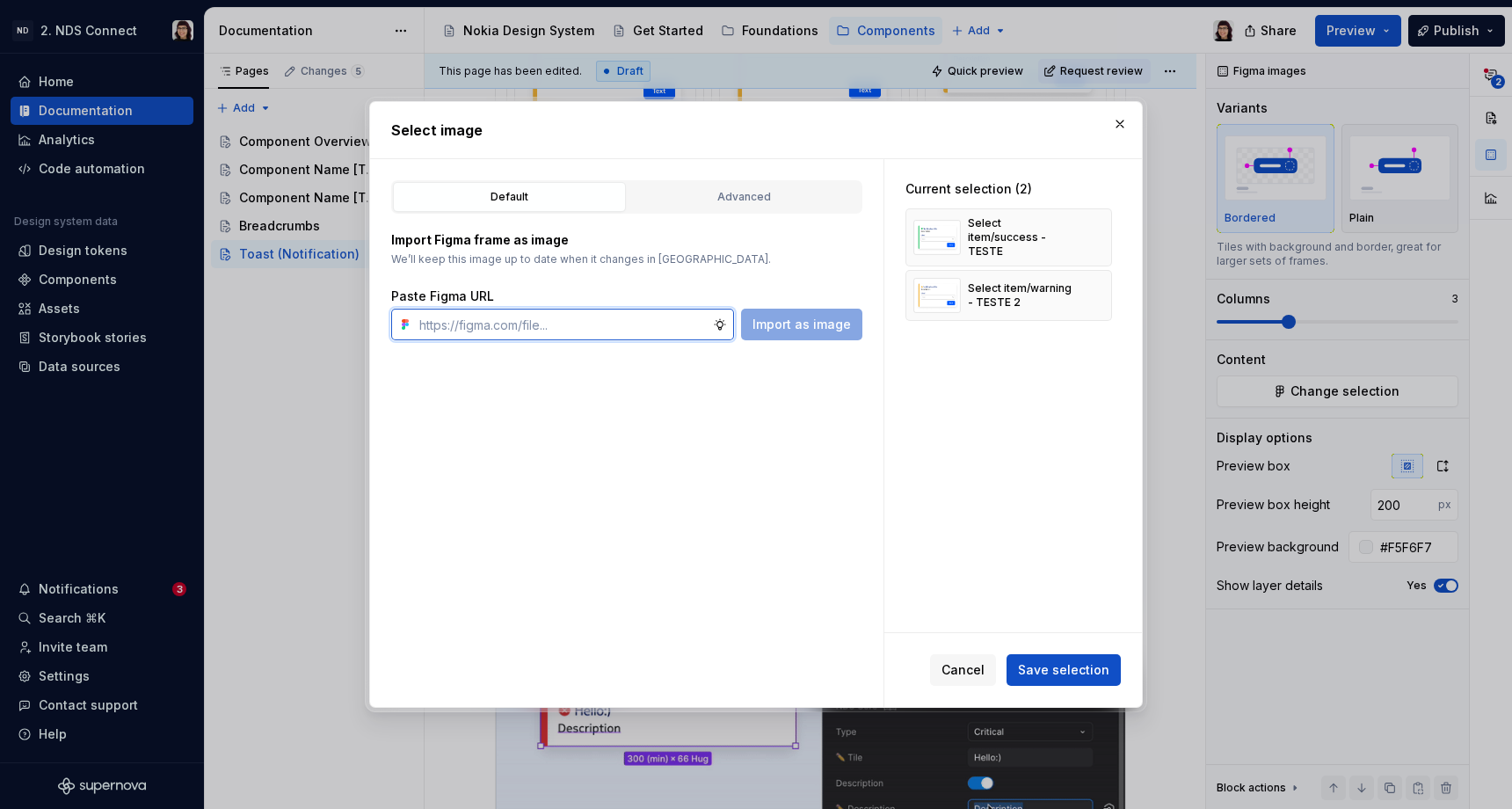
click at [544, 337] on input "text" at bounding box center [563, 325] width 301 height 32
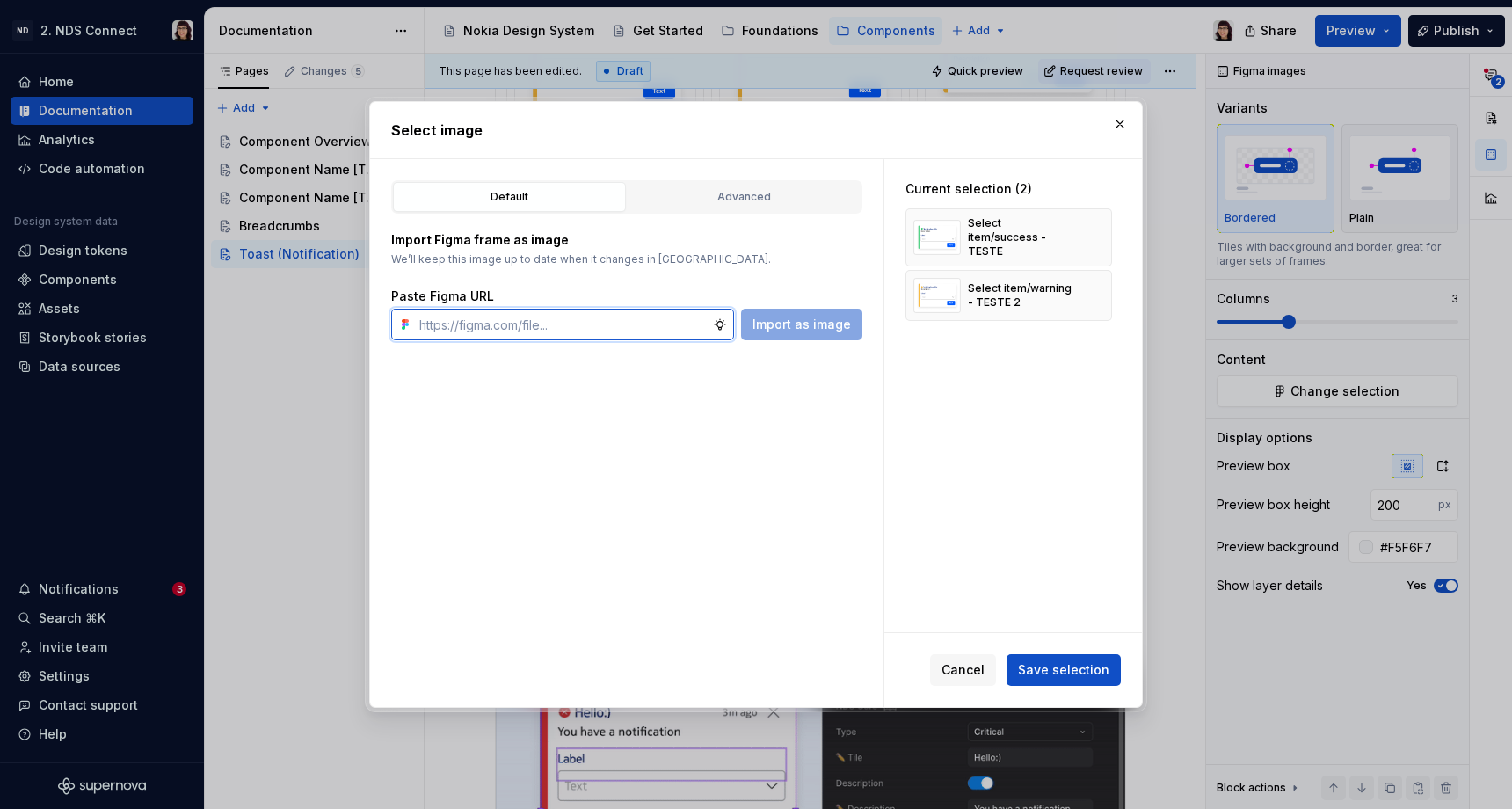
paste input "[URL][DOMAIN_NAME]"
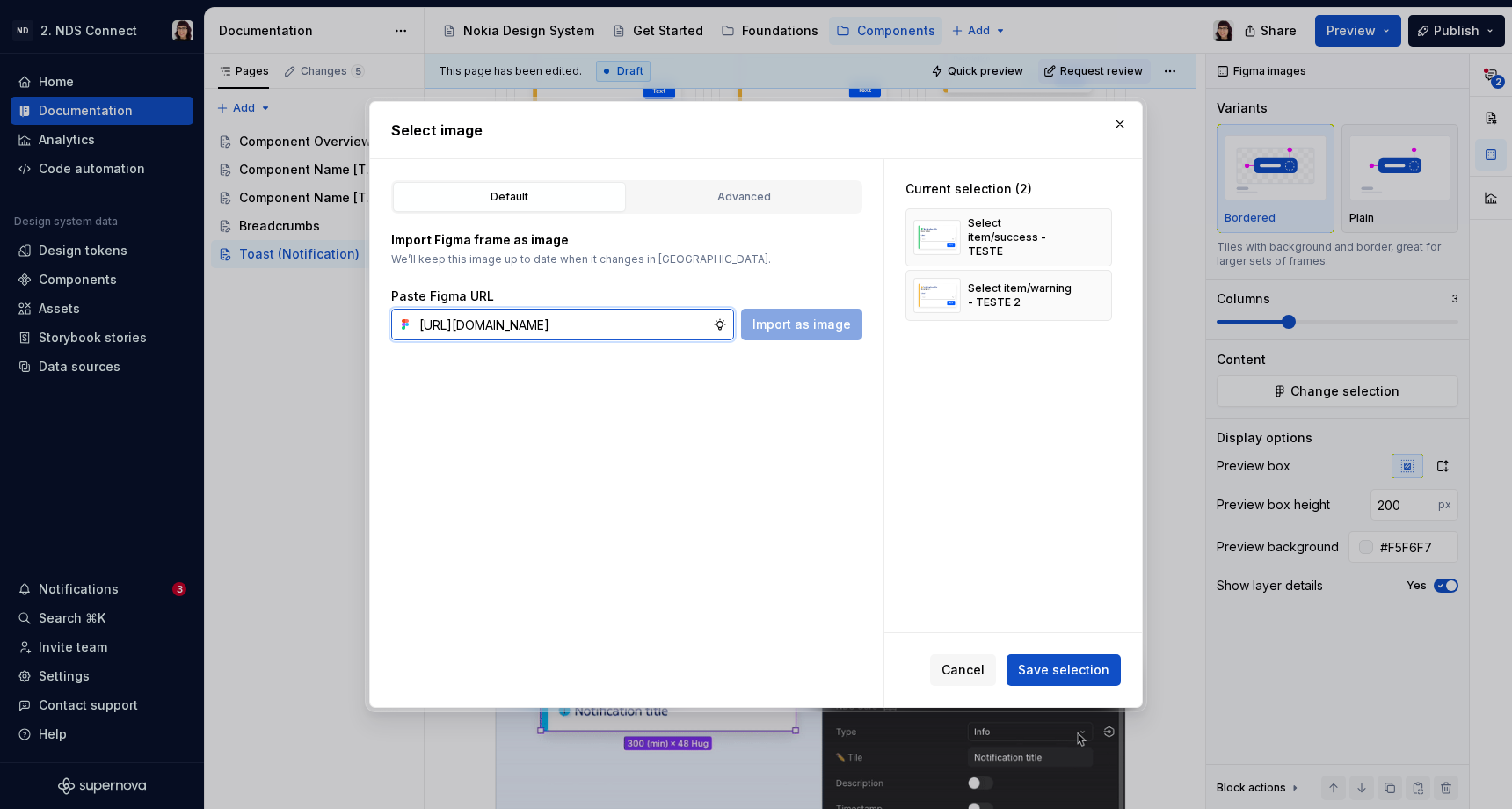
scroll to position [0, 981]
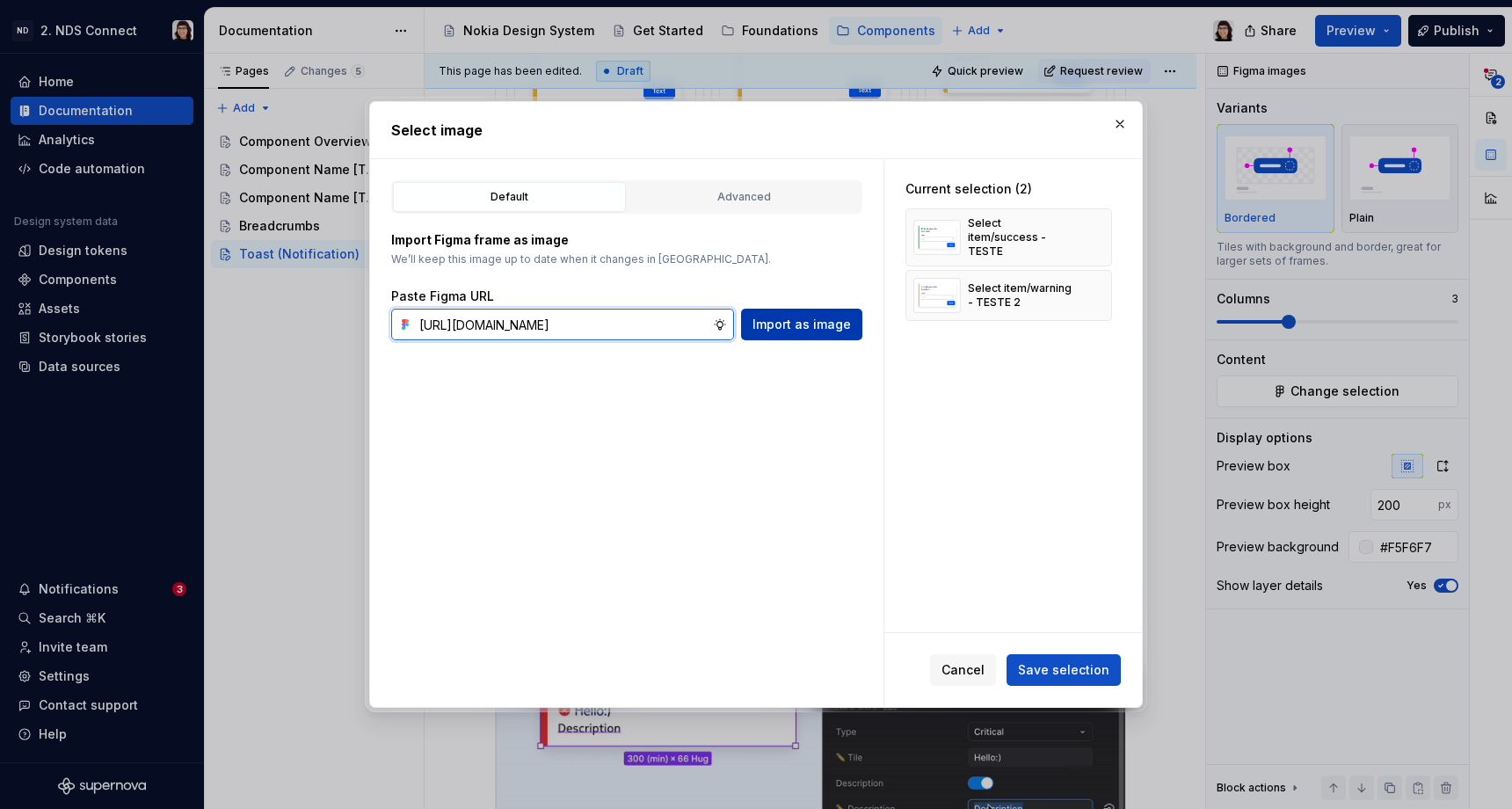
type input "[URL][DOMAIN_NAME]"
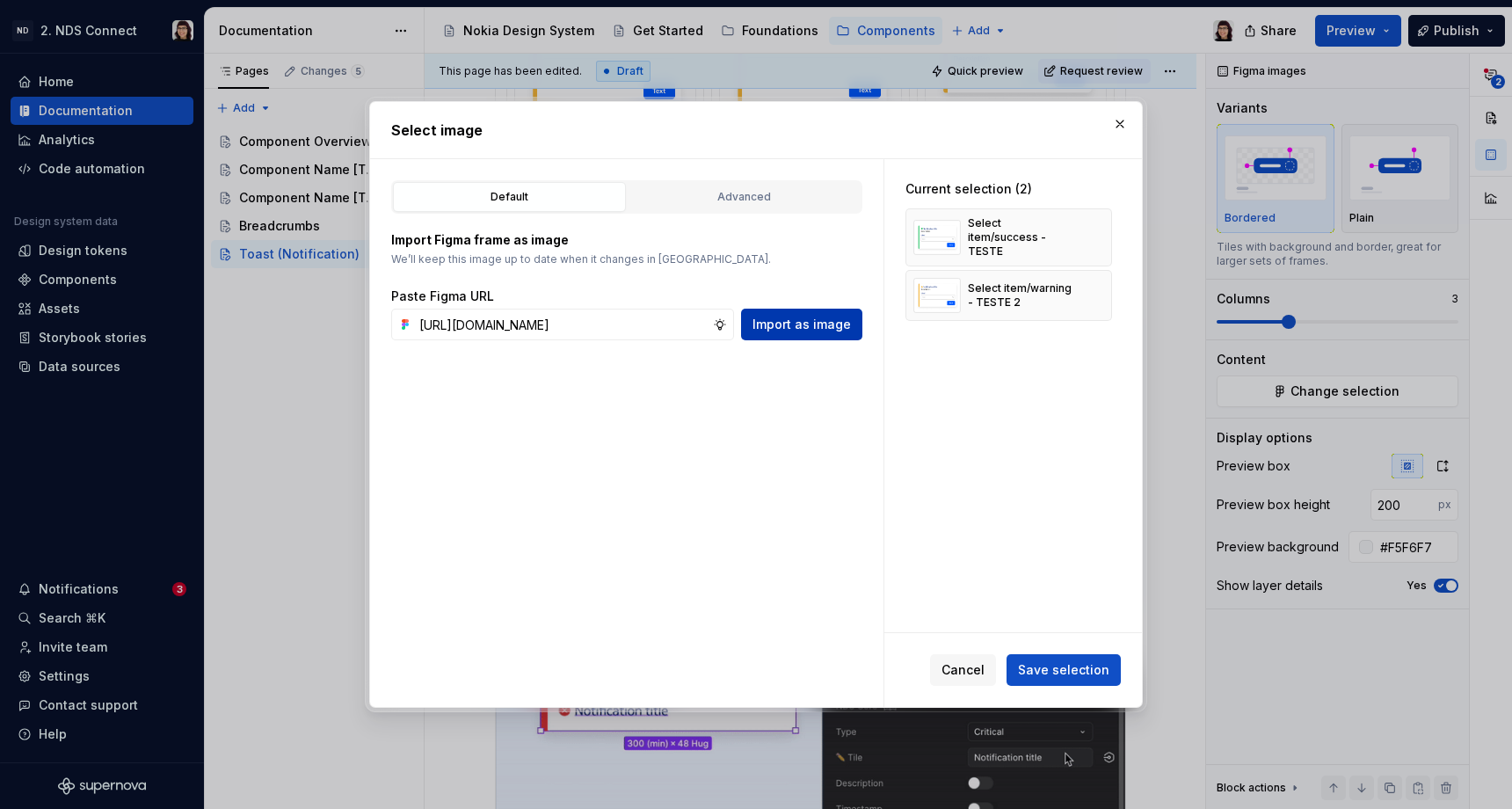
click at [818, 328] on span "Import as image" at bounding box center [802, 325] width 98 height 18
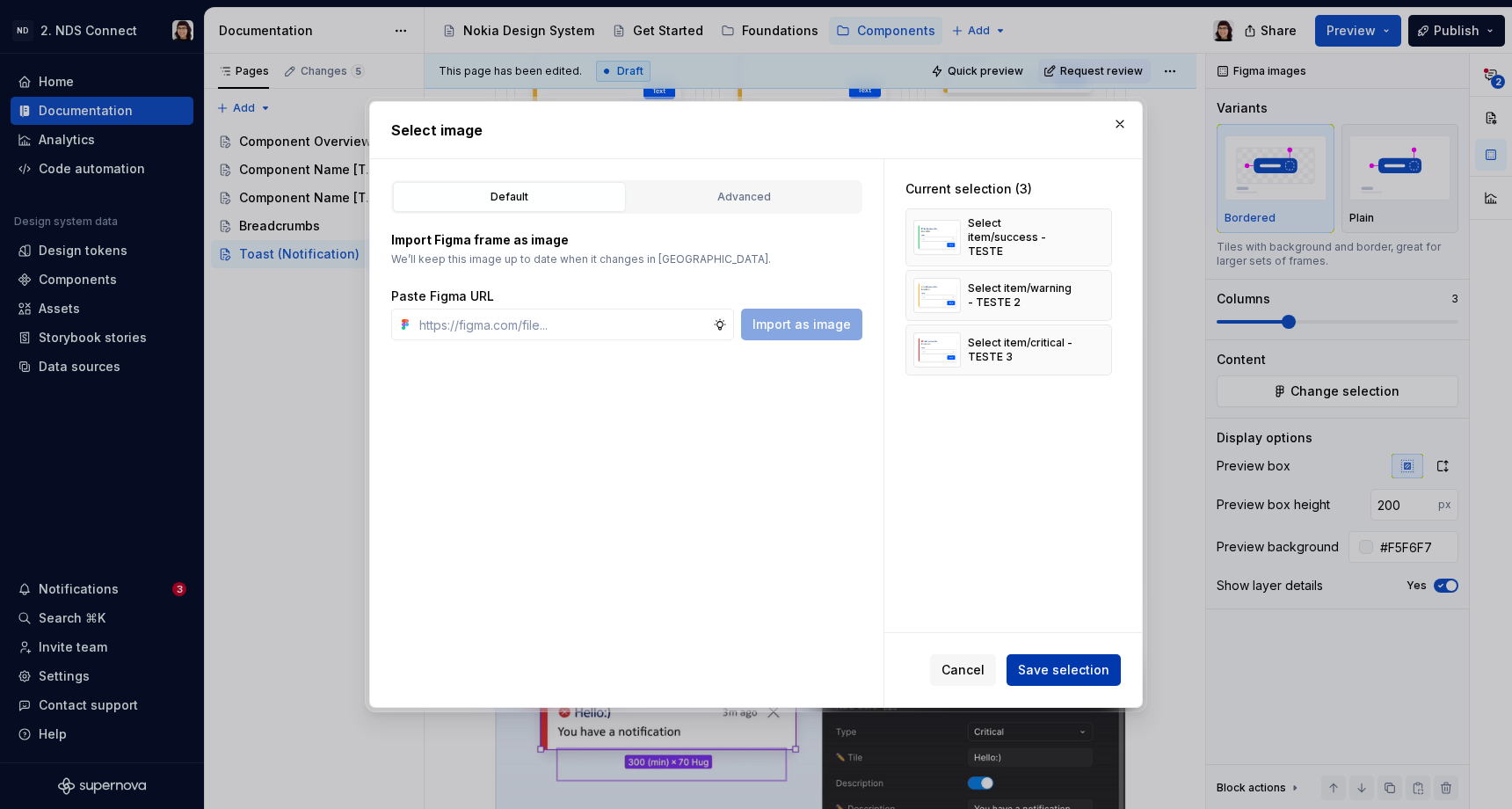
click at [1065, 671] on span "Save selection" at bounding box center [1064, 670] width 91 height 18
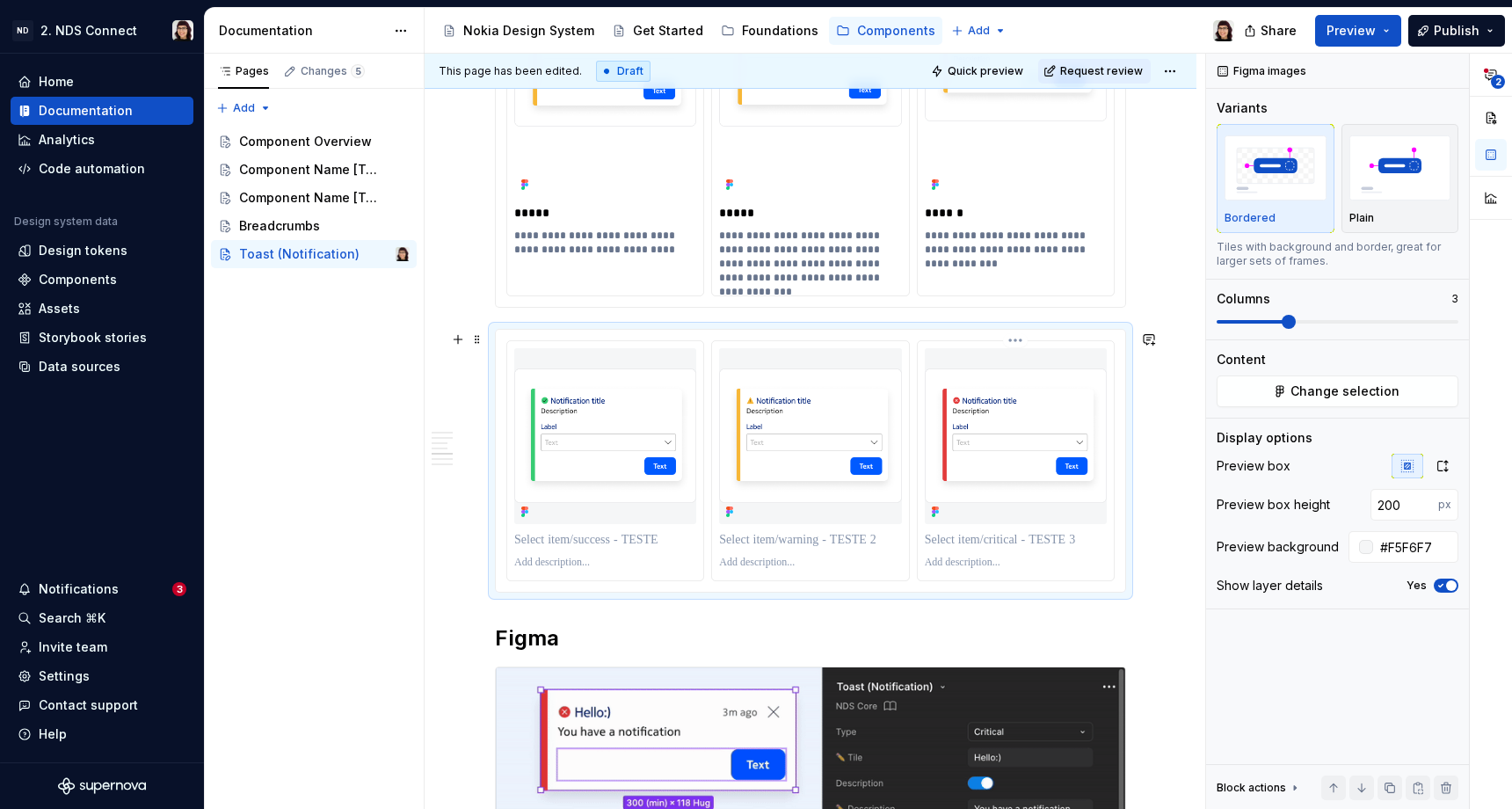
click at [998, 575] on div at bounding box center [1017, 460] width 196 height 239
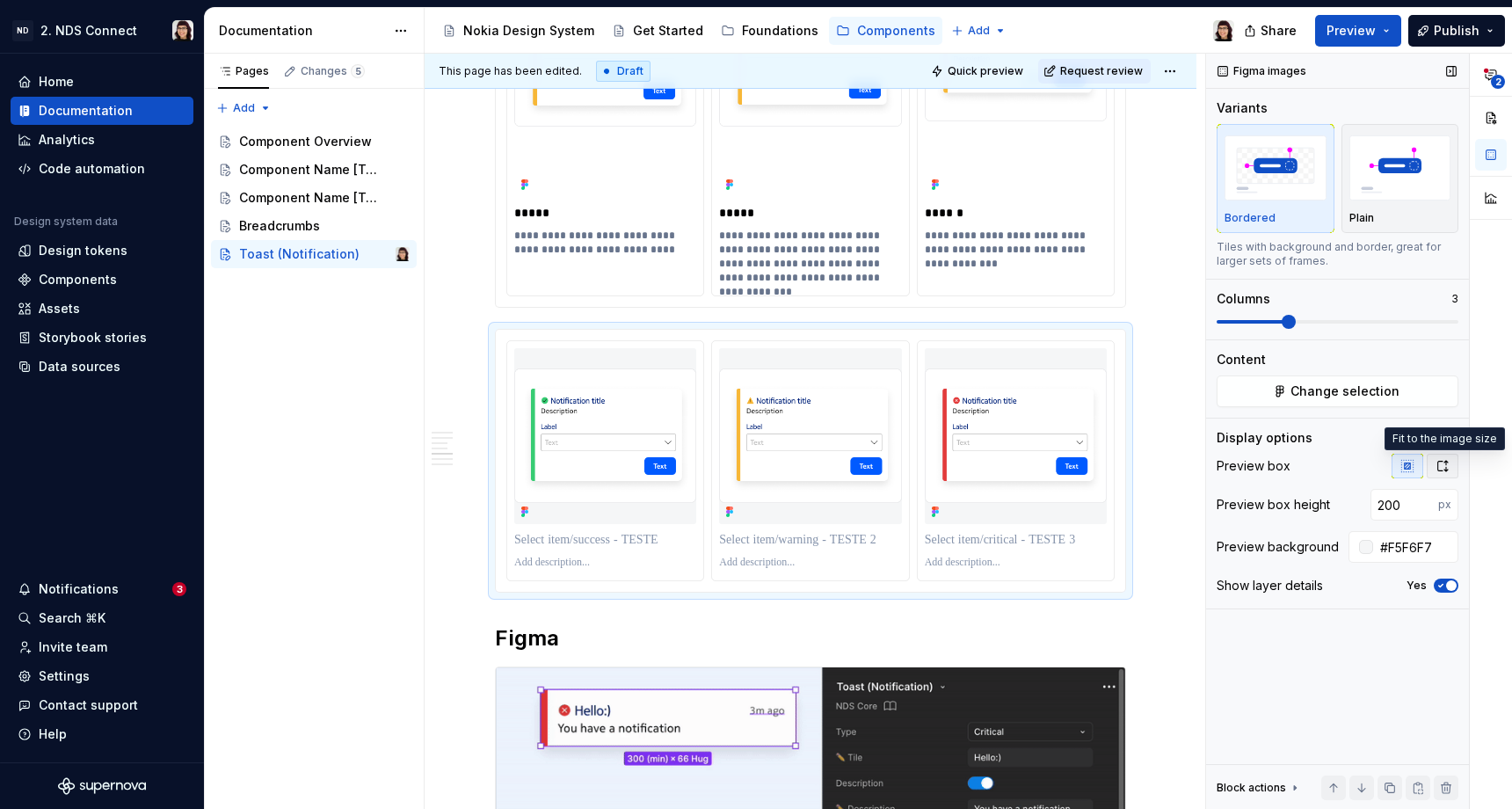
click at [1436, 471] on icon "button" at bounding box center [1443, 466] width 14 height 14
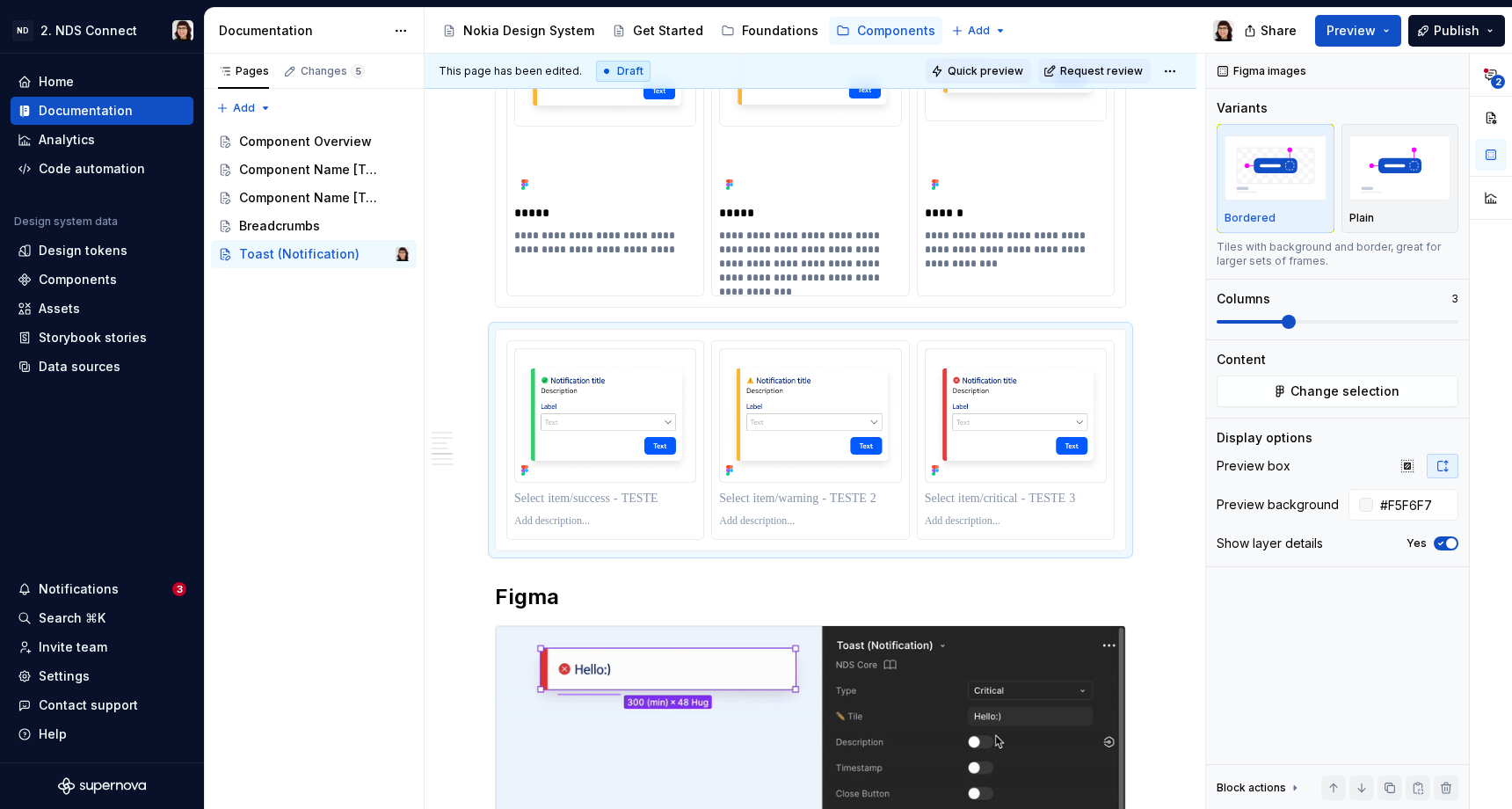
click at [993, 78] on button "Quick preview" at bounding box center [979, 70] width 105 height 25
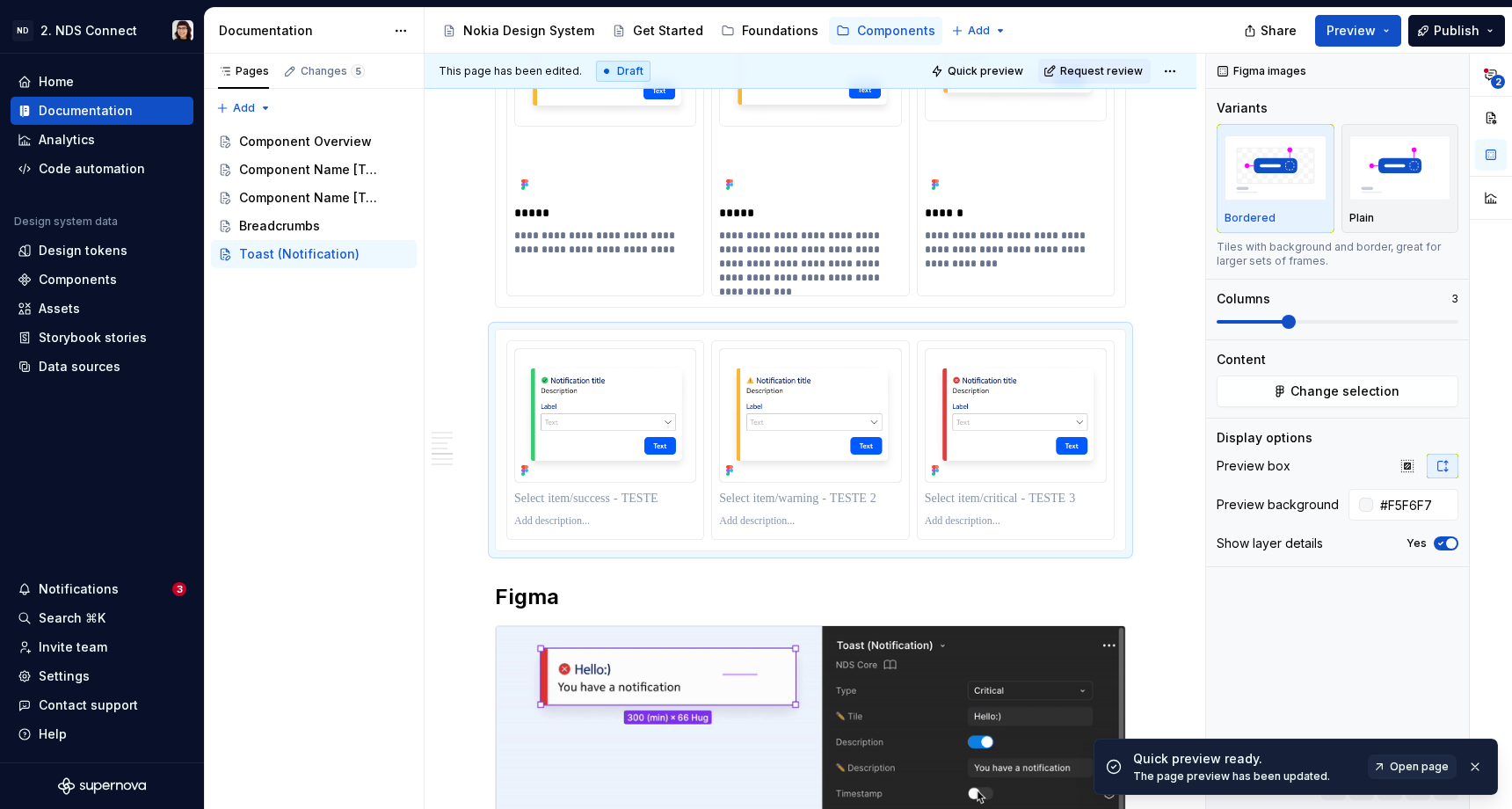
type textarea "*"
